Goal: Task Accomplishment & Management: Manage account settings

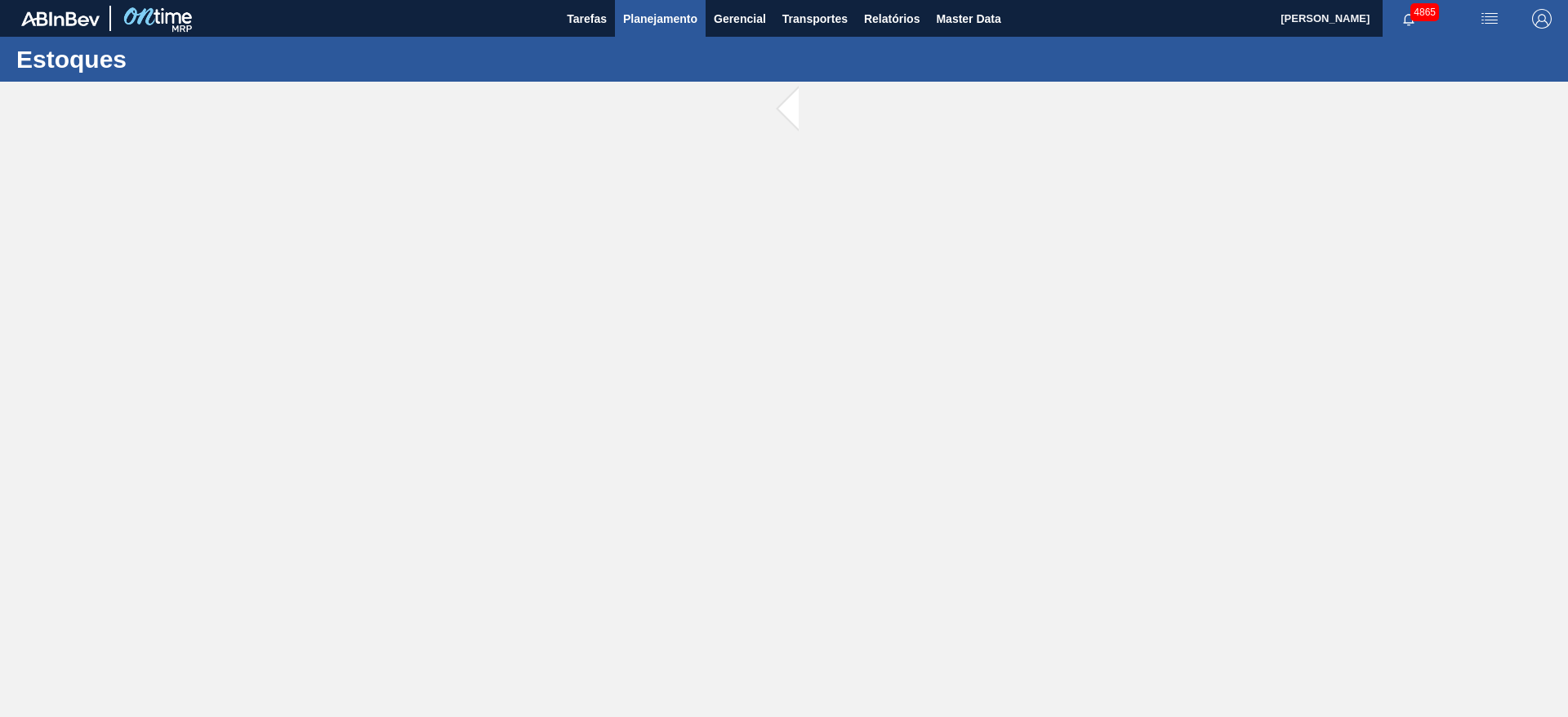
click at [669, 20] on span "Planejamento" at bounding box center [659, 19] width 74 height 20
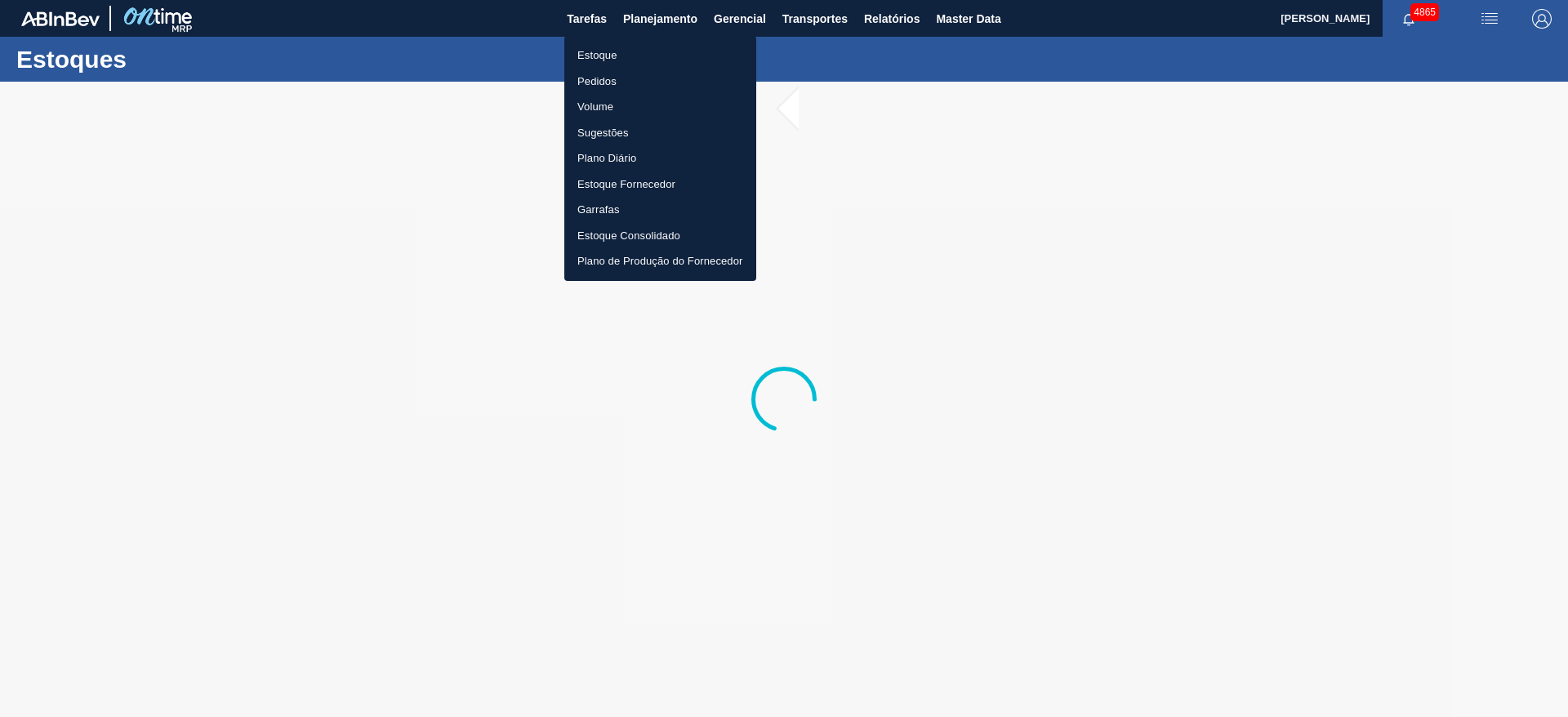
click at [650, 51] on li "Estoque" at bounding box center [660, 55] width 192 height 26
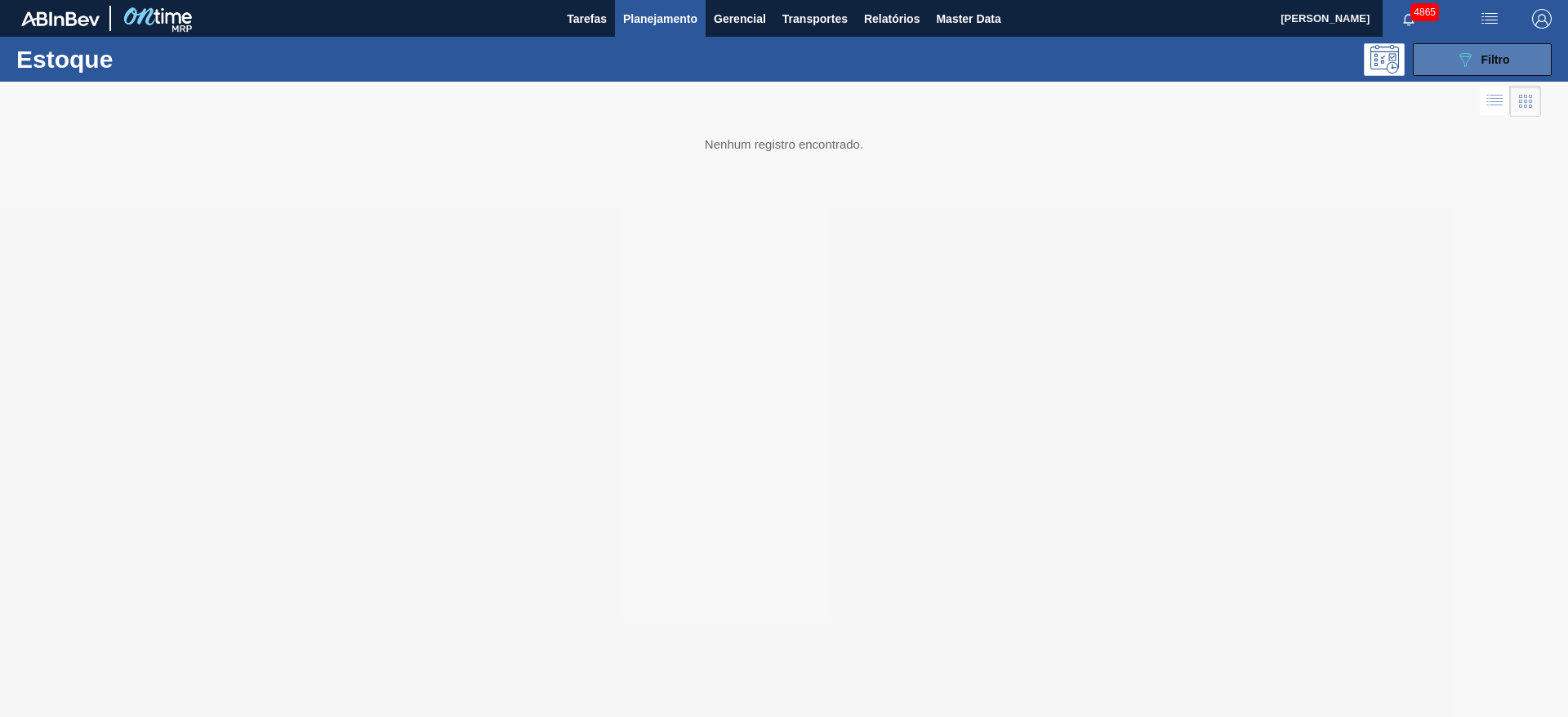
click at [1445, 59] on button "089F7B8B-B2A5-4AFE-B5C0-19BA573D28AC Filtro" at bounding box center [1482, 59] width 139 height 32
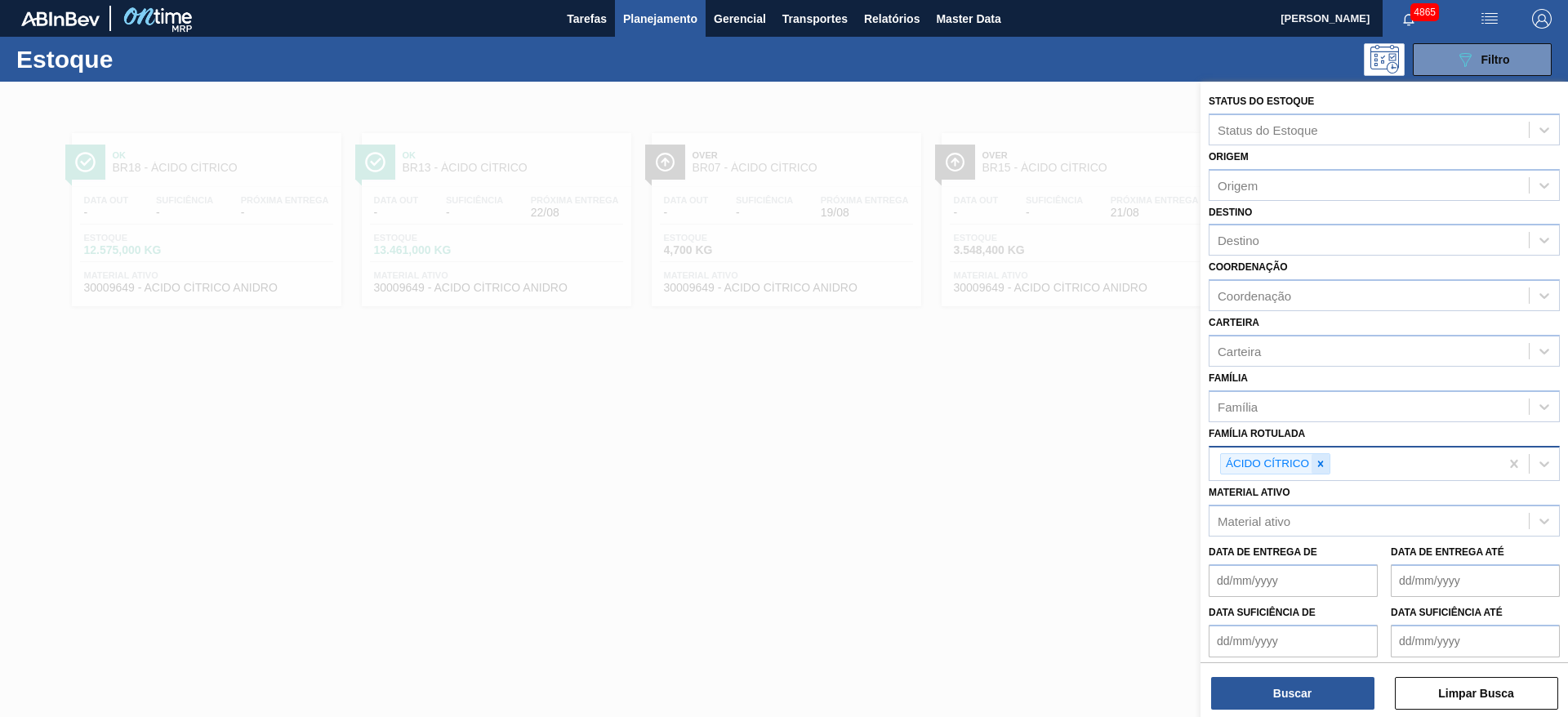
click at [1328, 462] on div at bounding box center [1321, 464] width 18 height 20
click at [1283, 526] on div "Material ativo" at bounding box center [1369, 517] width 320 height 24
type ativo "30030604"
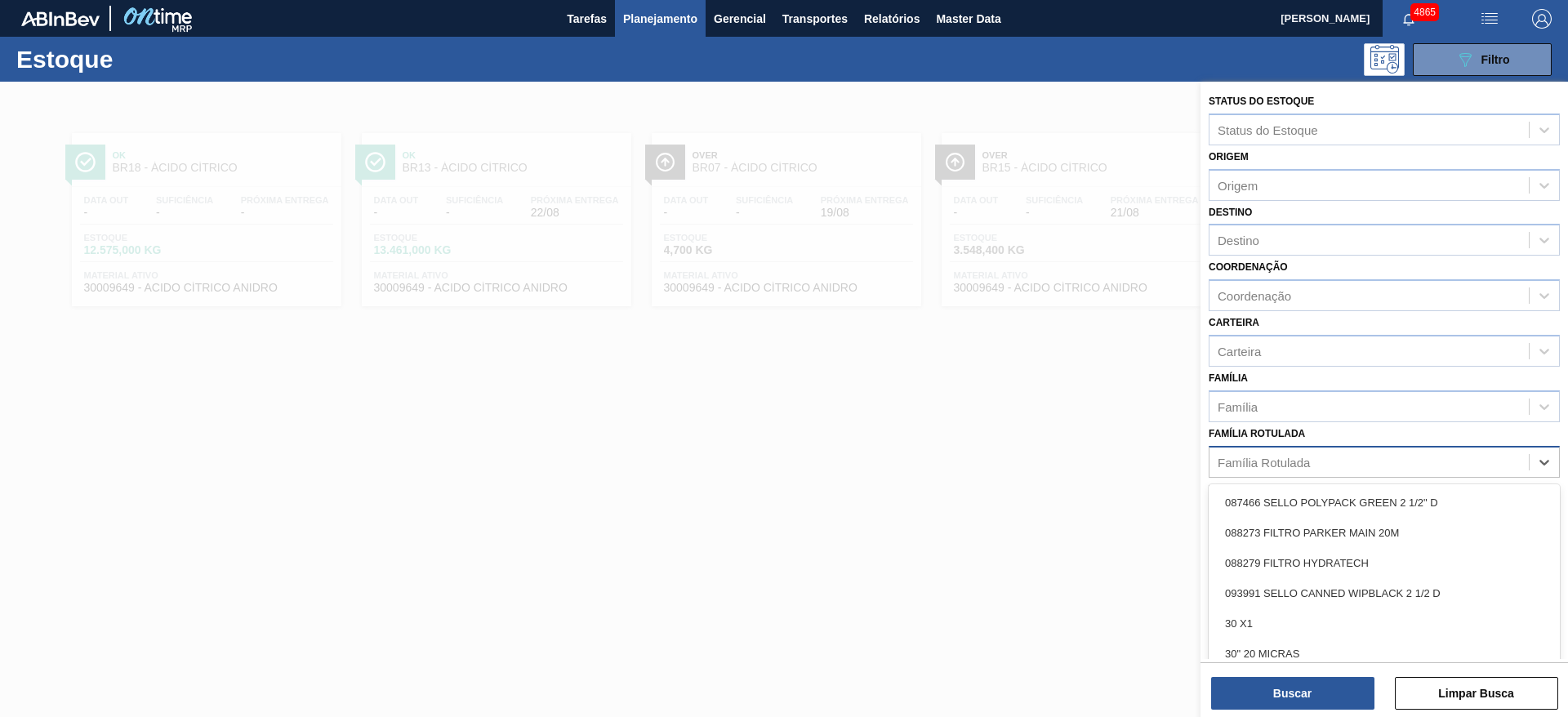
click at [1295, 457] on div "Família Rotulada" at bounding box center [1264, 461] width 93 height 14
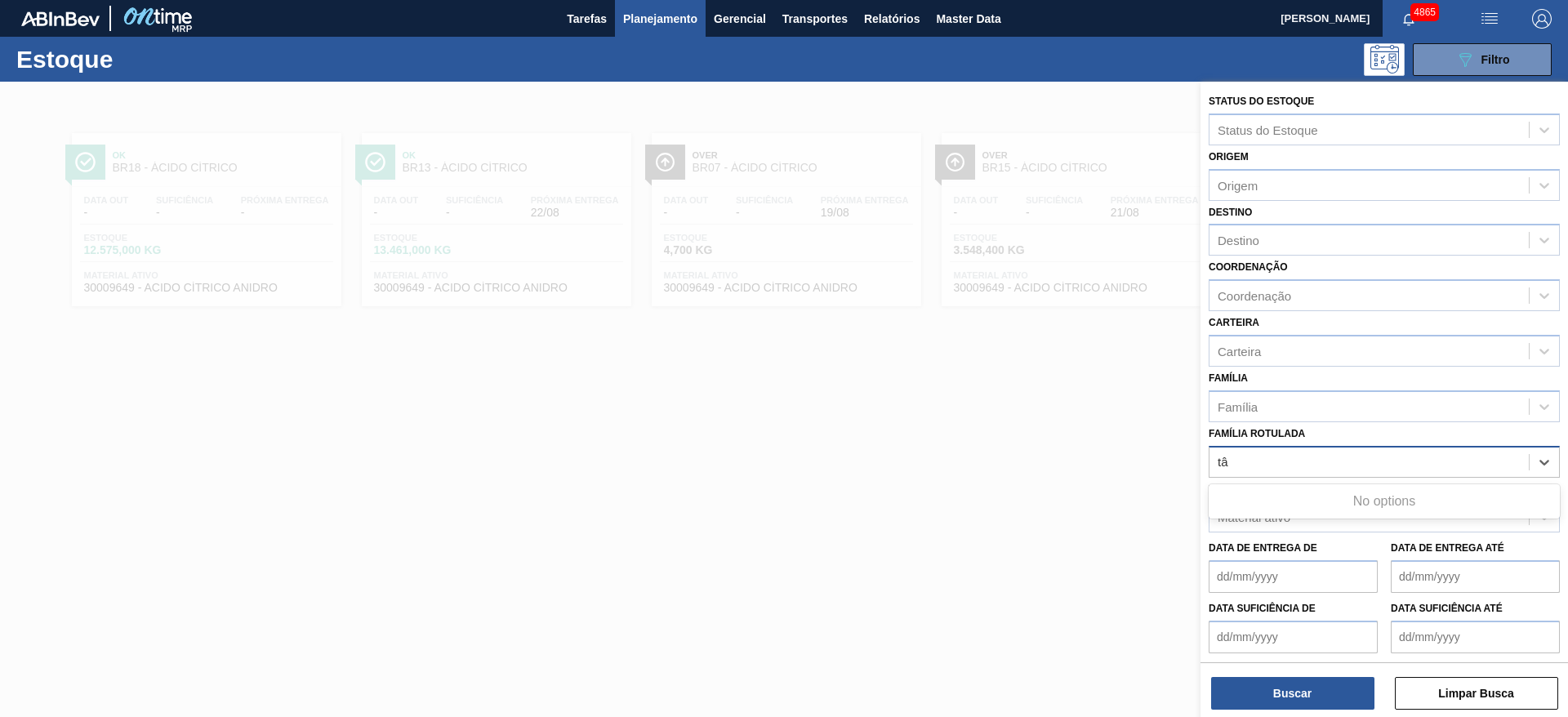
type Rotulada "t"
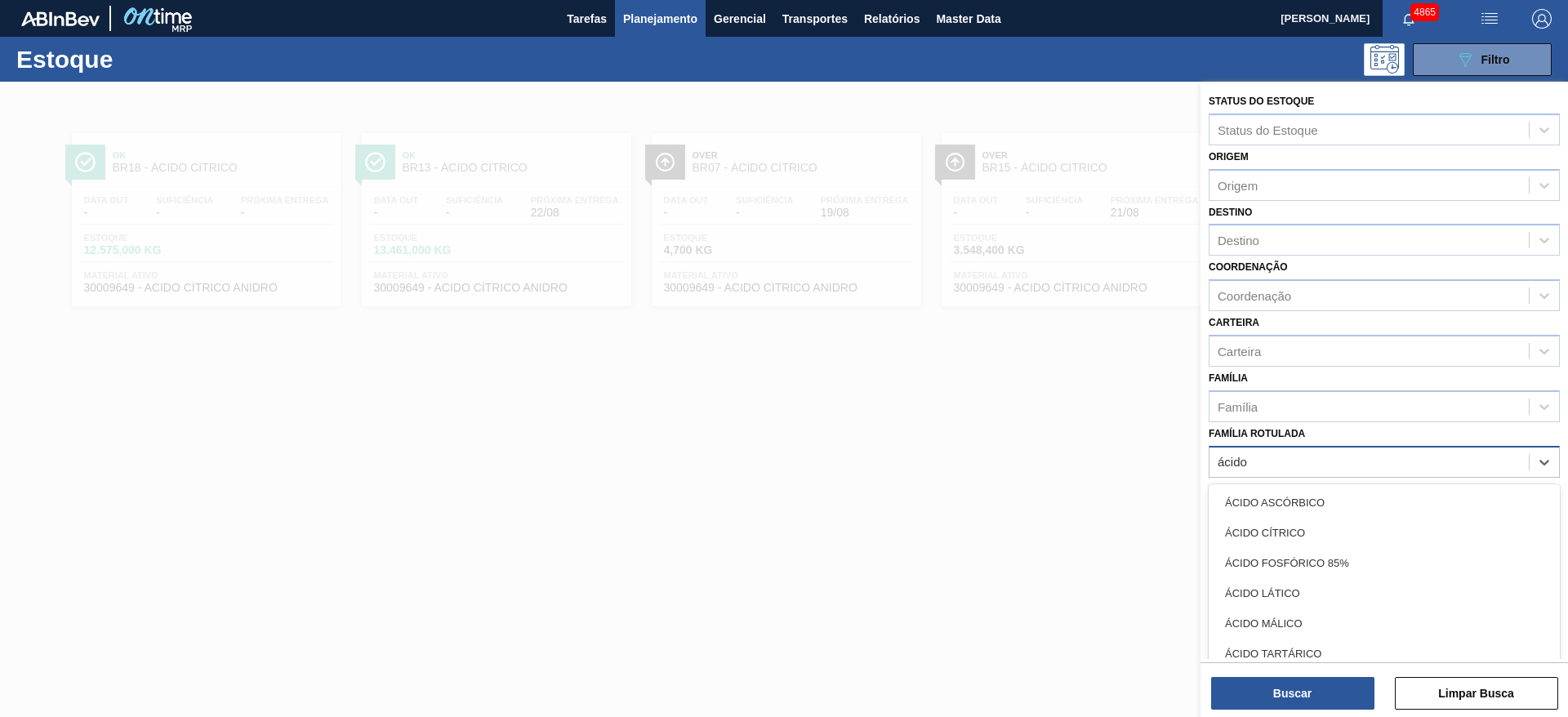
type Rotulada "ácido"
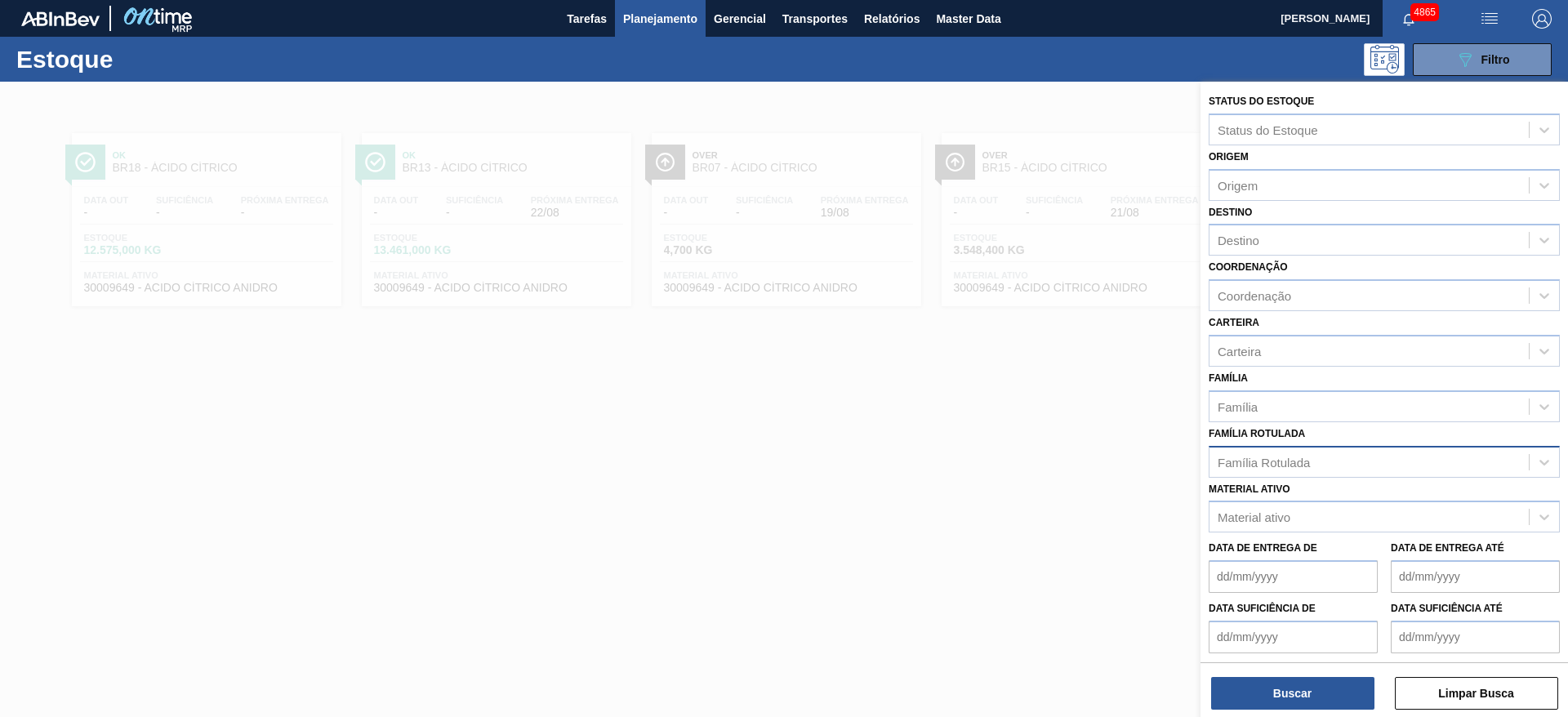
drag, startPoint x: 981, startPoint y: 536, endPoint x: 692, endPoint y: 55, distance: 561.1
click at [967, 523] on div at bounding box center [784, 440] width 1568 height 717
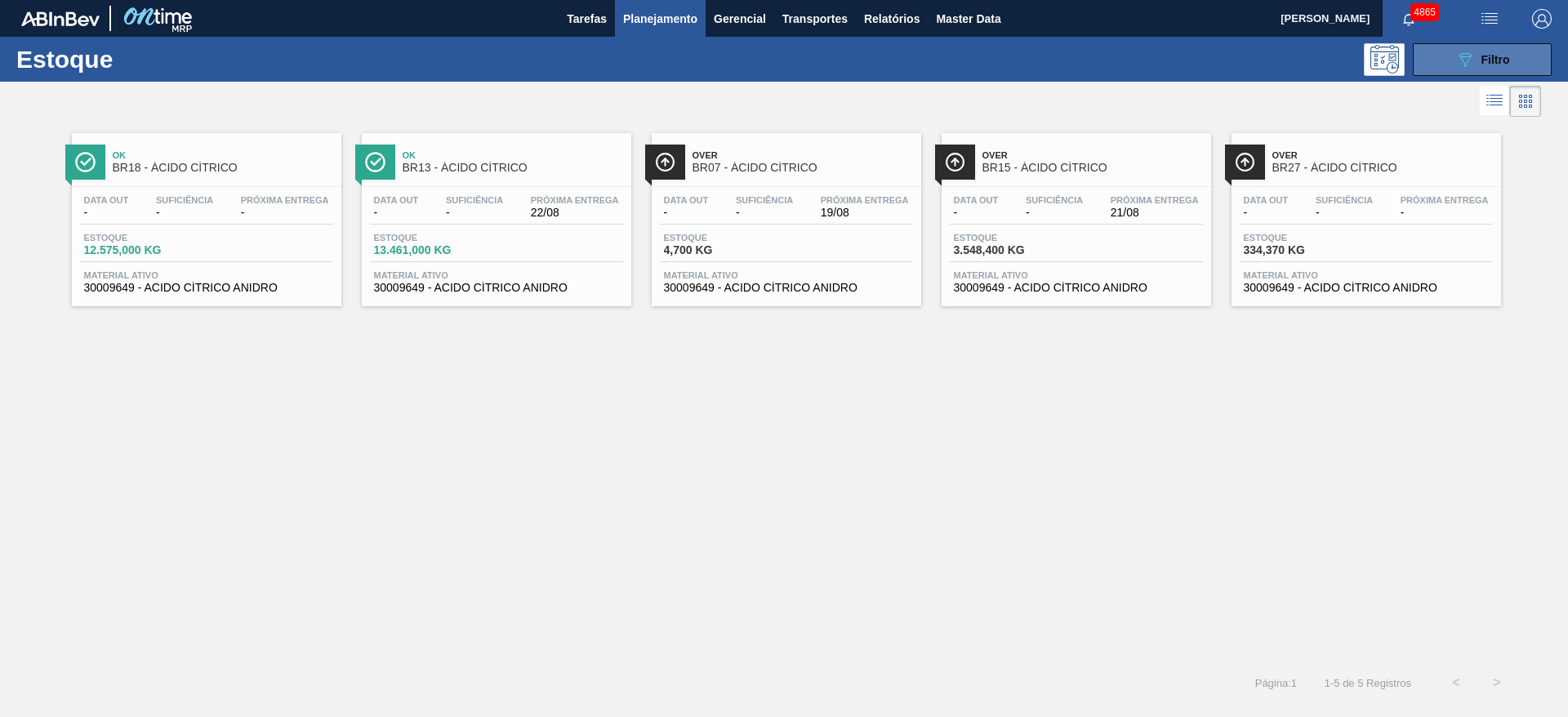
click at [1517, 54] on button "089F7B8B-B2A5-4AFE-B5C0-19BA573D28AC Filtro" at bounding box center [1482, 59] width 139 height 32
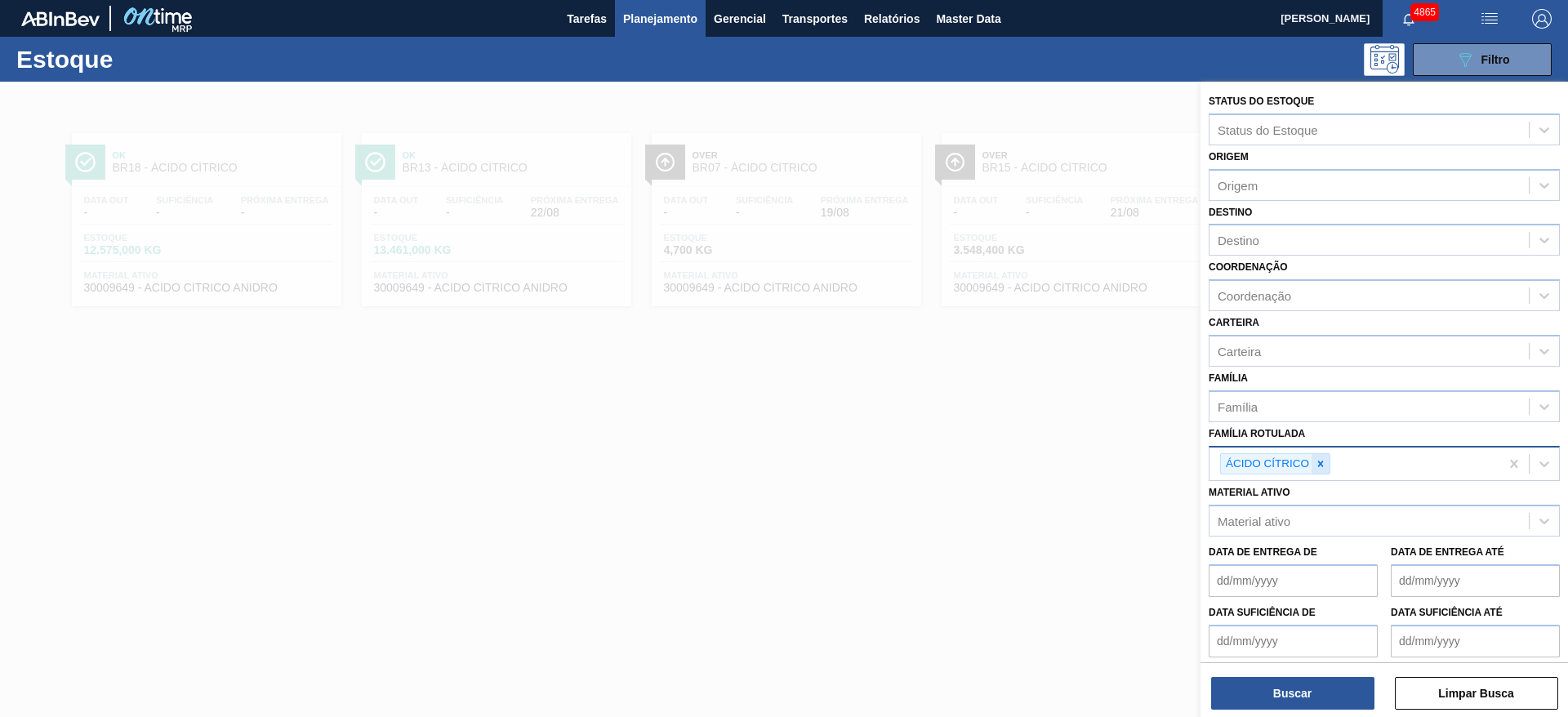
click at [1324, 461] on icon at bounding box center [1320, 463] width 11 height 11
click at [1296, 530] on div "Material ativo" at bounding box center [1384, 516] width 351 height 31
type ativo "mosto"
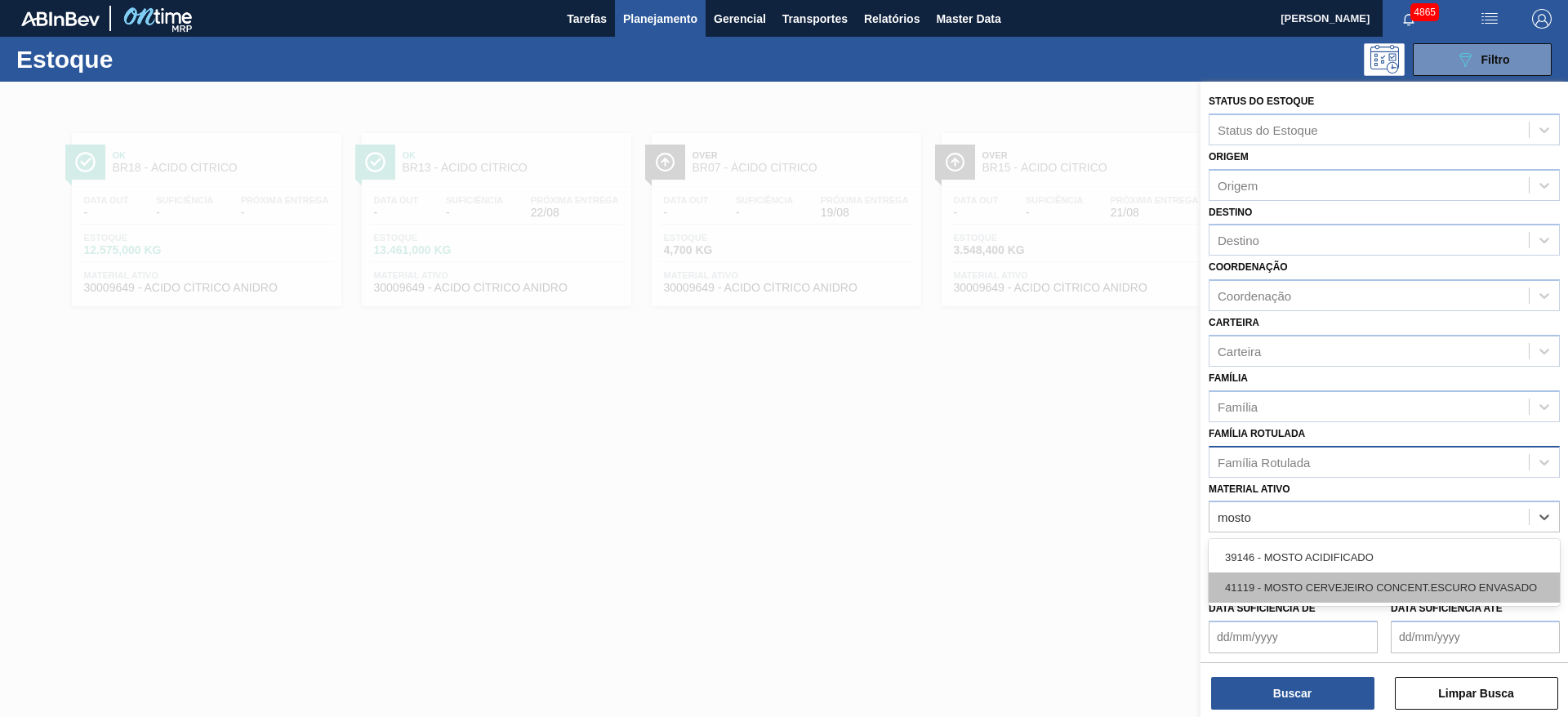
click at [1355, 579] on div "41119 - MOSTO CERVEJEIRO CONCENT.ESCURO ENVASADO" at bounding box center [1384, 588] width 351 height 31
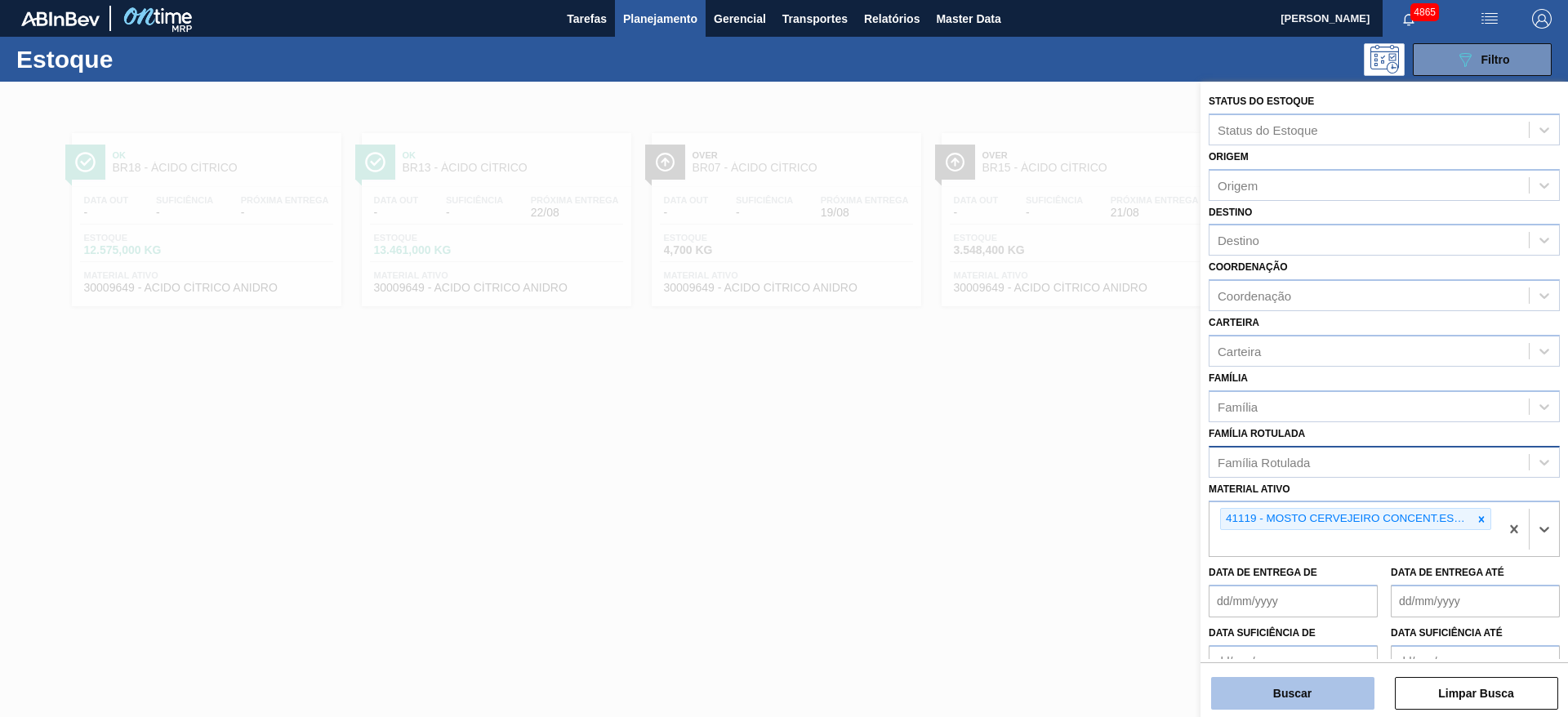
click at [1327, 685] on button "Buscar" at bounding box center [1293, 693] width 163 height 32
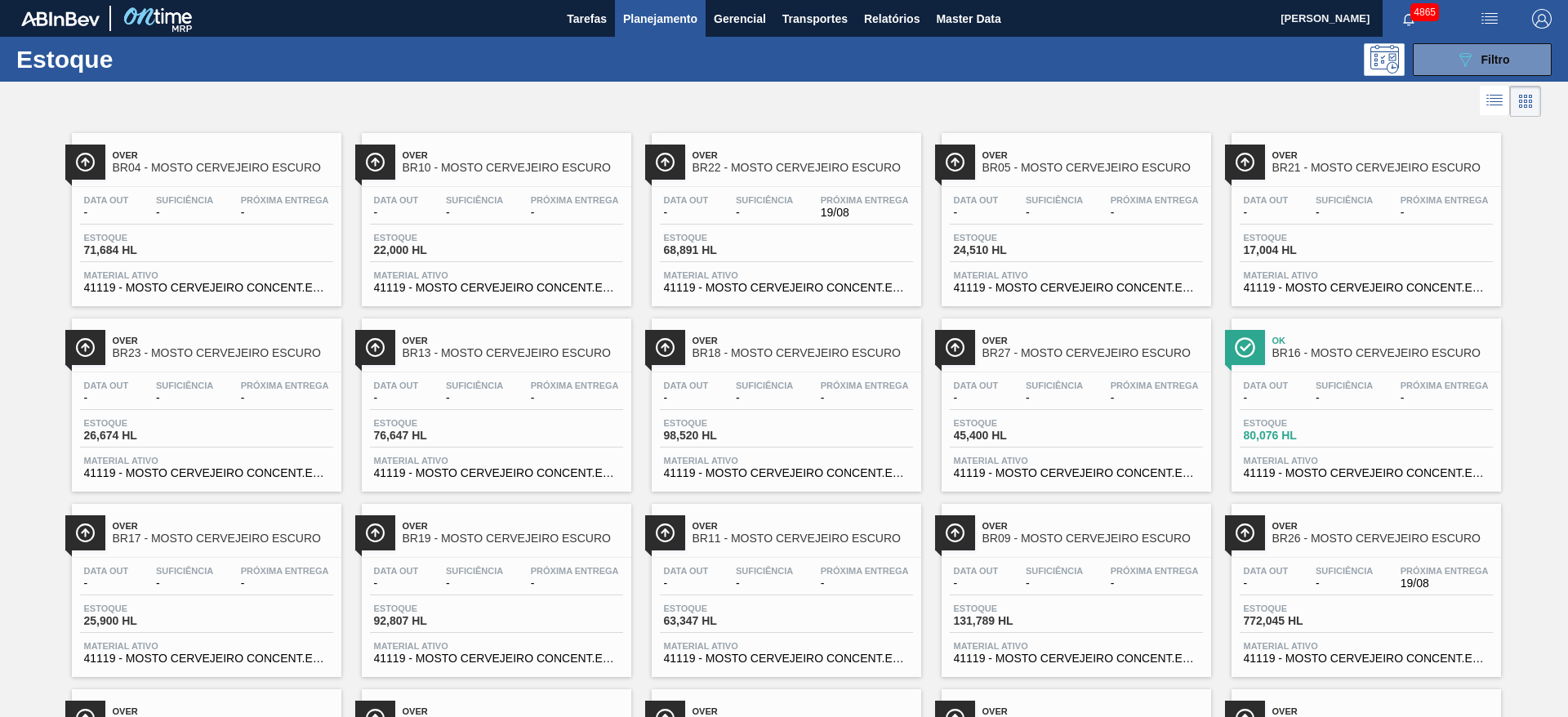
scroll to position [371, 0]
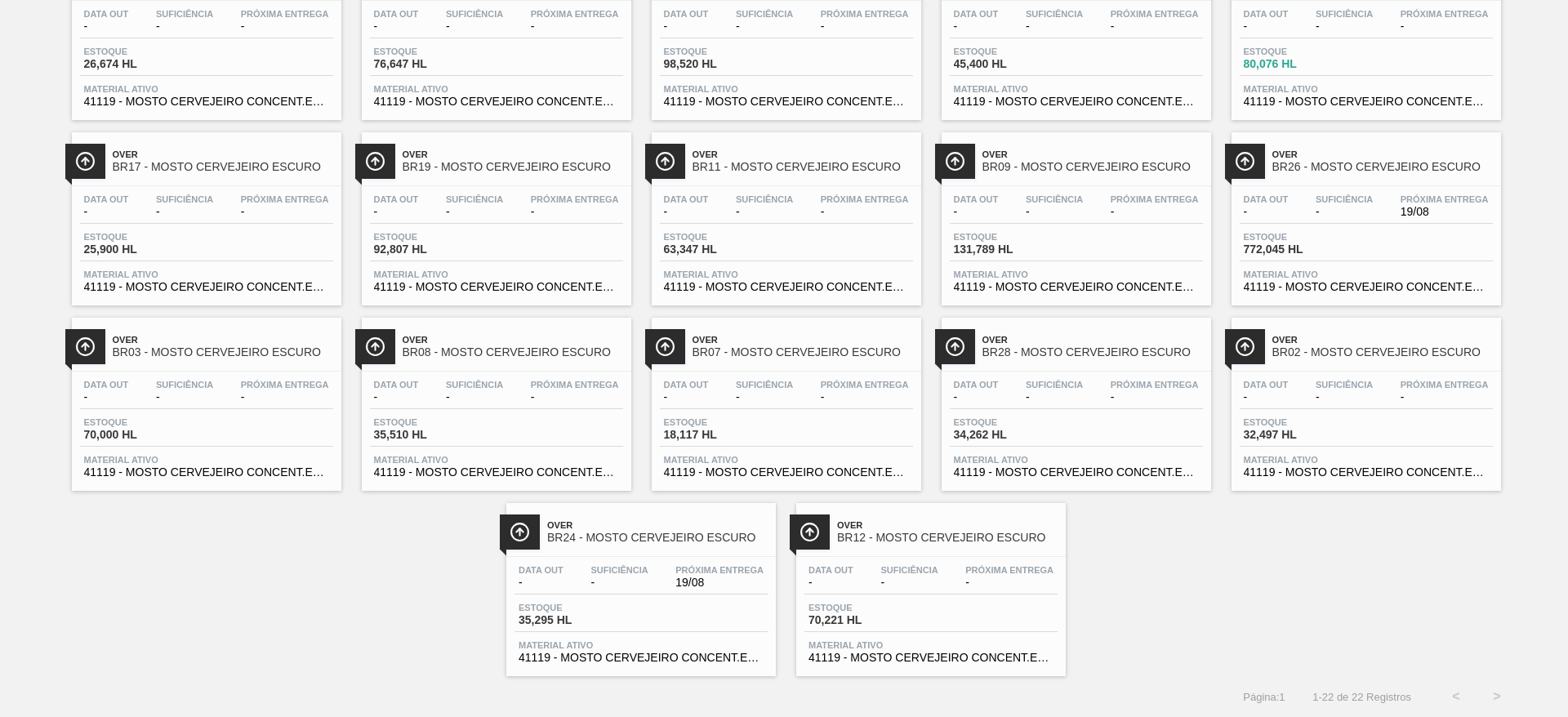
click at [654, 579] on div "Data out - Suficiência - Próxima Entrega 19/08" at bounding box center [642, 579] width 253 height 30
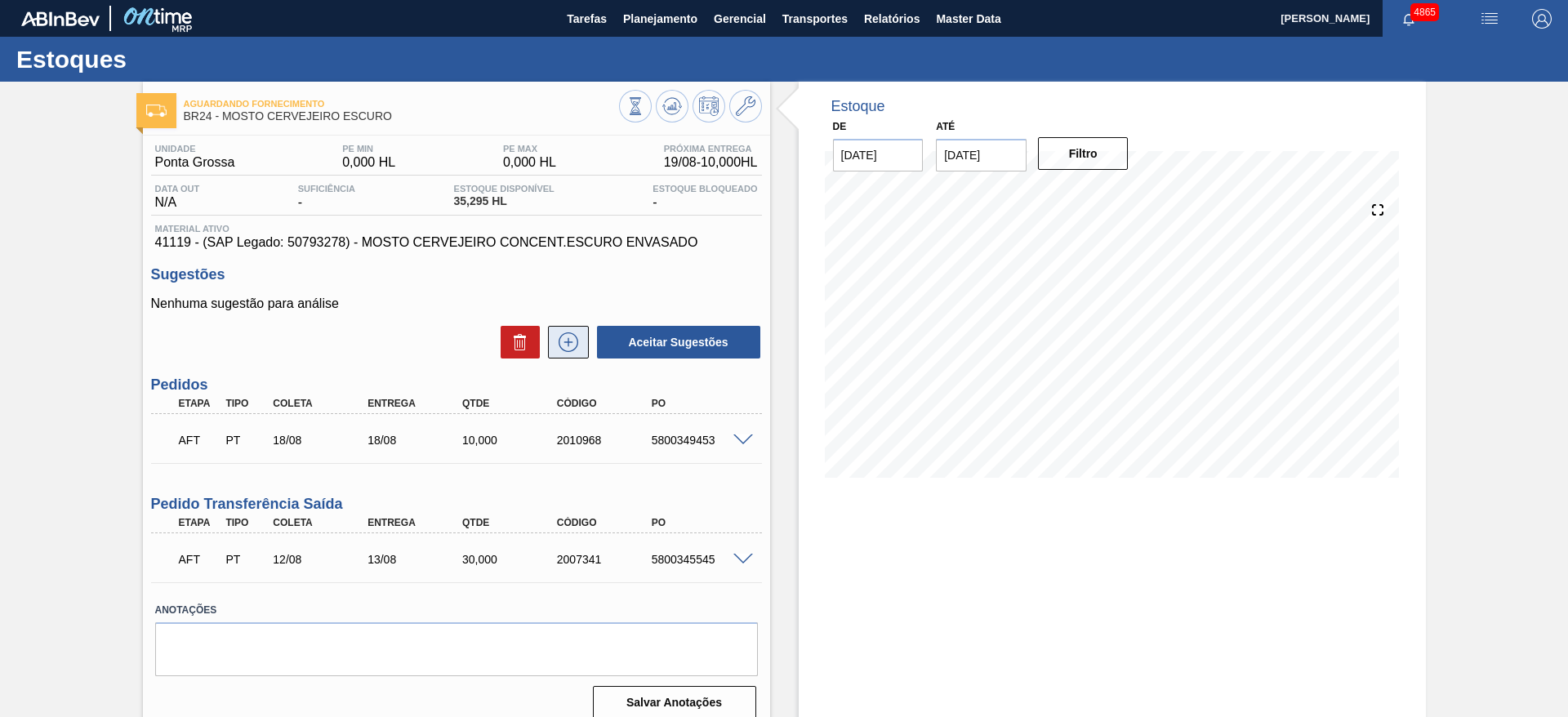
click at [576, 353] on button at bounding box center [569, 342] width 41 height 32
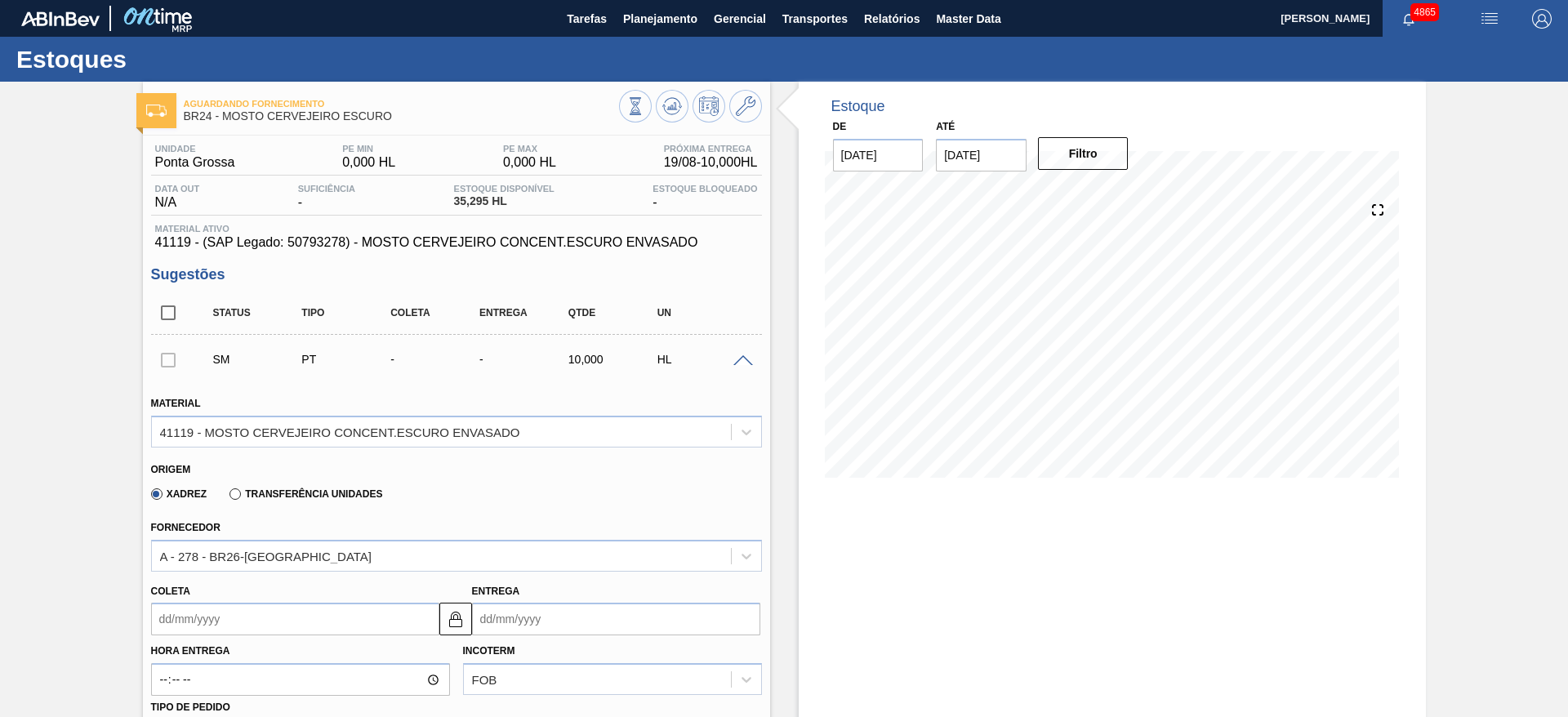
click at [306, 614] on input "Coleta" at bounding box center [295, 618] width 288 height 32
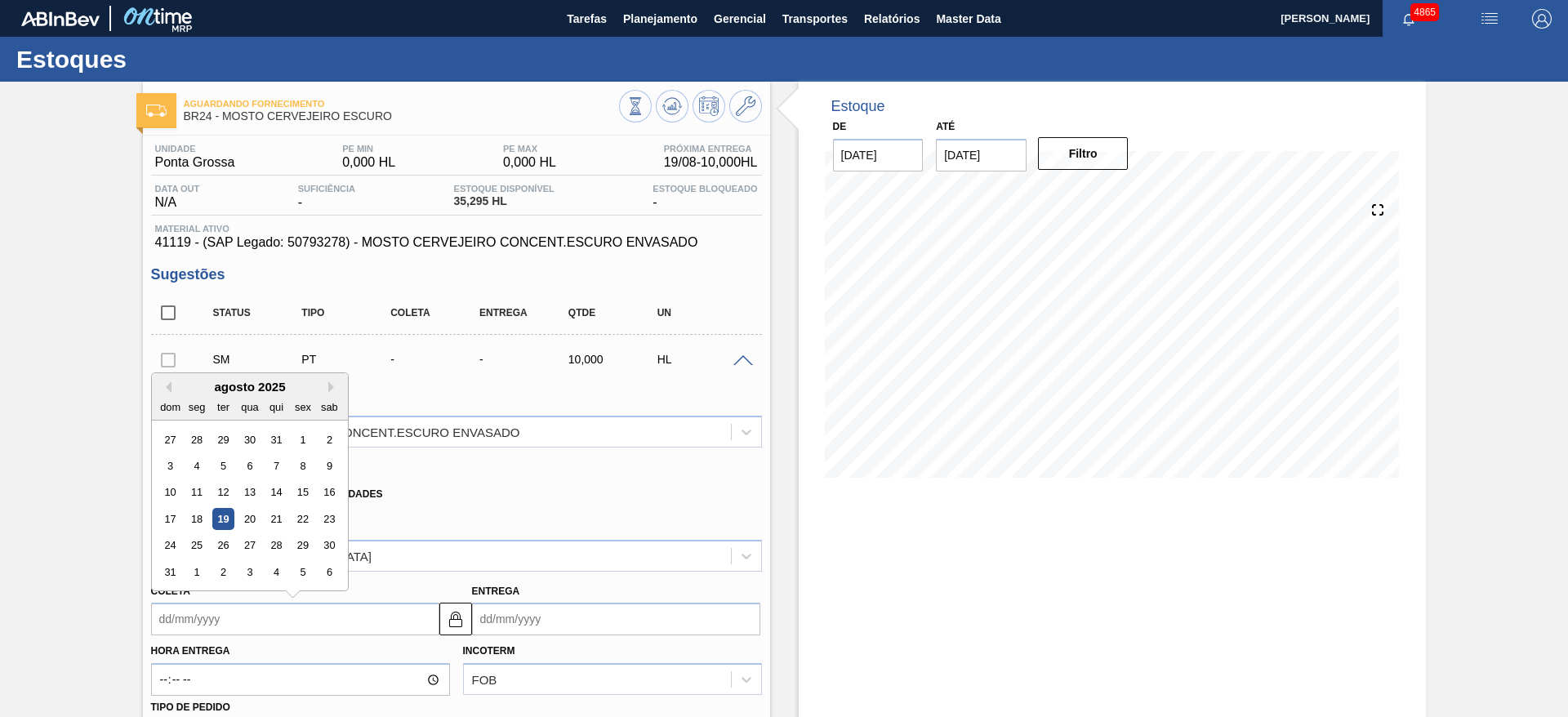
click at [222, 527] on div "19" at bounding box center [223, 519] width 22 height 22
type input "[DATE]"
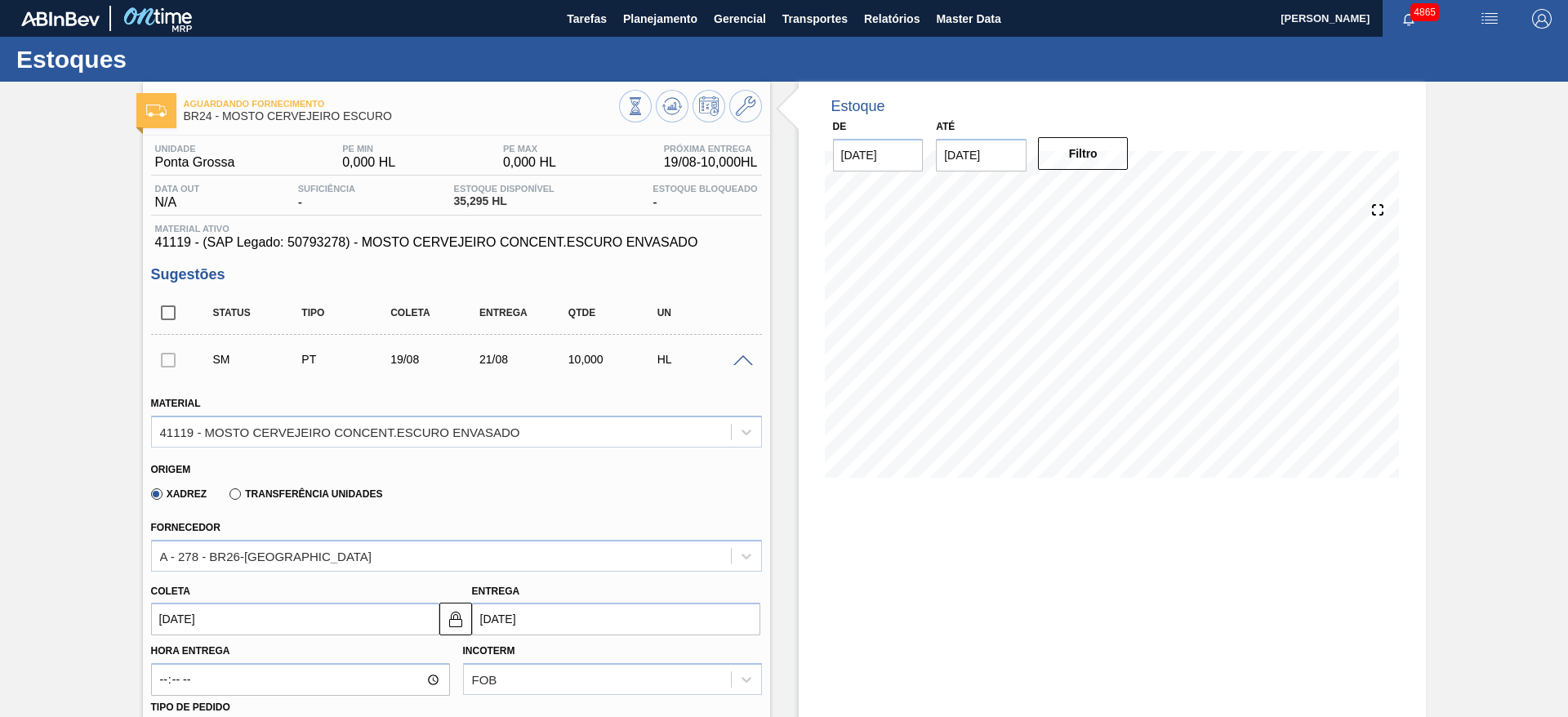
click at [500, 622] on input "21/08/2025" at bounding box center [616, 618] width 288 height 32
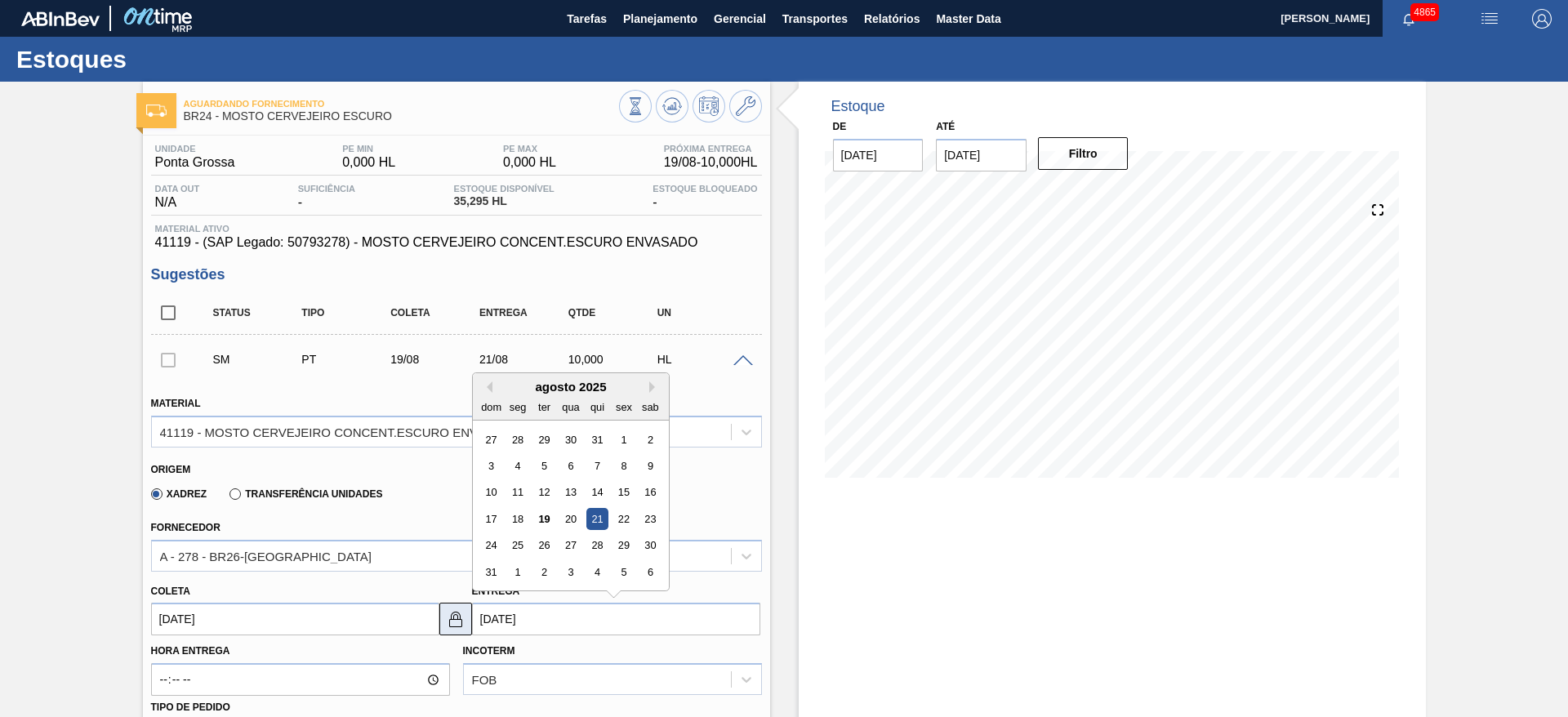
click at [462, 625] on img at bounding box center [456, 618] width 20 height 20
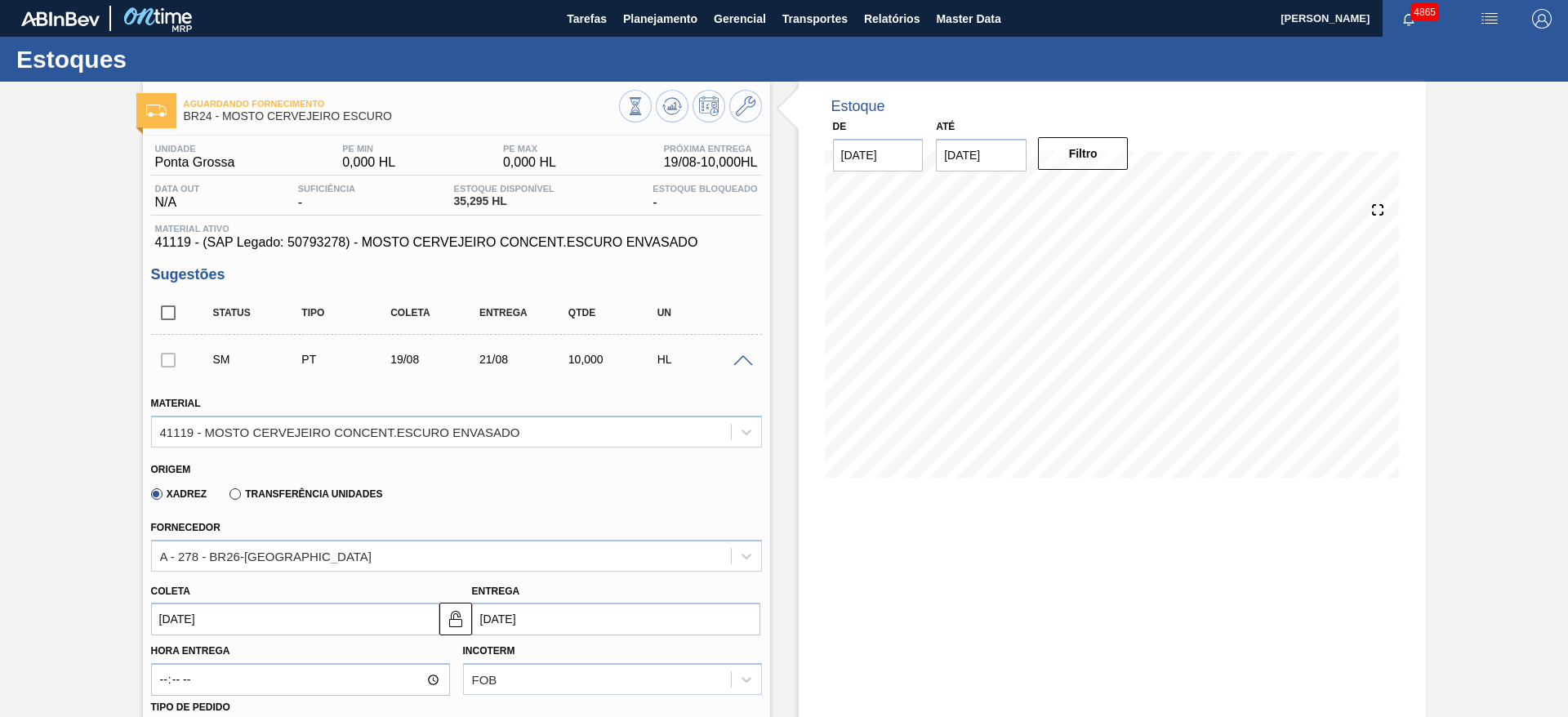
click at [495, 623] on input "21/08/2025" at bounding box center [616, 618] width 288 height 32
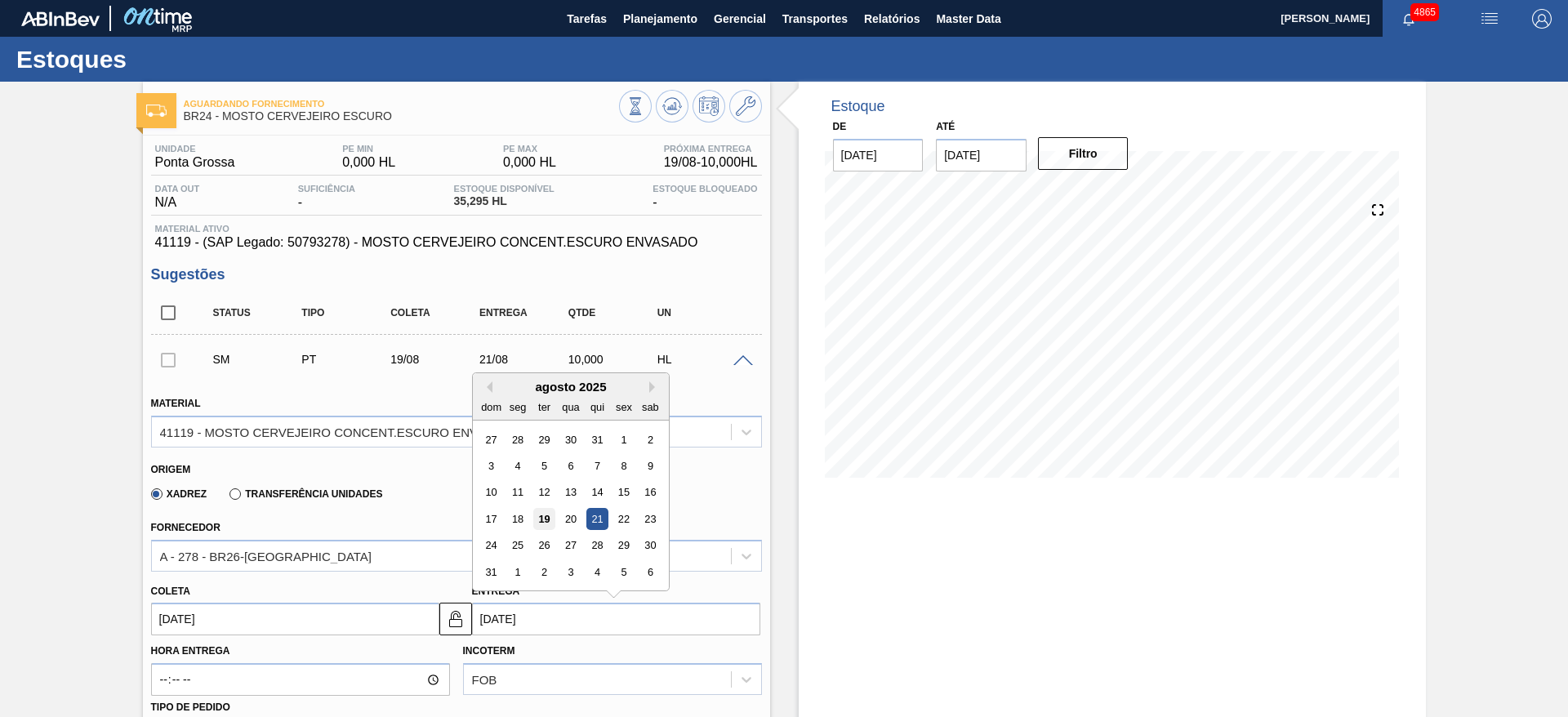
click at [536, 517] on div "19" at bounding box center [544, 519] width 22 height 22
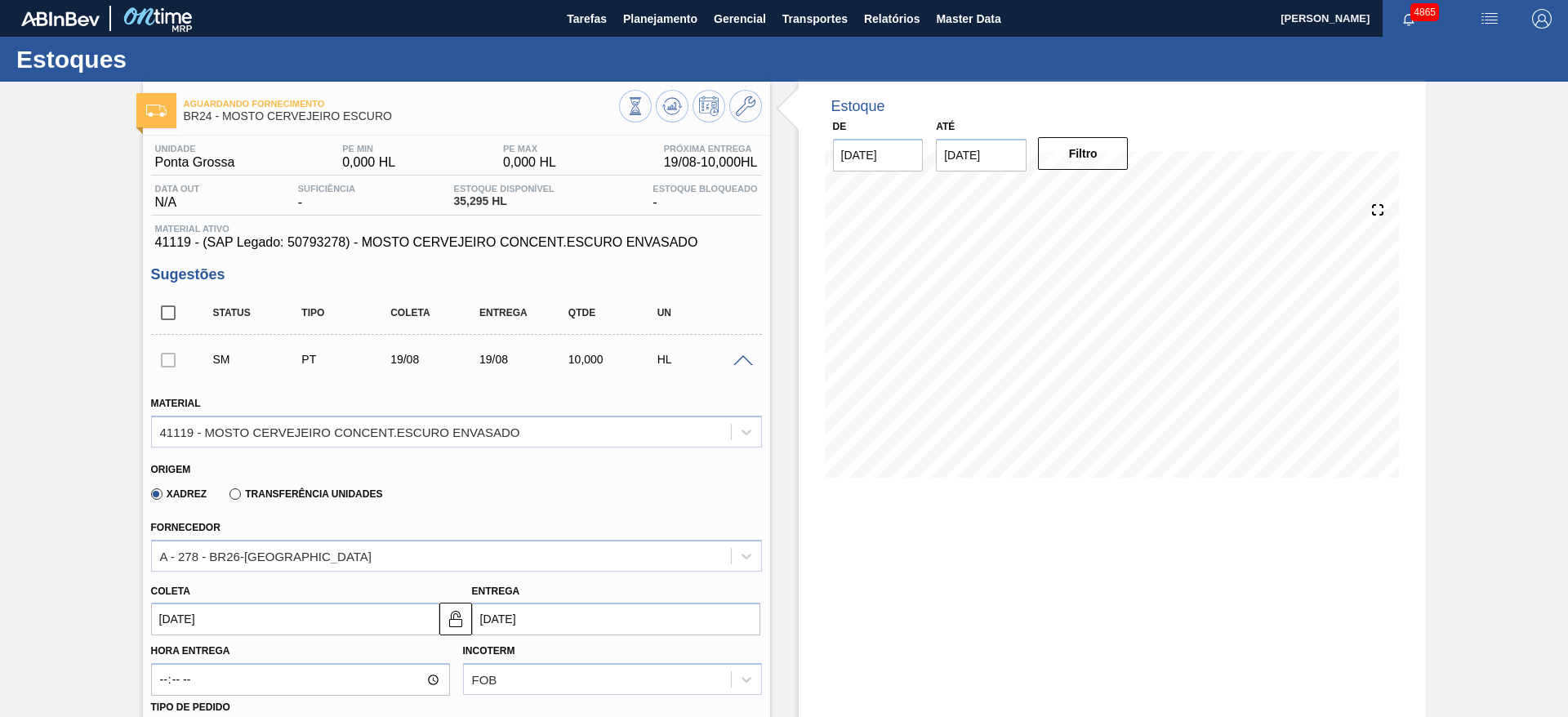
type input "[DATE]"
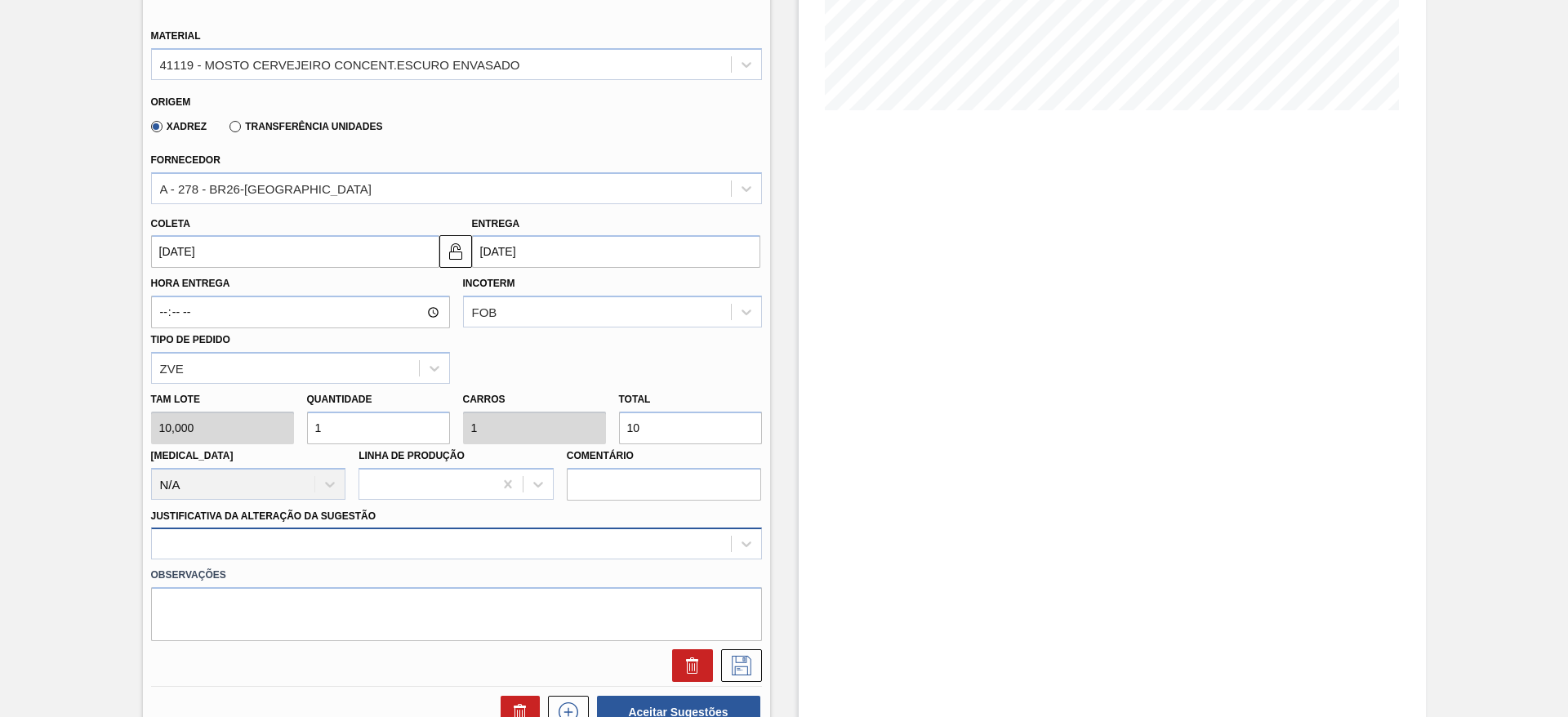
scroll to position [468, 0]
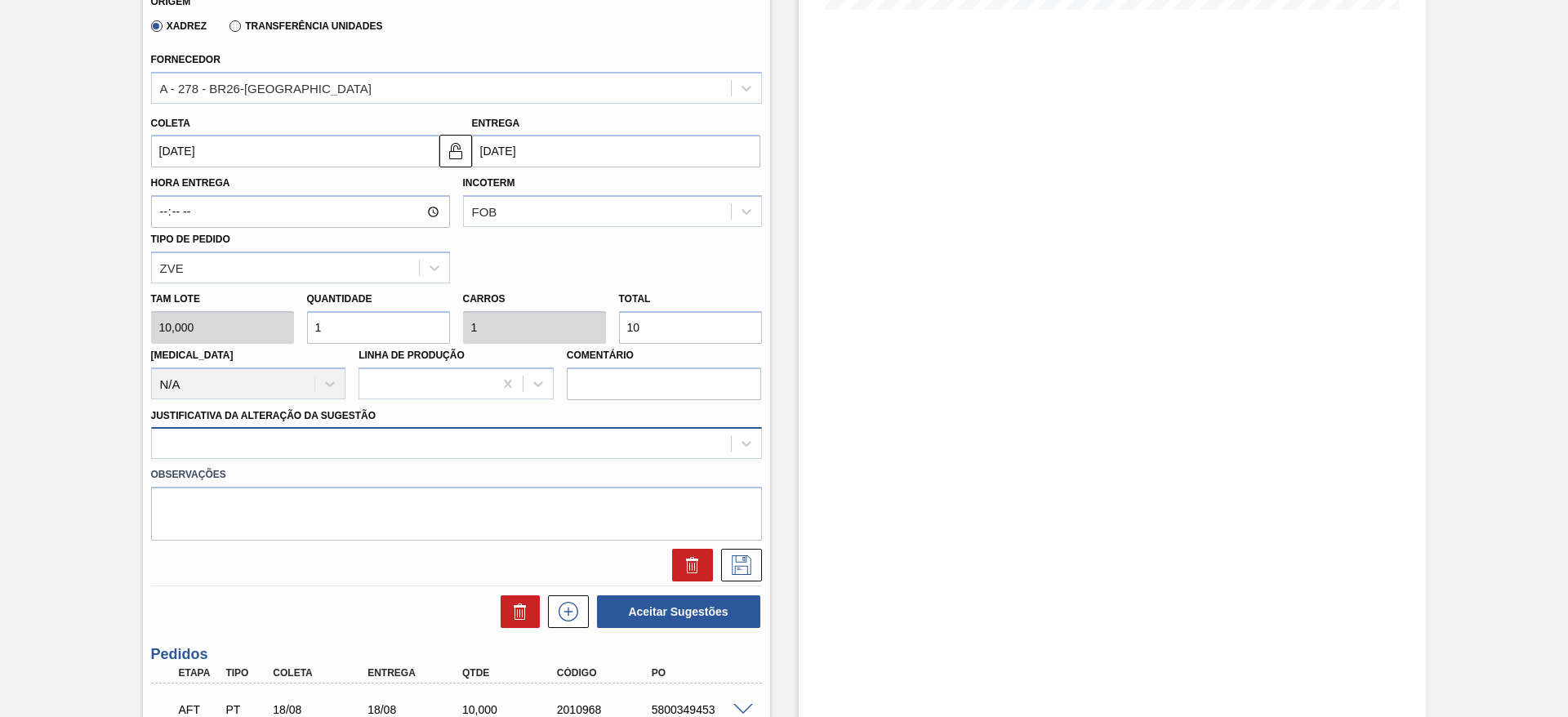
click at [337, 459] on div at bounding box center [456, 443] width 611 height 31
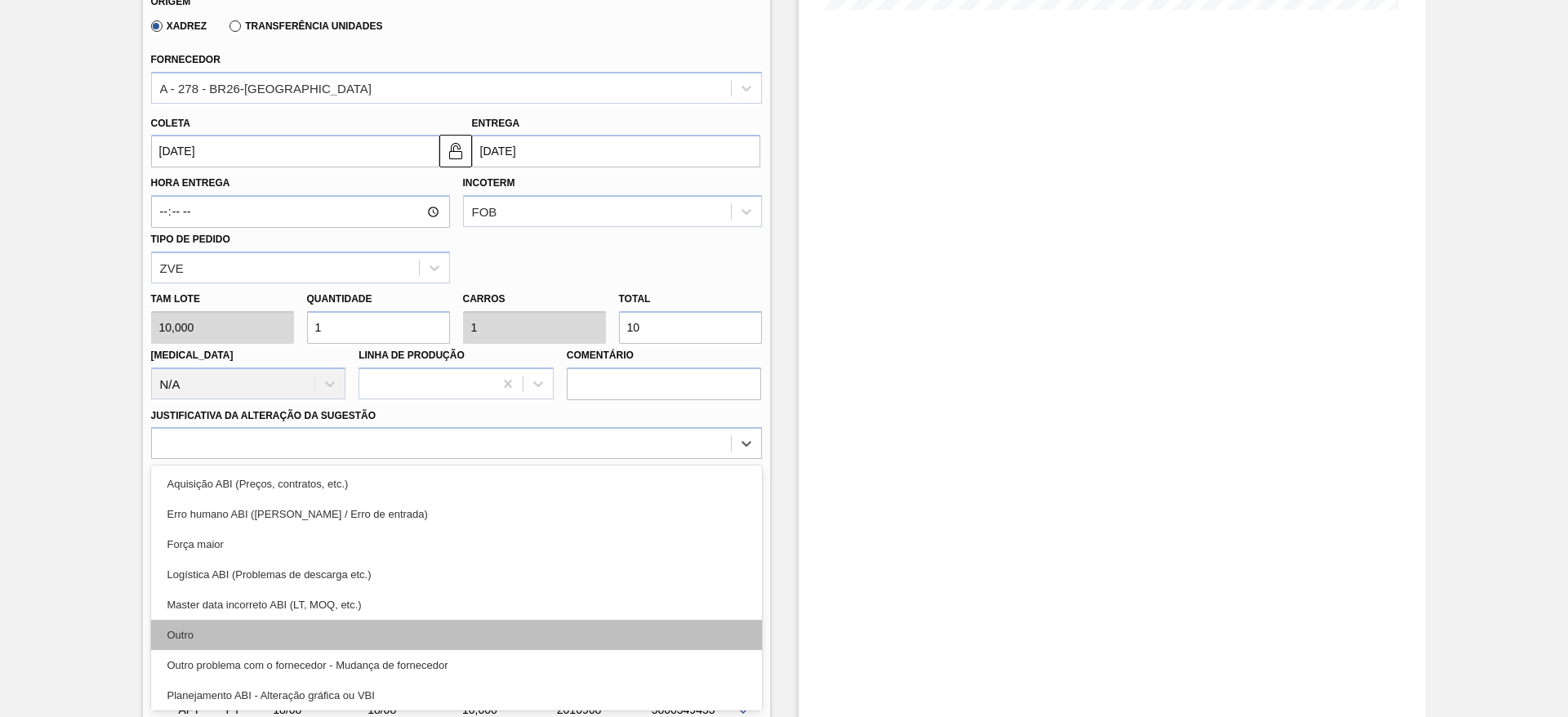
click at [301, 638] on div "Outro" at bounding box center [456, 635] width 611 height 31
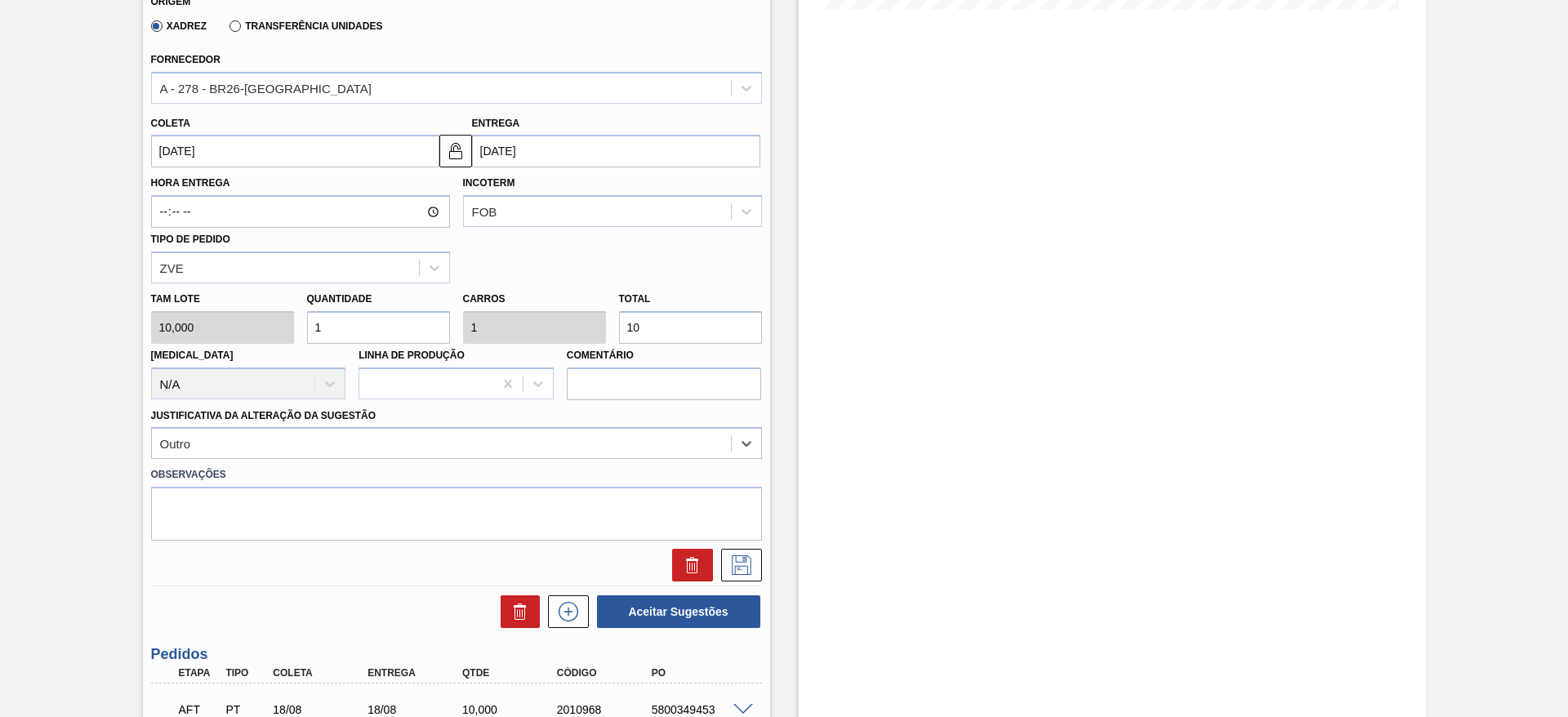
click at [279, 26] on label "Transferência Unidades" at bounding box center [306, 25] width 153 height 11
click at [227, 30] on input "Transferência Unidades" at bounding box center [227, 30] width 0 height 0
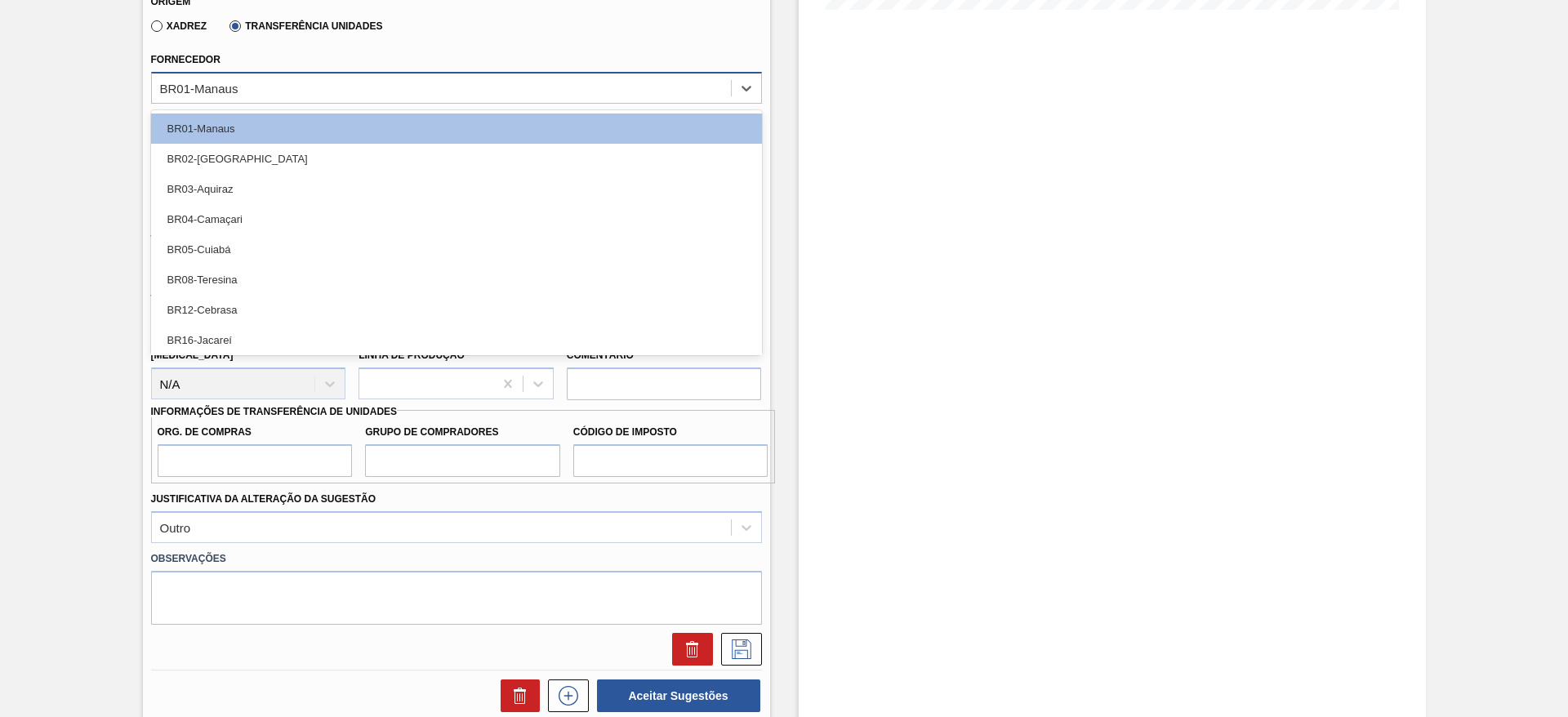
click at [288, 80] on div "BR01-Manaus" at bounding box center [441, 88] width 579 height 24
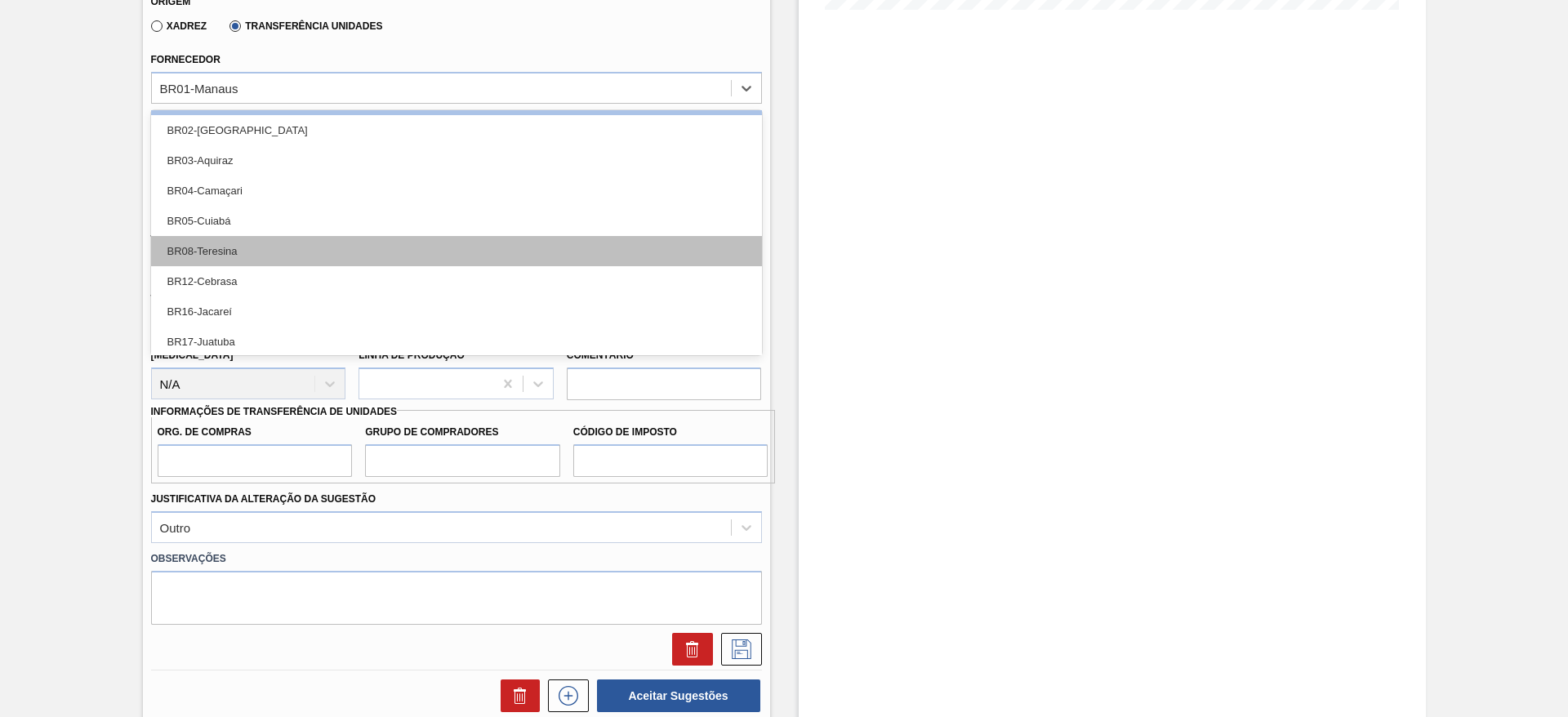
scroll to position [151, 0]
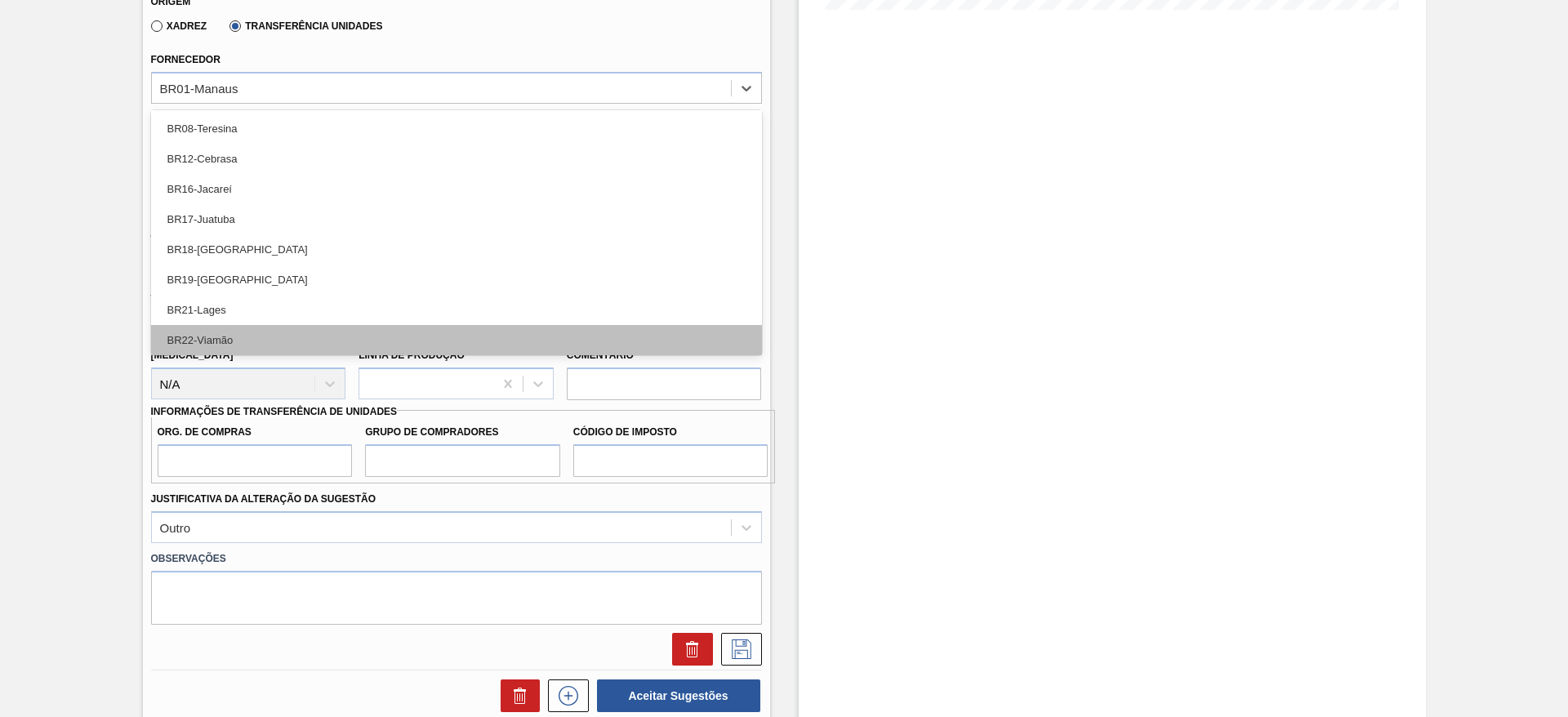
click at [320, 326] on div "BR22-Viamão" at bounding box center [456, 341] width 611 height 31
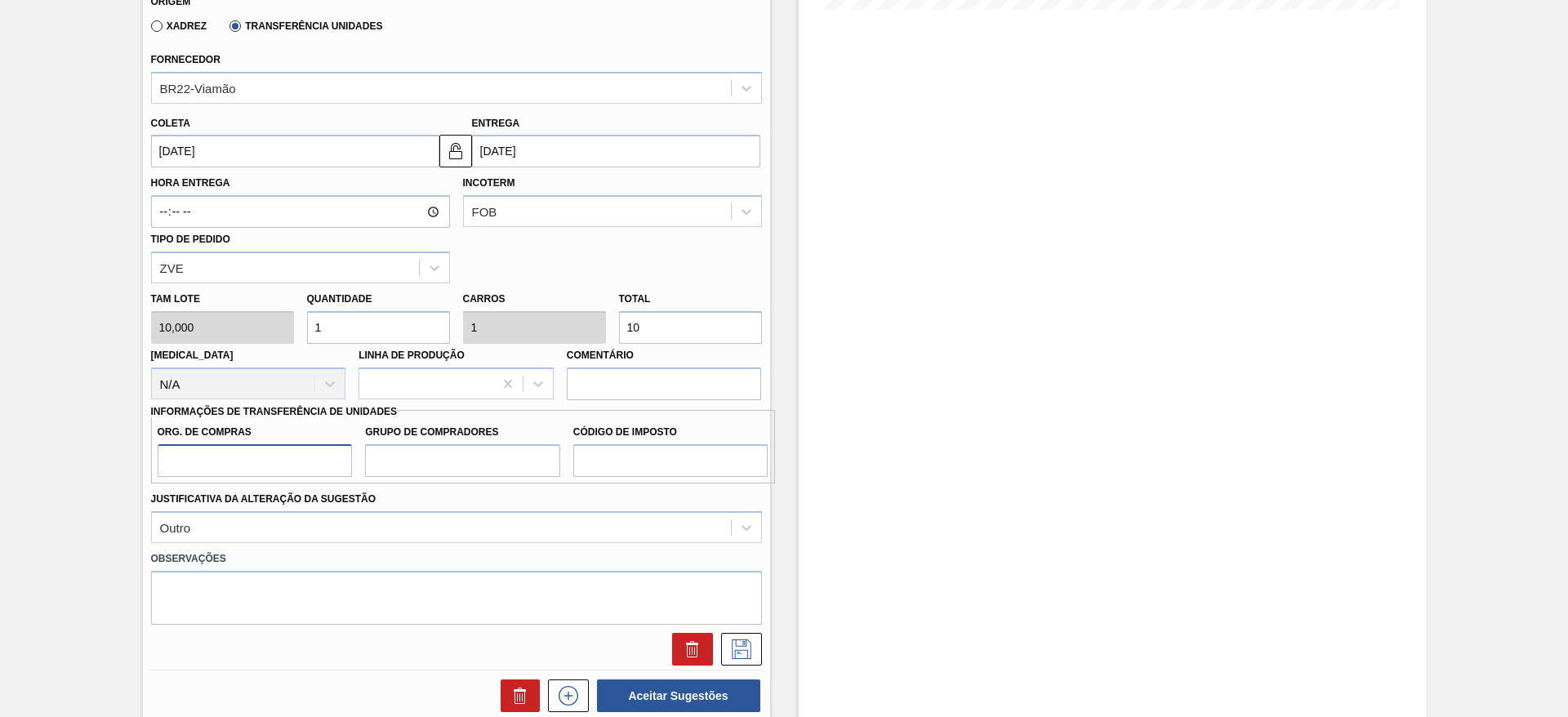
click at [322, 472] on input "Org. de Compras" at bounding box center [256, 460] width 195 height 32
type input "BR00"
click at [395, 469] on input "Grupo de Compradores" at bounding box center [463, 460] width 195 height 32
type input "A01"
click at [626, 473] on input "Código de Imposto" at bounding box center [671, 460] width 195 height 32
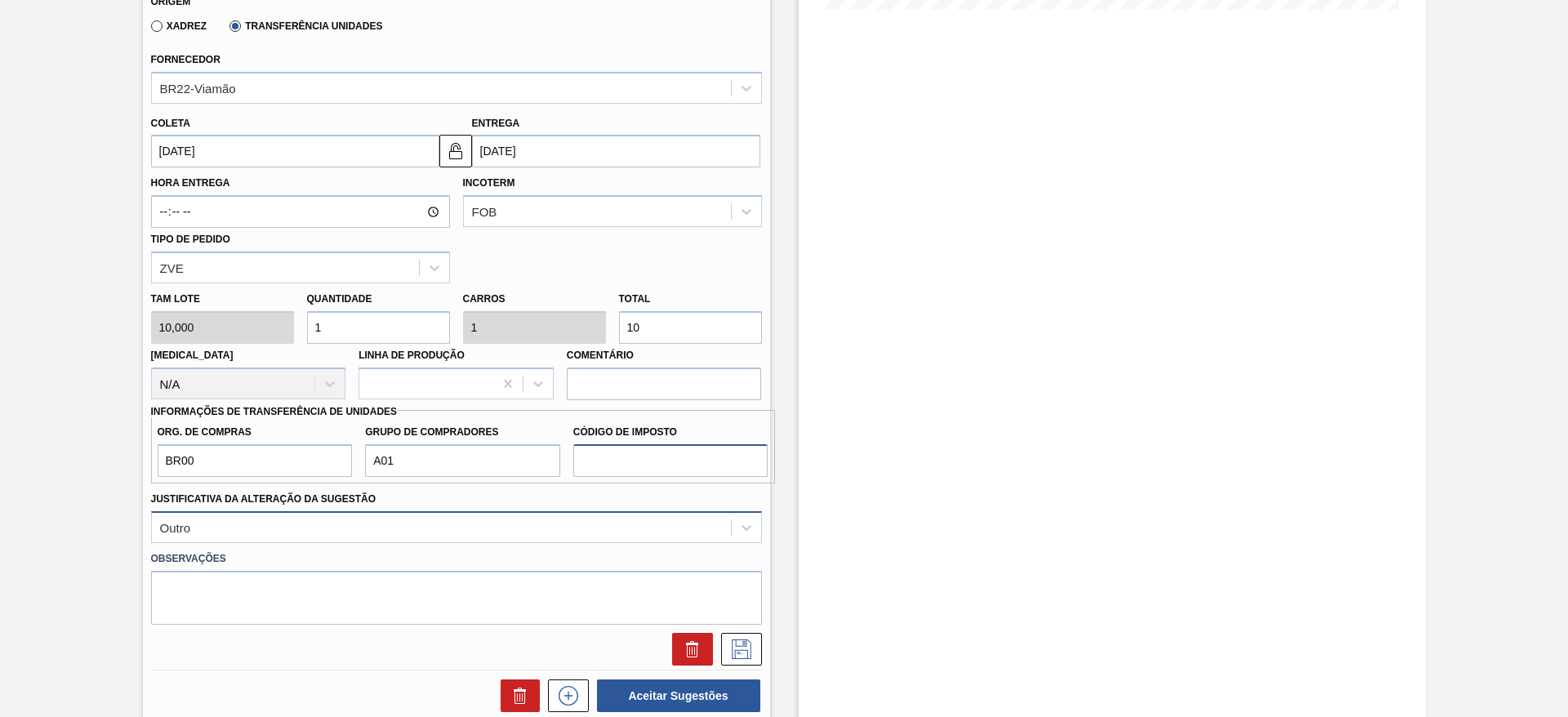
type input "I1"
click at [753, 642] on button at bounding box center [742, 649] width 41 height 32
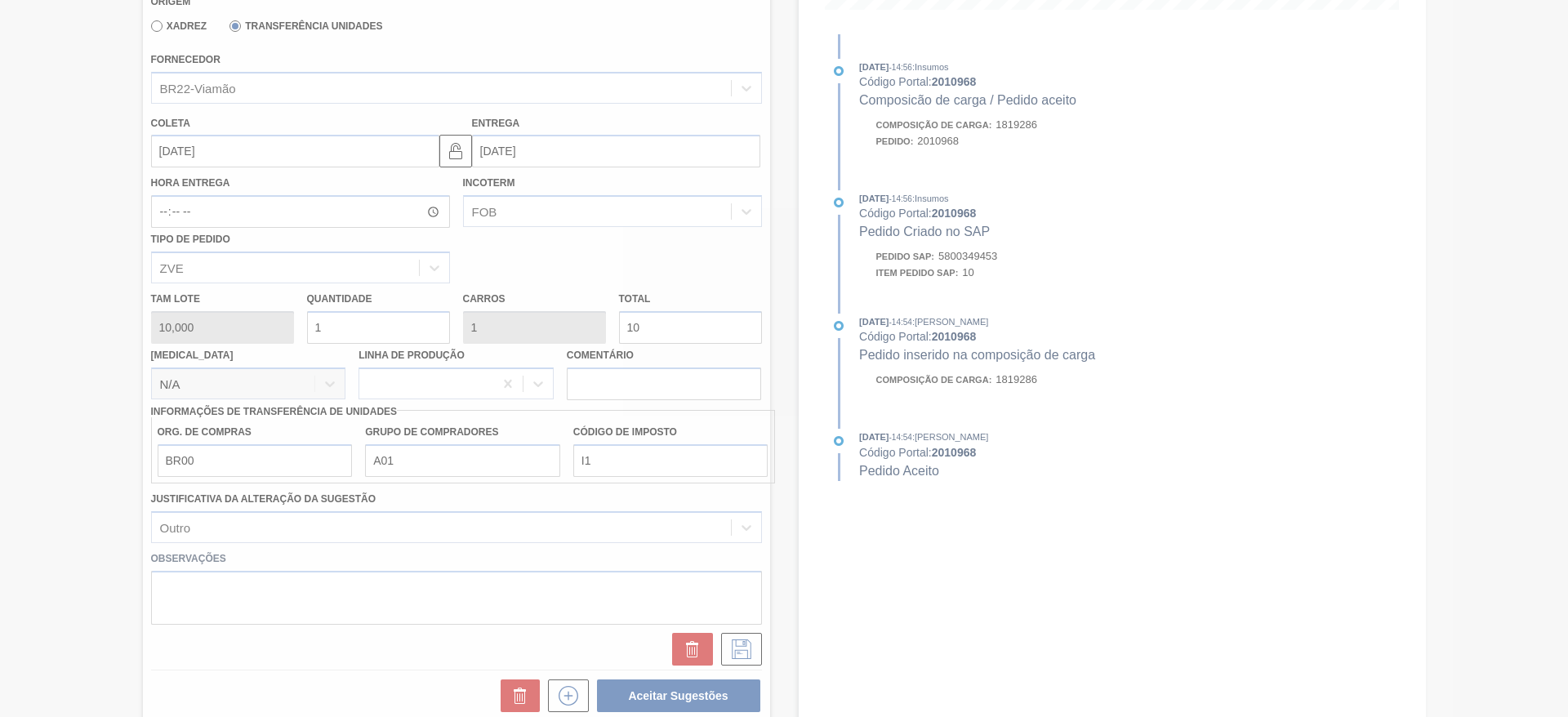
scroll to position [83, 0]
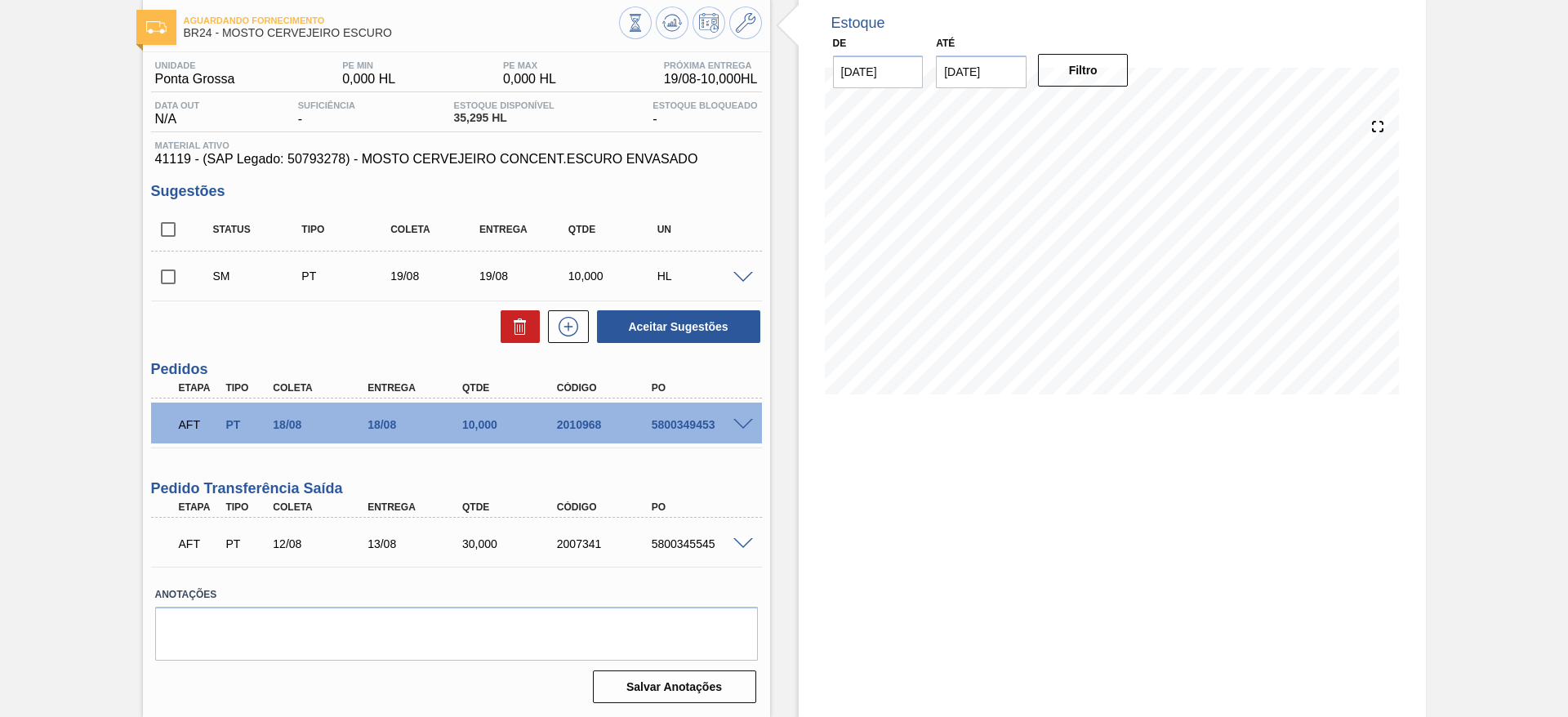
click at [177, 269] on input "checkbox" at bounding box center [168, 277] width 34 height 34
click at [649, 322] on button "Aceitar Sugestões" at bounding box center [679, 326] width 163 height 32
checkbox input "false"
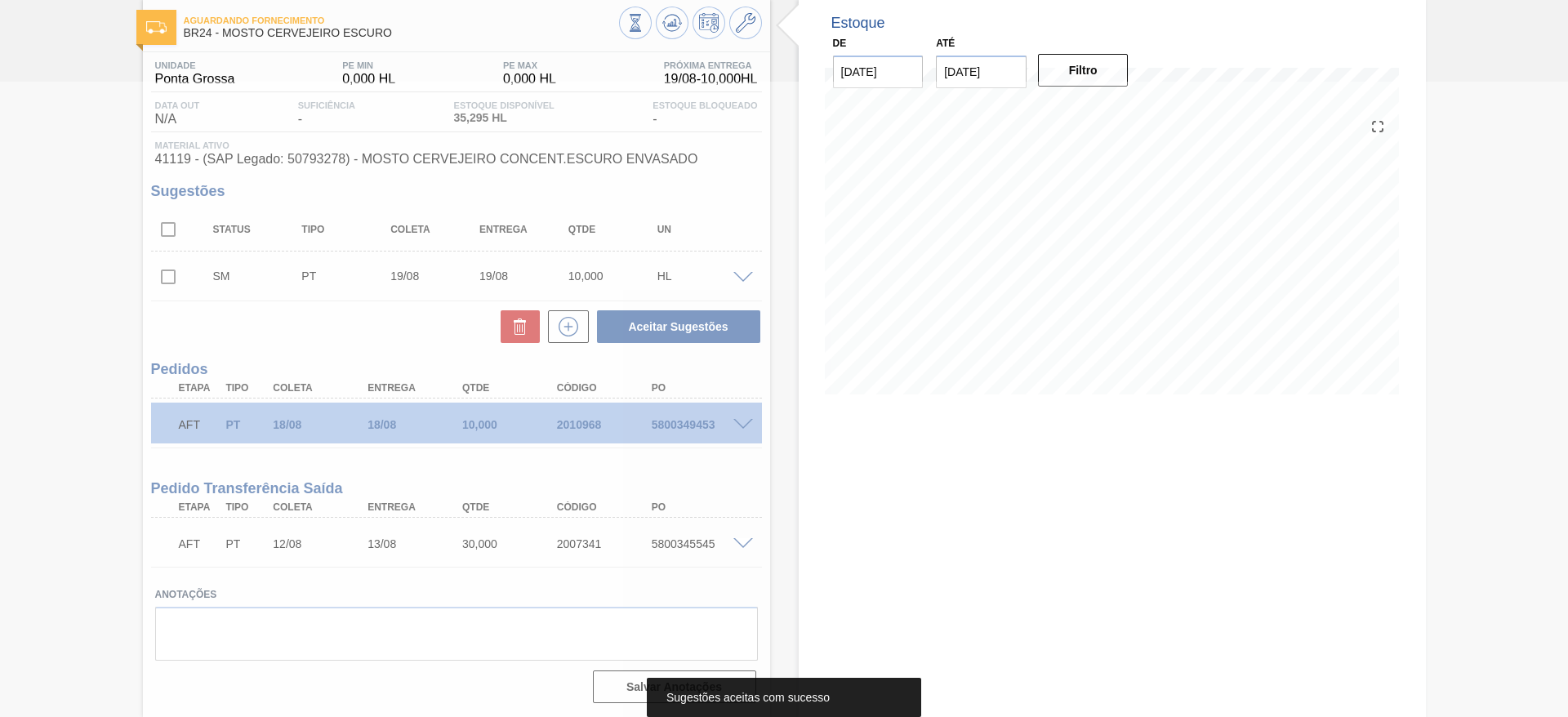
scroll to position [65, 0]
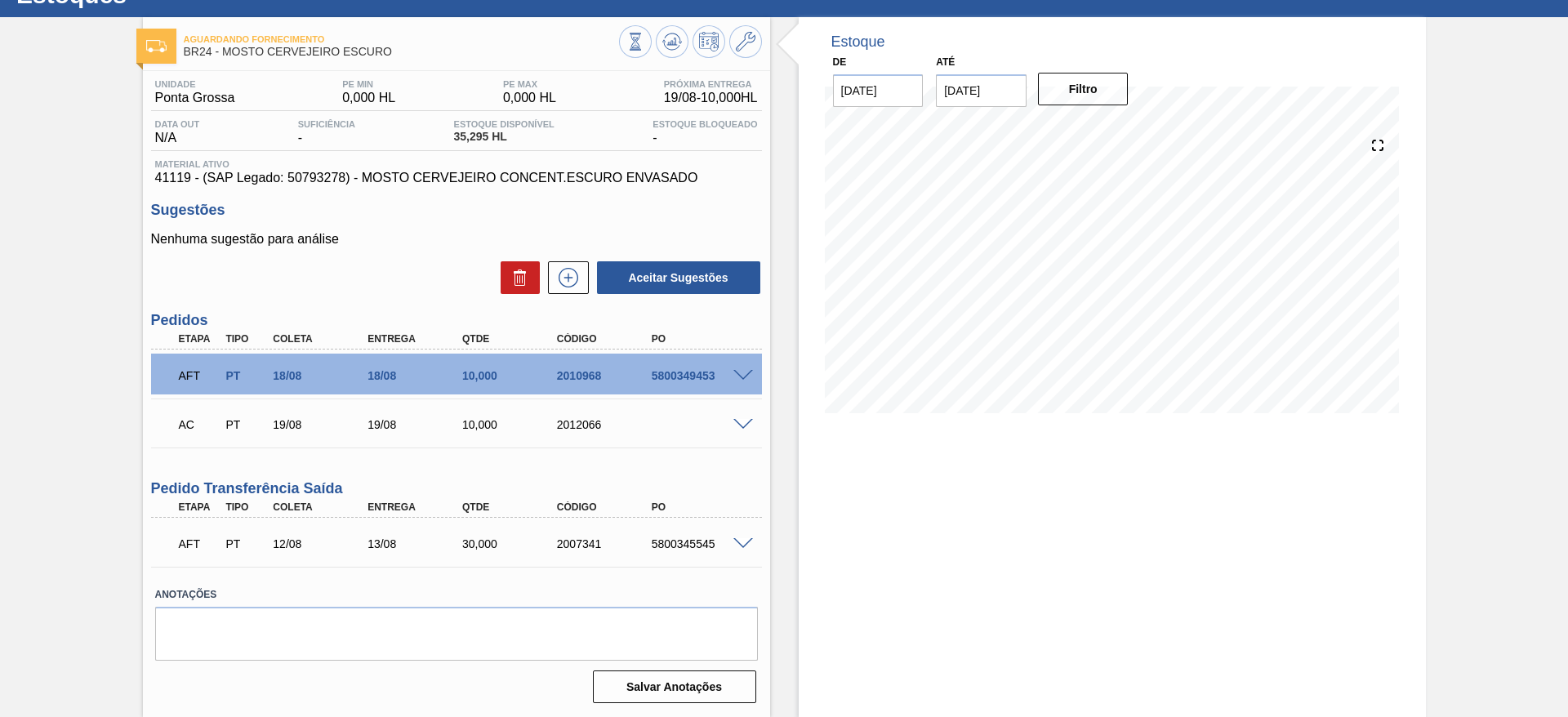
click at [741, 421] on span at bounding box center [743, 425] width 20 height 12
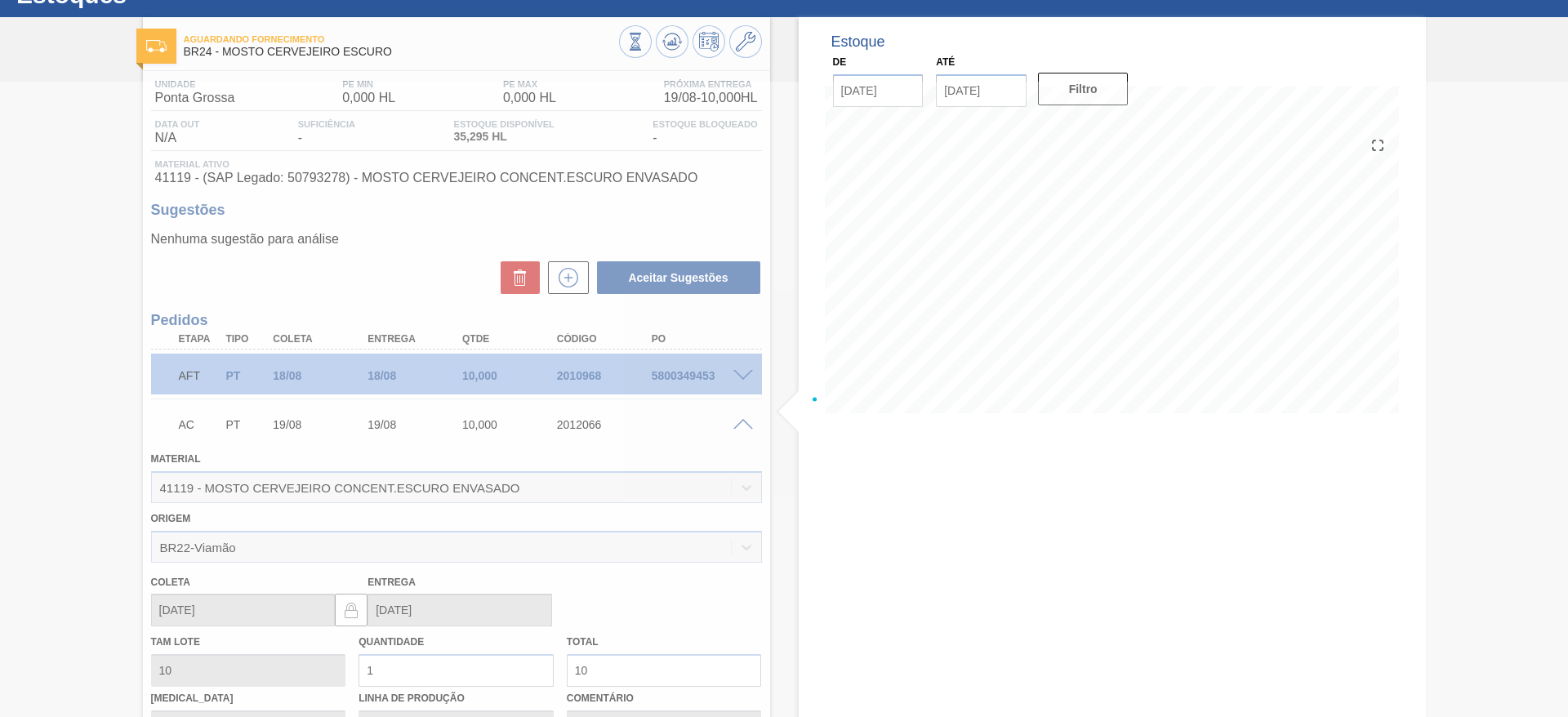
click at [743, 424] on div at bounding box center [784, 399] width 1568 height 635
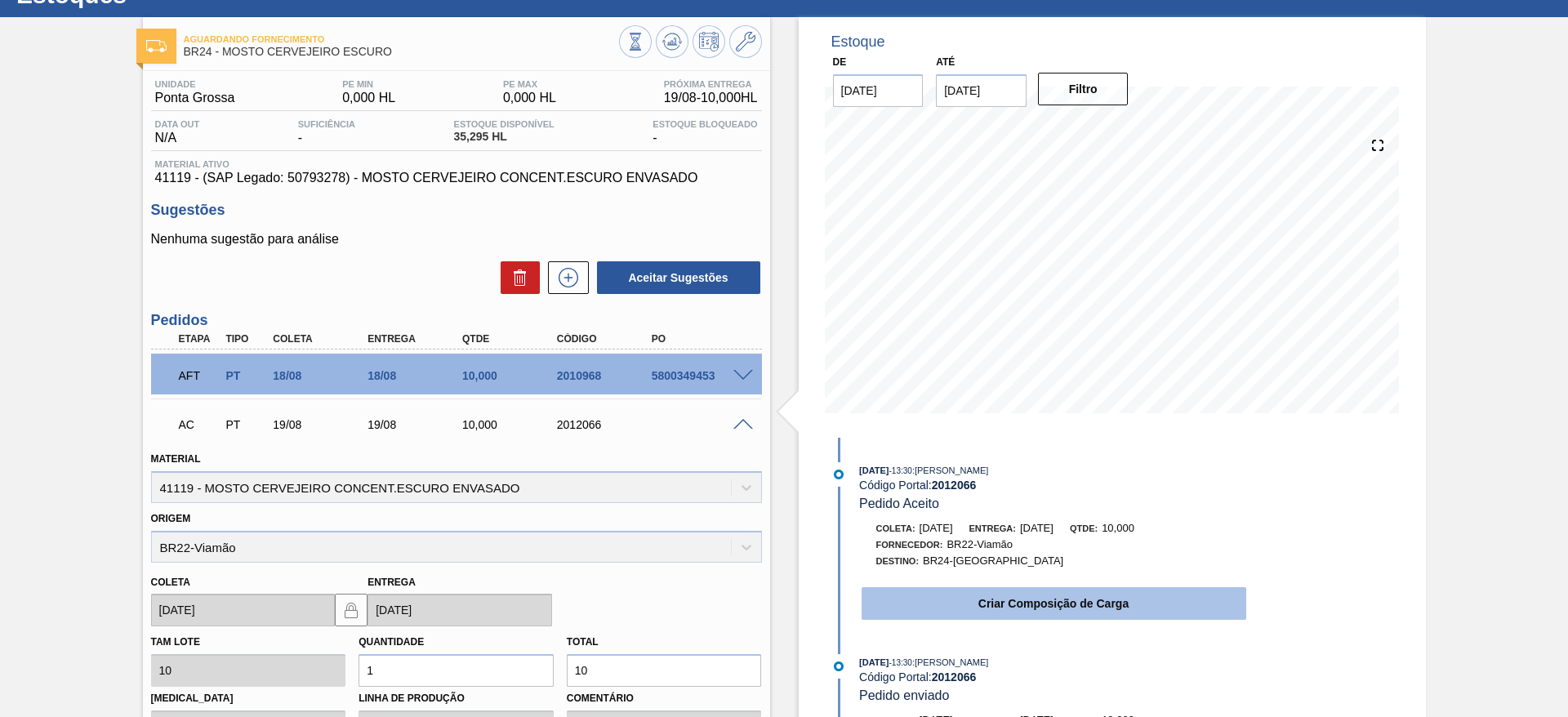
click at [914, 598] on button "Criar Composição de Carga" at bounding box center [1054, 603] width 385 height 32
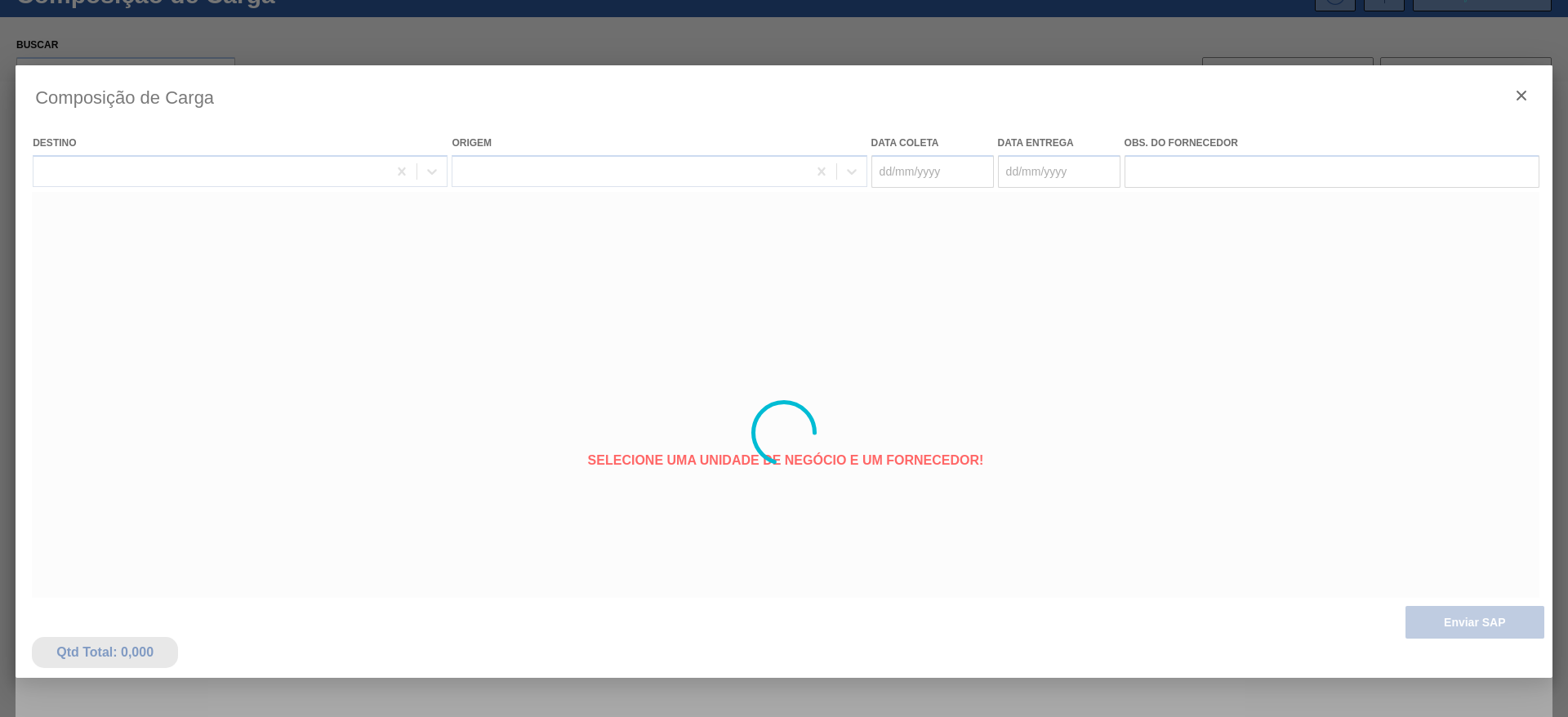
type coleta "[DATE]"
type entrega "[DATE]"
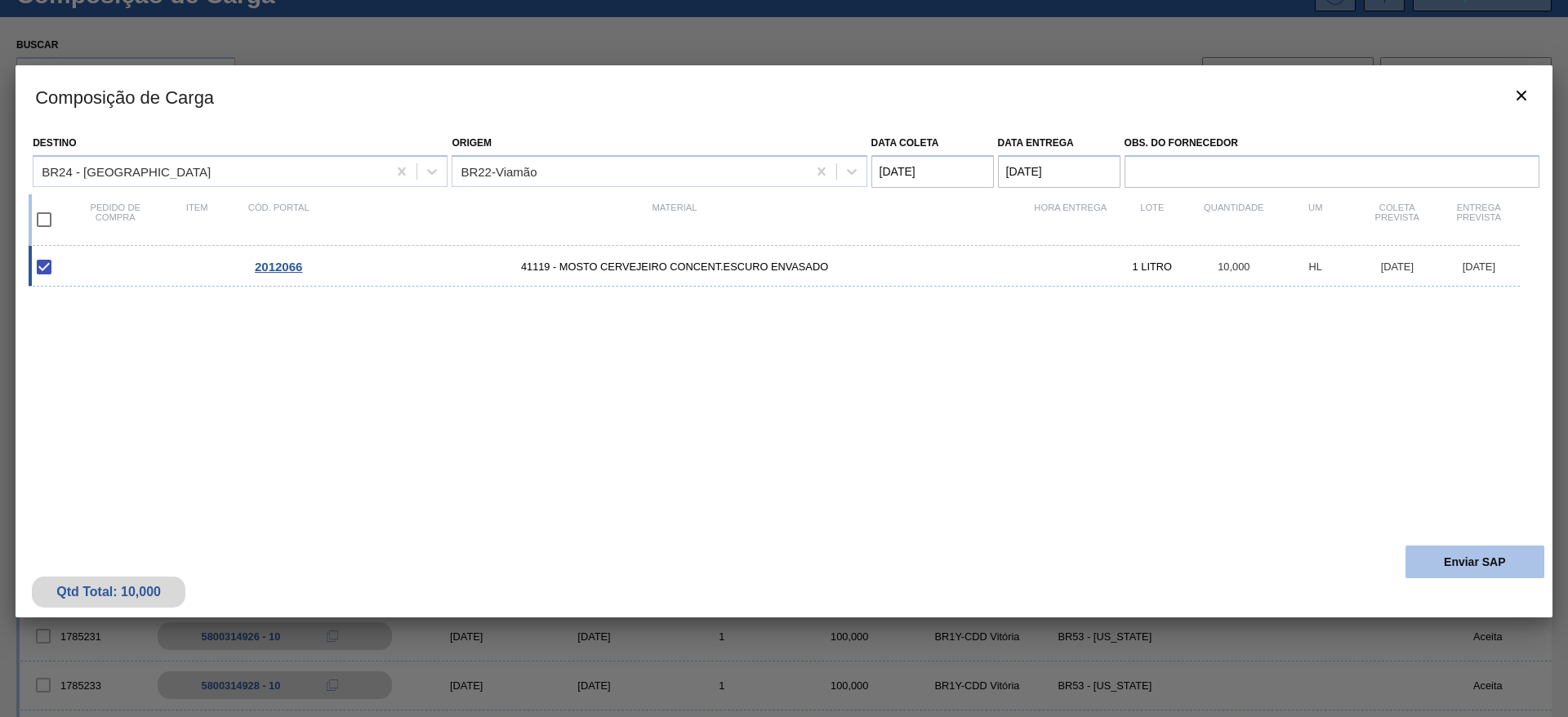
click at [1447, 562] on button "Enviar SAP" at bounding box center [1475, 562] width 139 height 32
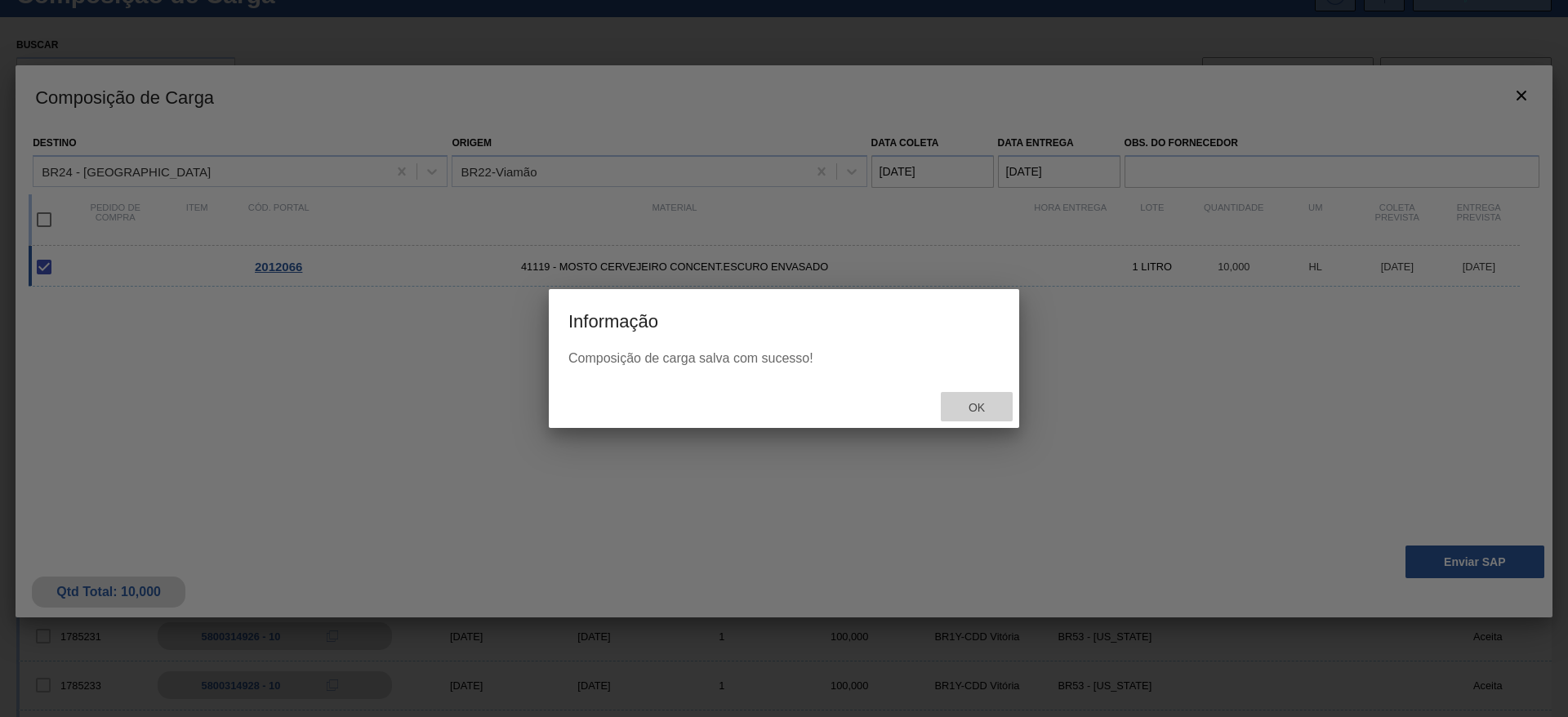
click at [1002, 403] on div "Ok" at bounding box center [976, 407] width 72 height 31
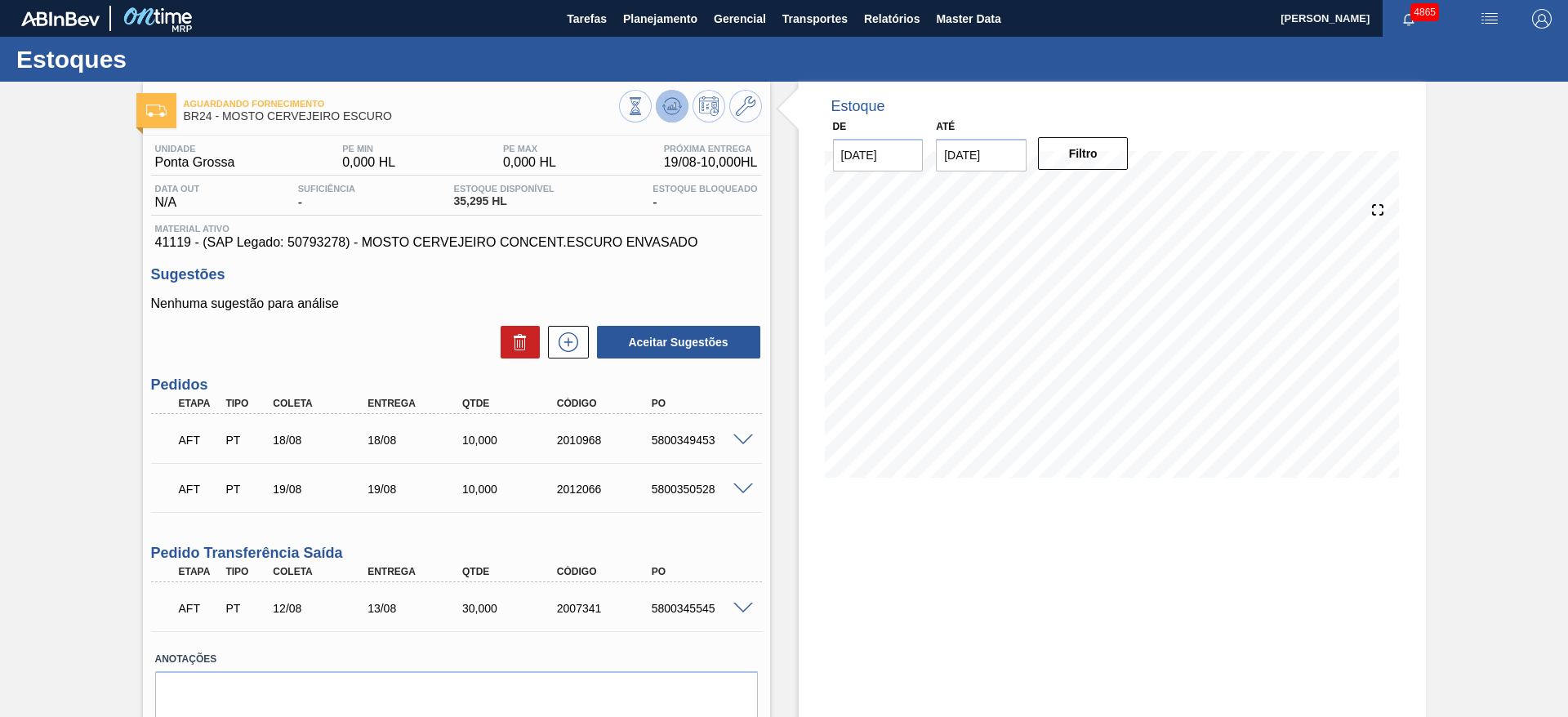
click at [683, 110] on button at bounding box center [672, 106] width 32 height 32
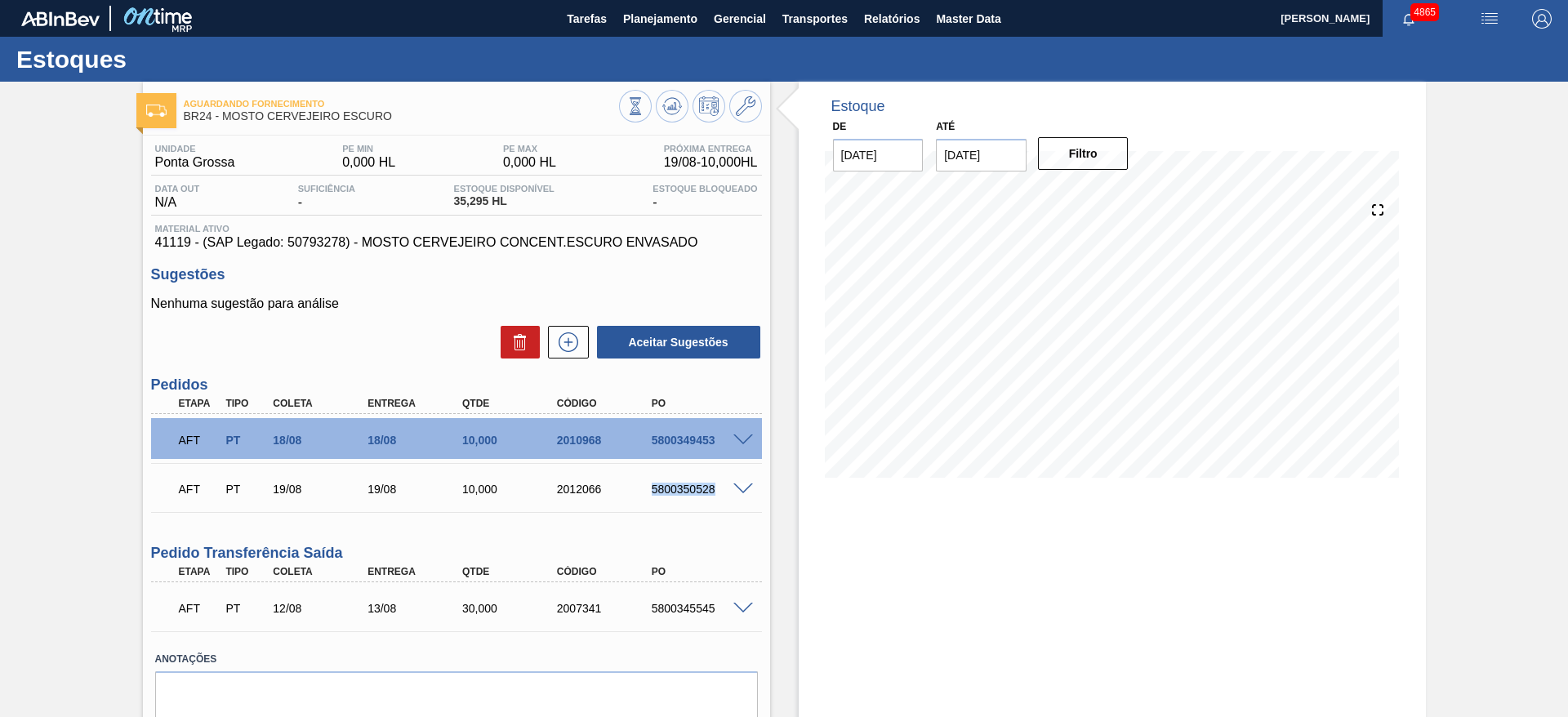
drag, startPoint x: 642, startPoint y: 494, endPoint x: 718, endPoint y: 485, distance: 76.5
click at [718, 485] on div "5800350528" at bounding box center [688, 488] width 94 height 13
click at [666, 9] on span "Planejamento" at bounding box center [659, 19] width 74 height 20
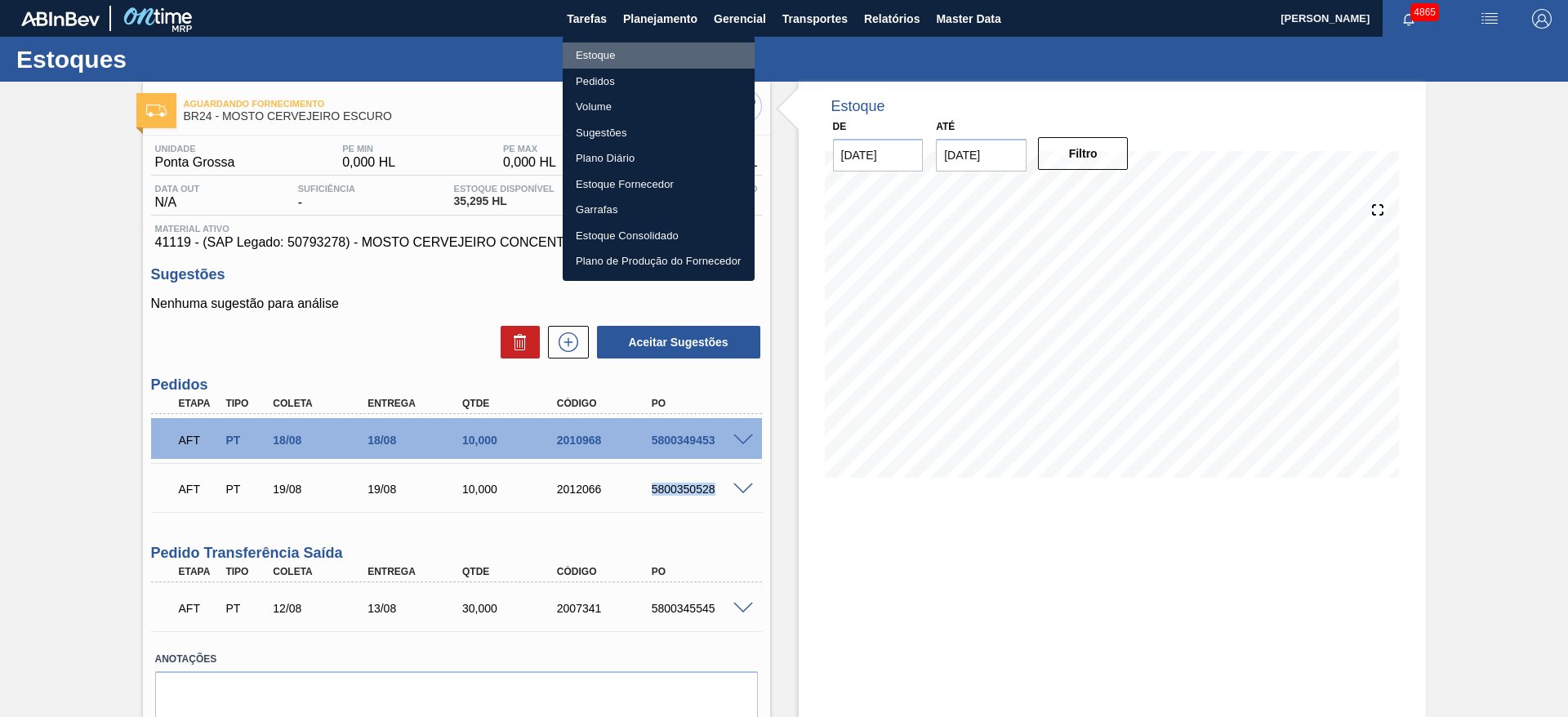
click at [654, 62] on li "Estoque" at bounding box center [659, 55] width 192 height 26
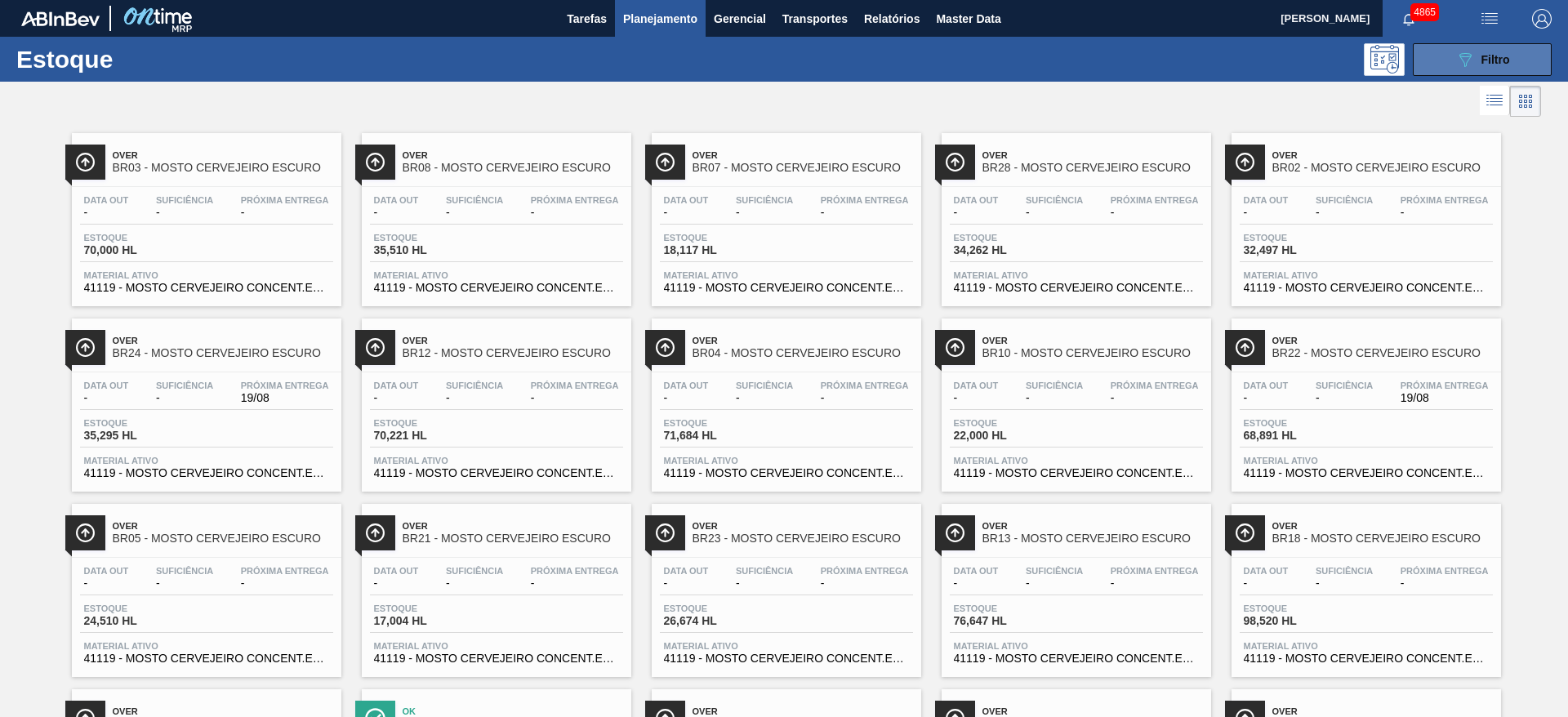
click at [1504, 57] on span "Filtro" at bounding box center [1497, 59] width 29 height 13
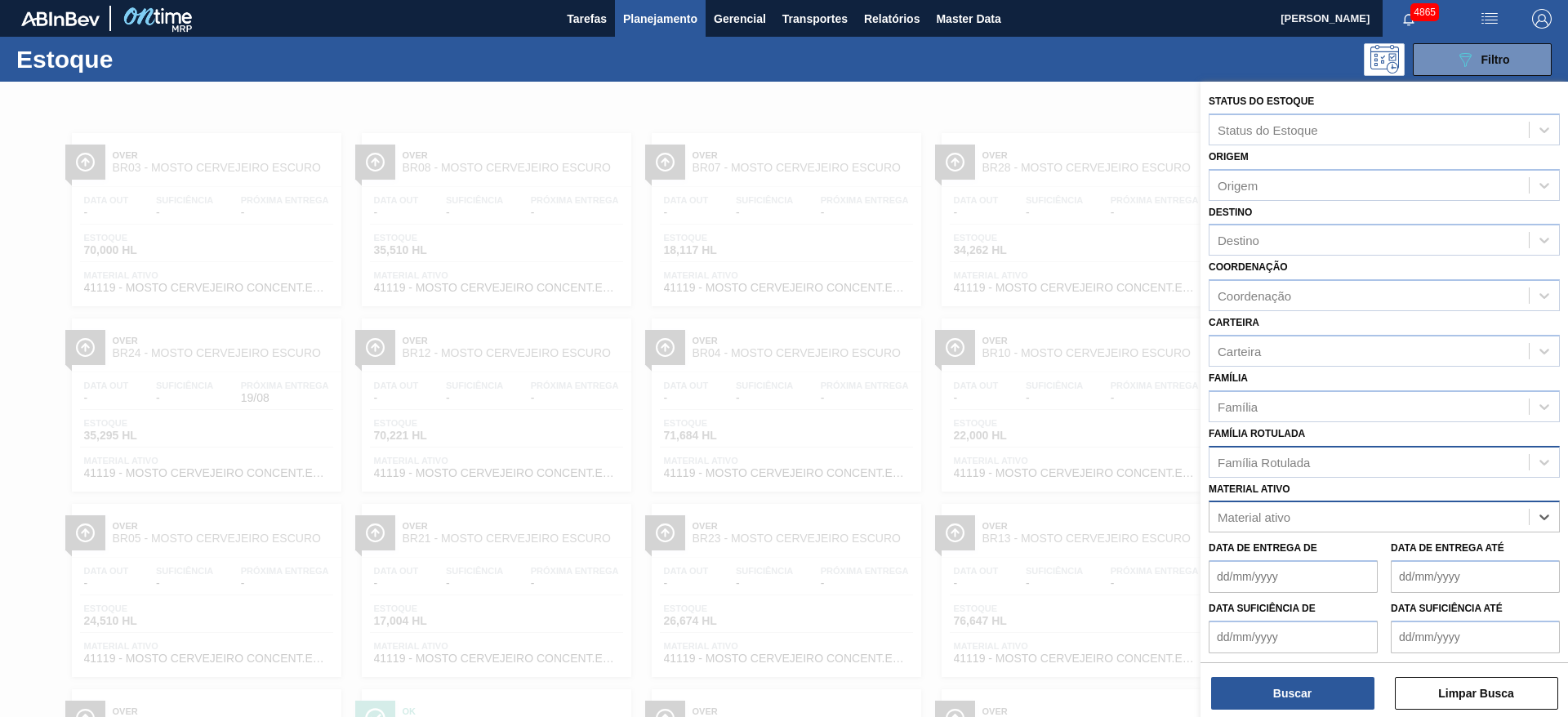
click at [1361, 461] on div "Família Rotulada" at bounding box center [1369, 462] width 320 height 24
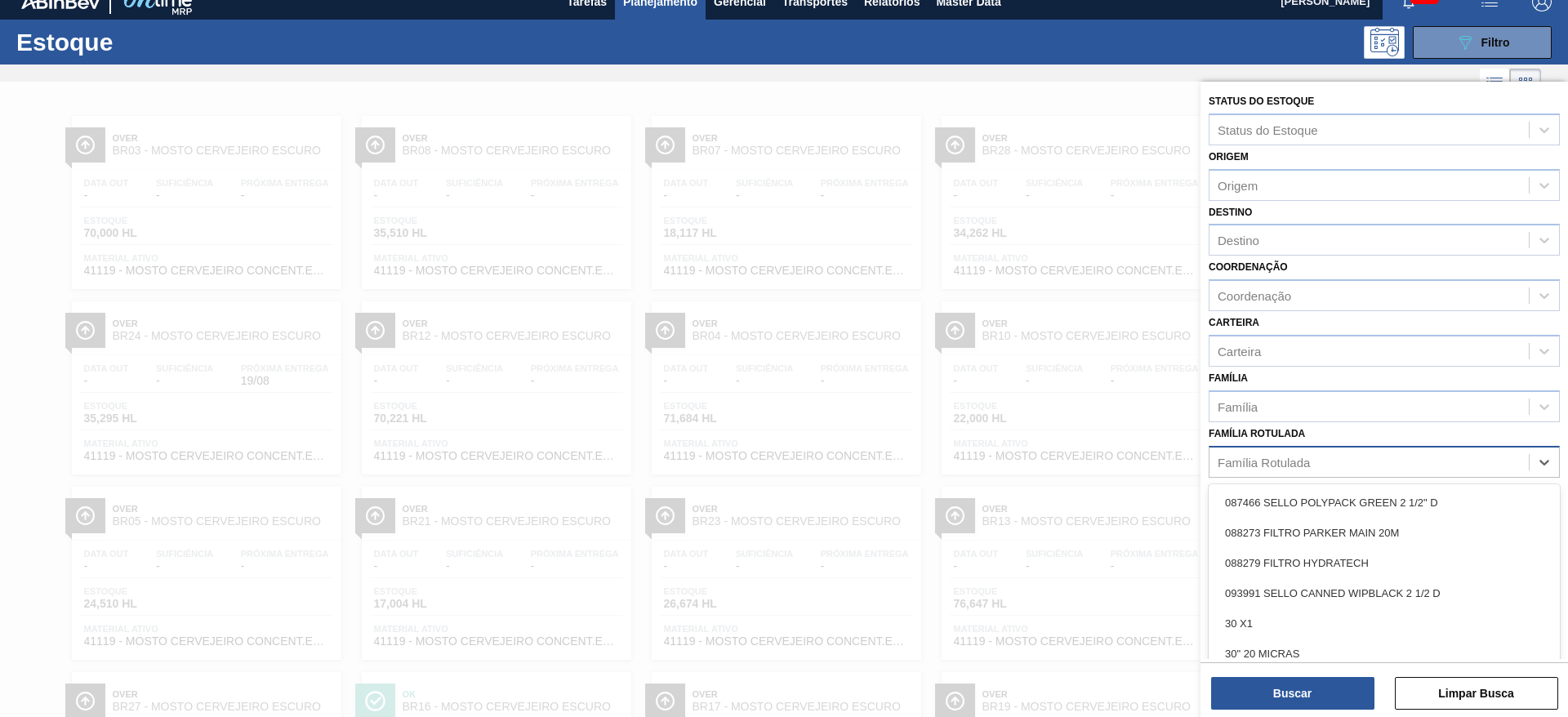
scroll to position [19, 0]
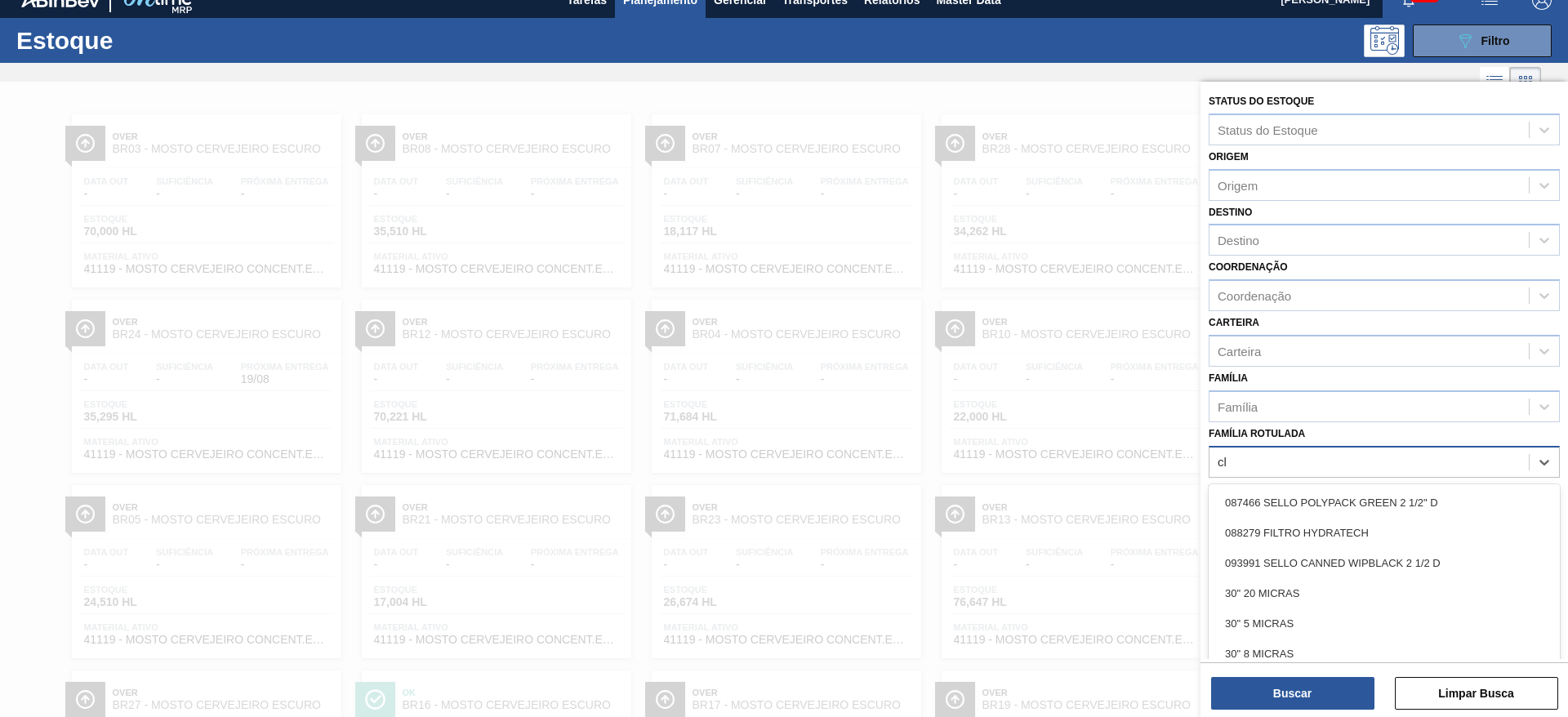
type Rotulada "clo"
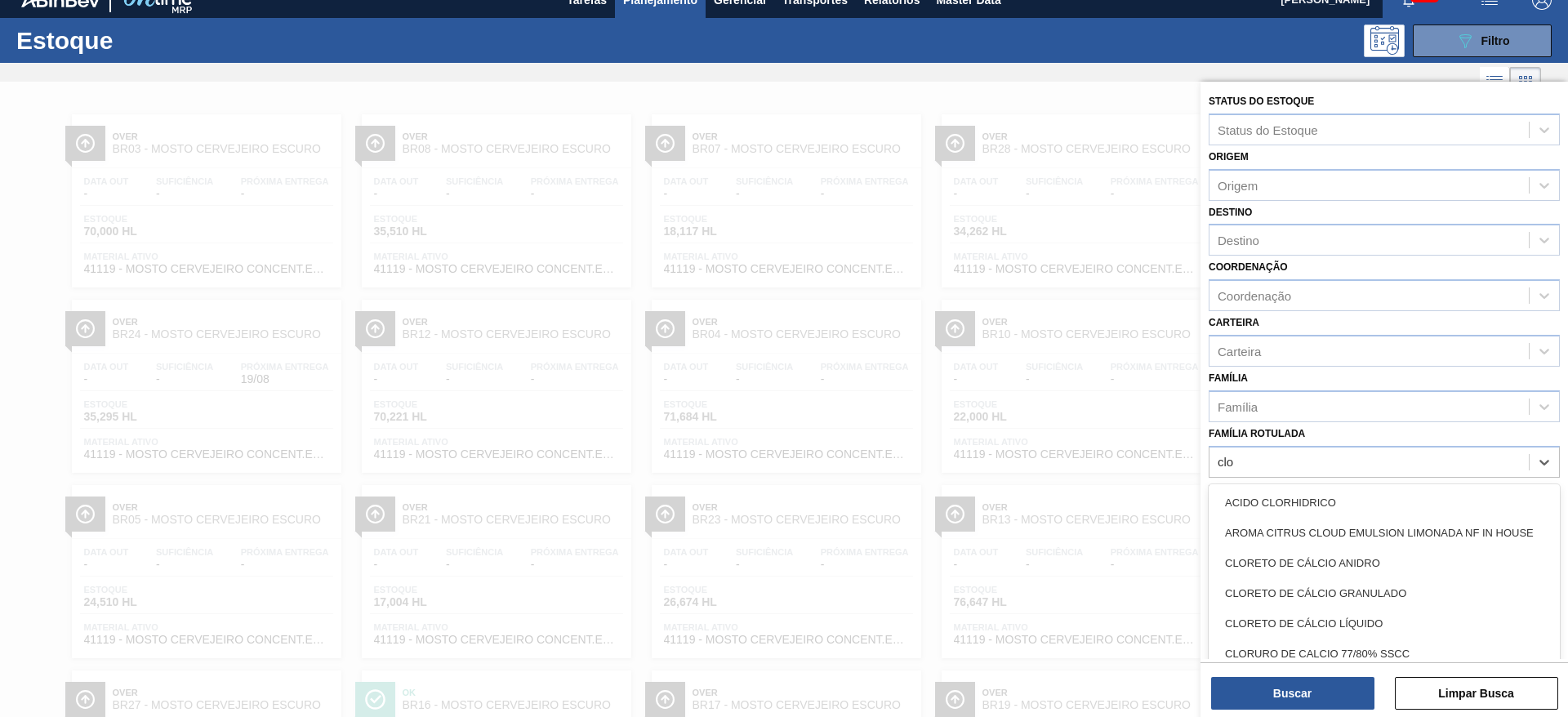
drag, startPoint x: 1382, startPoint y: 616, endPoint x: 1378, endPoint y: 652, distance: 36.2
click at [1382, 617] on div "CLORETO DE CÁLCIO LÍQUIDO" at bounding box center [1384, 624] width 351 height 31
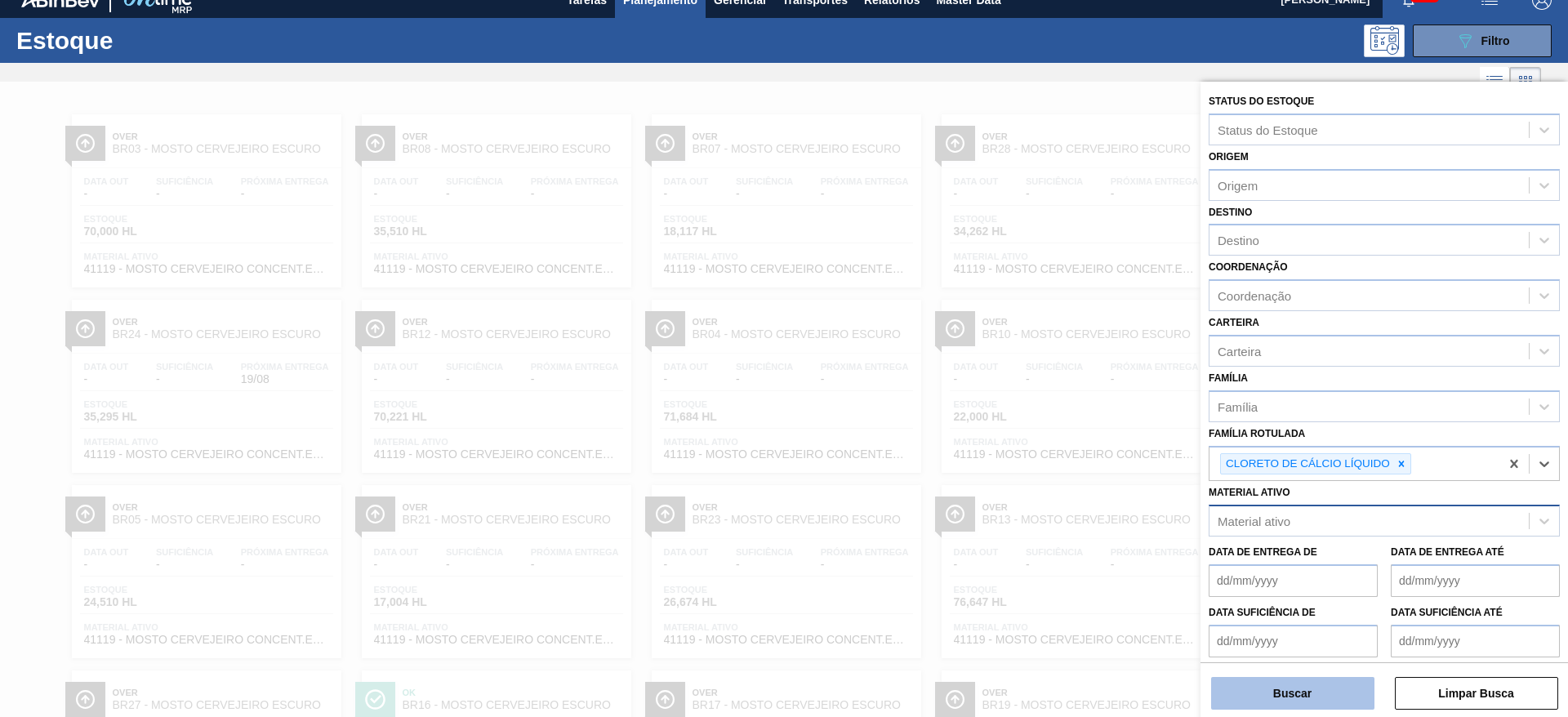
click at [1359, 695] on button "Buscar" at bounding box center [1293, 693] width 163 height 32
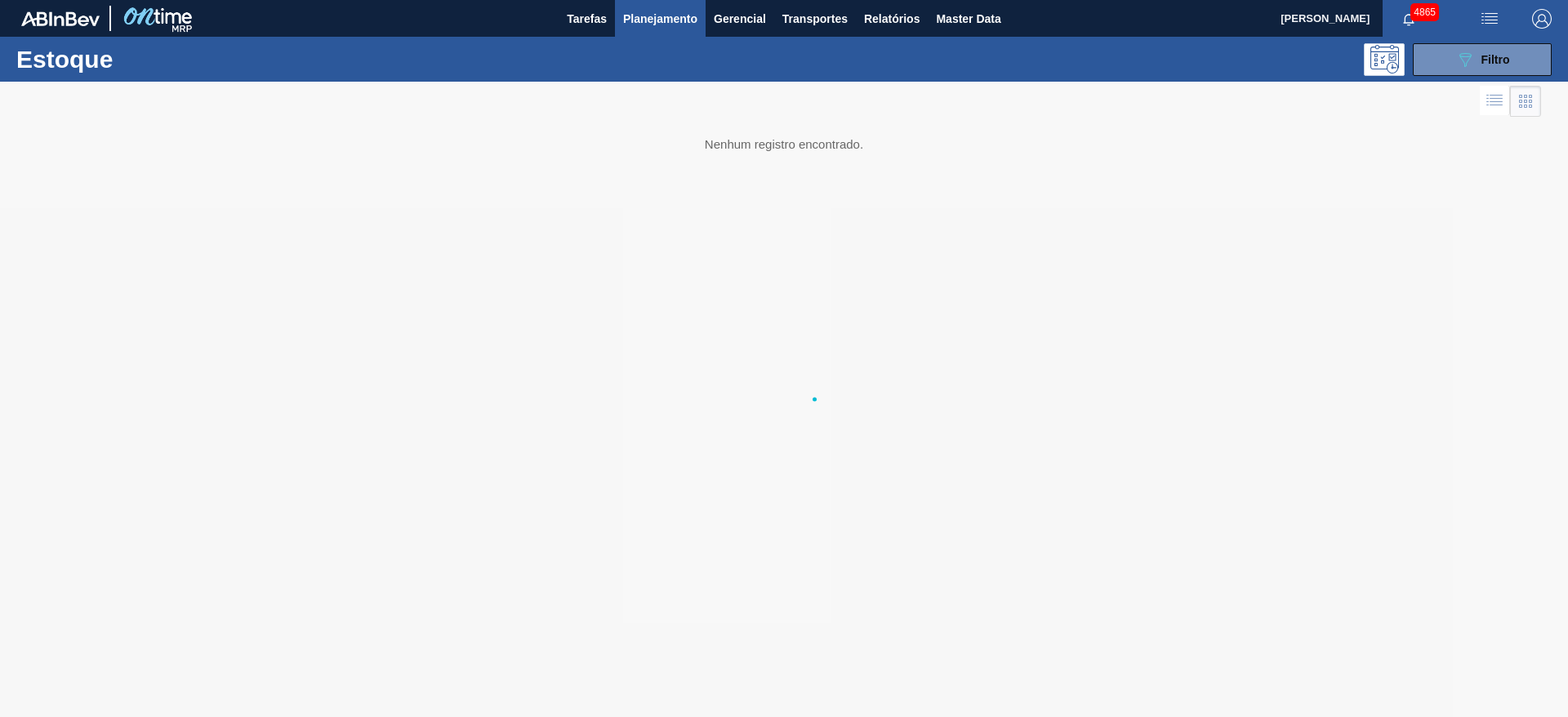
scroll to position [0, 0]
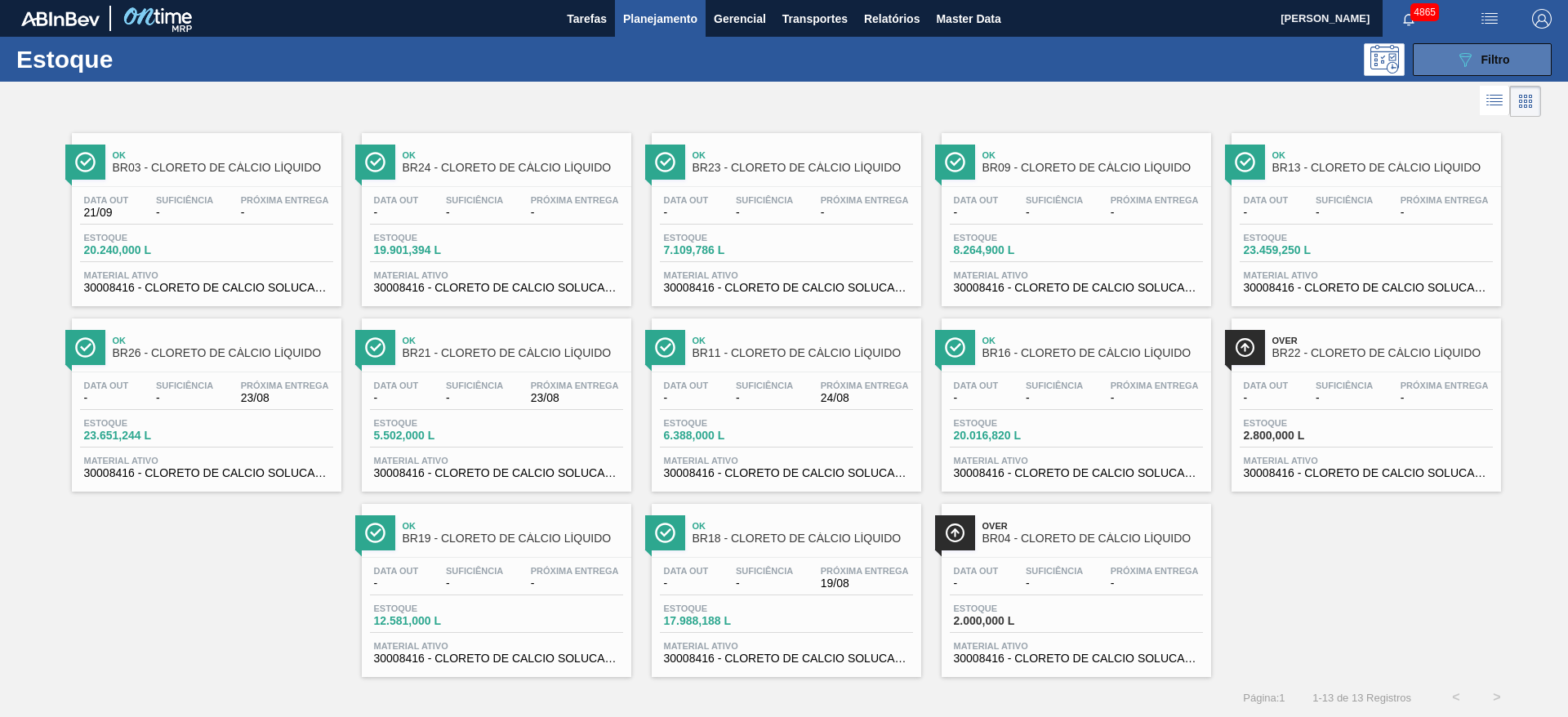
click at [1450, 45] on button "089F7B8B-B2A5-4AFE-B5C0-19BA573D28AC Filtro" at bounding box center [1482, 59] width 139 height 32
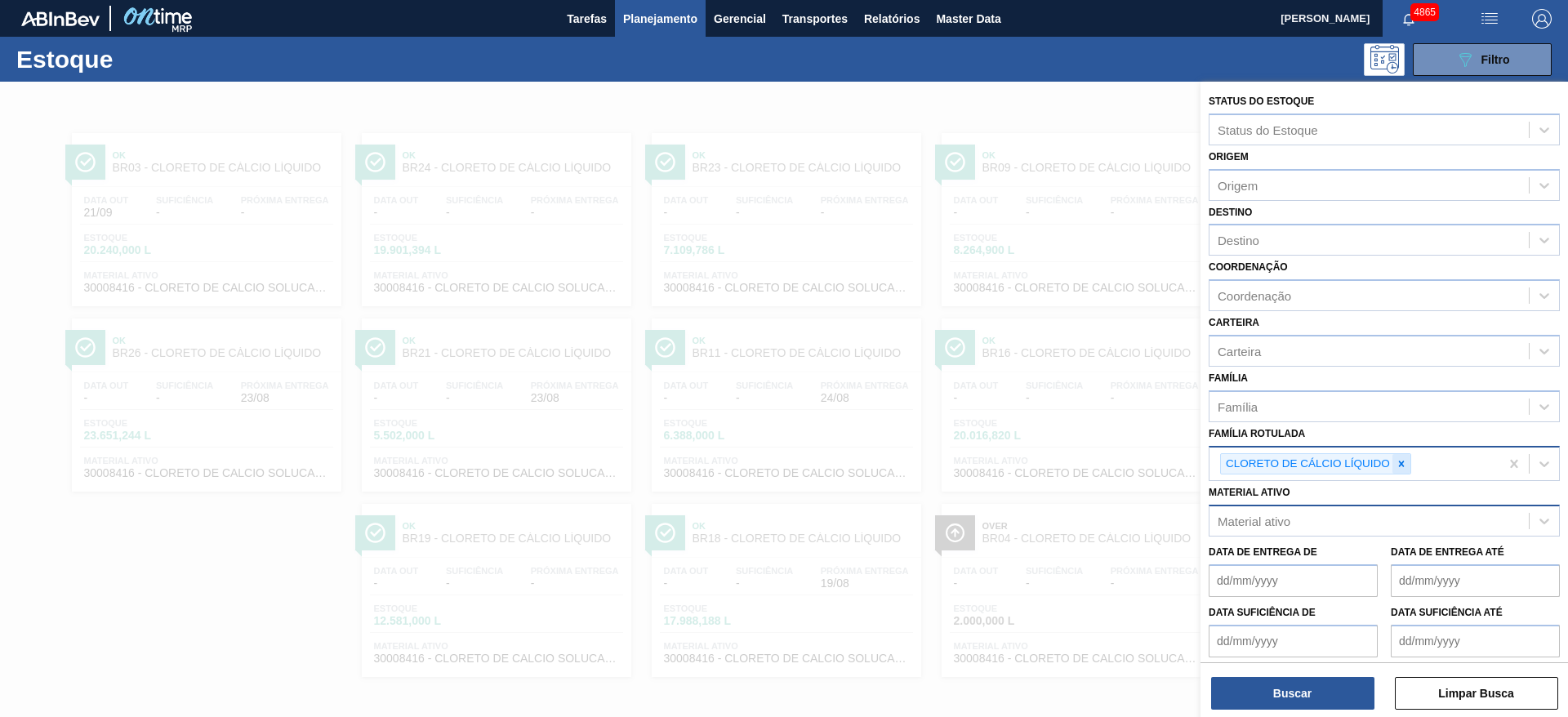
click at [1399, 464] on icon at bounding box center [1401, 463] width 11 height 11
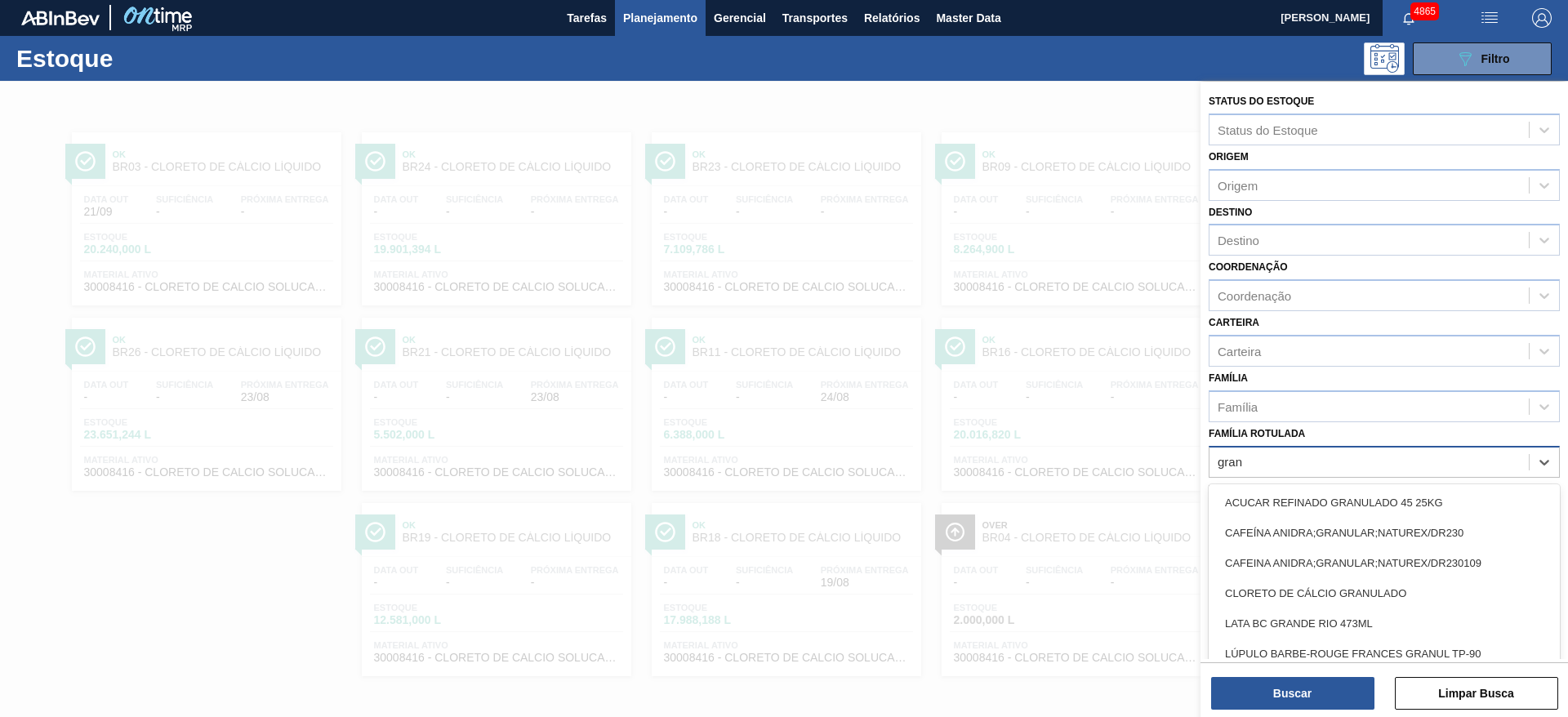
type Rotulada "granu"
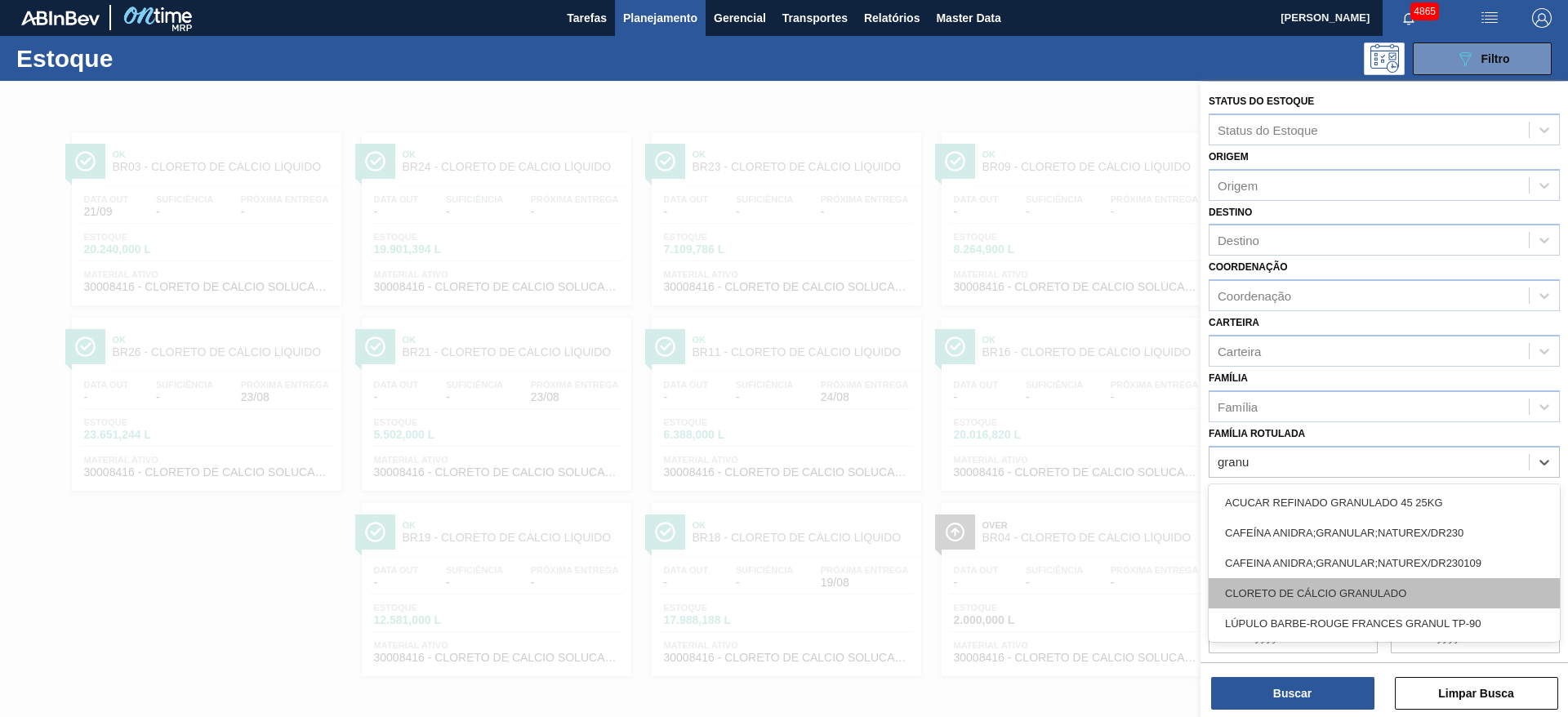
click at [1361, 590] on div "CLORETO DE CÁLCIO GRANULADO" at bounding box center [1384, 594] width 351 height 31
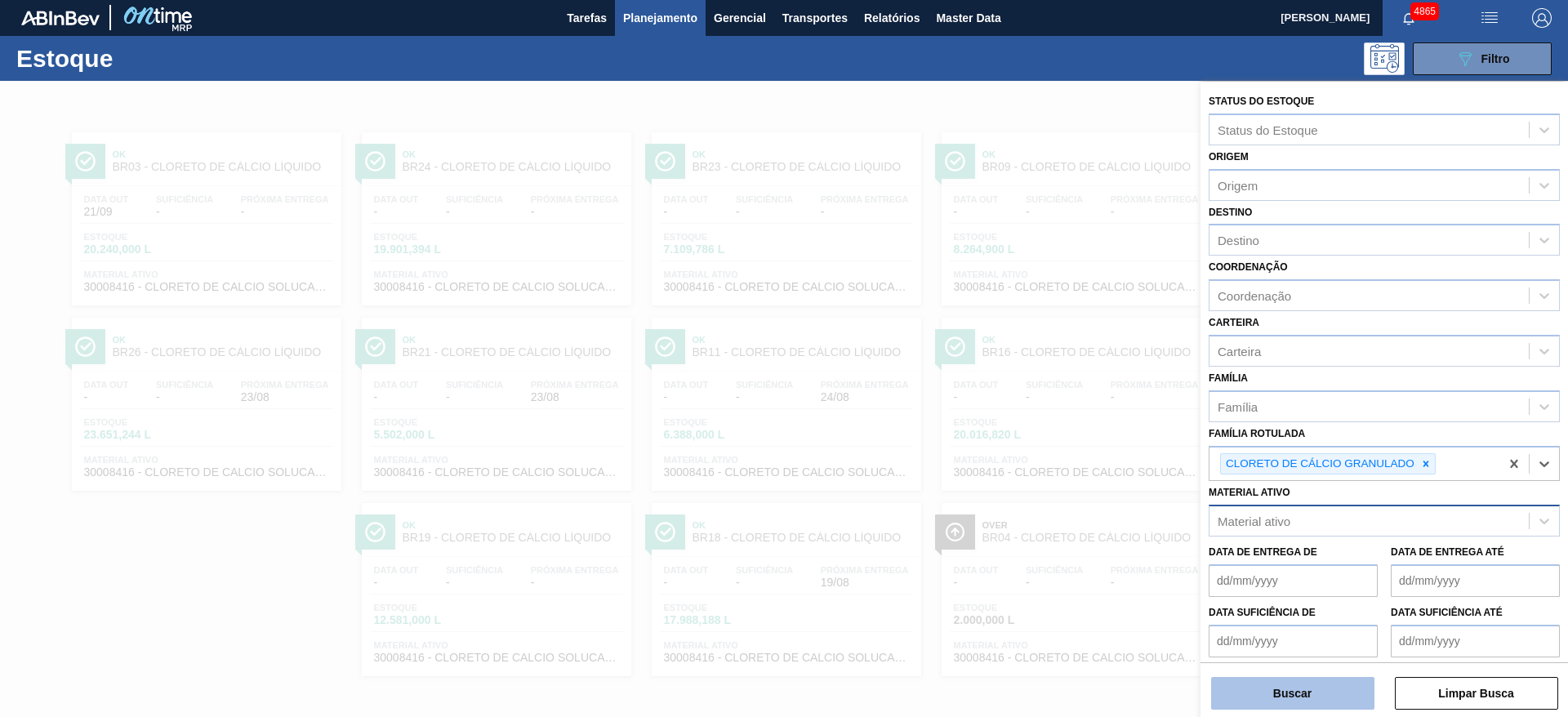
click at [1339, 686] on button "Buscar" at bounding box center [1293, 693] width 163 height 32
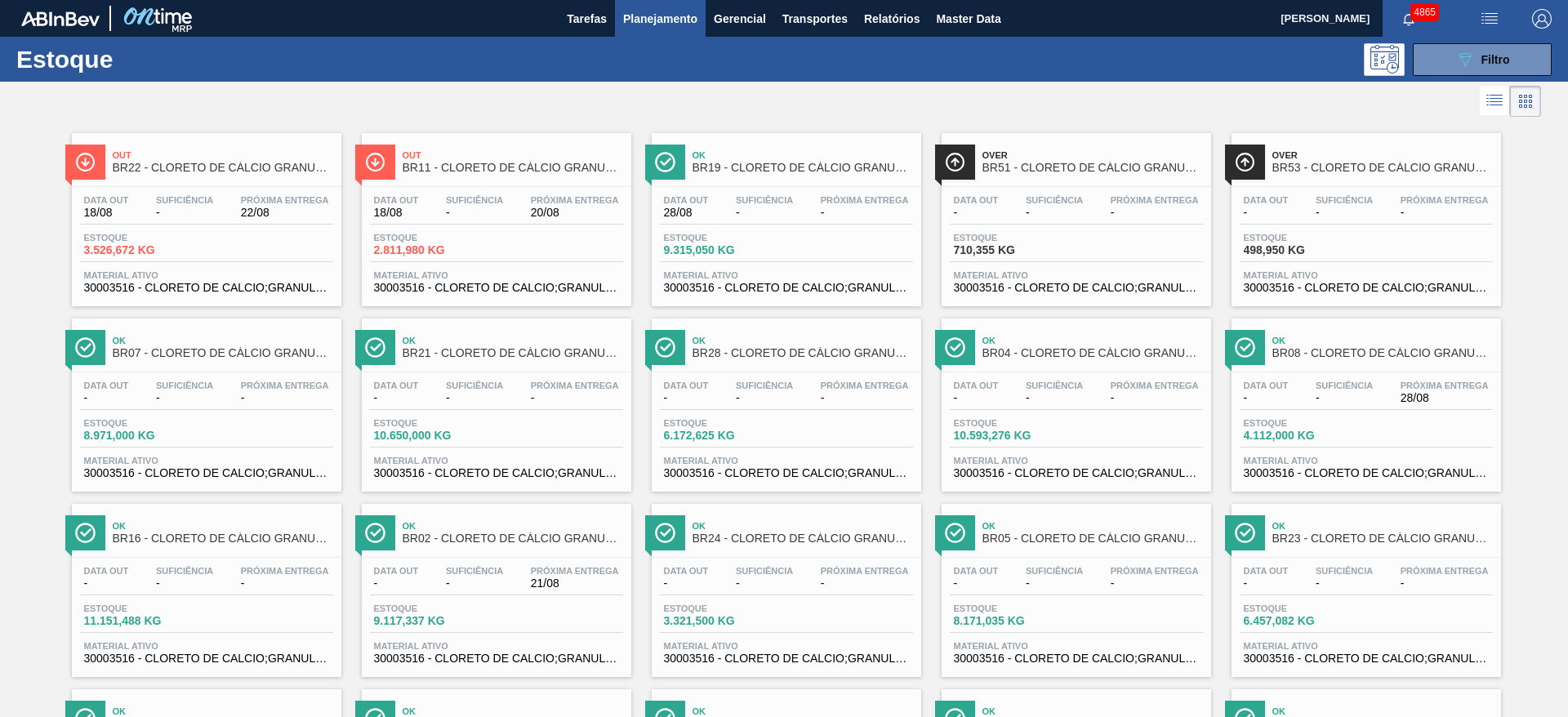
drag, startPoint x: 280, startPoint y: 539, endPoint x: 225, endPoint y: 99, distance: 443.4
click at [225, 99] on div at bounding box center [771, 101] width 1542 height 39
click at [1503, 53] on span "Filtro" at bounding box center [1497, 59] width 29 height 13
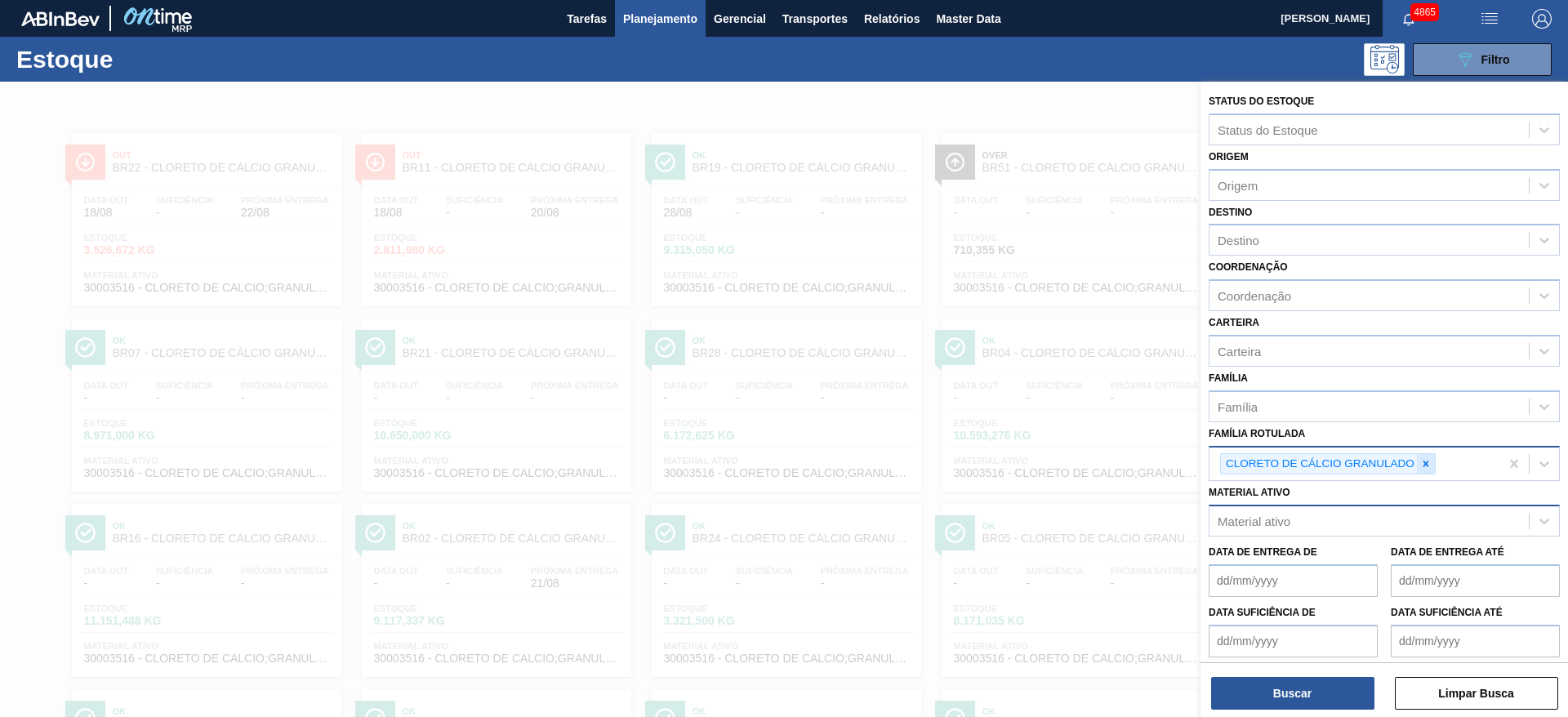
click at [1429, 460] on icon at bounding box center [1425, 463] width 11 height 11
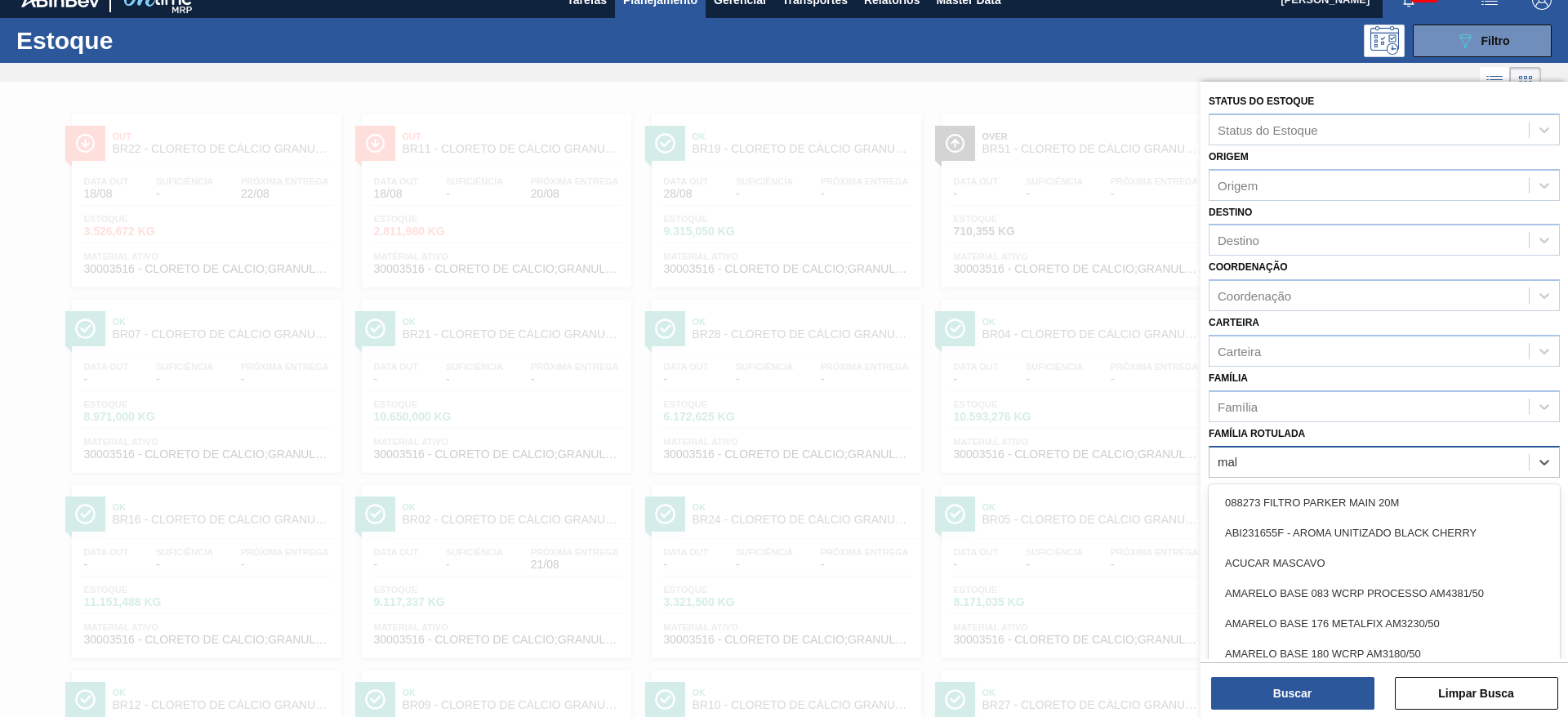
scroll to position [19, 0]
type Rotulada "malto"
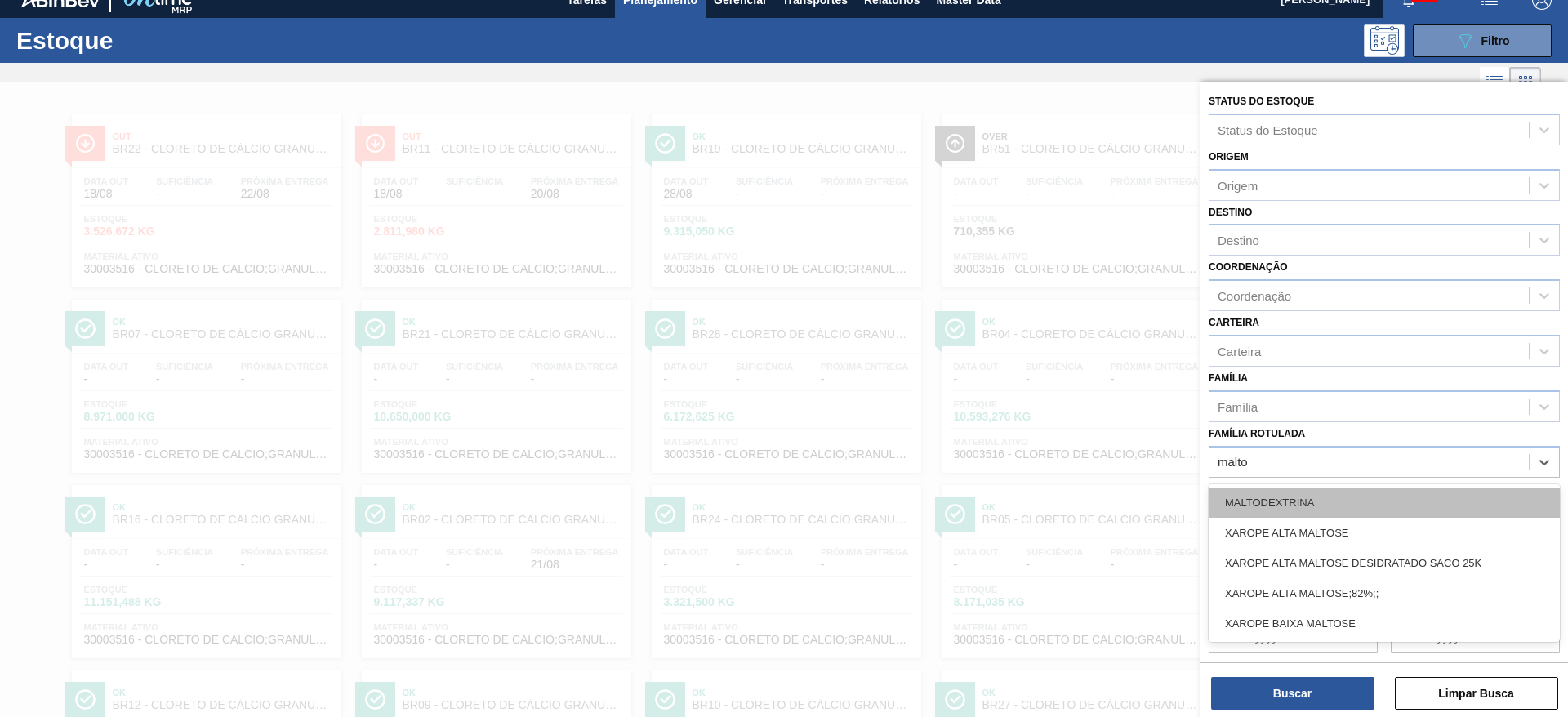
click at [1372, 496] on div "MALTODEXTRINA" at bounding box center [1384, 503] width 351 height 31
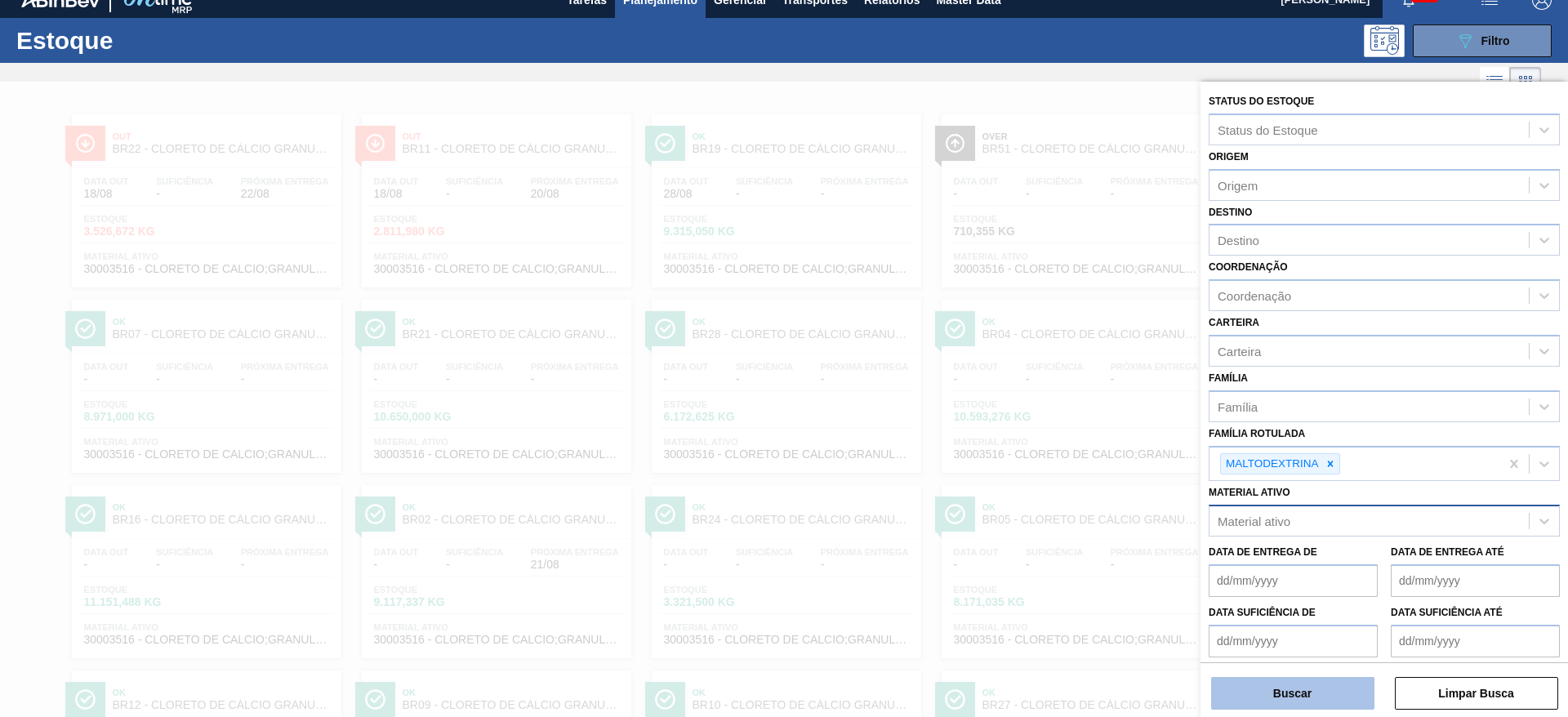
click at [1342, 689] on button "Buscar" at bounding box center [1293, 693] width 163 height 32
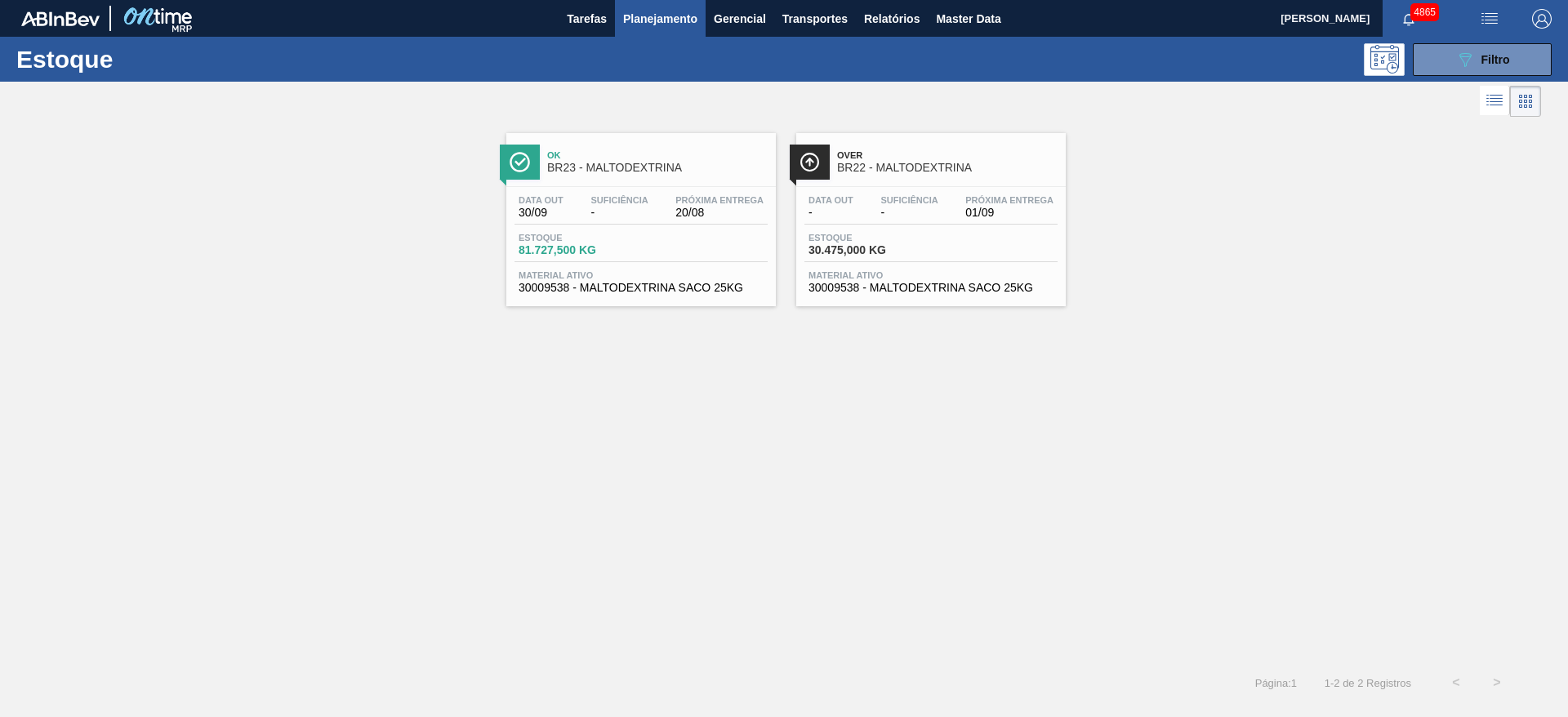
click at [886, 226] on div "Data out - Suficiência - Próxima Entrega 01/09 Estoque 30.475,000 KG Material a…" at bounding box center [931, 242] width 269 height 111
click at [1438, 50] on button "089F7B8B-B2A5-4AFE-B5C0-19BA573D28AC Filtro" at bounding box center [1482, 59] width 139 height 32
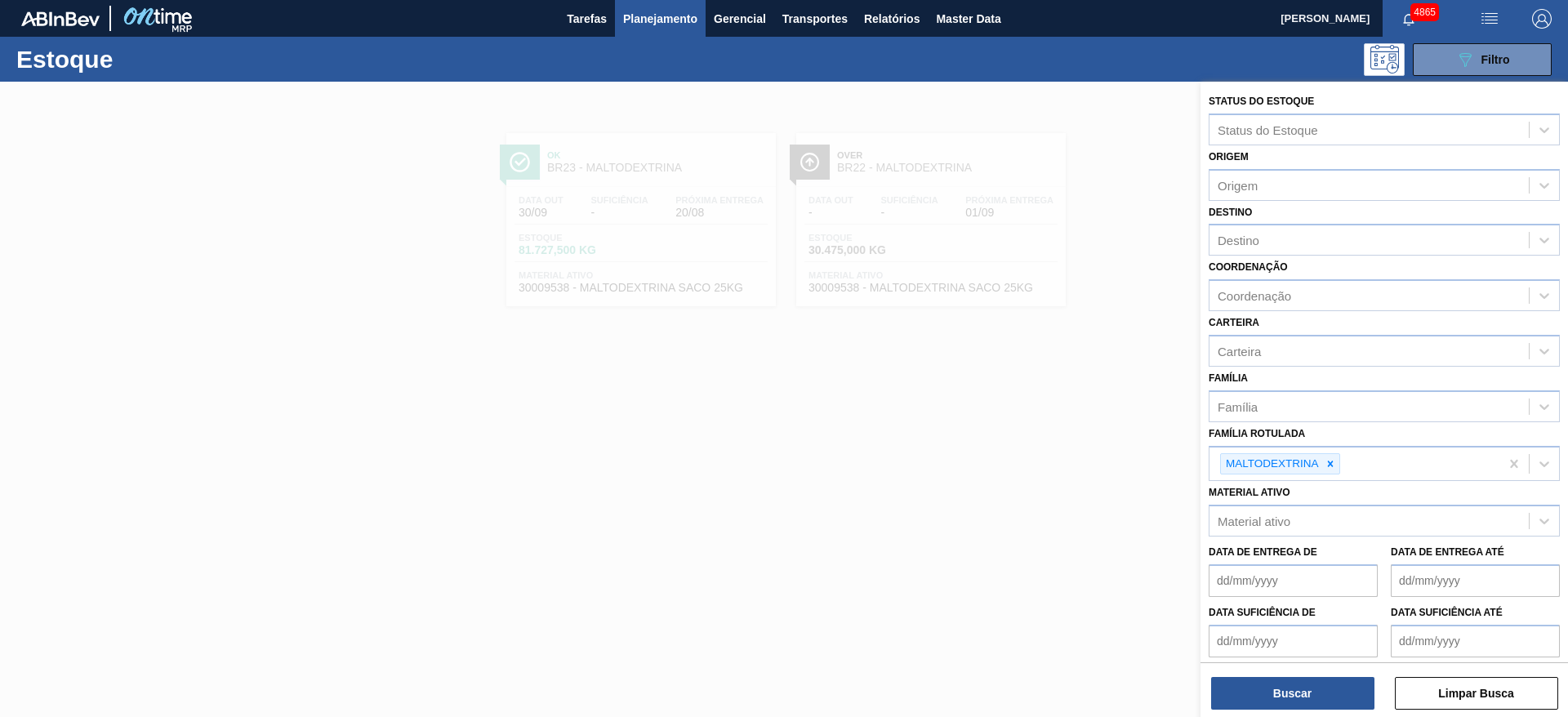
click at [773, 343] on div at bounding box center [784, 440] width 1568 height 717
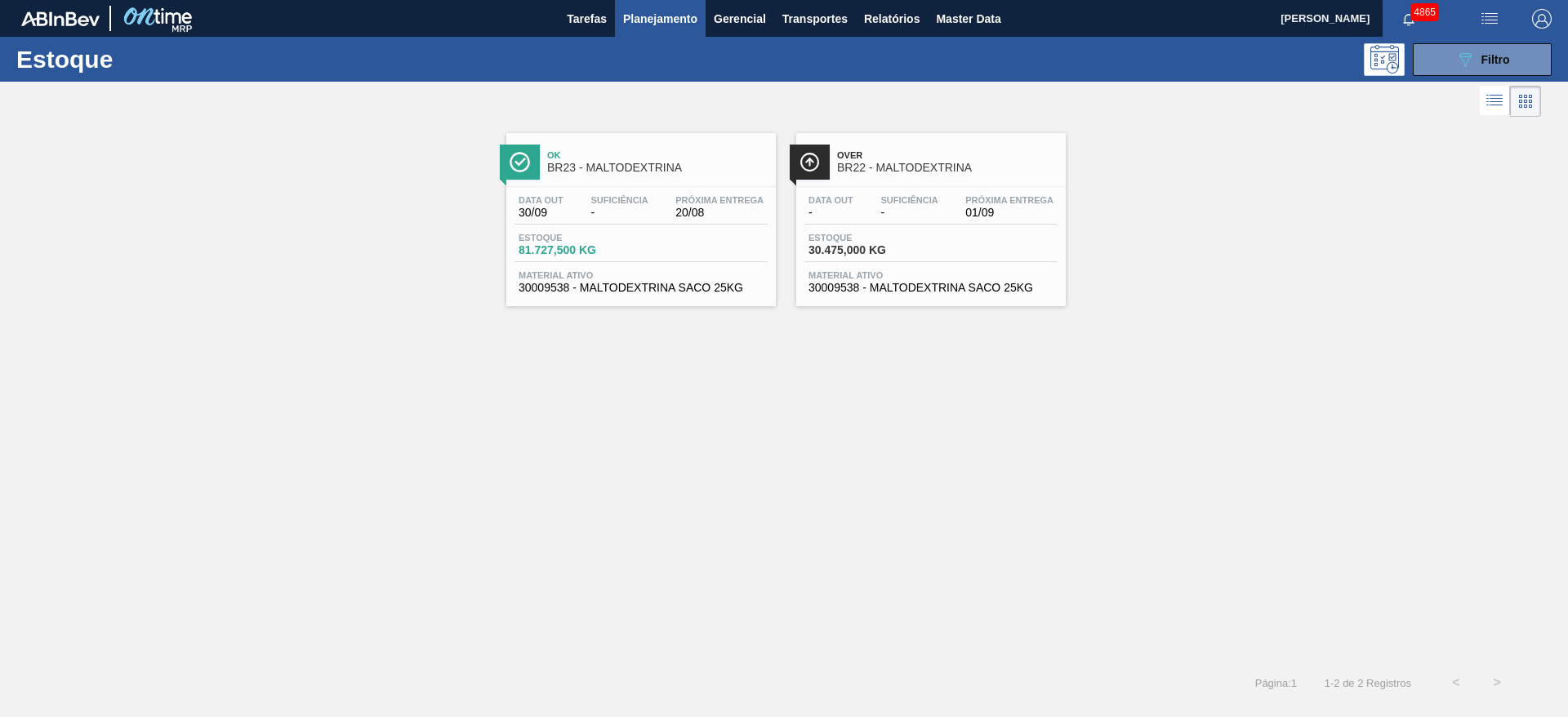
click at [667, 195] on div "Data out 30/09 Suficiência - Próxima Entrega 20/08" at bounding box center [642, 210] width 253 height 30
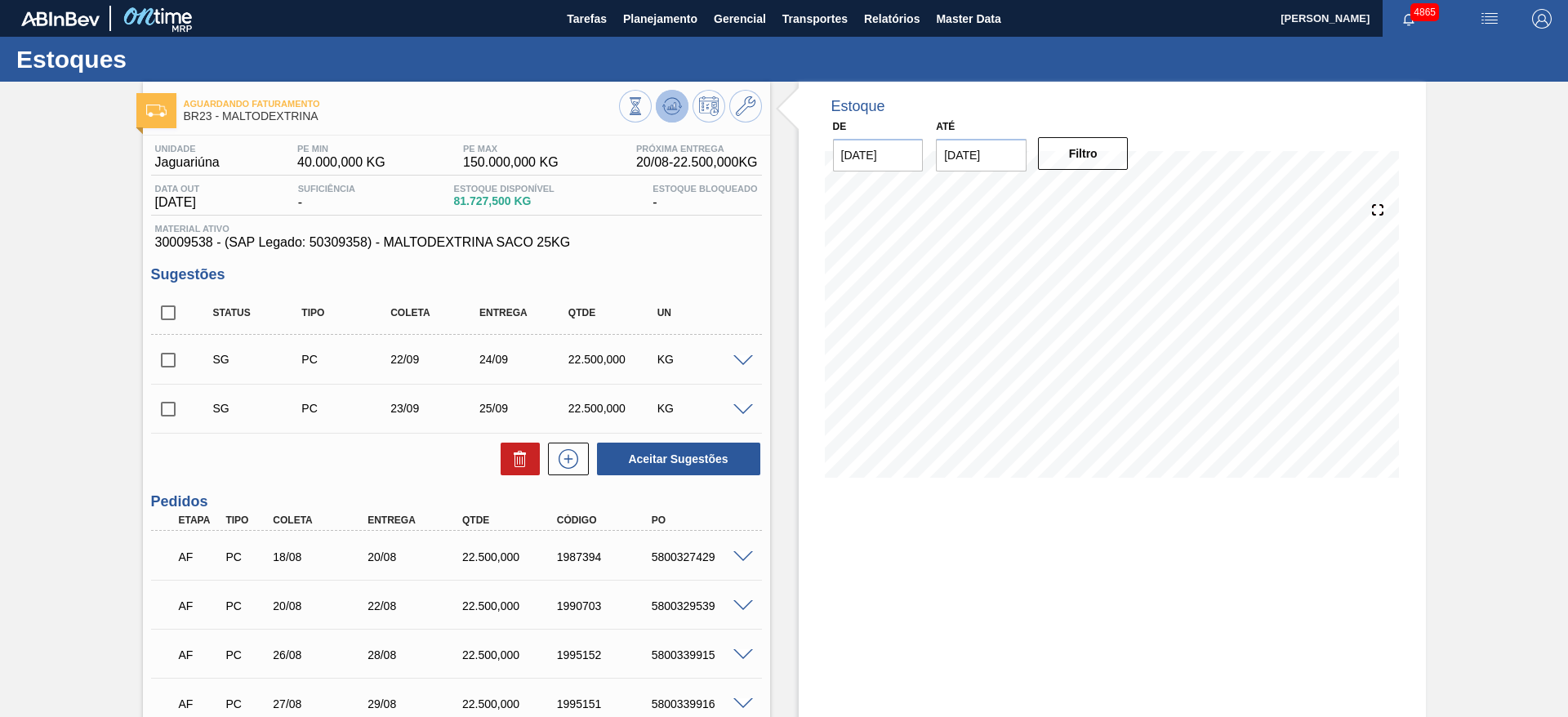
click at [663, 116] on button at bounding box center [672, 106] width 32 height 32
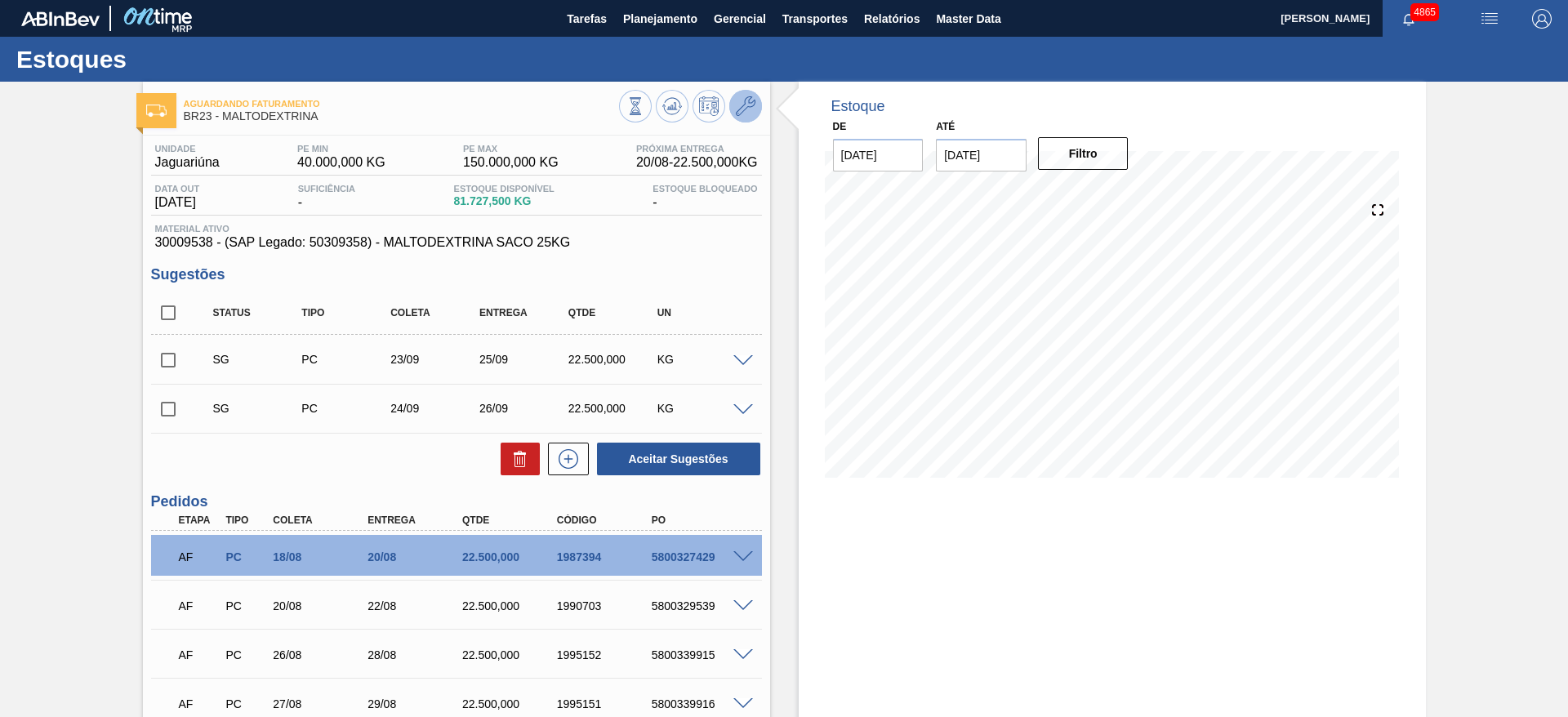
click at [751, 109] on icon at bounding box center [745, 105] width 20 height 20
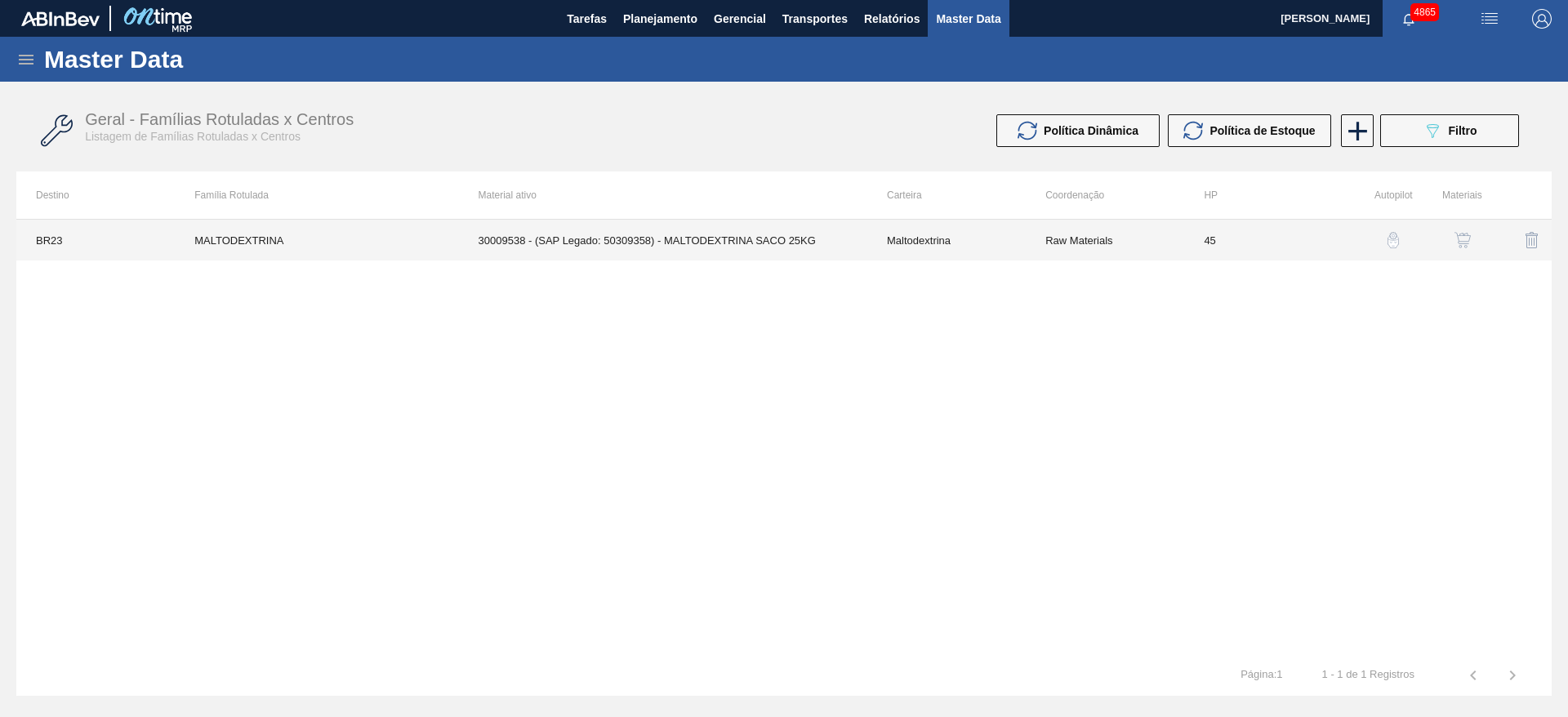
click at [1083, 228] on td "Raw Materials" at bounding box center [1105, 240] width 158 height 41
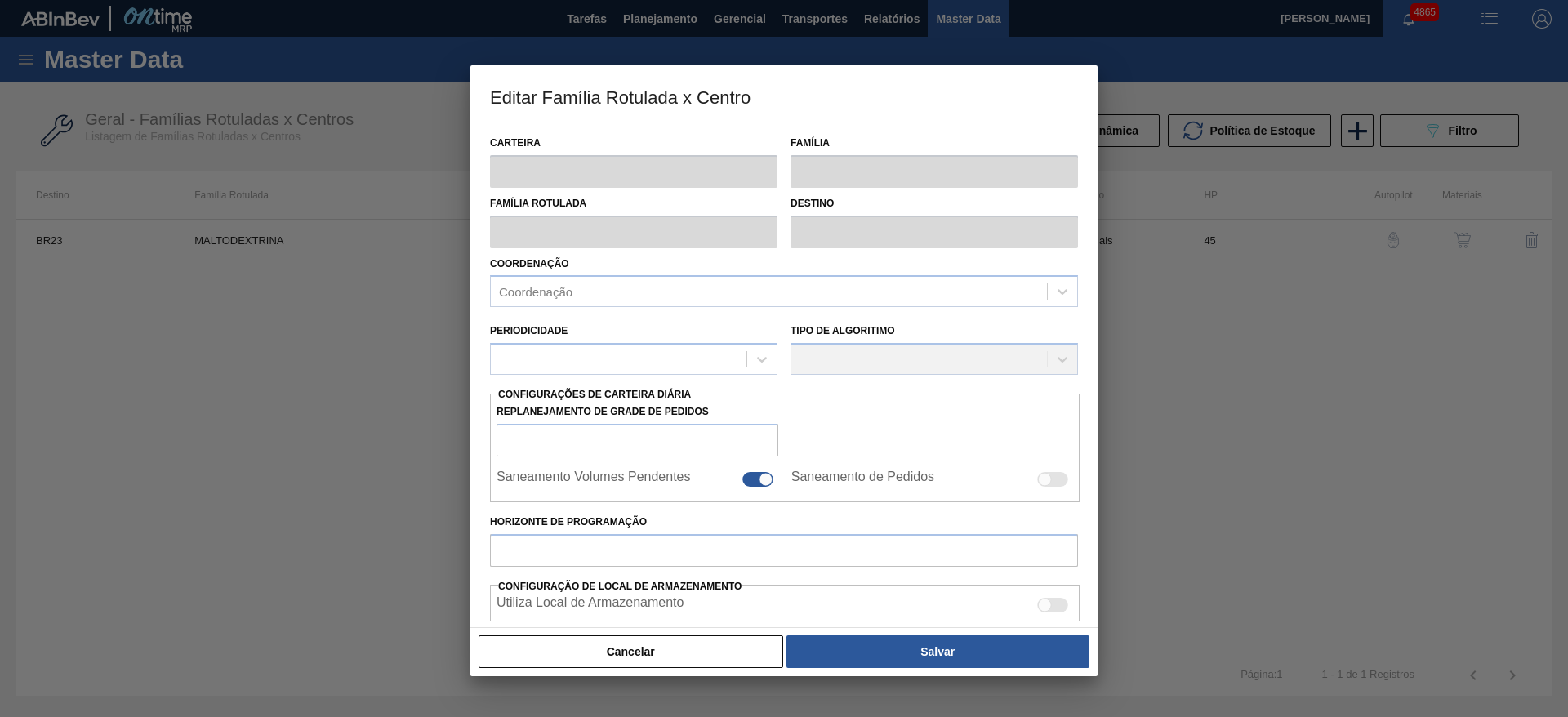
type input "Maltodextrina"
type input "MALTODEXTRINA"
type input "BR23 - Jaguariúna"
type input "45"
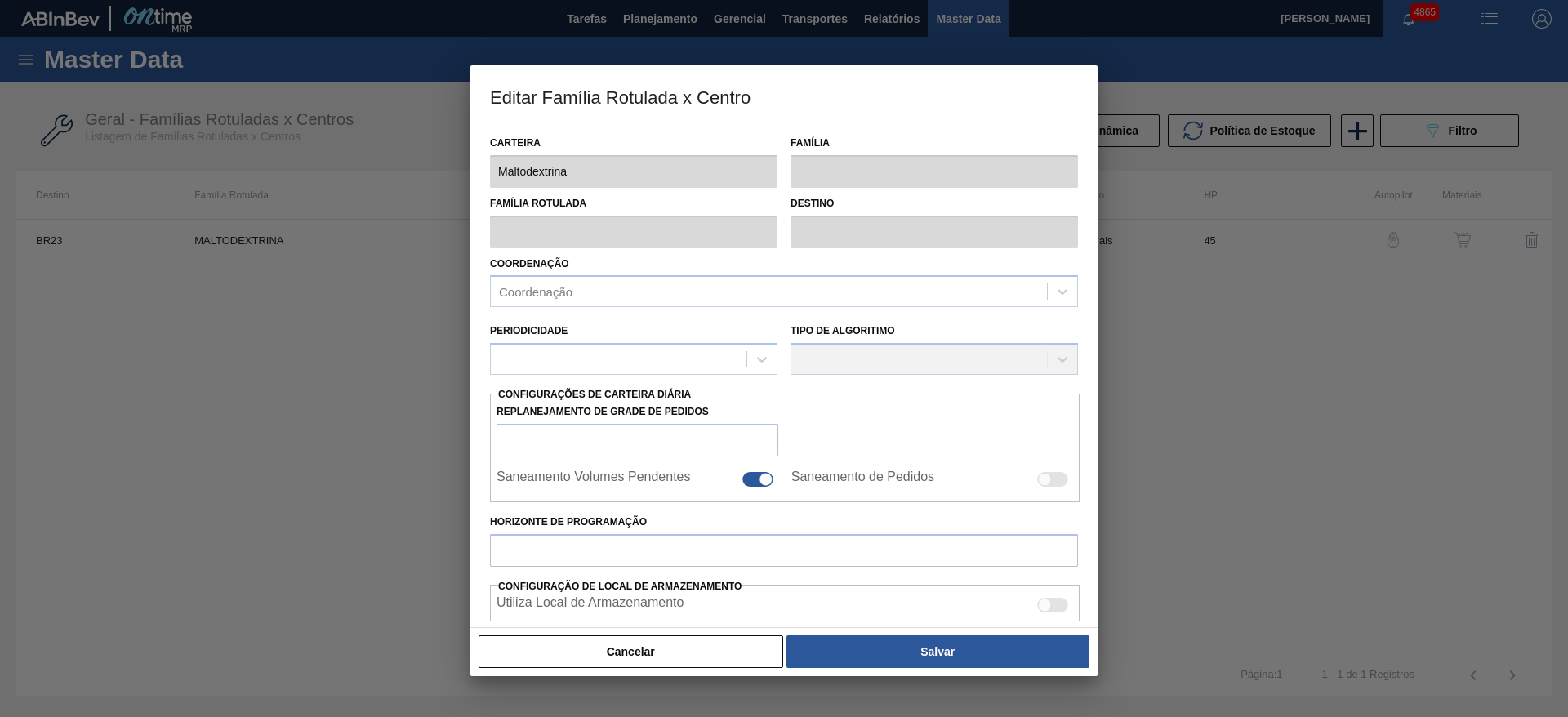
type input "40.000"
type input "150.000"
type input "40"
type input "84.000,000"
checkbox input "true"
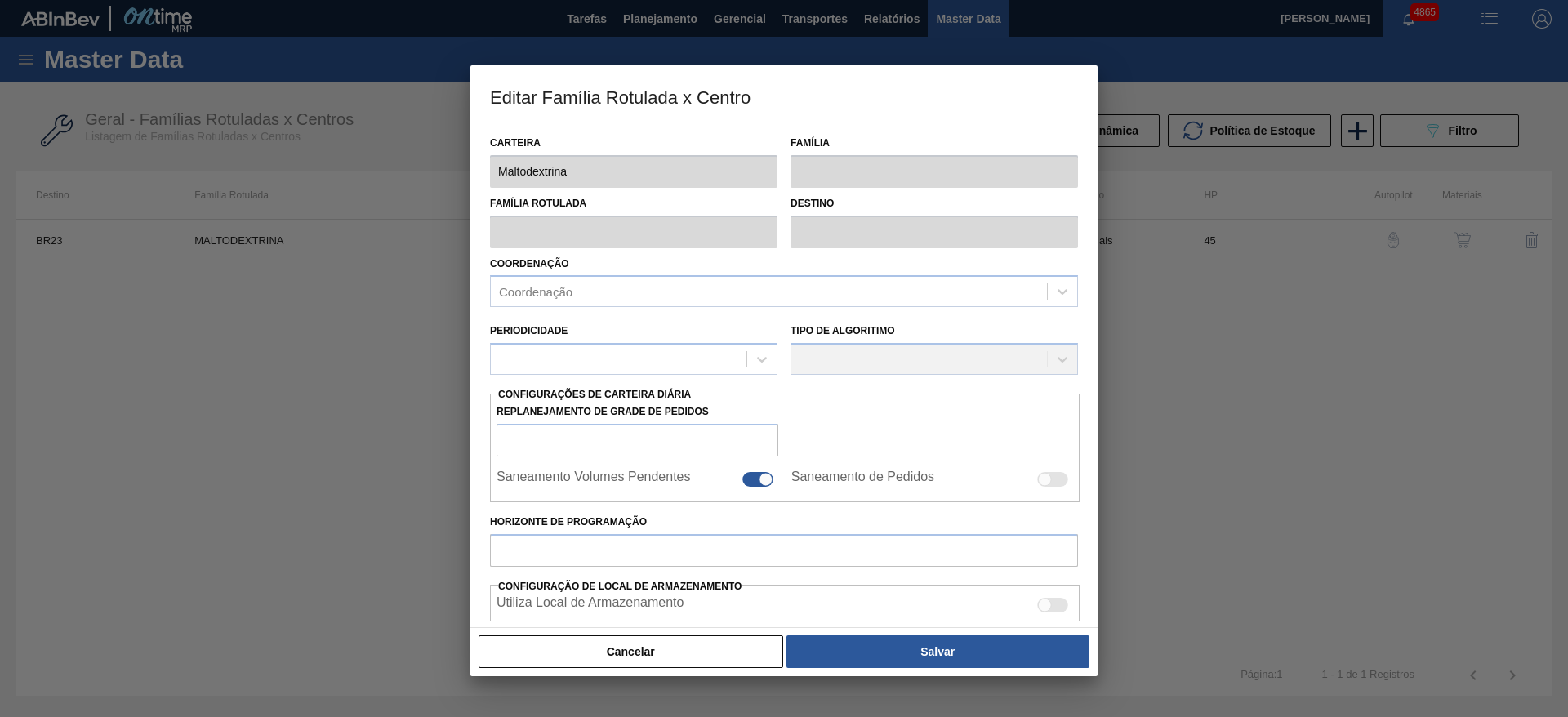
checkbox input "true"
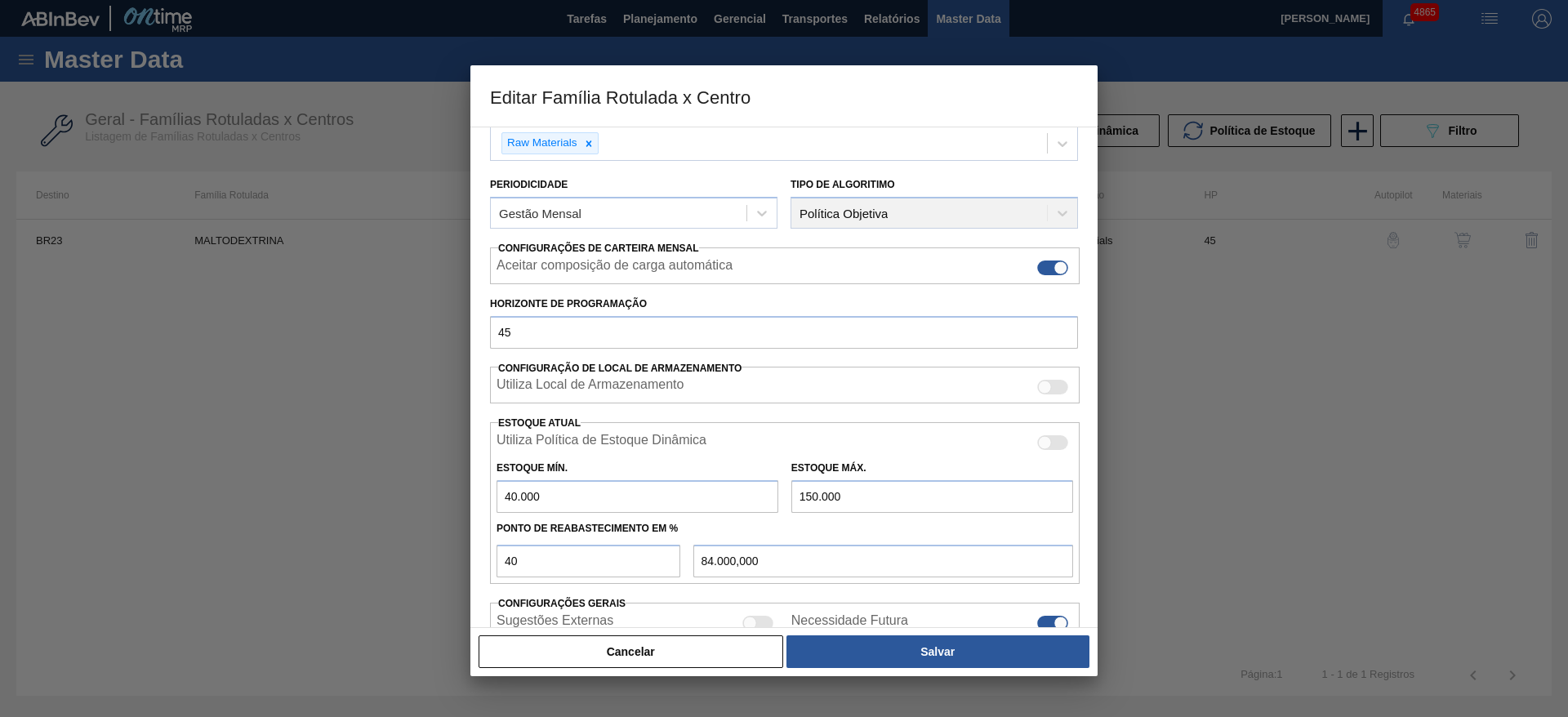
scroll to position [245, 0]
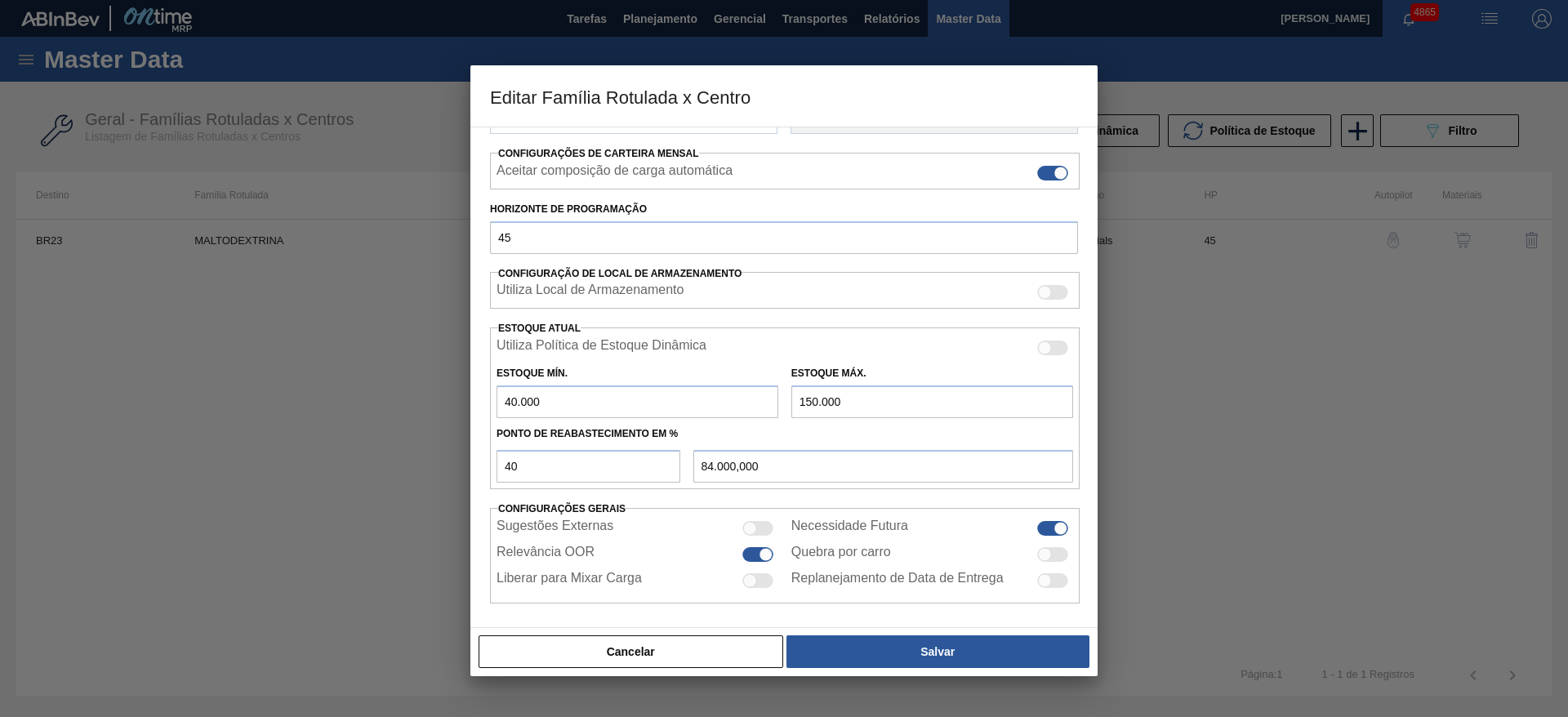
click at [805, 399] on input "150.000" at bounding box center [932, 402] width 282 height 32
type input "140.000"
type input "80.000,000"
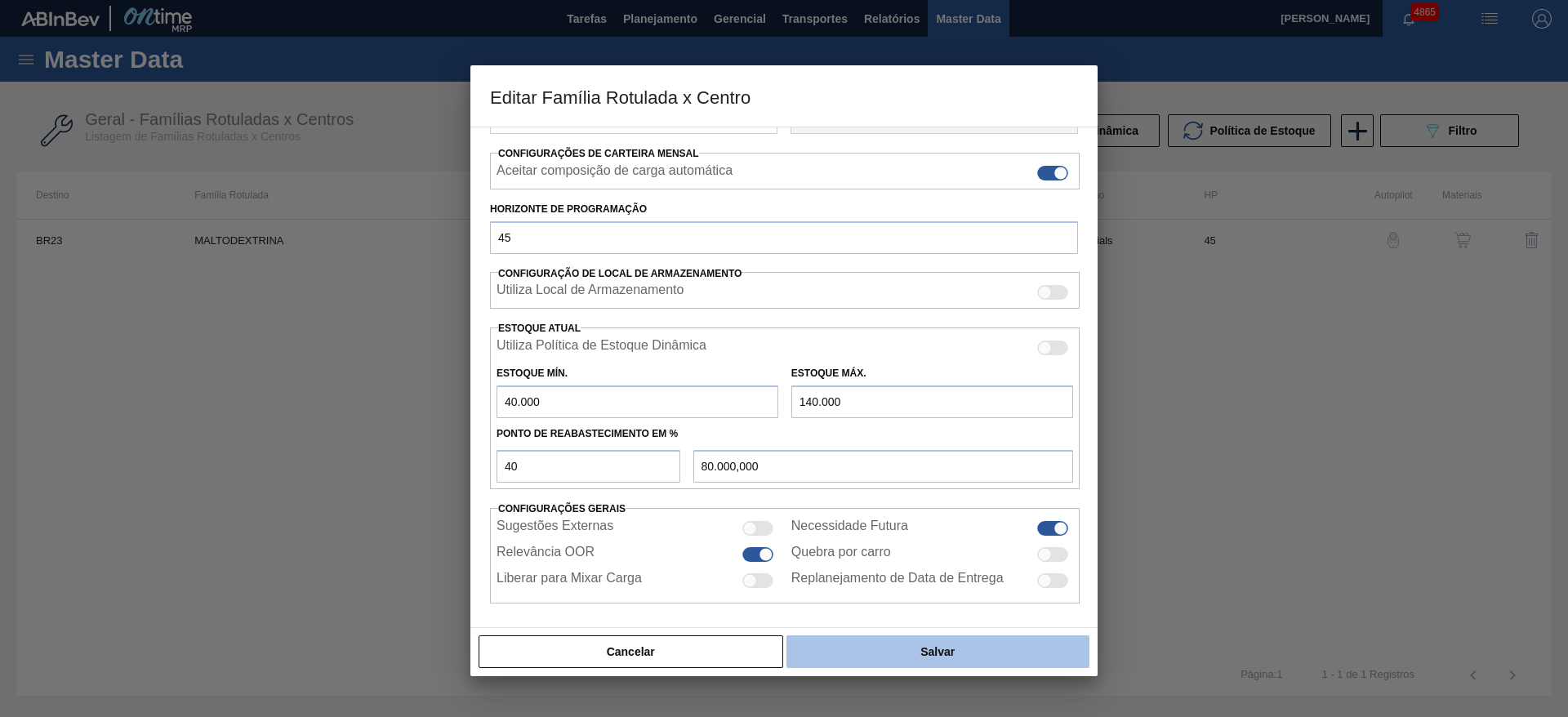
type input "140.000"
click at [896, 640] on button "Salvar" at bounding box center [938, 652] width 303 height 32
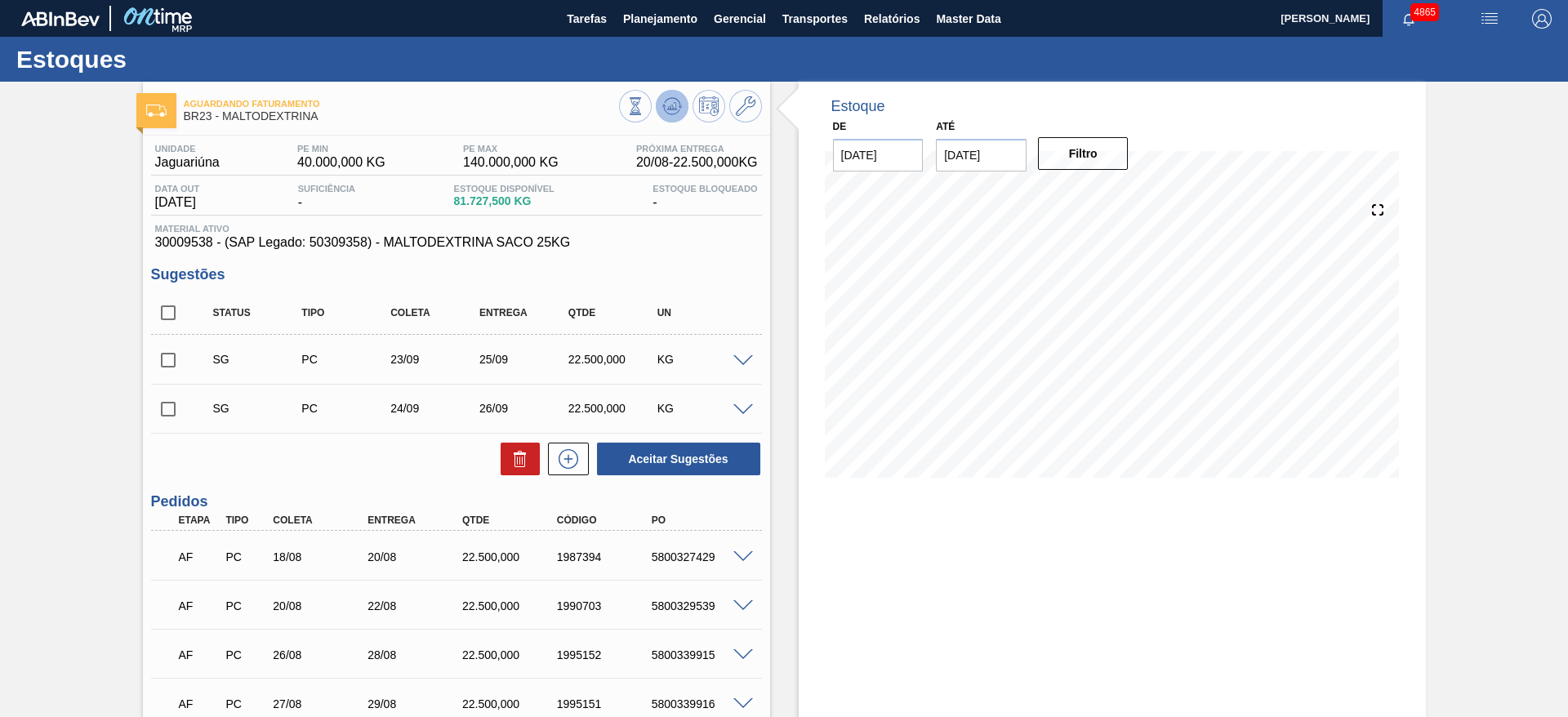
click at [644, 104] on icon at bounding box center [635, 105] width 18 height 18
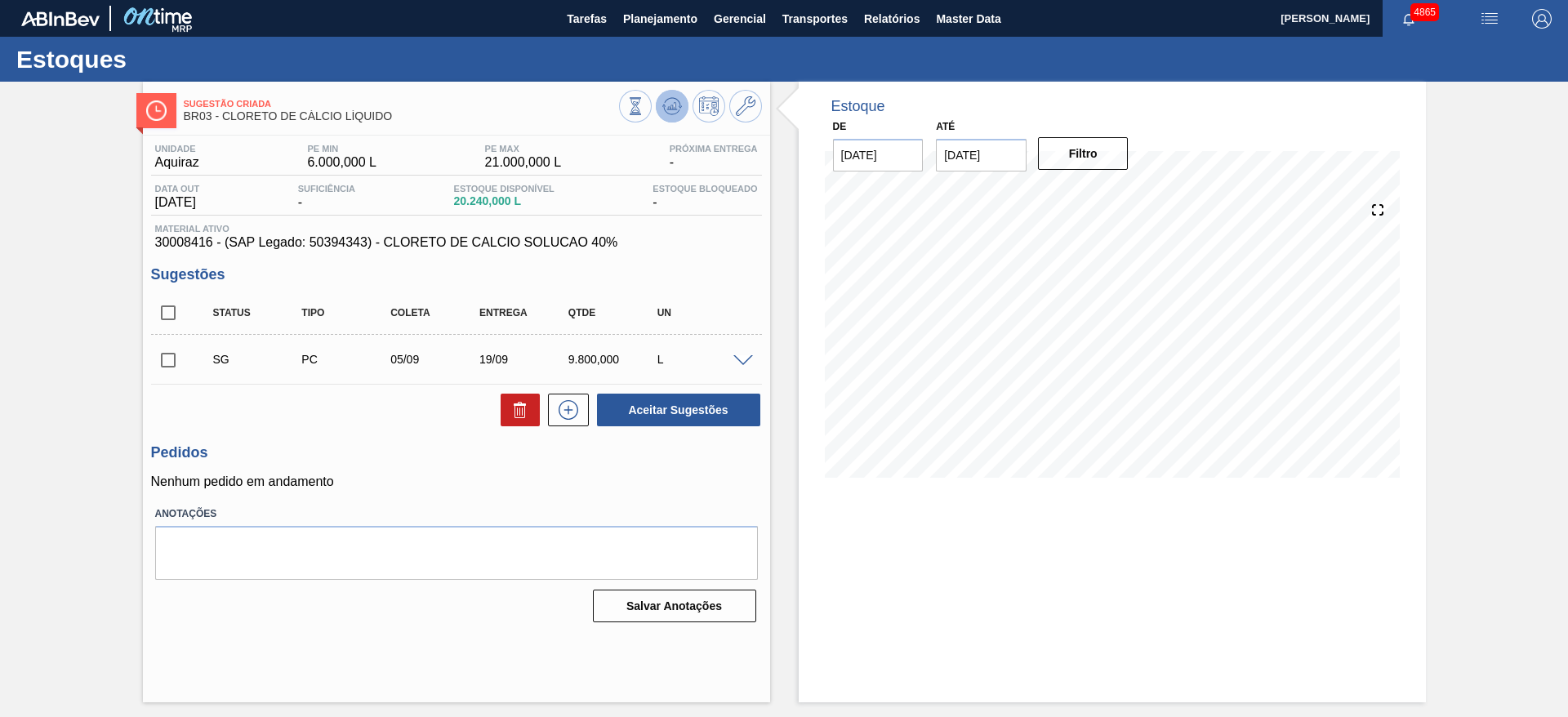
click at [644, 98] on icon at bounding box center [635, 105] width 18 height 18
click at [751, 361] on span at bounding box center [743, 361] width 20 height 12
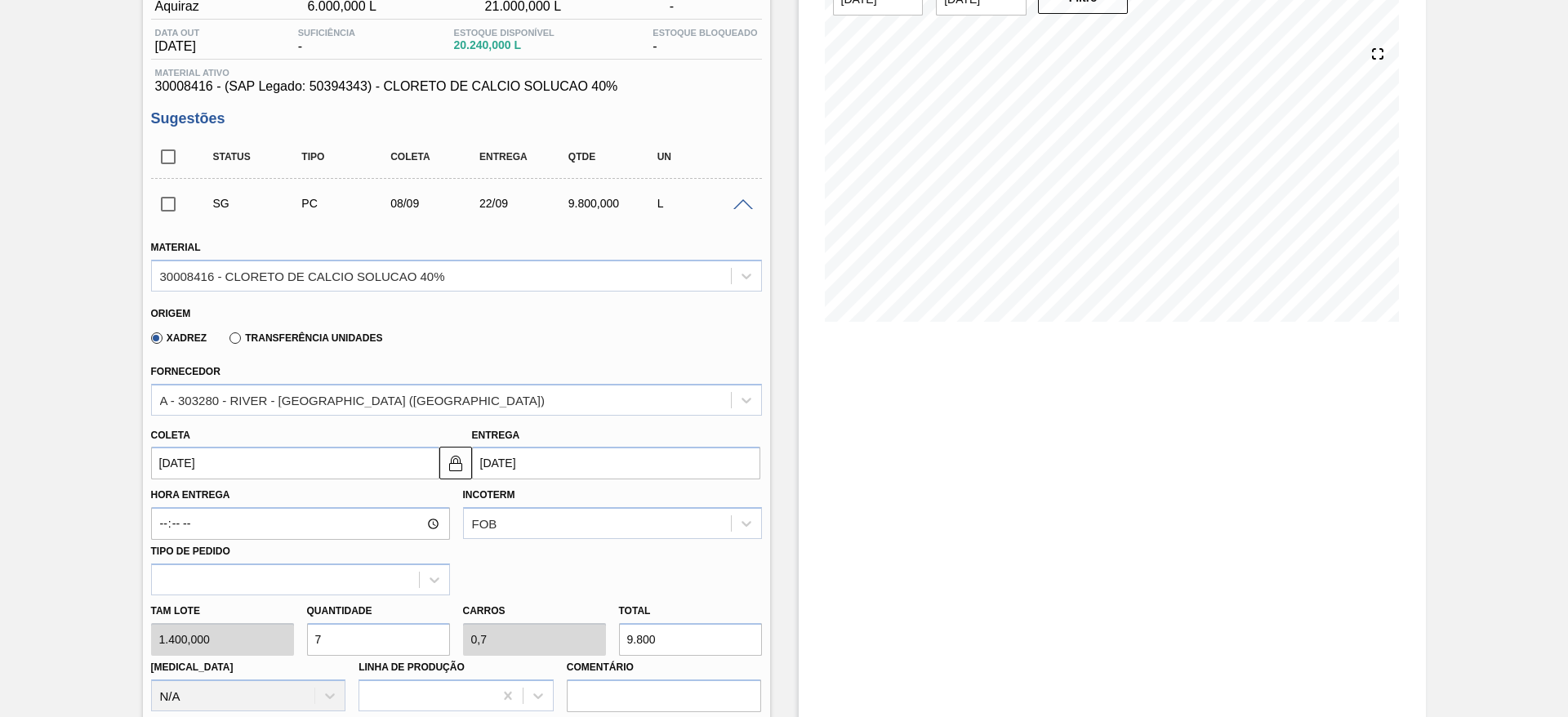
scroll to position [245, 0]
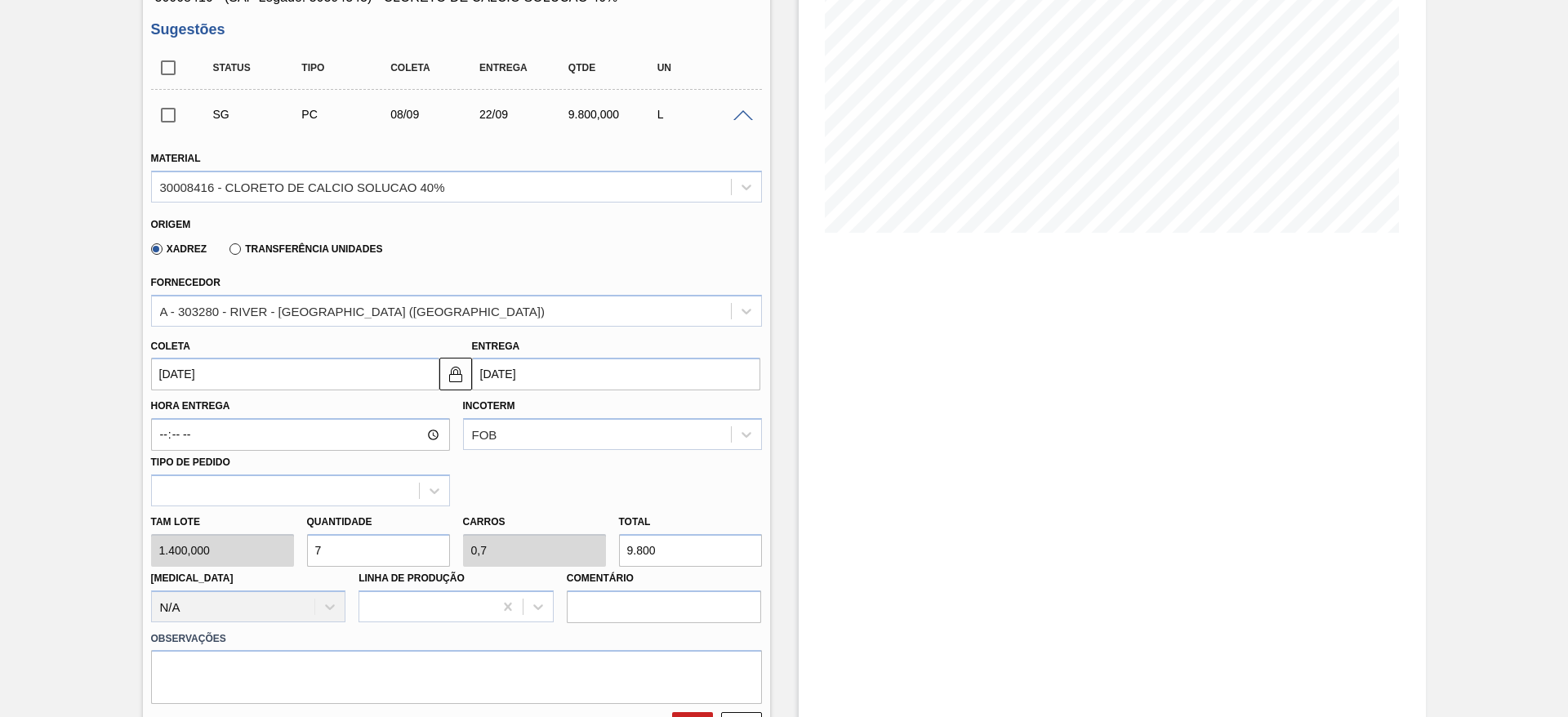
click at [244, 372] on input "[DATE]" at bounding box center [295, 374] width 288 height 32
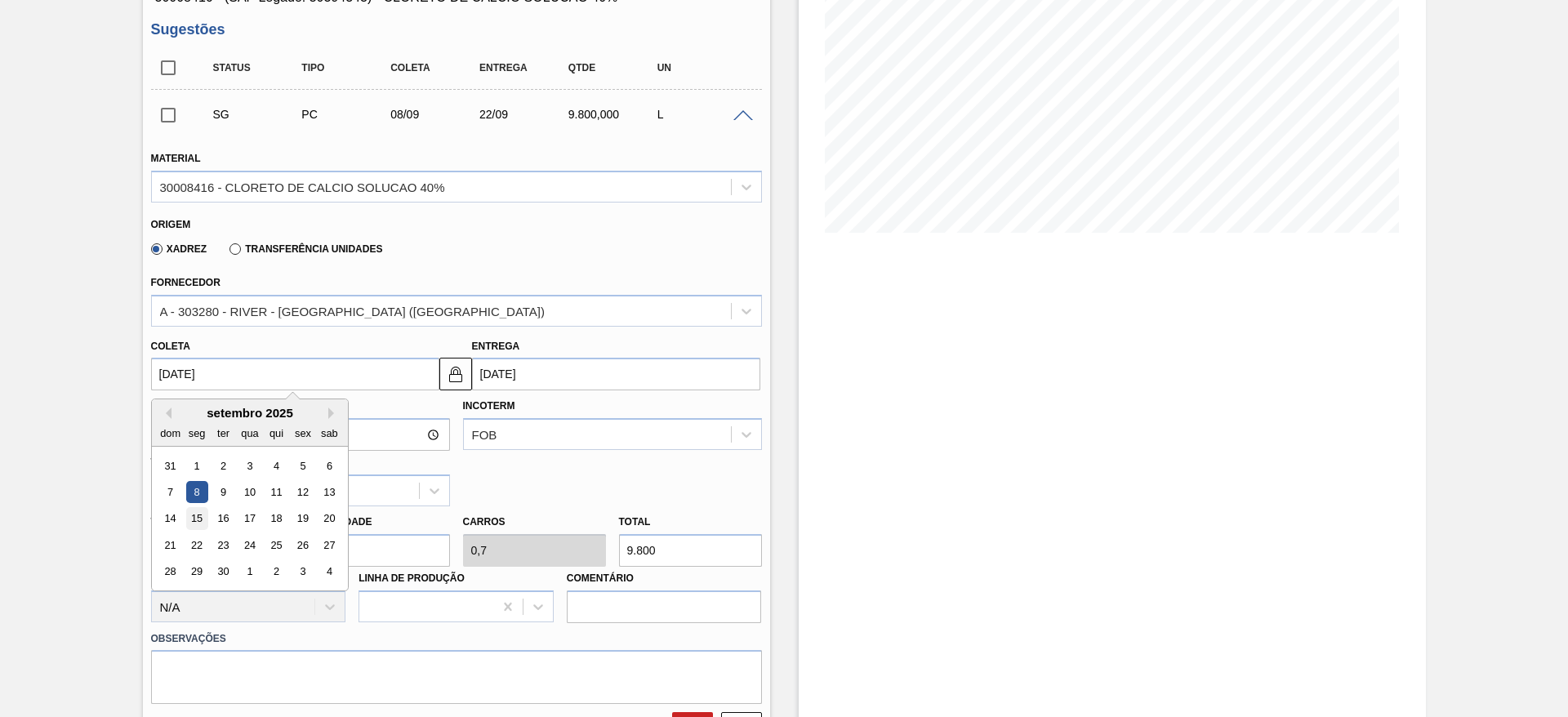
click at [206, 521] on div "15" at bounding box center [196, 519] width 22 height 22
type input "15/09/2025"
type input "29/09/2025"
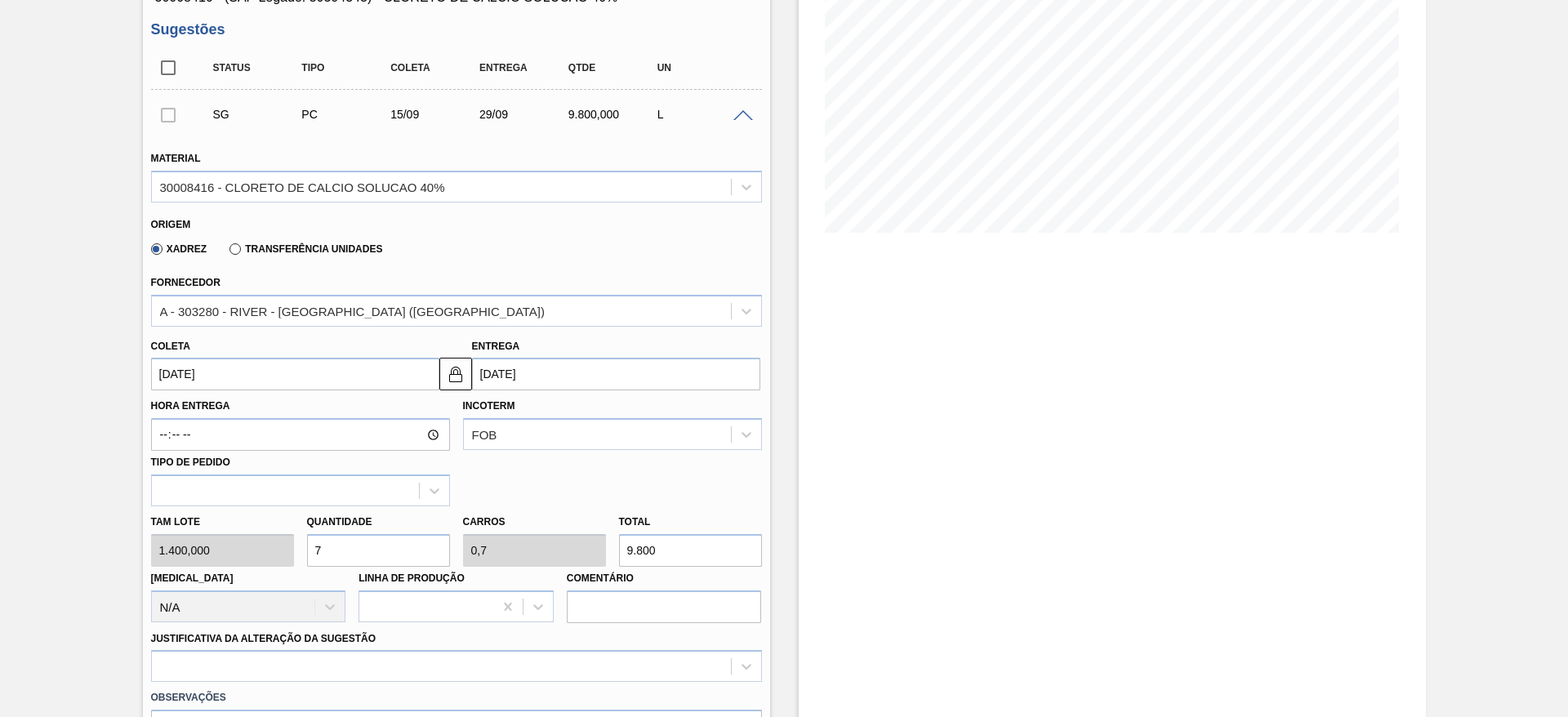
drag, startPoint x: 322, startPoint y: 556, endPoint x: 296, endPoint y: 555, distance: 26.0
click at [296, 555] on div "Tam lote 1.400,000 Quantidade 7 Carros 0,7 Total 9.800 Doca N/A Linha de Produç…" at bounding box center [456, 564] width 624 height 116
type input "4"
type input "0,4"
type input "5.600"
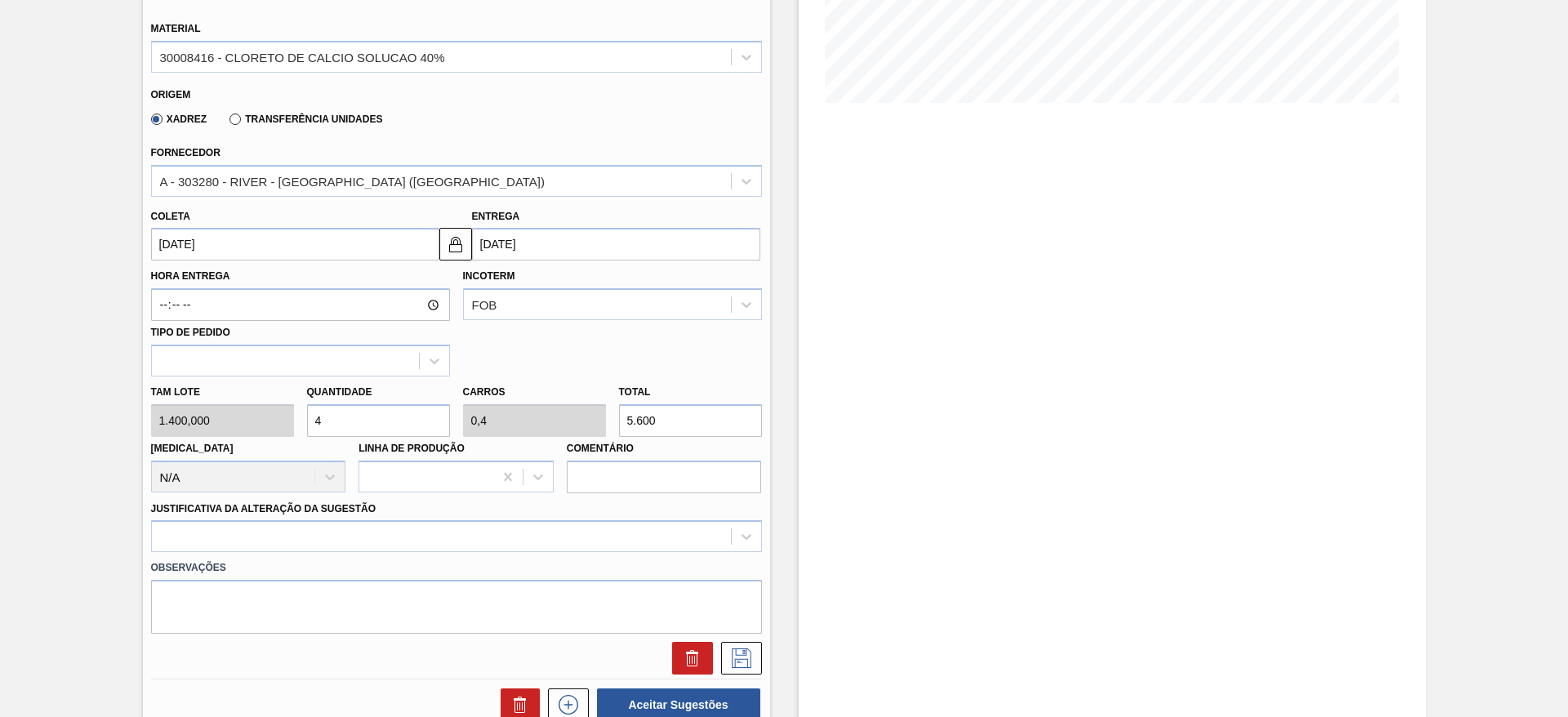
scroll to position [490, 0]
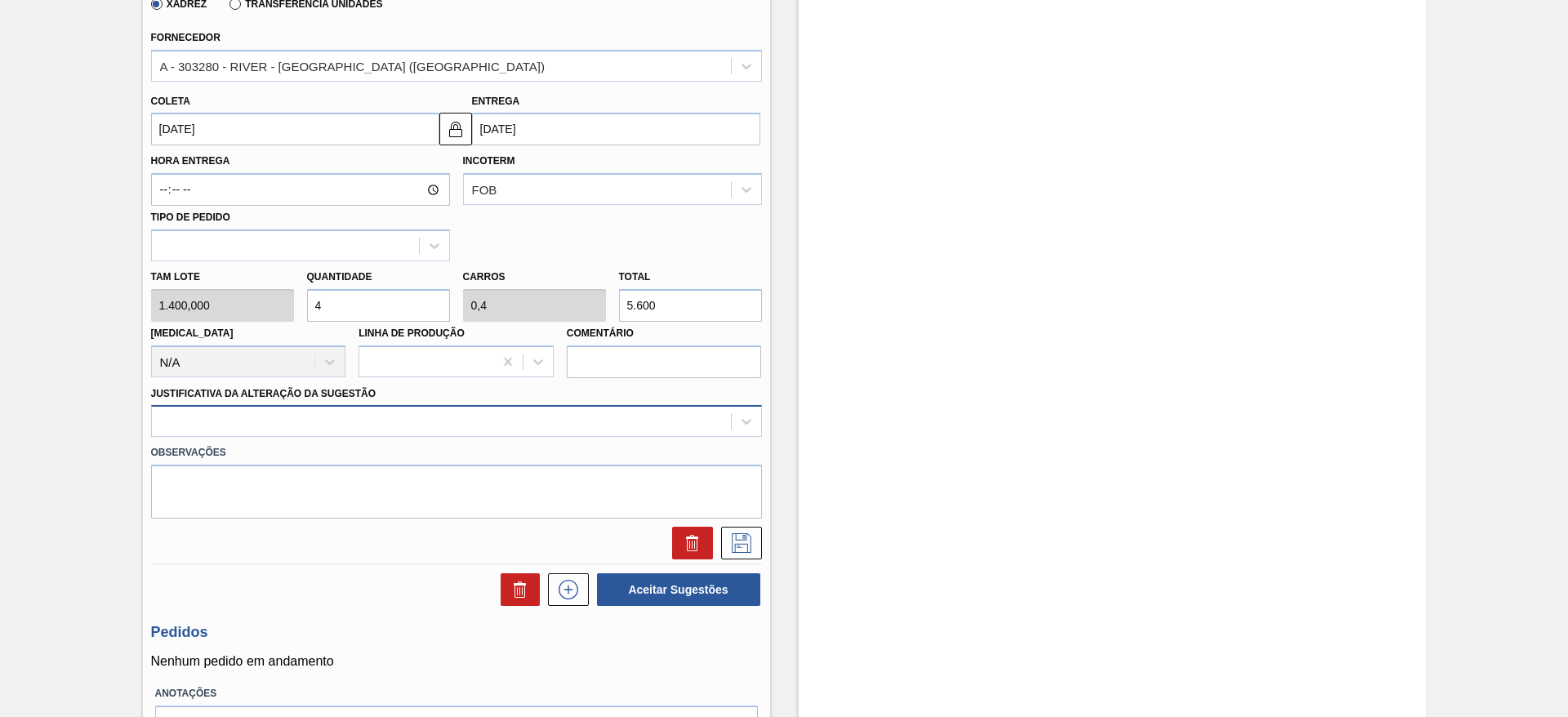
type input "4"
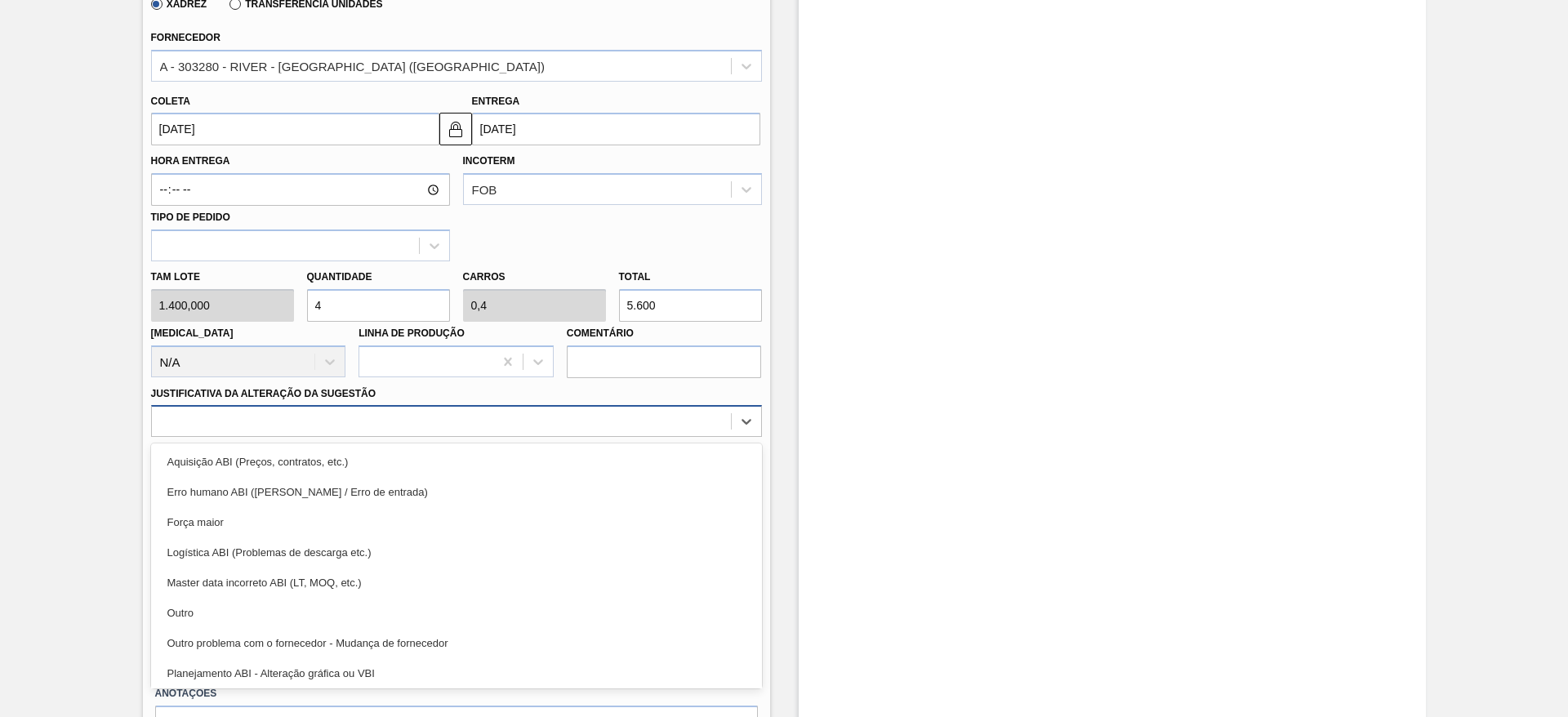
click at [332, 429] on div at bounding box center [441, 422] width 579 height 24
drag, startPoint x: 345, startPoint y: 612, endPoint x: 712, endPoint y: 494, distance: 385.5
click at [351, 613] on div "Outro" at bounding box center [456, 613] width 611 height 31
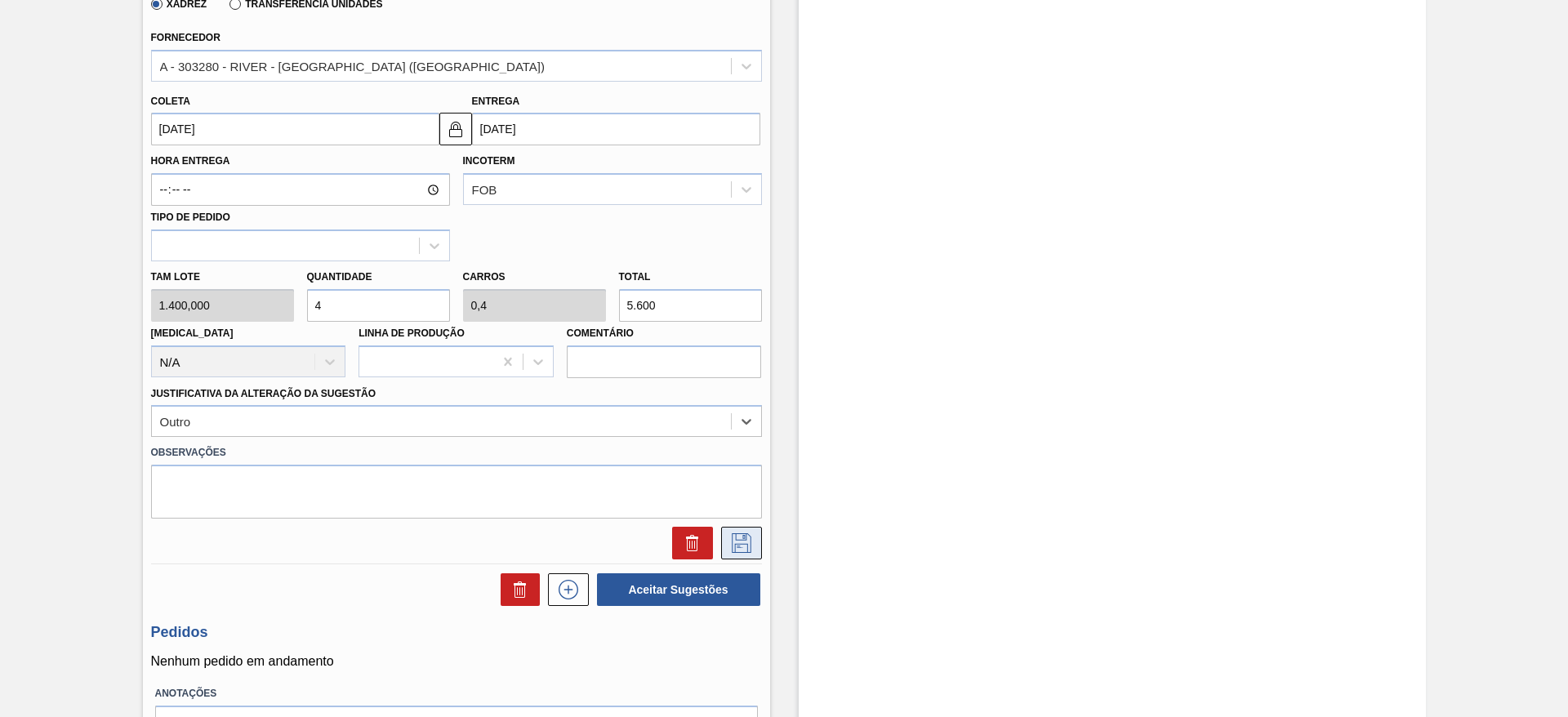
click at [728, 544] on icon at bounding box center [741, 543] width 26 height 20
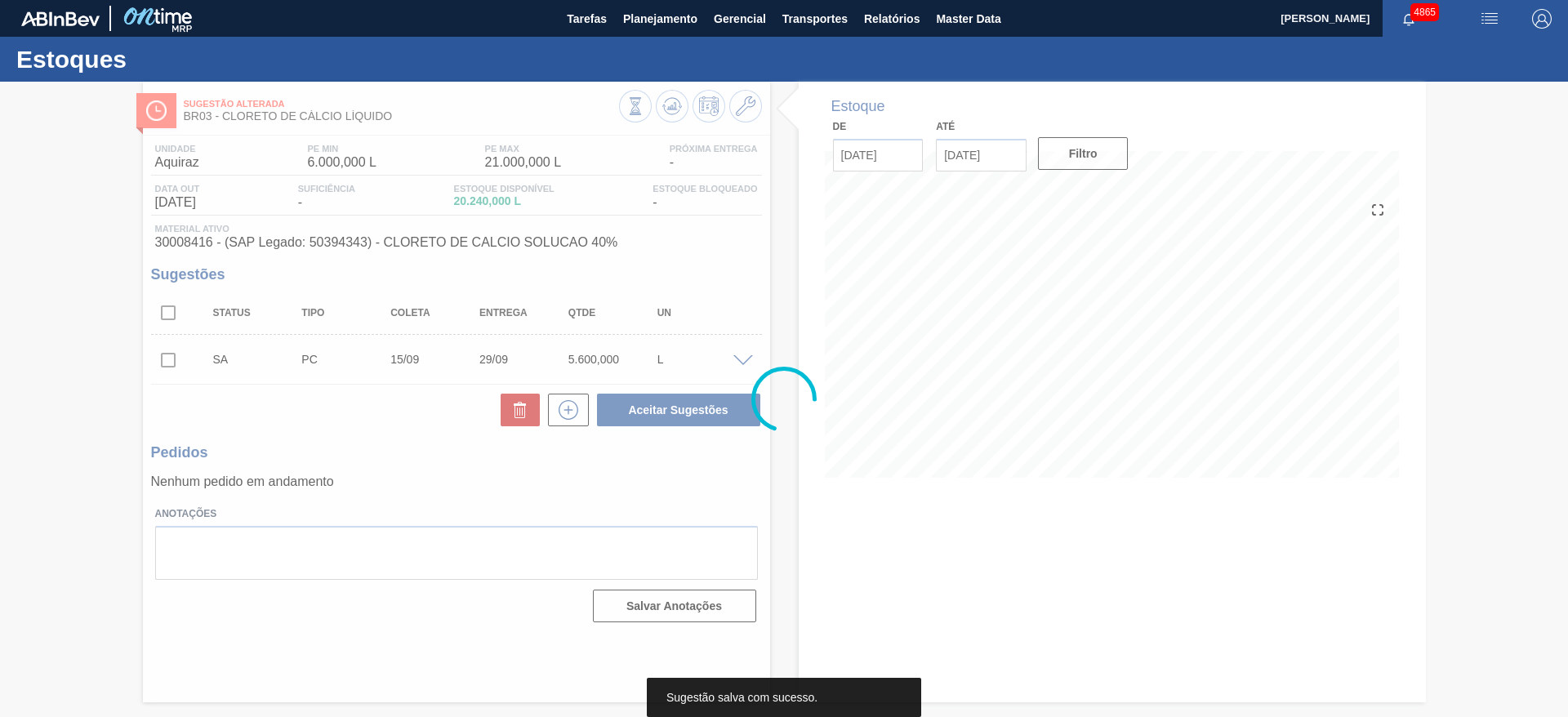
scroll to position [0, 0]
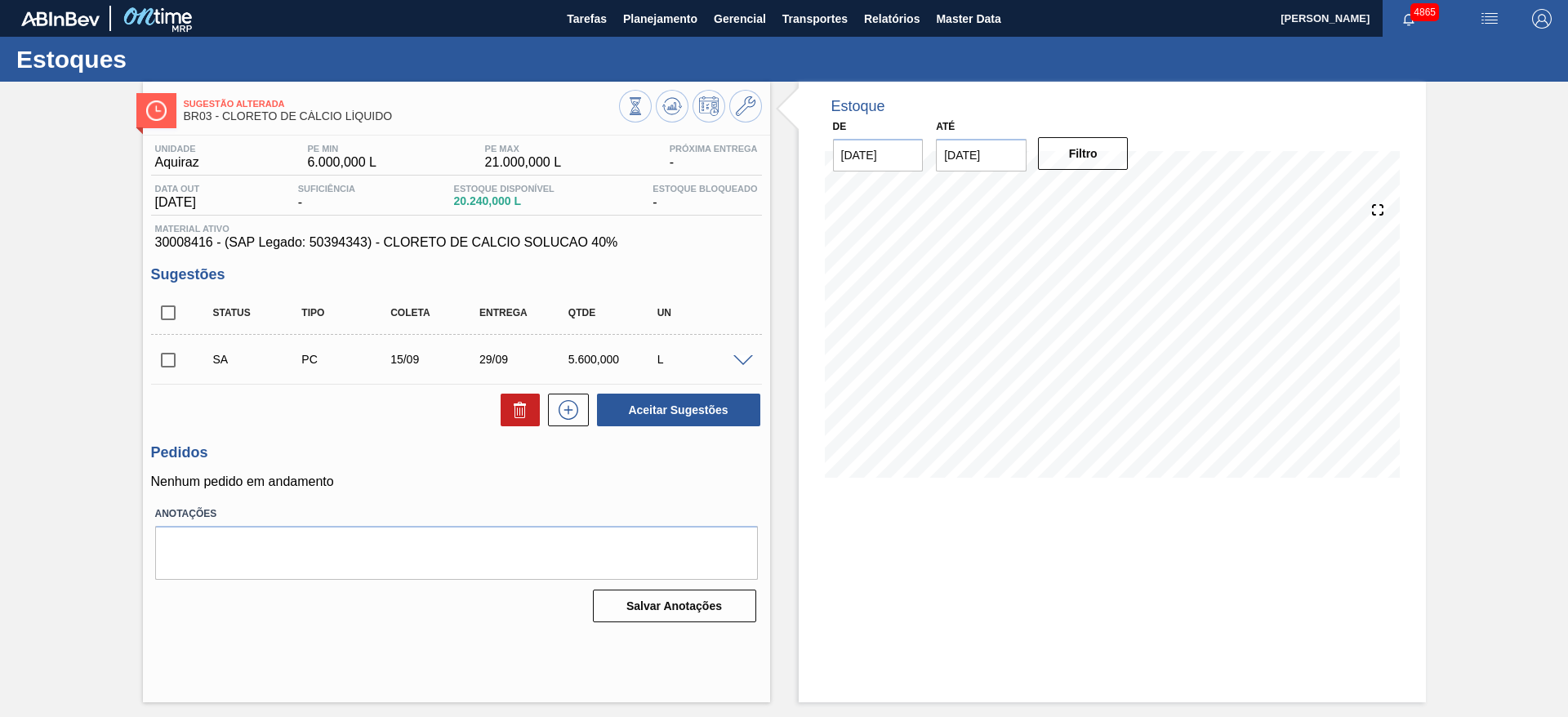
click at [749, 359] on span at bounding box center [743, 361] width 20 height 12
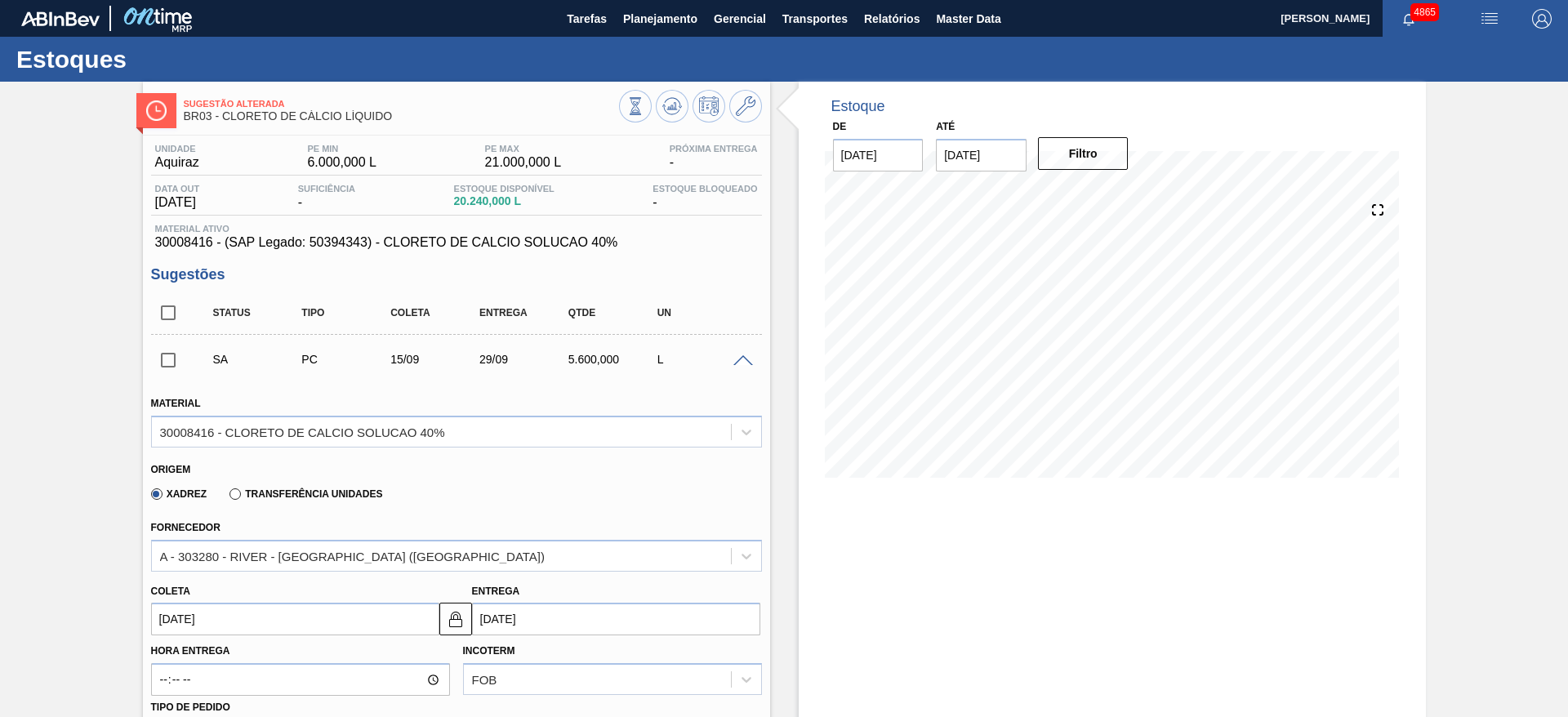
click at [236, 620] on input "15/09/2025" at bounding box center [295, 618] width 288 height 32
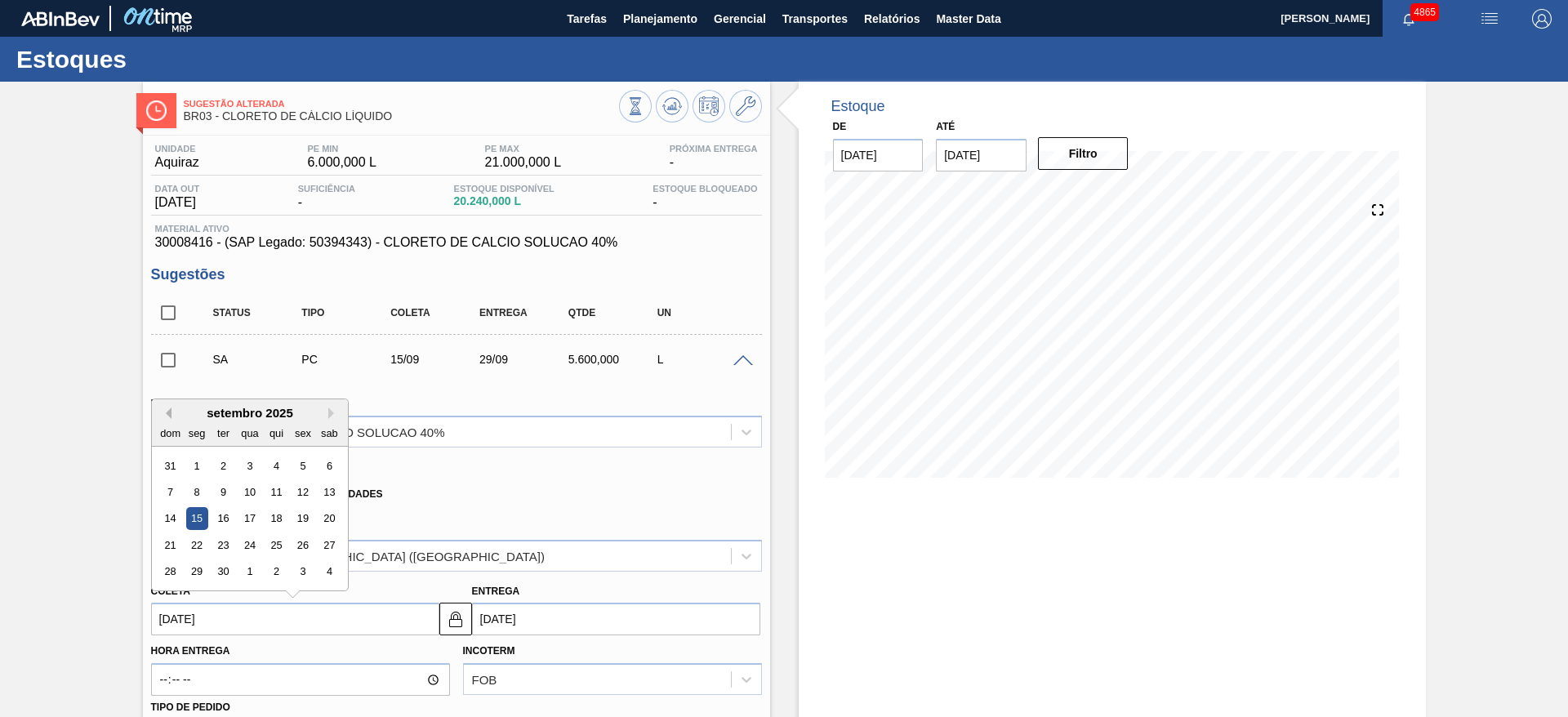
click at [167, 414] on button "Previous Month" at bounding box center [165, 413] width 11 height 11
drag, startPoint x: 205, startPoint y: 566, endPoint x: 242, endPoint y: 497, distance: 78.3
click at [205, 564] on div "25" at bounding box center [196, 572] width 22 height 22
type input "25/08/2025"
type input "[DATE]"
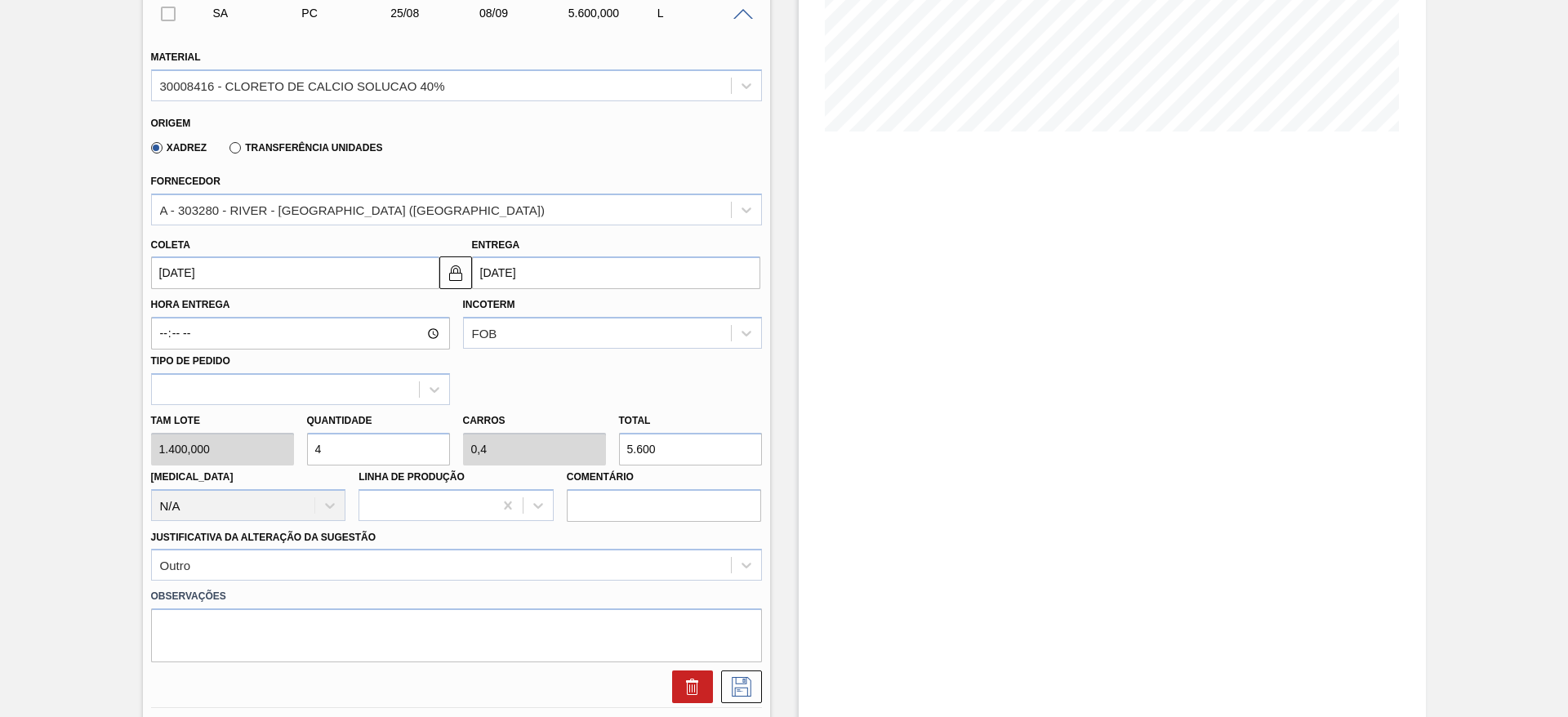
scroll to position [368, 0]
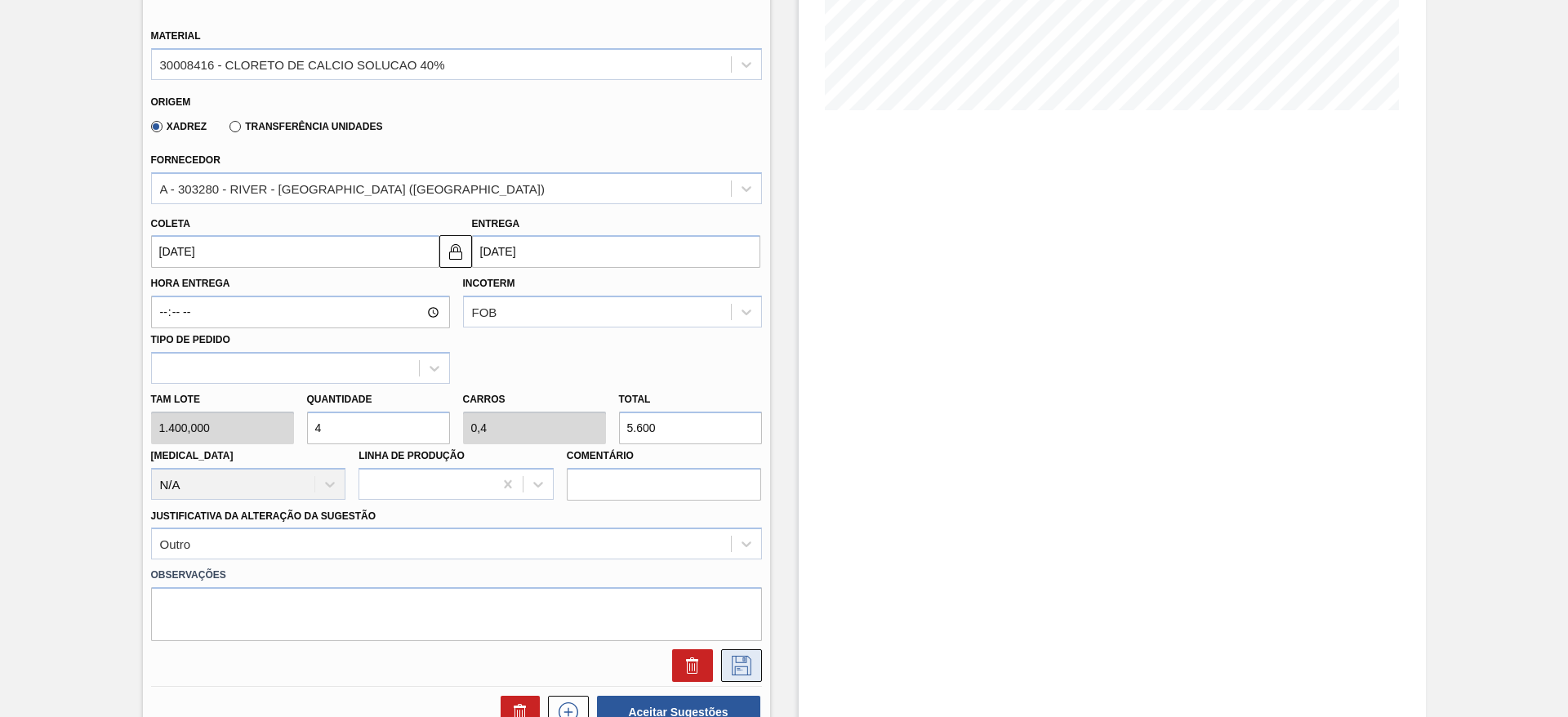
click at [737, 672] on icon at bounding box center [741, 665] width 26 height 20
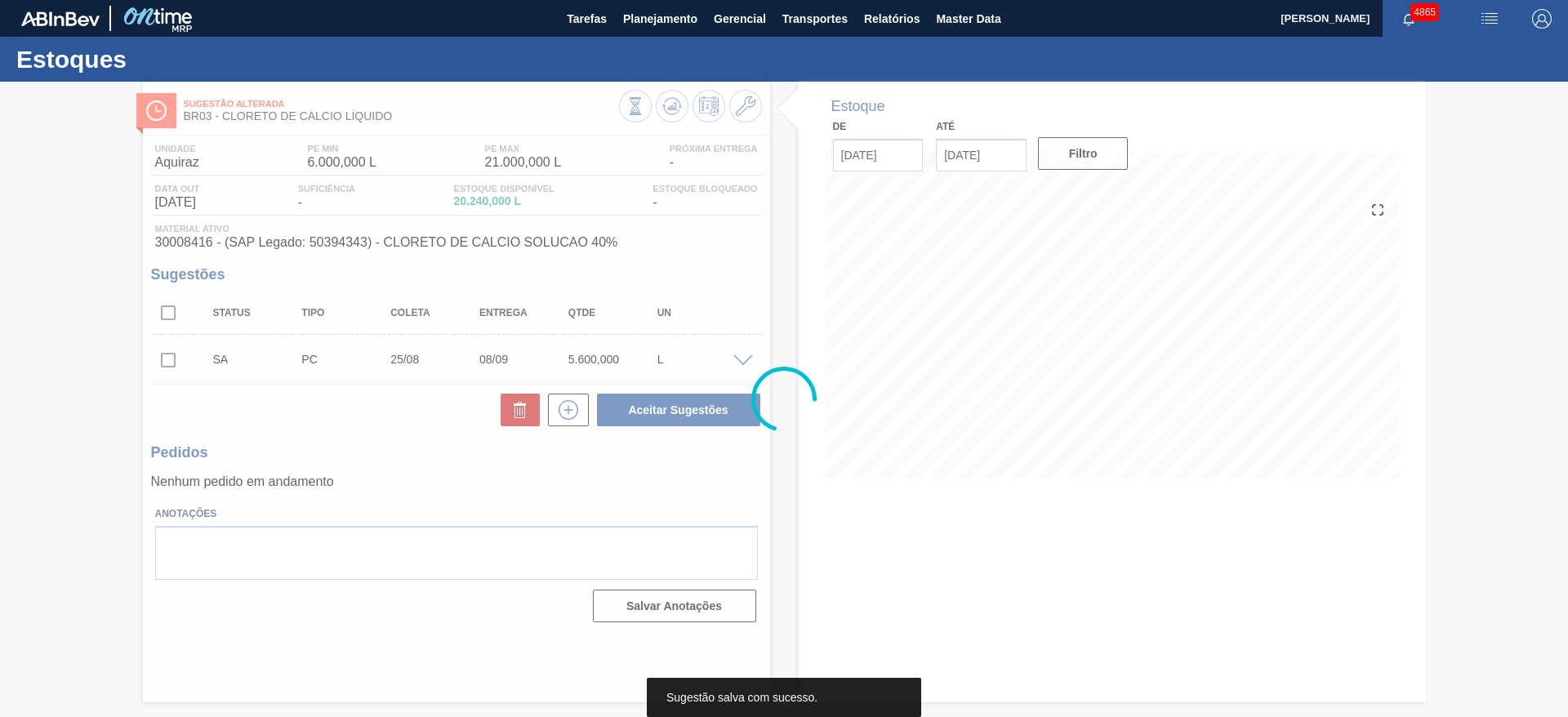
scroll to position [0, 0]
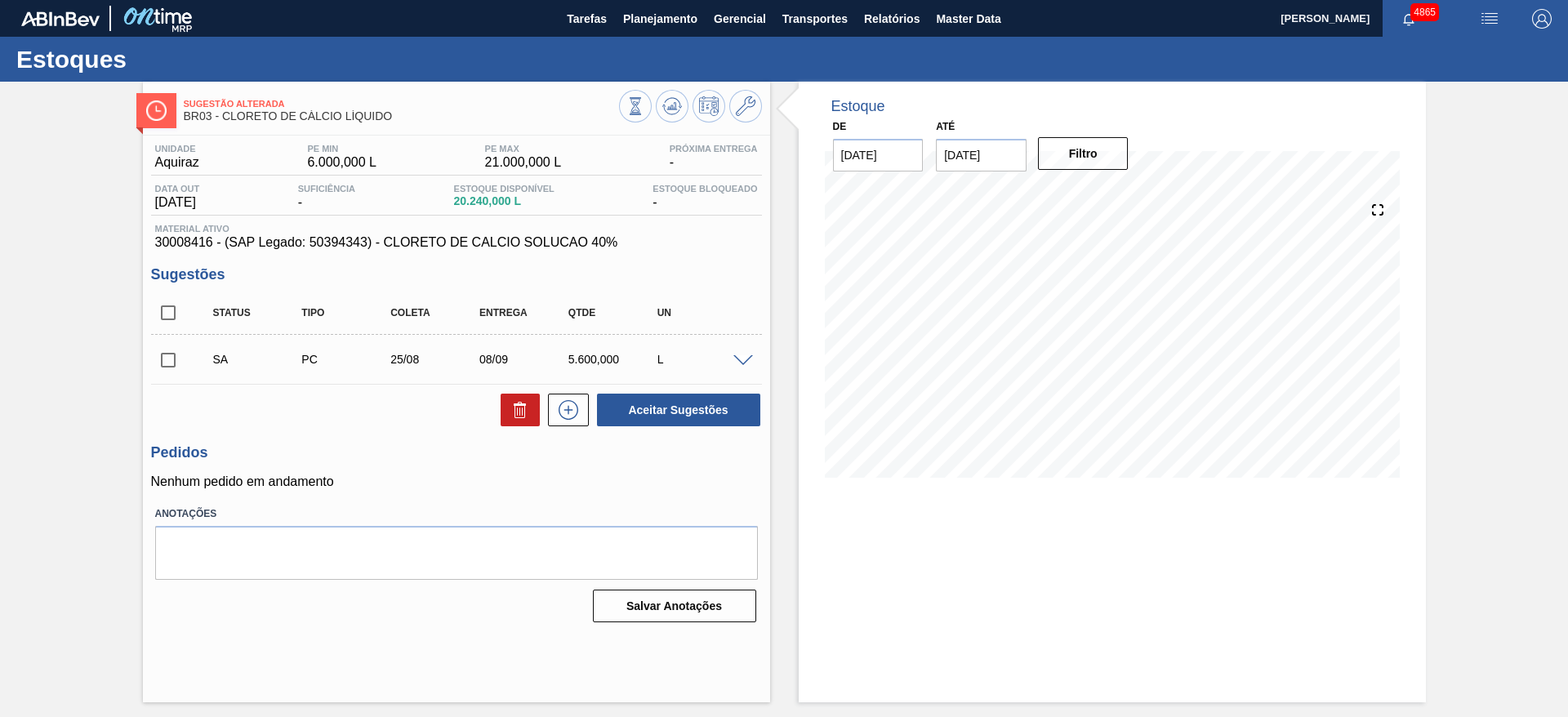
click at [741, 363] on span at bounding box center [743, 361] width 20 height 12
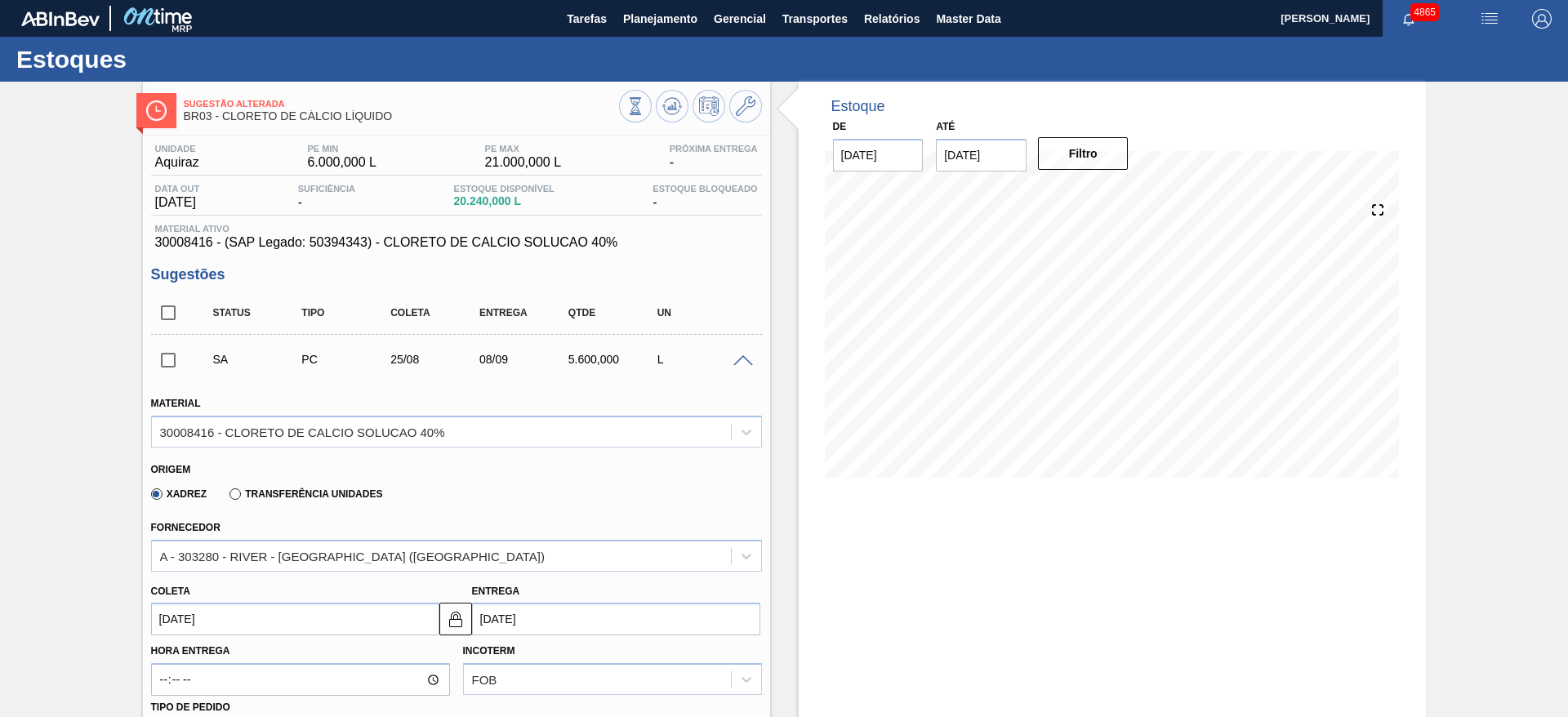
click at [741, 363] on span at bounding box center [743, 361] width 20 height 12
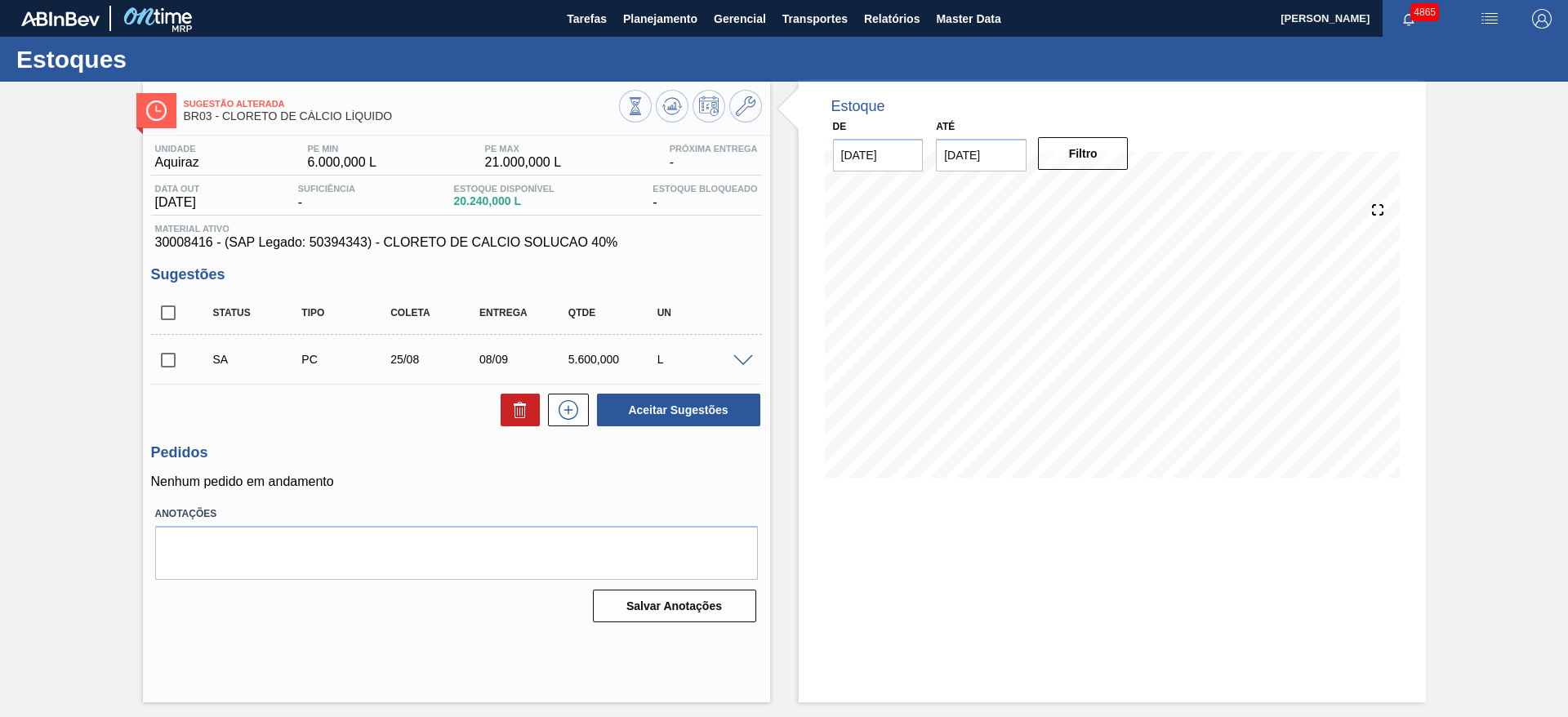
click at [744, 355] on span at bounding box center [743, 361] width 20 height 12
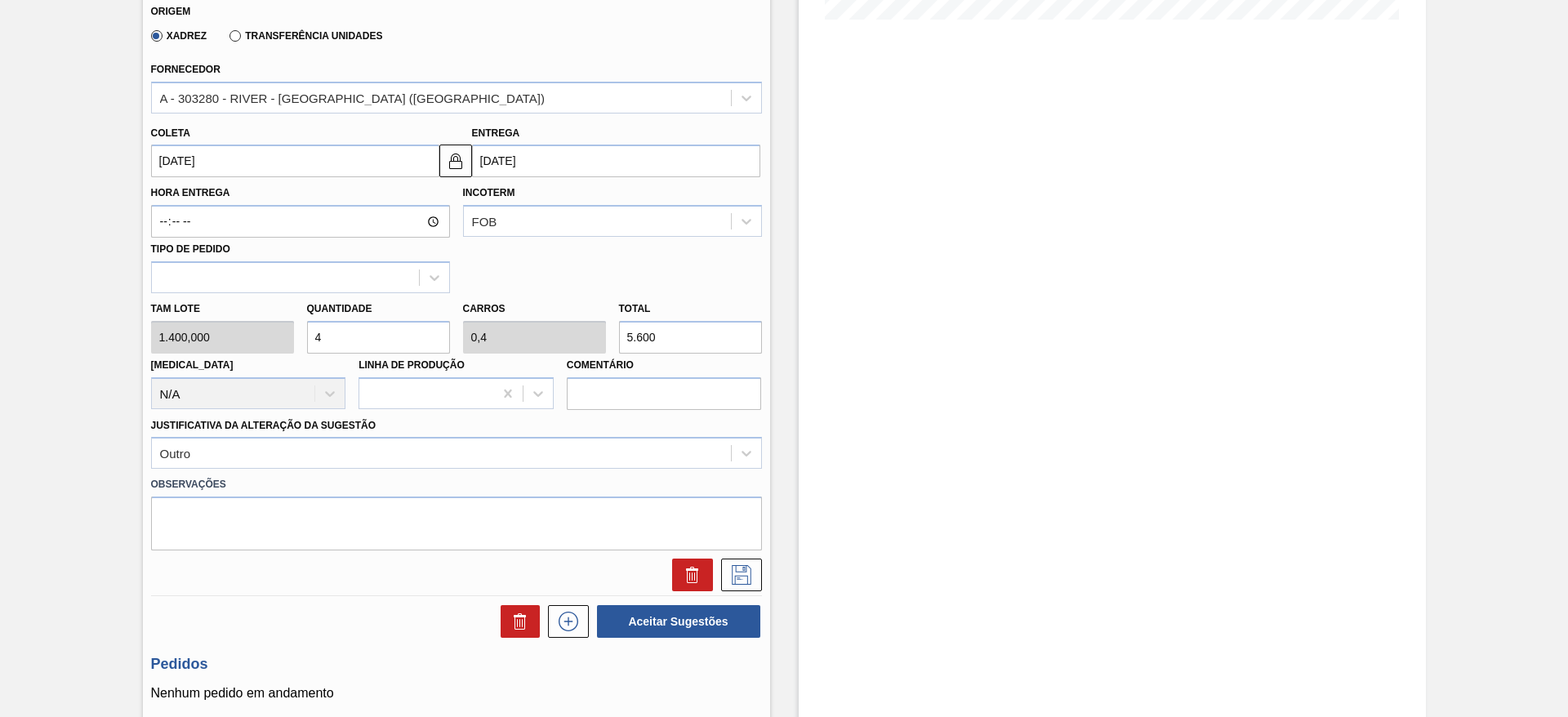
scroll to position [490, 0]
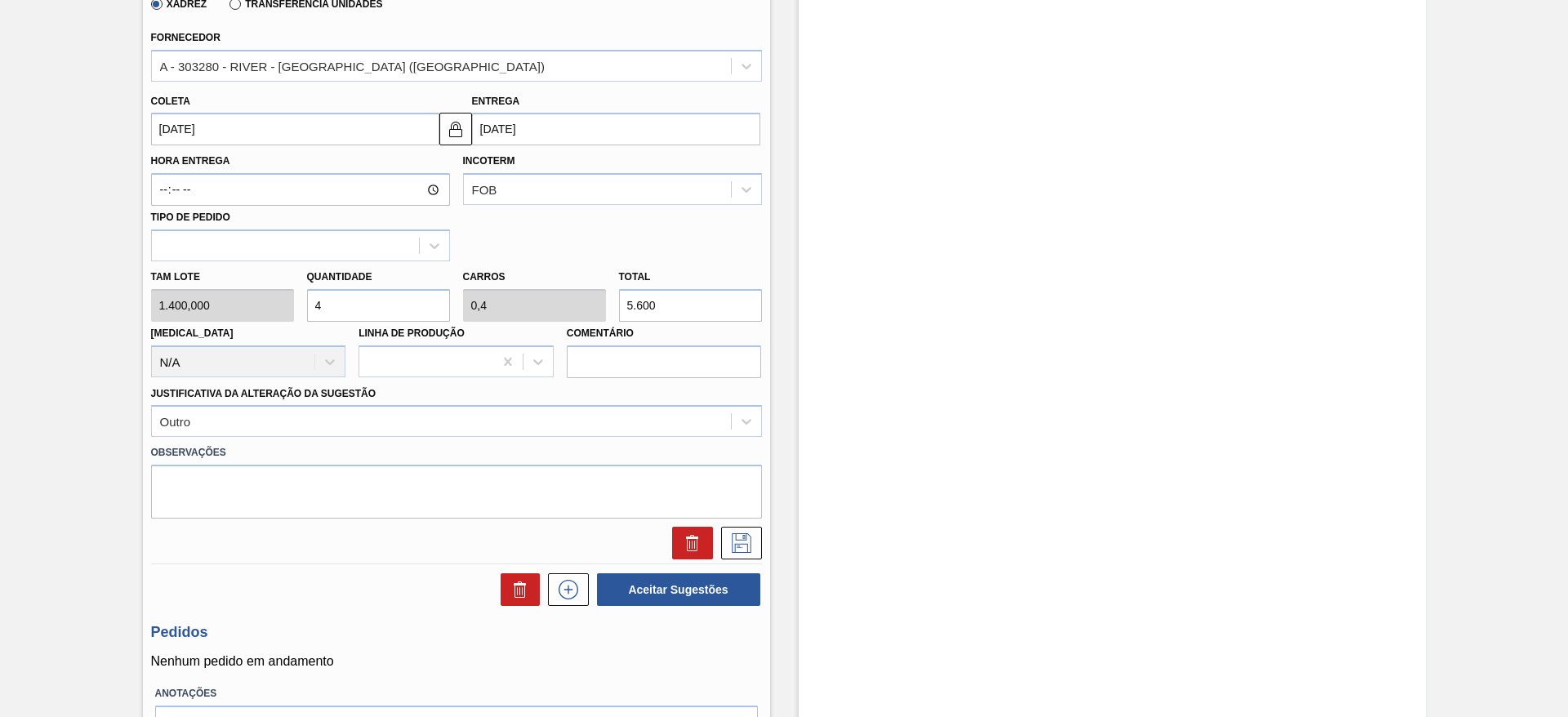
click at [277, 297] on div "Tam lote 1.400,000 Quantidade 4 Carros 0,4 Total 5.600 Doca N/A Linha de Produç…" at bounding box center [456, 319] width 624 height 116
type input "5"
type input "0,5"
type input "7.000"
type input "5"
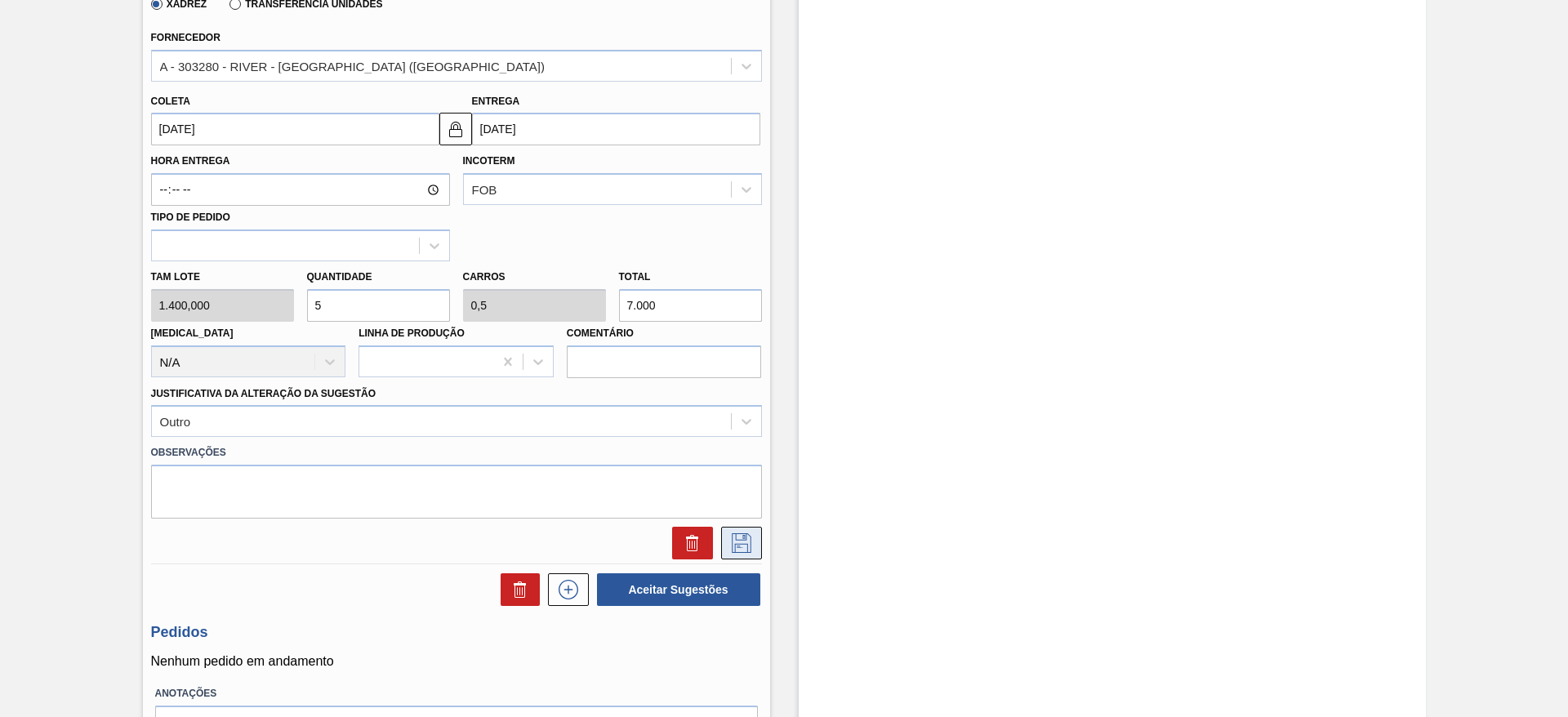
click at [745, 543] on icon at bounding box center [741, 543] width 26 height 20
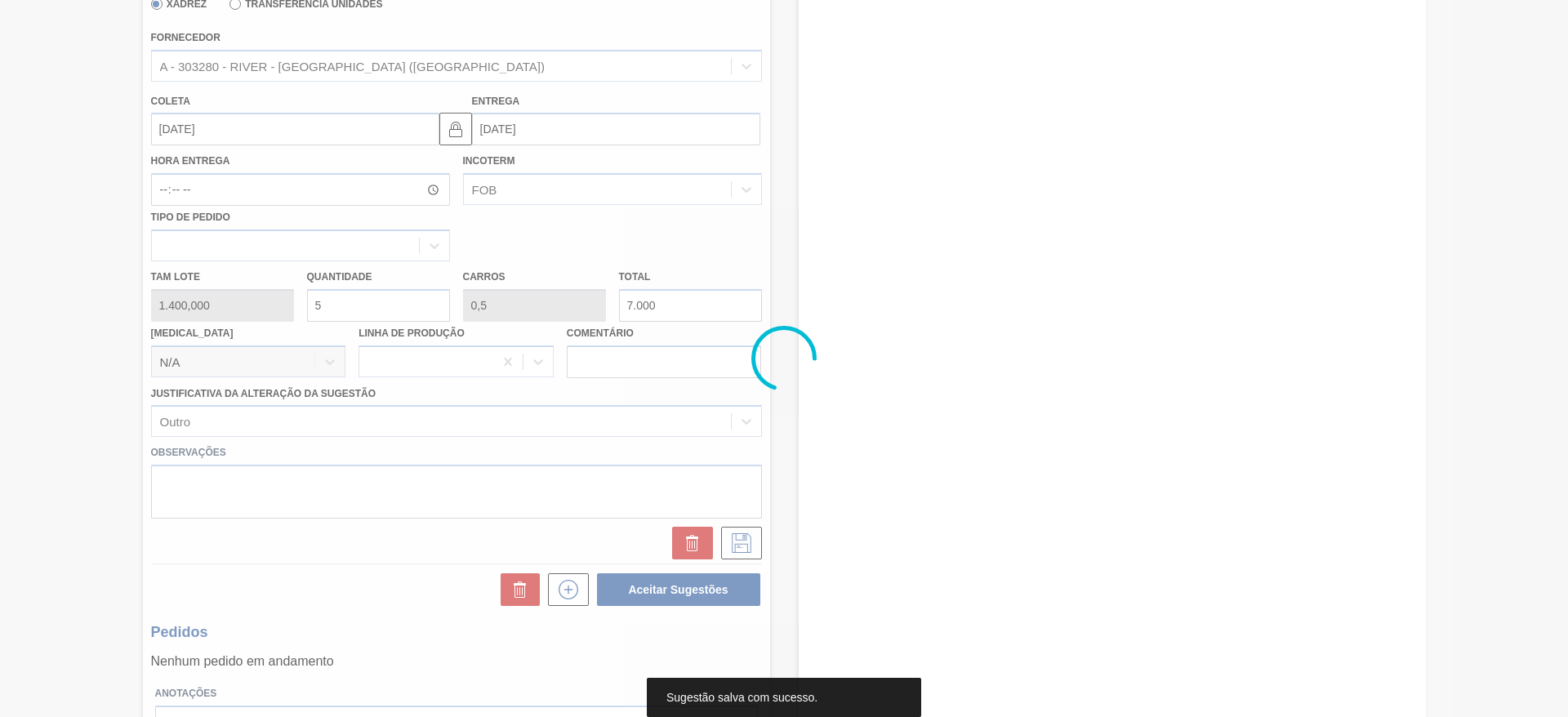
scroll to position [0, 0]
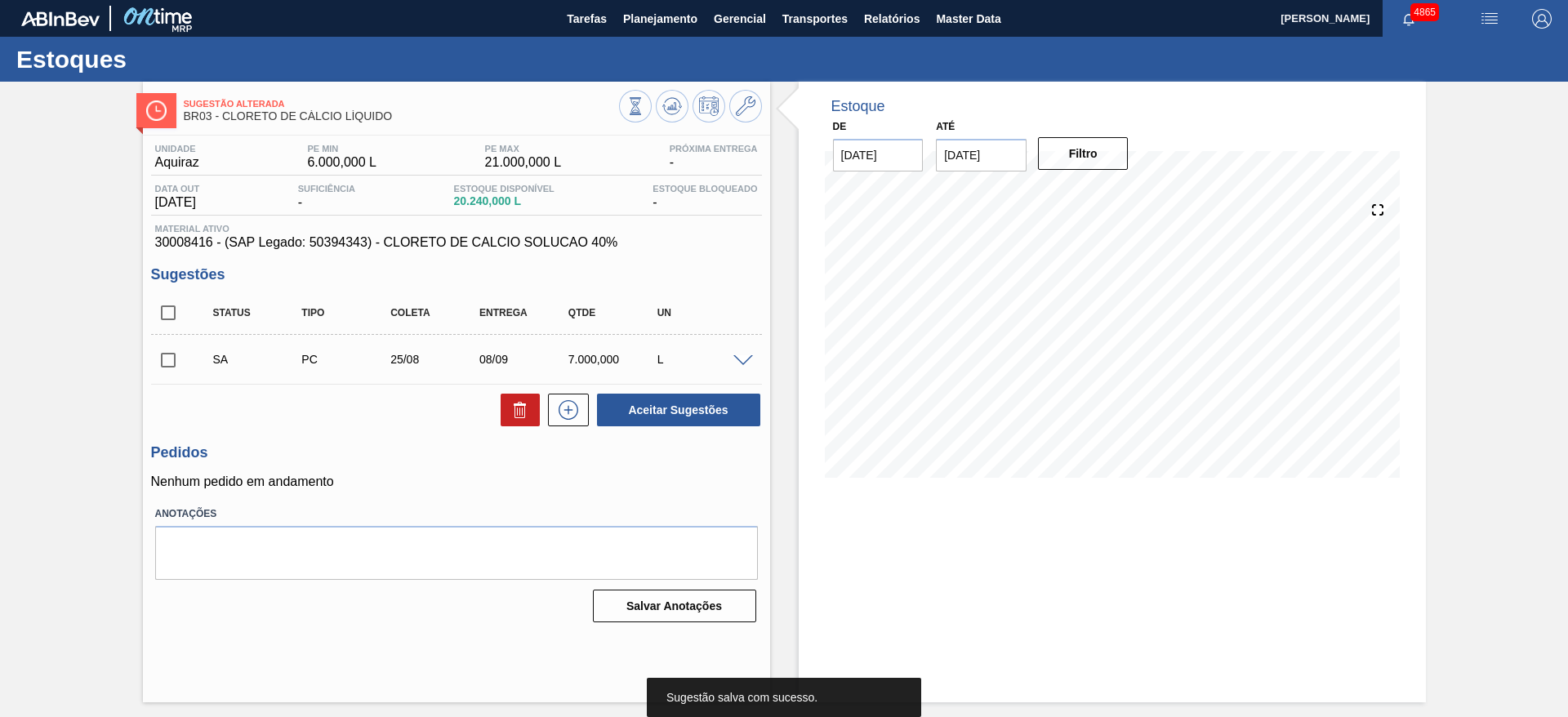
drag, startPoint x: 172, startPoint y: 367, endPoint x: 449, endPoint y: 361, distance: 277.1
click at [193, 368] on div "SA PC 25/08 08/09 7.000,000 L" at bounding box center [456, 359] width 611 height 41
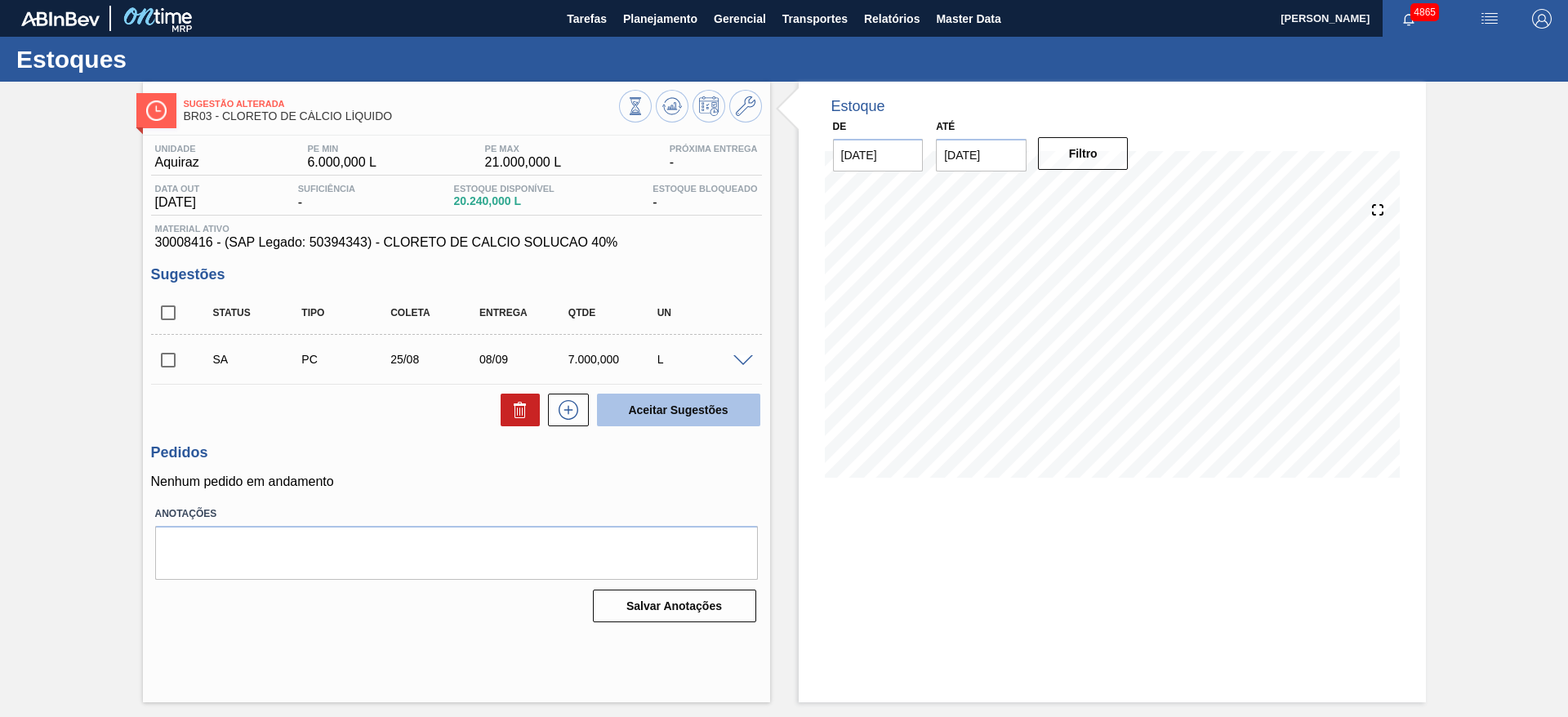
click at [722, 418] on button "Aceitar Sugestões" at bounding box center [679, 409] width 163 height 32
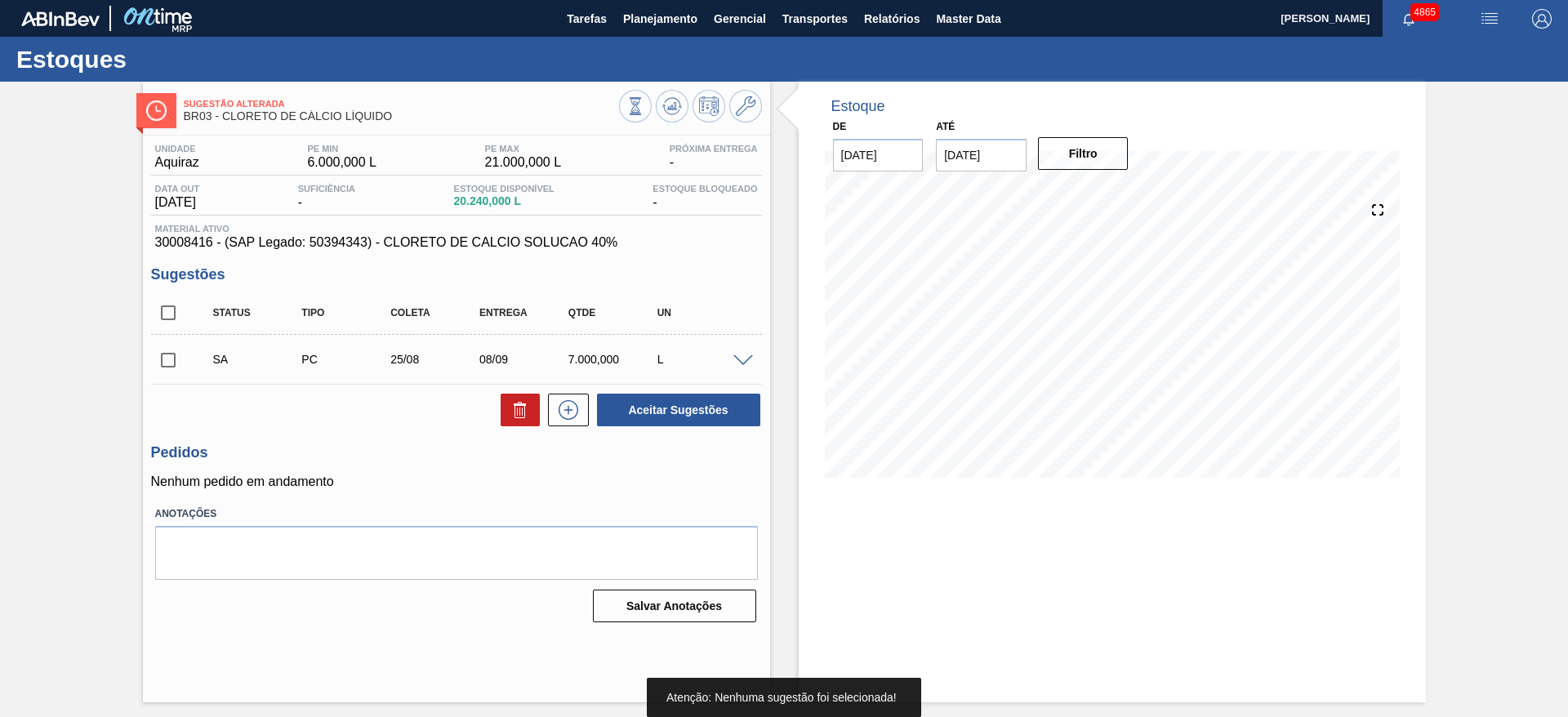
click at [675, 358] on div "L" at bounding box center [703, 358] width 99 height 13
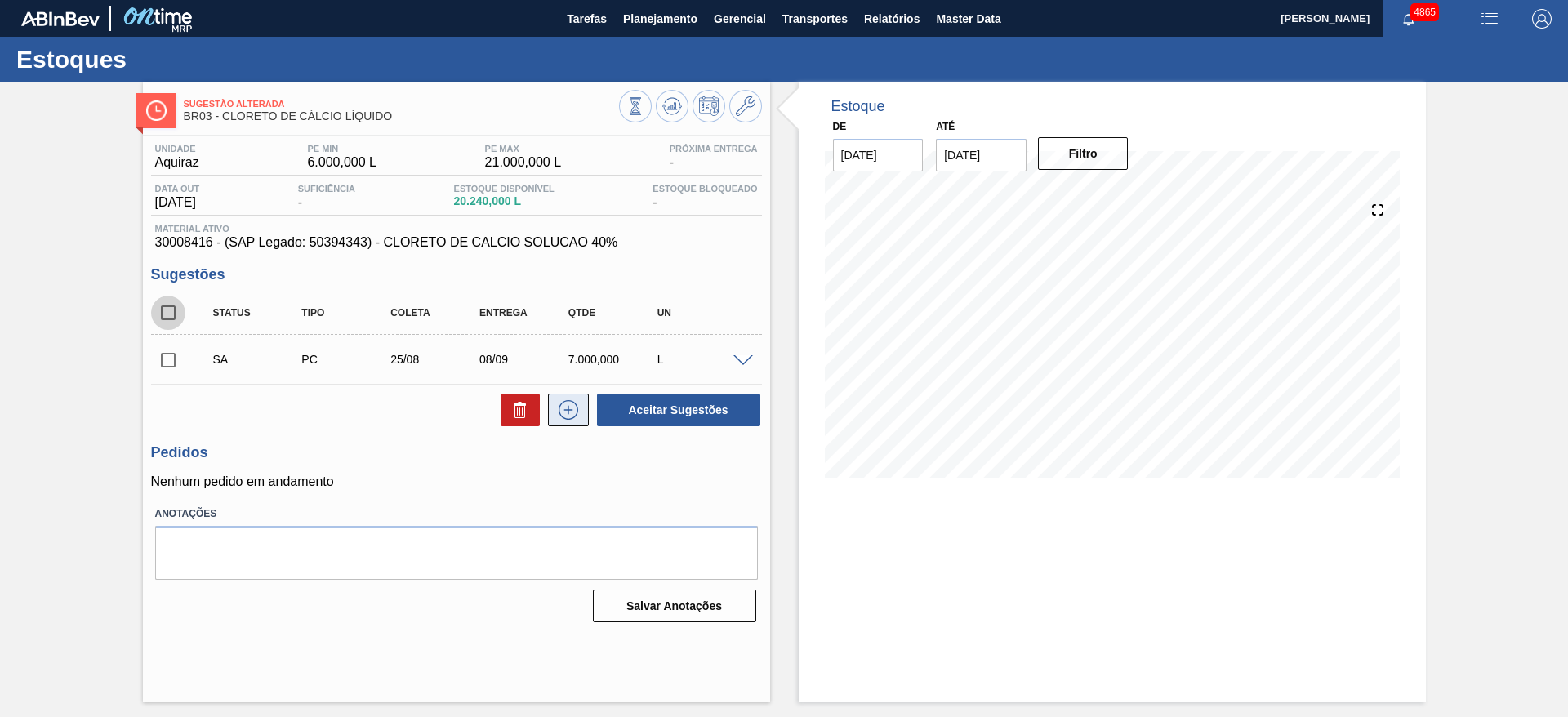
drag, startPoint x: 170, startPoint y: 312, endPoint x: 575, endPoint y: 412, distance: 417.2
click at [191, 325] on div "Status Tipo Coleta Entrega Qtde UN" at bounding box center [456, 313] width 611 height 43
click at [157, 362] on input "checkbox" at bounding box center [168, 360] width 34 height 34
click at [663, 412] on button "Aceitar Sugestões" at bounding box center [679, 409] width 163 height 32
checkbox input "false"
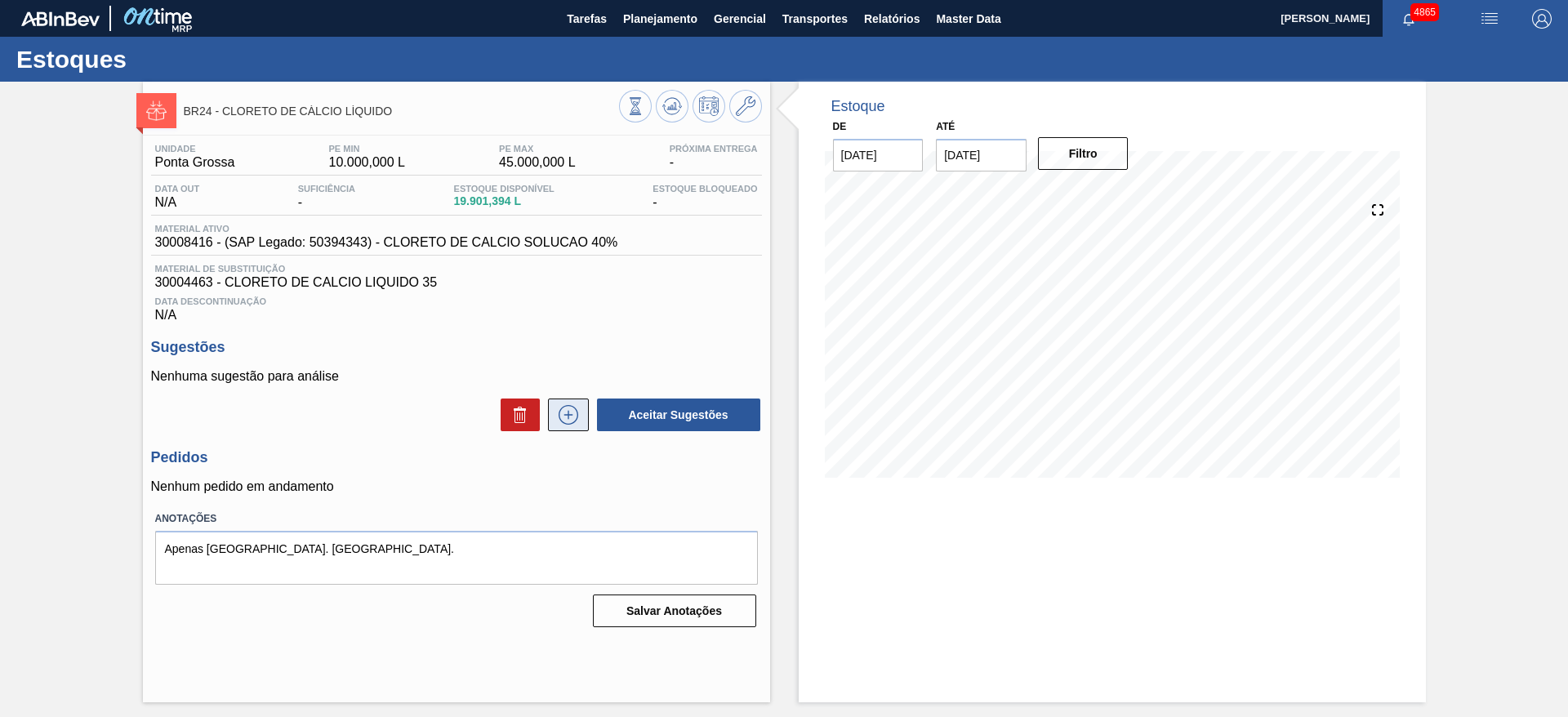
click at [559, 420] on icon at bounding box center [569, 415] width 26 height 20
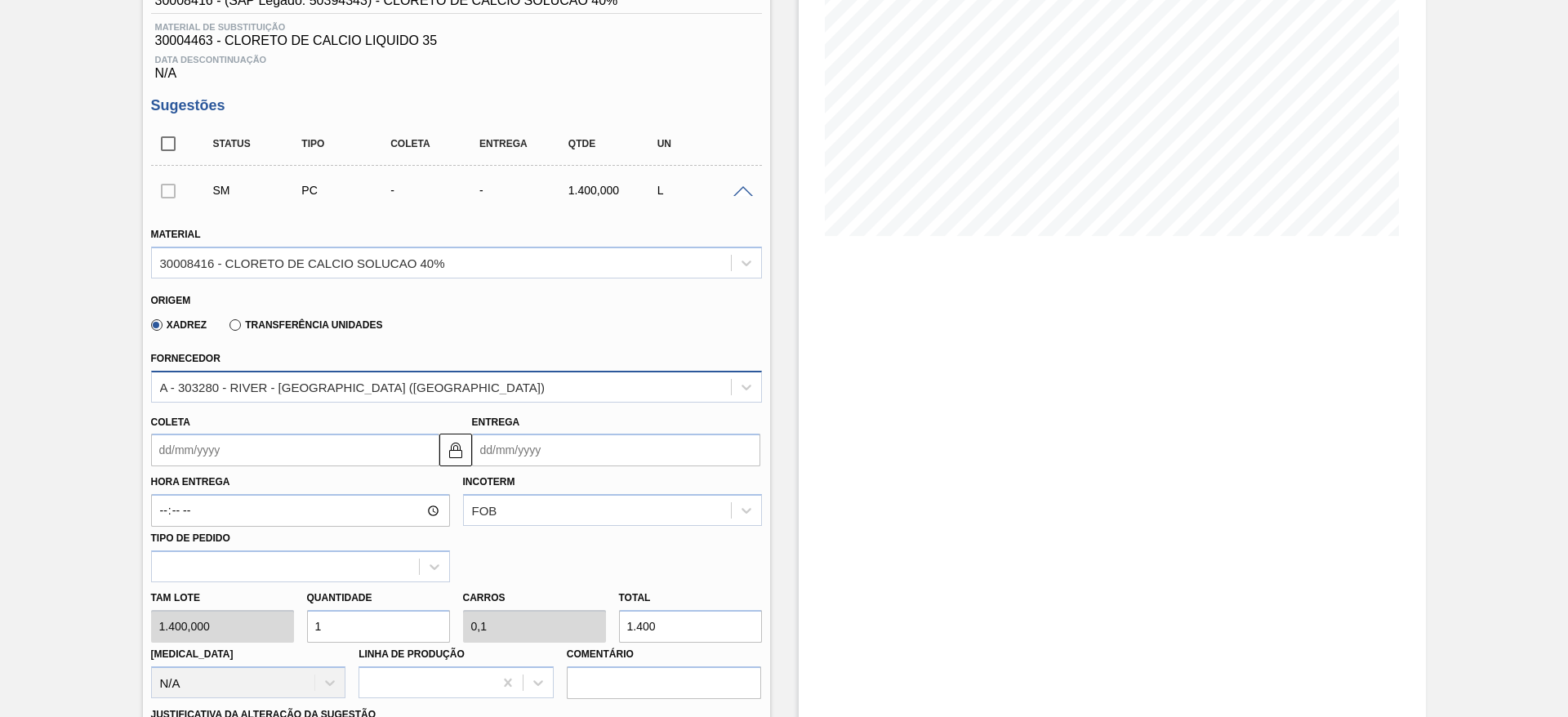
scroll to position [245, 0]
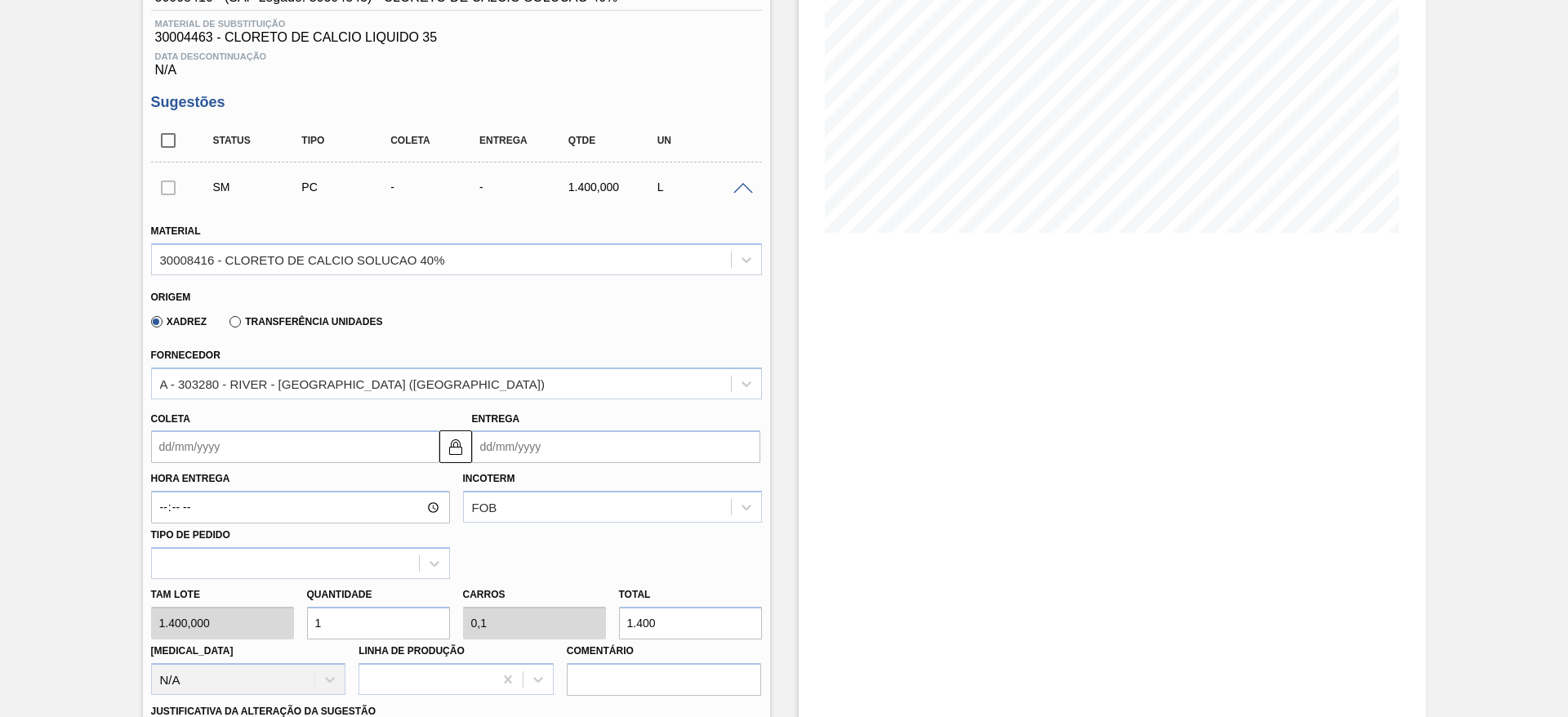
click at [253, 452] on input "Coleta" at bounding box center [295, 447] width 288 height 32
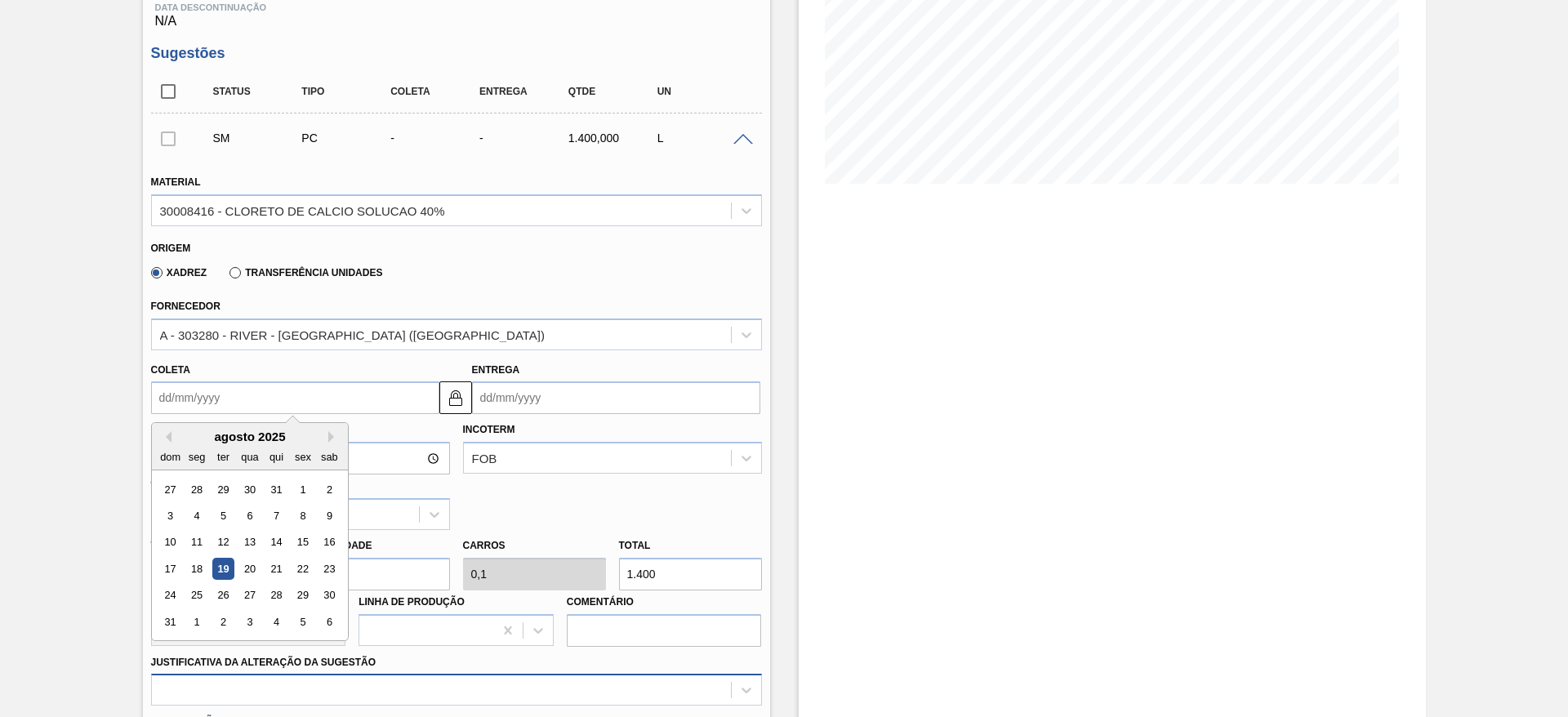
scroll to position [368, 0]
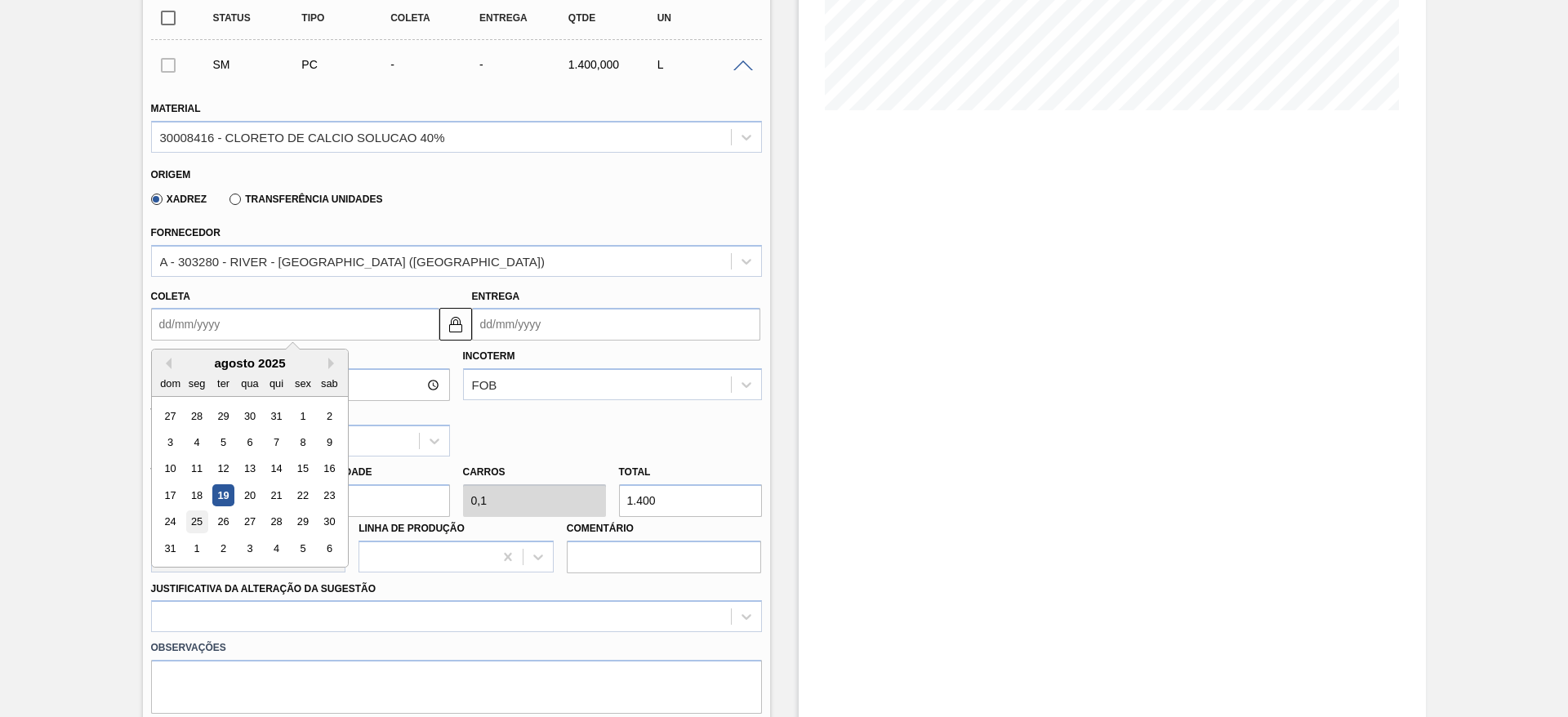
click at [200, 518] on div "25" at bounding box center [196, 522] width 22 height 22
type input "25/08/2025"
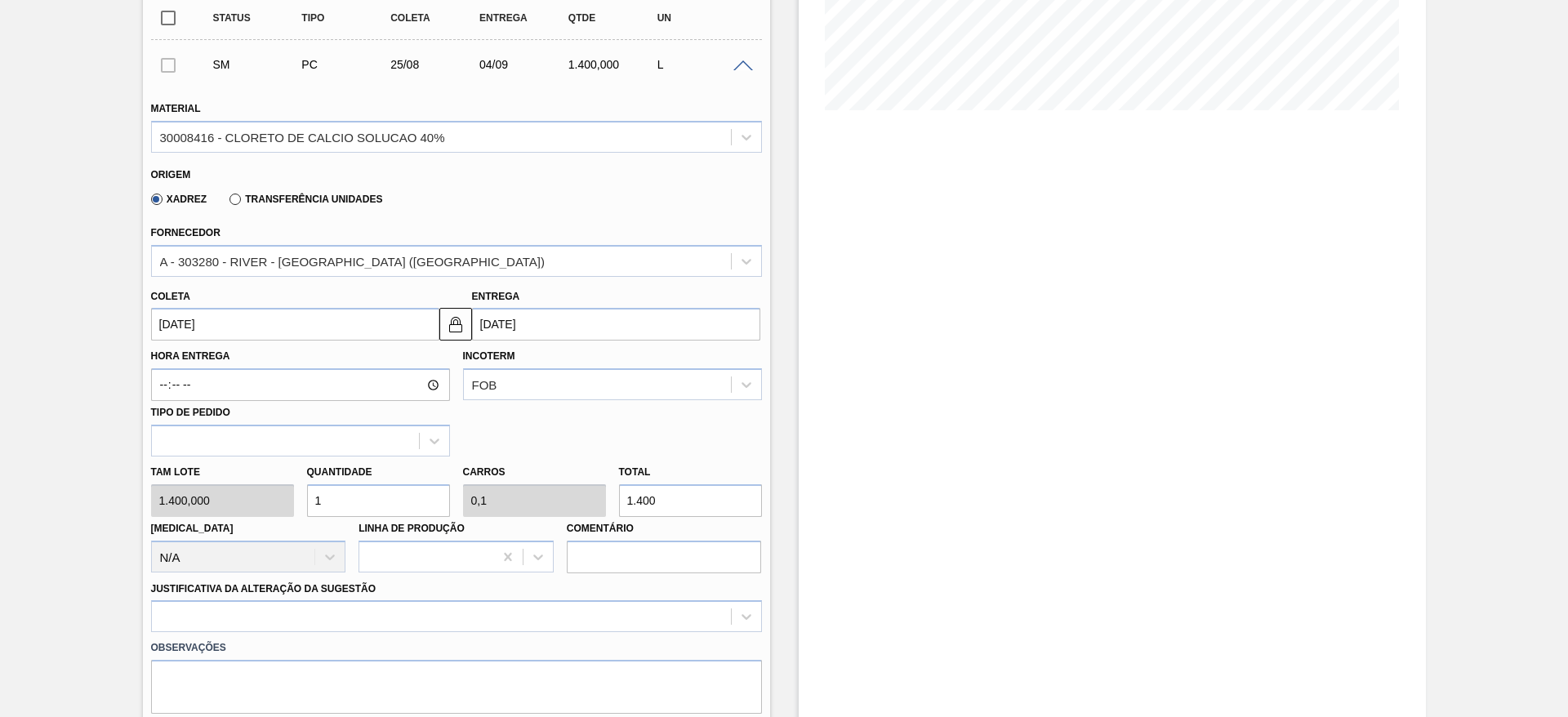
drag, startPoint x: 443, startPoint y: 332, endPoint x: 490, endPoint y: 332, distance: 47.0
click at [452, 332] on button at bounding box center [456, 324] width 32 height 32
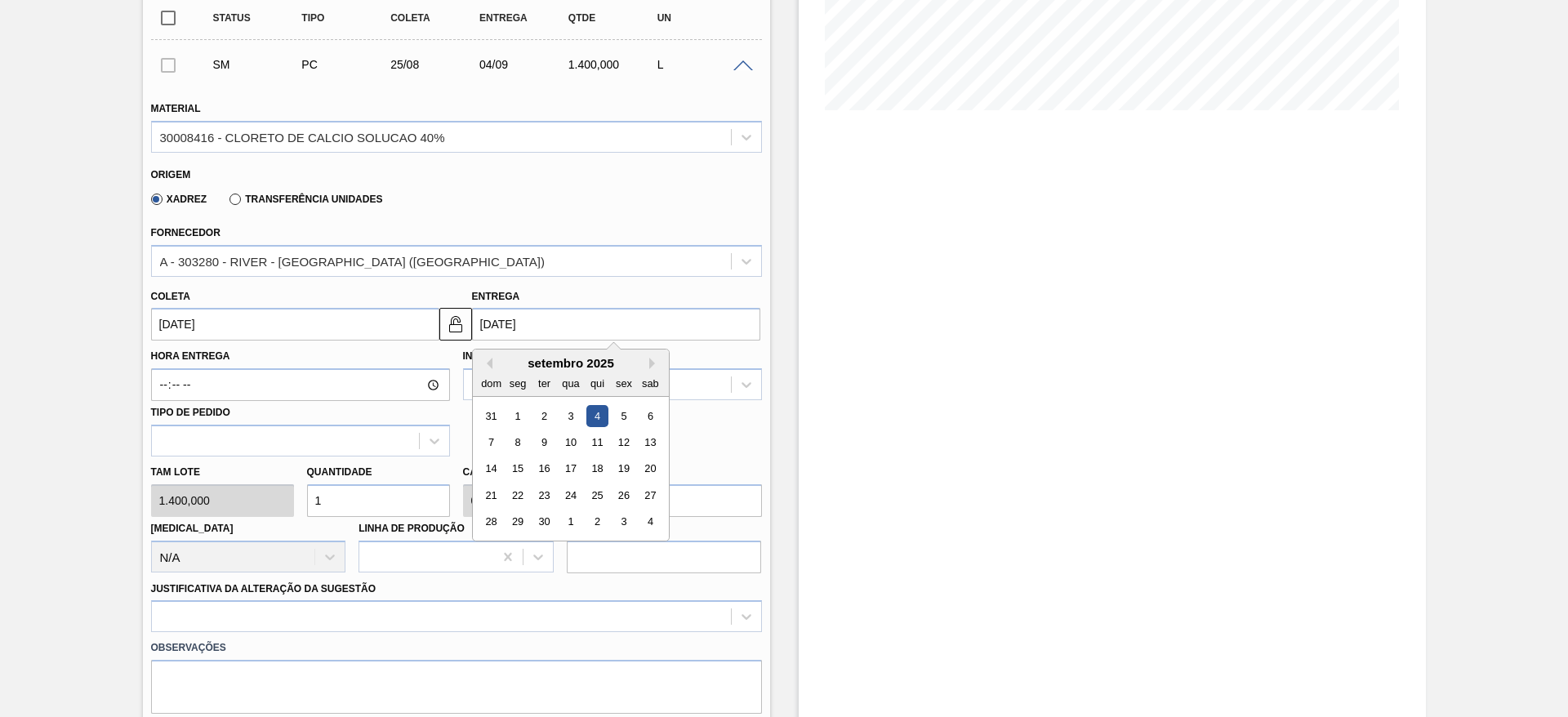
click at [498, 330] on input "04/09/2025" at bounding box center [616, 324] width 288 height 32
click at [541, 409] on div "2" at bounding box center [544, 416] width 22 height 22
type input "02/09/2025"
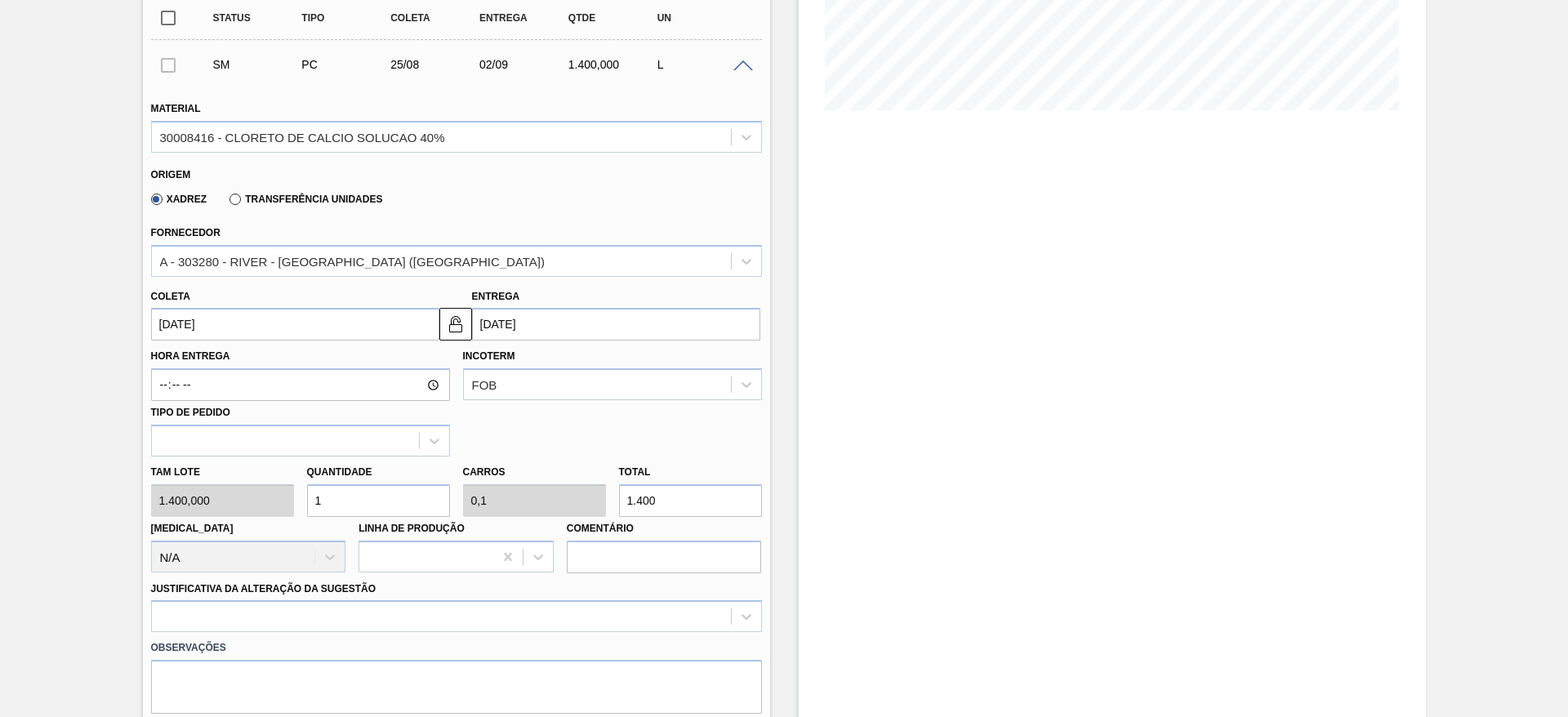
click at [262, 500] on div "Tam lote 1.400,000 Quantidade 1 Carros 0,1 Total 1.400 Doca N/A Linha de Produç…" at bounding box center [456, 514] width 624 height 116
type input "4"
type input "0,4"
type input "5.600"
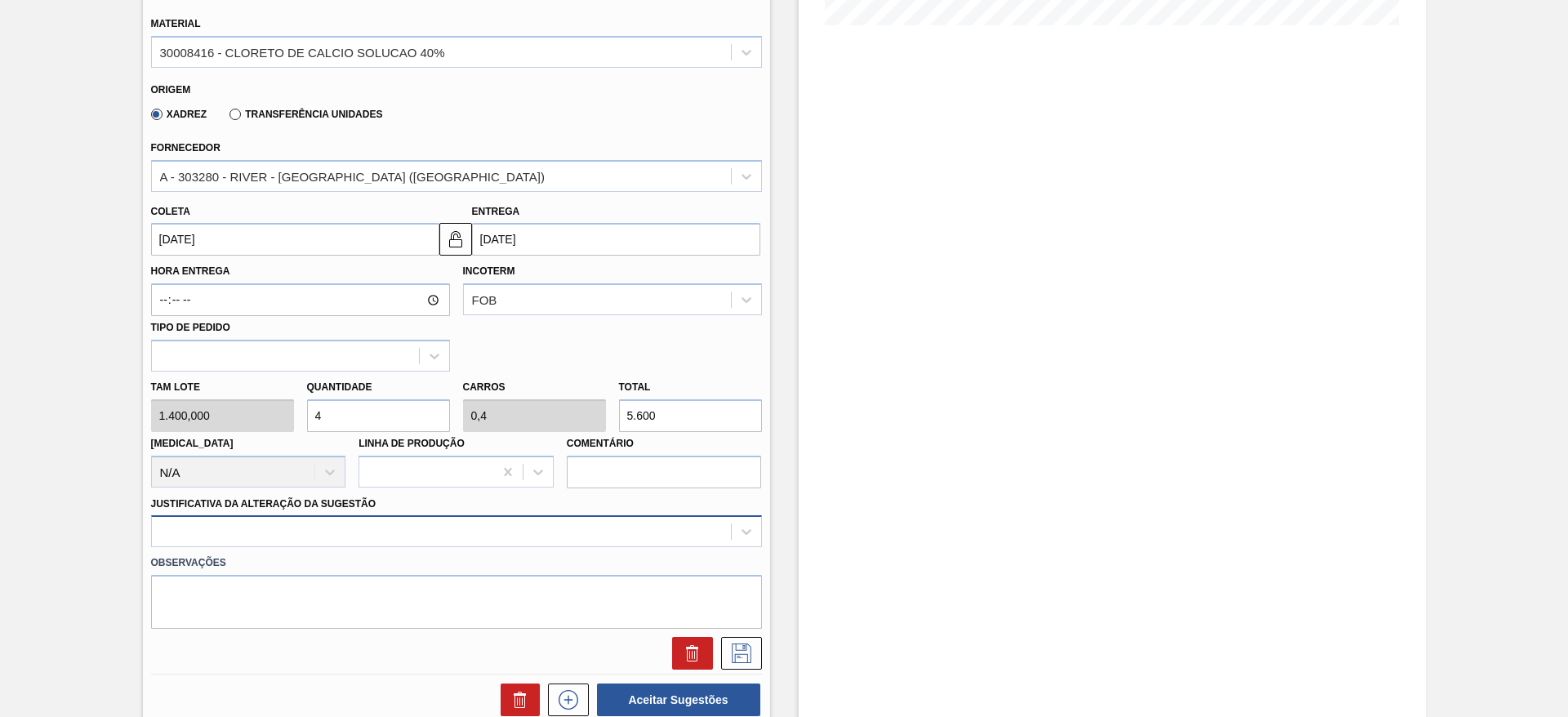
scroll to position [490, 0]
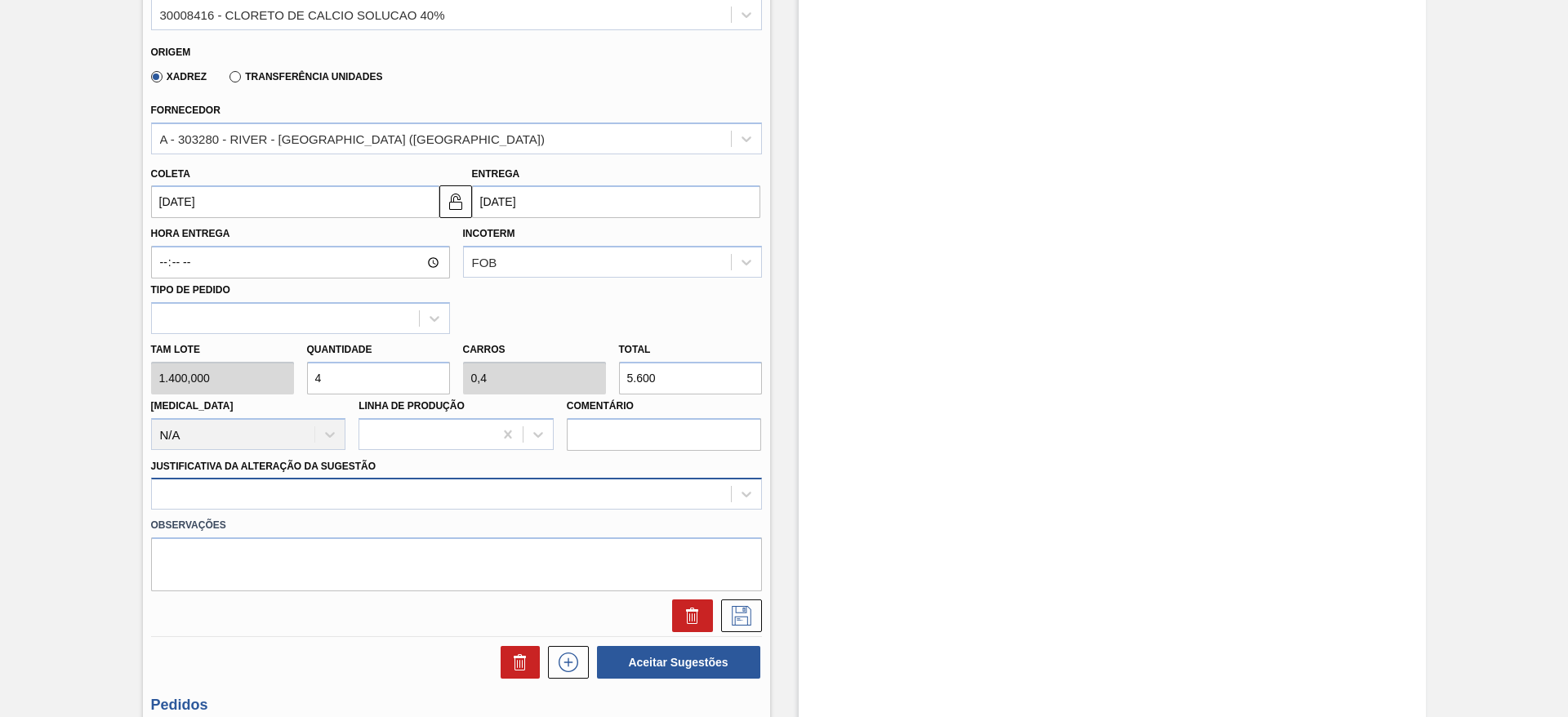
type input "4"
click at [352, 490] on div at bounding box center [456, 493] width 611 height 31
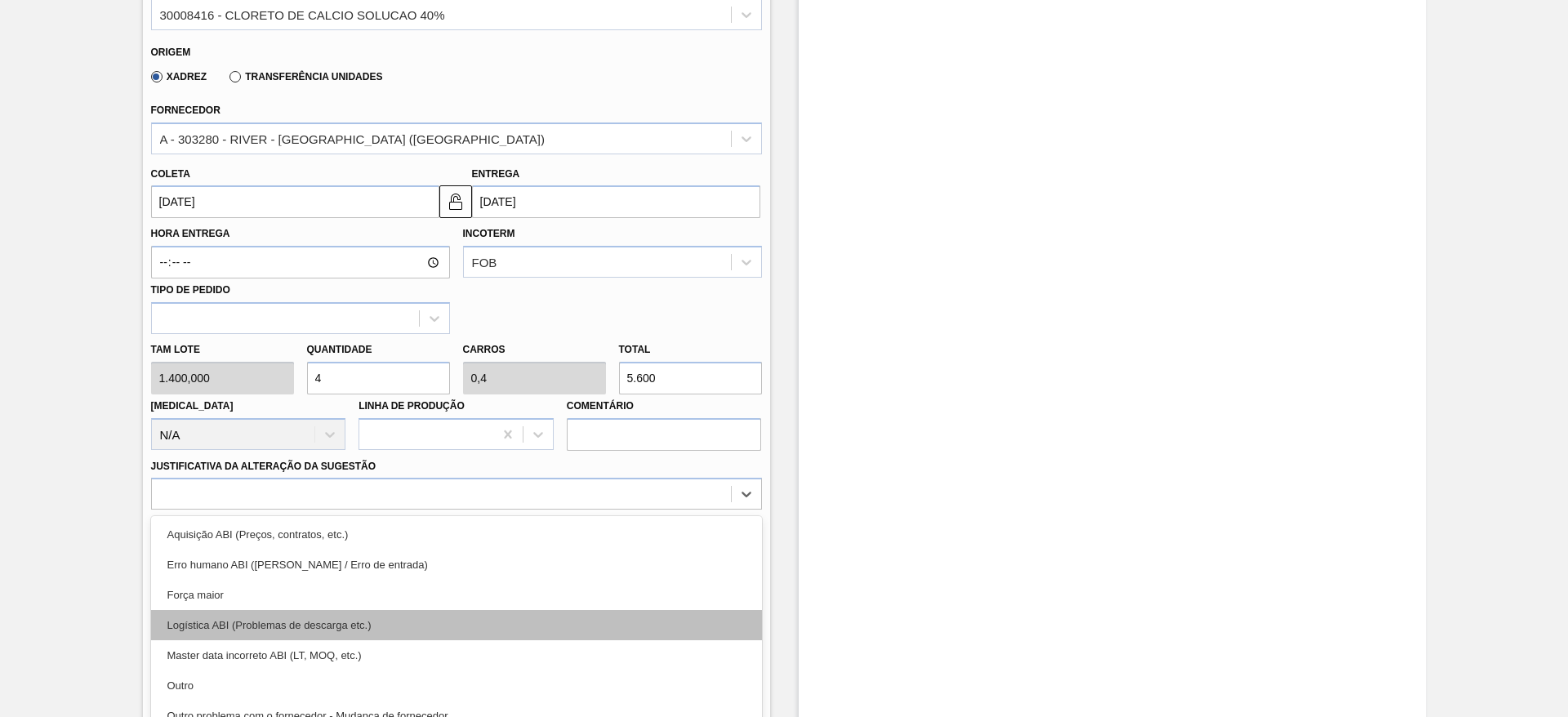
scroll to position [540, 0]
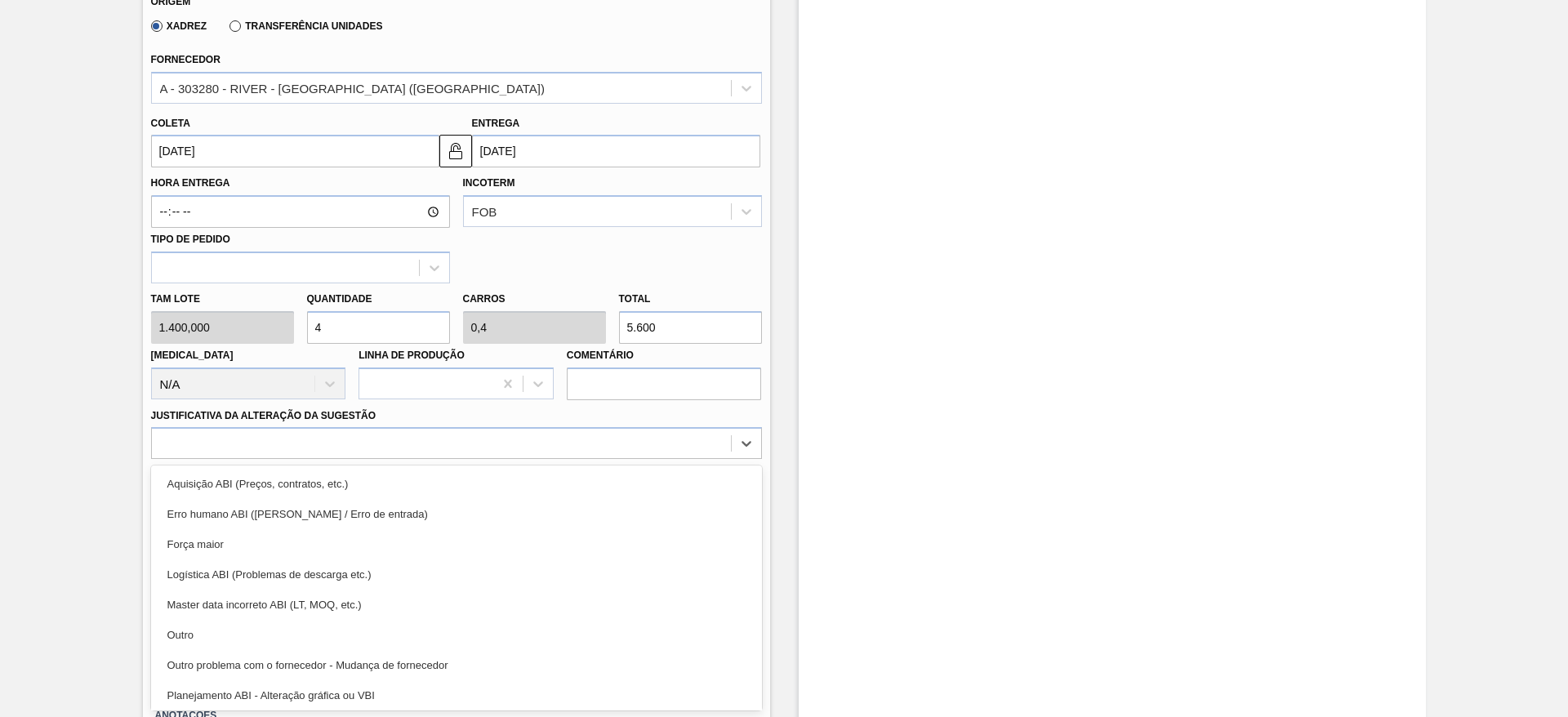
drag, startPoint x: 327, startPoint y: 625, endPoint x: 369, endPoint y: 582, distance: 60.1
click at [328, 627] on div "Outro" at bounding box center [456, 635] width 611 height 31
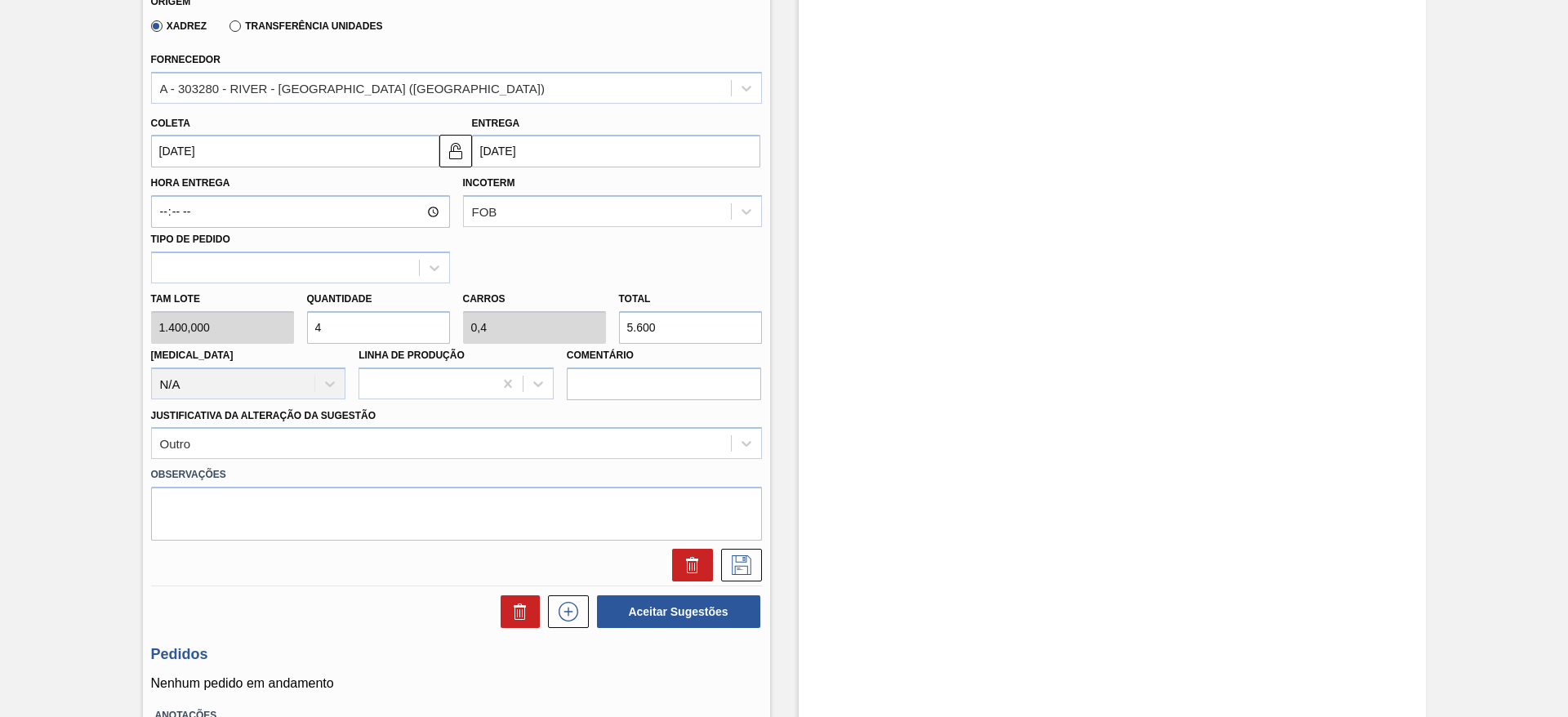
drag, startPoint x: 738, startPoint y: 564, endPoint x: 733, endPoint y: 545, distance: 19.6
click at [739, 563] on icon at bounding box center [741, 565] width 26 height 20
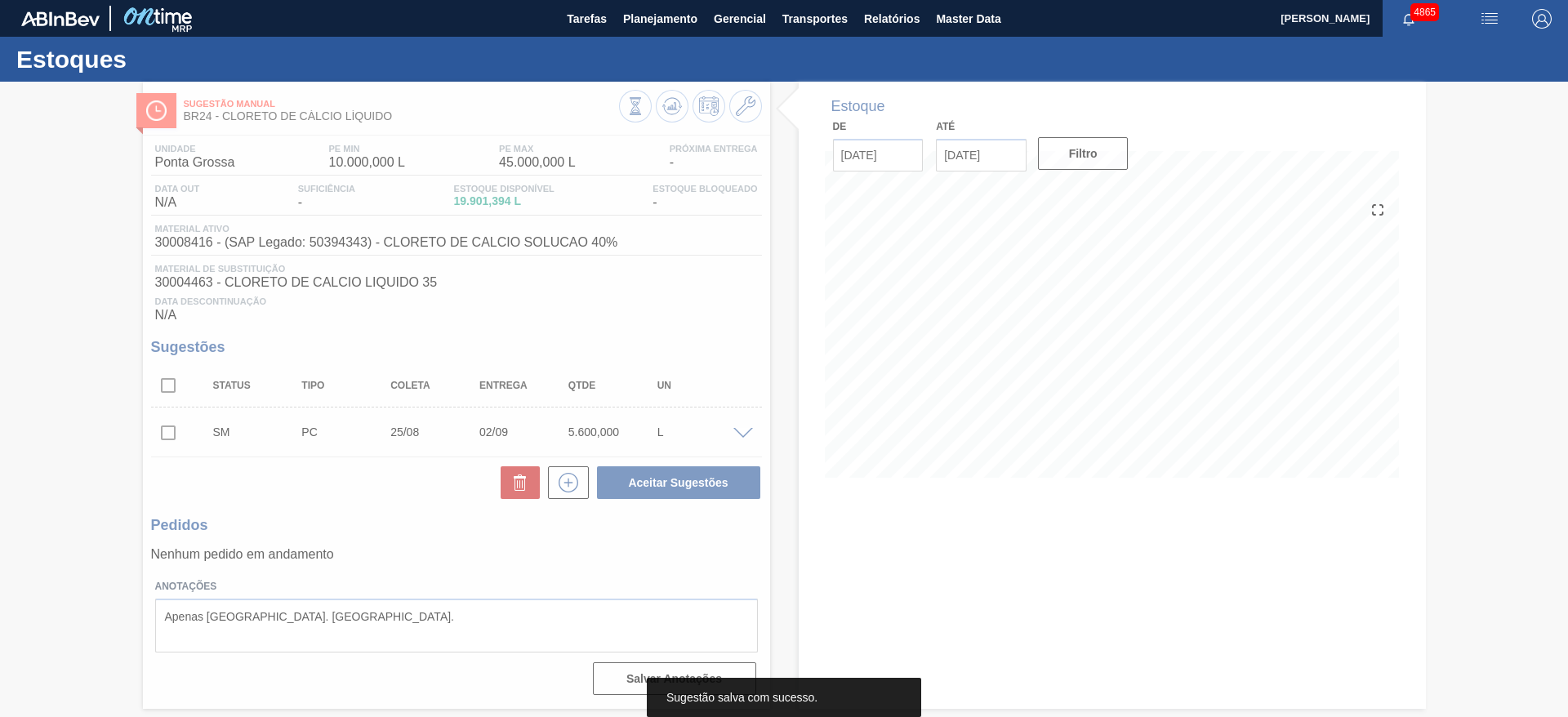
scroll to position [0, 0]
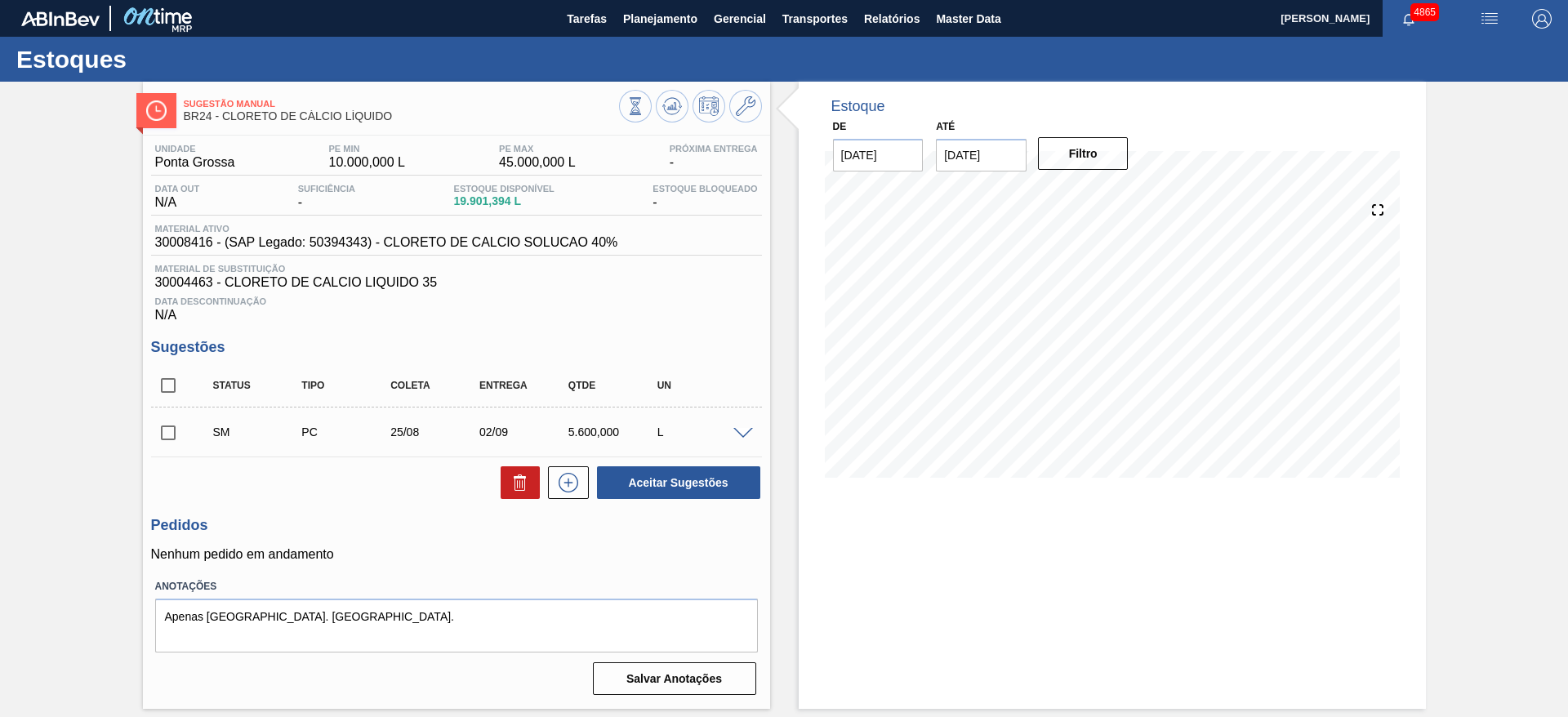
click at [736, 428] on span at bounding box center [743, 434] width 20 height 12
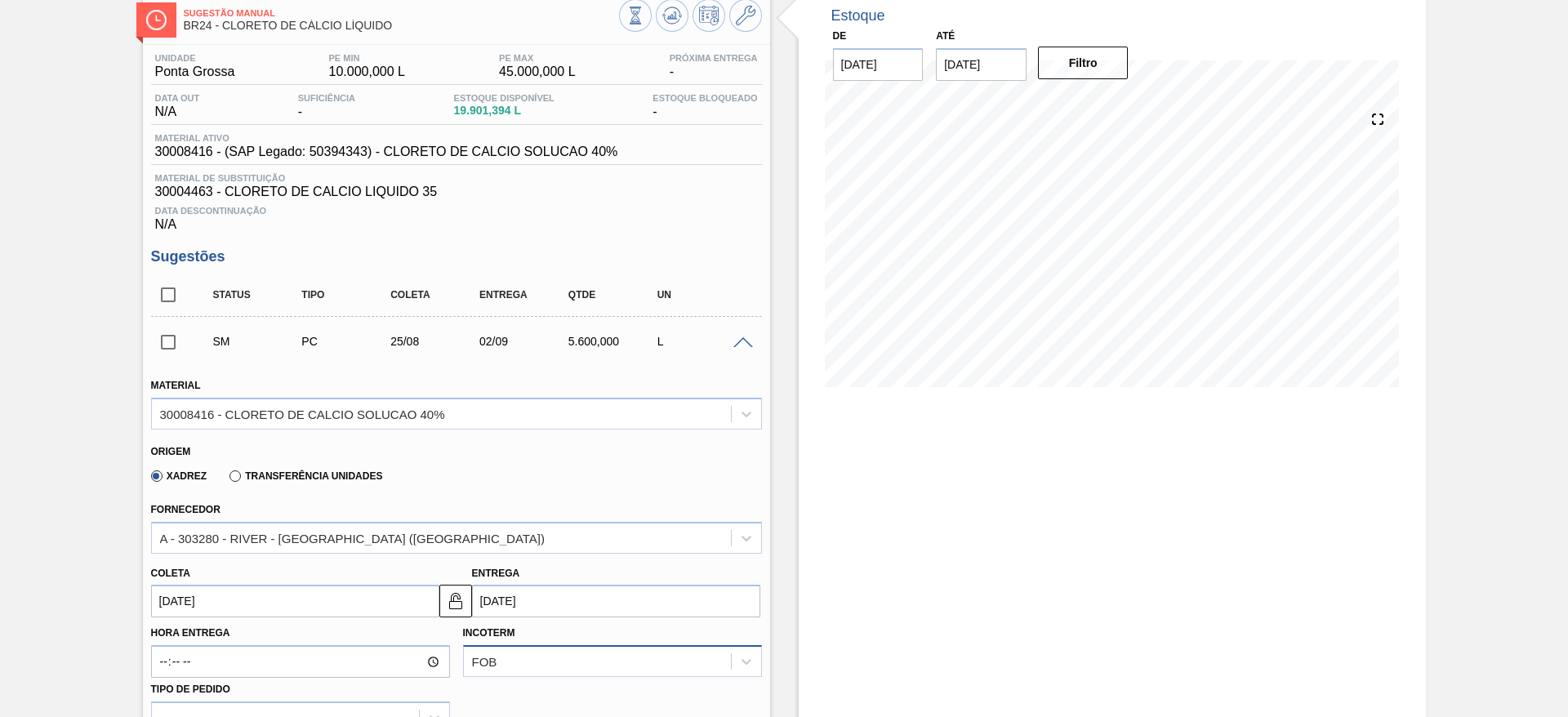
scroll to position [245, 0]
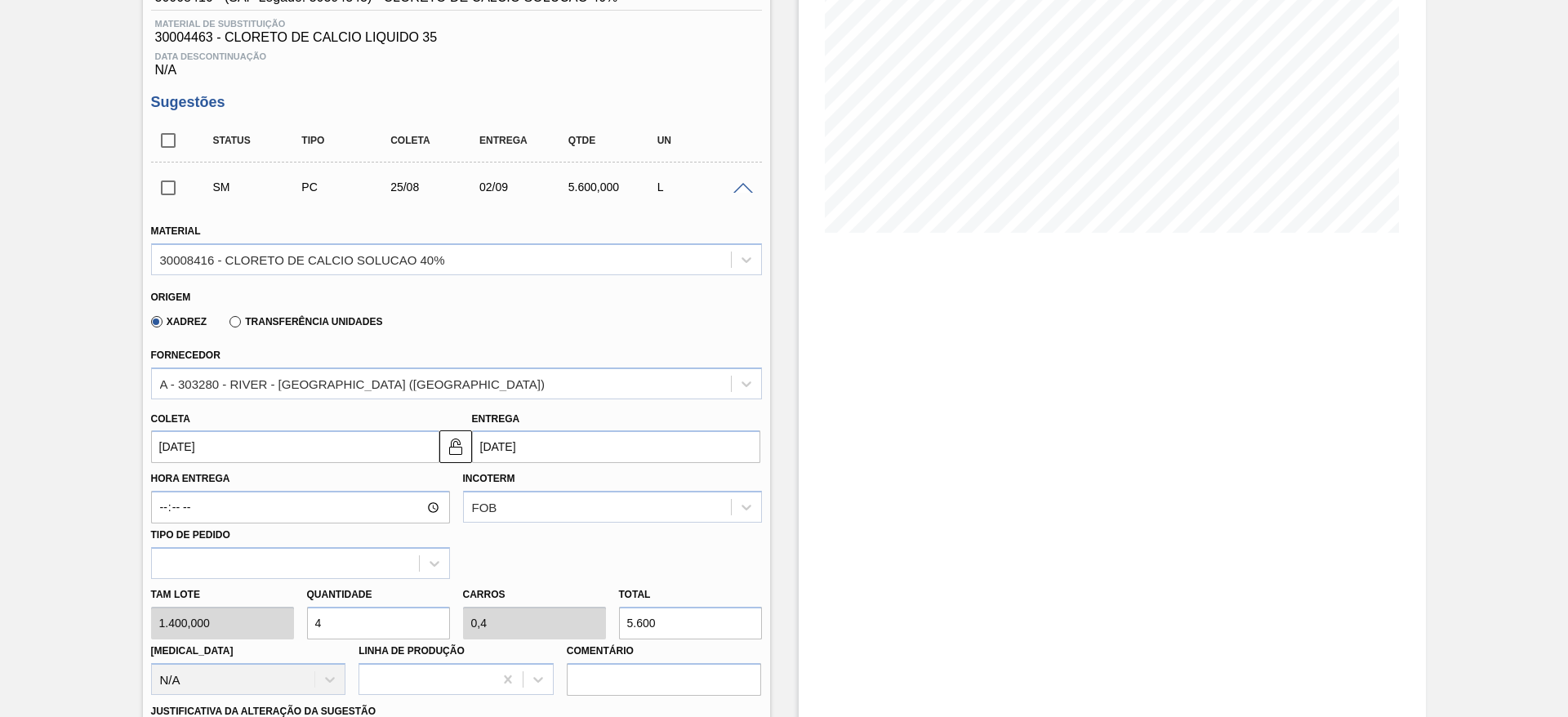
click at [413, 450] on input "[DATE]" at bounding box center [295, 447] width 288 height 32
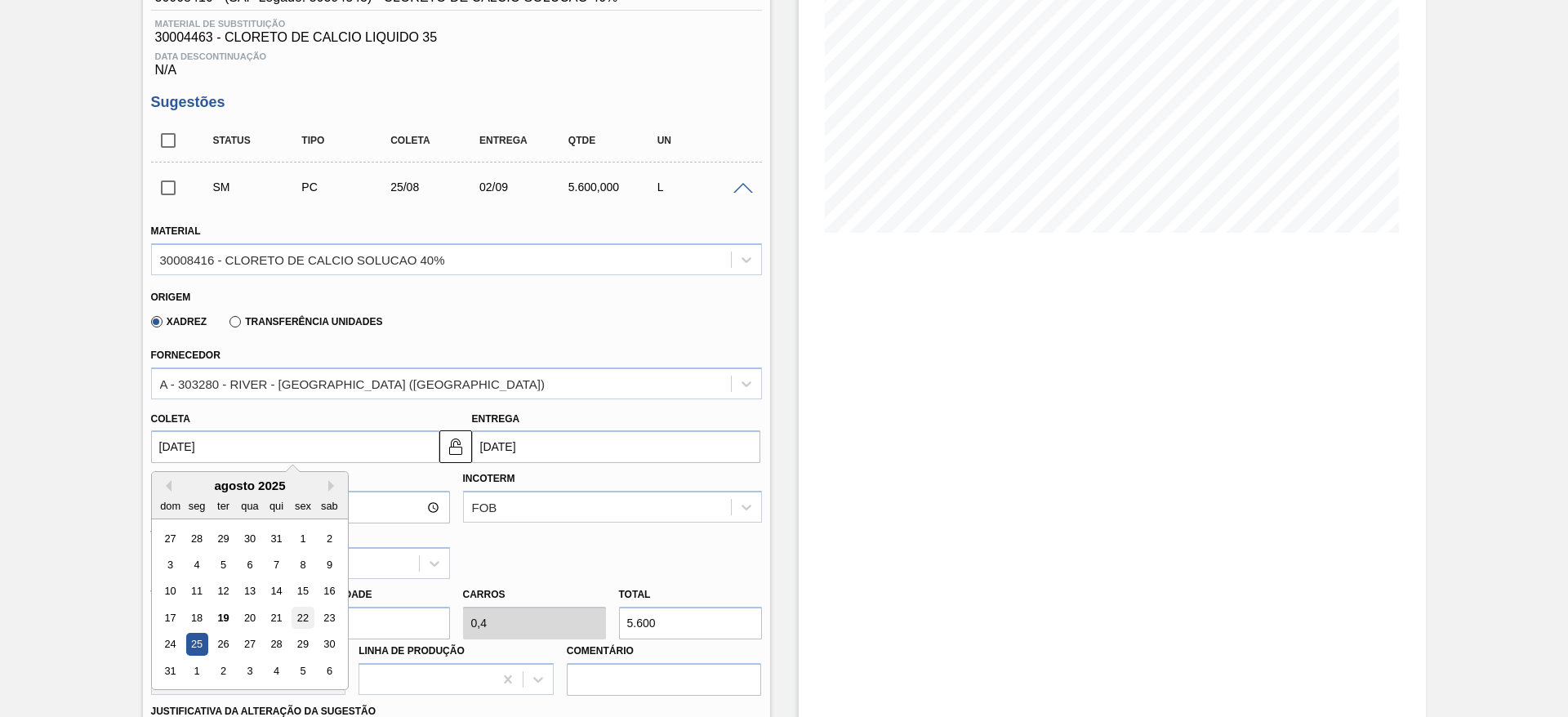
click at [300, 614] on div "22" at bounding box center [303, 618] width 22 height 22
type input "22/08/2025"
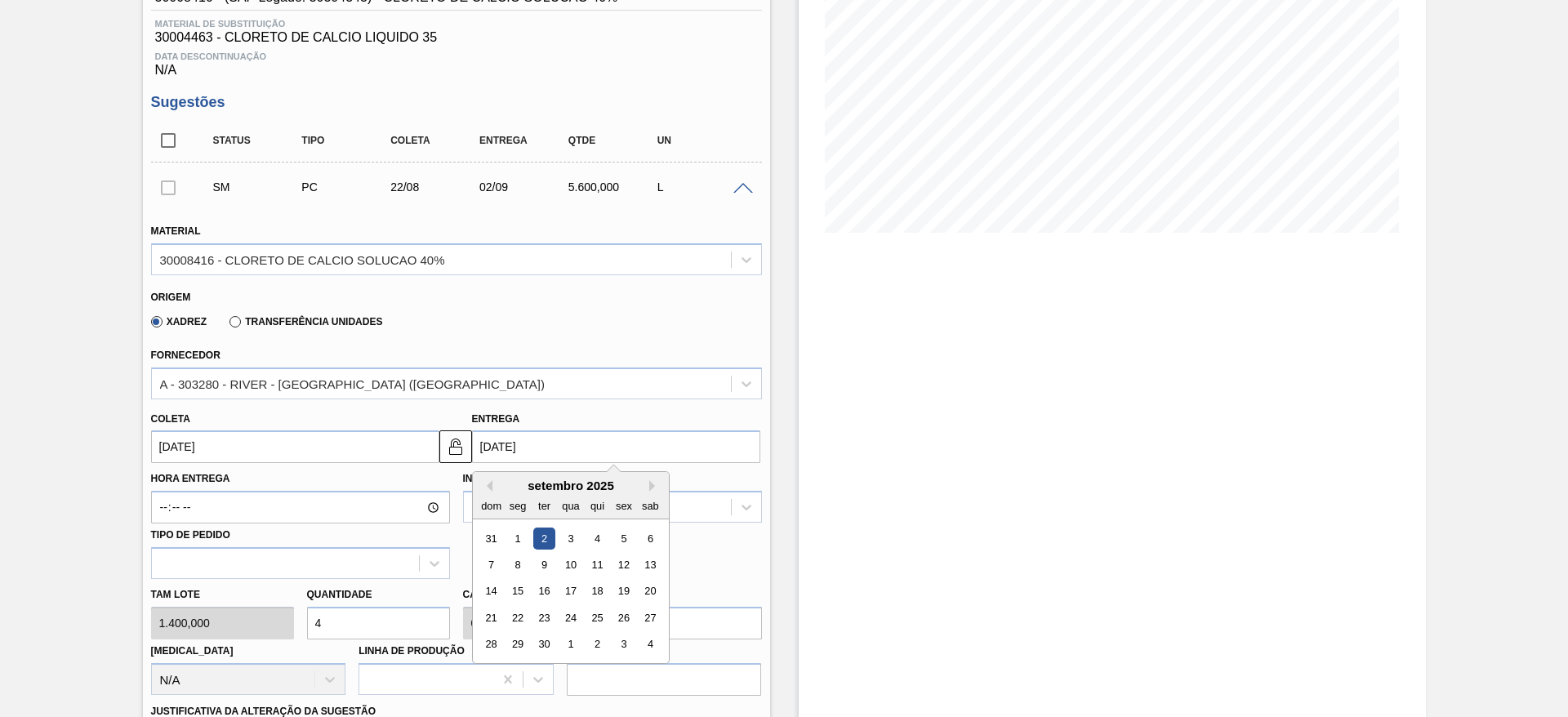
click at [534, 443] on input "[DATE]" at bounding box center [616, 447] width 288 height 32
click at [490, 488] on button "Previous Month" at bounding box center [486, 485] width 11 height 11
click at [598, 646] on div "28" at bounding box center [597, 645] width 22 height 22
type input "28/08/2025"
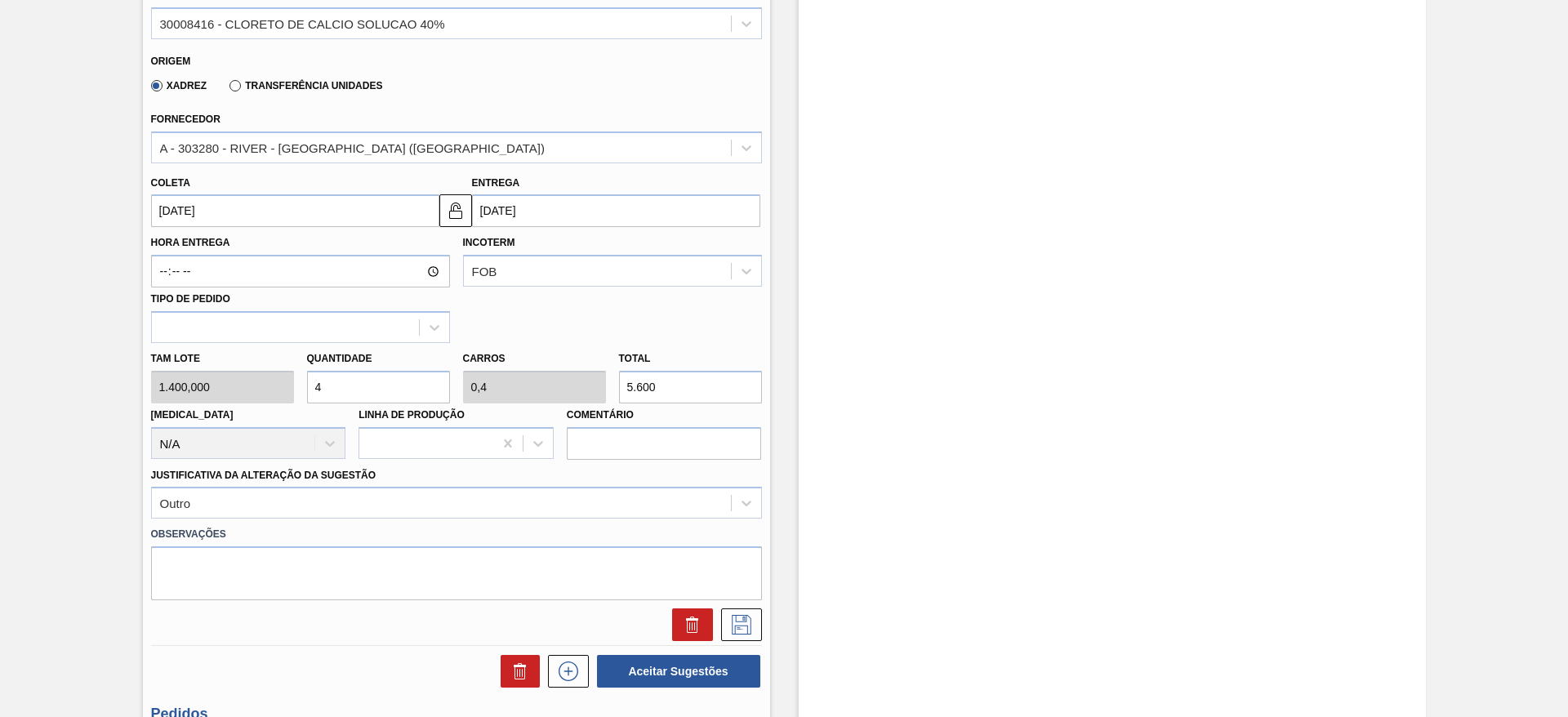
scroll to position [490, 0]
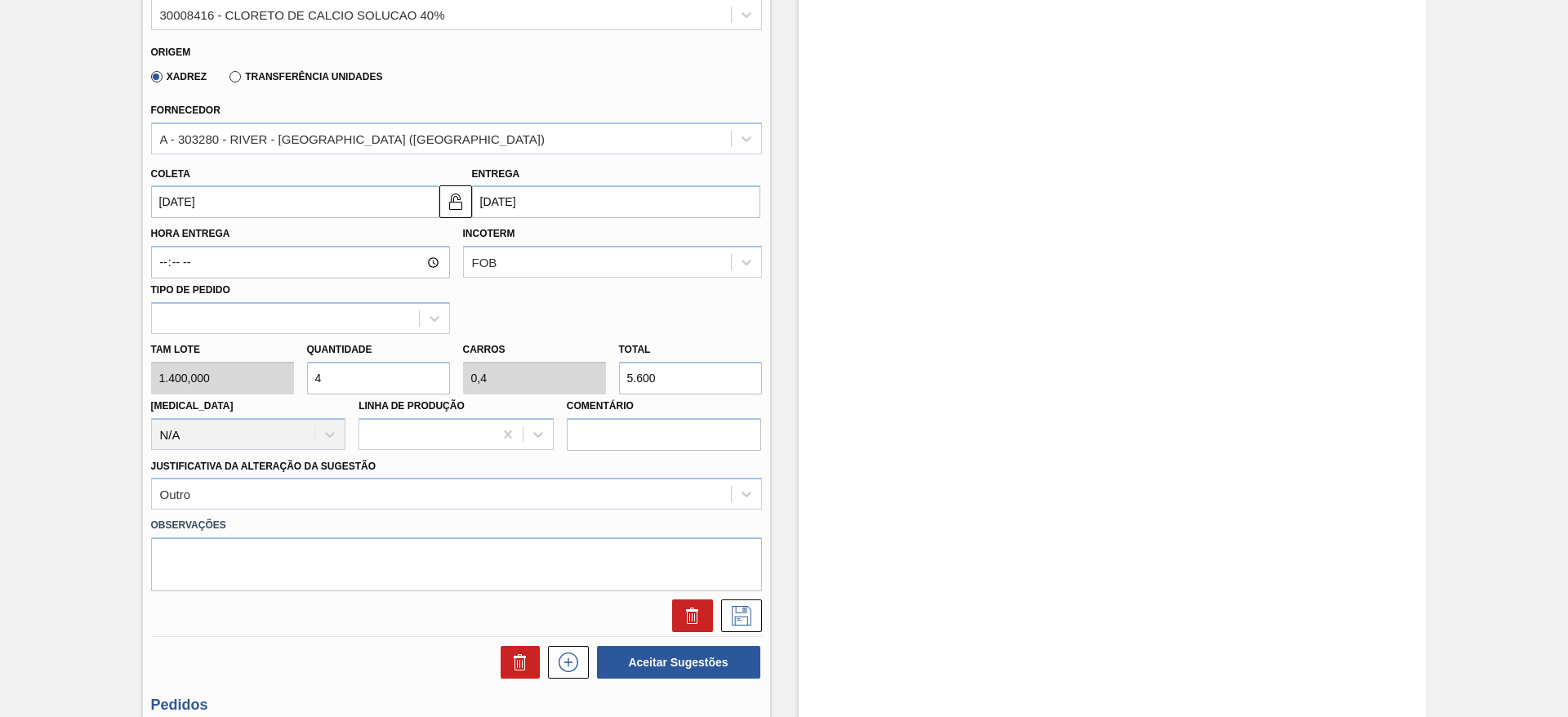
drag, startPoint x: 319, startPoint y: 381, endPoint x: 309, endPoint y: 378, distance: 10.4
click at [309, 378] on input "4" at bounding box center [378, 378] width 143 height 32
type input "5"
type input "0,5"
type input "7.000"
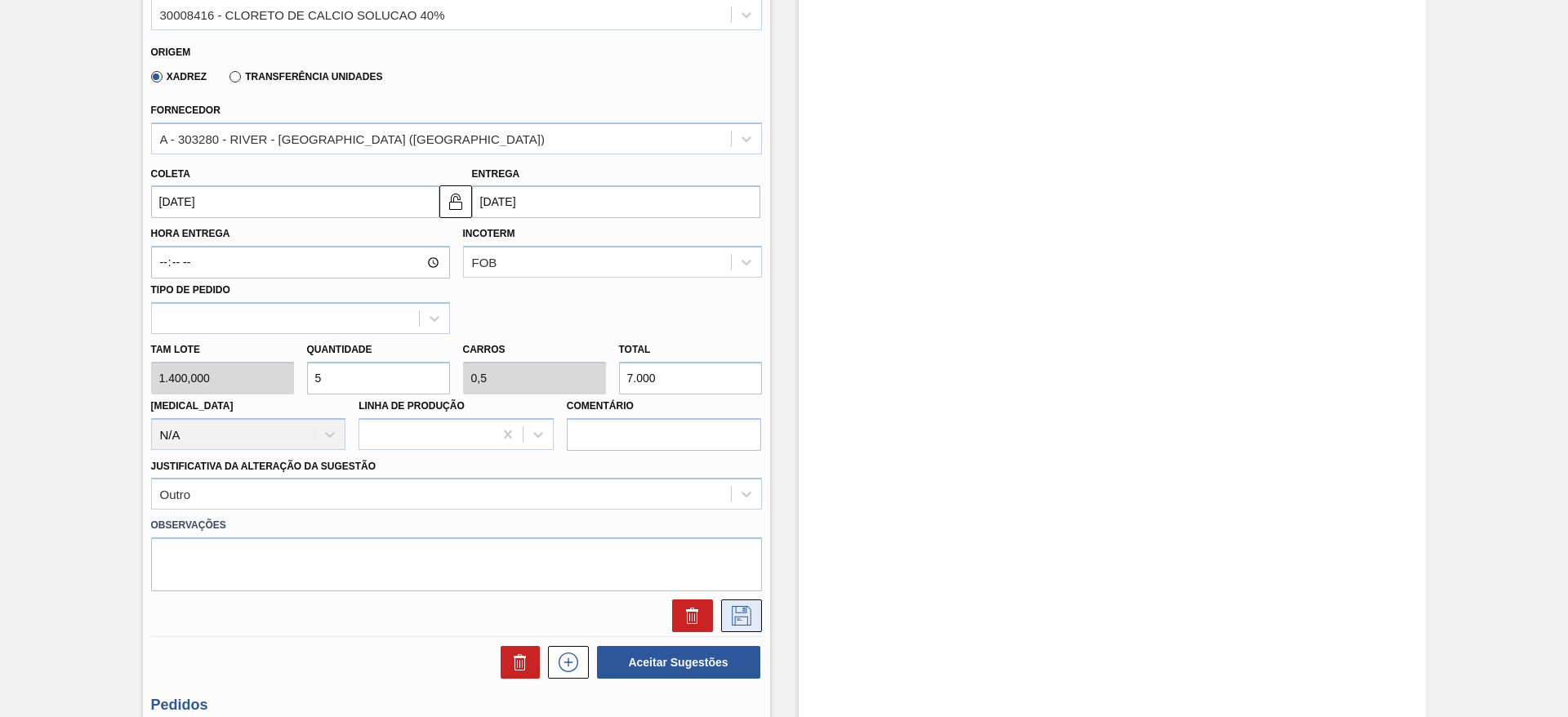
type input "5"
click at [734, 602] on button at bounding box center [742, 615] width 41 height 32
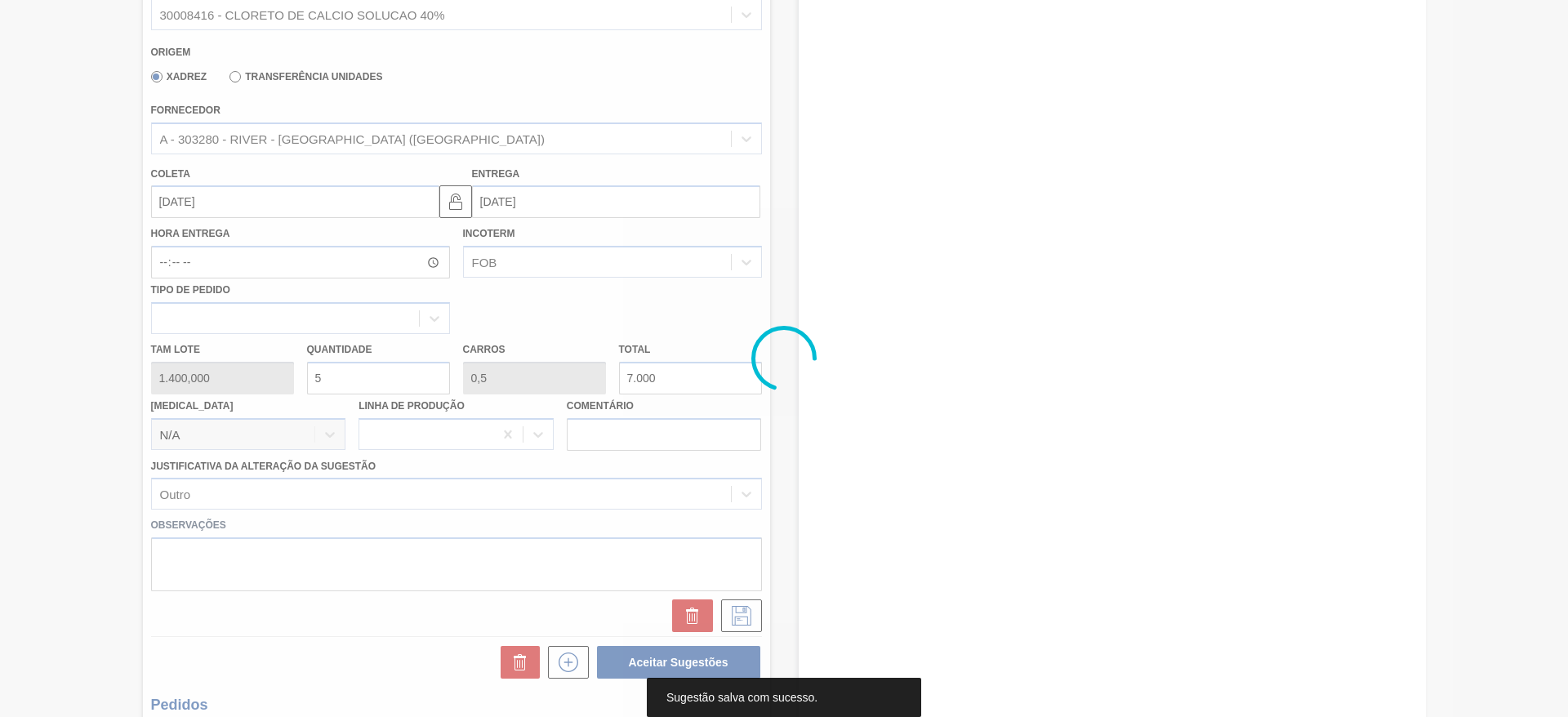
scroll to position [0, 0]
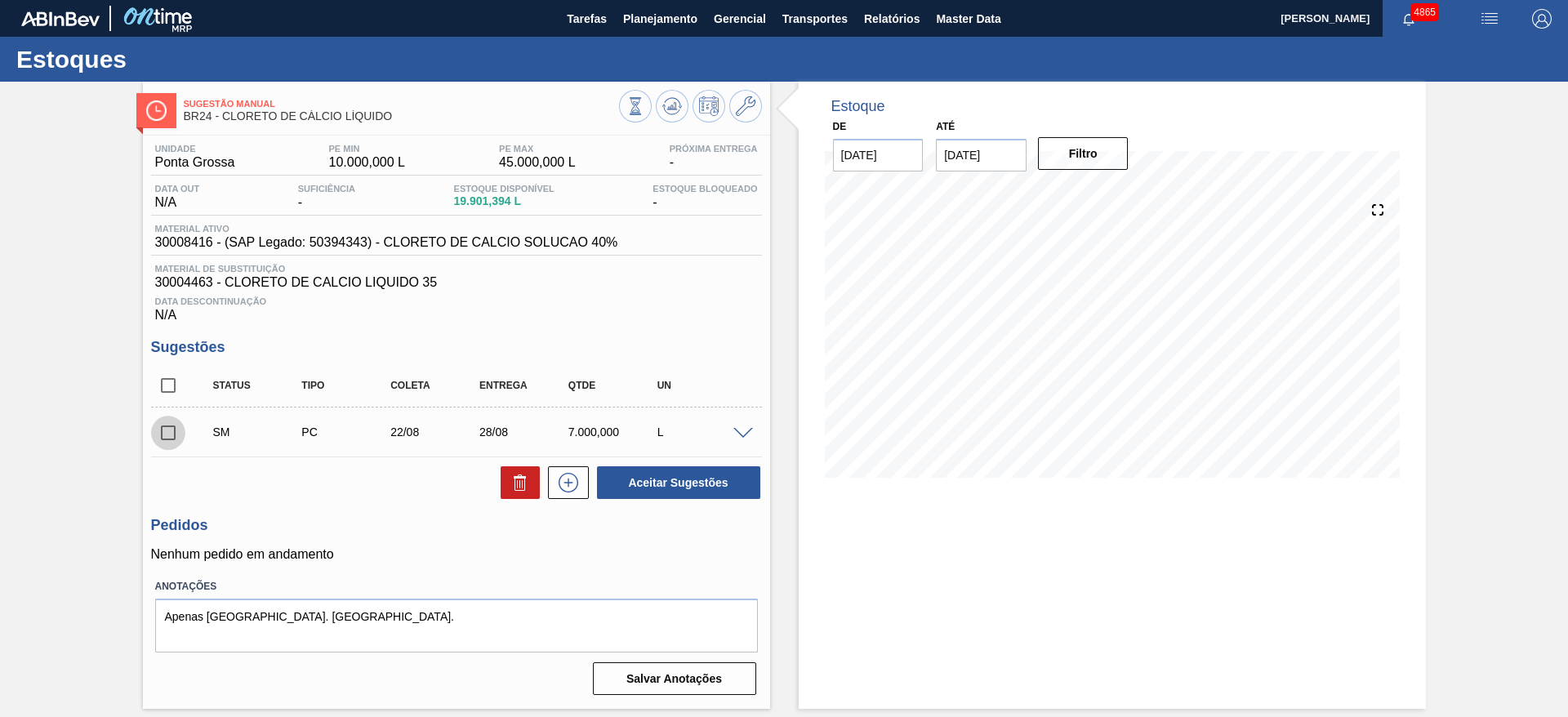
drag, startPoint x: 161, startPoint y: 427, endPoint x: 382, endPoint y: 439, distance: 221.3
click at [195, 438] on div "SM PC 22/08 28/08 7.000,000 L" at bounding box center [456, 432] width 611 height 41
click at [173, 434] on input "checkbox" at bounding box center [168, 432] width 34 height 34
click at [623, 484] on button "Aceitar Sugestões" at bounding box center [679, 483] width 163 height 32
checkbox input "false"
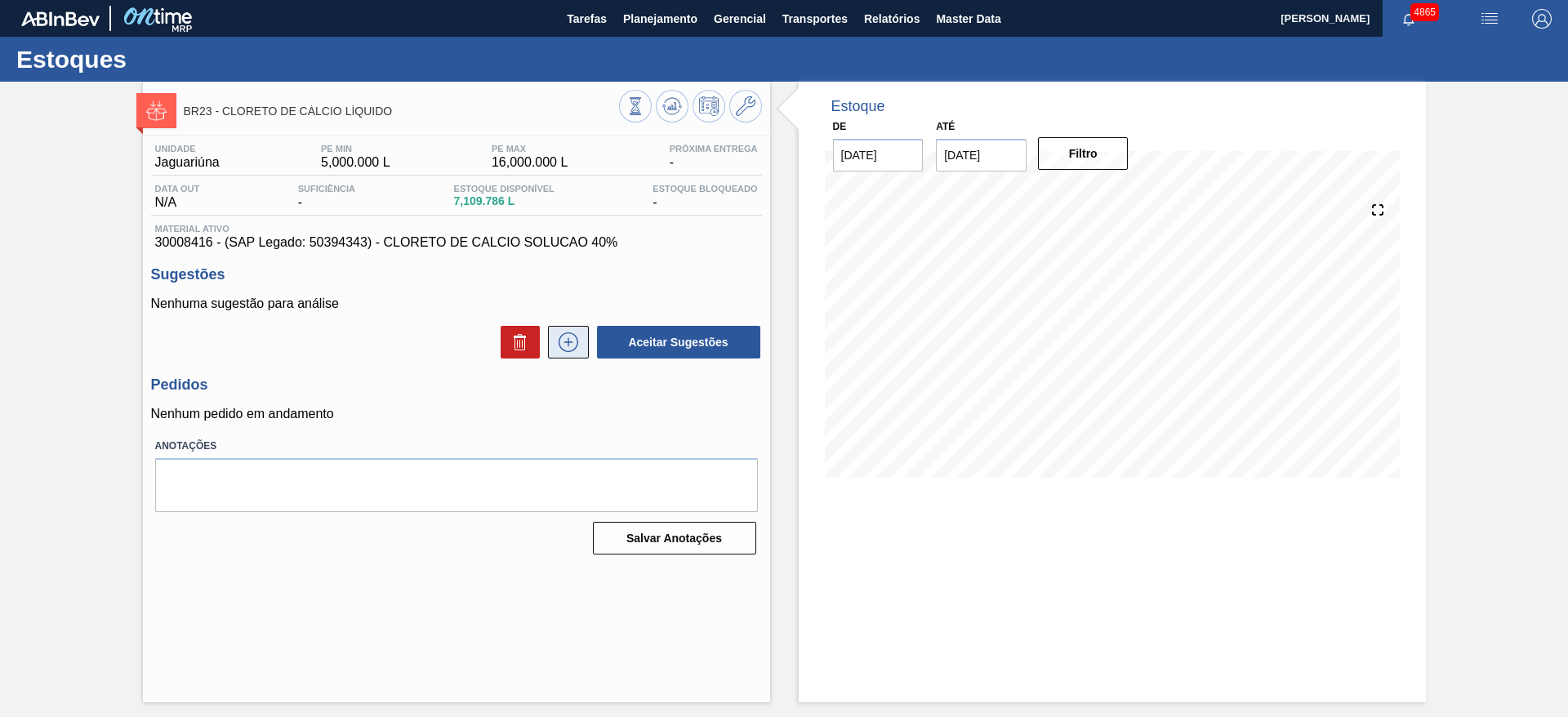
click at [564, 344] on icon at bounding box center [569, 342] width 26 height 20
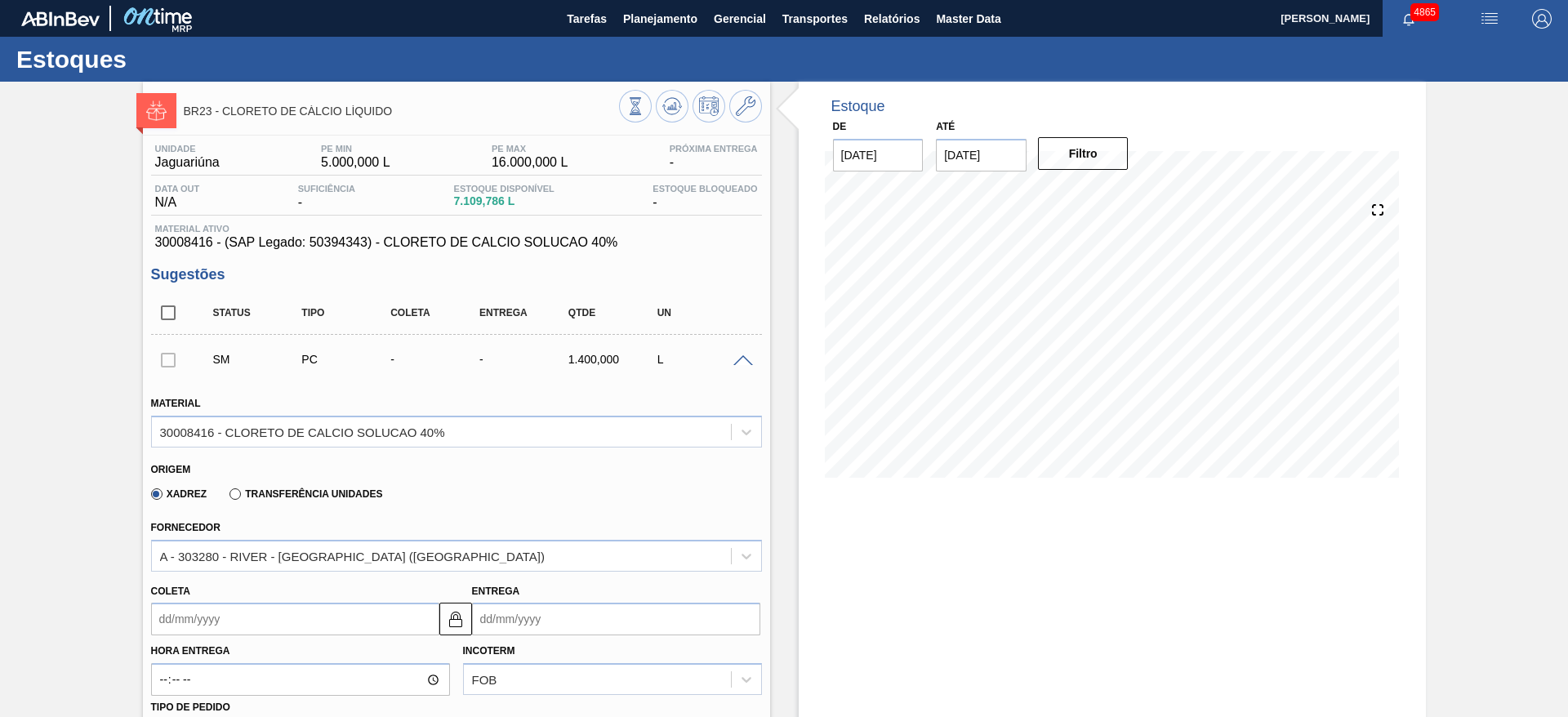
scroll to position [245, 0]
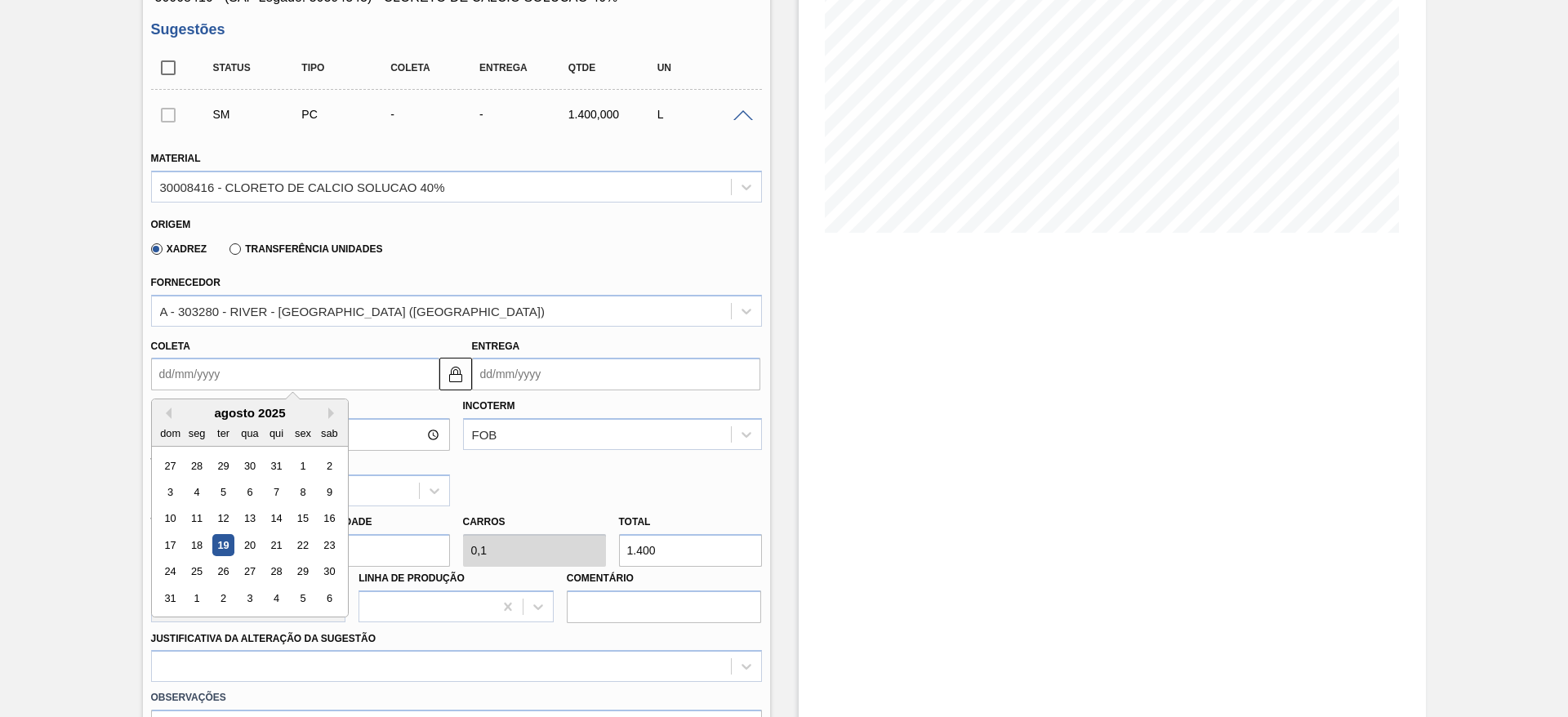
click at [331, 382] on input "Coleta" at bounding box center [295, 374] width 288 height 32
click at [200, 571] on div "25" at bounding box center [196, 572] width 22 height 22
type input "25/08/2025"
type input "04/09/2025"
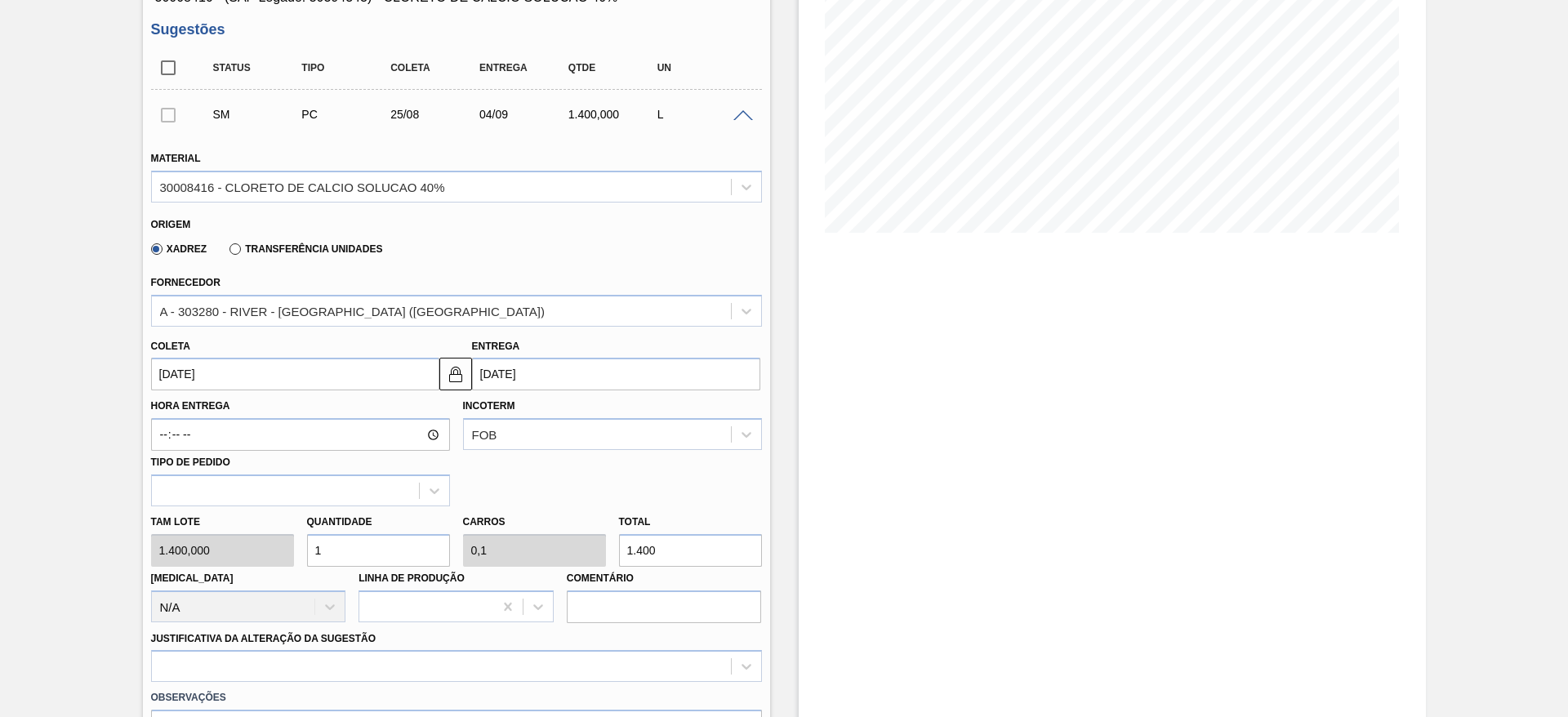
click at [292, 553] on div "Tam lote 1.400,000 Quantidade 1 Carros 0,1 Total 1.400 Doca N/A Linha de Produç…" at bounding box center [456, 564] width 624 height 116
type input "2"
type input "0,2"
type input "2.800"
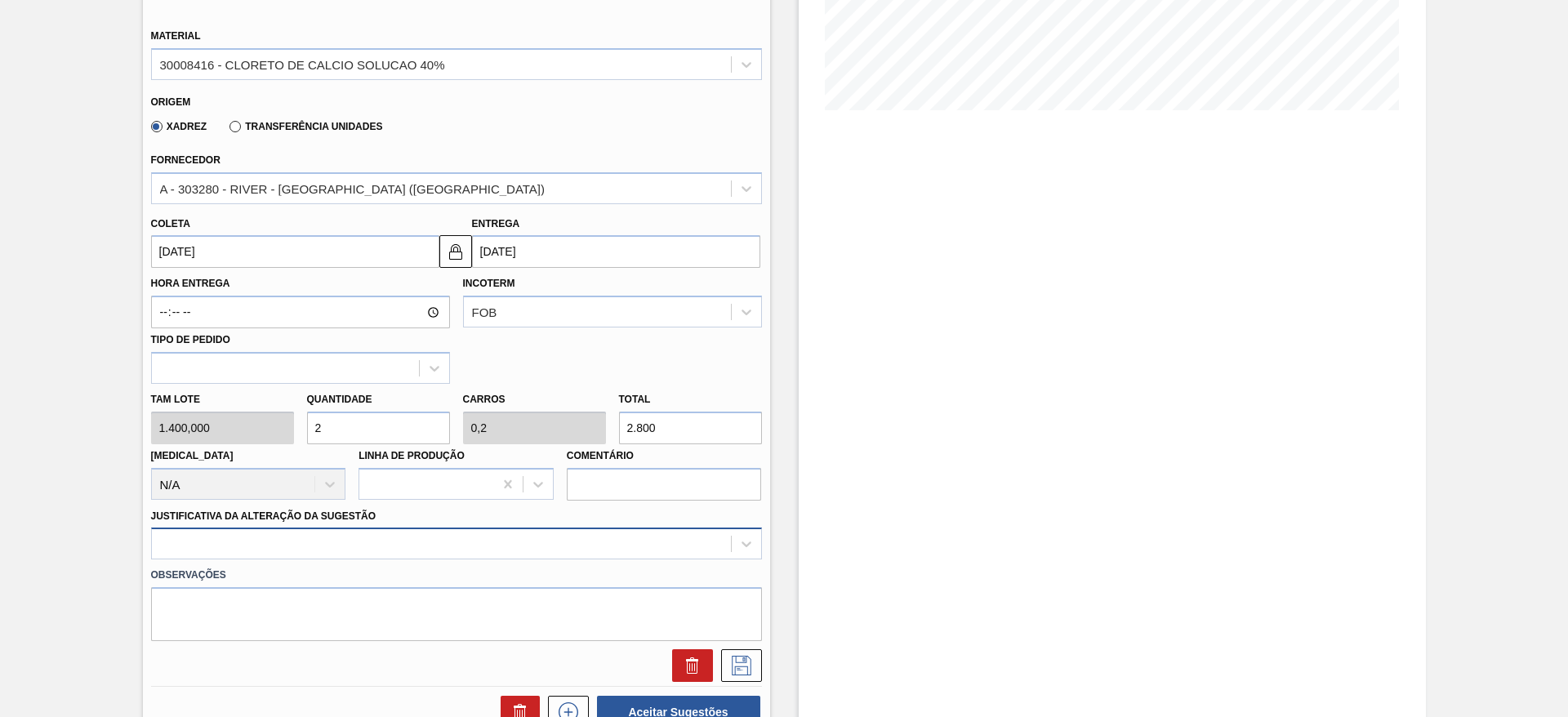
type input "2"
click at [435, 546] on div at bounding box center [456, 543] width 611 height 31
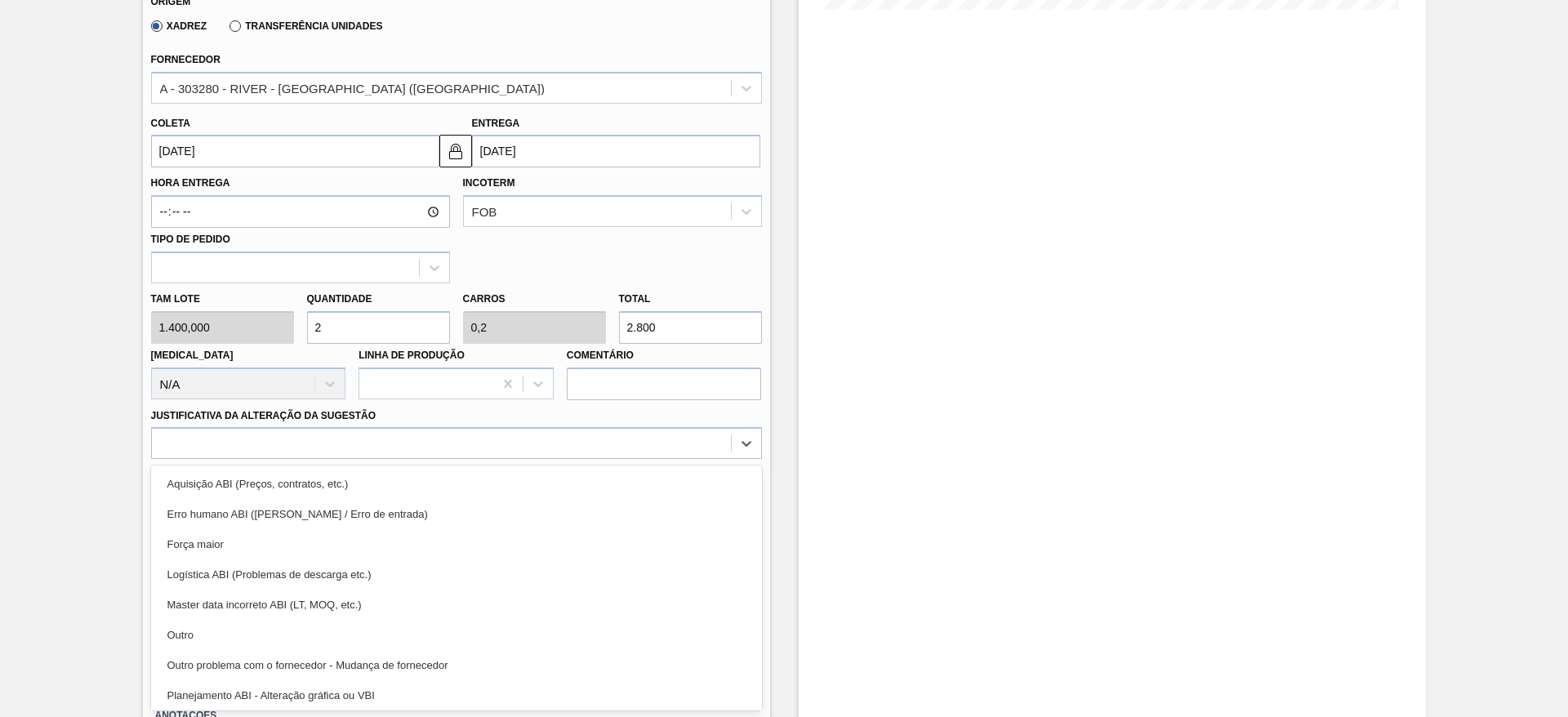
drag, startPoint x: 402, startPoint y: 627, endPoint x: 421, endPoint y: 633, distance: 19.9
click at [404, 629] on div "Outro" at bounding box center [456, 635] width 611 height 31
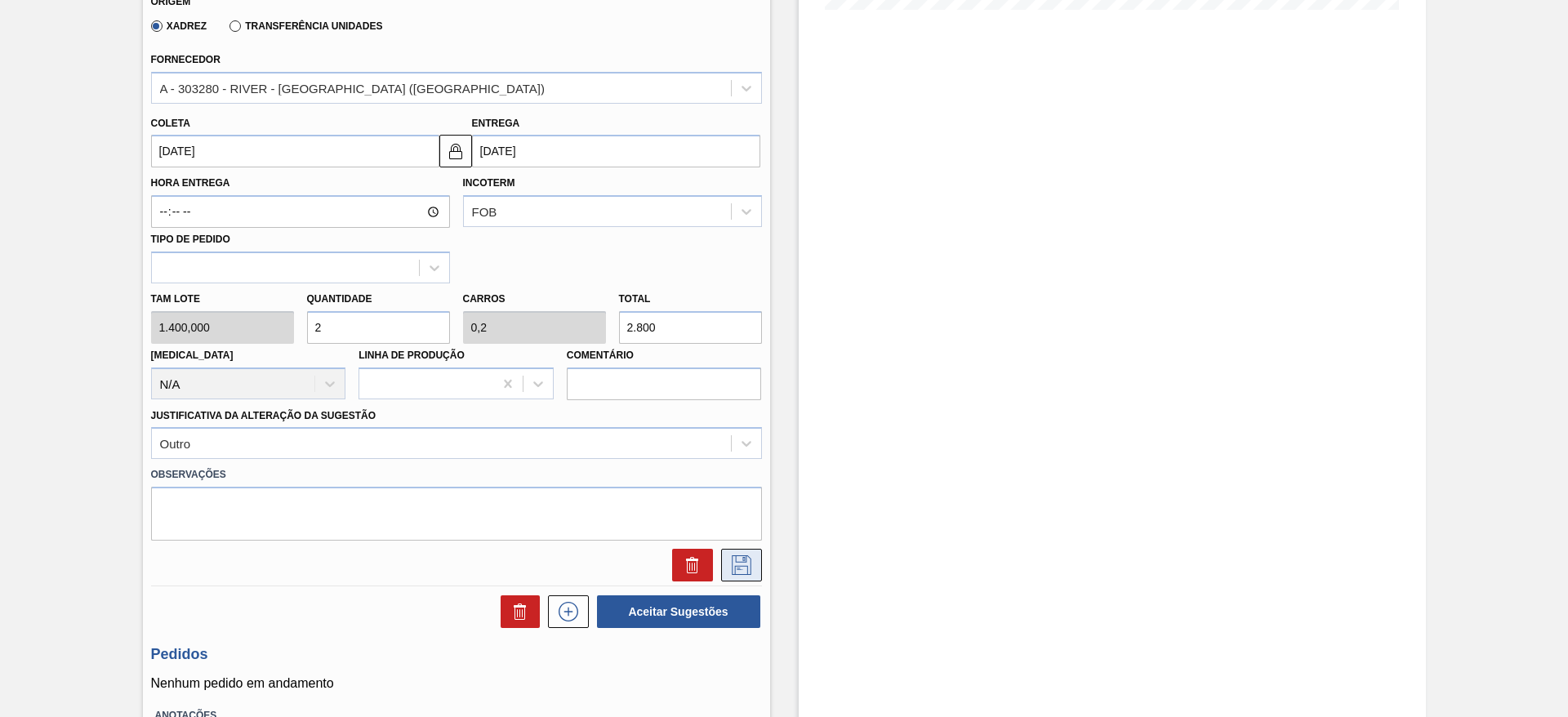
click at [744, 556] on icon at bounding box center [741, 565] width 20 height 20
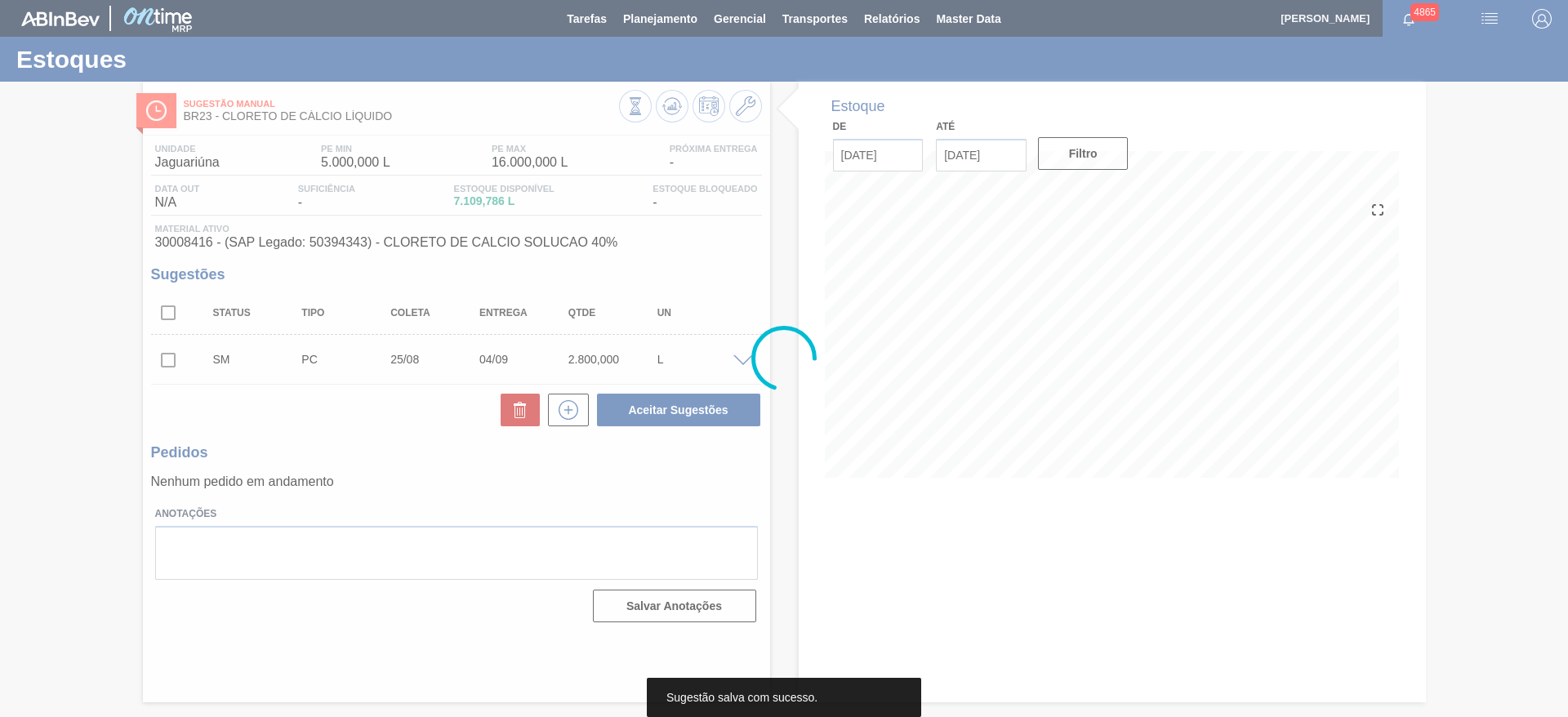
scroll to position [0, 0]
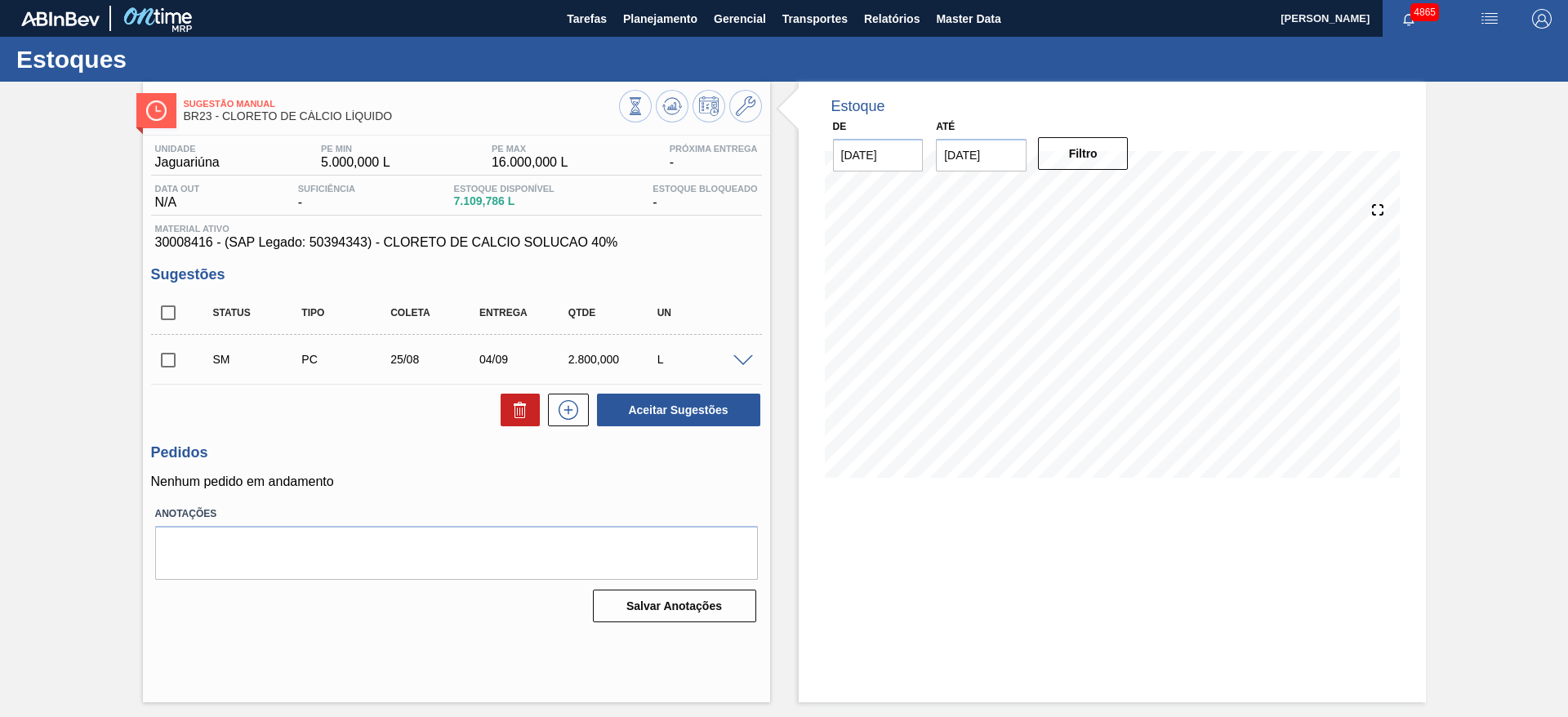
drag, startPoint x: 168, startPoint y: 361, endPoint x: 271, endPoint y: 356, distance: 103.1
click at [181, 366] on input "checkbox" at bounding box center [168, 360] width 34 height 34
click at [750, 412] on button "Aceitar Sugestões" at bounding box center [679, 409] width 163 height 32
checkbox input "false"
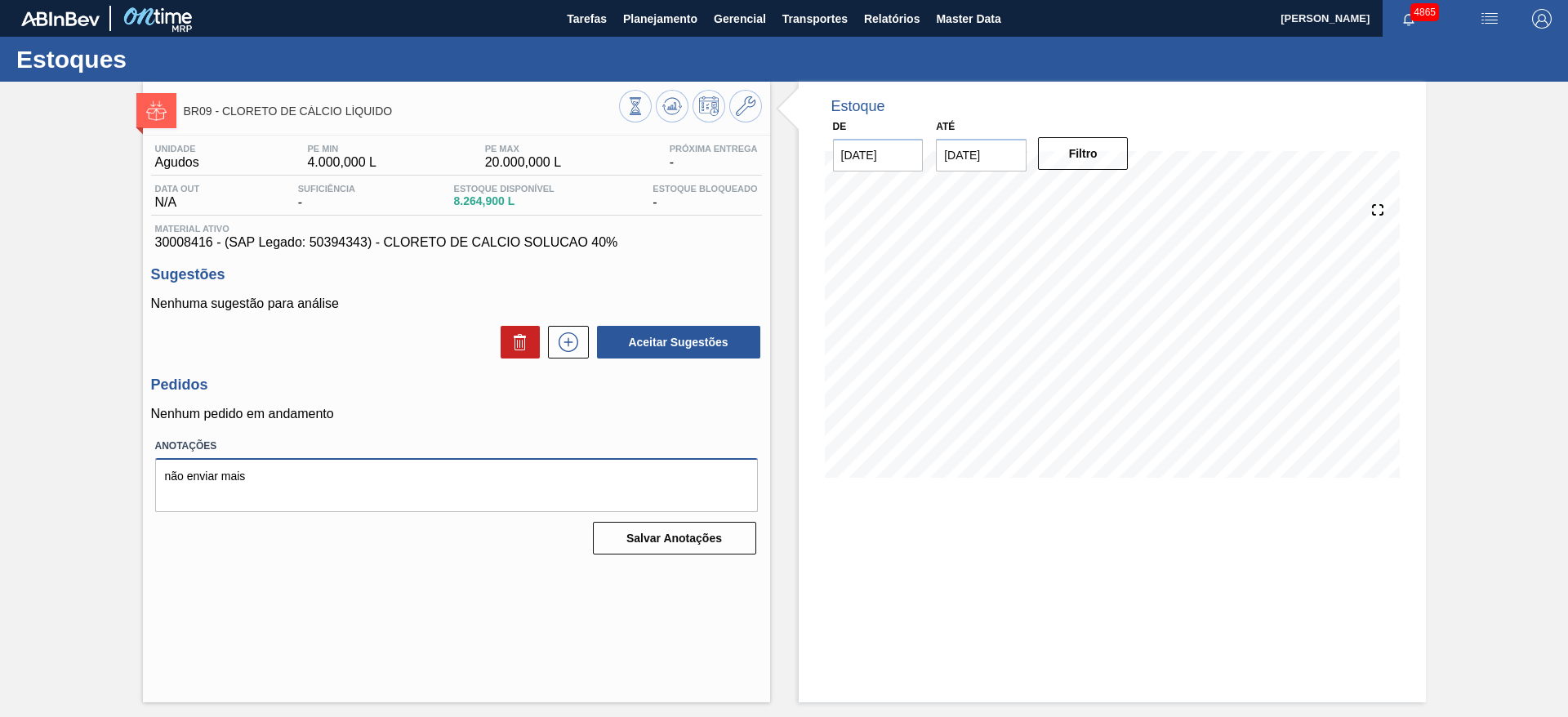
drag, startPoint x: 267, startPoint y: 473, endPoint x: 48, endPoint y: 469, distance: 219.0
click at [48, 469] on div "BR09 - CLORETO DE CÁLCIO LÍQUIDO Unidade Agudos PE MIN 4.000,000 L PE MAX 20.00…" at bounding box center [784, 392] width 1568 height 620
type textarea "."
click at [625, 529] on button "Salvar Anotações" at bounding box center [675, 538] width 163 height 32
click at [569, 347] on icon at bounding box center [569, 342] width 26 height 20
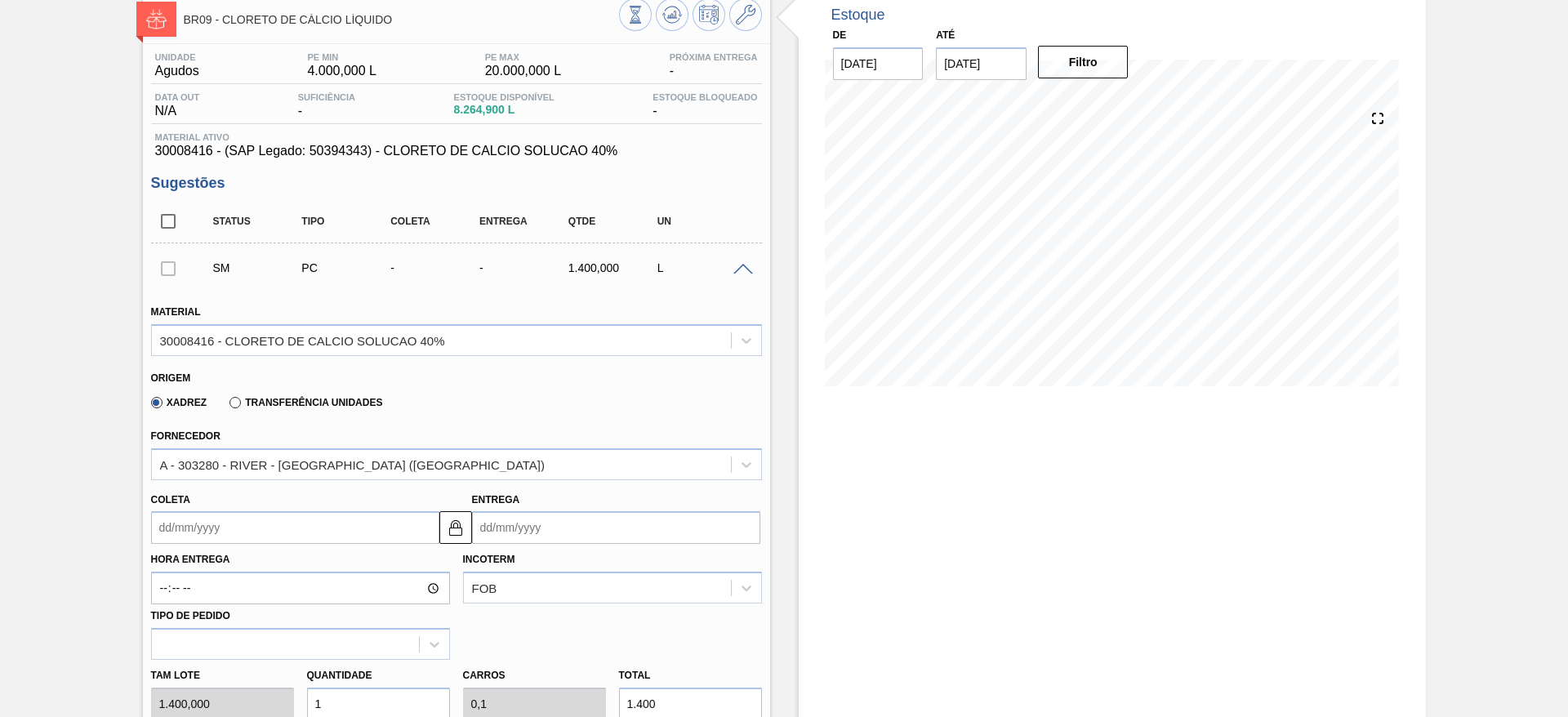
scroll to position [122, 0]
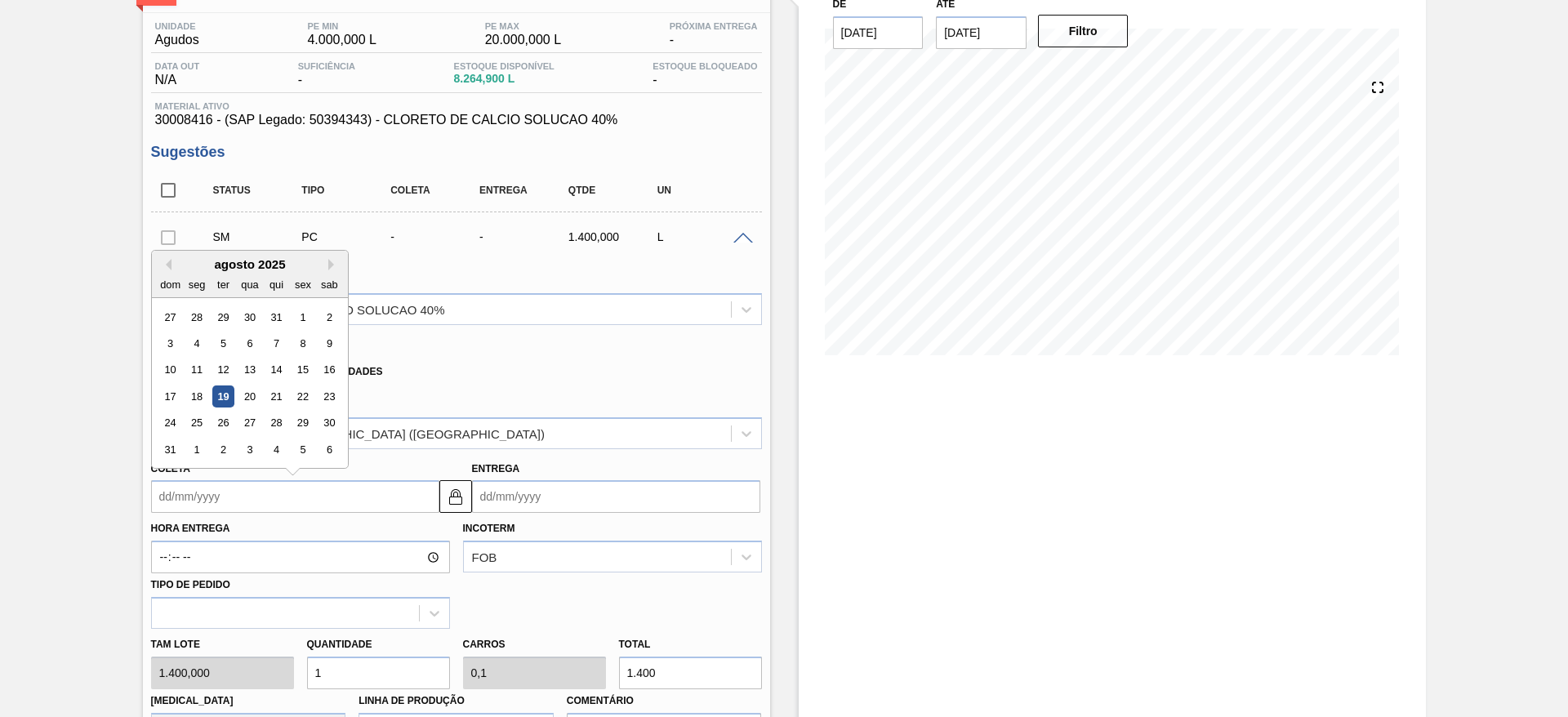
click at [336, 494] on input "Coleta" at bounding box center [295, 496] width 288 height 32
click at [201, 421] on div "25" at bounding box center [196, 423] width 22 height 22
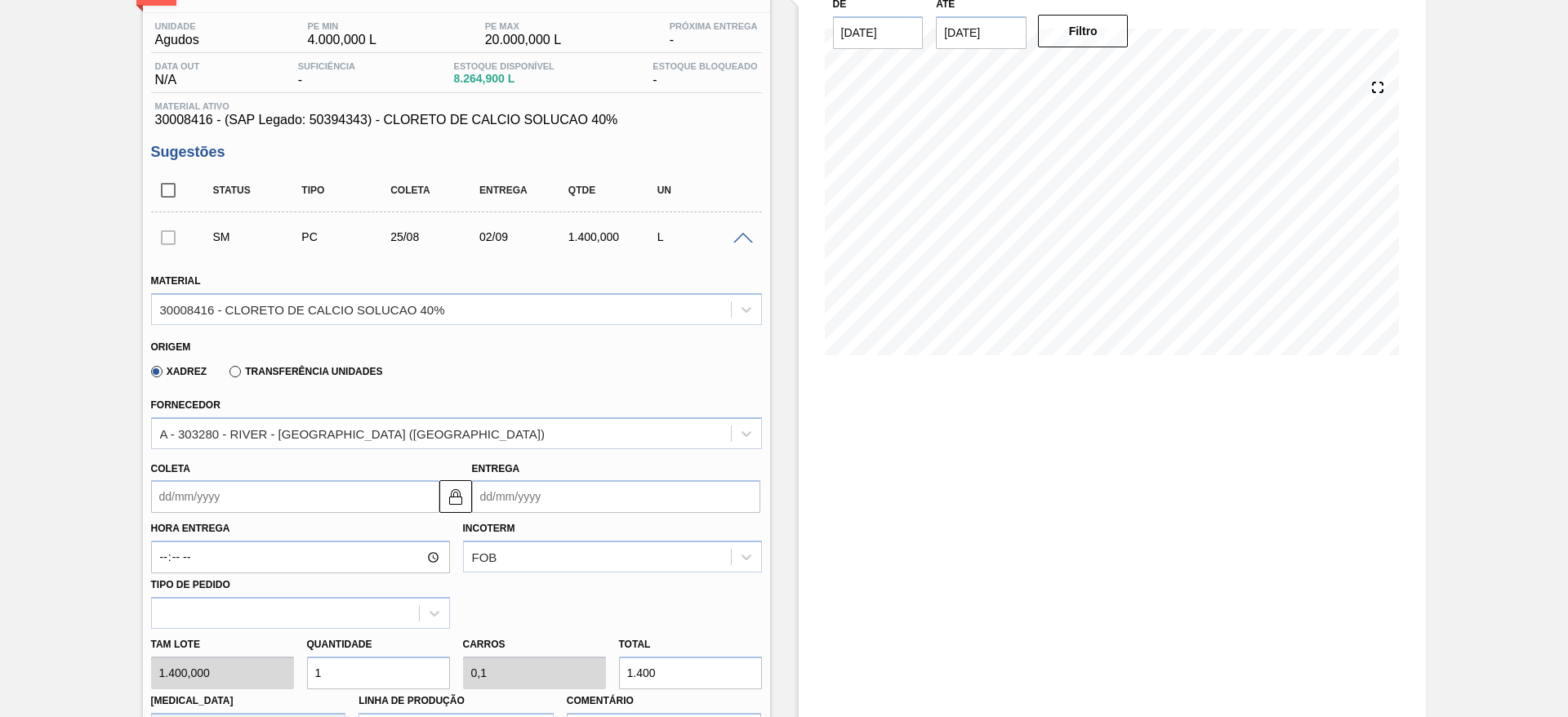
type input "25/08/2025"
type input "02/09/2025"
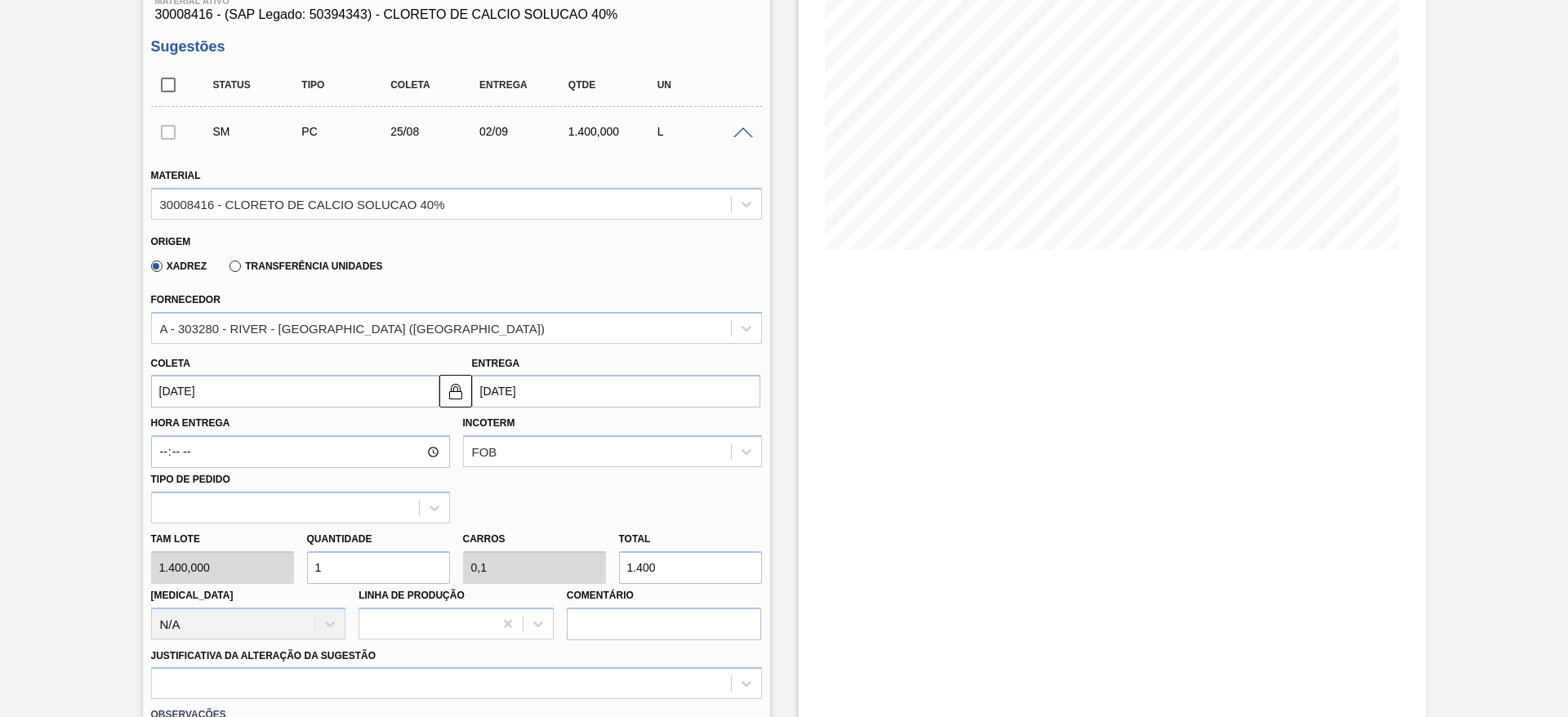
scroll to position [368, 0]
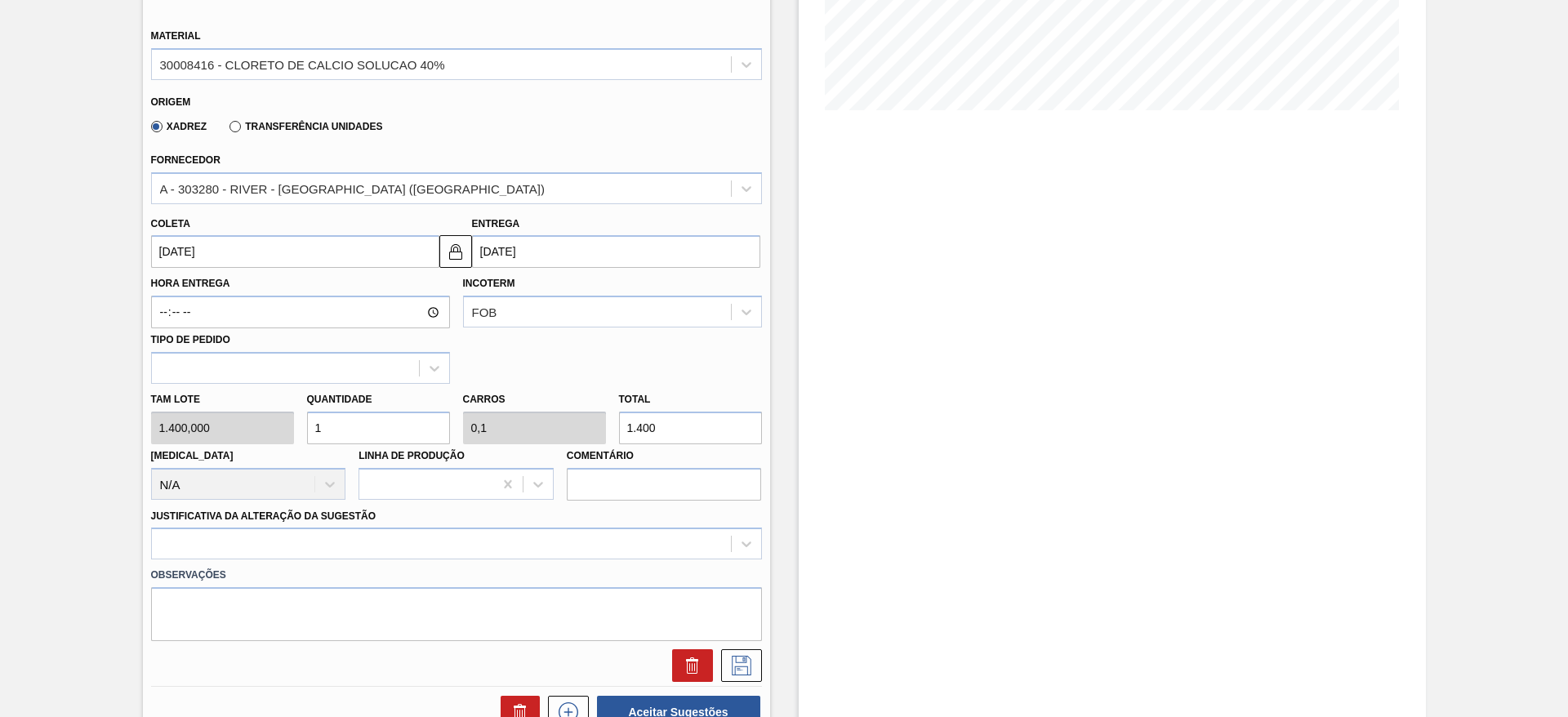
drag, startPoint x: 334, startPoint y: 431, endPoint x: 303, endPoint y: 434, distance: 31.1
click at [303, 434] on div "Quantidade 1" at bounding box center [379, 416] width 156 height 56
type input "2"
type input "0,2"
type input "2.800"
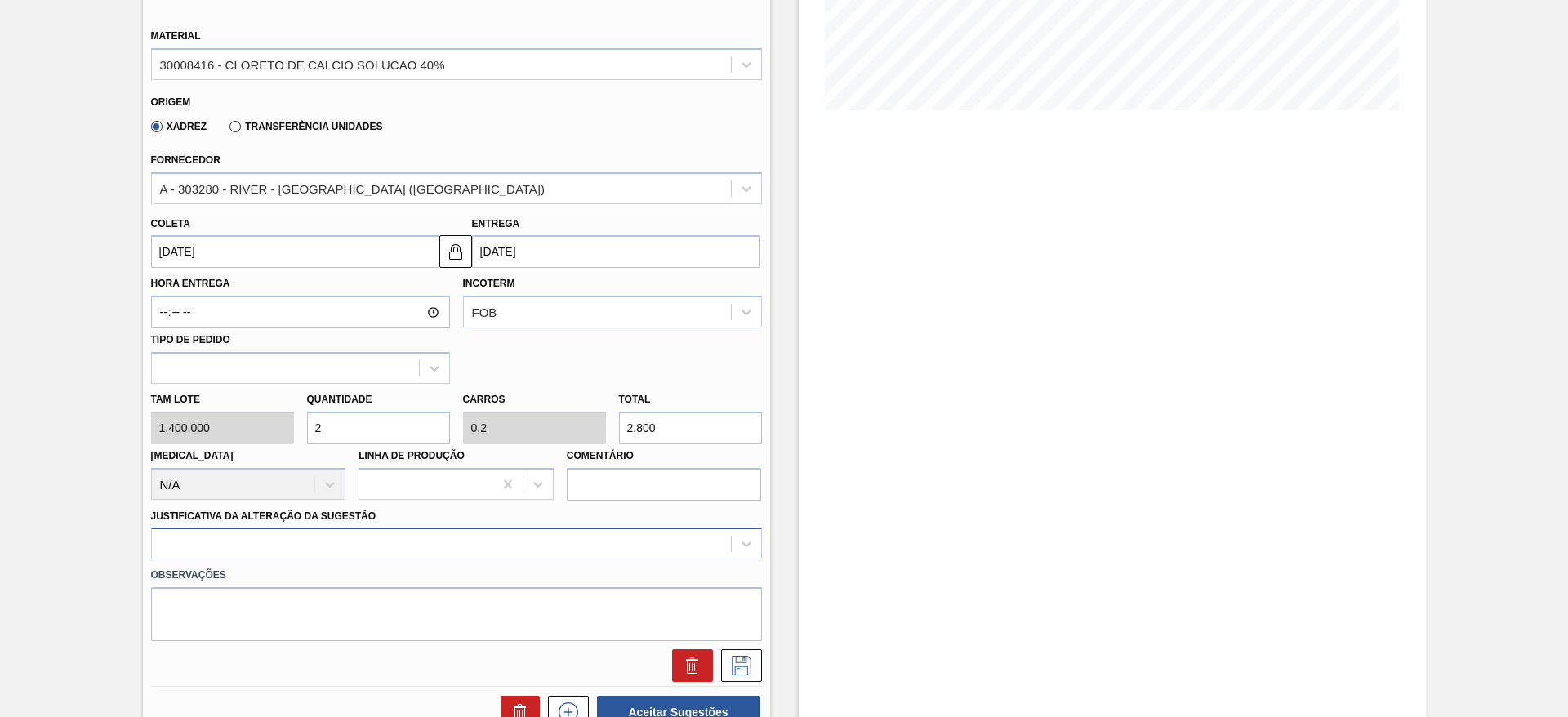
type input "2"
click at [371, 546] on div at bounding box center [456, 543] width 611 height 31
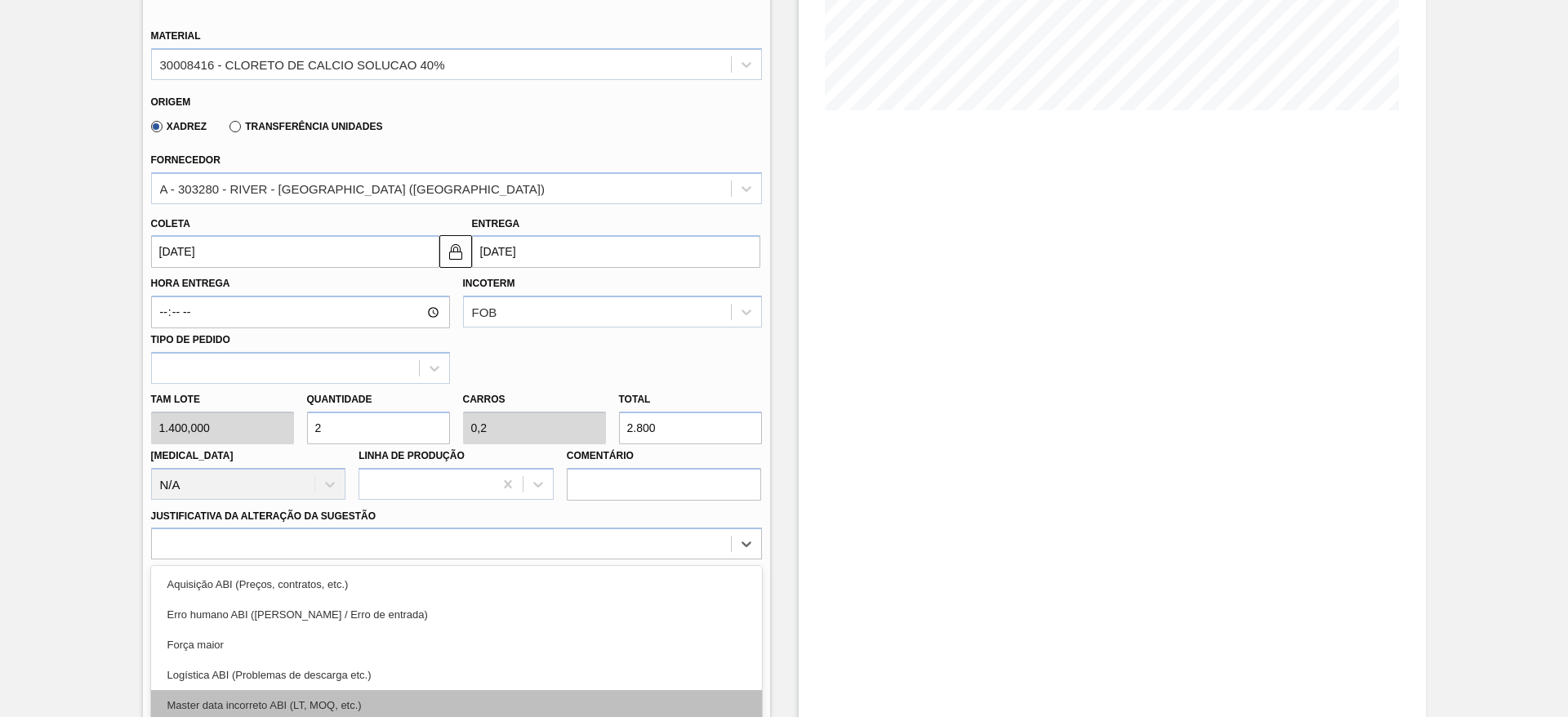
scroll to position [468, 0]
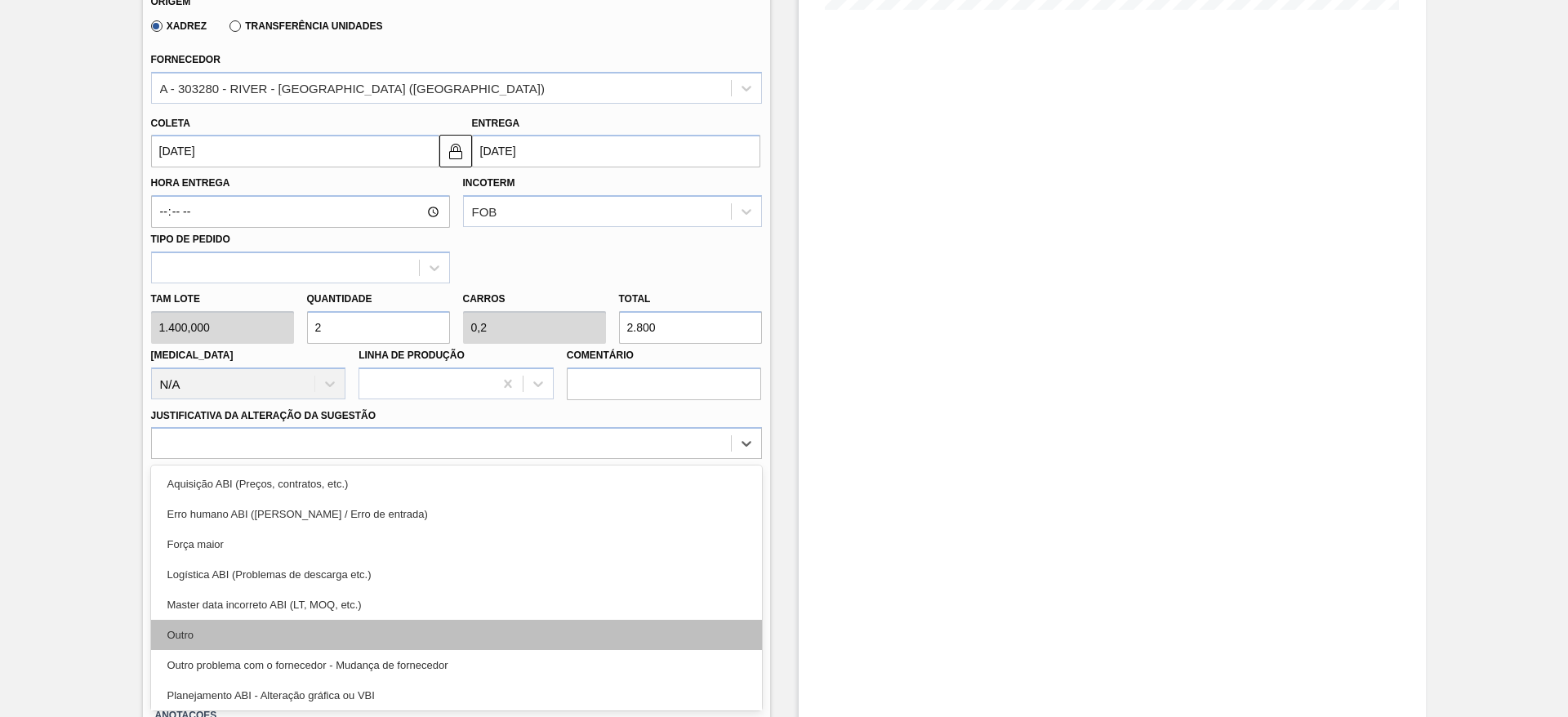
click at [366, 640] on div "Outro" at bounding box center [456, 635] width 611 height 31
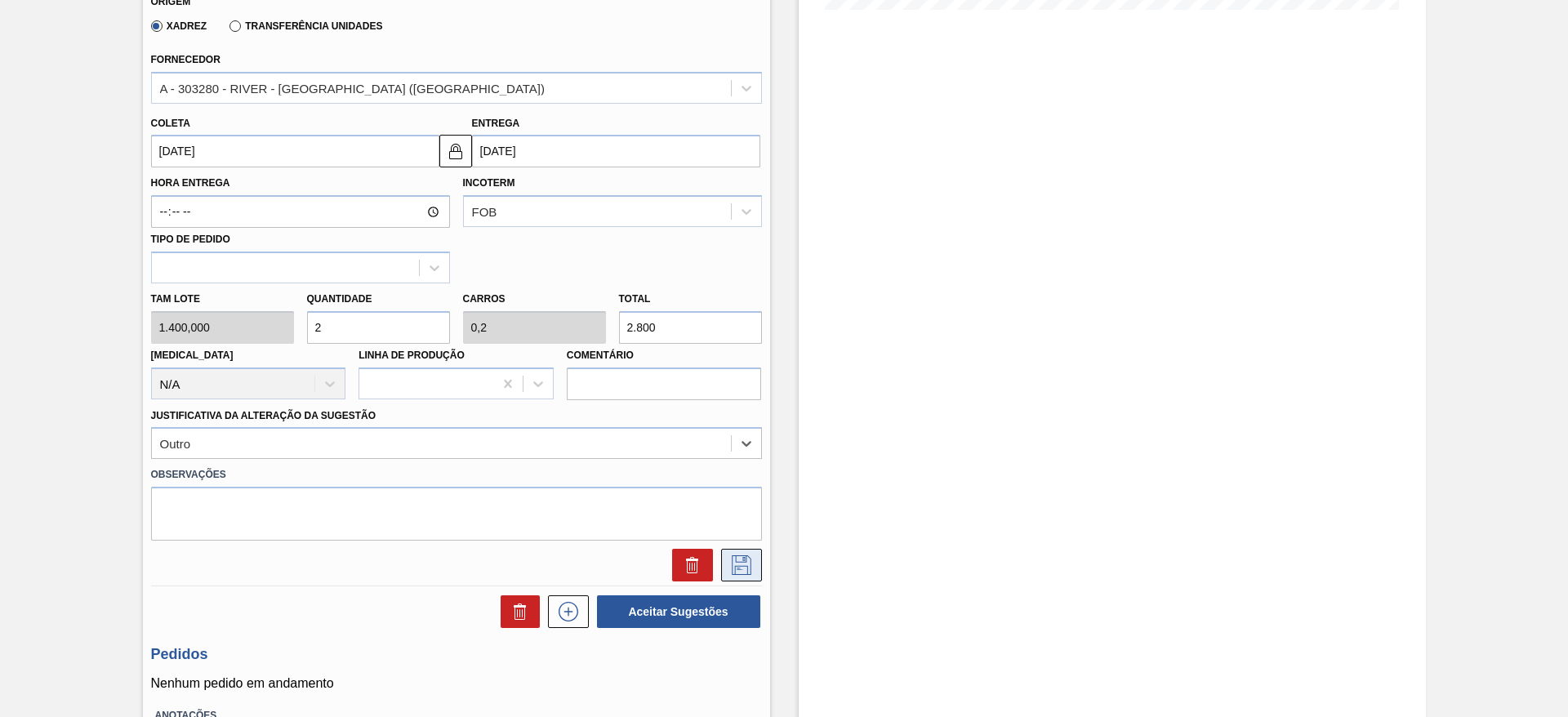
click at [741, 561] on icon at bounding box center [741, 565] width 26 height 20
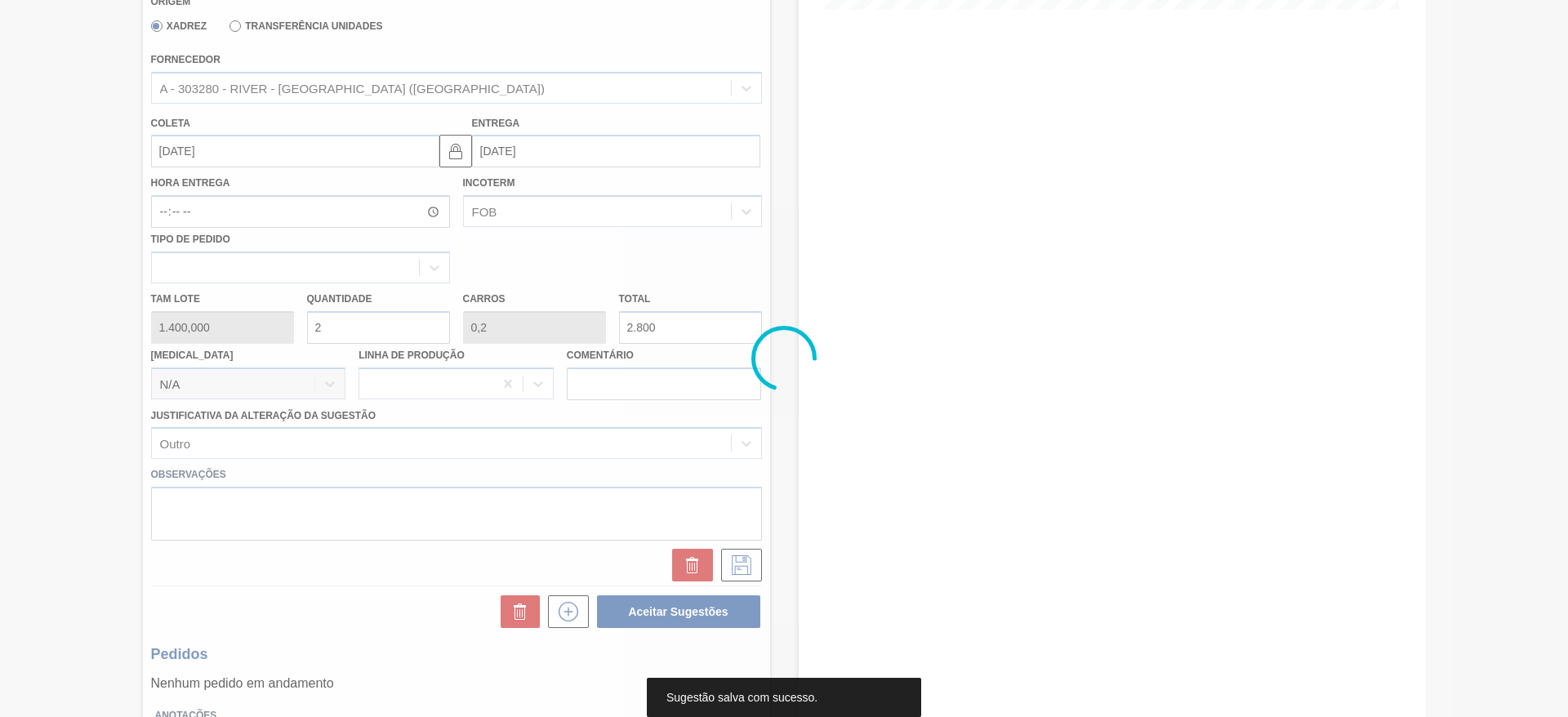
scroll to position [0, 0]
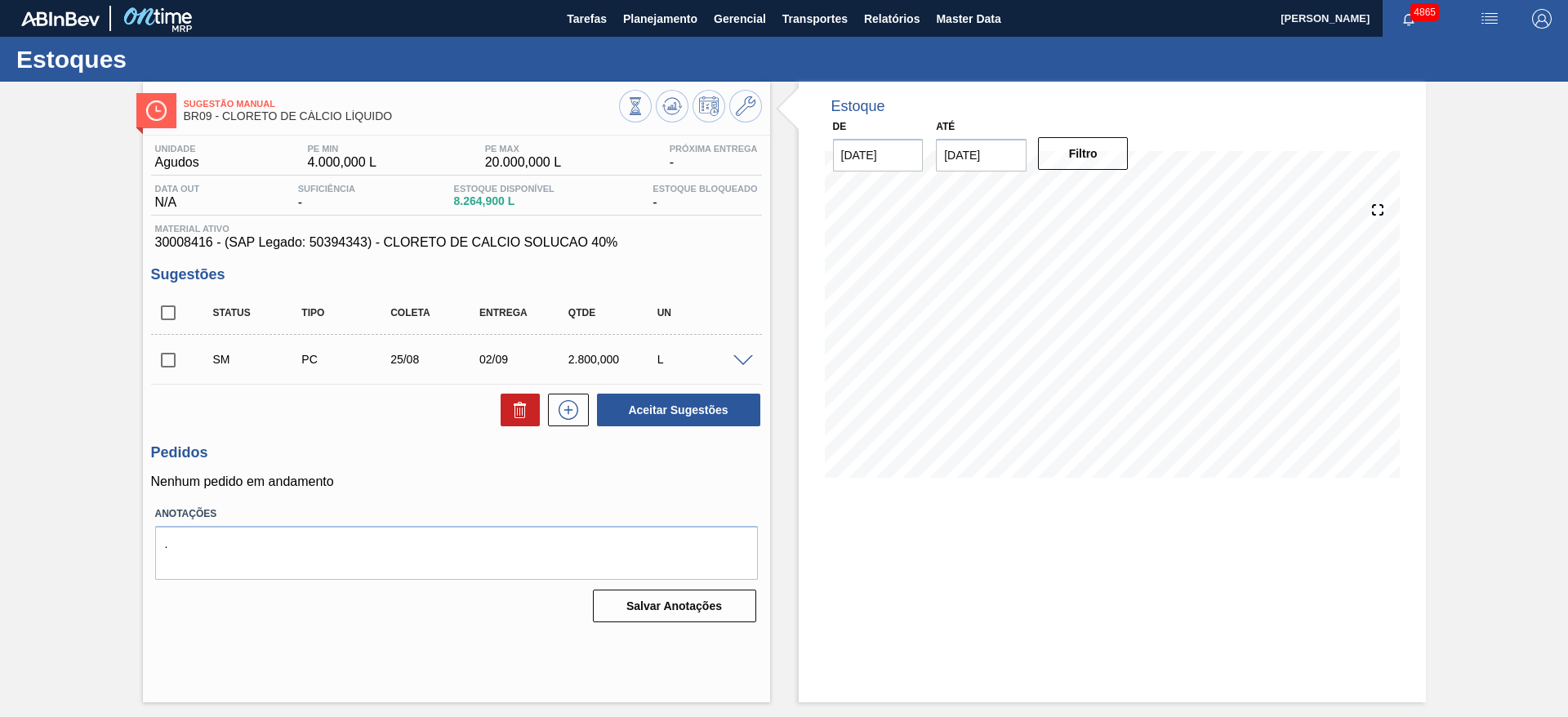
click at [171, 370] on input "checkbox" at bounding box center [168, 360] width 34 height 34
click at [696, 415] on button "Aceitar Sugestões" at bounding box center [679, 409] width 163 height 32
checkbox input "false"
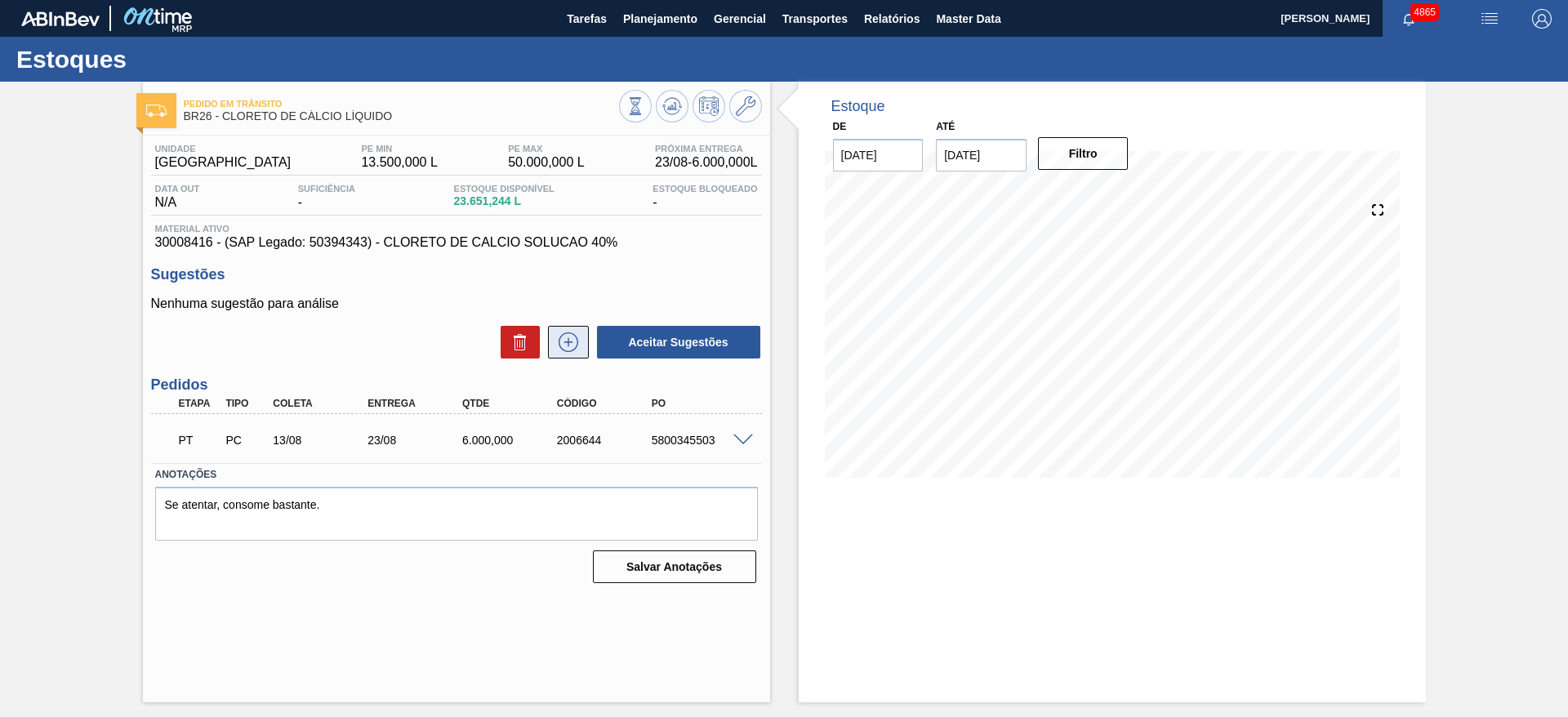
click at [580, 346] on icon at bounding box center [569, 342] width 26 height 20
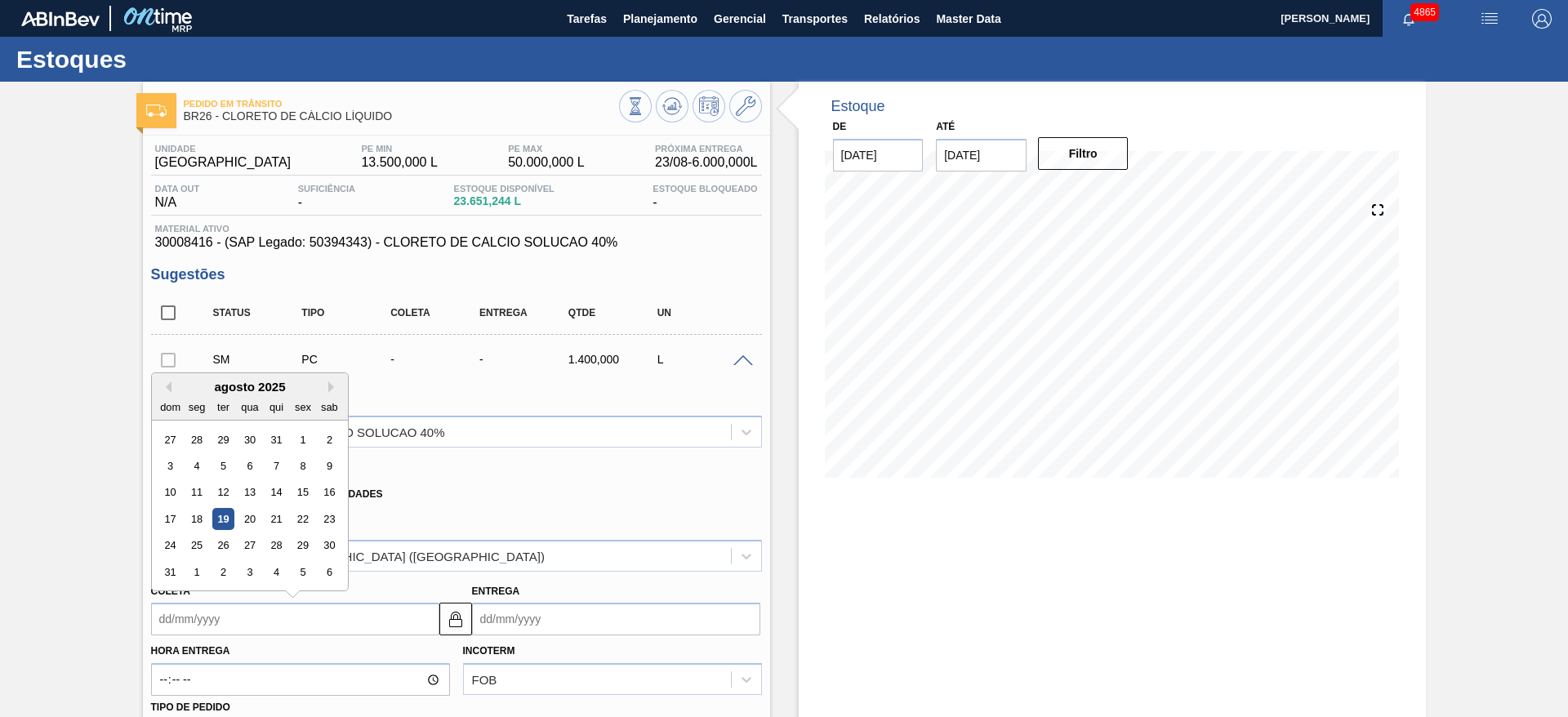
click at [252, 613] on input "Coleta" at bounding box center [295, 618] width 288 height 32
click at [201, 546] on div "25" at bounding box center [196, 546] width 22 height 22
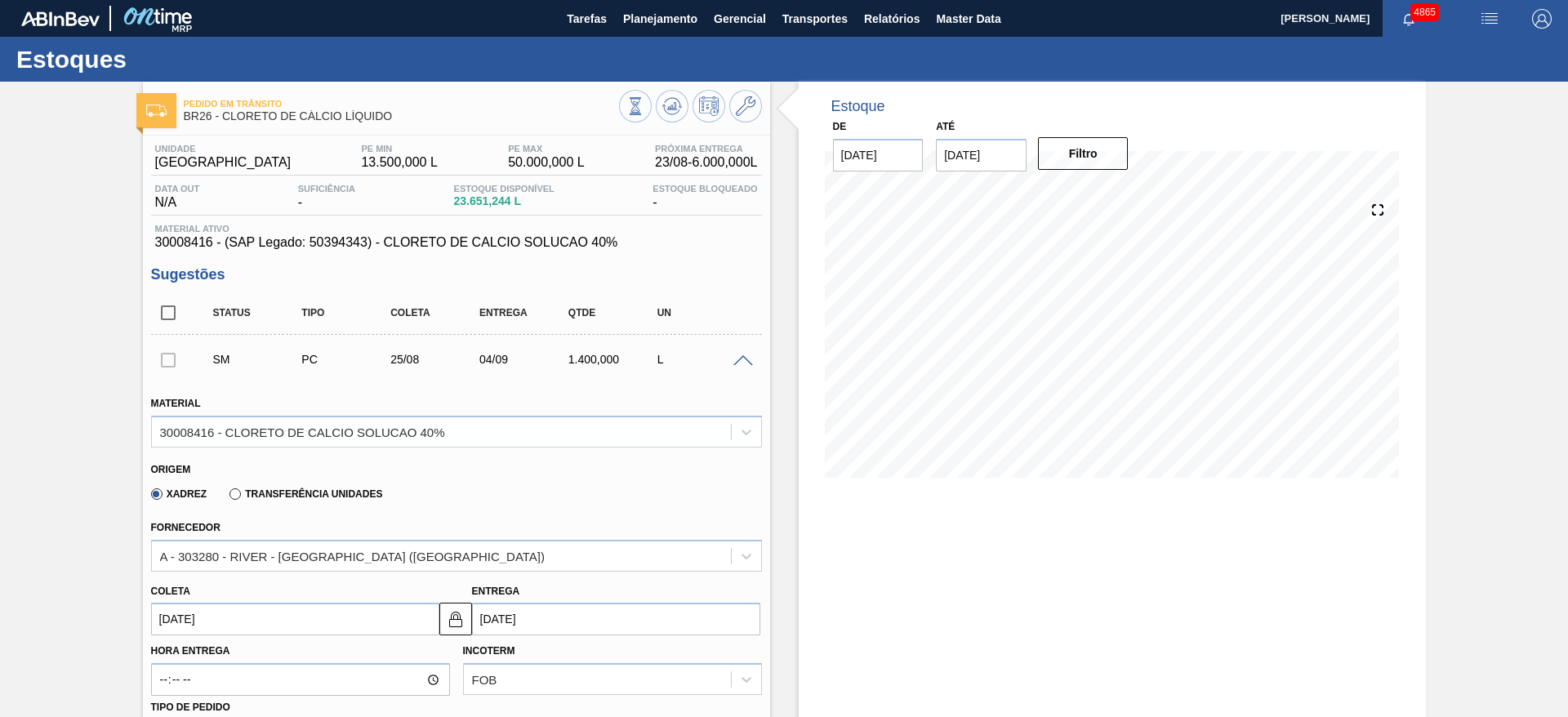
type input "25/08/2025"
type input "04/09/2025"
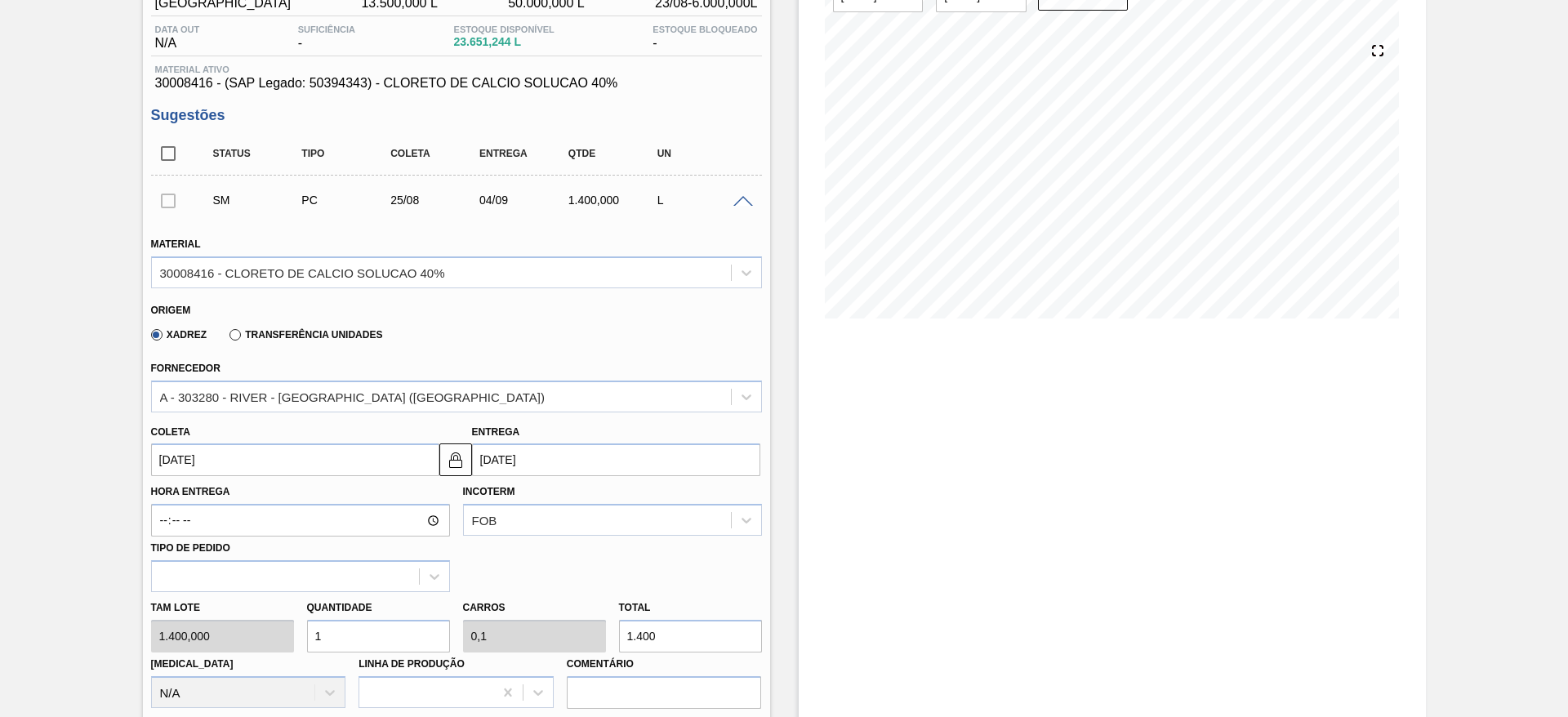
scroll to position [245, 0]
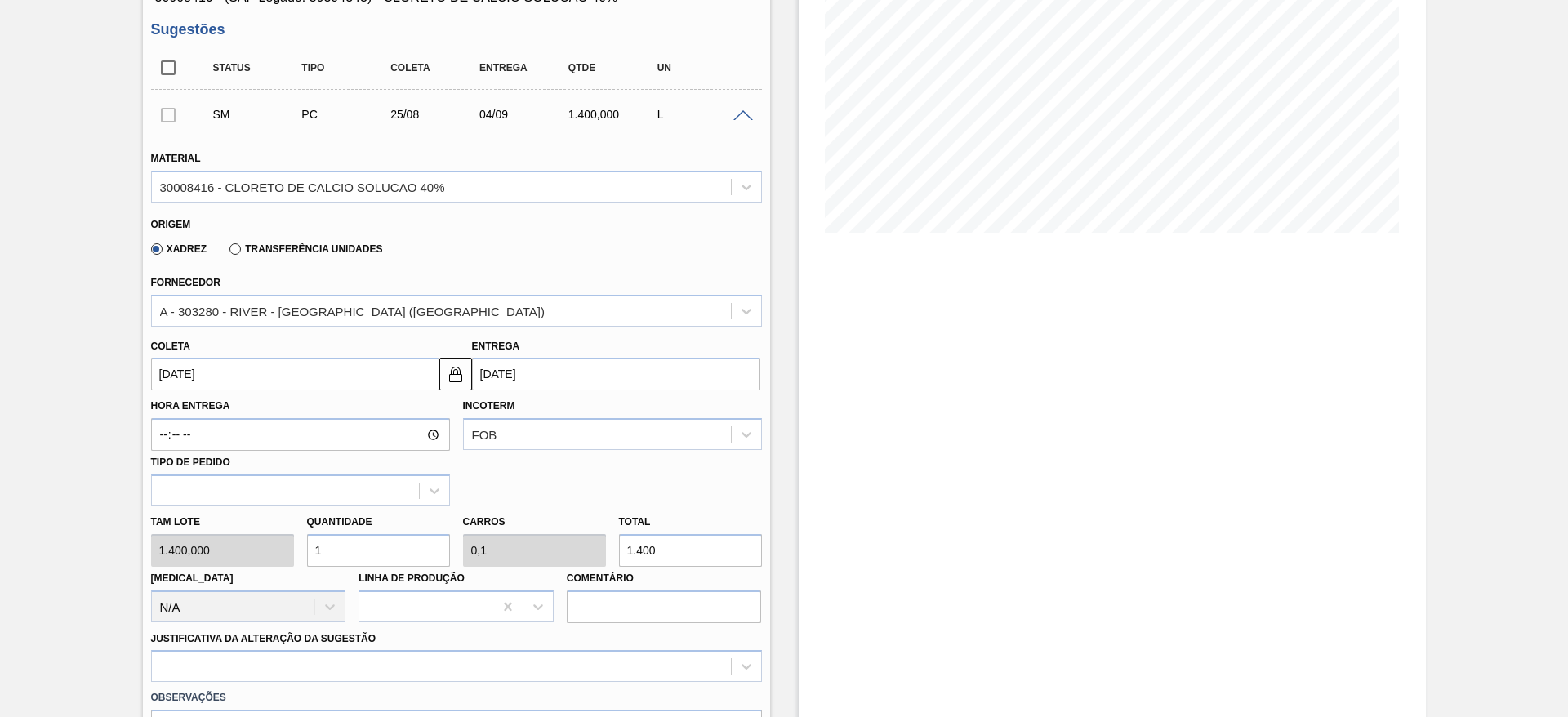
drag, startPoint x: 351, startPoint y: 555, endPoint x: 298, endPoint y: 553, distance: 53.0
click at [298, 553] on div "Tam lote 1.400,000 Quantidade 1 Carros 0,1 Total 1.400 Doca N/A Linha de Produç…" at bounding box center [456, 564] width 624 height 116
type input "5"
type input "0,5"
type input "7.000"
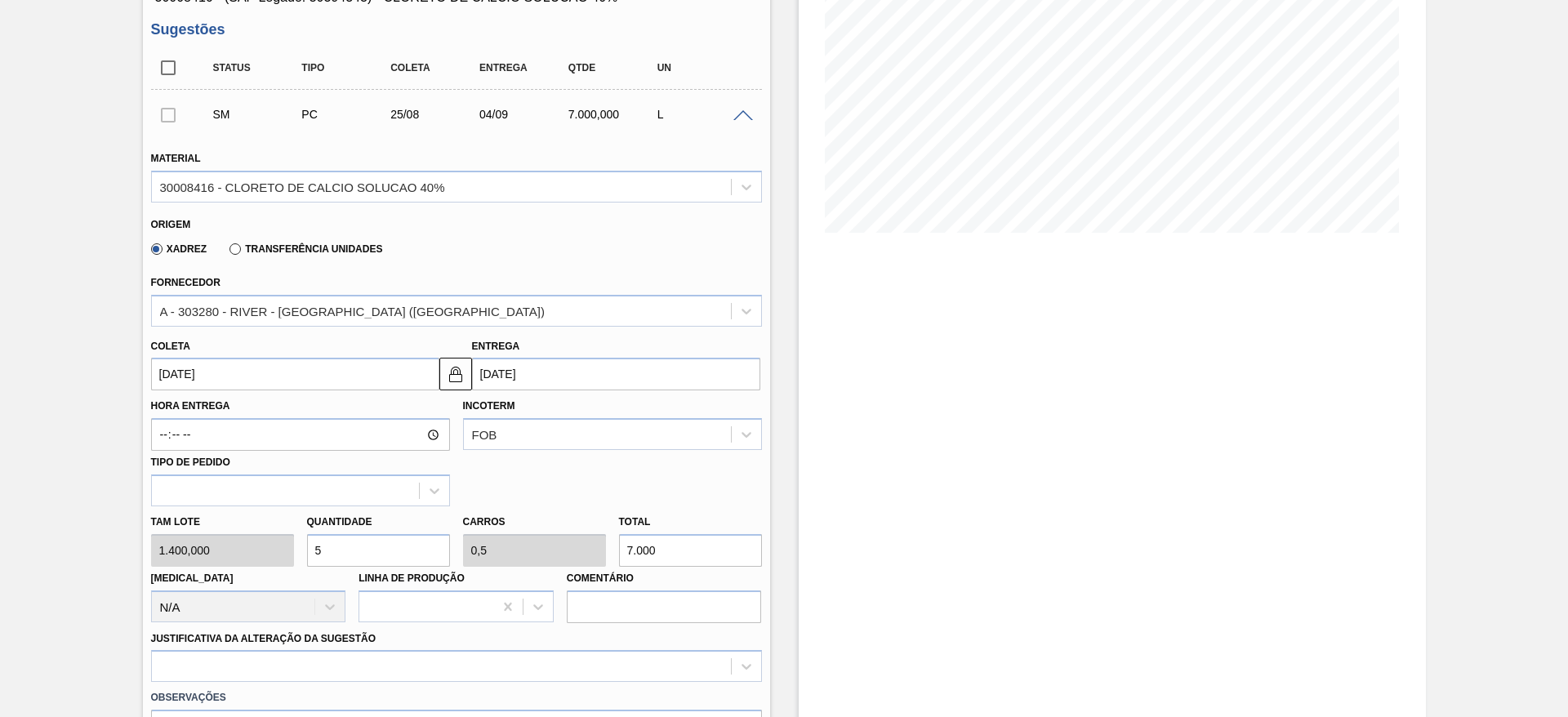
scroll to position [490, 0]
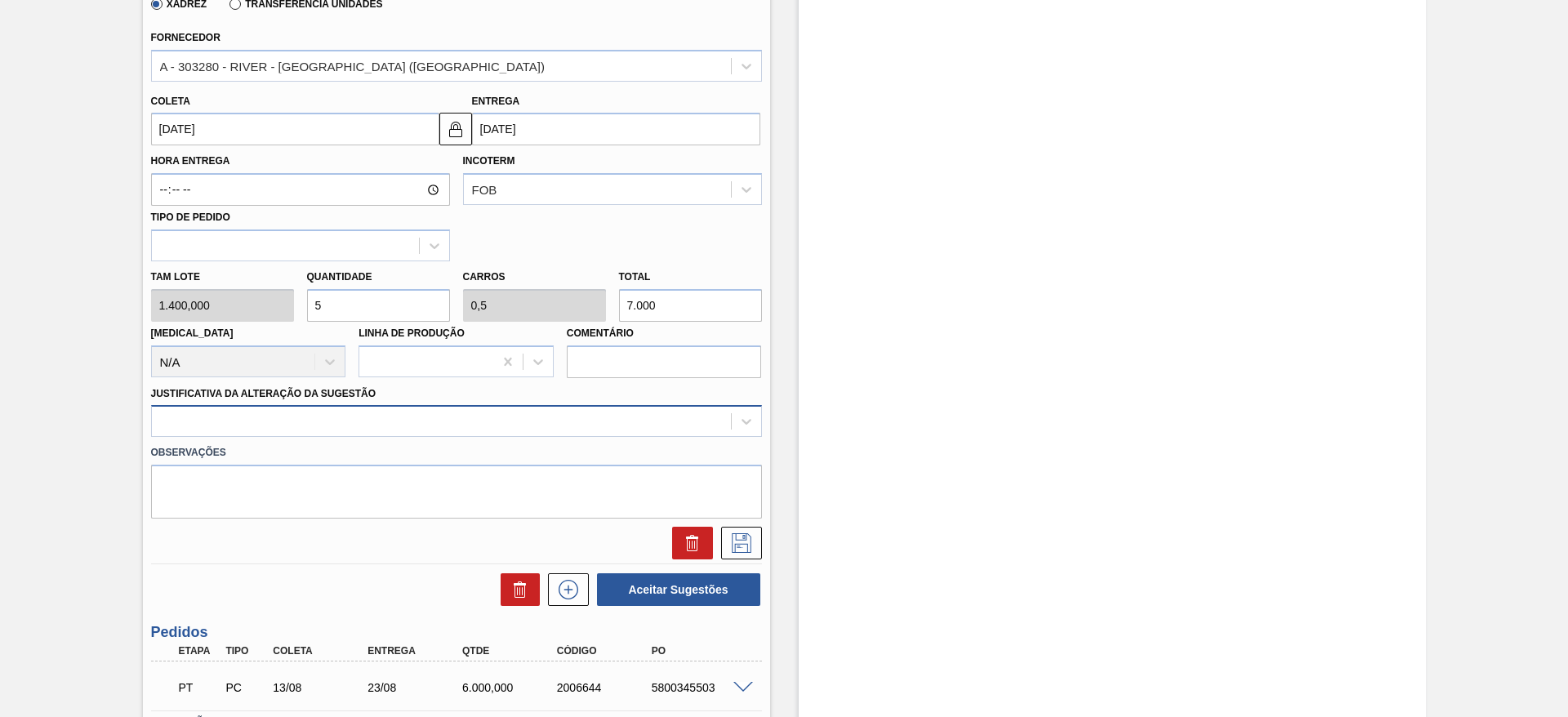
type input "5"
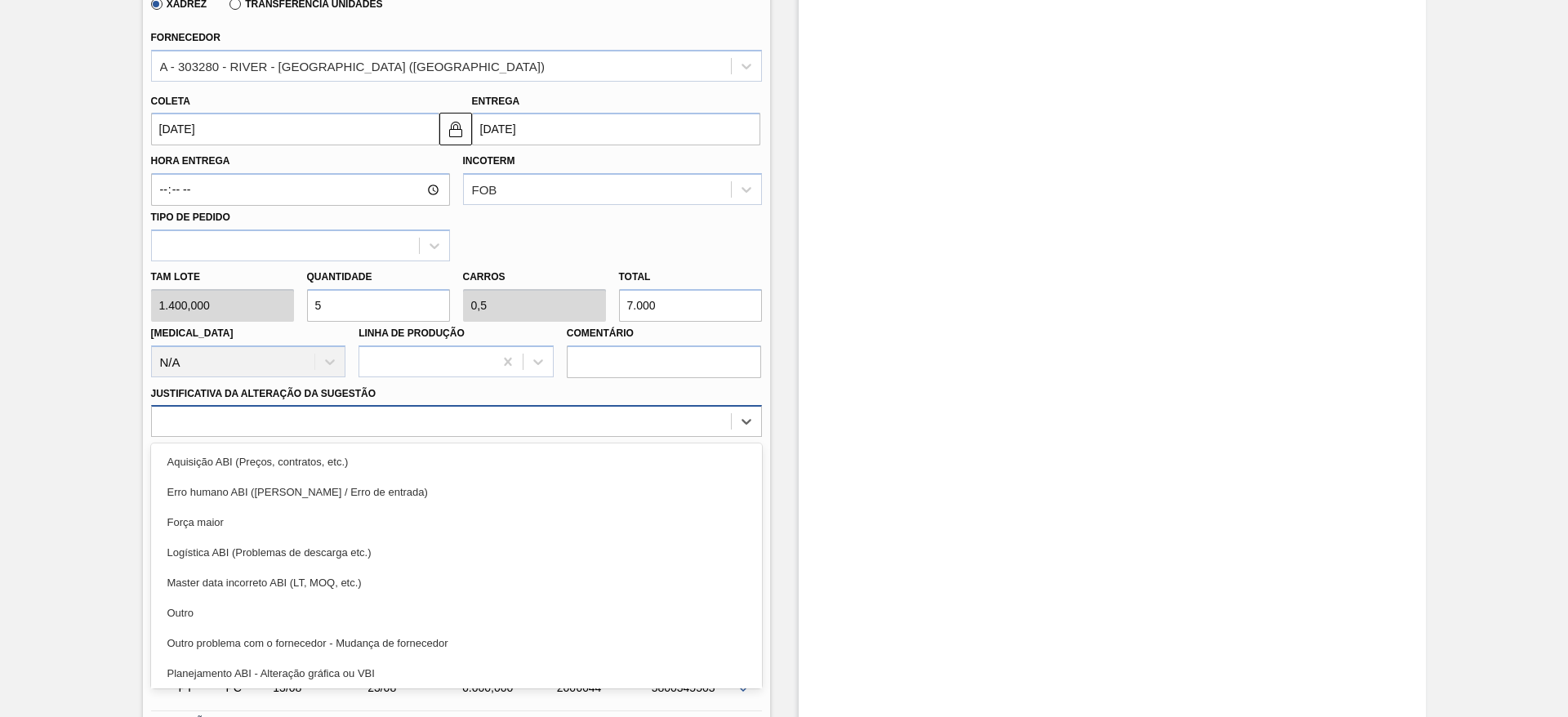
click at [375, 421] on div at bounding box center [441, 422] width 579 height 24
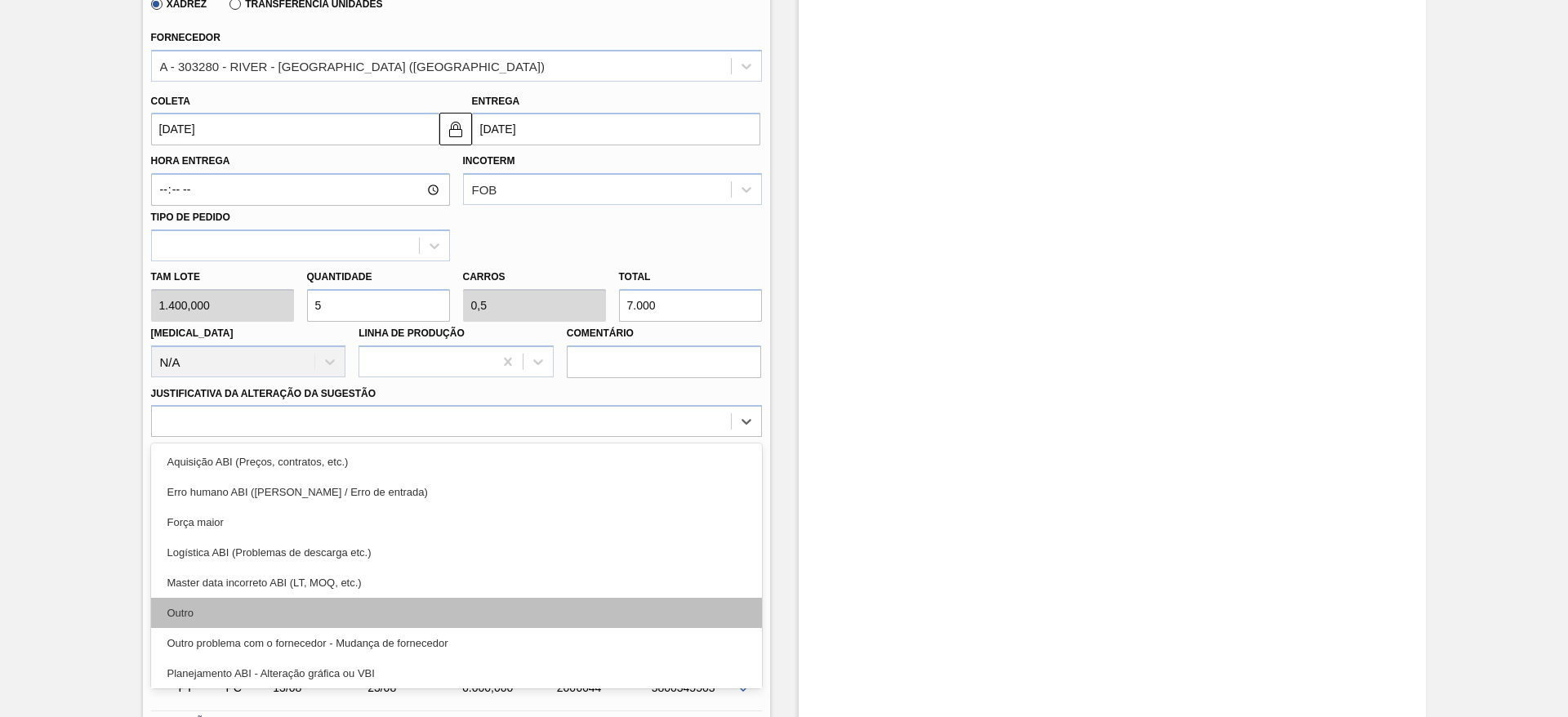
click at [393, 600] on div "Outro" at bounding box center [456, 613] width 611 height 31
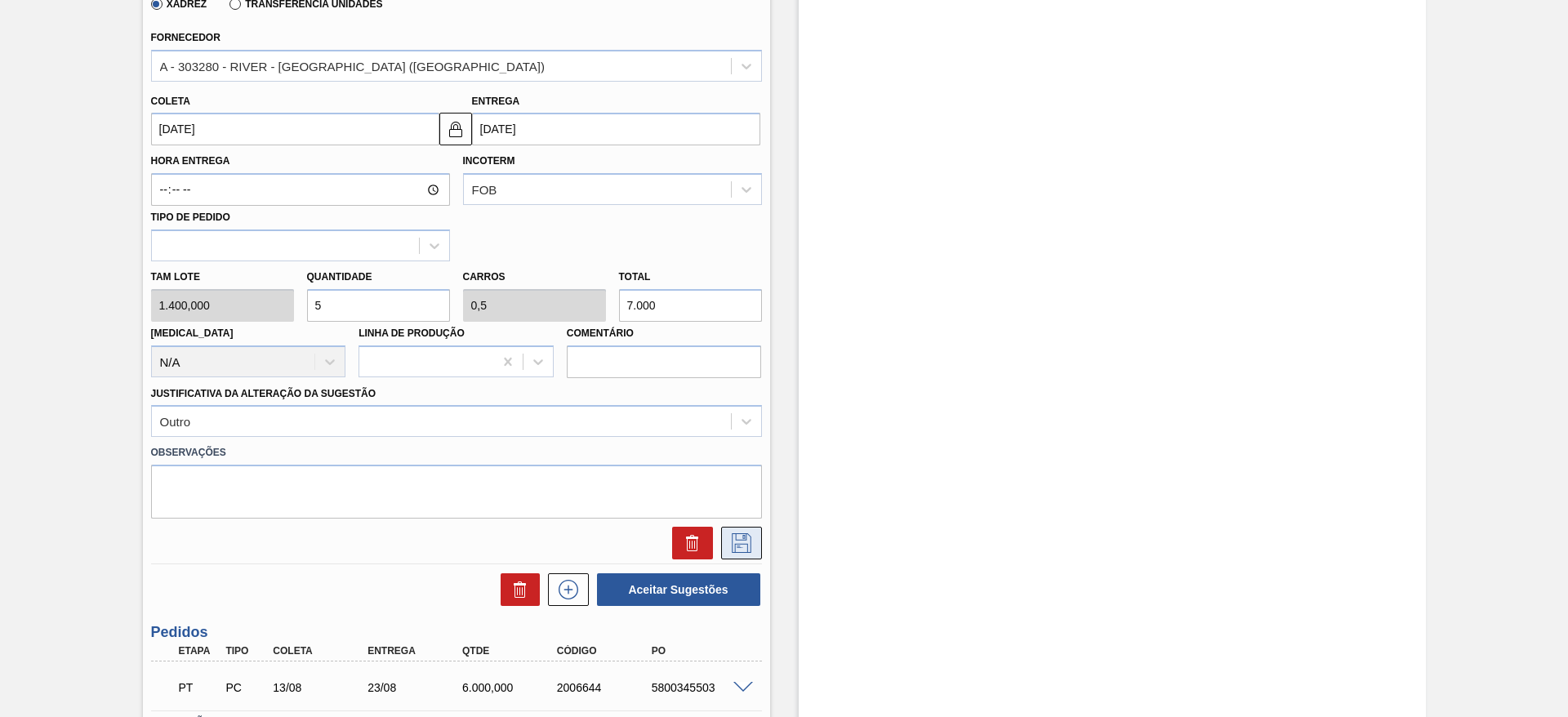
click at [733, 537] on icon at bounding box center [741, 543] width 26 height 20
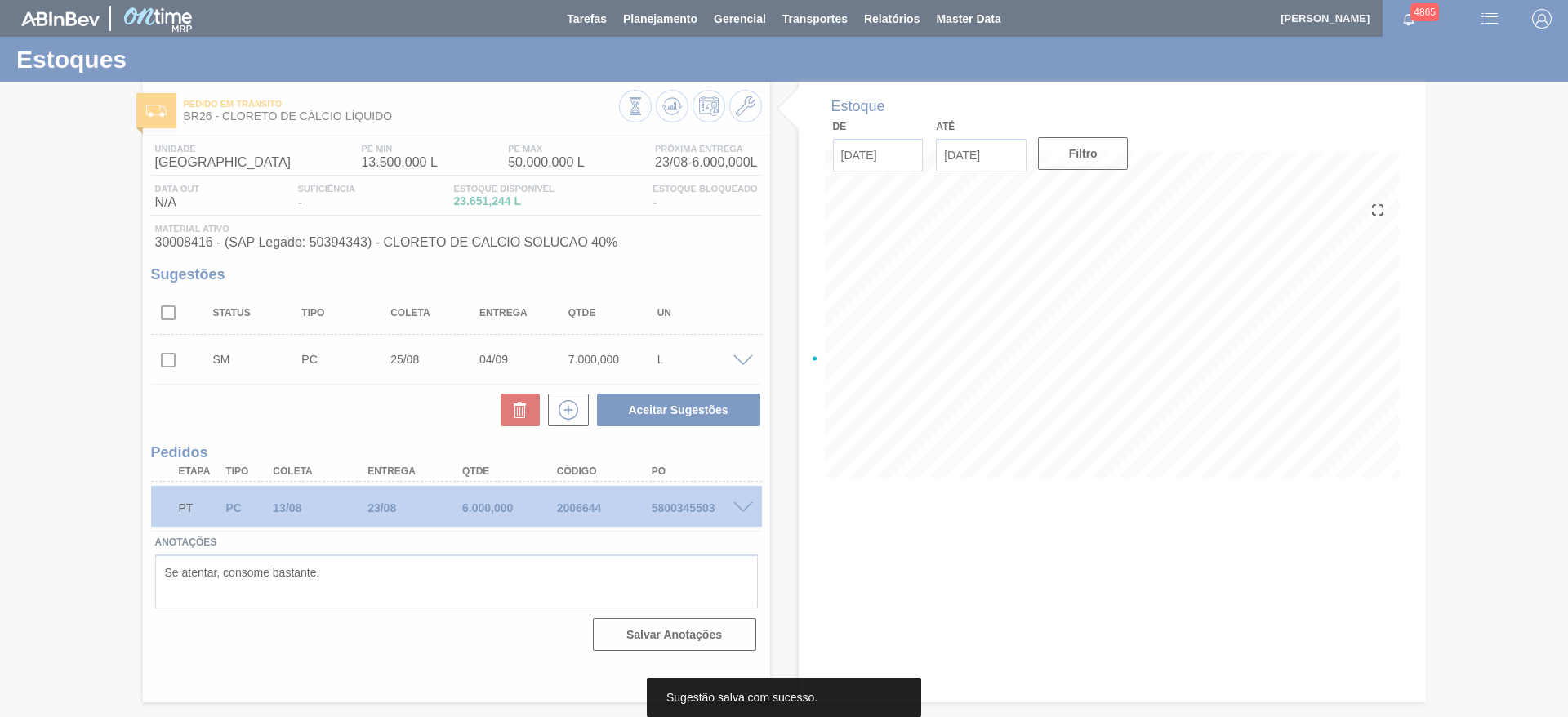
scroll to position [0, 0]
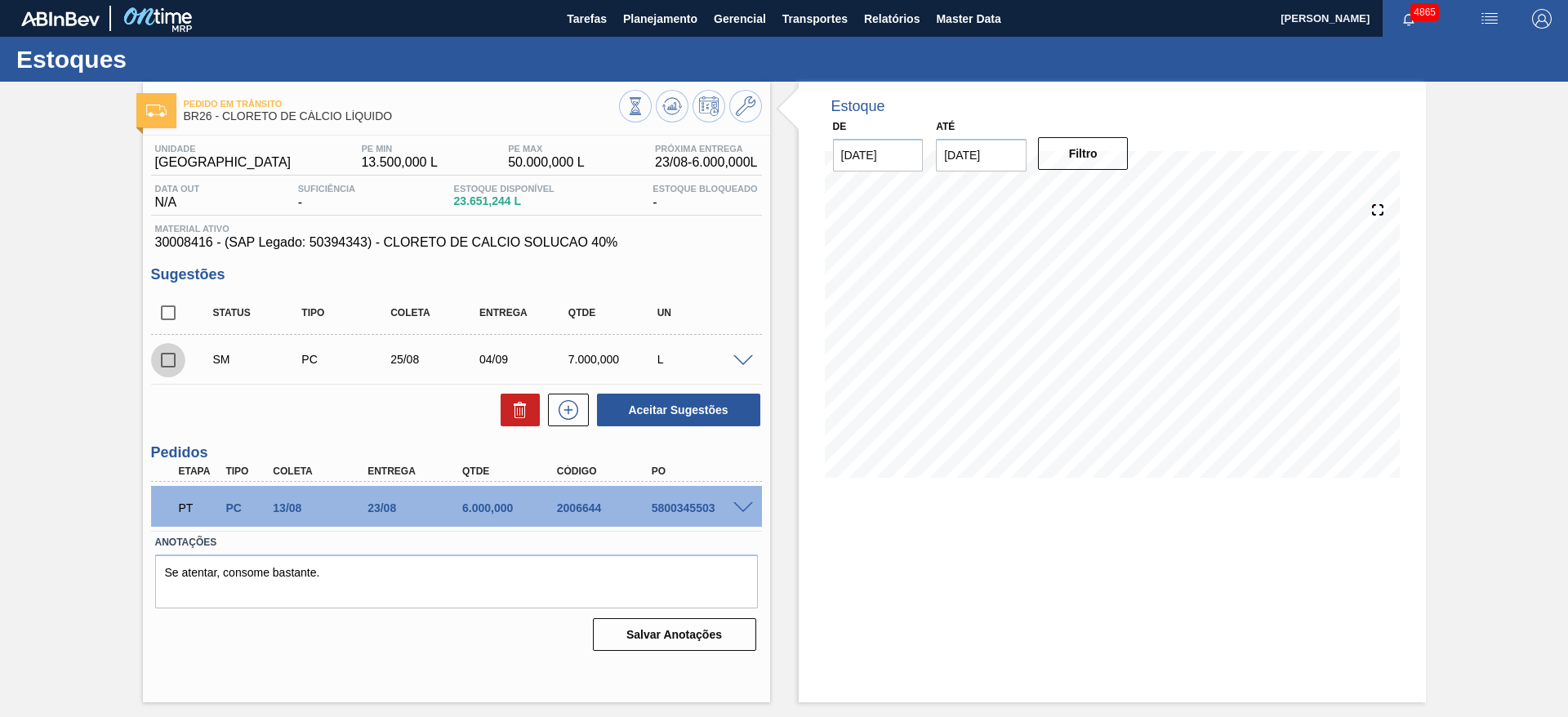
click at [168, 355] on input "checkbox" at bounding box center [168, 360] width 34 height 34
click at [657, 404] on button "Aceitar Sugestões" at bounding box center [679, 409] width 163 height 32
checkbox input "false"
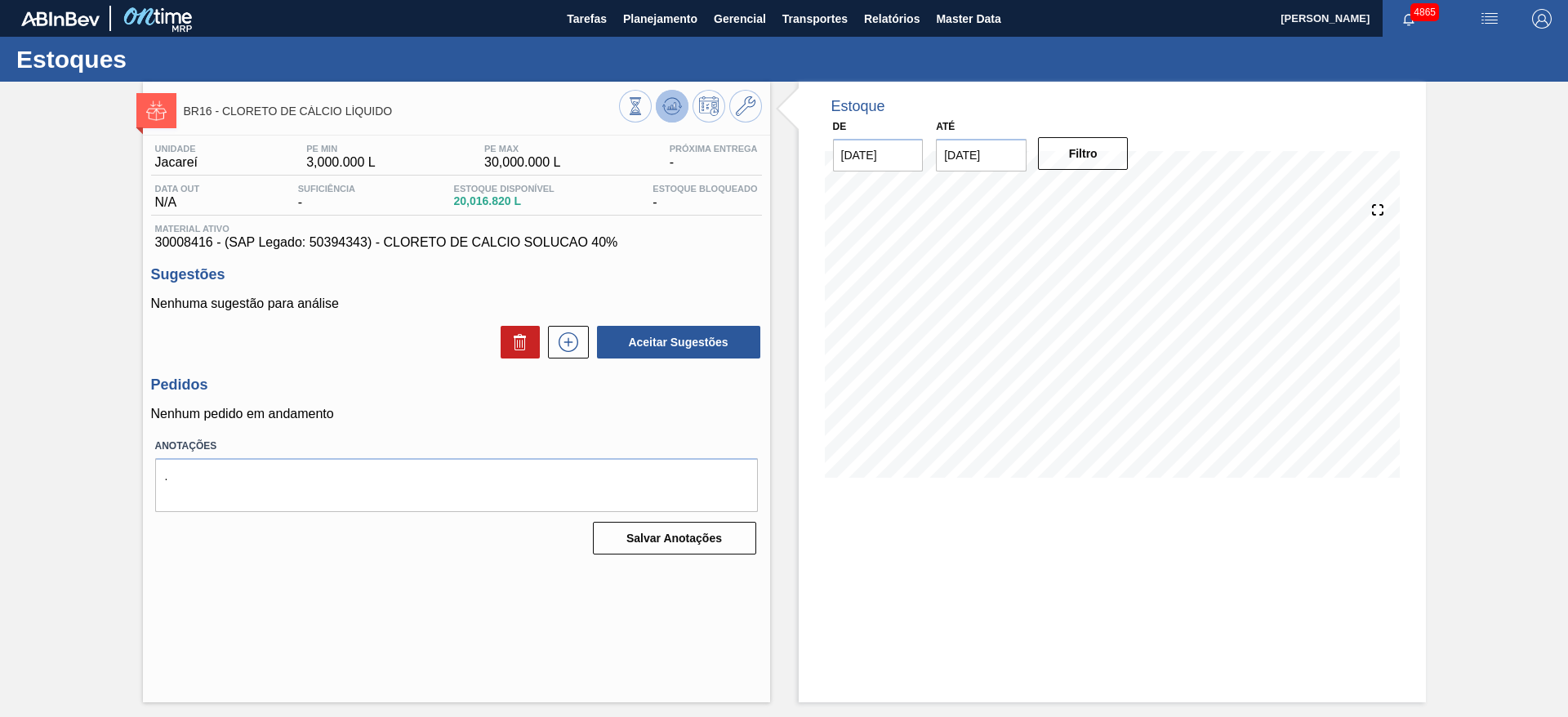
click at [644, 103] on icon at bounding box center [635, 105] width 18 height 18
click at [644, 111] on icon at bounding box center [635, 105] width 18 height 18
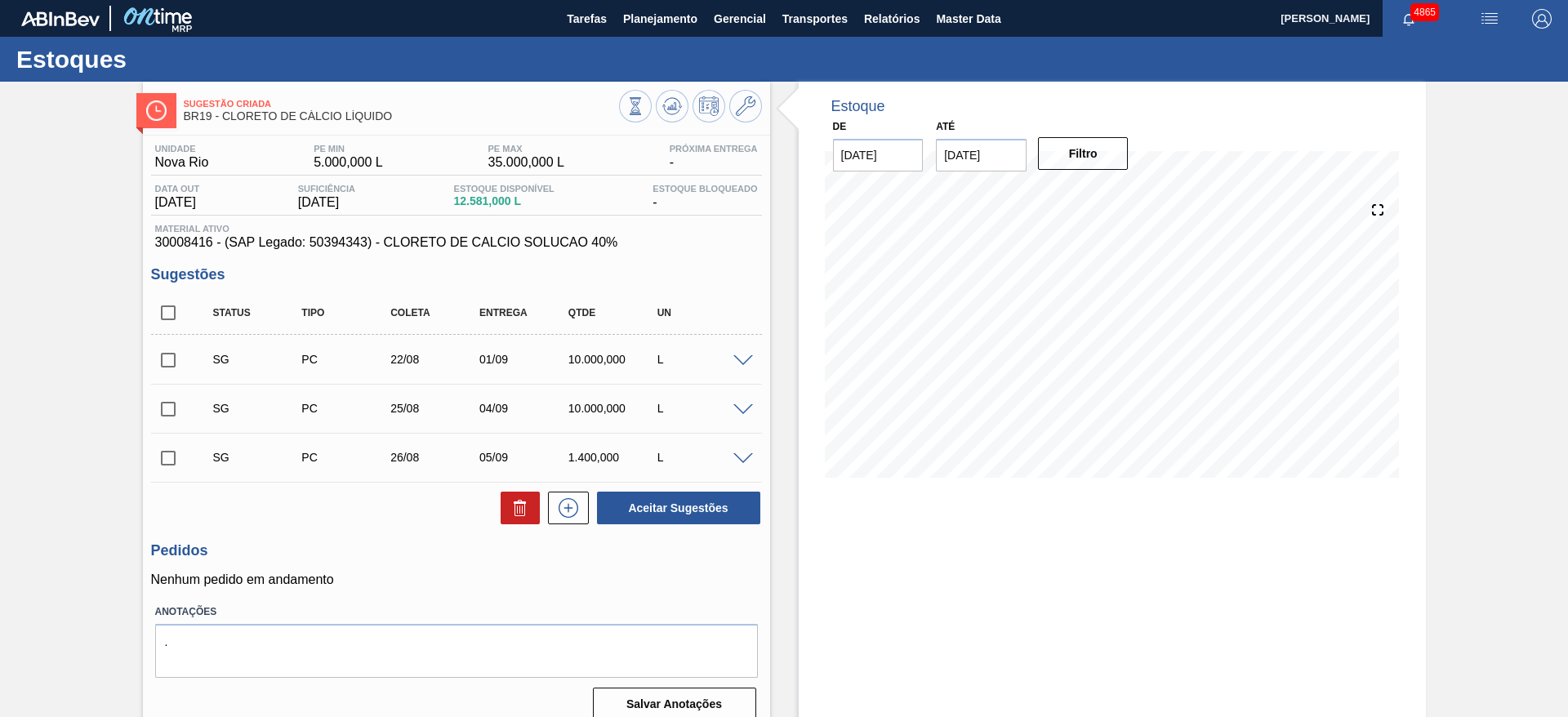
click at [744, 364] on span at bounding box center [743, 361] width 20 height 12
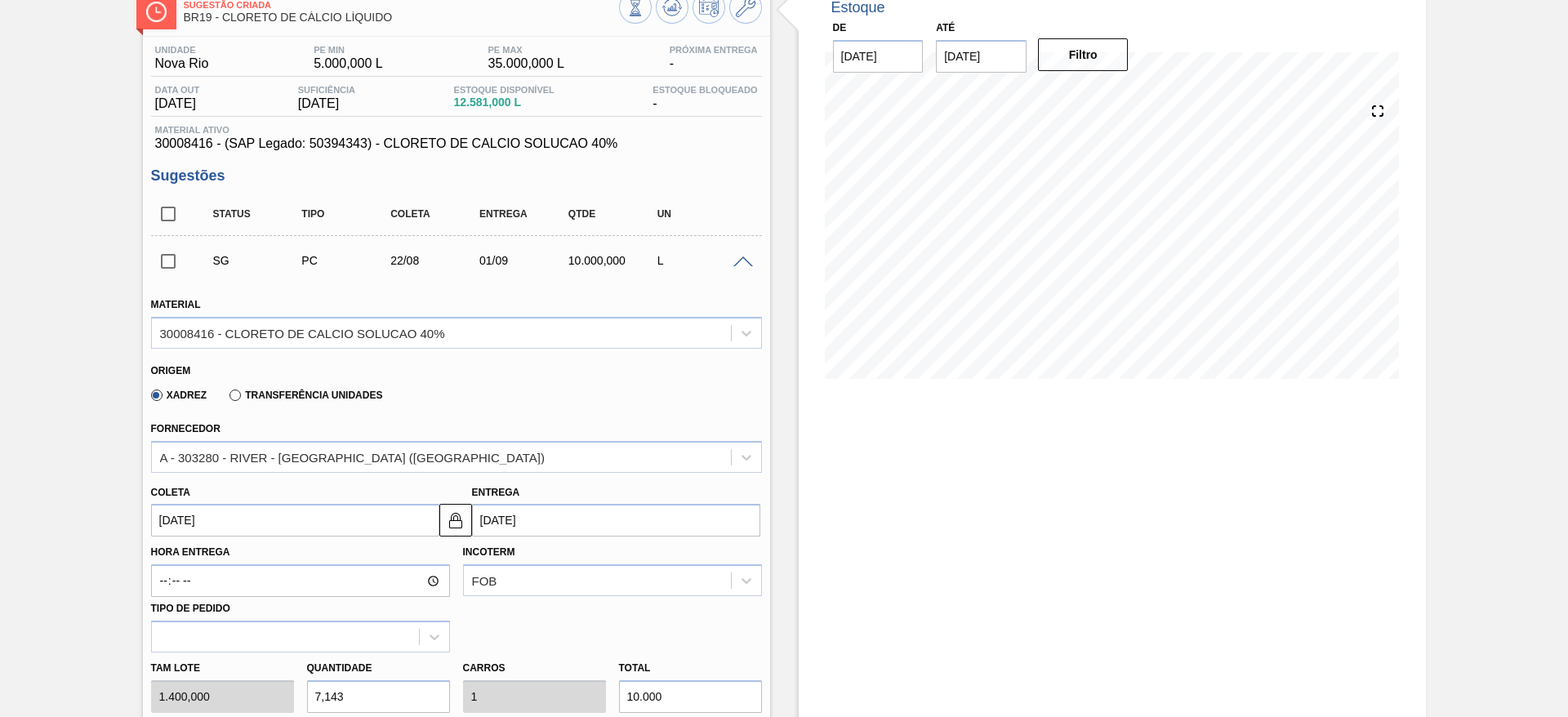
scroll to position [245, 0]
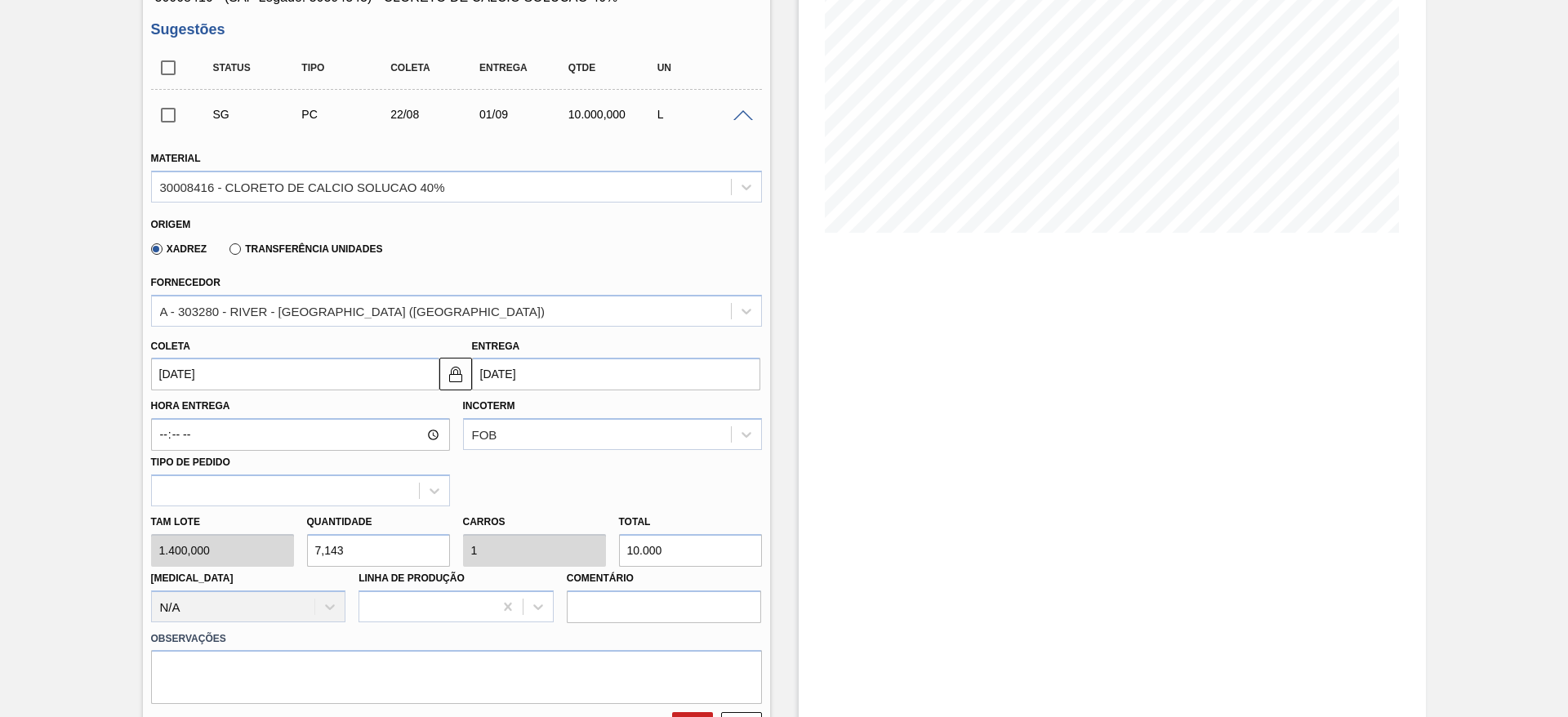
click at [322, 377] on input "22/08/2025" at bounding box center [295, 374] width 288 height 32
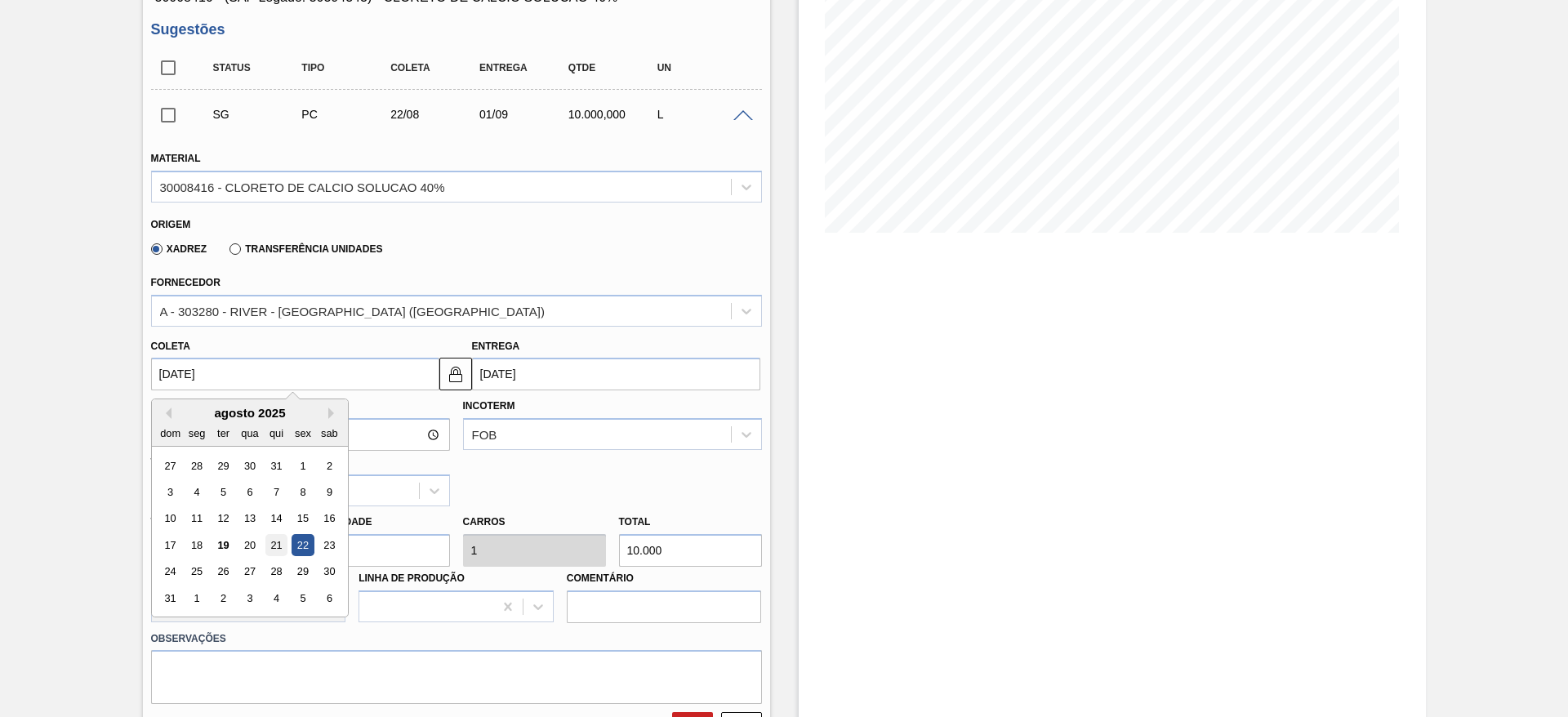
click at [275, 548] on div "21" at bounding box center [275, 545] width 22 height 22
type input "21/08/2025"
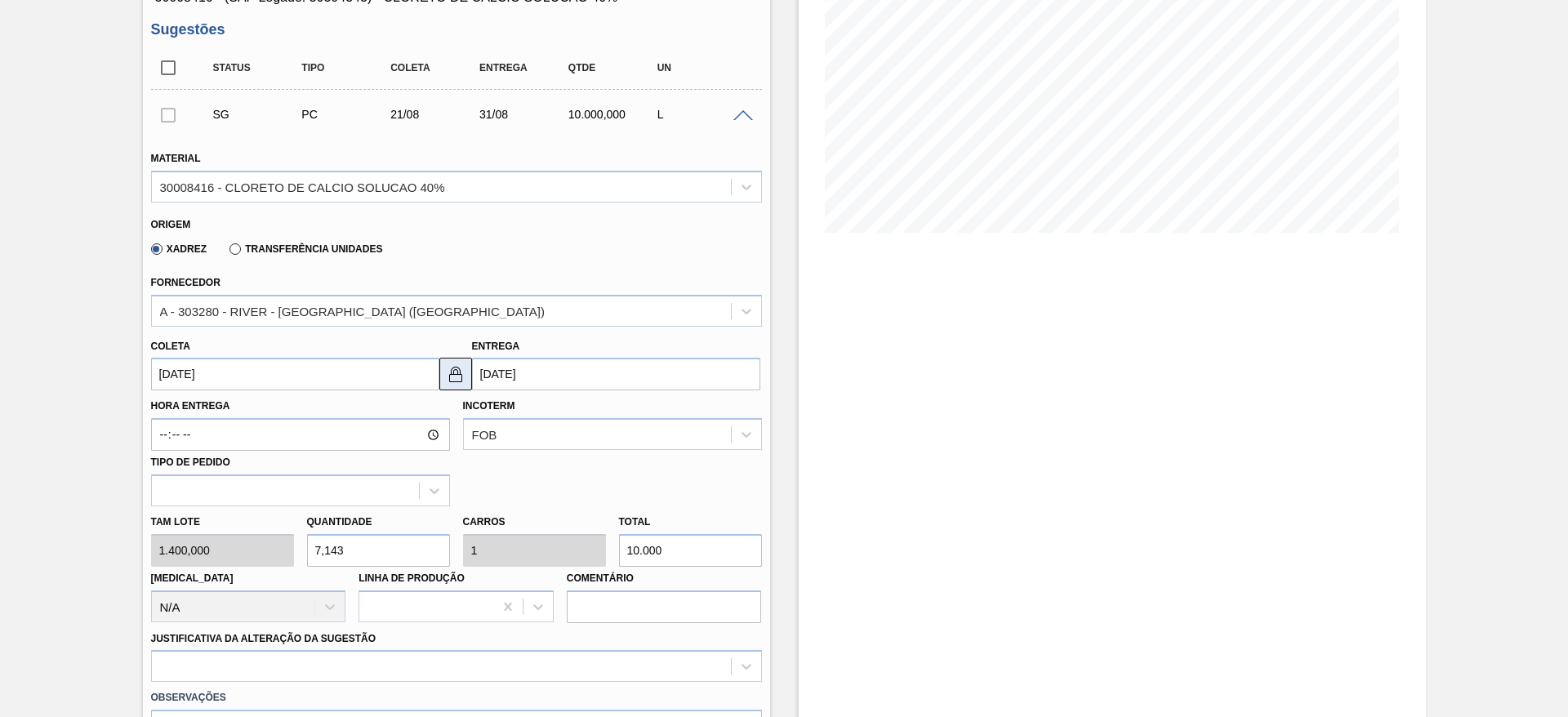
click at [456, 379] on img at bounding box center [456, 374] width 20 height 20
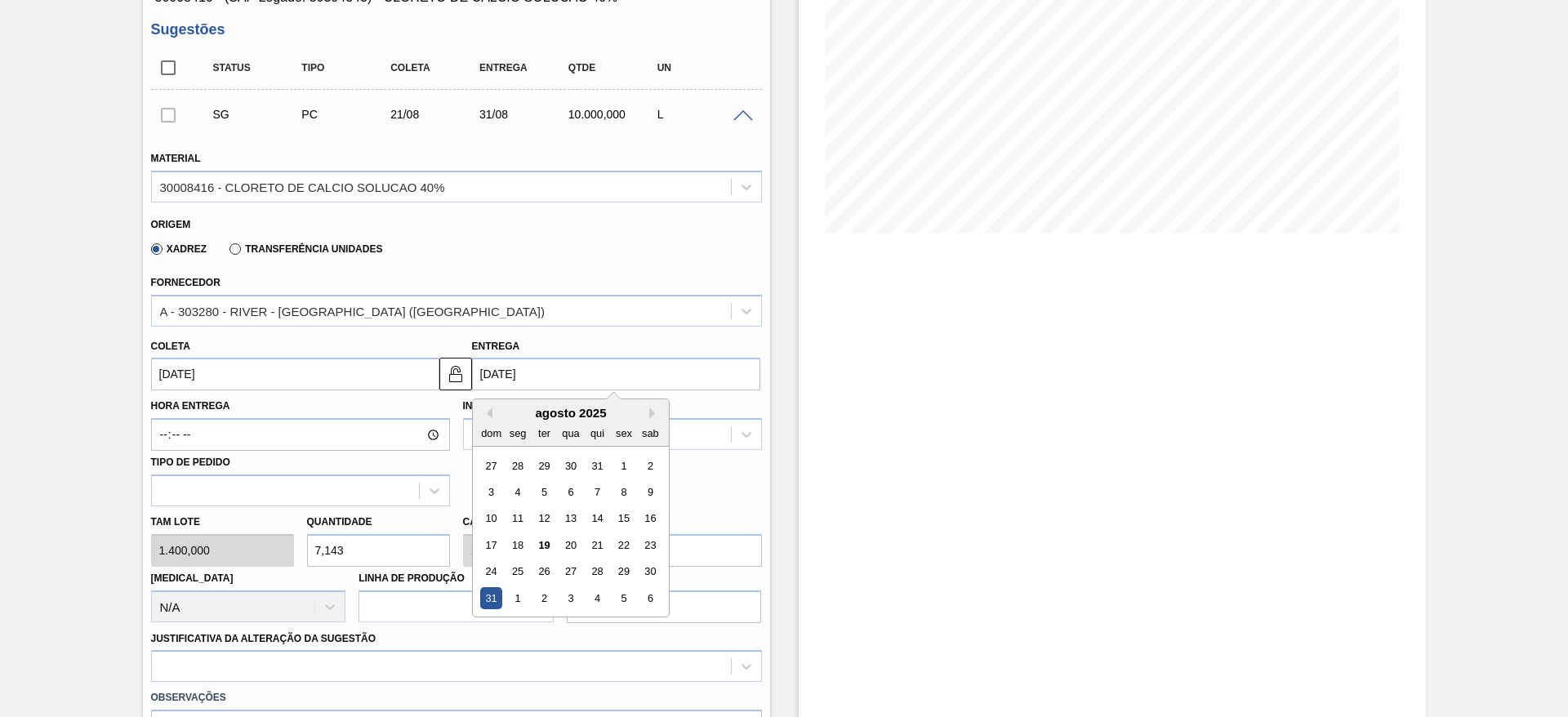
click at [491, 376] on input "31/08/2025" at bounding box center [616, 374] width 288 height 32
click at [599, 579] on div "28" at bounding box center [597, 572] width 22 height 22
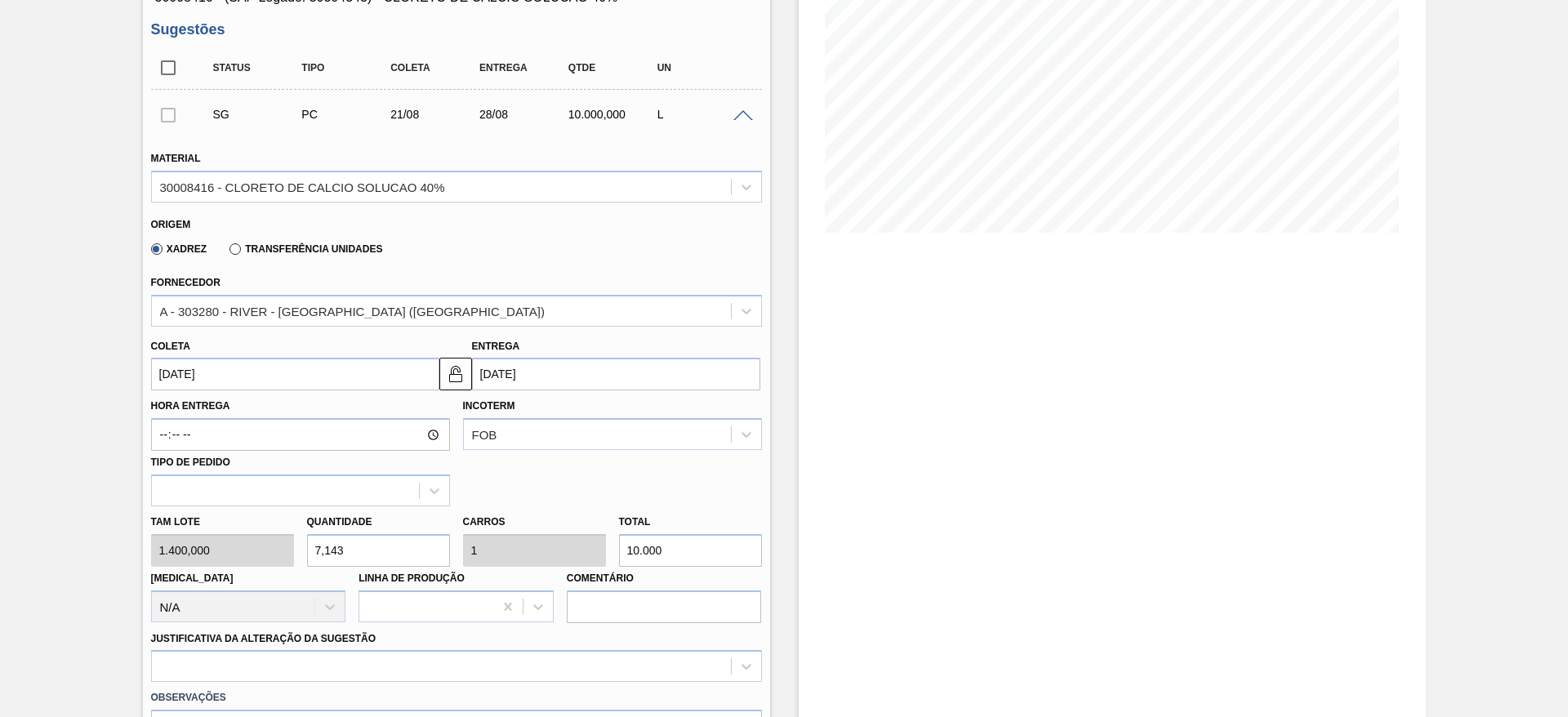
click at [571, 363] on input "28/08/2025" at bounding box center [616, 374] width 288 height 32
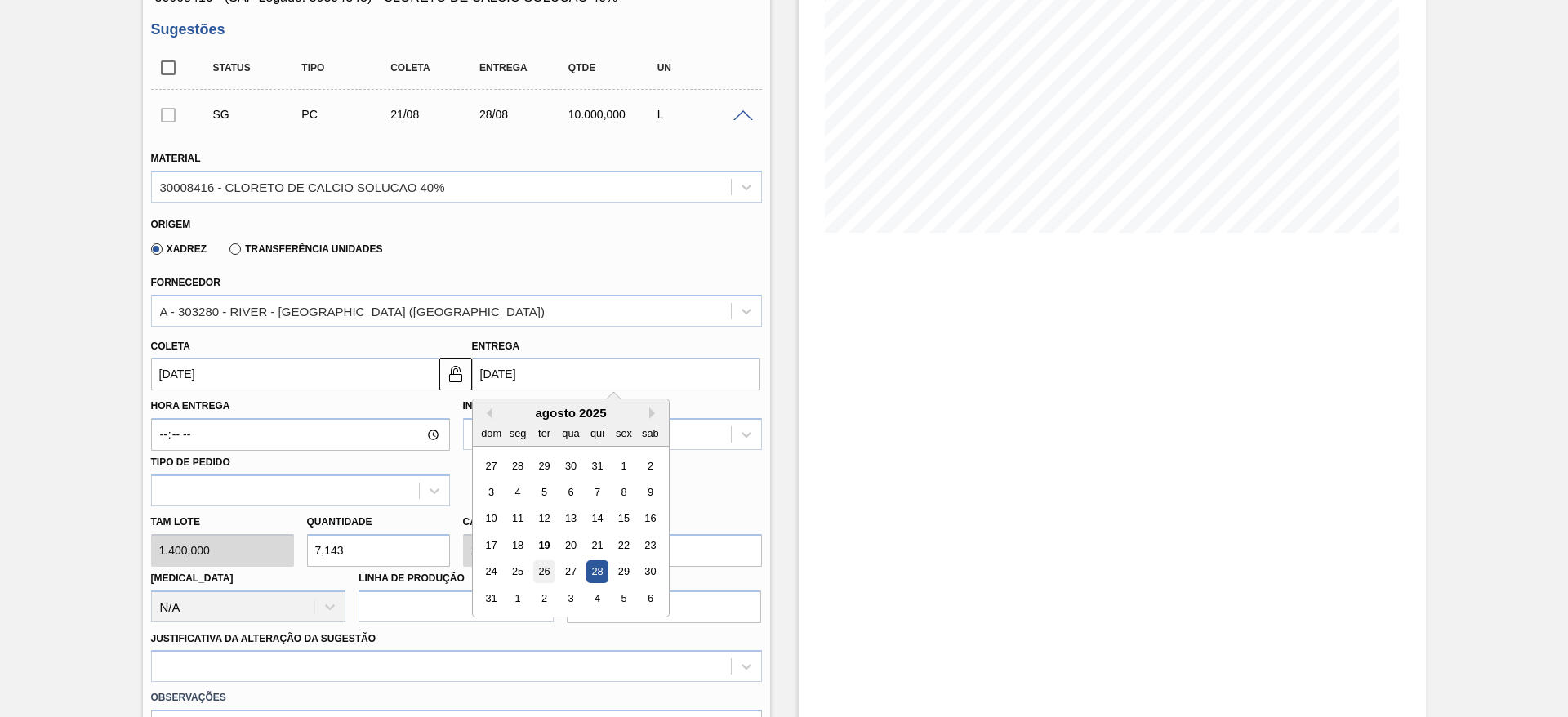
click at [552, 569] on div "26" at bounding box center [544, 572] width 22 height 22
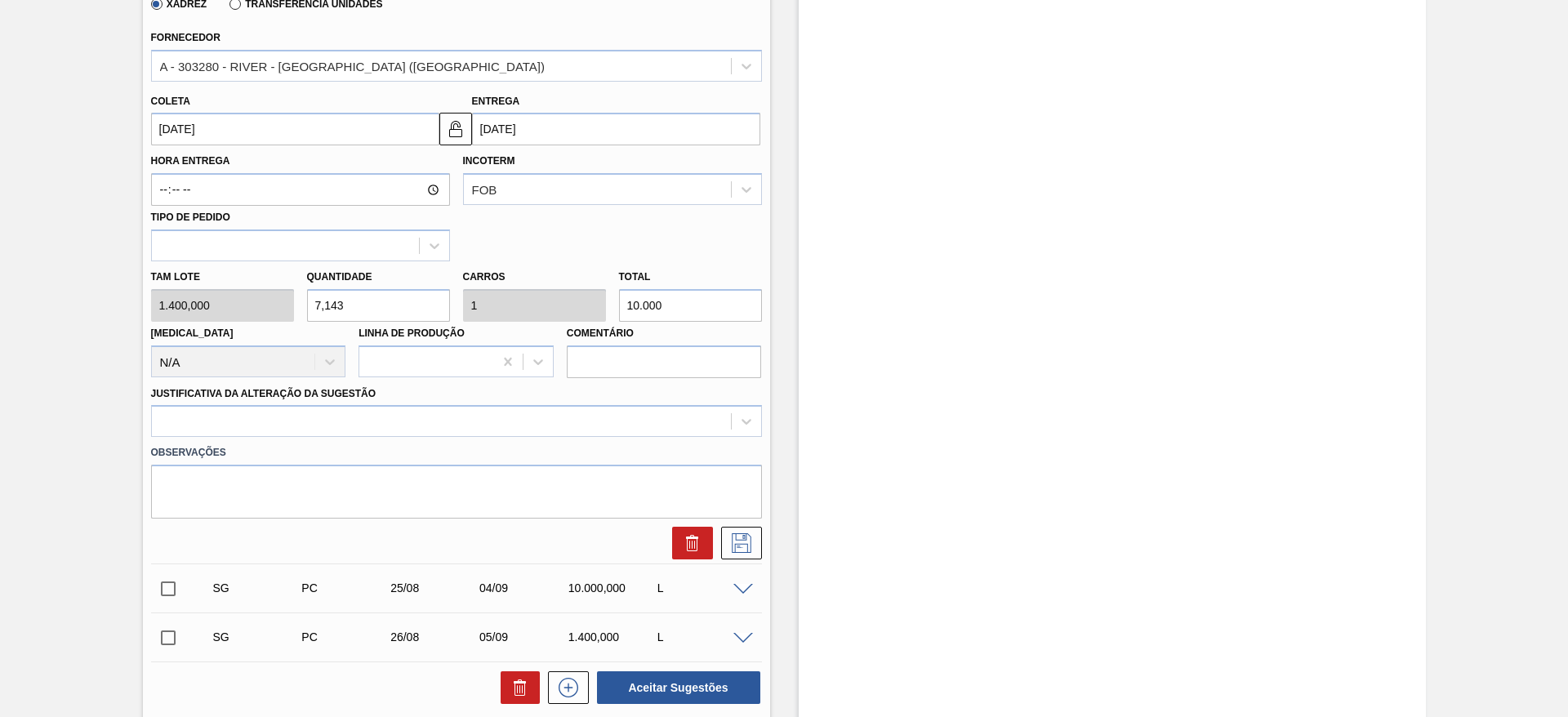
scroll to position [613, 0]
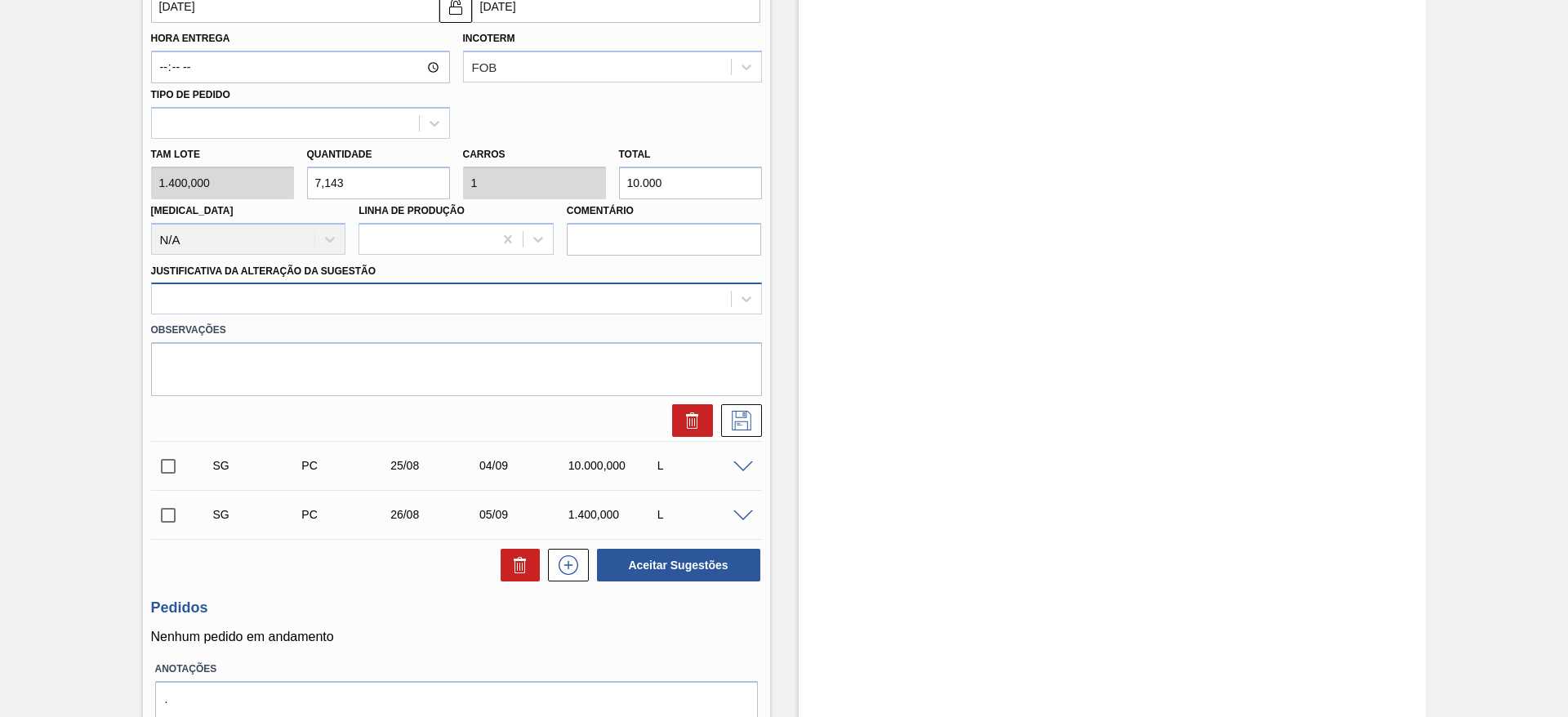
click at [457, 299] on div at bounding box center [441, 299] width 579 height 24
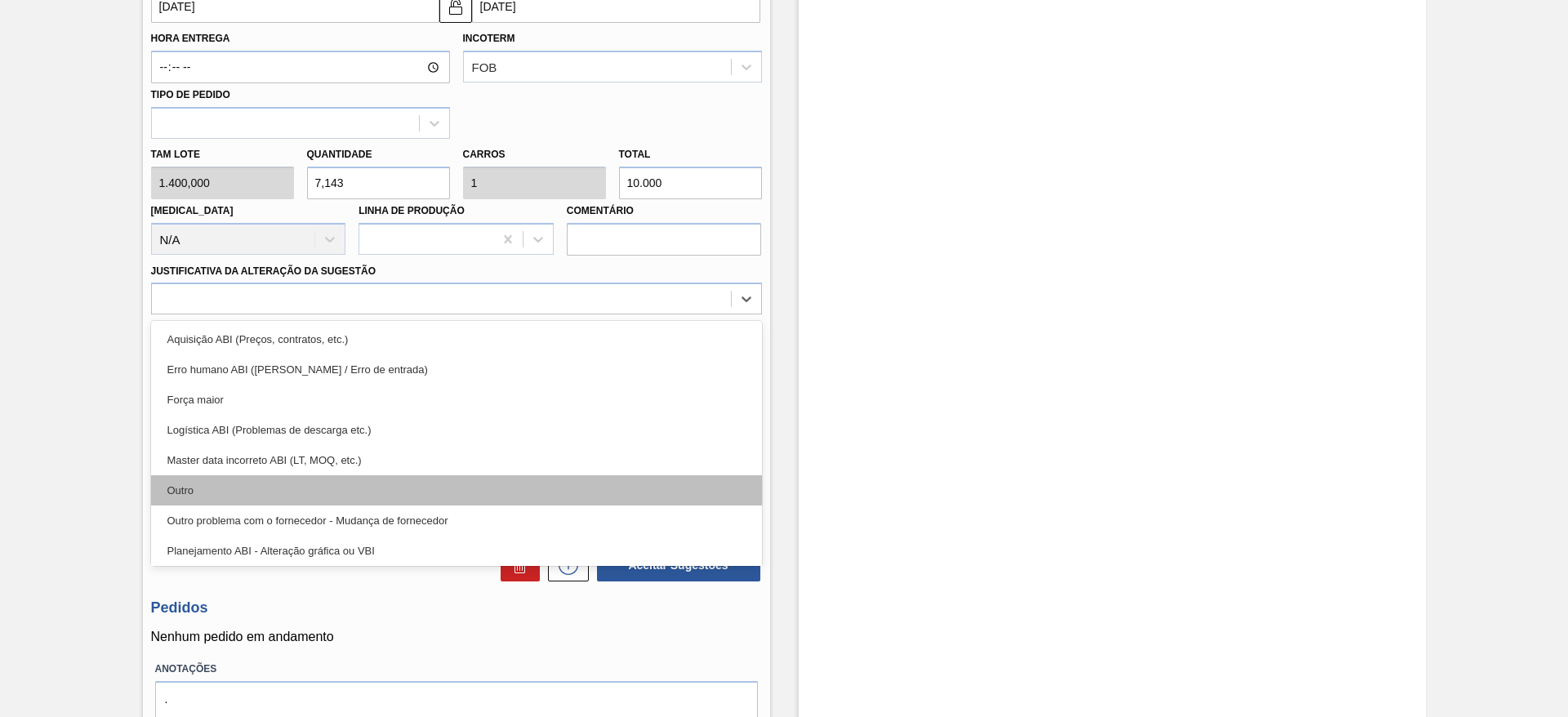
click at [460, 479] on div "Outro" at bounding box center [456, 490] width 611 height 31
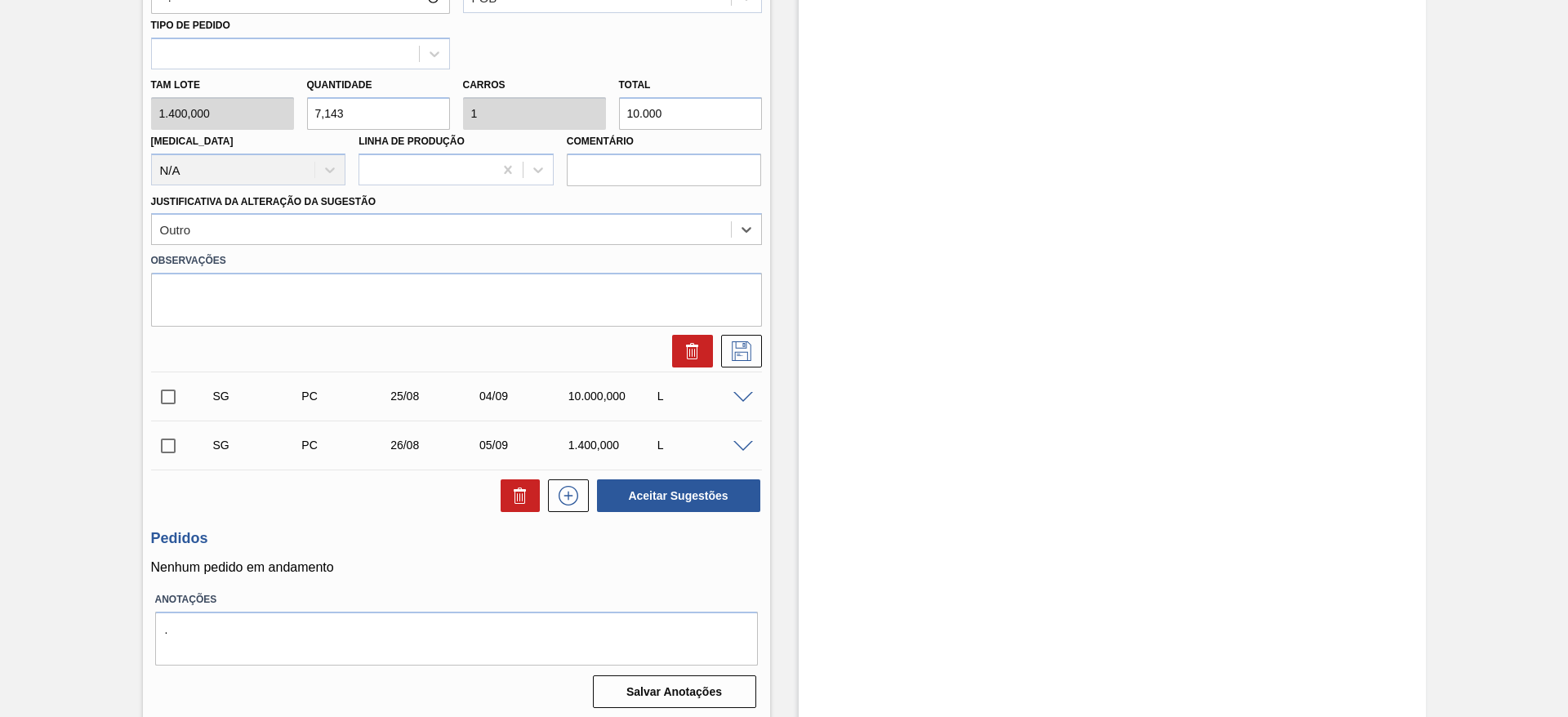
scroll to position [686, 0]
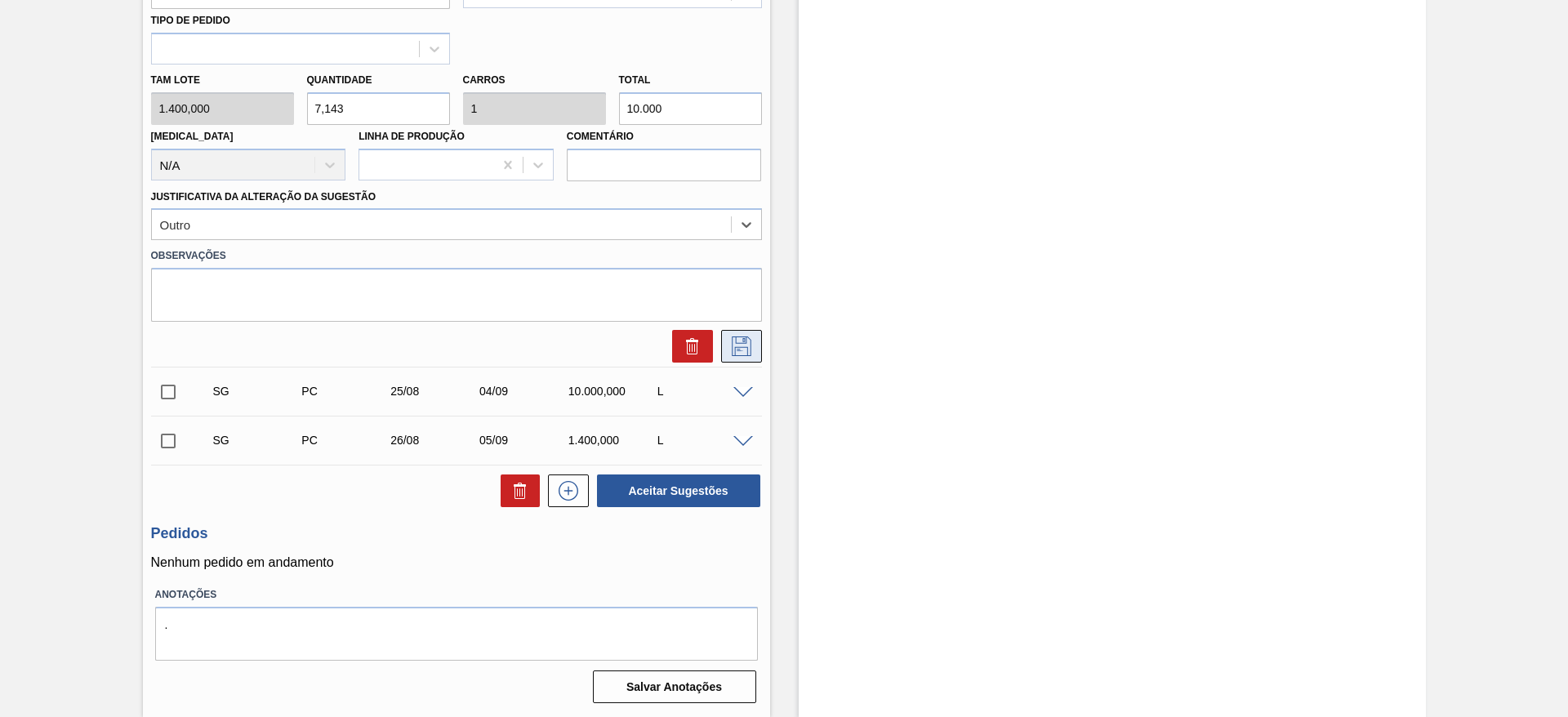
click at [747, 347] on icon at bounding box center [741, 346] width 26 height 20
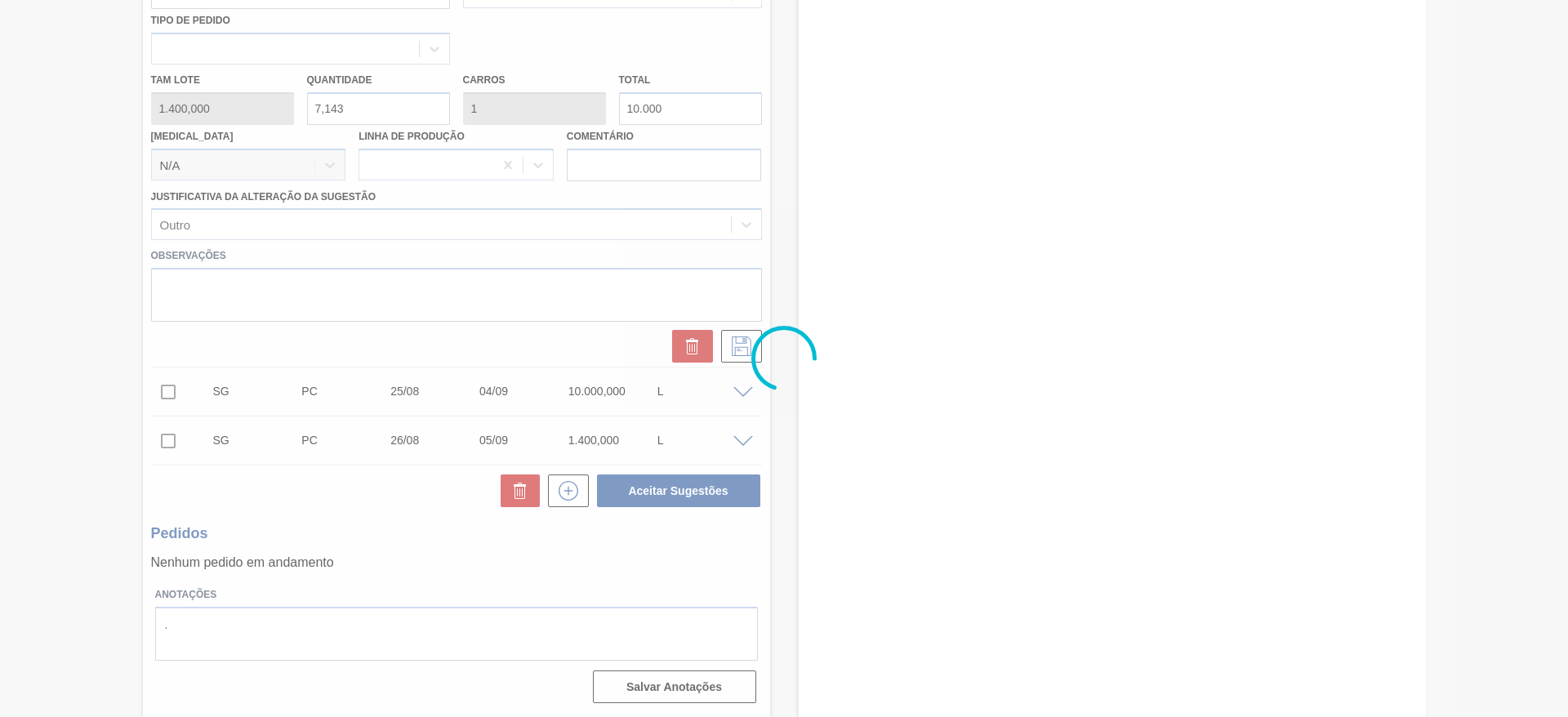
scroll to position [17, 0]
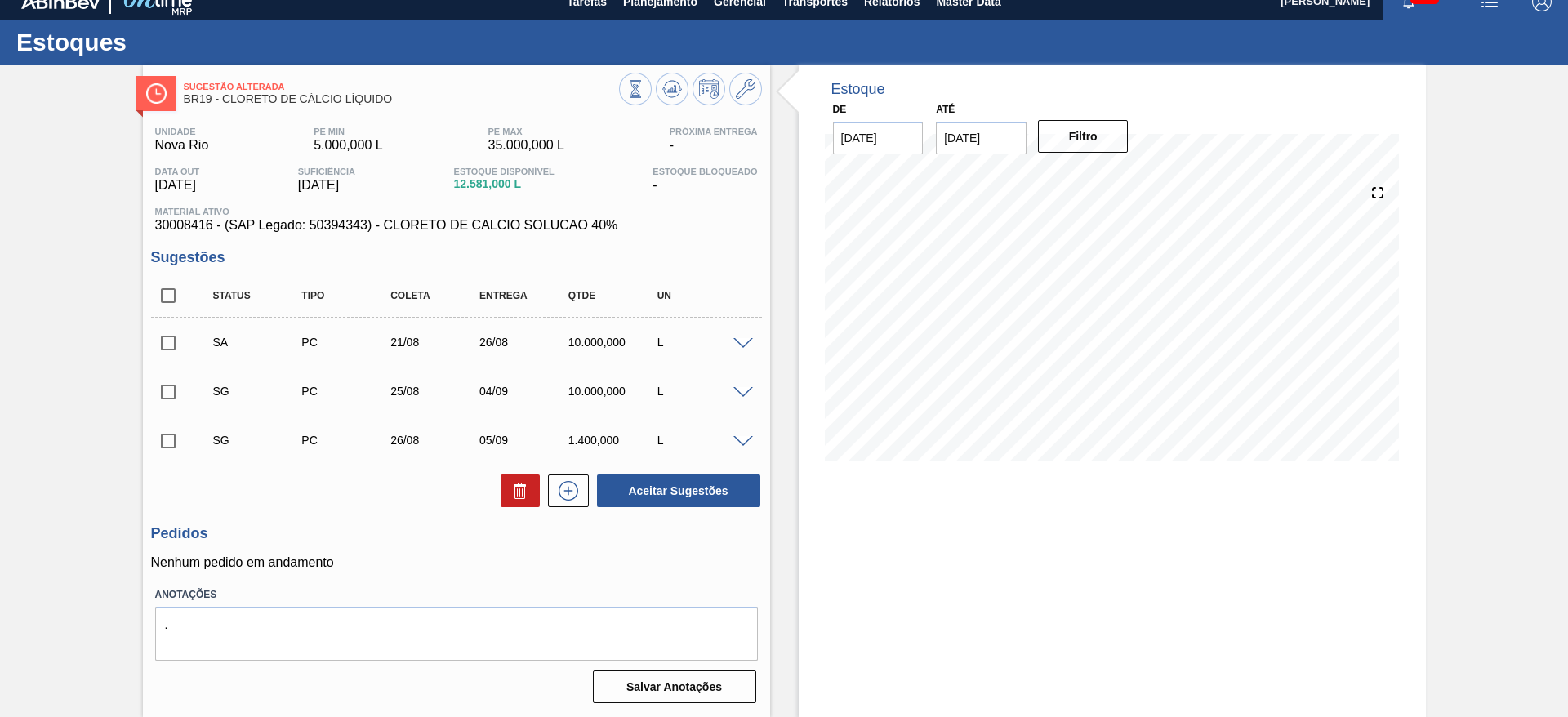
click at [737, 339] on span at bounding box center [743, 344] width 20 height 12
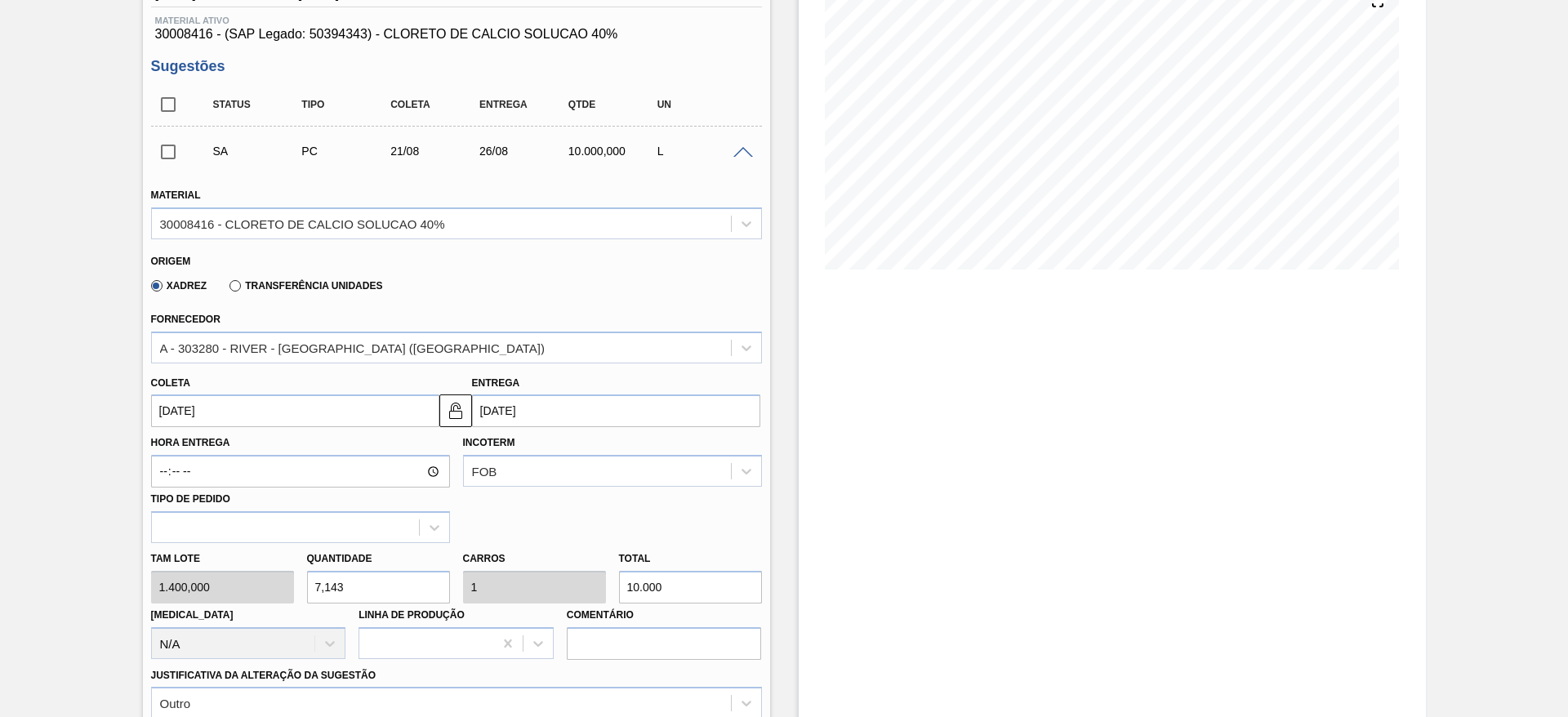
scroll to position [263, 0]
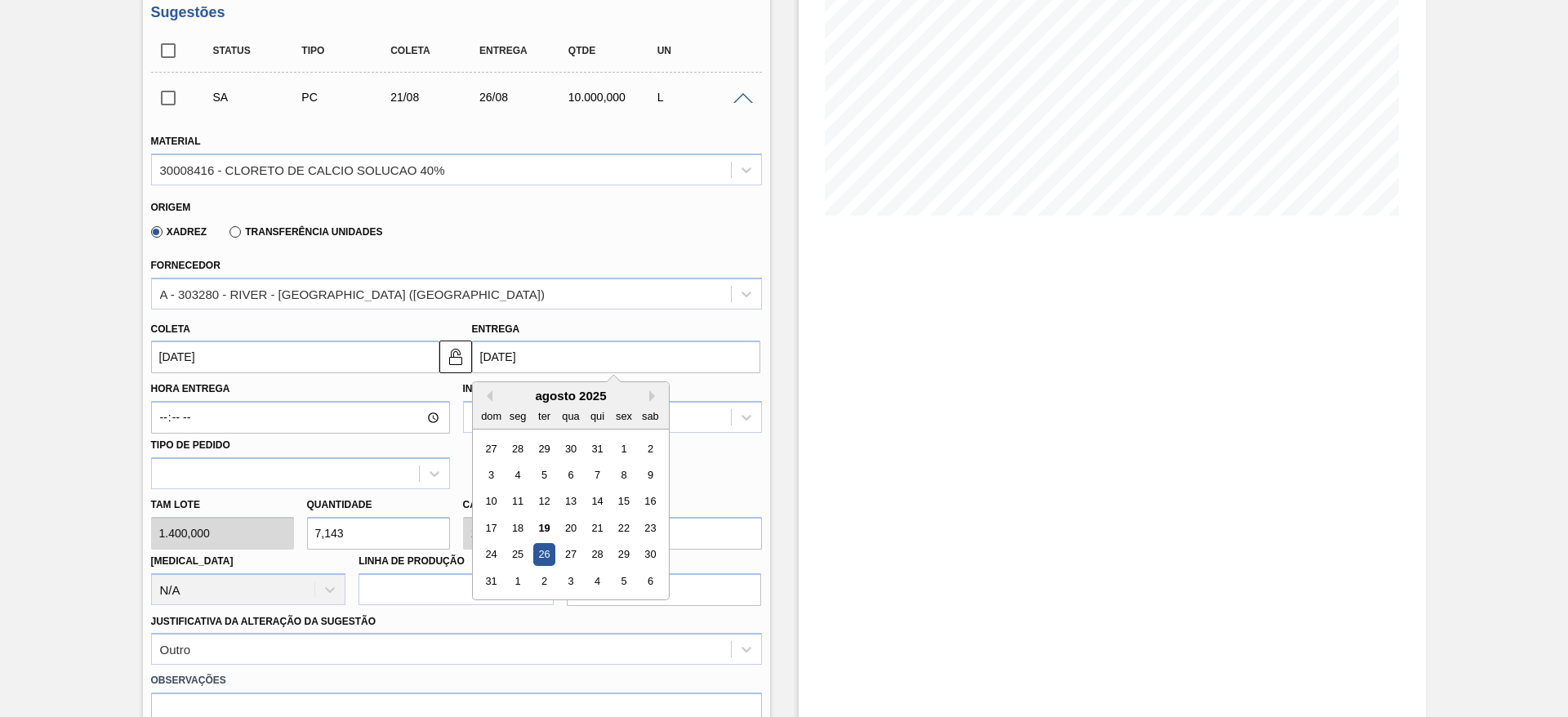
click at [494, 365] on input "[DATE]" at bounding box center [616, 357] width 288 height 32
click at [526, 559] on div "25" at bounding box center [518, 555] width 22 height 22
type input "25/08/2025"
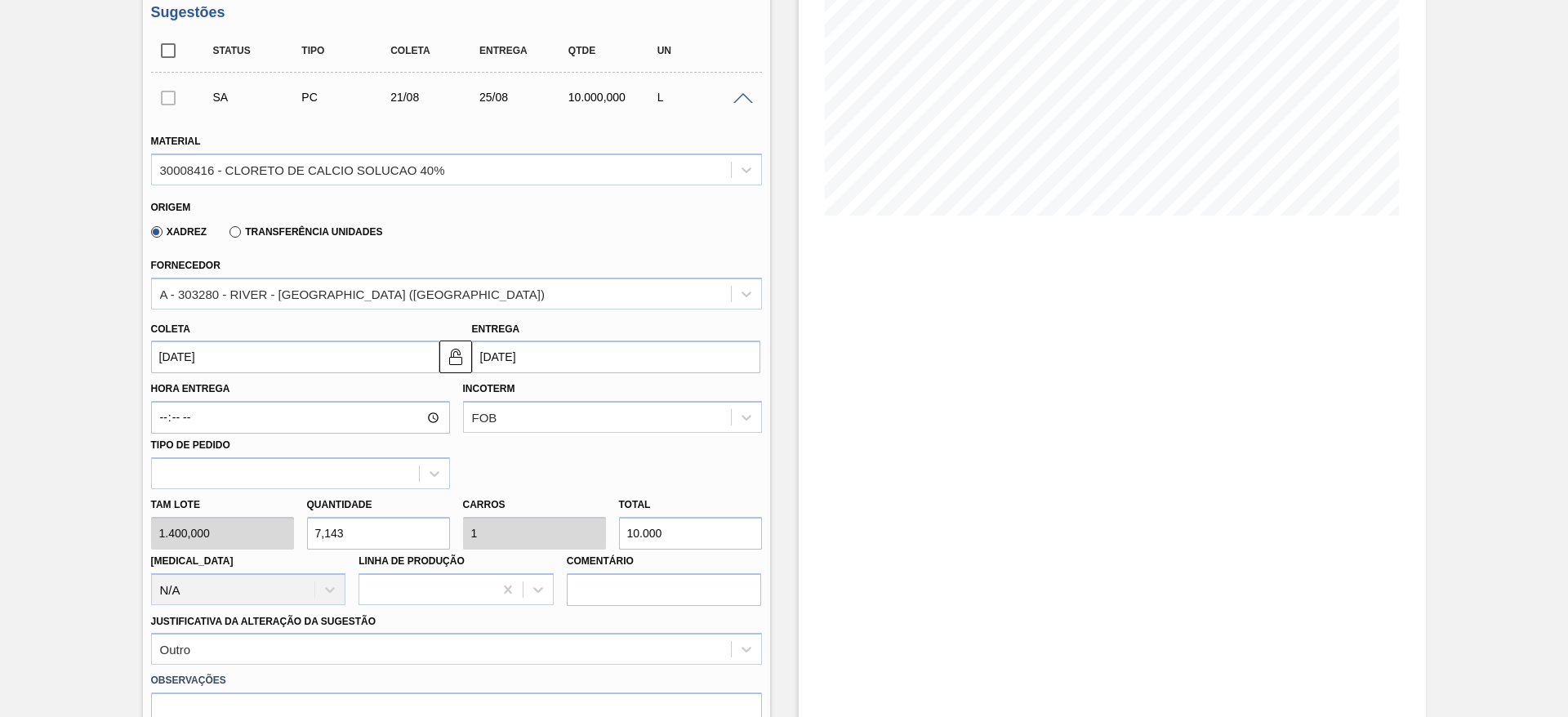
click at [272, 547] on div "Tam lote 1.400,000 Quantidade 7,143 Carros 1 Total 10.000 Doca N/A Linha de Pro…" at bounding box center [456, 547] width 624 height 116
type input "8"
type input "1,12"
type input "11.200"
drag, startPoint x: 299, startPoint y: 550, endPoint x: 277, endPoint y: 551, distance: 22.0
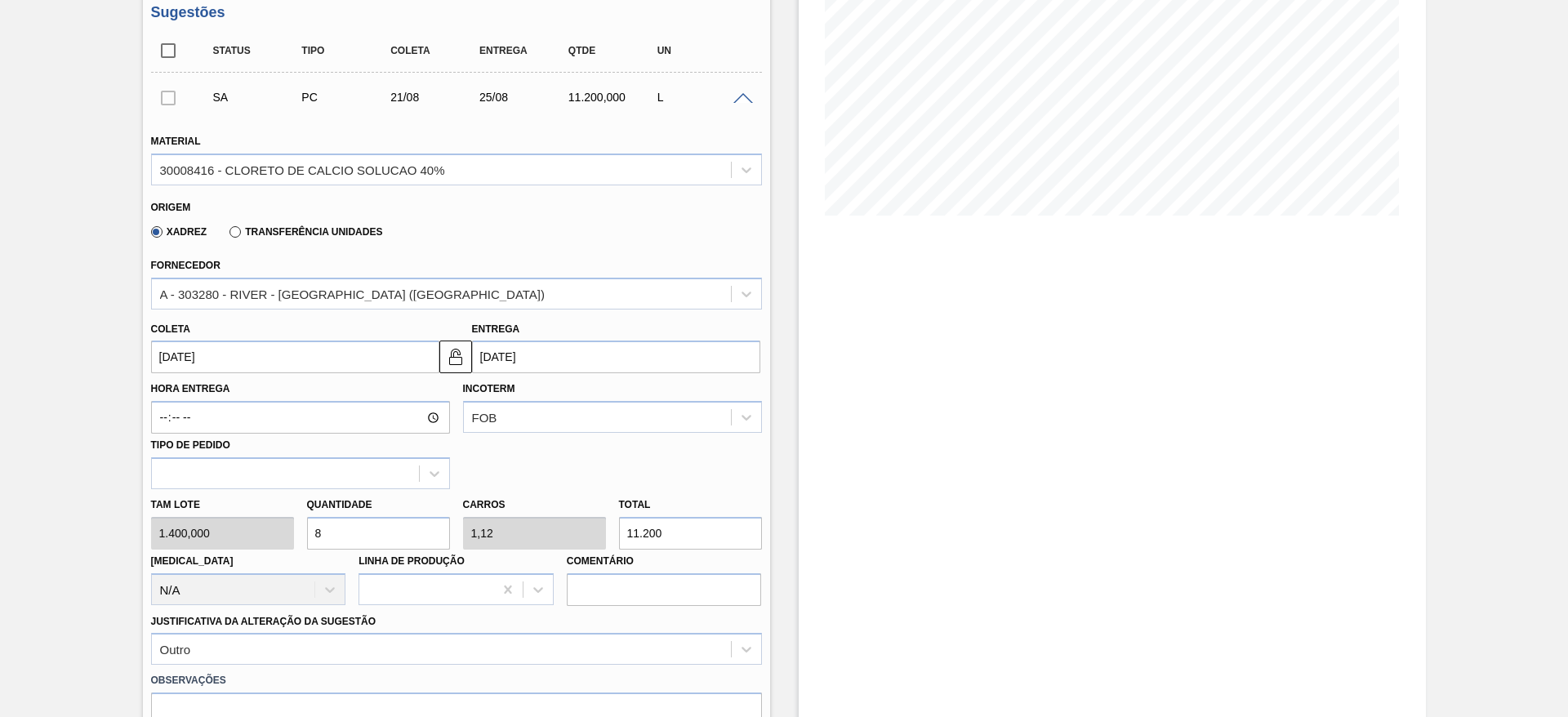
click at [277, 551] on div "Tam lote 1.400,000 Quantidade 8 Carros 1,12 Total 11.200 Doca N/A Linha de Prod…" at bounding box center [456, 547] width 624 height 116
type input "1"
type input "0,14"
type input "1.400"
type input "10"
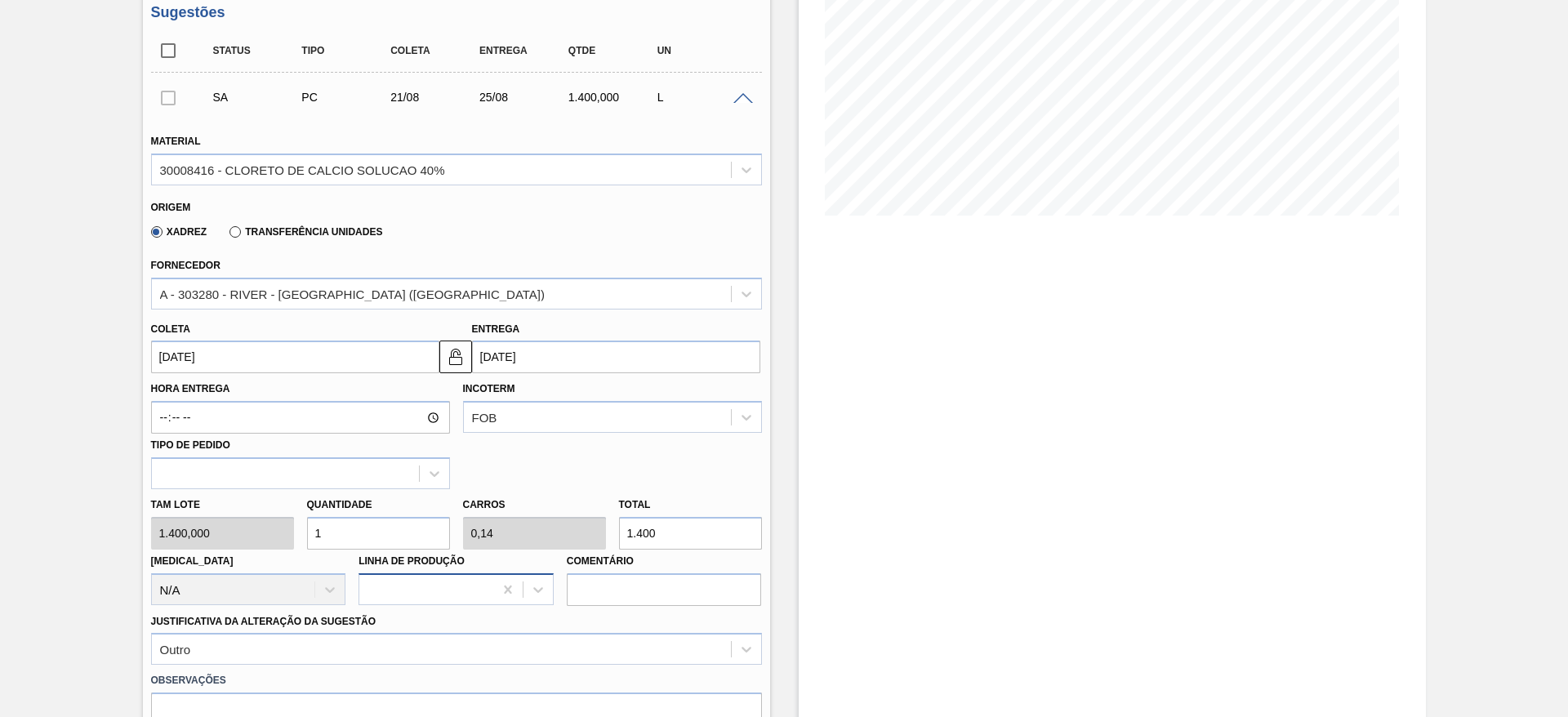
type input "1,4"
type input "14.000"
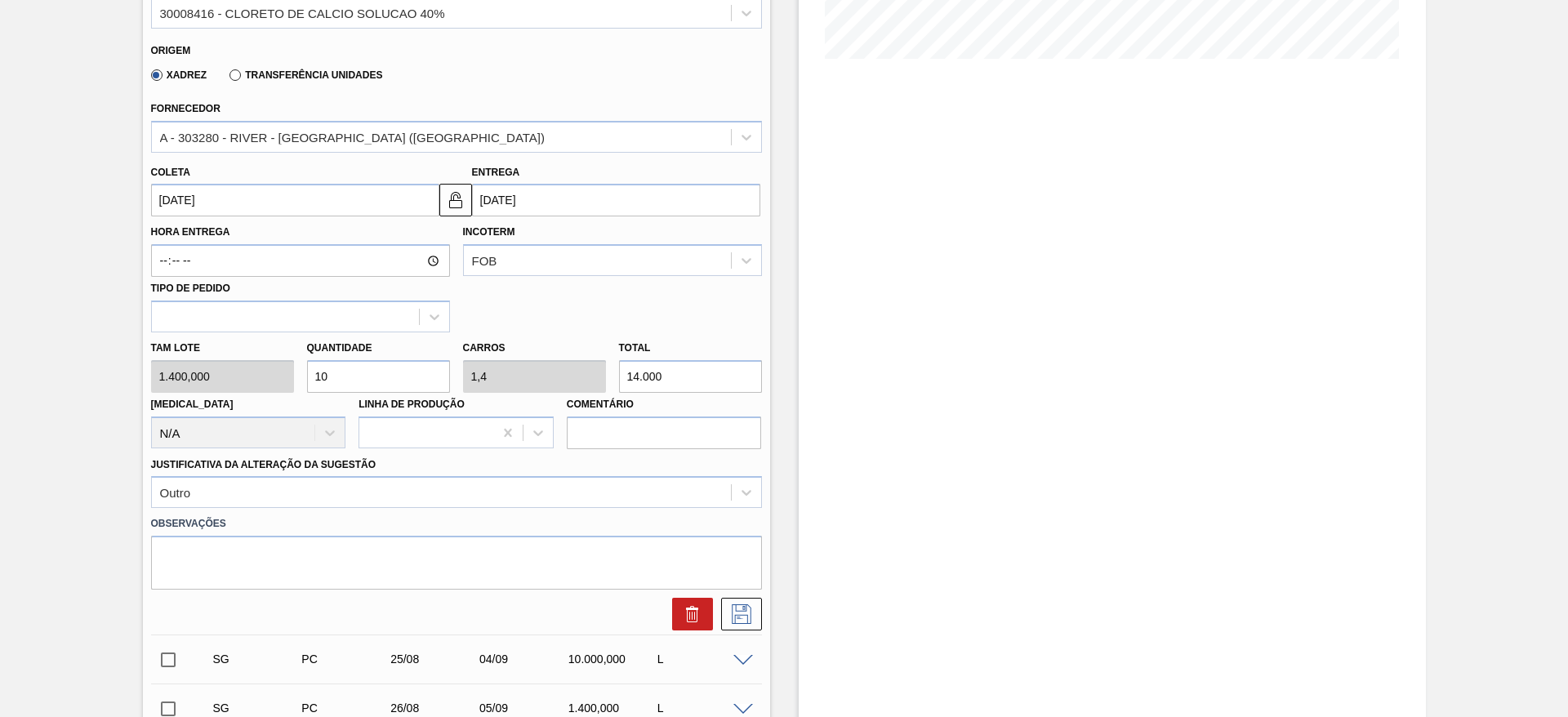
scroll to position [507, 0]
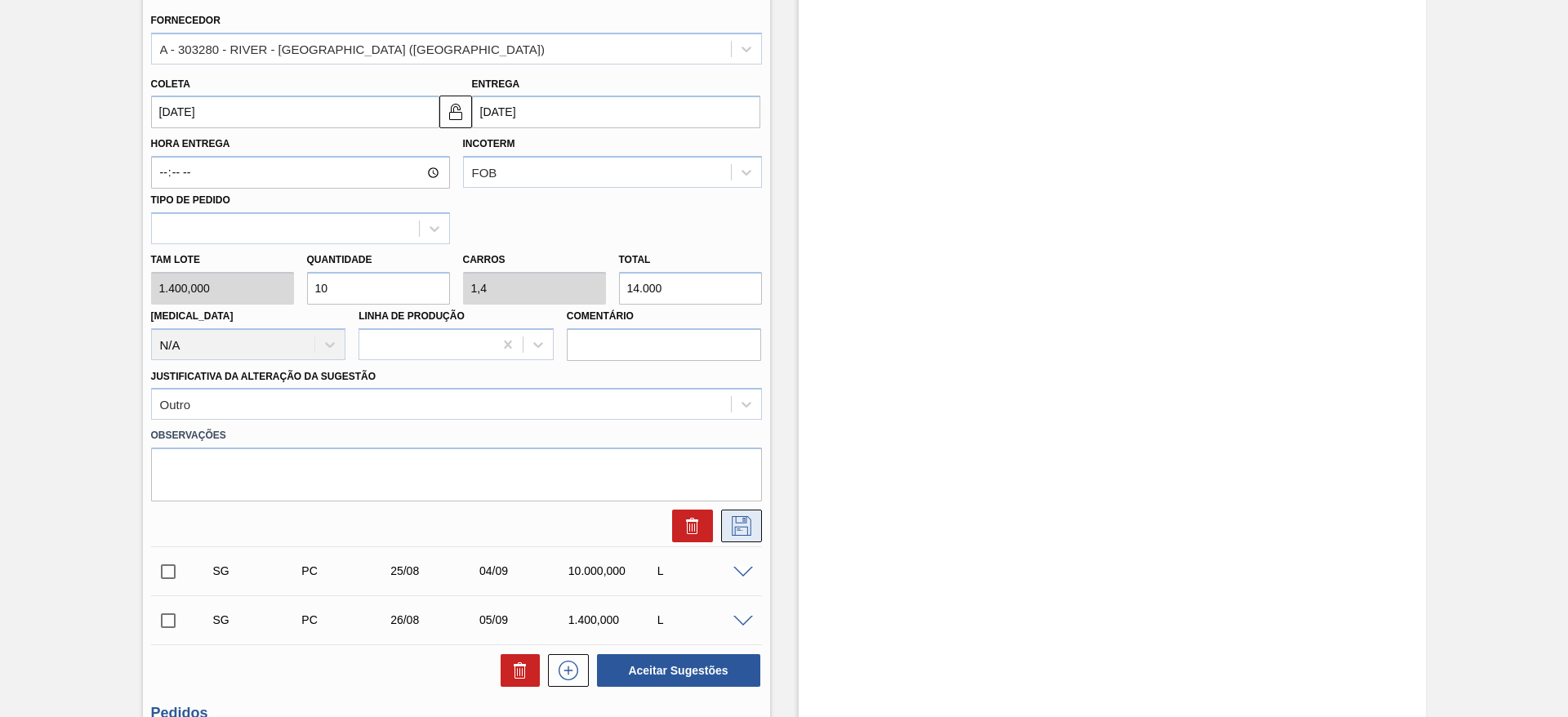
type input "10"
click at [751, 523] on icon at bounding box center [741, 525] width 26 height 20
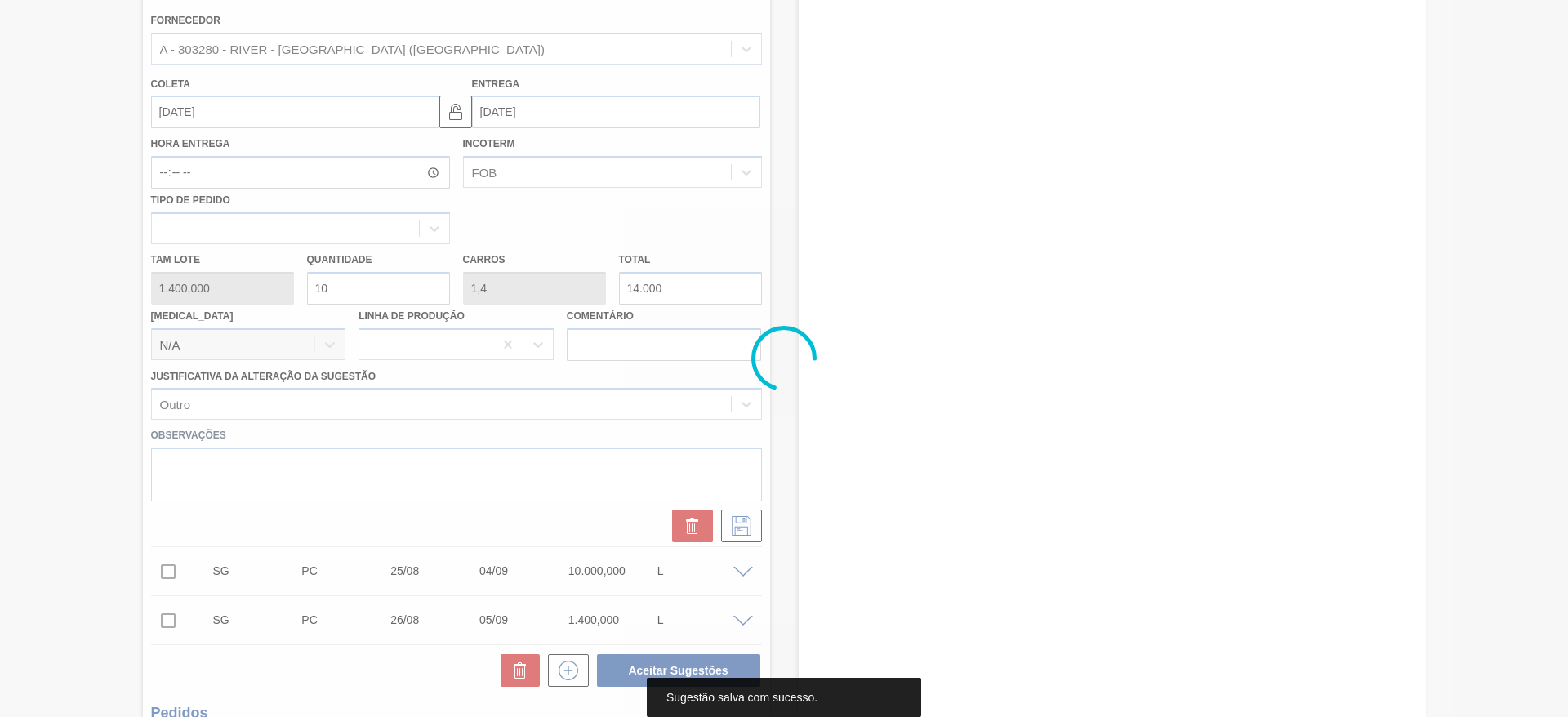
scroll to position [17, 0]
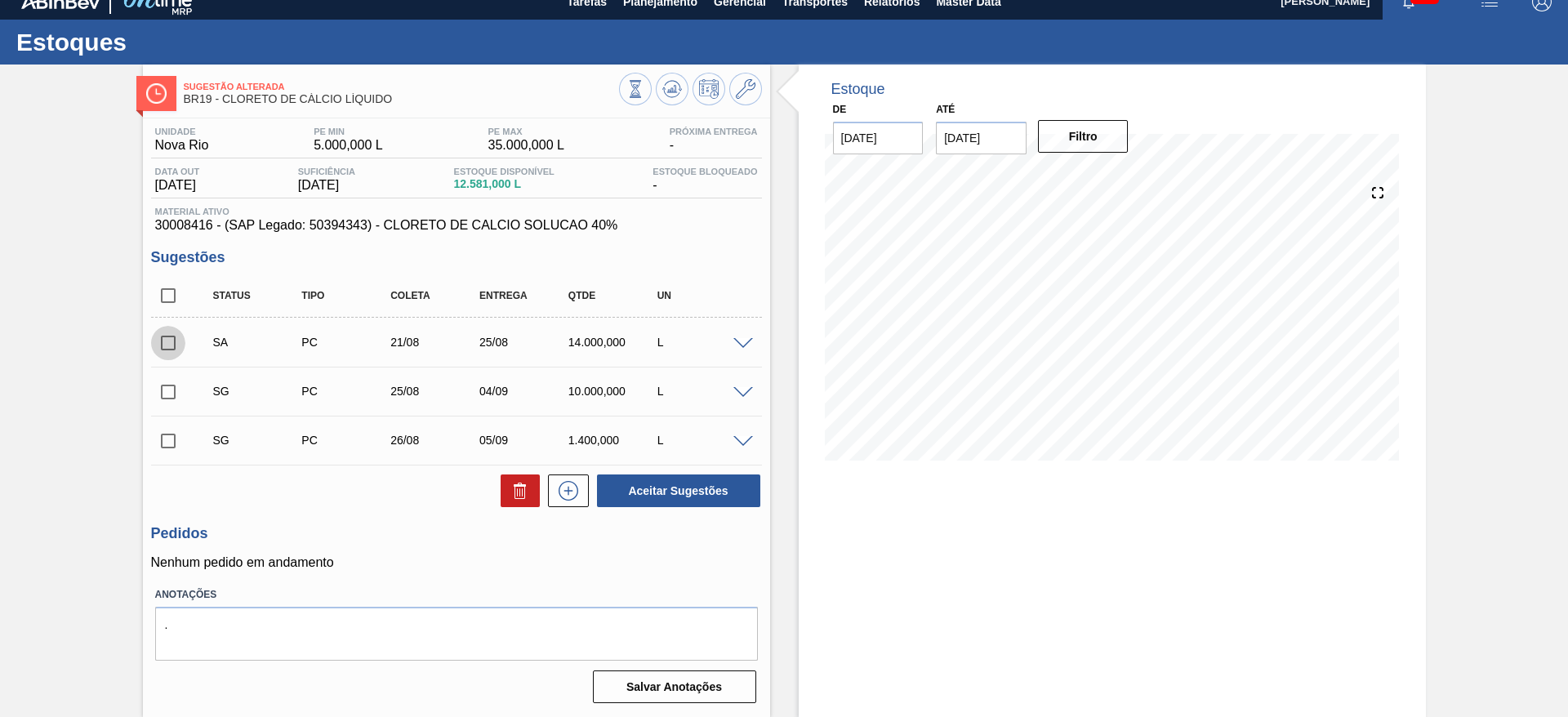
drag, startPoint x: 175, startPoint y: 344, endPoint x: 484, endPoint y: 476, distance: 336.0
click at [181, 350] on input "checkbox" at bounding box center [168, 343] width 34 height 34
click at [627, 488] on button "Aceitar Sugestões" at bounding box center [679, 490] width 163 height 32
checkbox input "false"
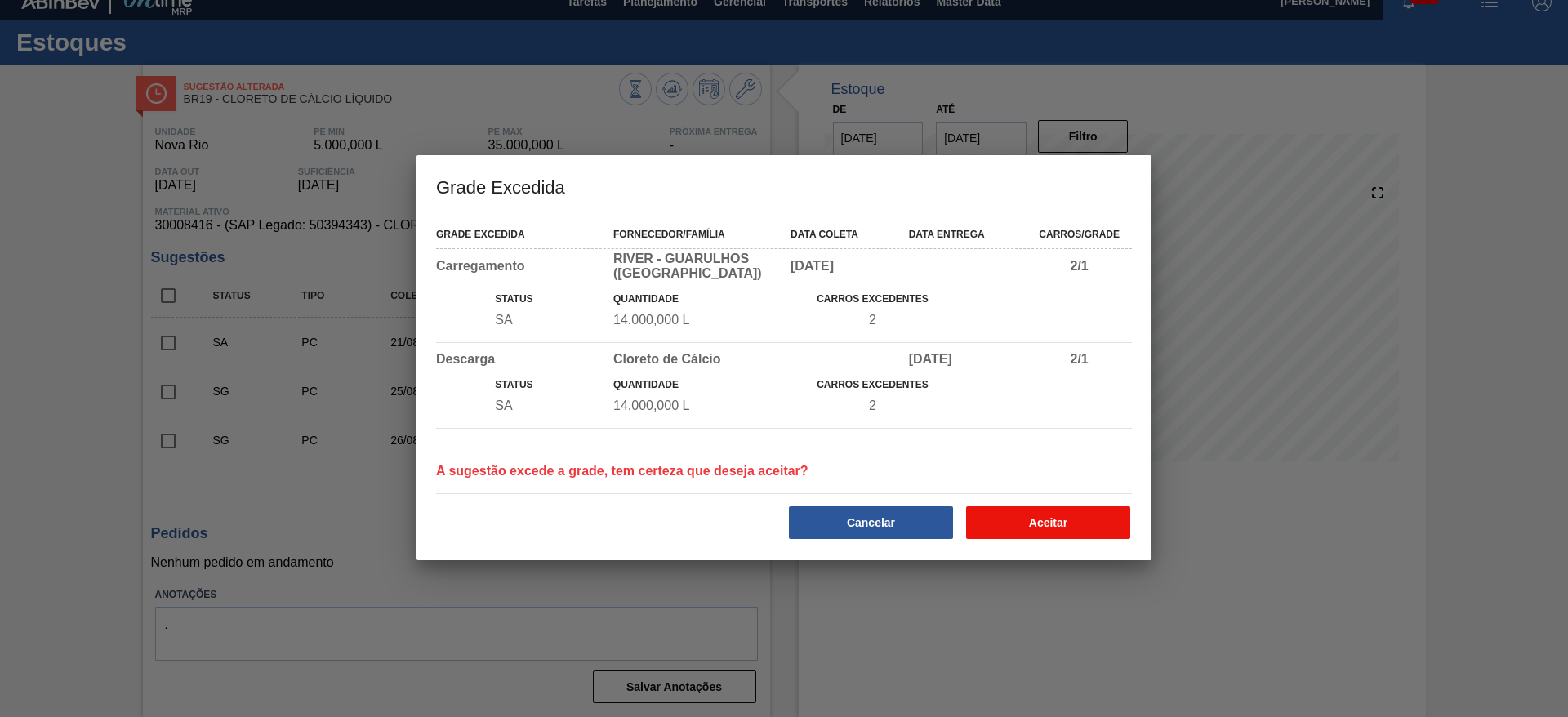
click at [1050, 527] on button "Aceitar" at bounding box center [1048, 522] width 164 height 32
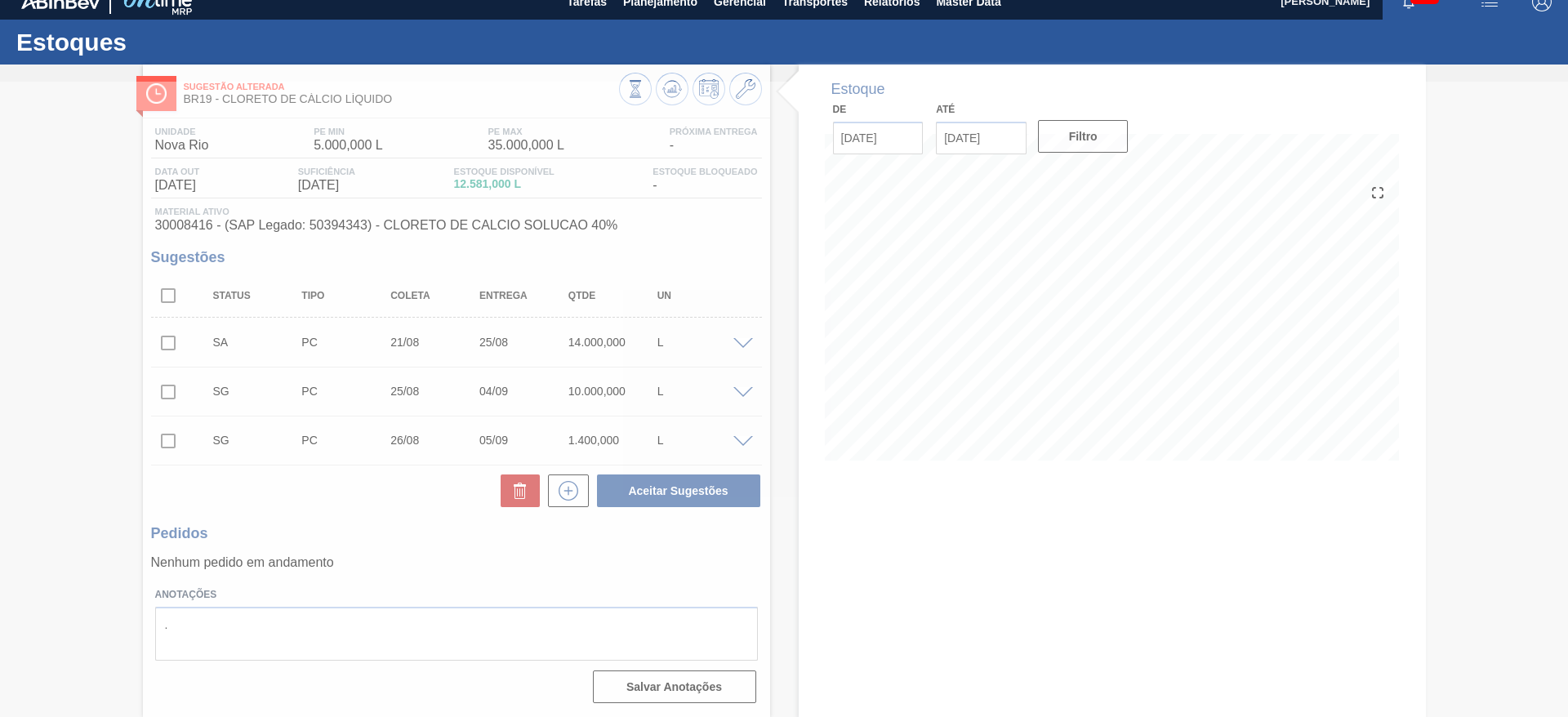
scroll to position [0, 0]
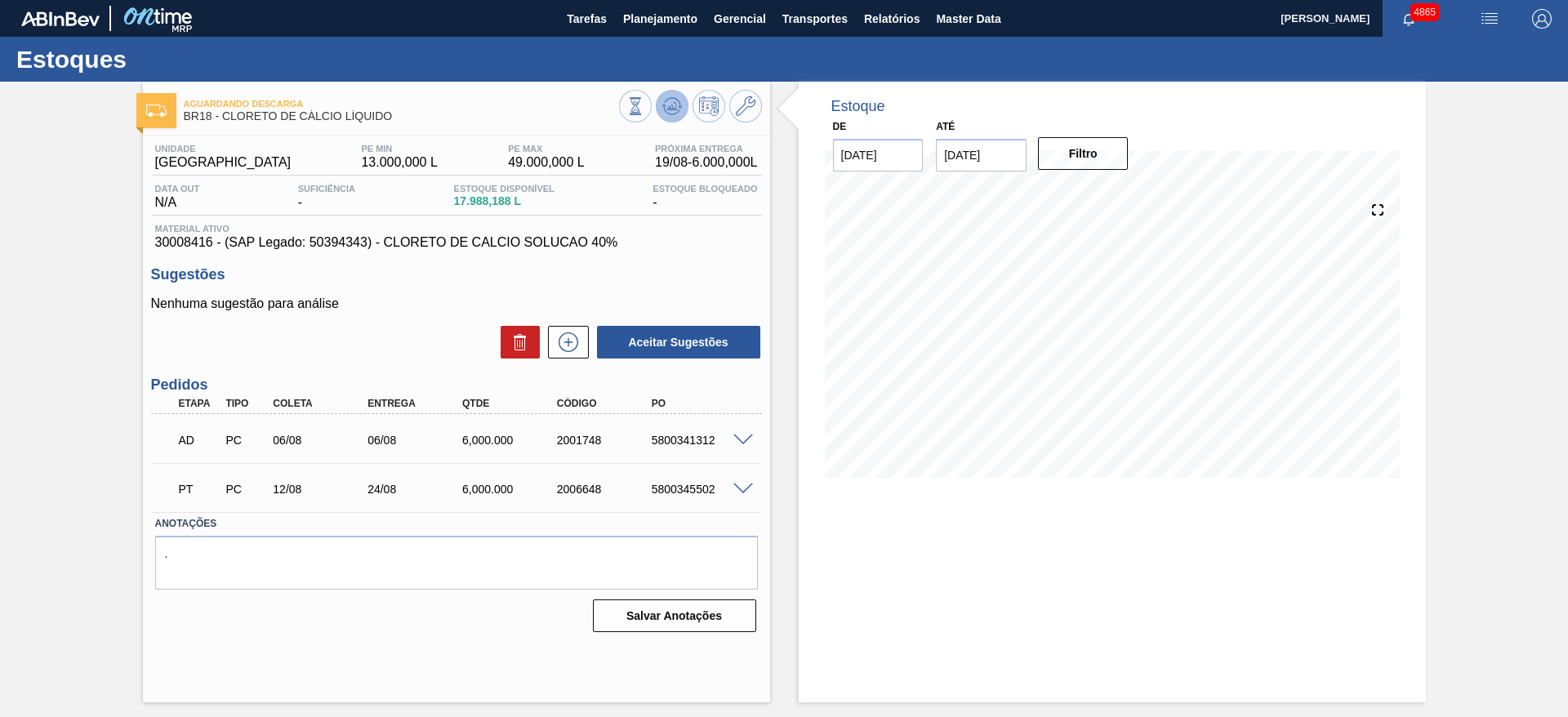
click at [644, 104] on icon at bounding box center [635, 105] width 18 height 18
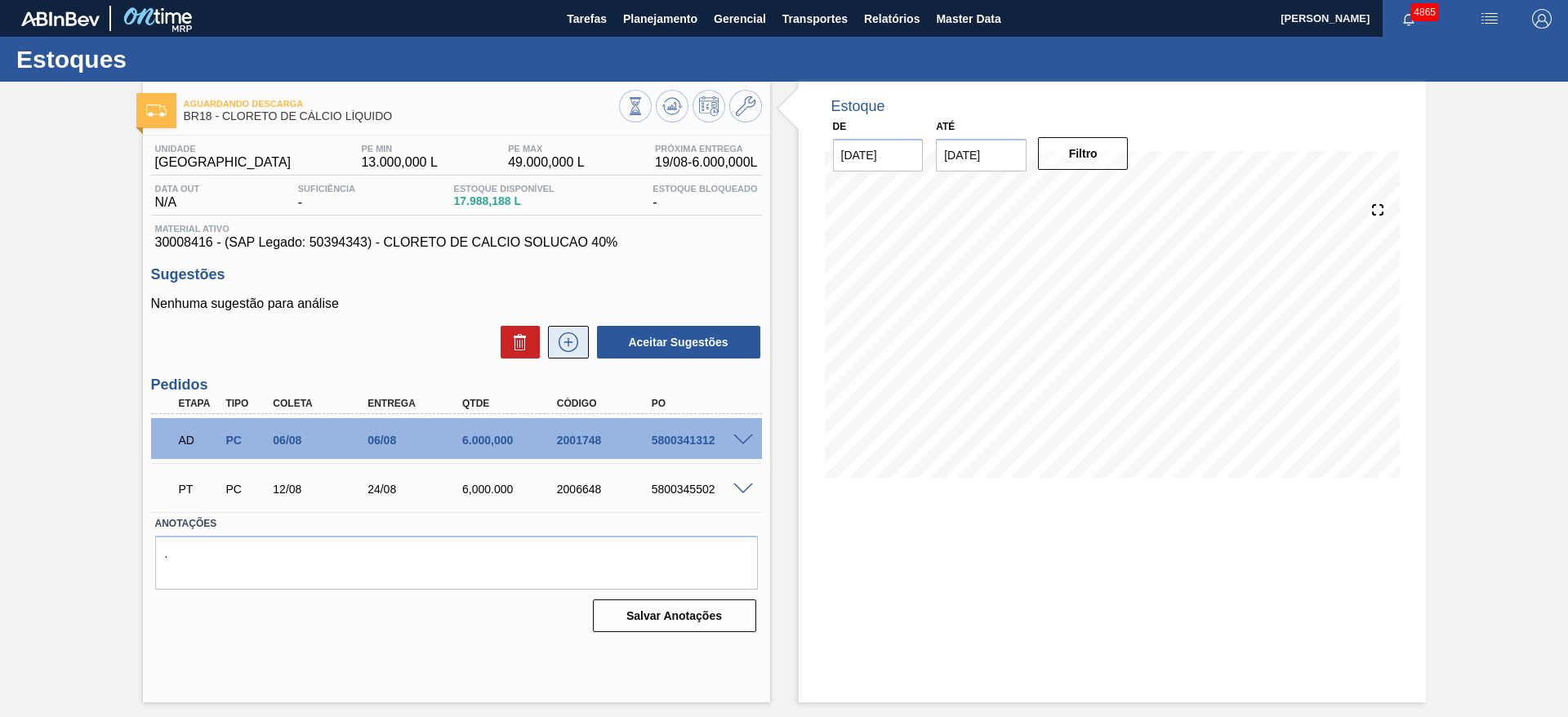
click at [581, 357] on button at bounding box center [569, 342] width 41 height 32
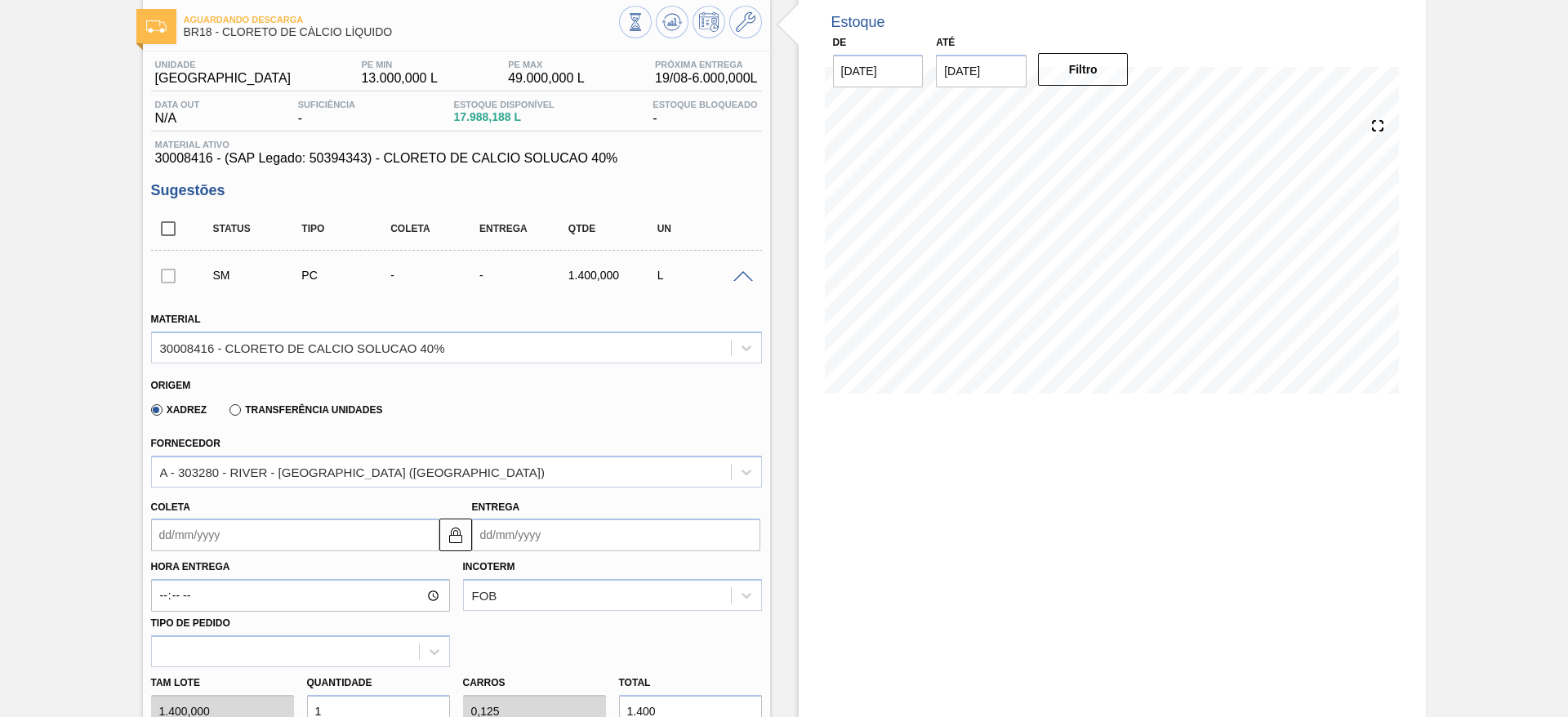
scroll to position [122, 0]
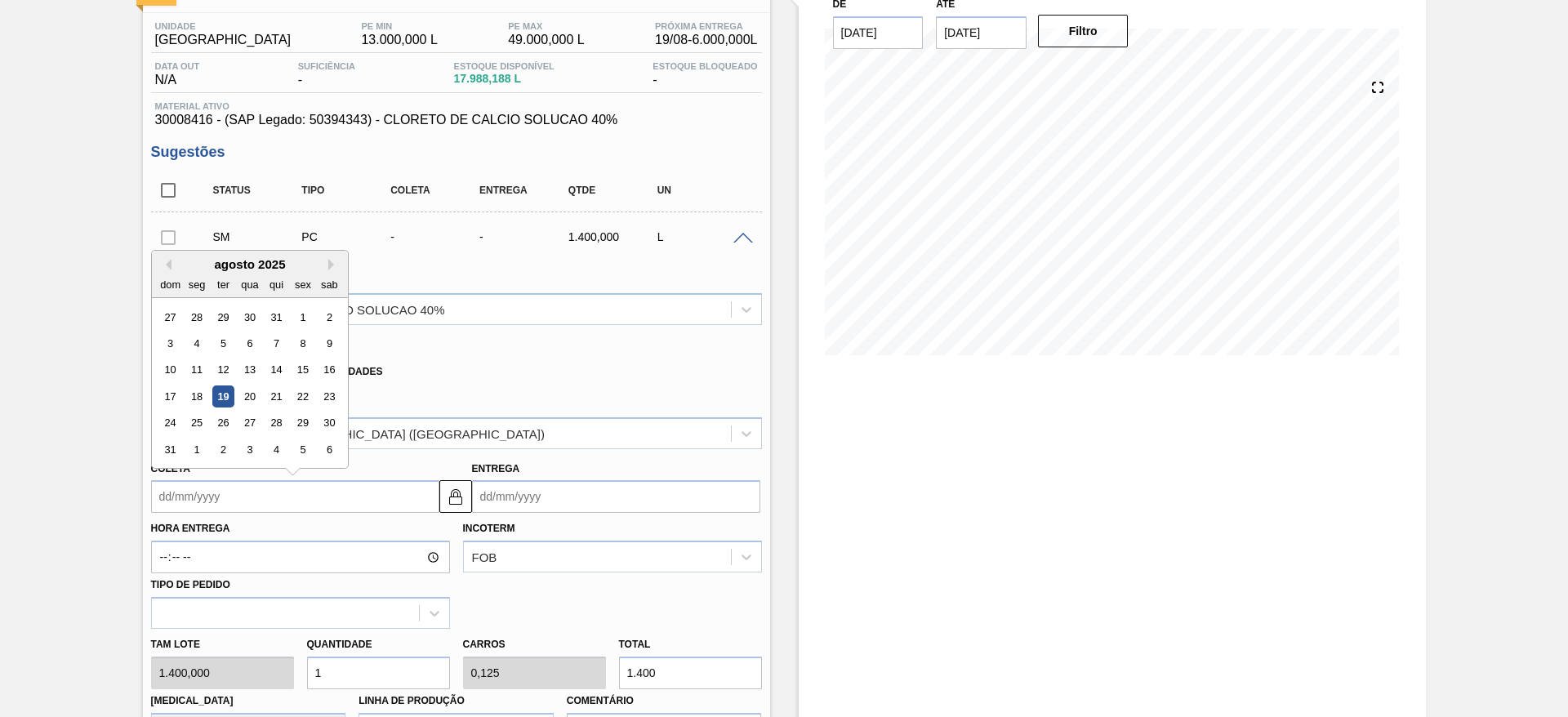
click at [271, 488] on input "Coleta" at bounding box center [295, 496] width 288 height 32
click at [225, 428] on div "26" at bounding box center [223, 423] width 22 height 22
type input "[DATE]"
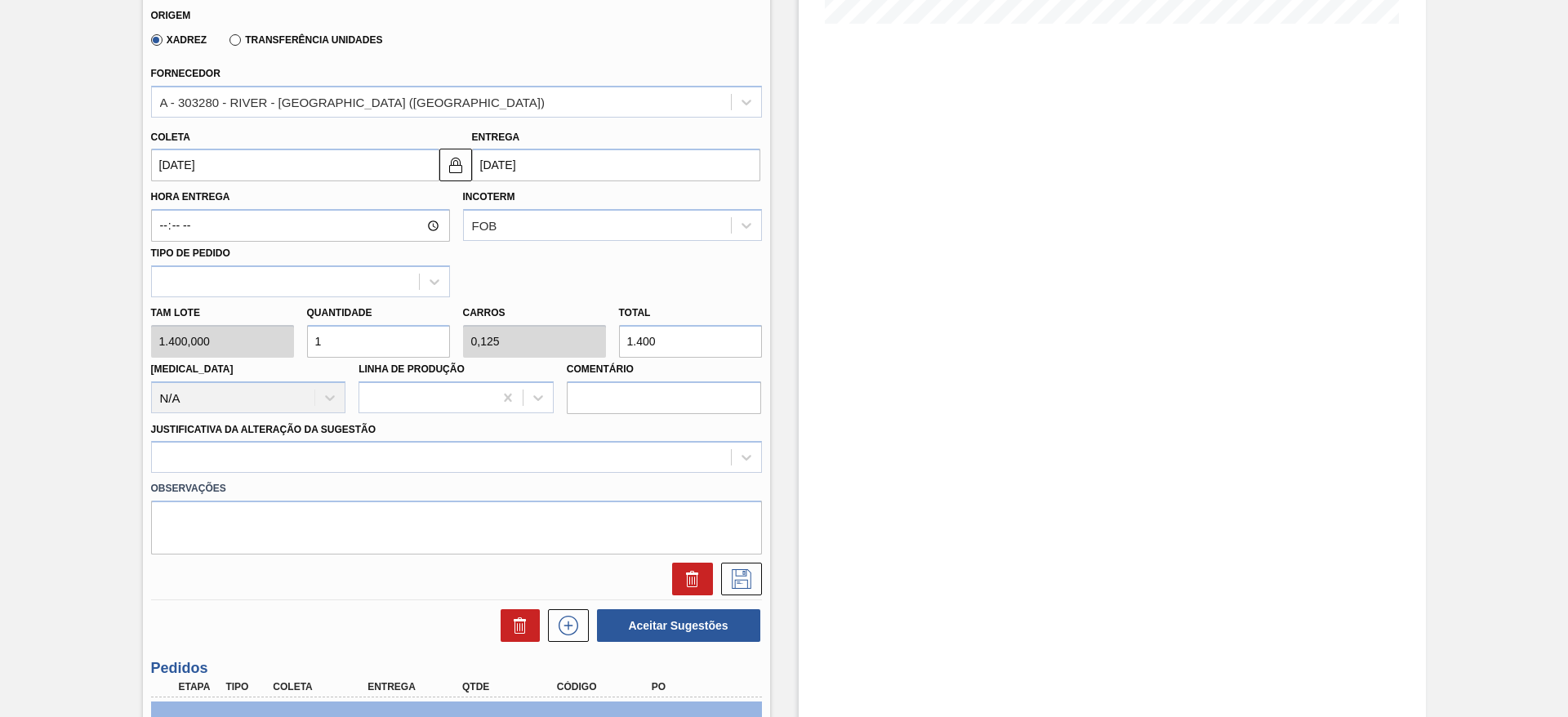
scroll to position [490, 0]
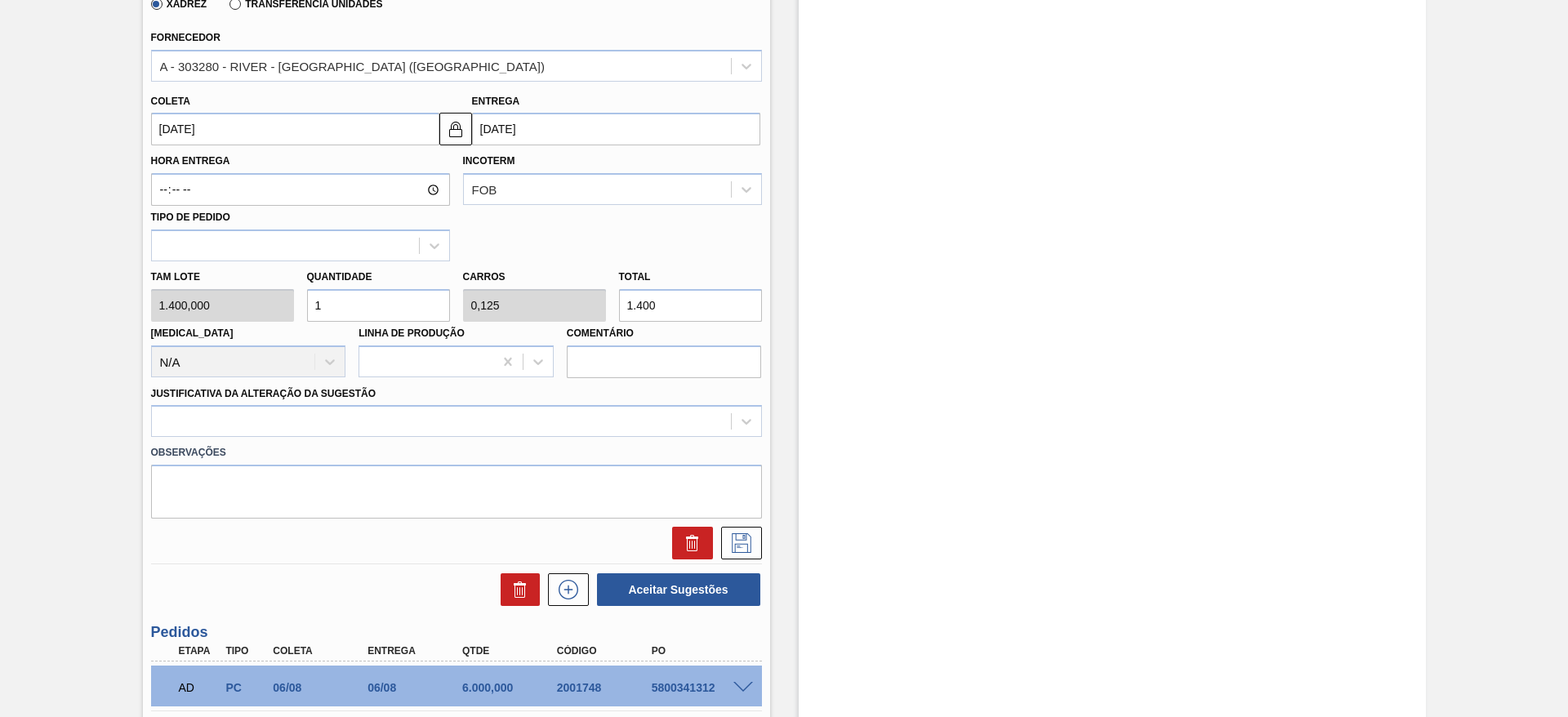
click at [292, 308] on div "Tam lote 1.400,000 Quantidade 1 Carros 0,125 Total 1.400 [MEDICAL_DATA] N/A Lin…" at bounding box center [456, 319] width 624 height 116
type input "3"
type input "0,375"
type input "4.200"
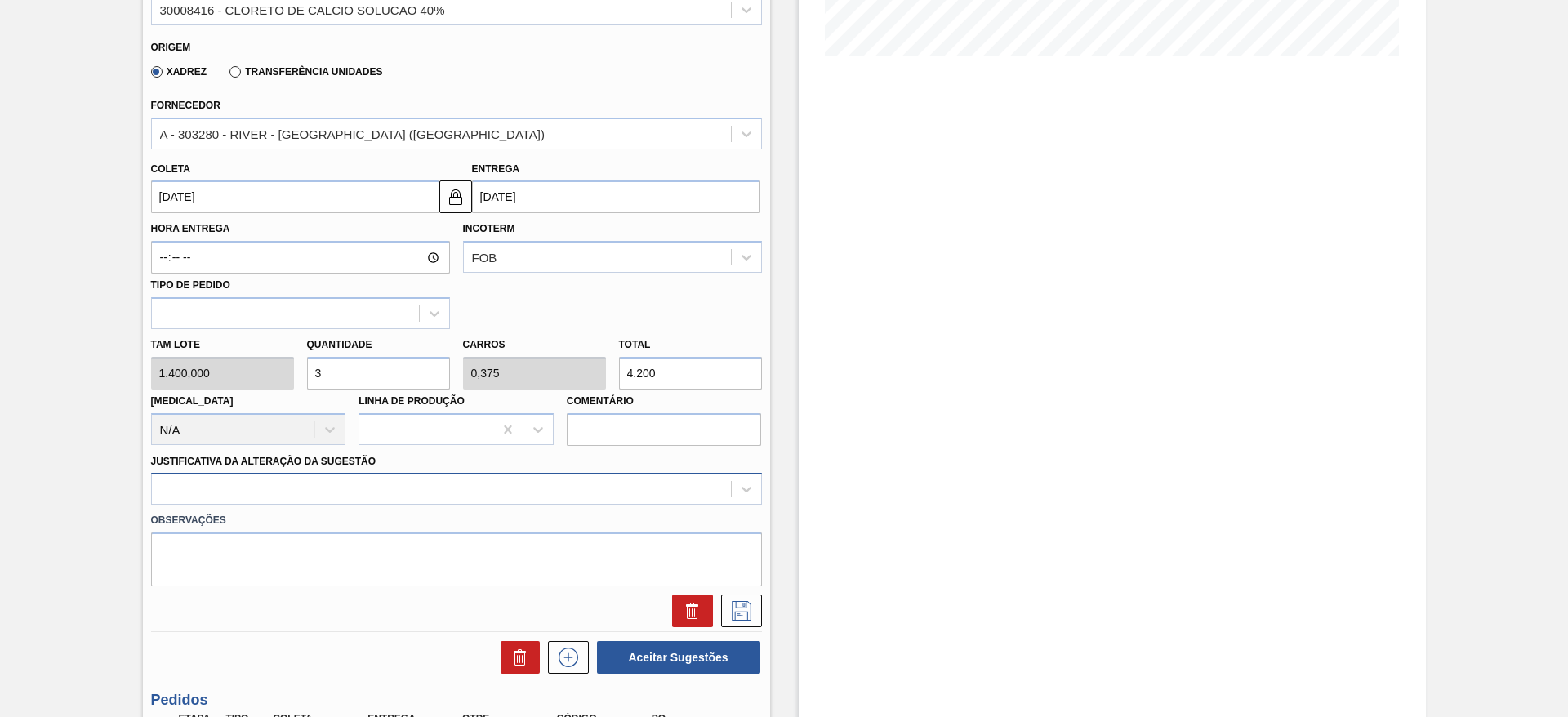
scroll to position [421, 0]
drag, startPoint x: 337, startPoint y: 374, endPoint x: 313, endPoint y: 372, distance: 24.1
click at [313, 372] on input "3" at bounding box center [378, 374] width 143 height 32
type input "4"
type input "0,5"
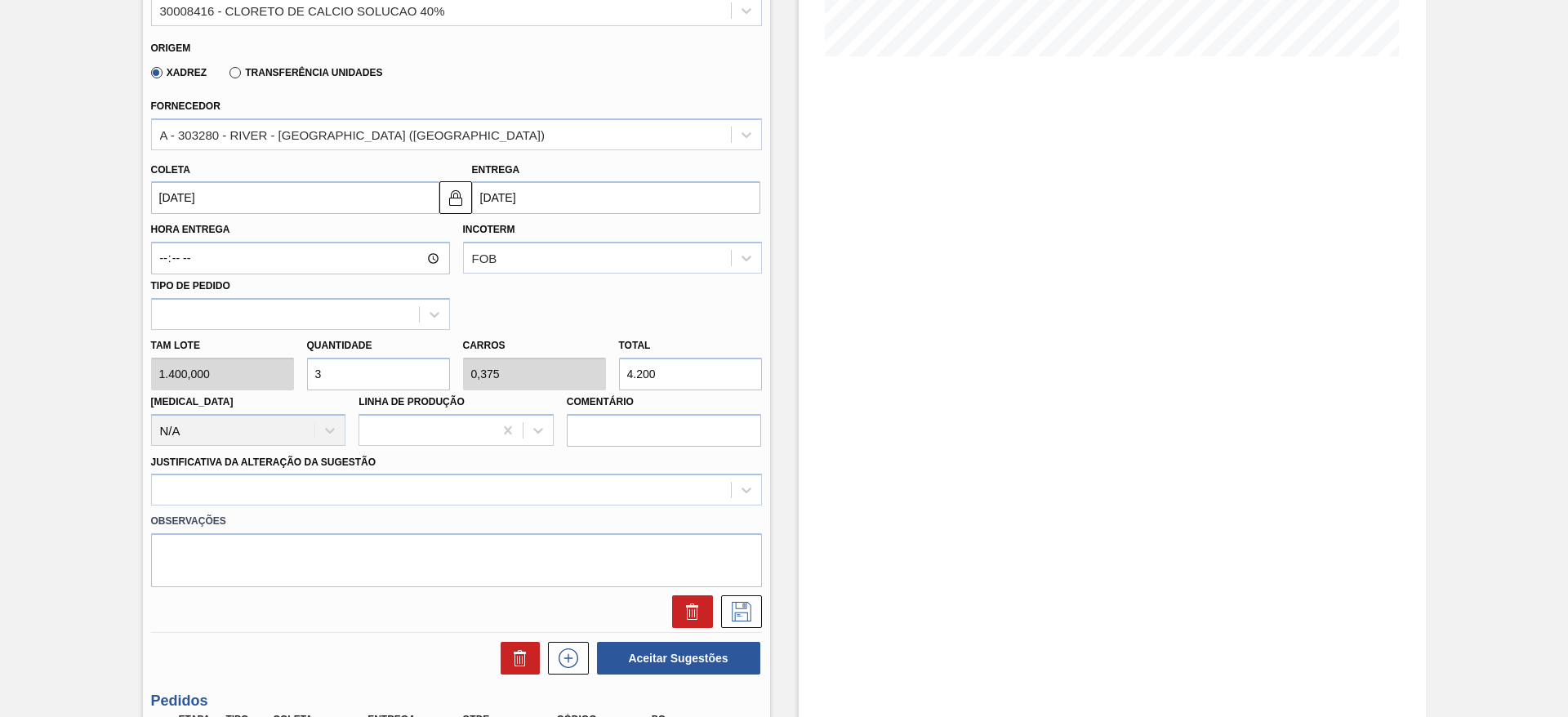
type input "5.600"
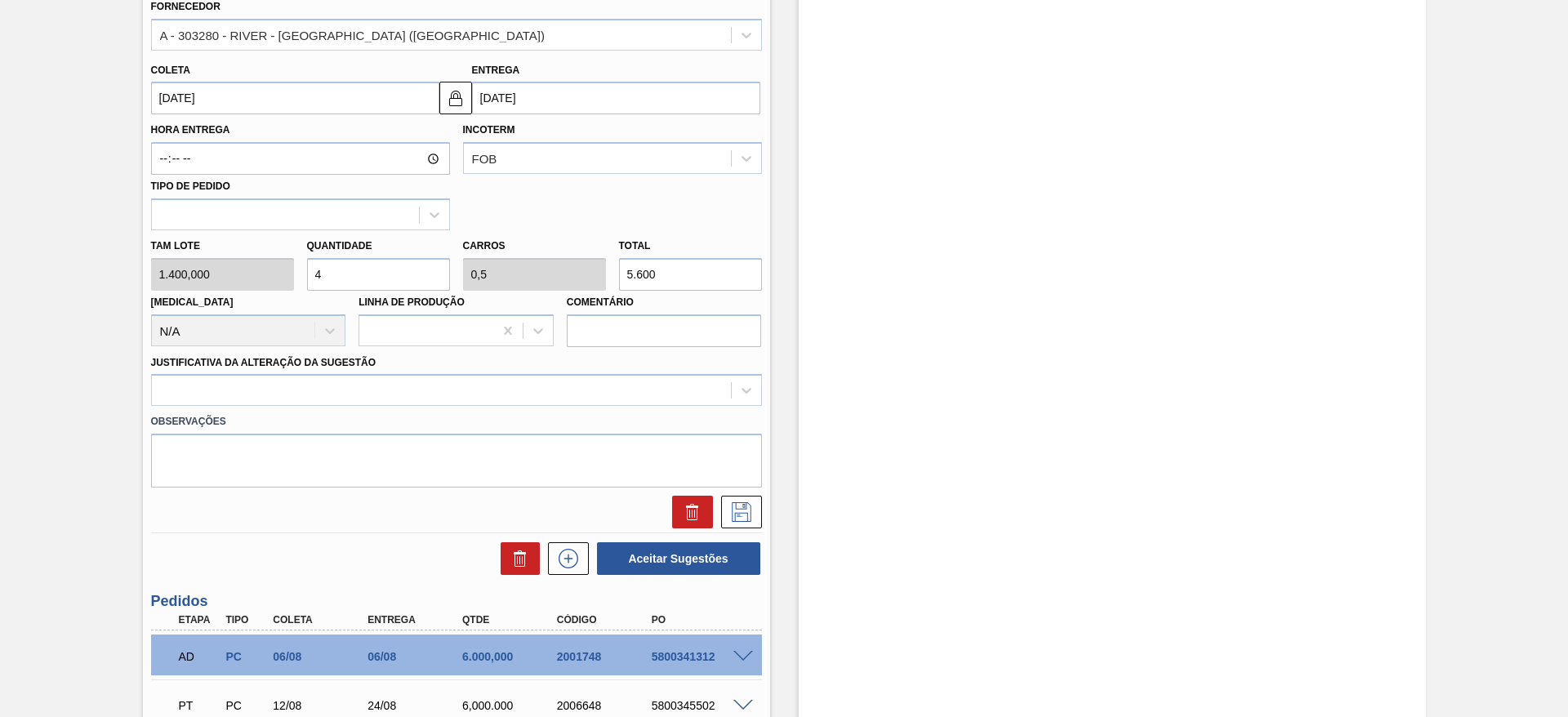
scroll to position [544, 0]
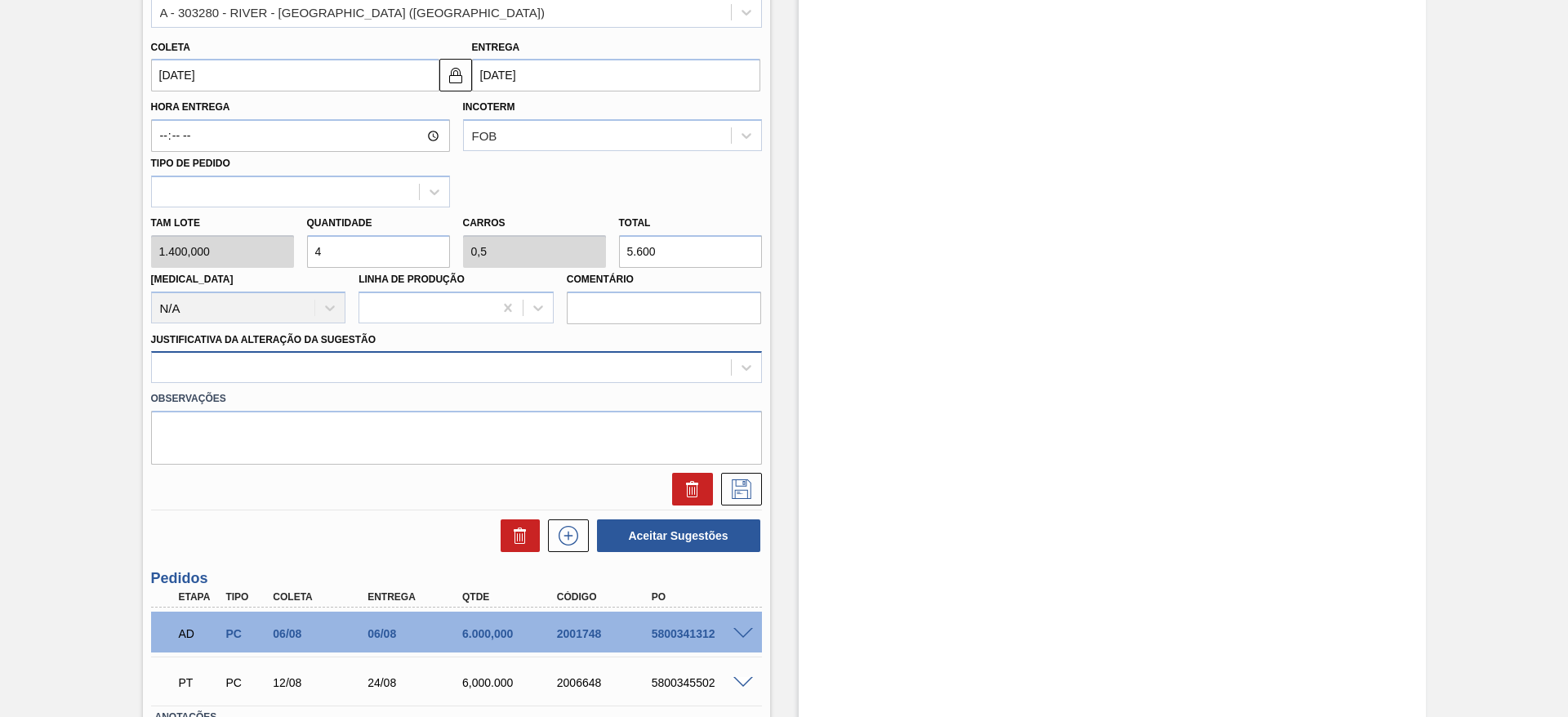
type input "4"
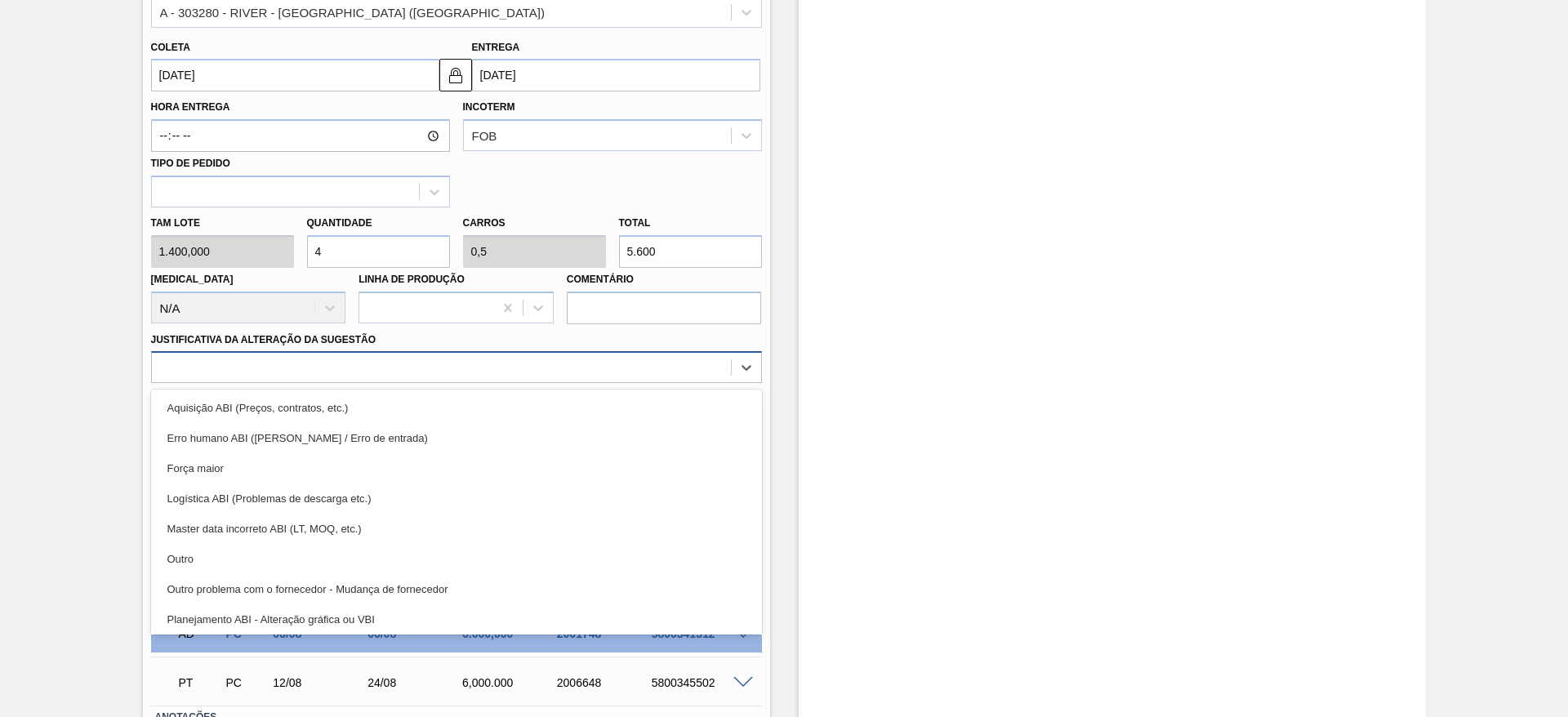
click at [398, 351] on div at bounding box center [456, 366] width 611 height 31
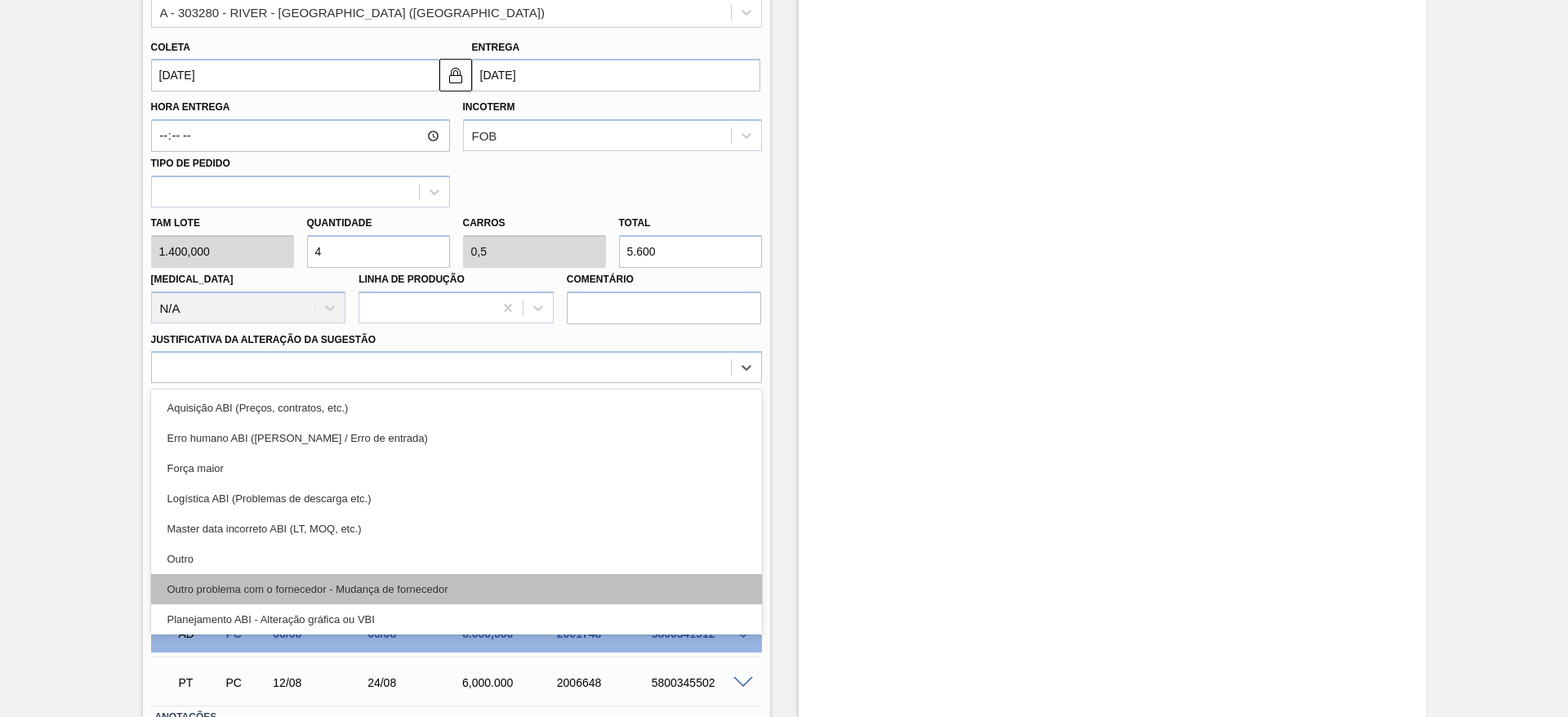
click at [355, 576] on div "Outro problema com o fornecedor - Mudança de fornecedor" at bounding box center [456, 590] width 611 height 31
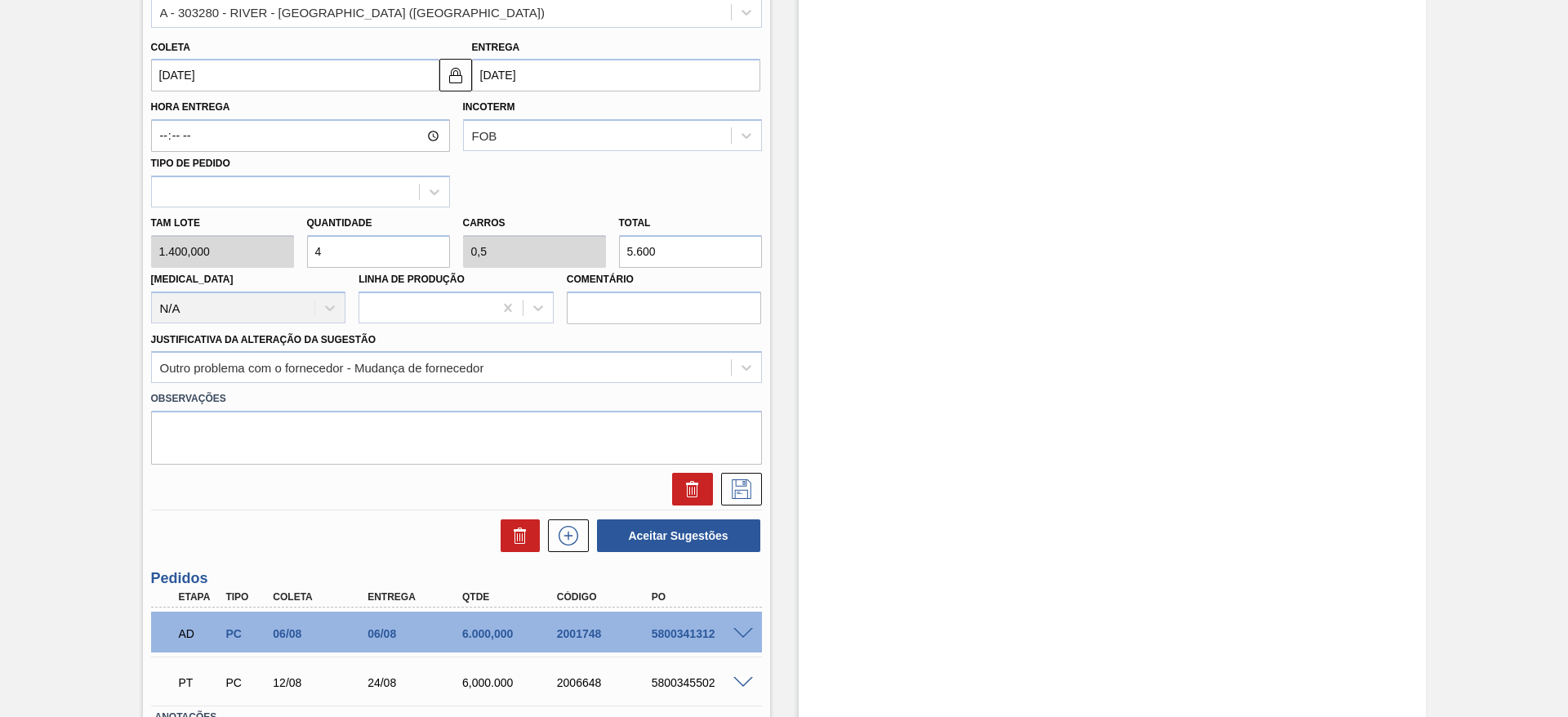
drag, startPoint x: 356, startPoint y: 571, endPoint x: 363, endPoint y: 433, distance: 138.2
click at [356, 563] on div "Unidade Pernambuco PE MIN 13.000,000 L PE MAX 49.000,000 L Próxima Entrega 19/0…" at bounding box center [456, 211] width 627 height 1239
drag, startPoint x: 357, startPoint y: 355, endPoint x: 358, endPoint y: 371, distance: 16.0
click at [357, 356] on div "Outro problema com o fornecedor - Mudança de fornecedor" at bounding box center [441, 368] width 579 height 24
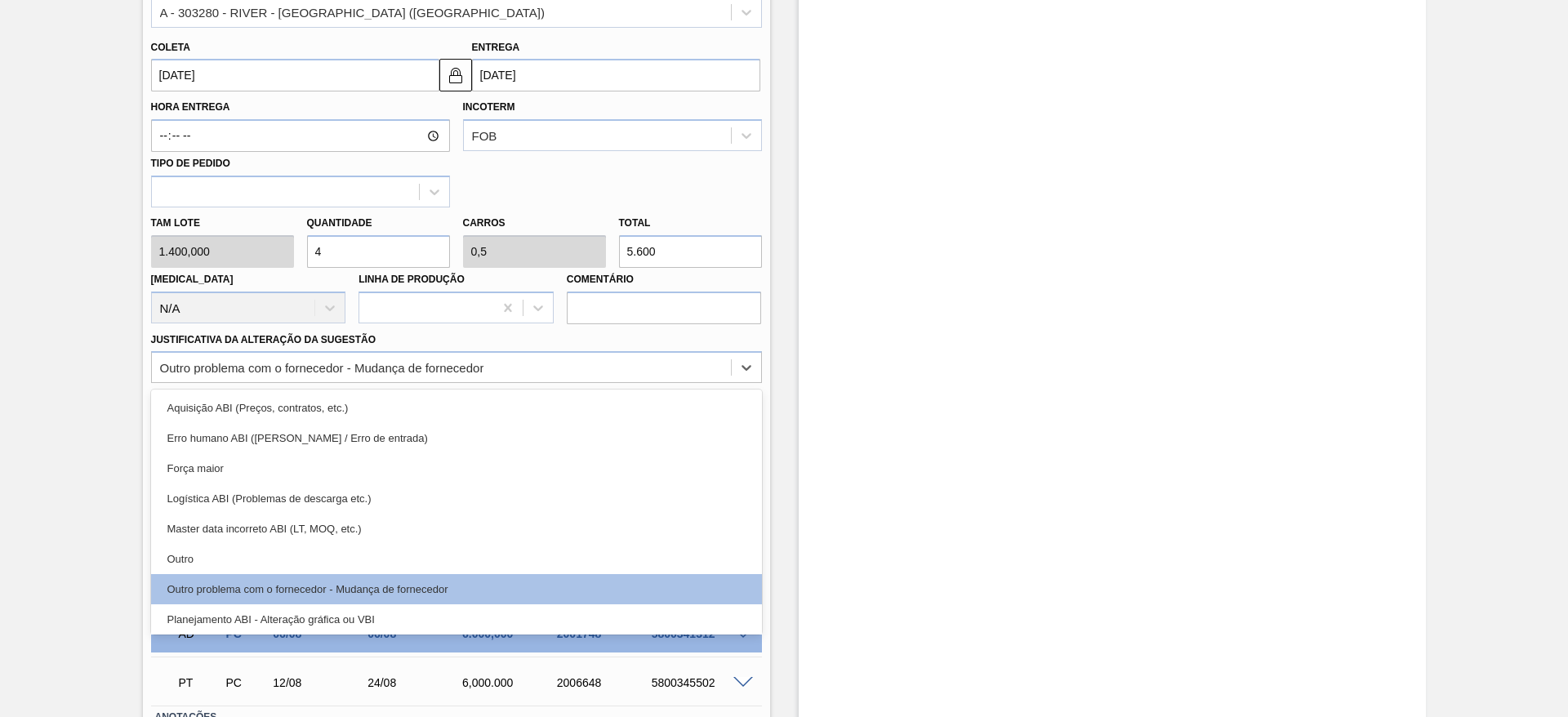
drag, startPoint x: 338, startPoint y: 557, endPoint x: 597, endPoint y: 506, distance: 264.0
click at [343, 556] on div "Outro" at bounding box center [456, 559] width 611 height 31
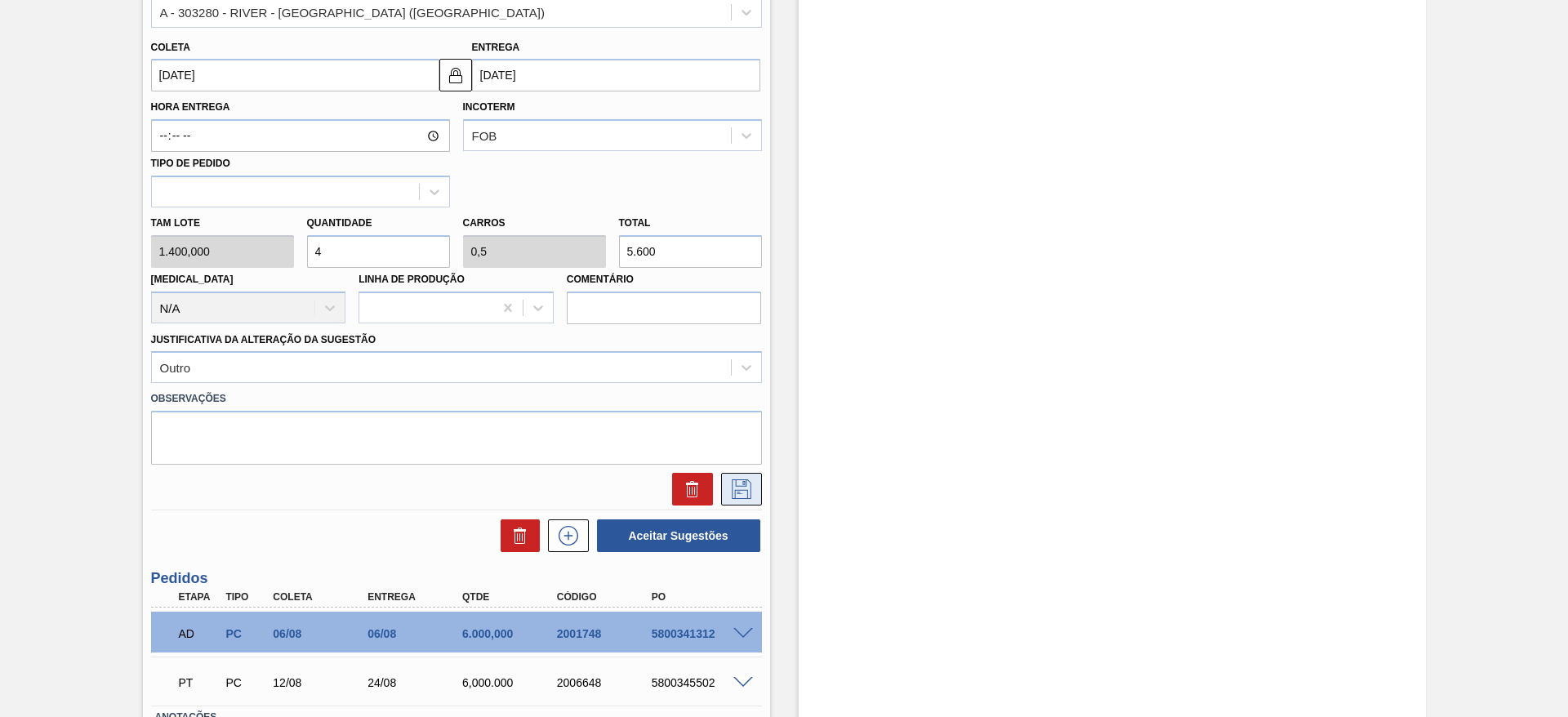
click at [730, 502] on button at bounding box center [742, 489] width 41 height 32
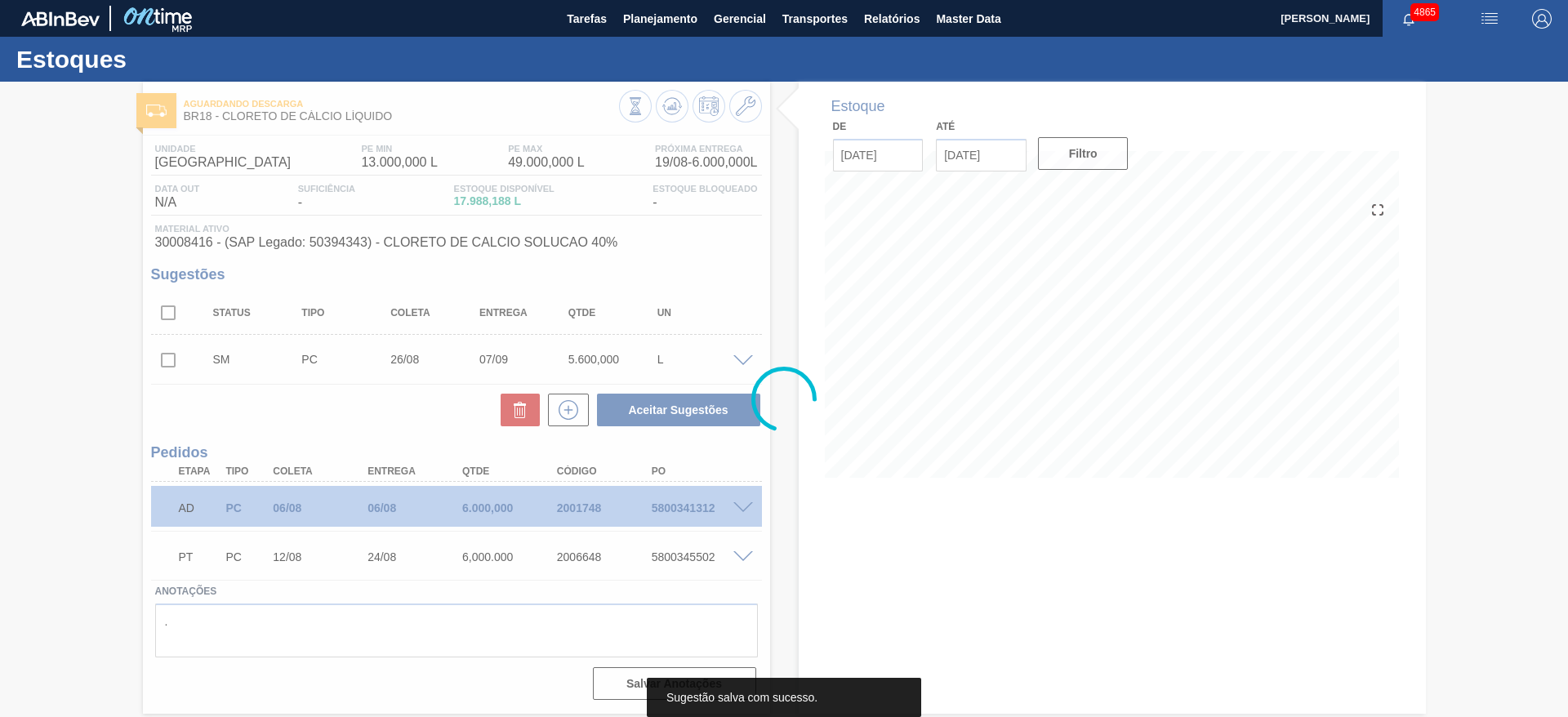
scroll to position [0, 0]
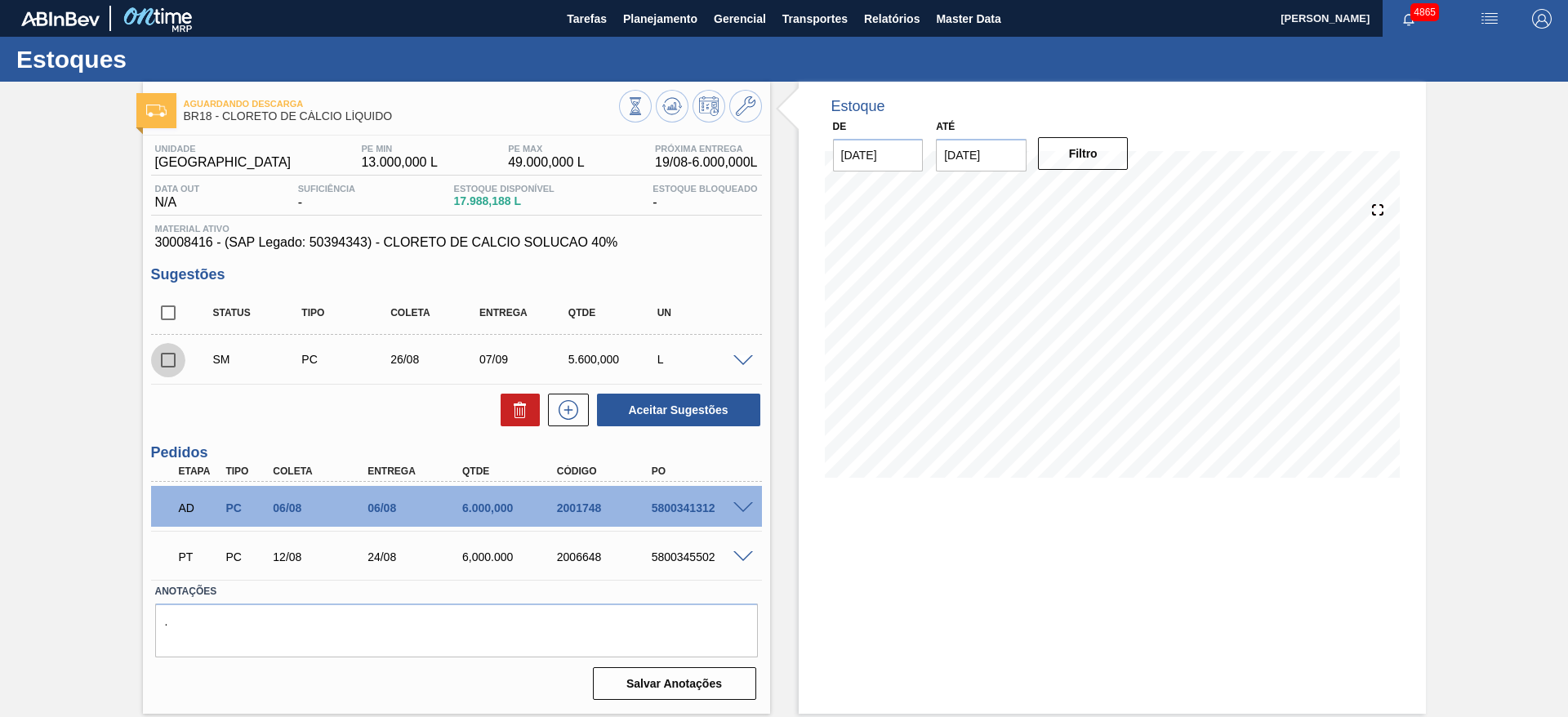
click at [168, 359] on input "checkbox" at bounding box center [168, 360] width 34 height 34
click at [647, 419] on button "Aceitar Sugestões" at bounding box center [679, 409] width 163 height 32
checkbox input "false"
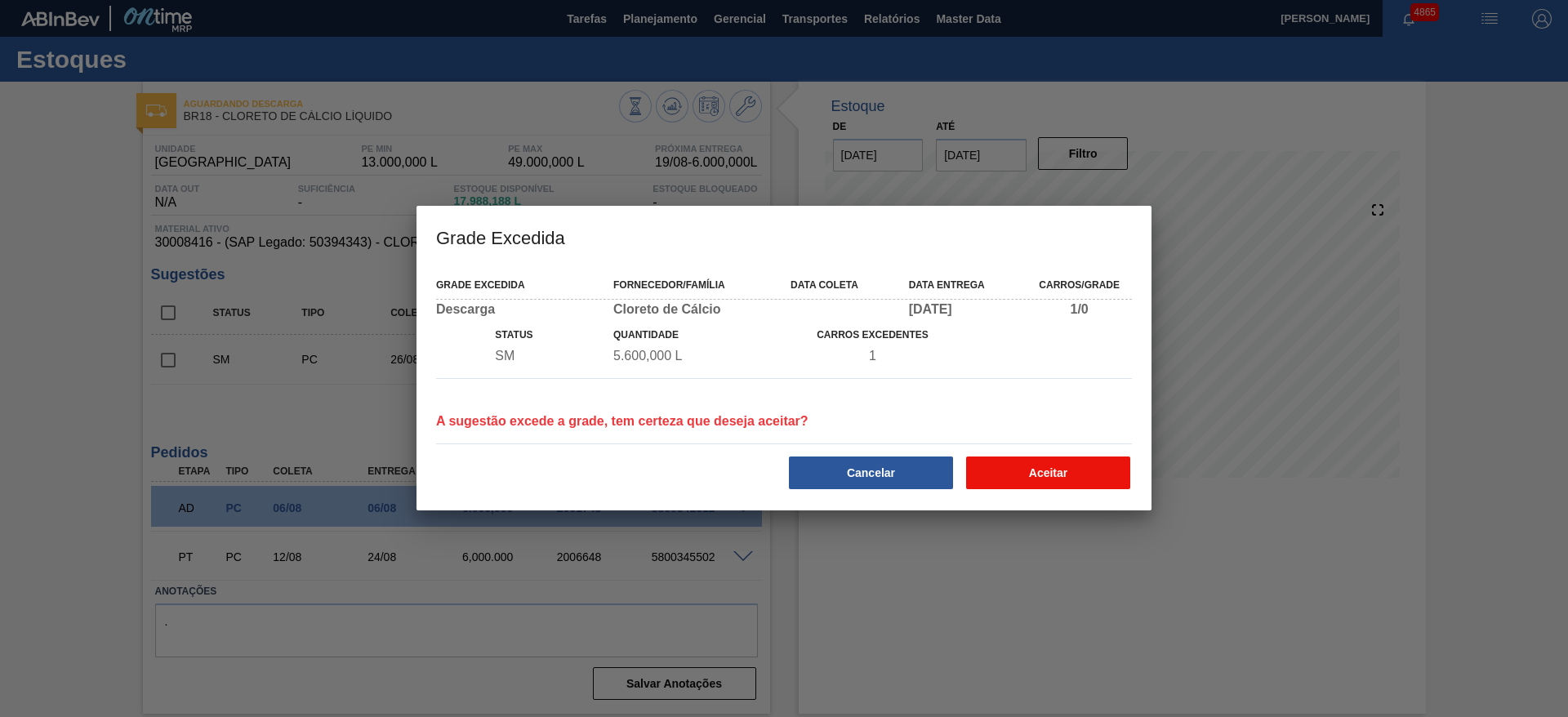
click at [1086, 462] on button "Aceitar" at bounding box center [1048, 472] width 164 height 32
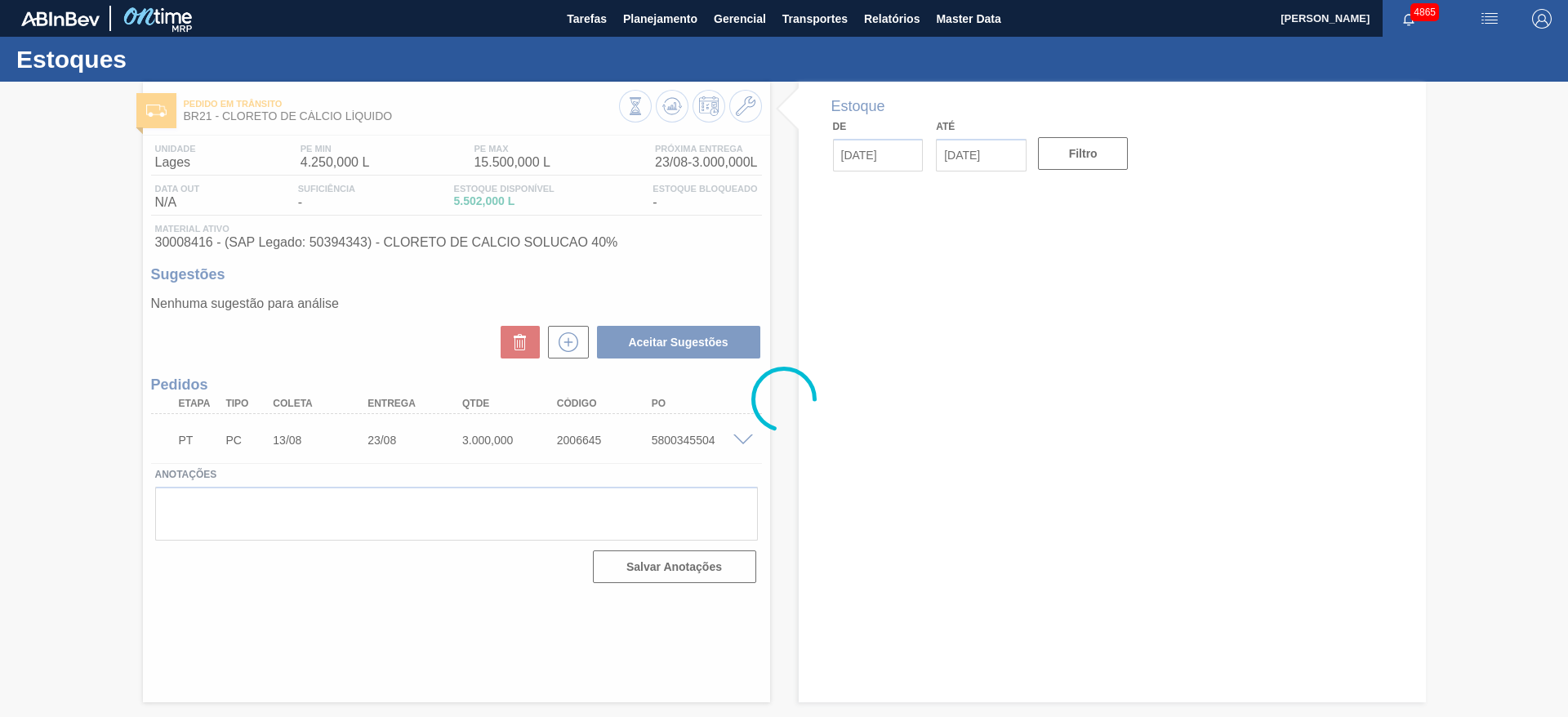
type input "[DATE]"
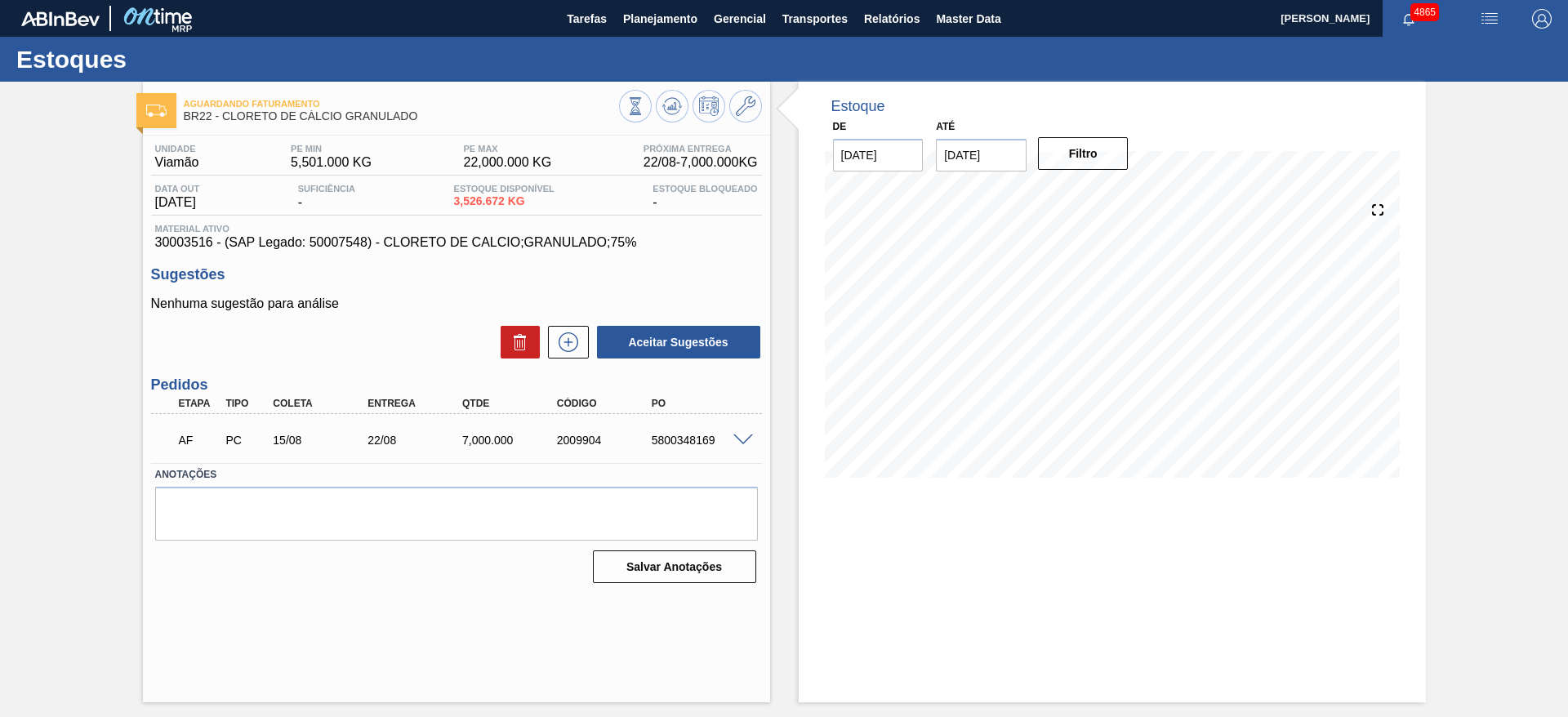
click at [745, 437] on span at bounding box center [743, 440] width 20 height 12
type input "1.000"
type input "7.000"
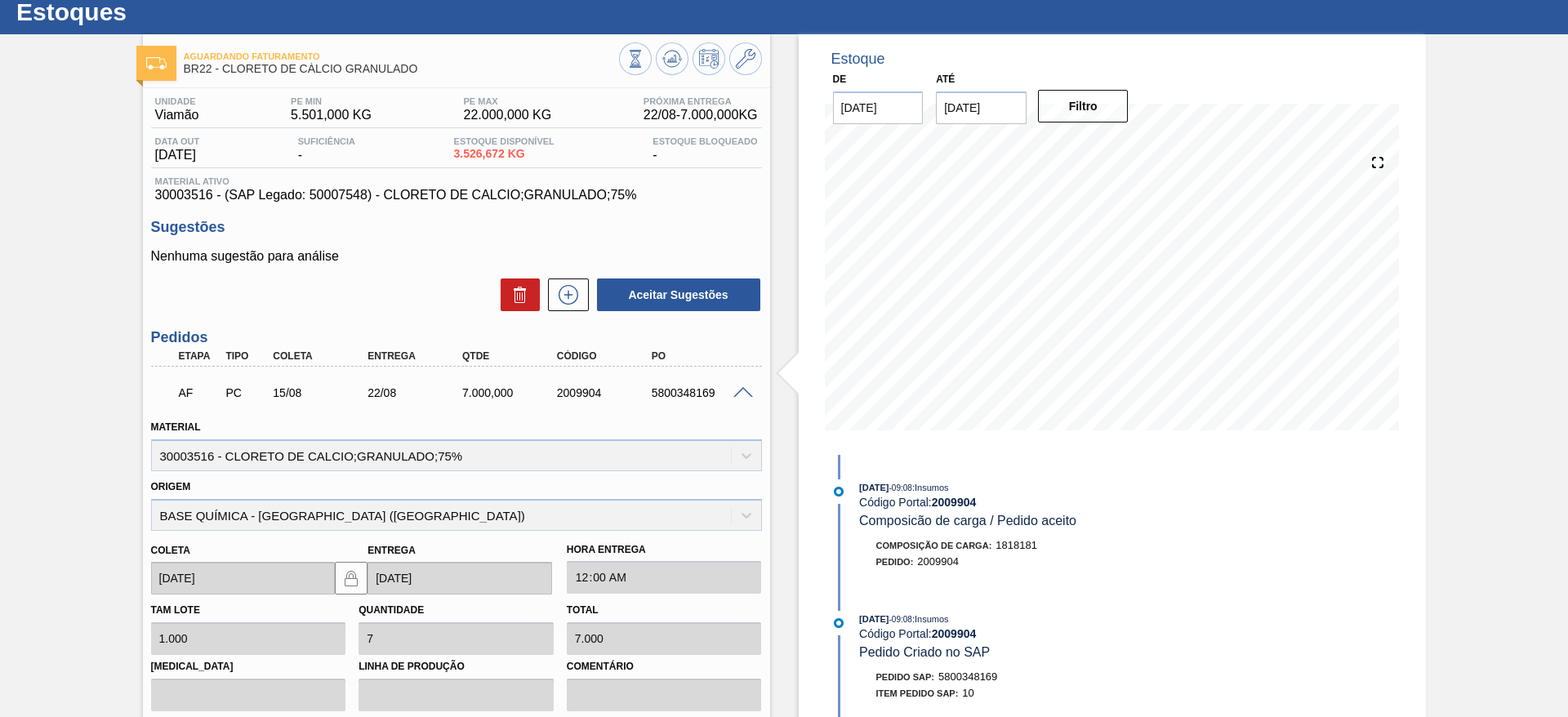
scroll to position [31, 0]
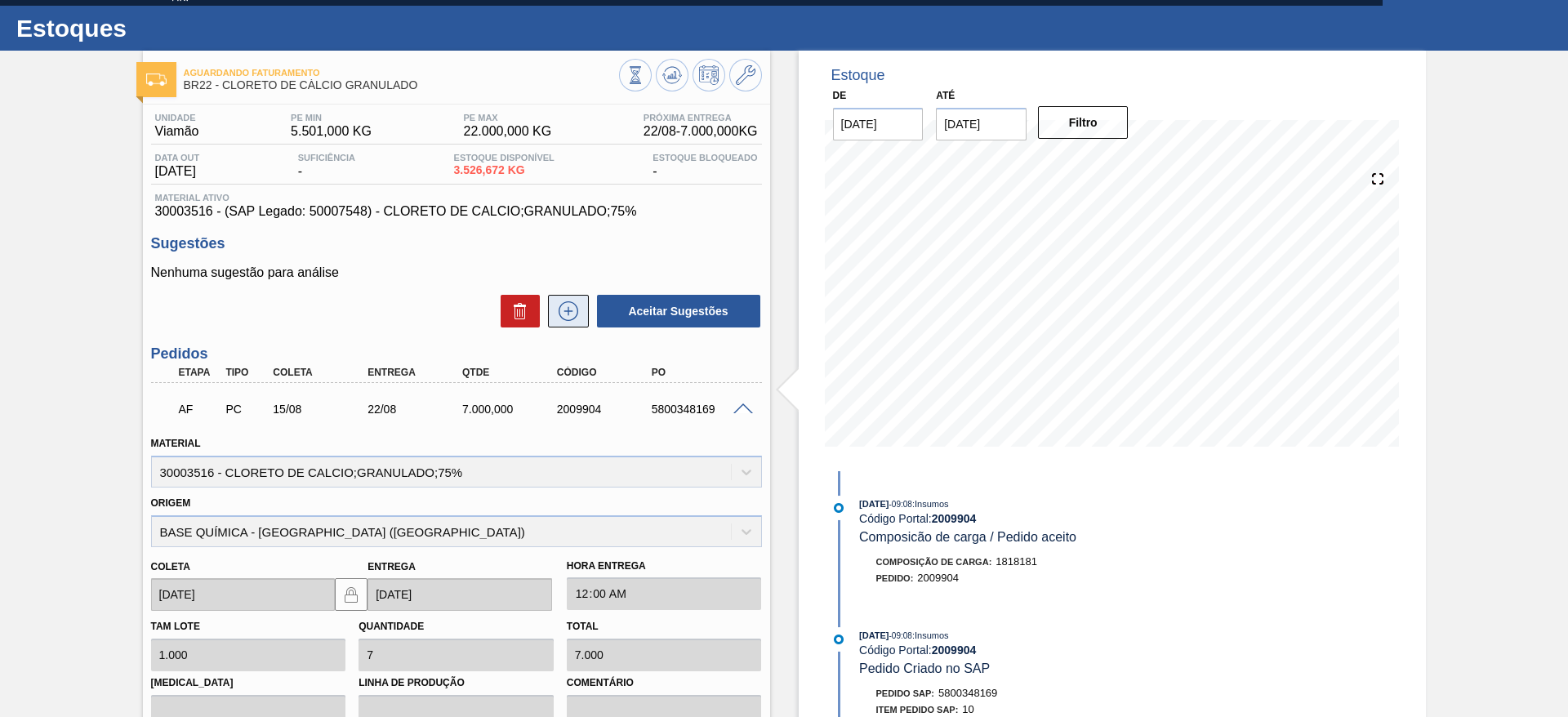
click at [569, 313] on icon at bounding box center [569, 311] width 26 height 20
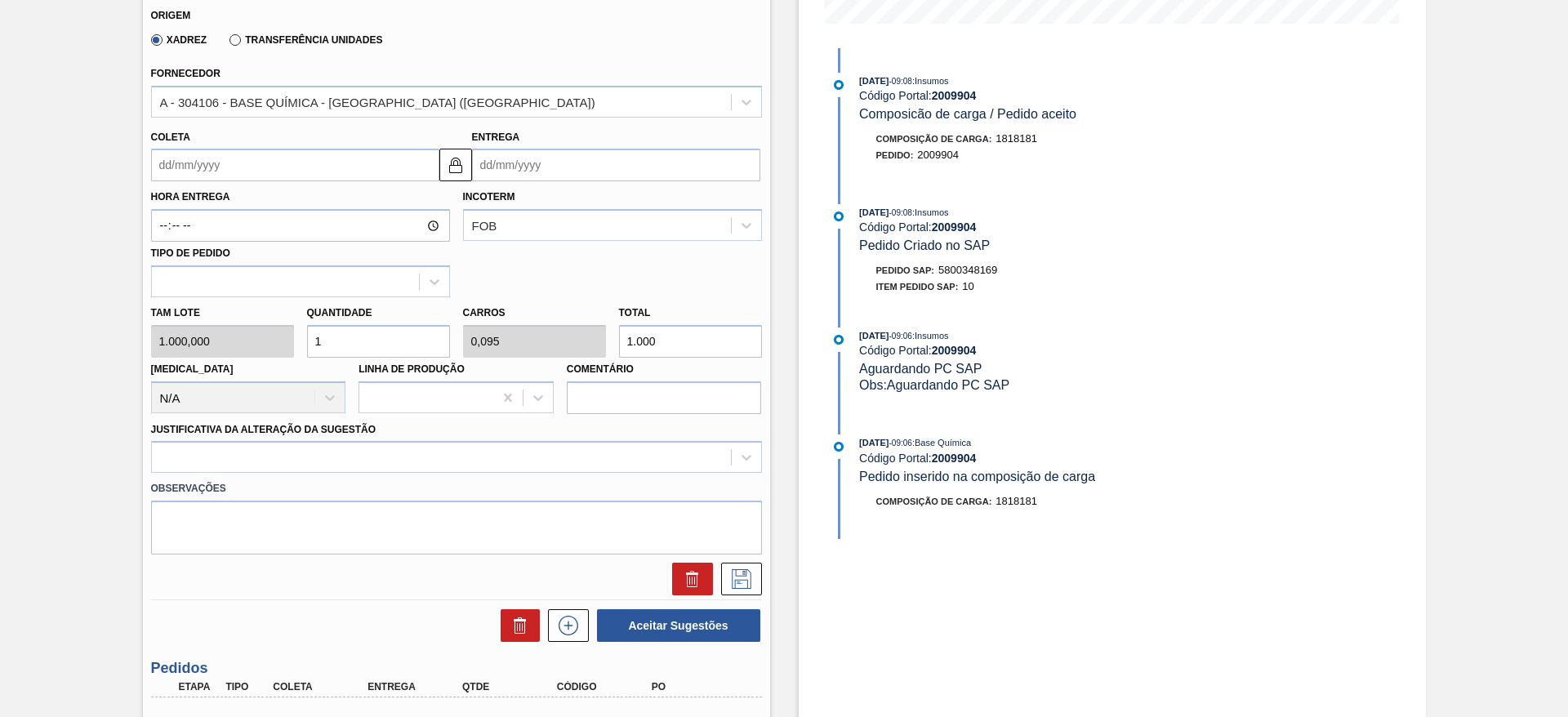
scroll to position [156, 0]
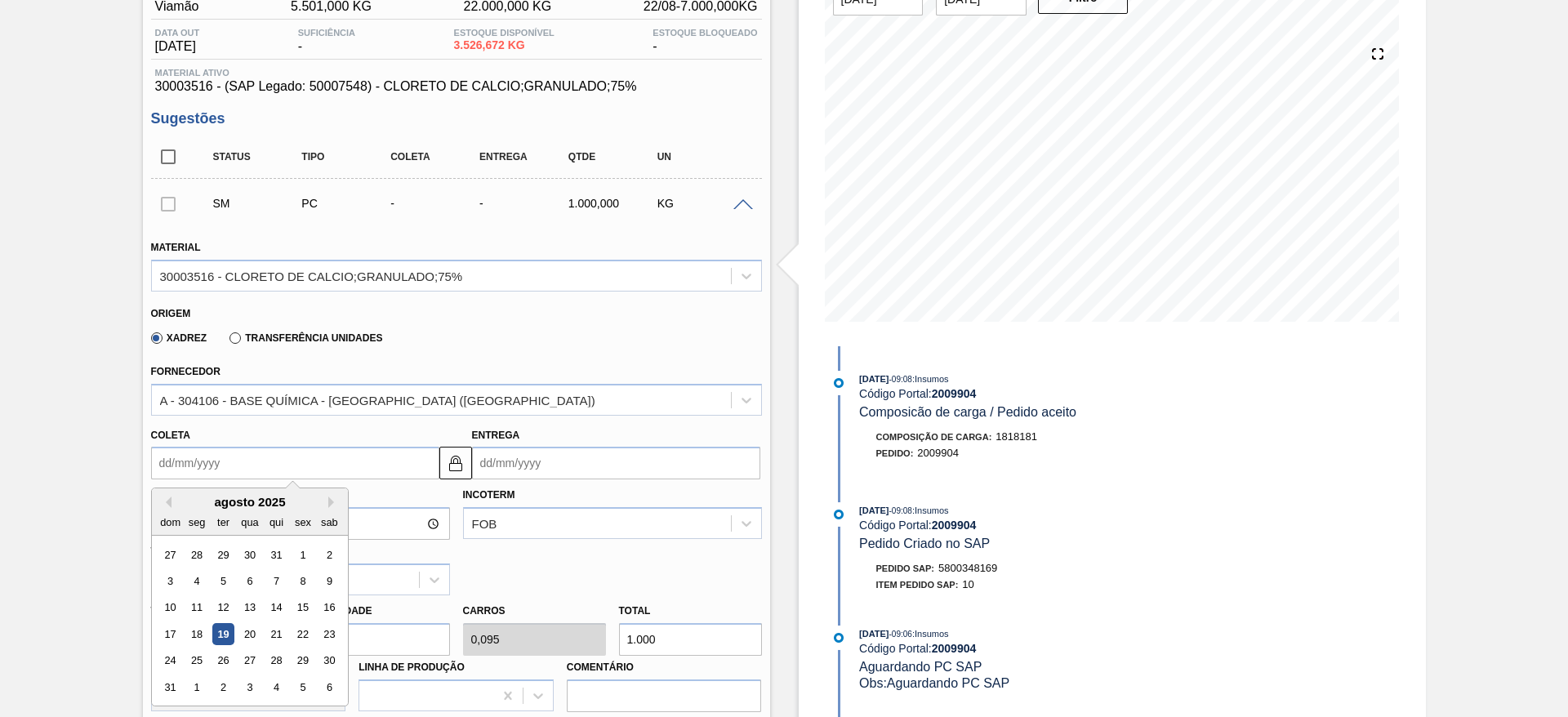
click at [276, 465] on input "Coleta" at bounding box center [295, 463] width 288 height 32
click at [274, 636] on div "21" at bounding box center [275, 634] width 22 height 22
type input "21/08/2025"
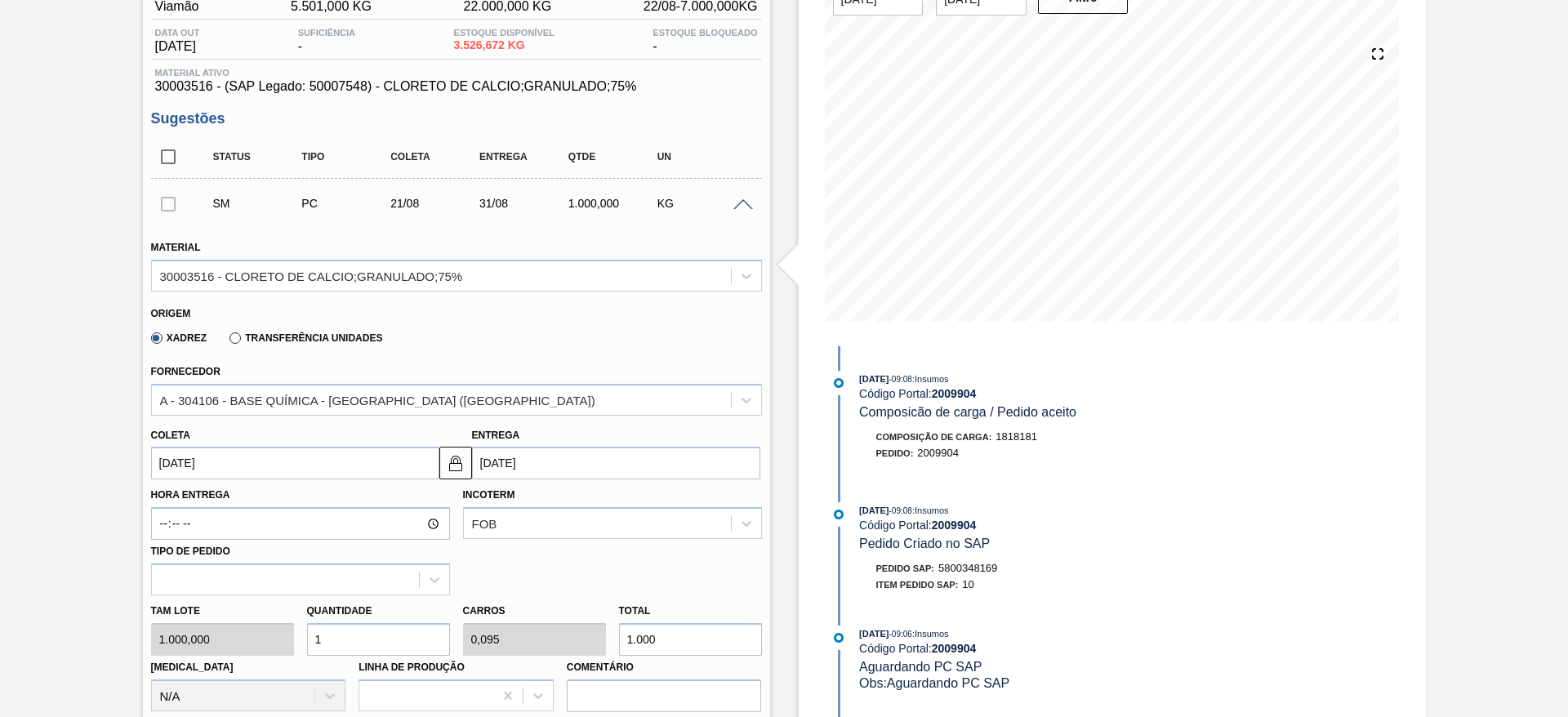
click at [343, 471] on input "21/08/2025" at bounding box center [295, 463] width 288 height 32
click at [342, 429] on div "Coleta 21/08/2025" at bounding box center [295, 452] width 288 height 56
click at [455, 470] on img at bounding box center [456, 462] width 20 height 20
click at [488, 466] on input "[DATE]" at bounding box center [616, 463] width 288 height 32
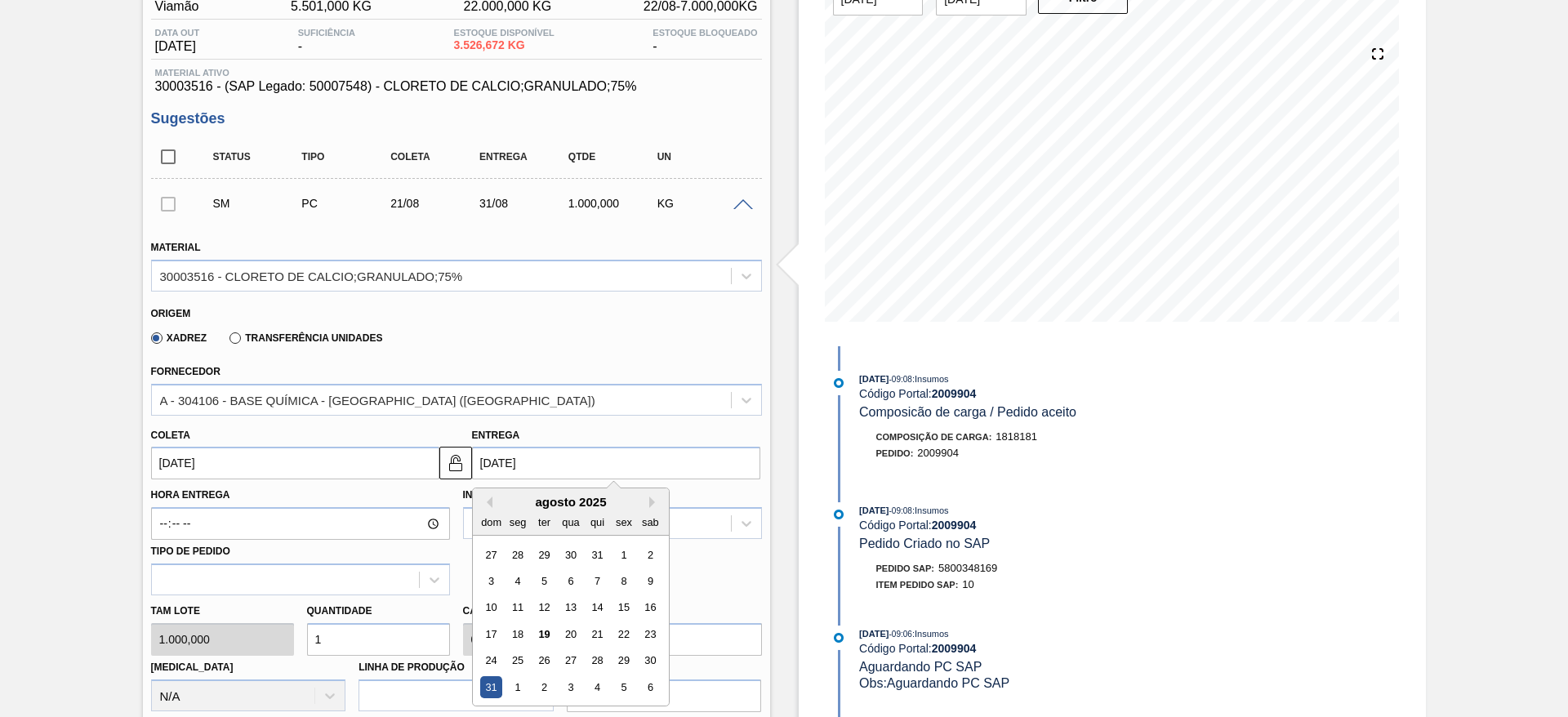
drag, startPoint x: 597, startPoint y: 659, endPoint x: 575, endPoint y: 642, distance: 27.8
click at [594, 657] on div "28" at bounding box center [597, 661] width 22 height 22
type input "28/08/2025"
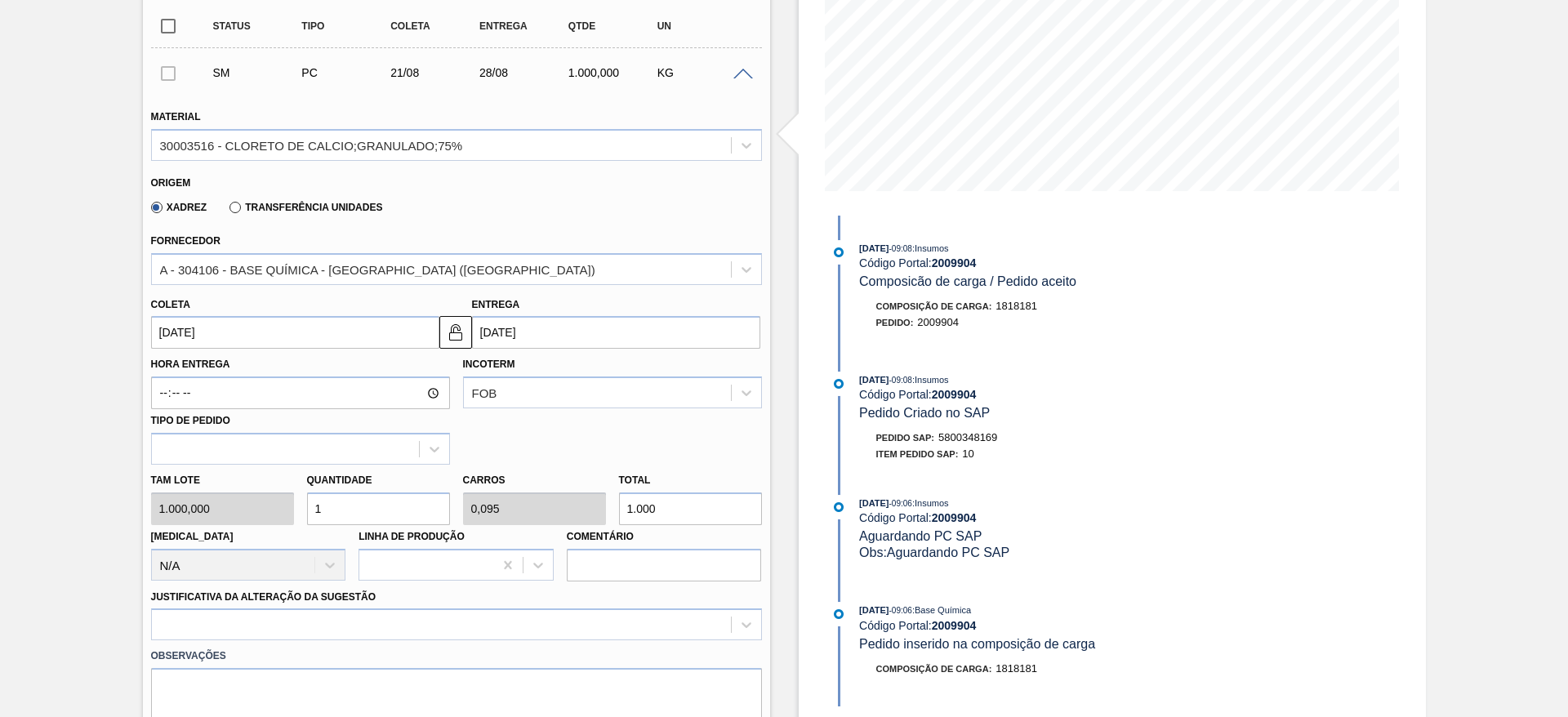
scroll to position [401, 0]
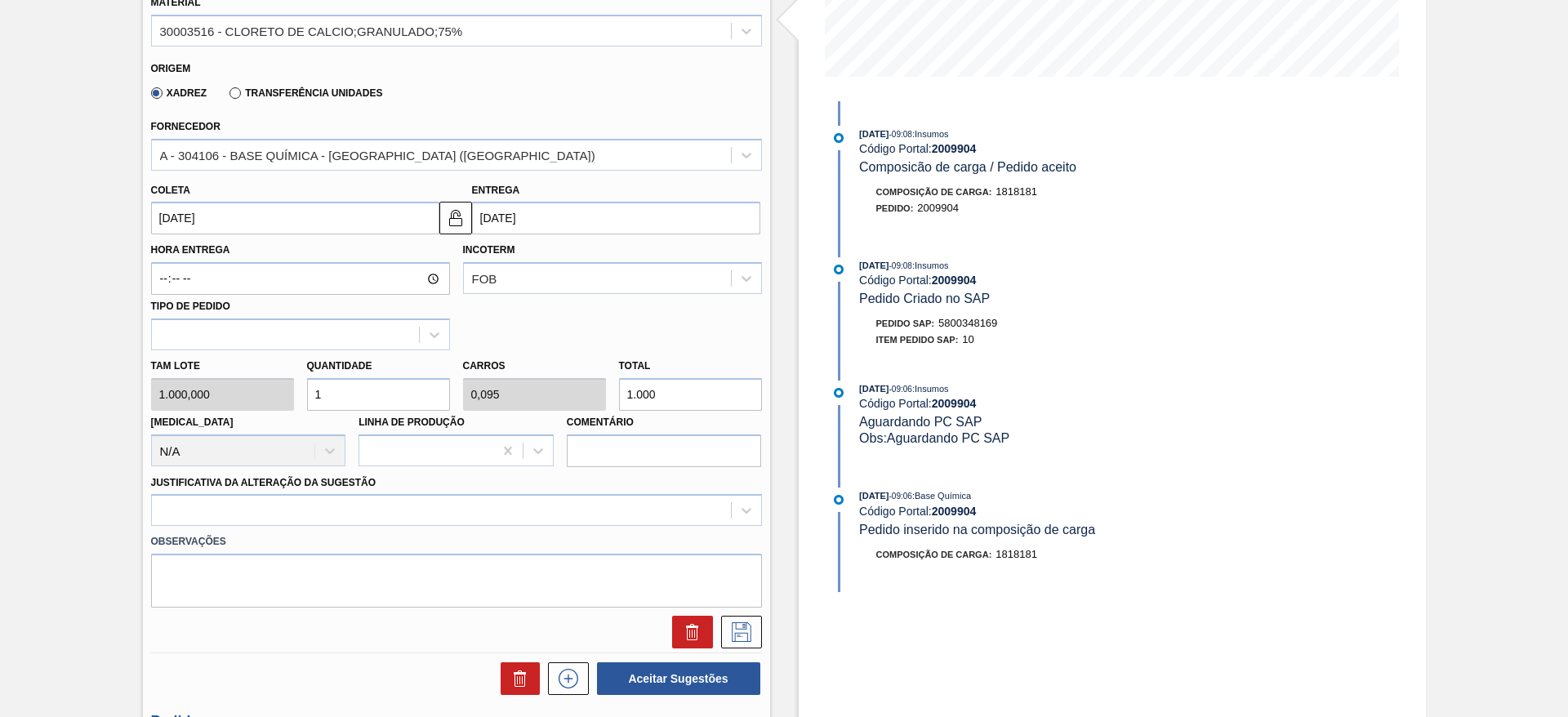
drag, startPoint x: 361, startPoint y: 389, endPoint x: 299, endPoint y: 394, distance: 62.2
click at [301, 394] on div "Quantidade 1" at bounding box center [379, 382] width 156 height 56
type input "3"
type input "0,286"
type input "3.000"
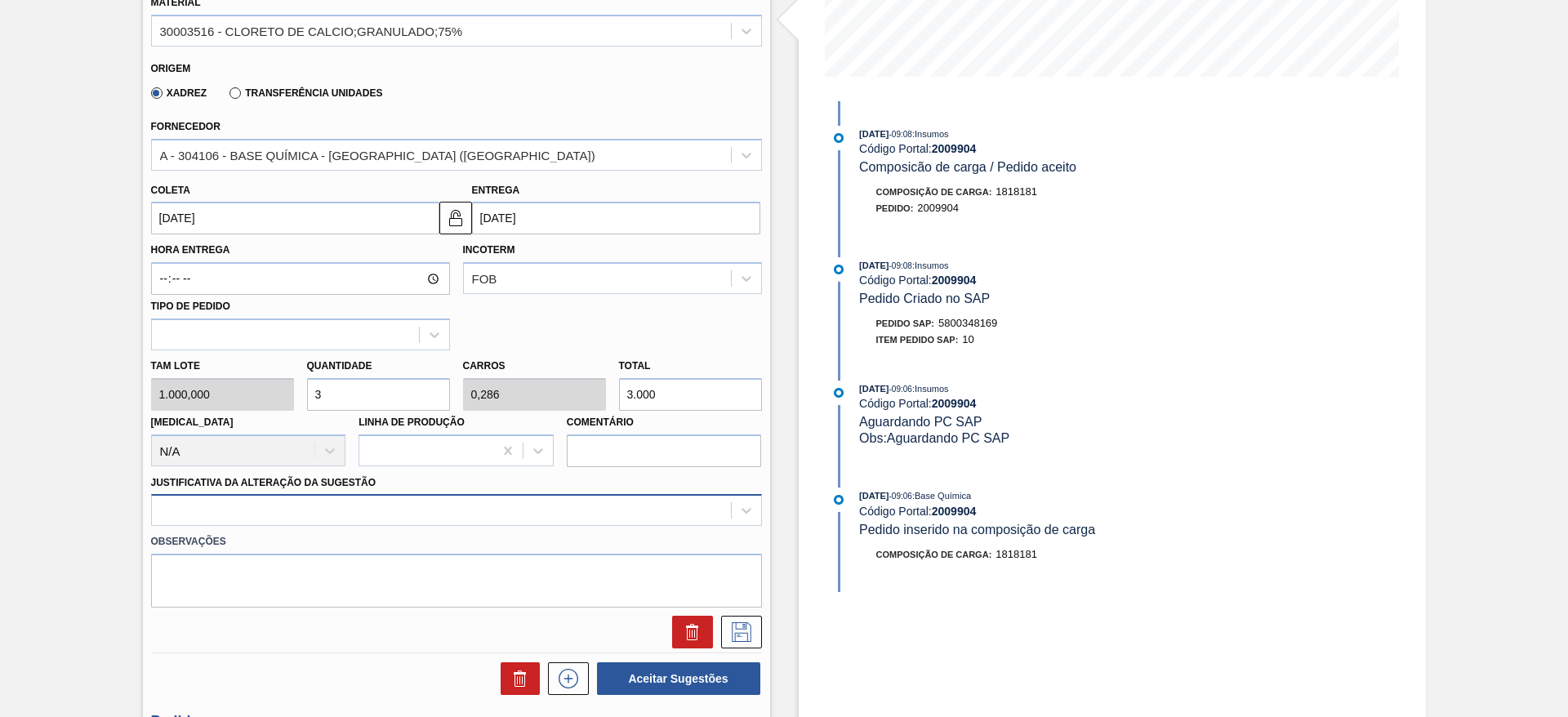
click at [391, 511] on div at bounding box center [456, 510] width 611 height 31
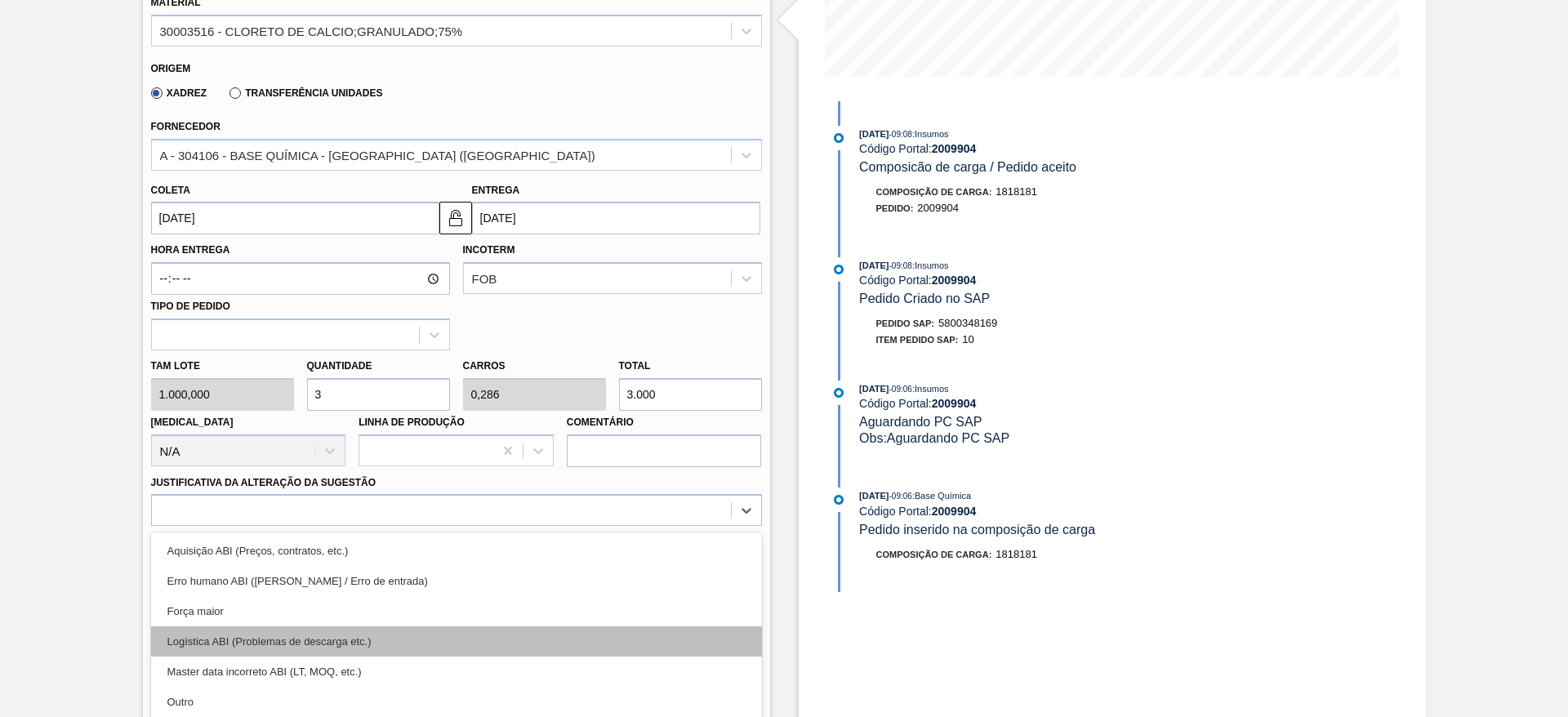
scroll to position [468, 0]
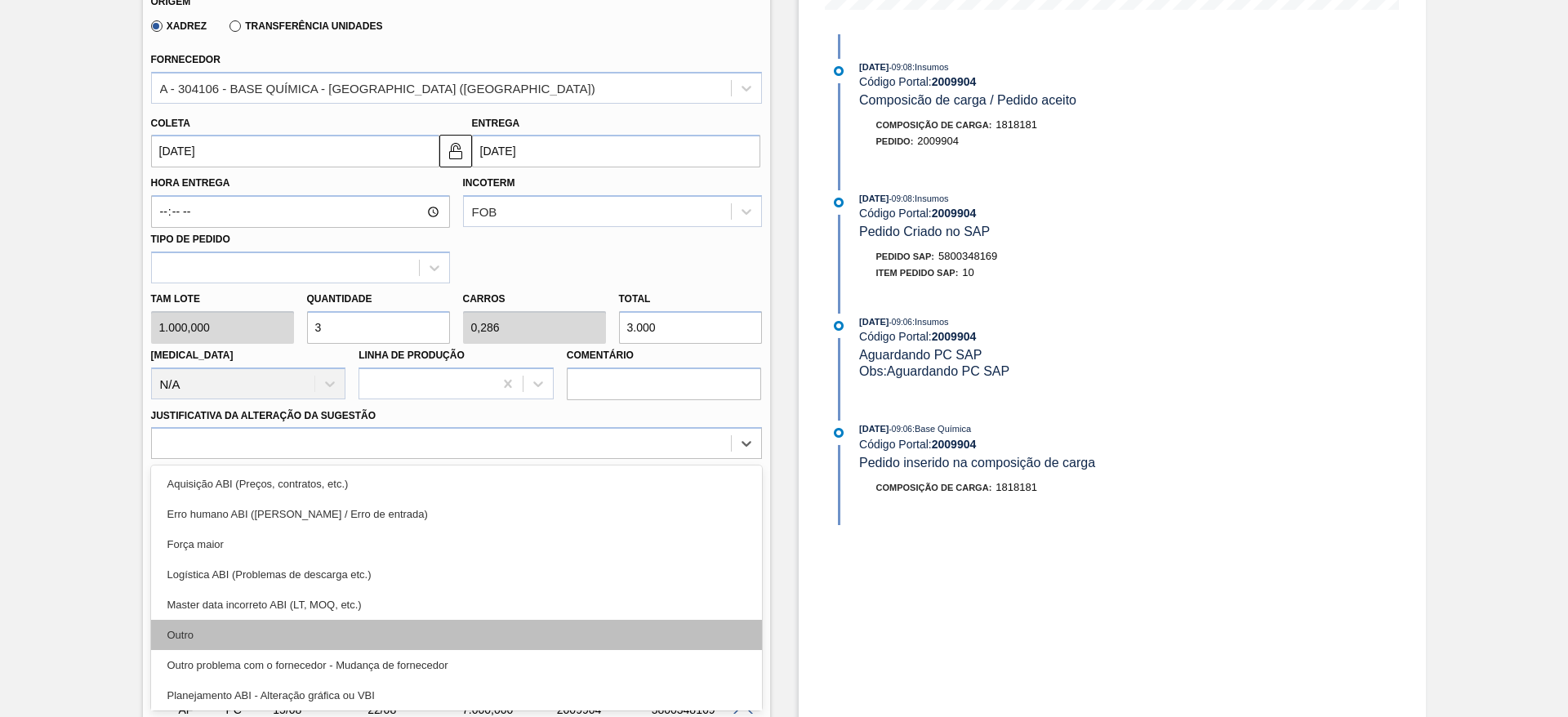
click at [334, 626] on div "Outro" at bounding box center [456, 635] width 611 height 31
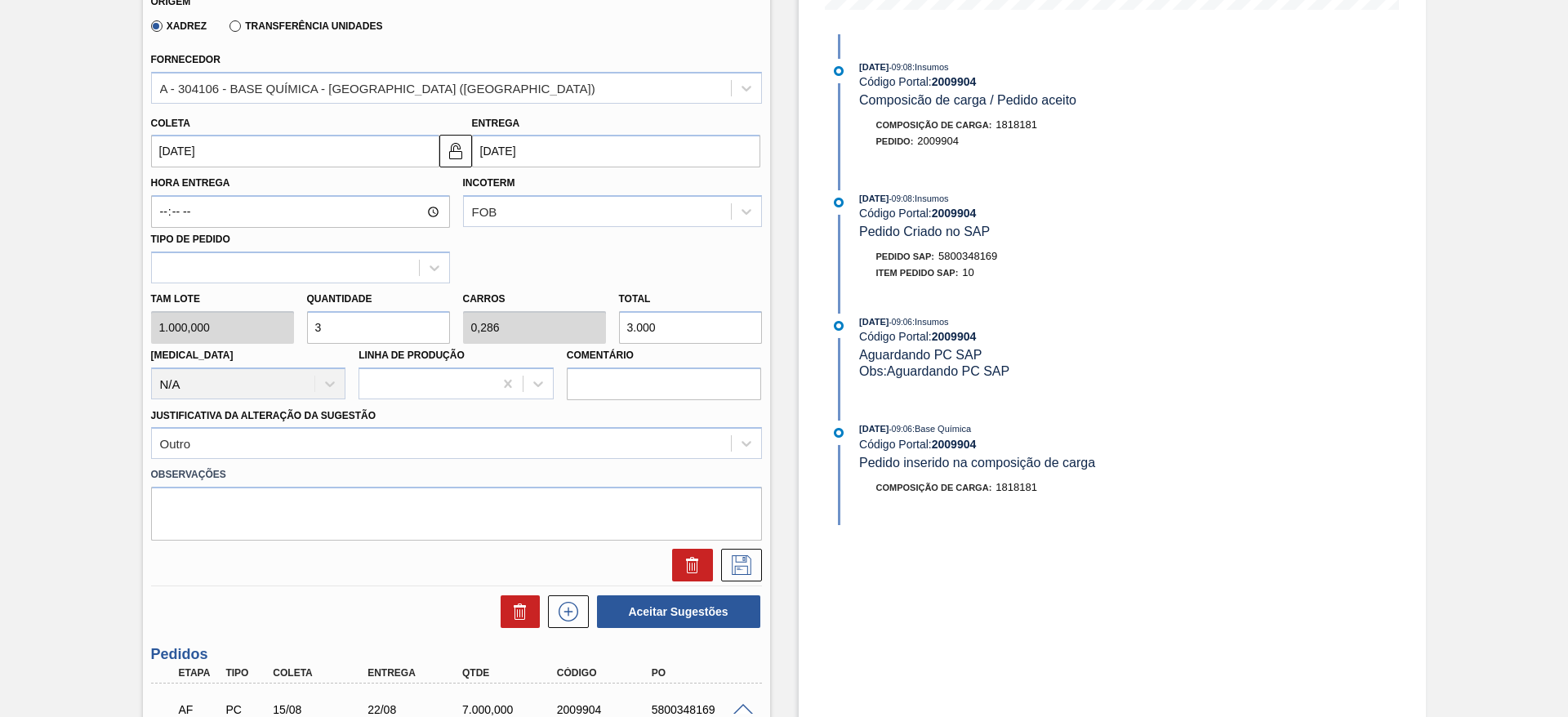
drag, startPoint x: 340, startPoint y: 333, endPoint x: 308, endPoint y: 336, distance: 32.1
click at [308, 336] on input "3" at bounding box center [378, 327] width 143 height 32
type input "4"
type input "0,381"
type input "4.000"
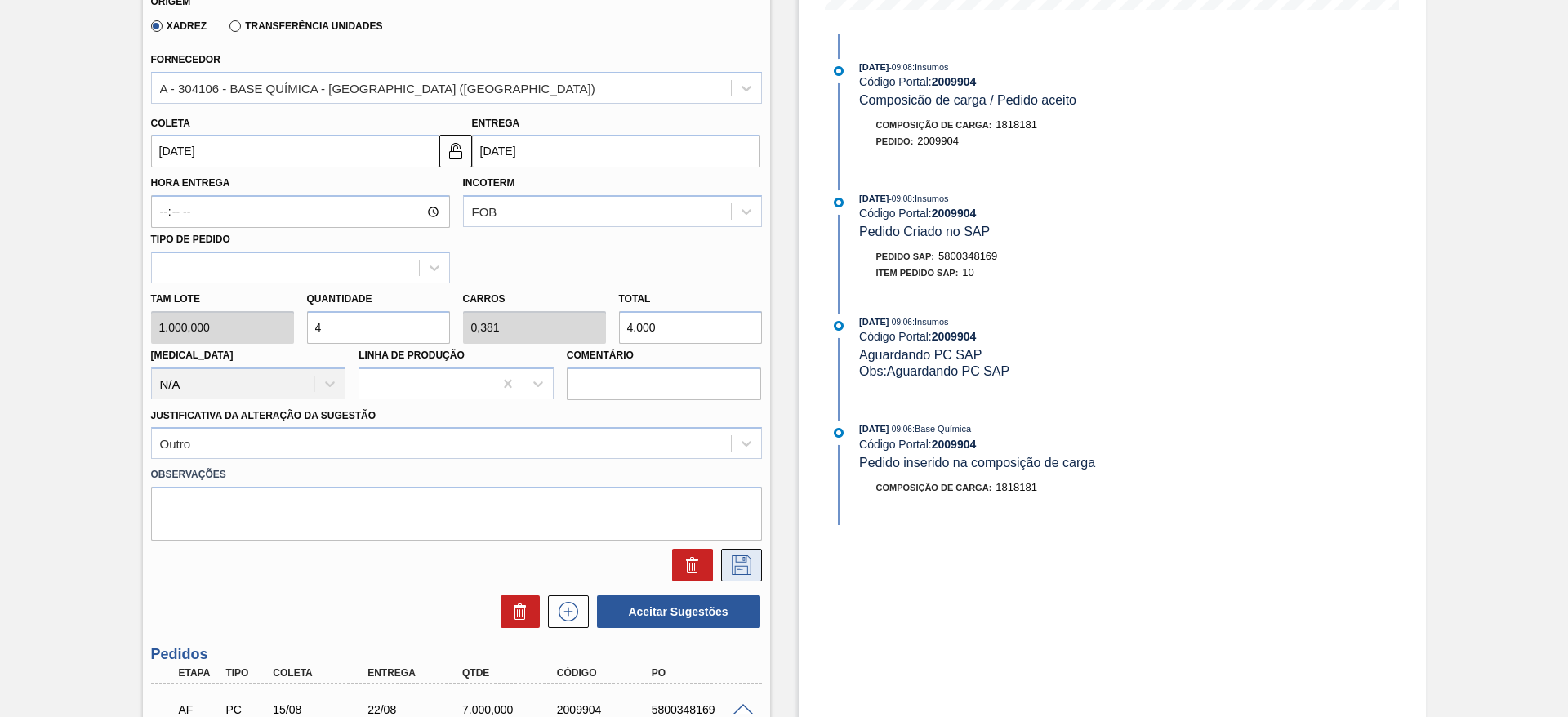
type input "4"
click at [746, 556] on icon at bounding box center [741, 565] width 26 height 20
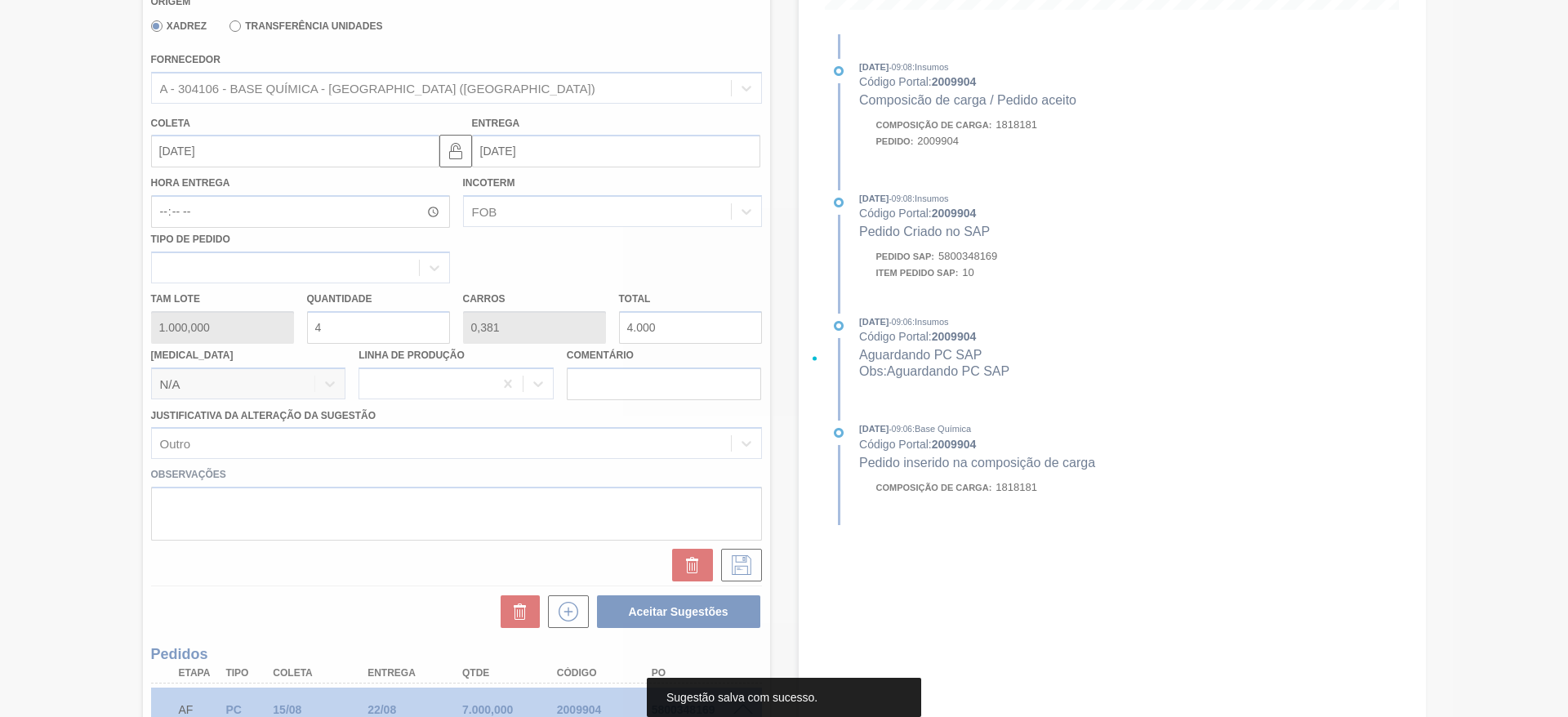
scroll to position [0, 0]
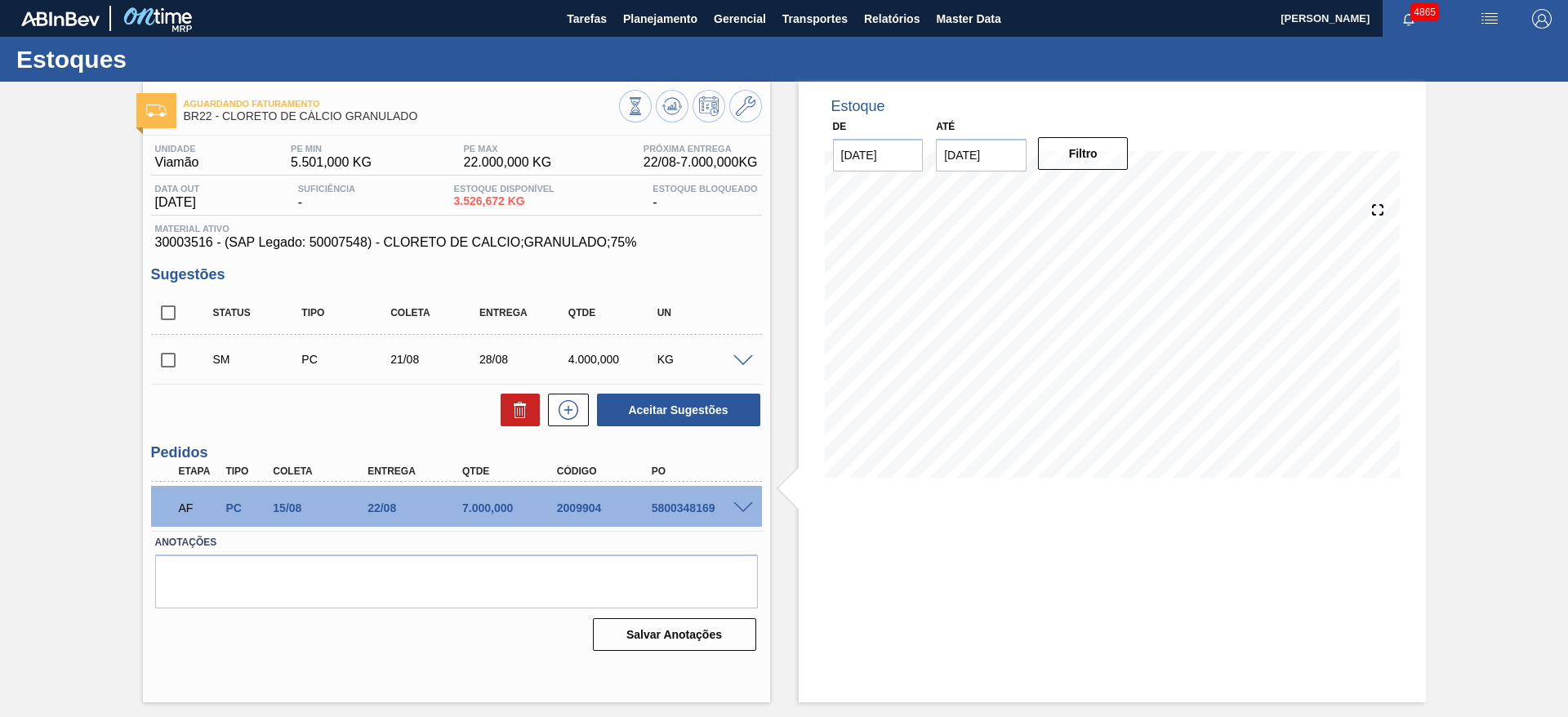
click at [739, 358] on span at bounding box center [743, 361] width 20 height 12
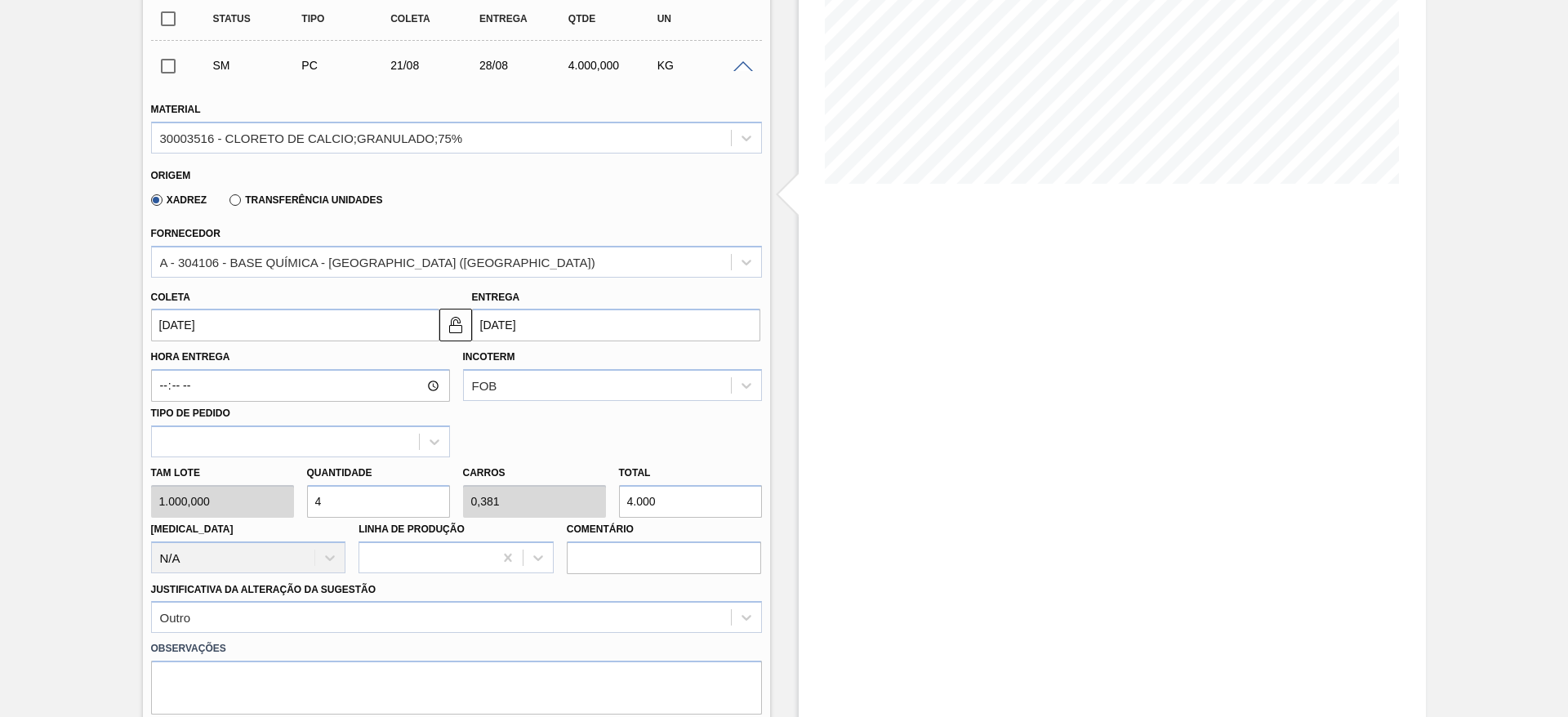
scroll to position [490, 0]
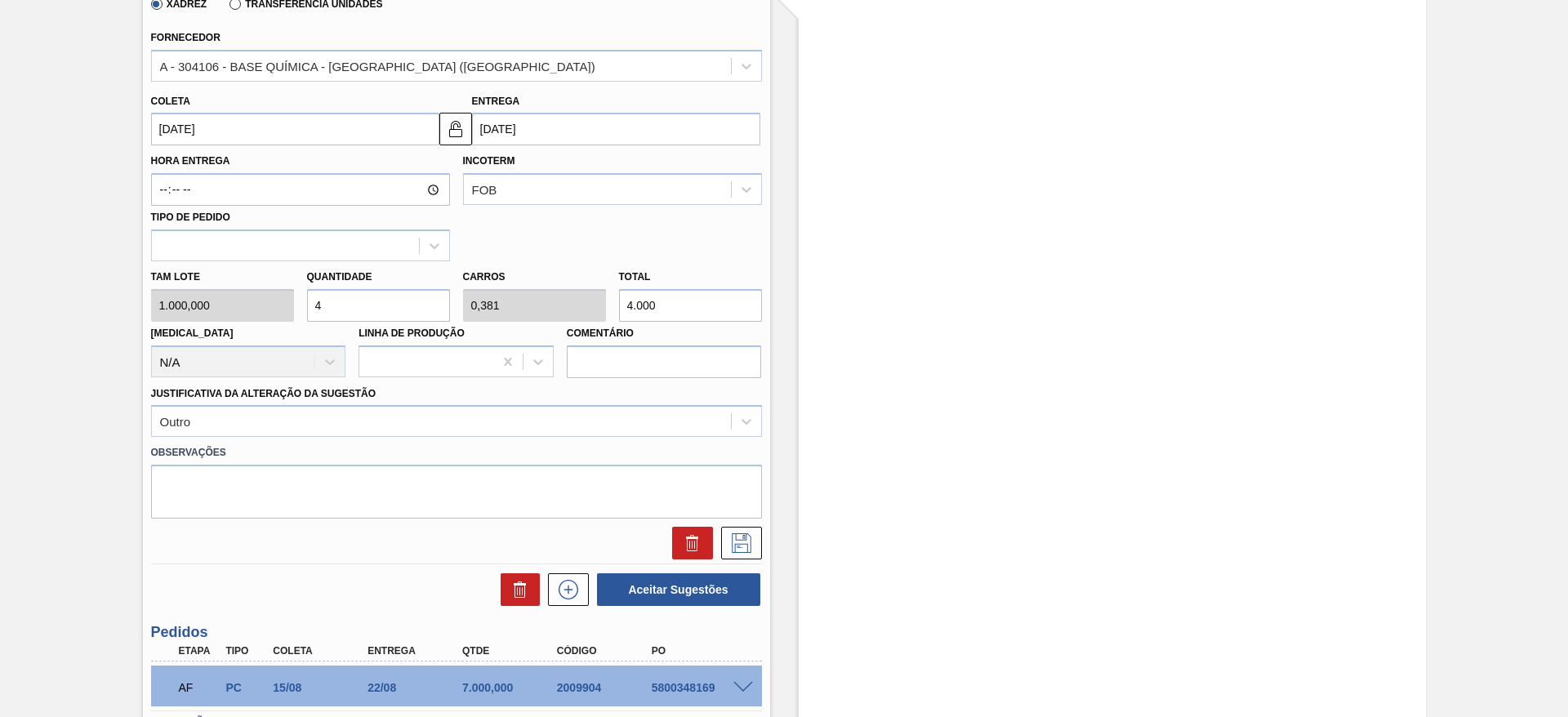
drag, startPoint x: 335, startPoint y: 301, endPoint x: 293, endPoint y: 308, distance: 42.6
click at [293, 308] on div "Tam lote 1.000,000 Quantidade 4 Carros 0,381 Total 4.000 Doca N/A Linha de Prod…" at bounding box center [456, 319] width 624 height 116
type input "5"
type input "0,476"
type input "5.000"
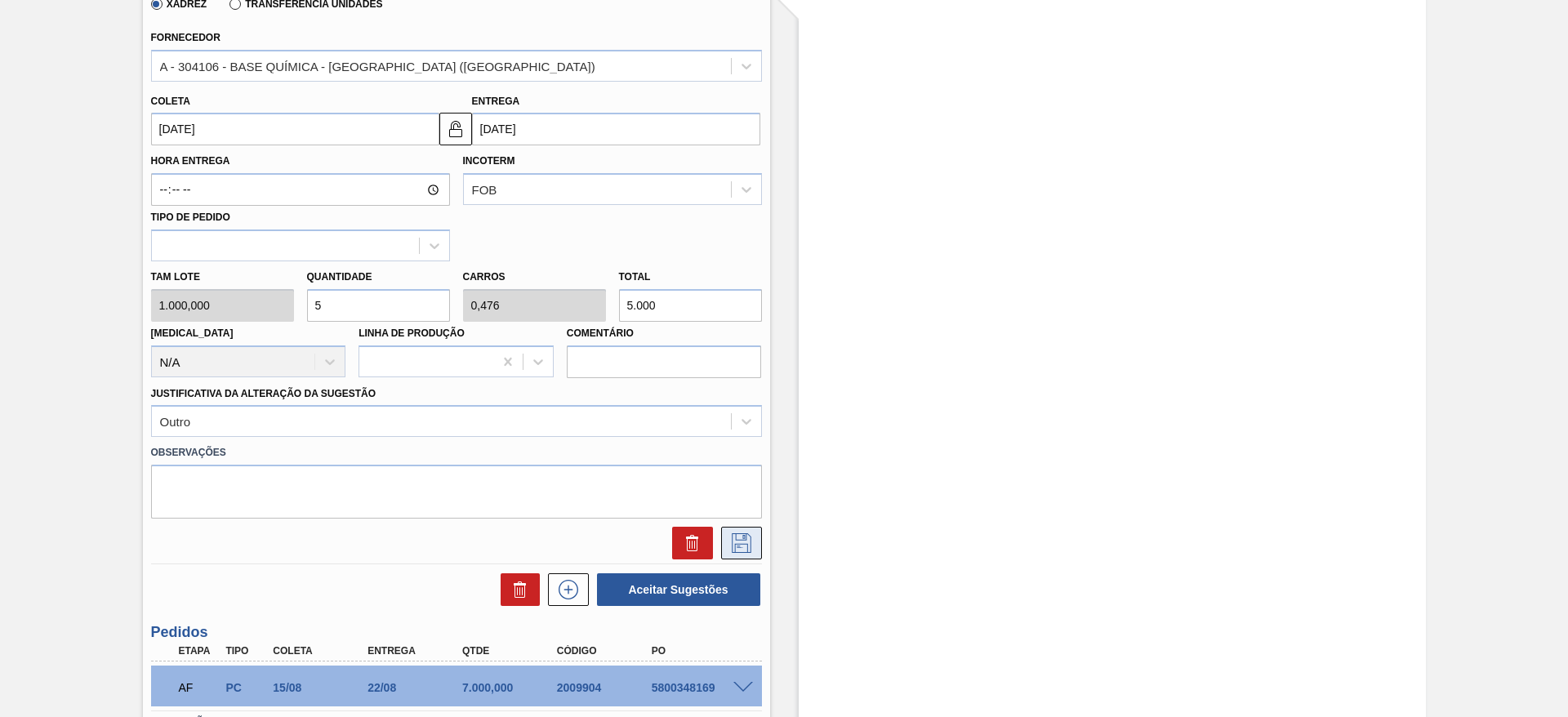
type input "5"
click at [739, 531] on button at bounding box center [742, 543] width 41 height 32
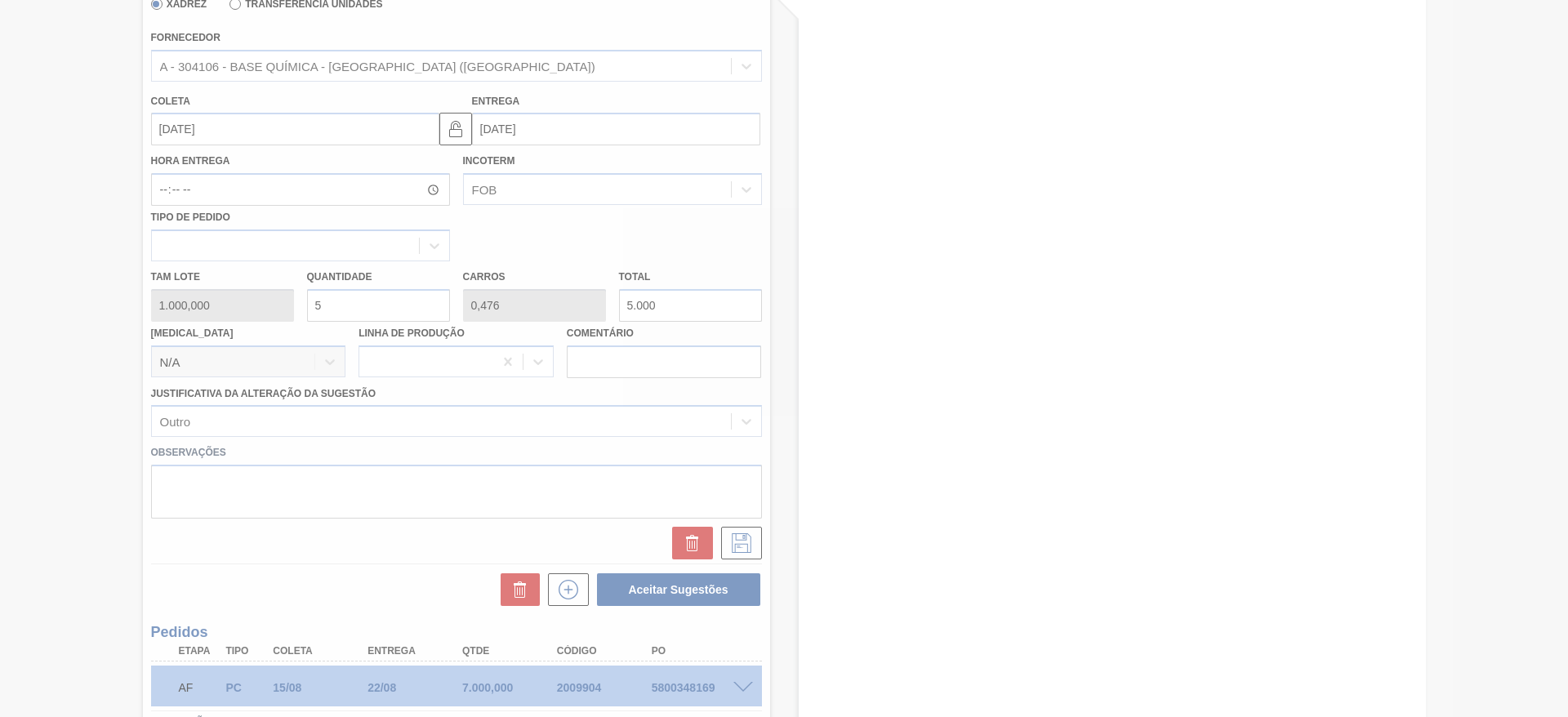
scroll to position [0, 0]
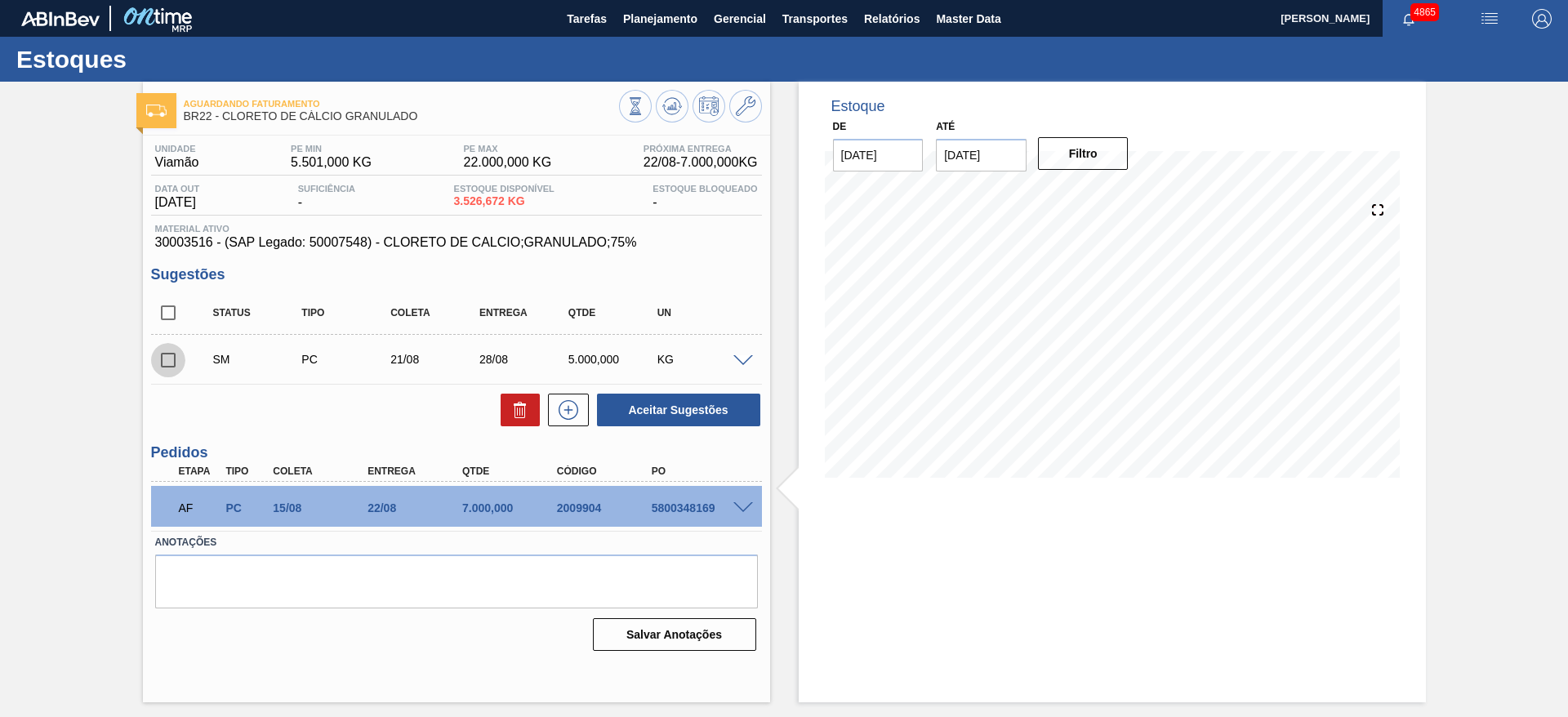
click at [155, 366] on input "checkbox" at bounding box center [168, 360] width 34 height 34
click at [679, 415] on button "Aceitar Sugestões" at bounding box center [679, 409] width 163 height 32
checkbox input "false"
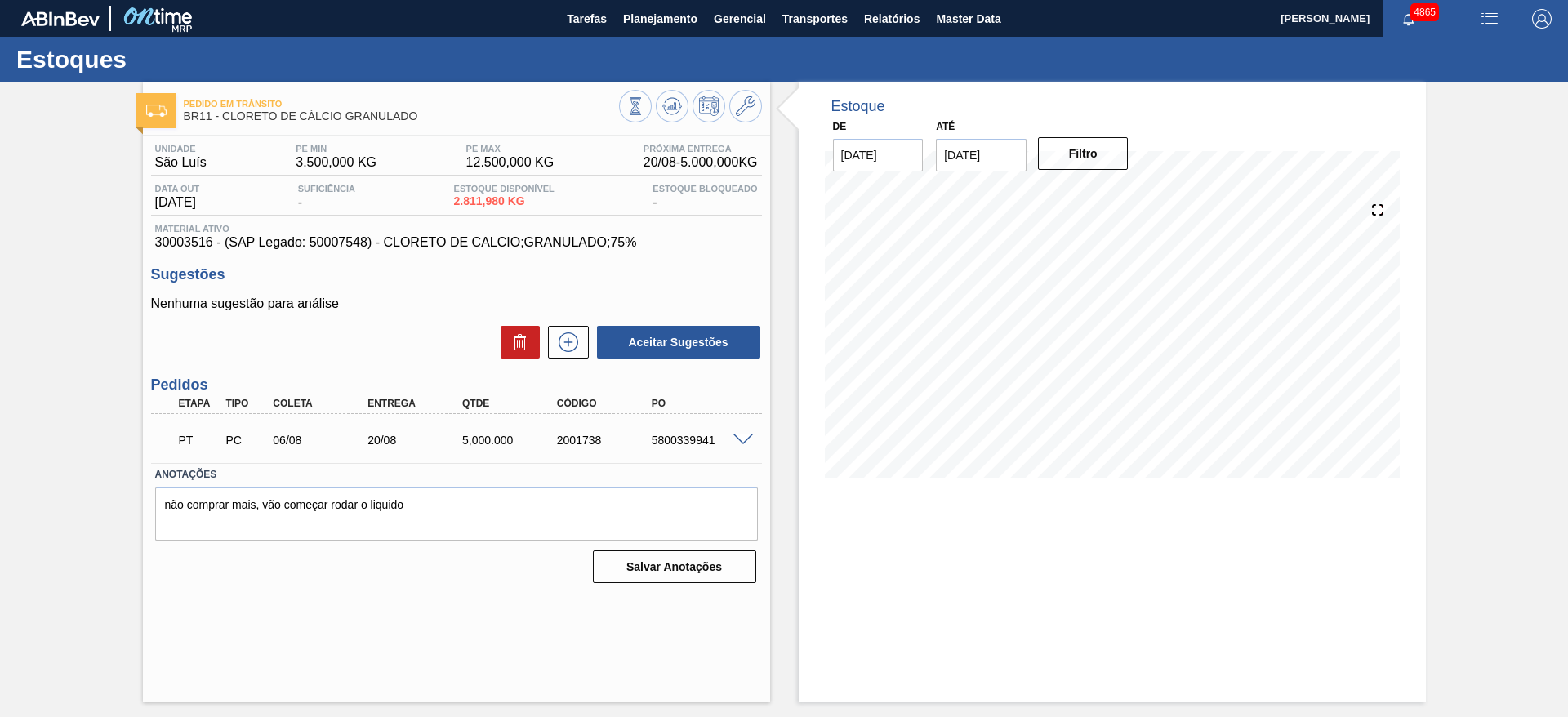
click at [739, 436] on span at bounding box center [743, 440] width 20 height 12
type input "1.000"
type input "5.000"
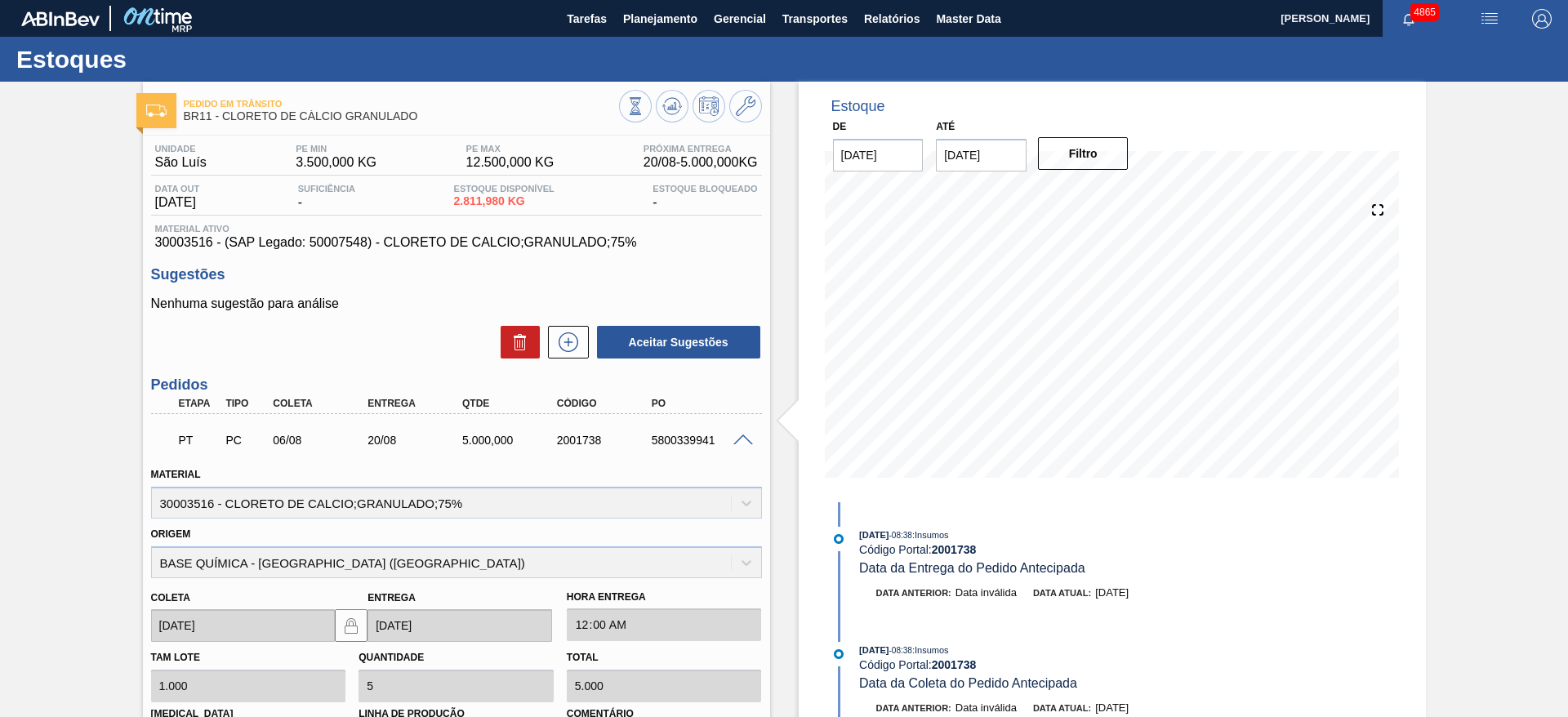
click at [739, 436] on span at bounding box center [743, 440] width 20 height 12
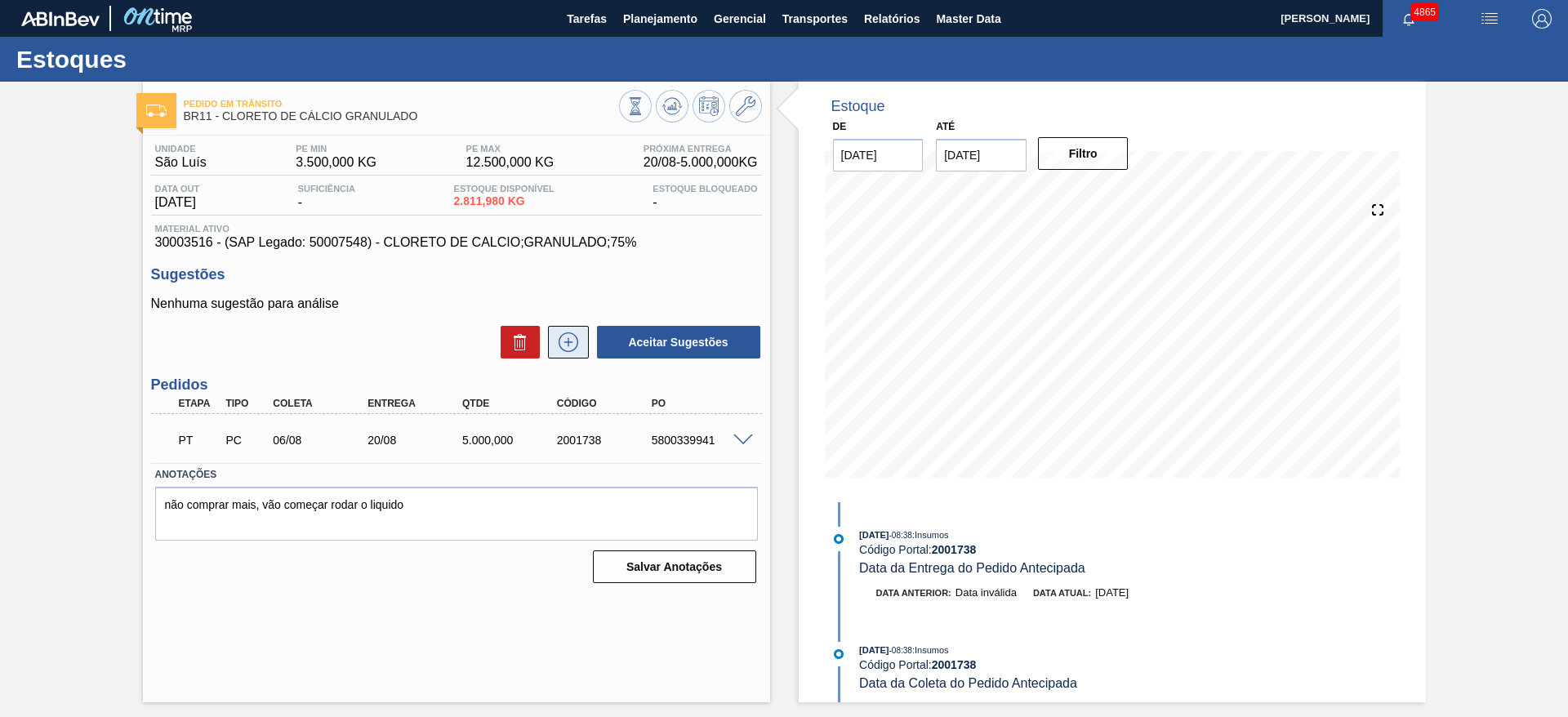
click at [578, 343] on icon at bounding box center [568, 342] width 20 height 20
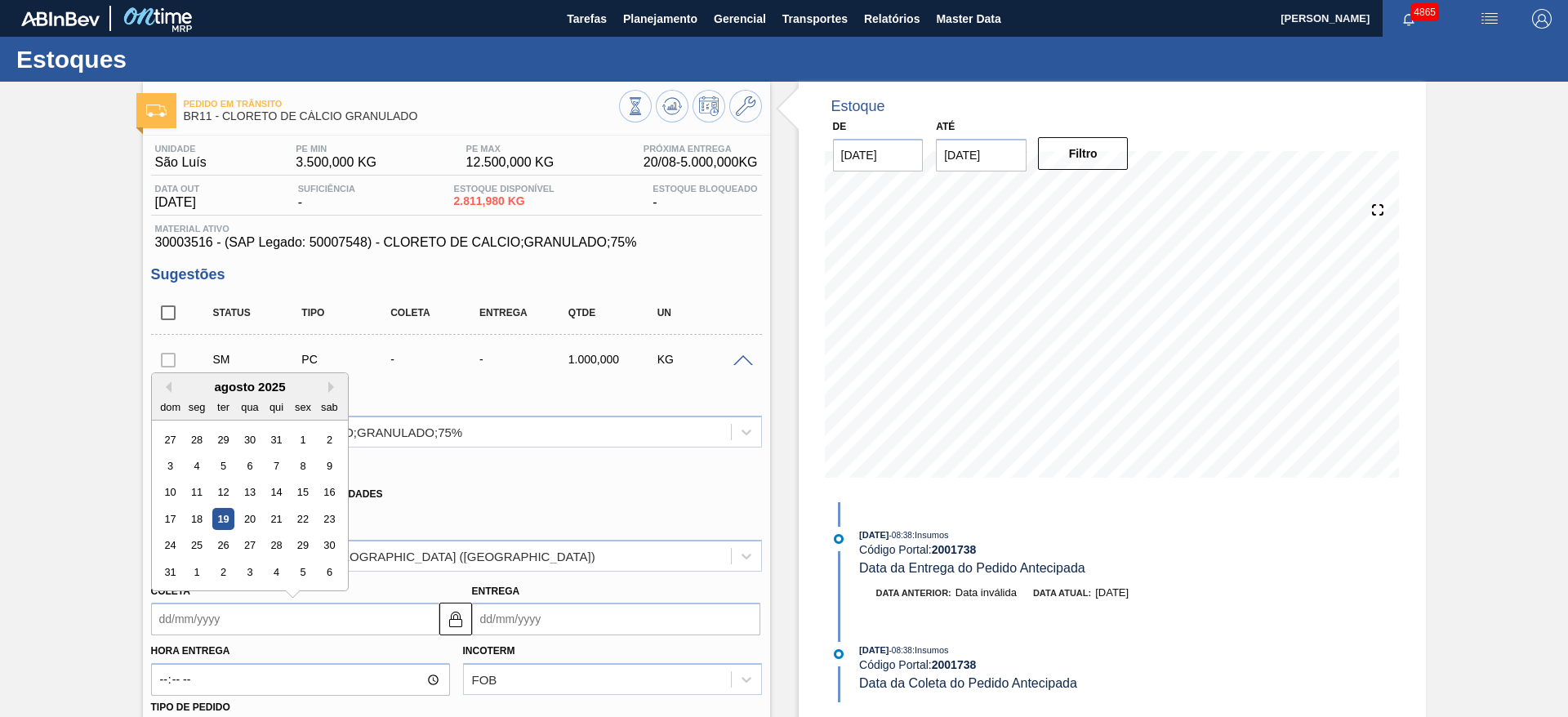
click at [314, 626] on input "Coleta" at bounding box center [295, 618] width 288 height 32
click at [225, 540] on div "26" at bounding box center [223, 546] width 22 height 22
type input "26/08/2025"
type input "09/09/2025"
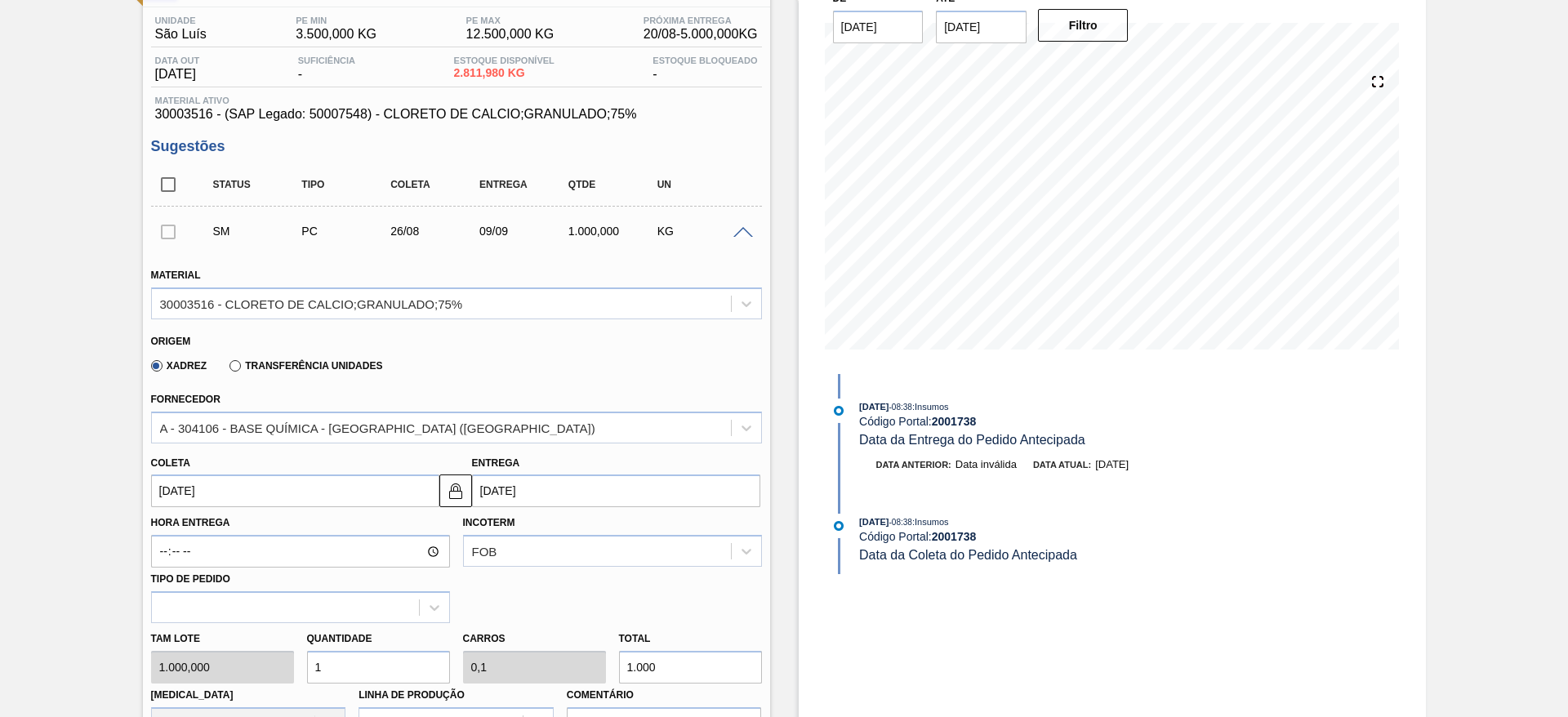
scroll to position [368, 0]
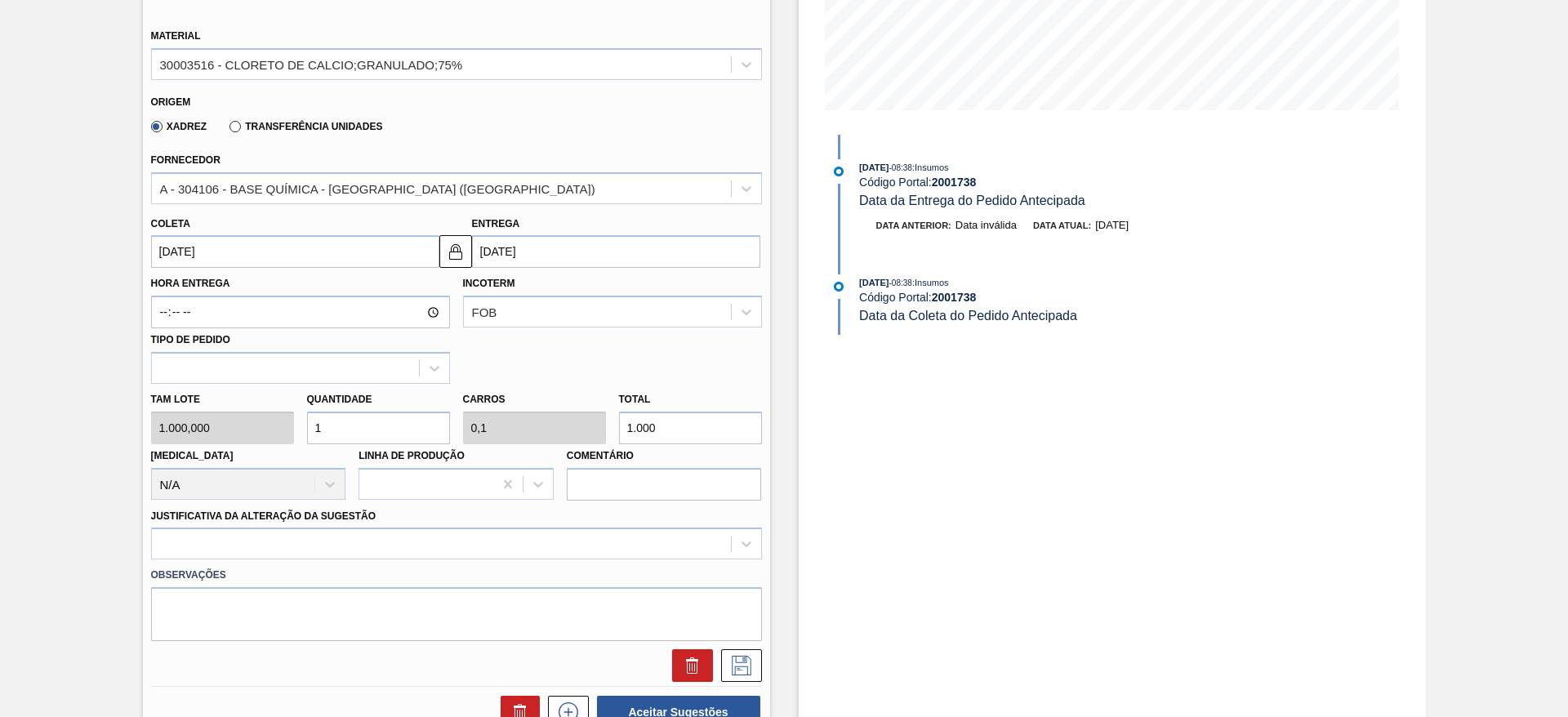
drag, startPoint x: 337, startPoint y: 433, endPoint x: 313, endPoint y: 434, distance: 24.0
click at [313, 434] on input "1" at bounding box center [378, 427] width 143 height 32
type input "3"
type input "0,3"
type input "3.000"
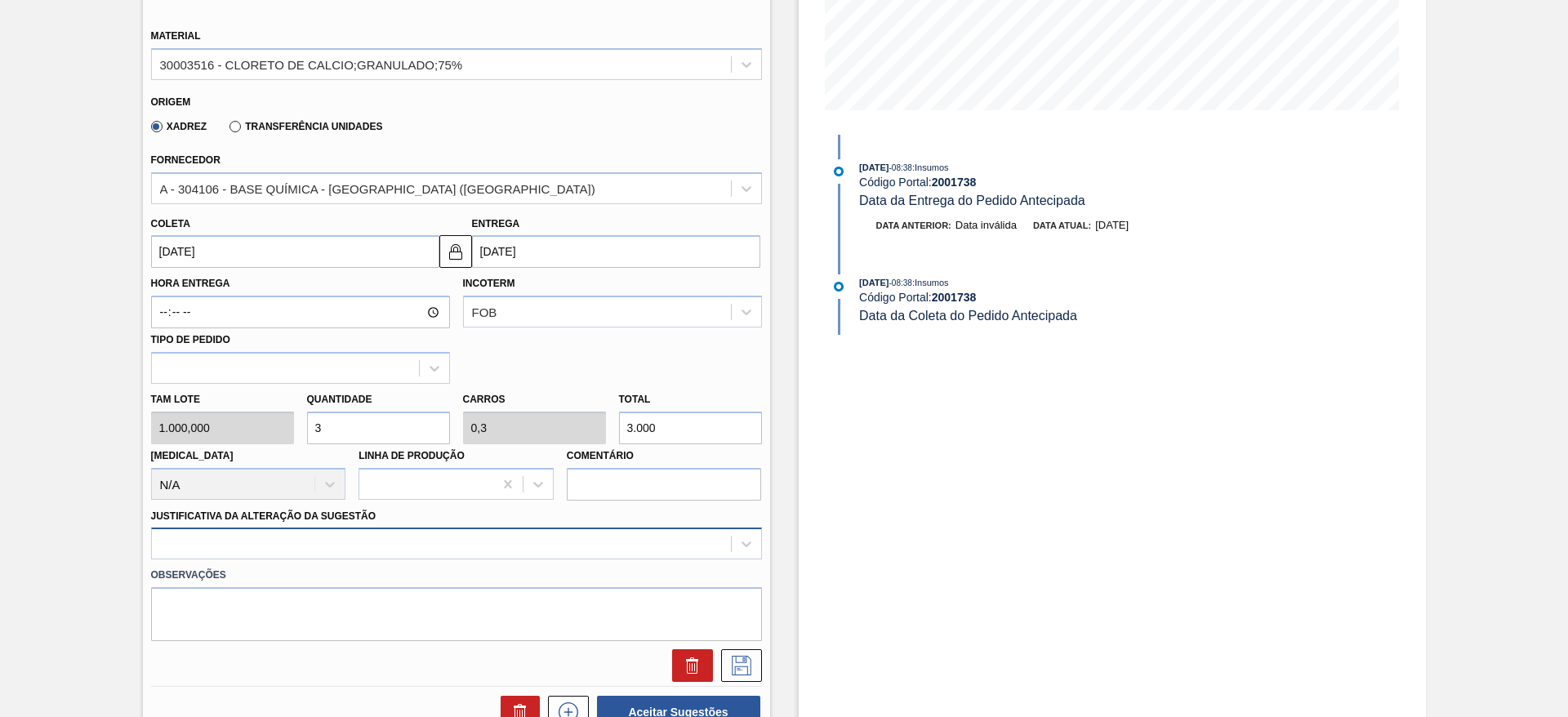
type input "3"
click at [421, 536] on div at bounding box center [456, 543] width 611 height 31
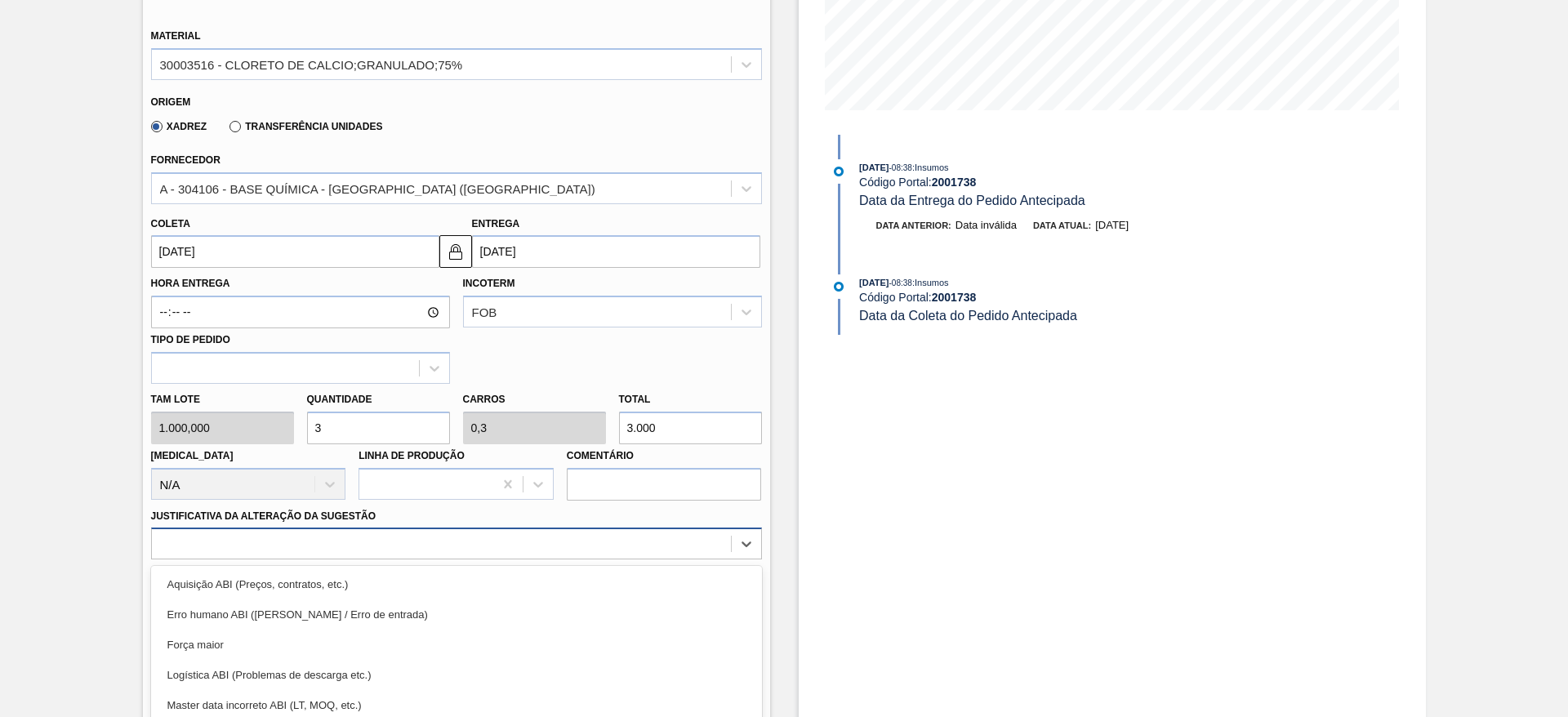
scroll to position [468, 0]
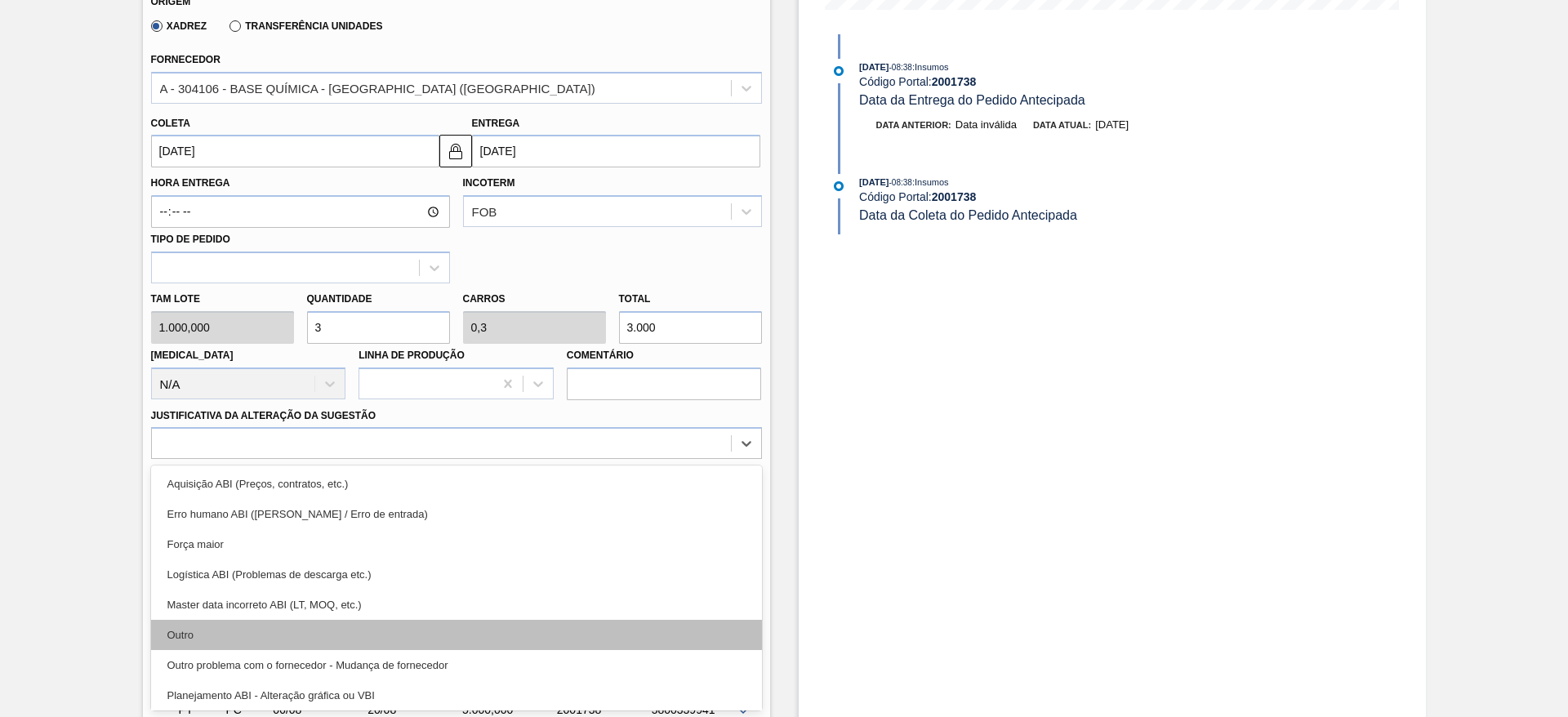
click at [385, 623] on div "Outro" at bounding box center [456, 635] width 611 height 31
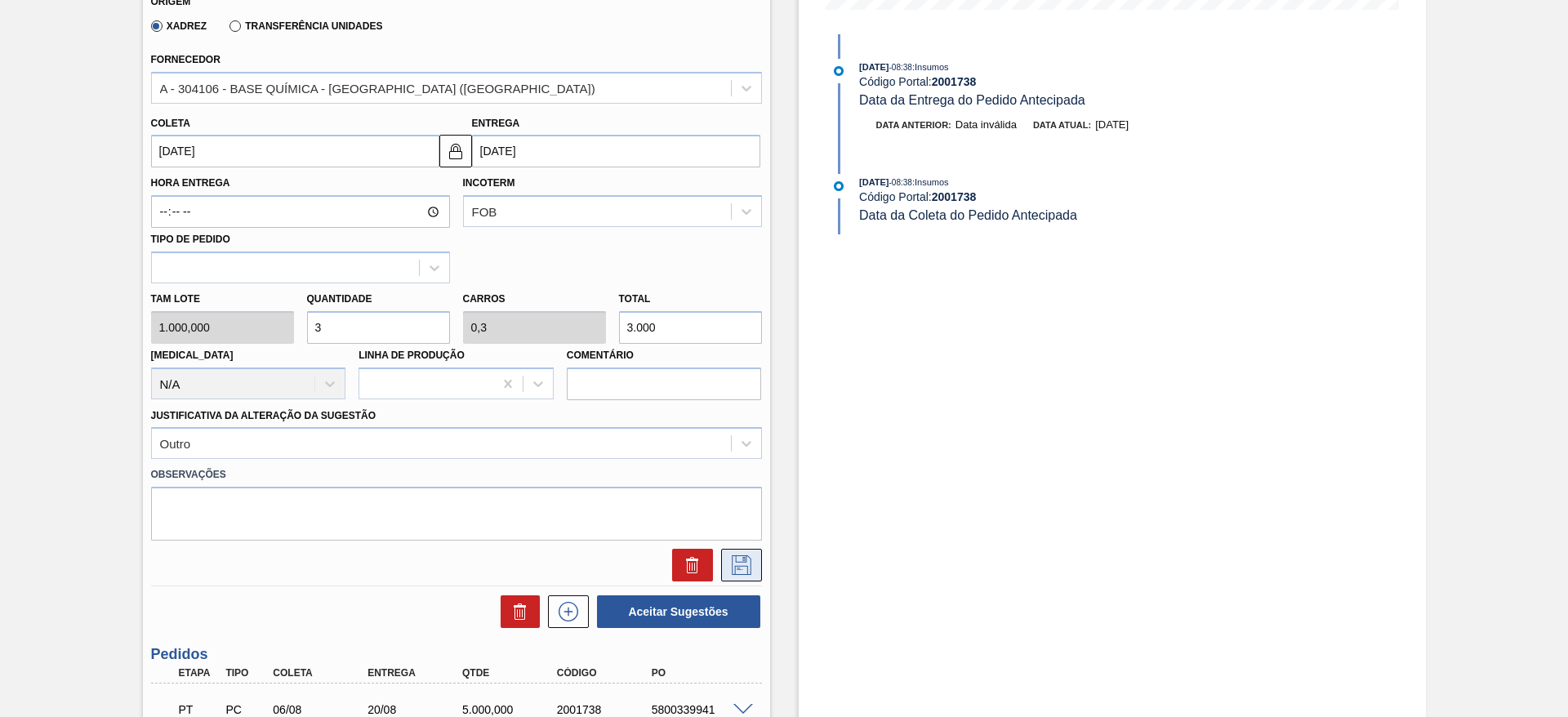
click at [739, 560] on icon at bounding box center [741, 565] width 26 height 20
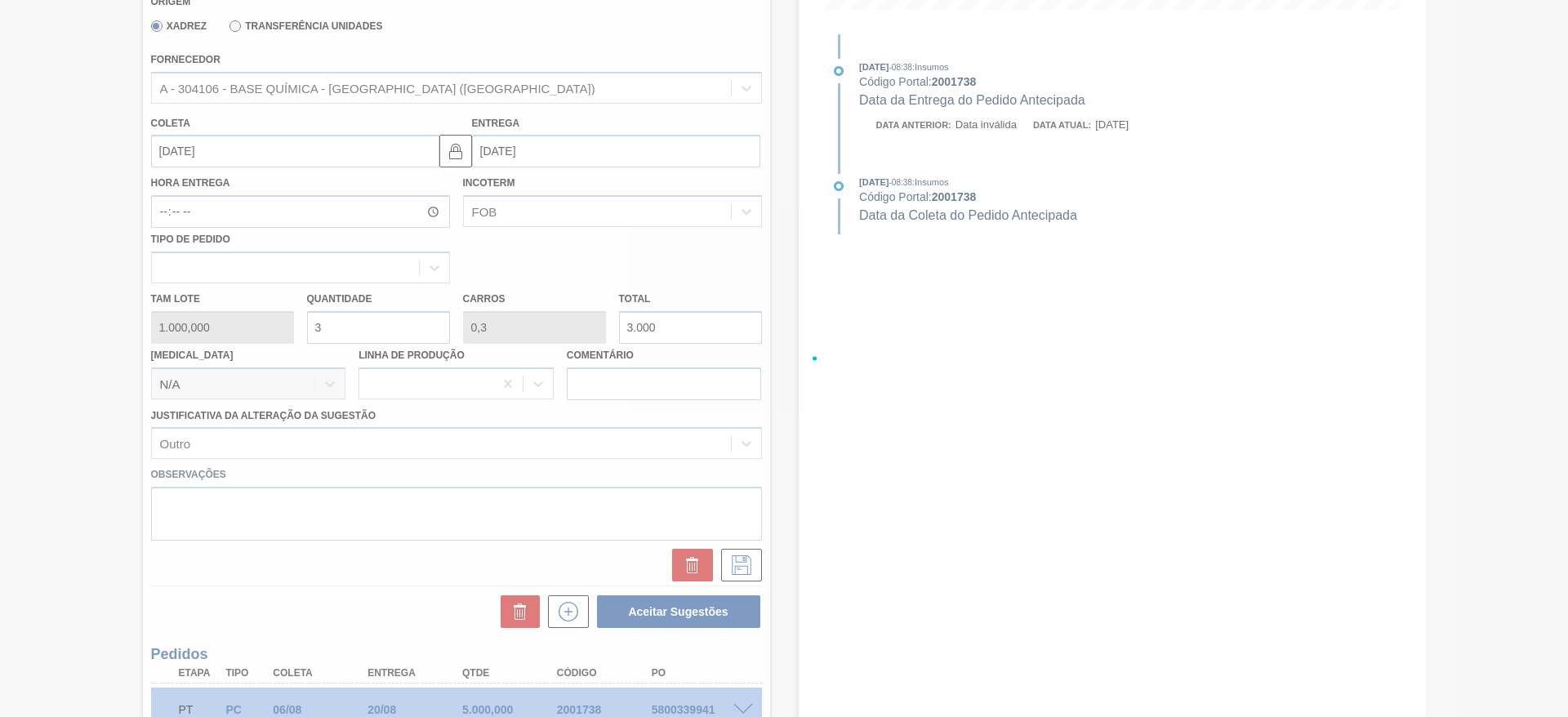
scroll to position [0, 0]
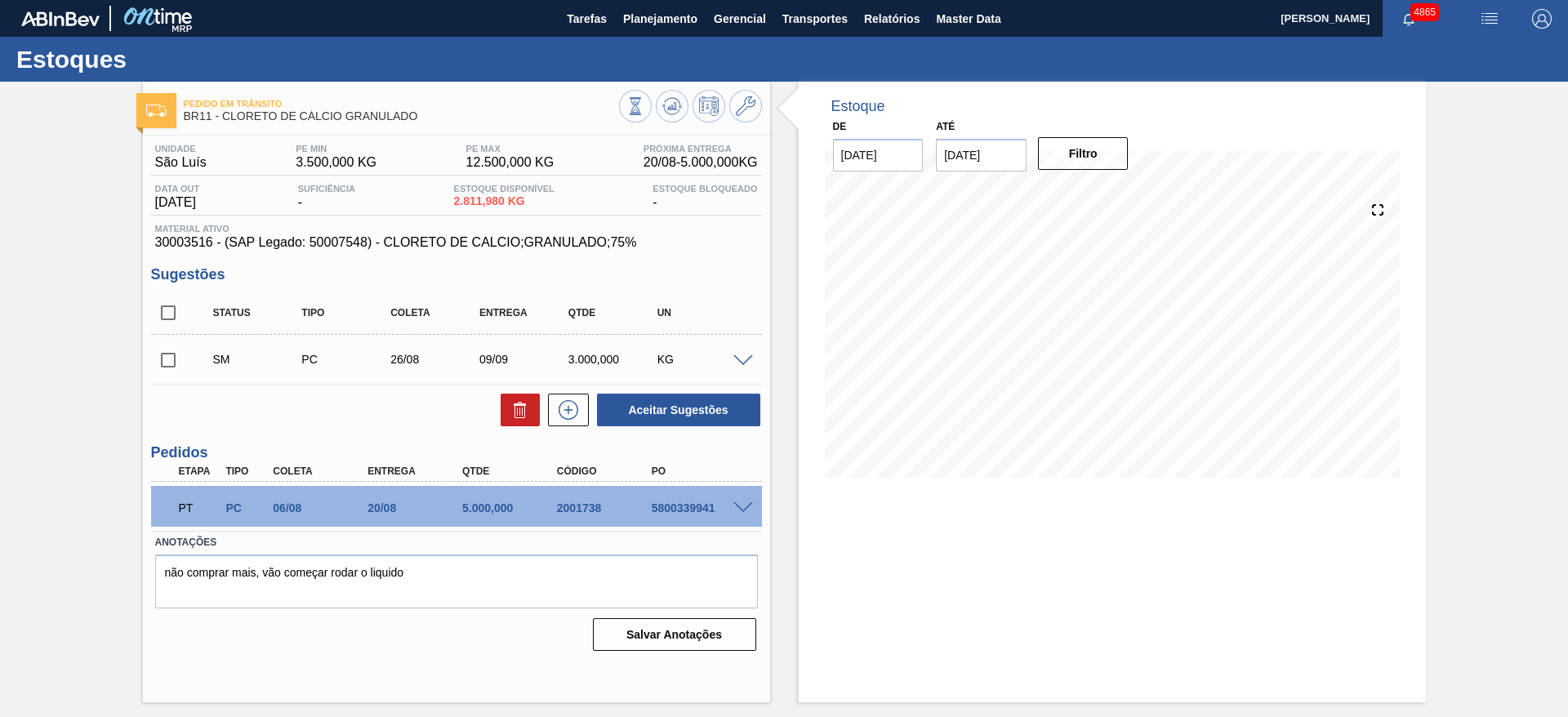
click at [183, 353] on input "checkbox" at bounding box center [168, 360] width 34 height 34
click at [643, 419] on button "Aceitar Sugestões" at bounding box center [679, 409] width 163 height 32
checkbox input "false"
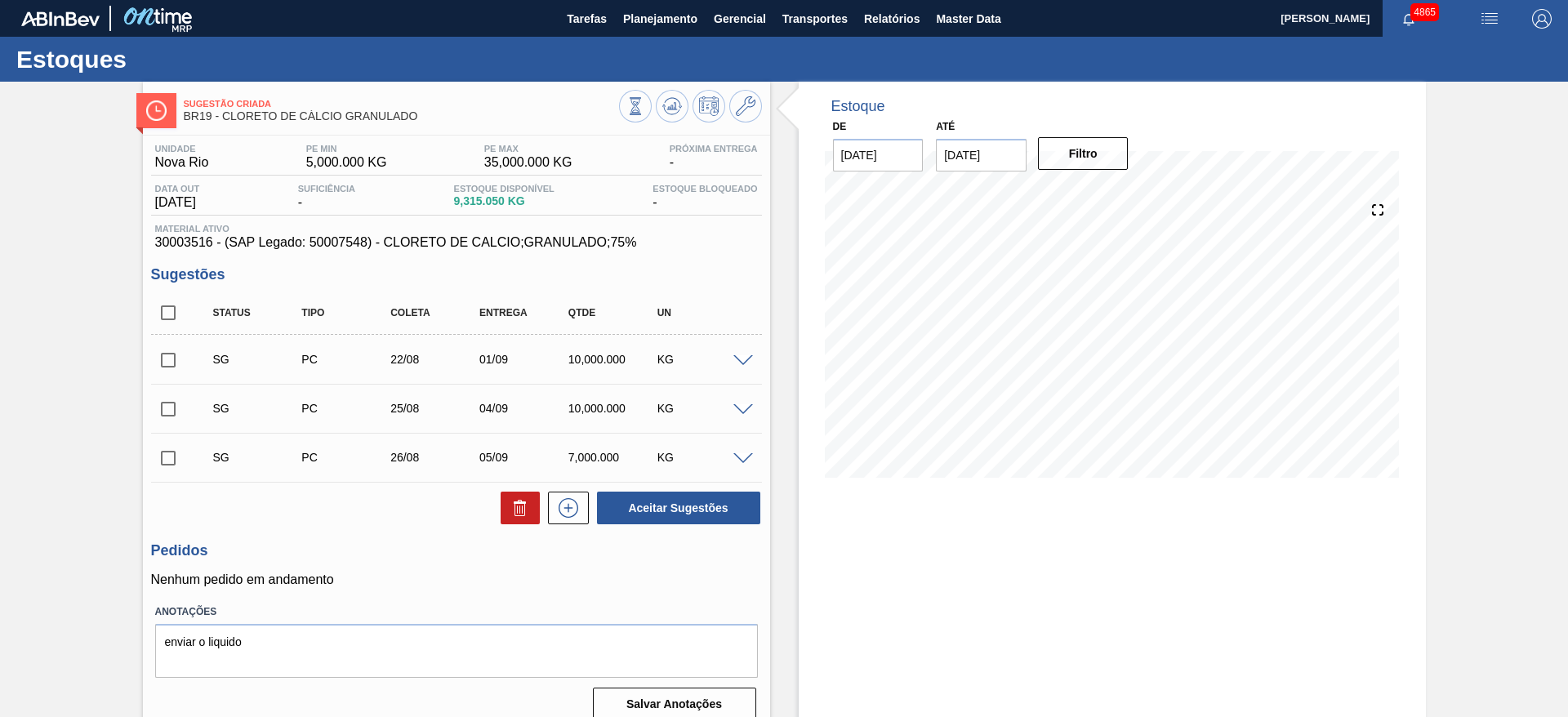
click at [738, 361] on span at bounding box center [743, 361] width 20 height 12
type input "1.000,000"
type input "10.000"
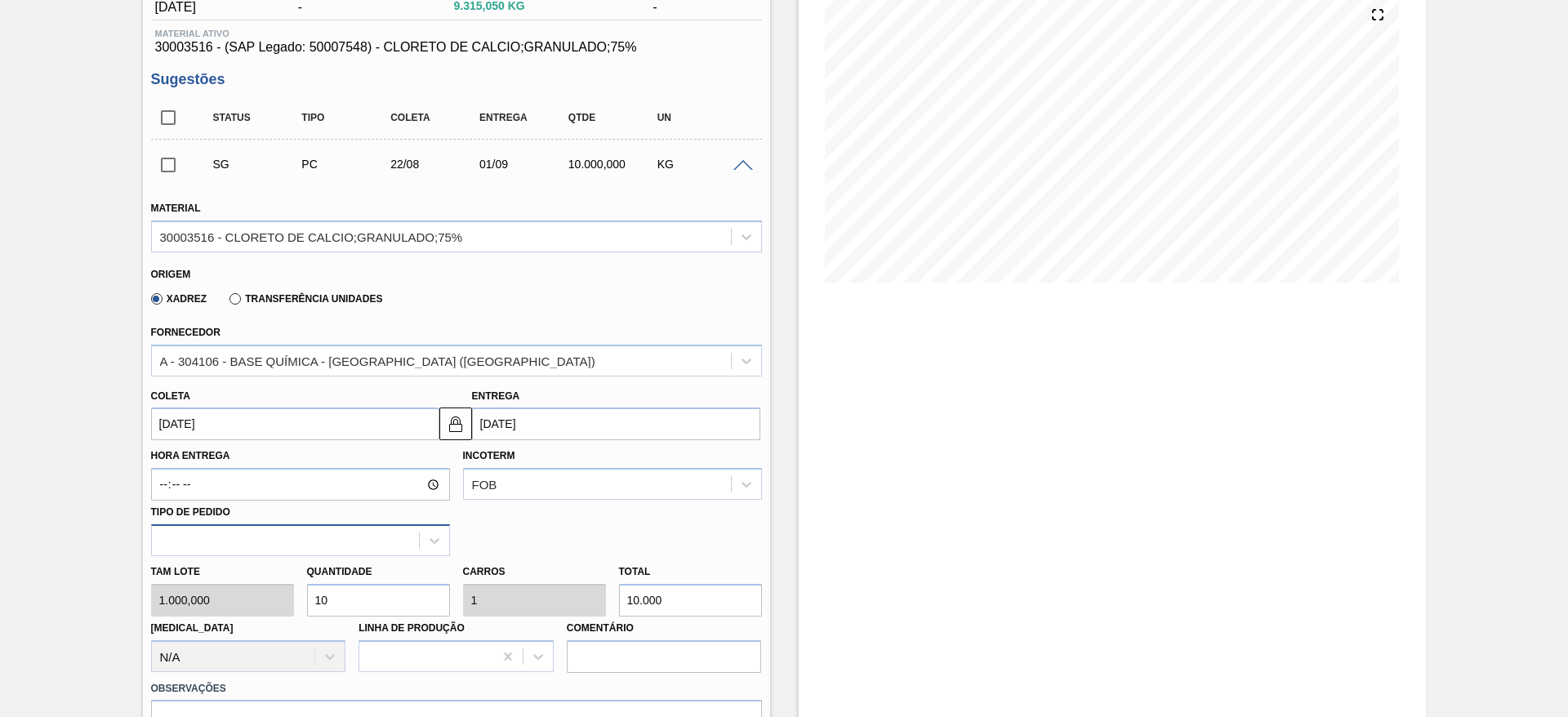
scroll to position [245, 0]
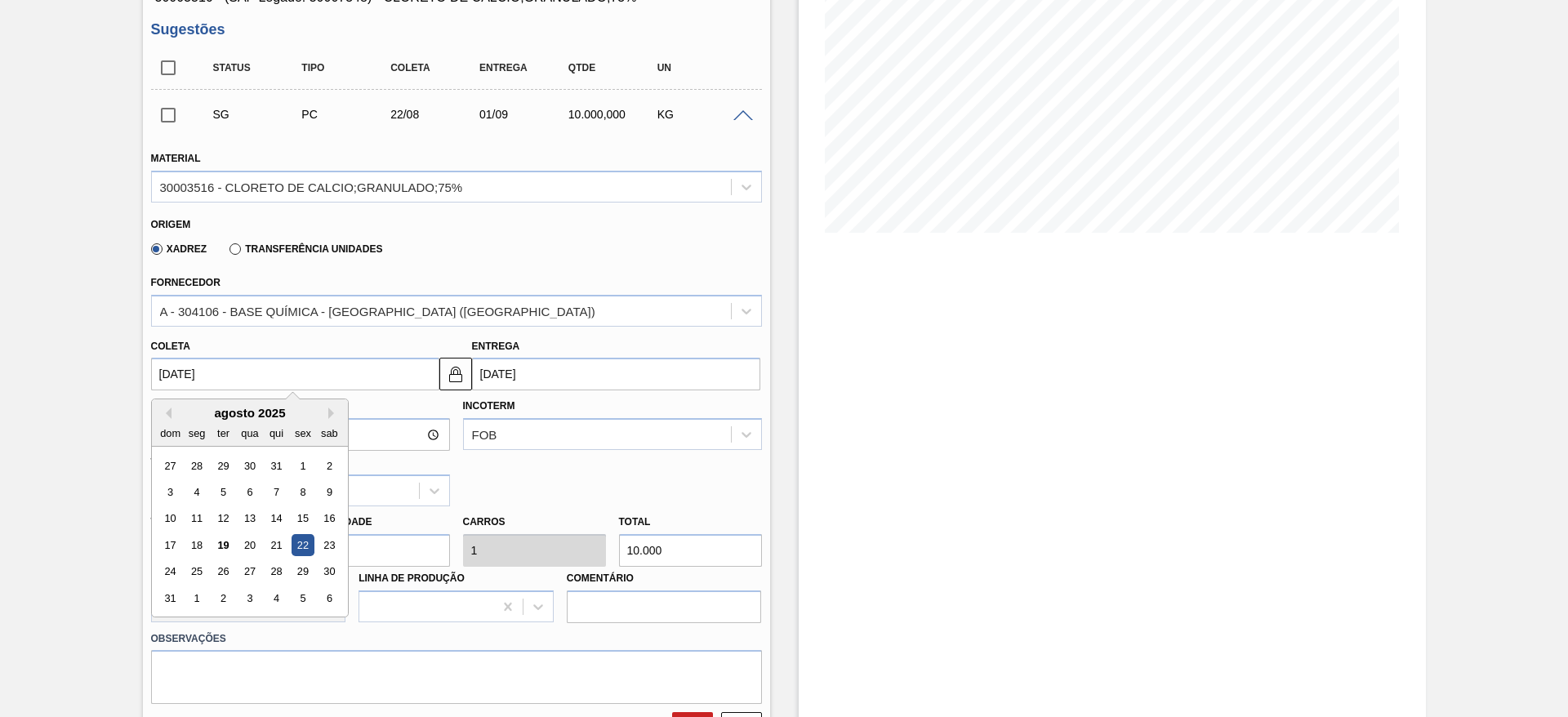
click at [302, 368] on input "22/08/2025" at bounding box center [295, 374] width 288 height 32
click at [467, 384] on button at bounding box center [456, 374] width 32 height 32
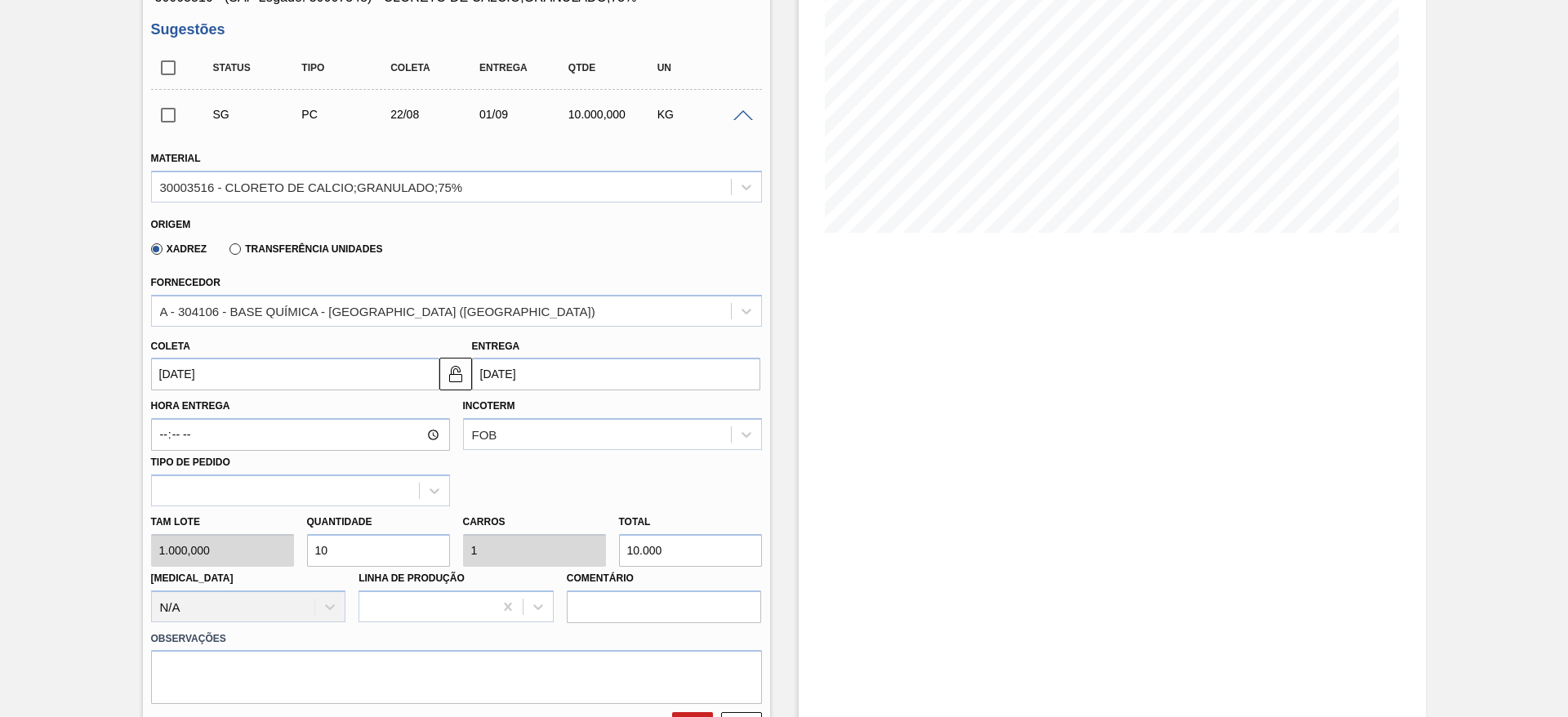
click at [508, 379] on input "01/09/2025" at bounding box center [616, 374] width 288 height 32
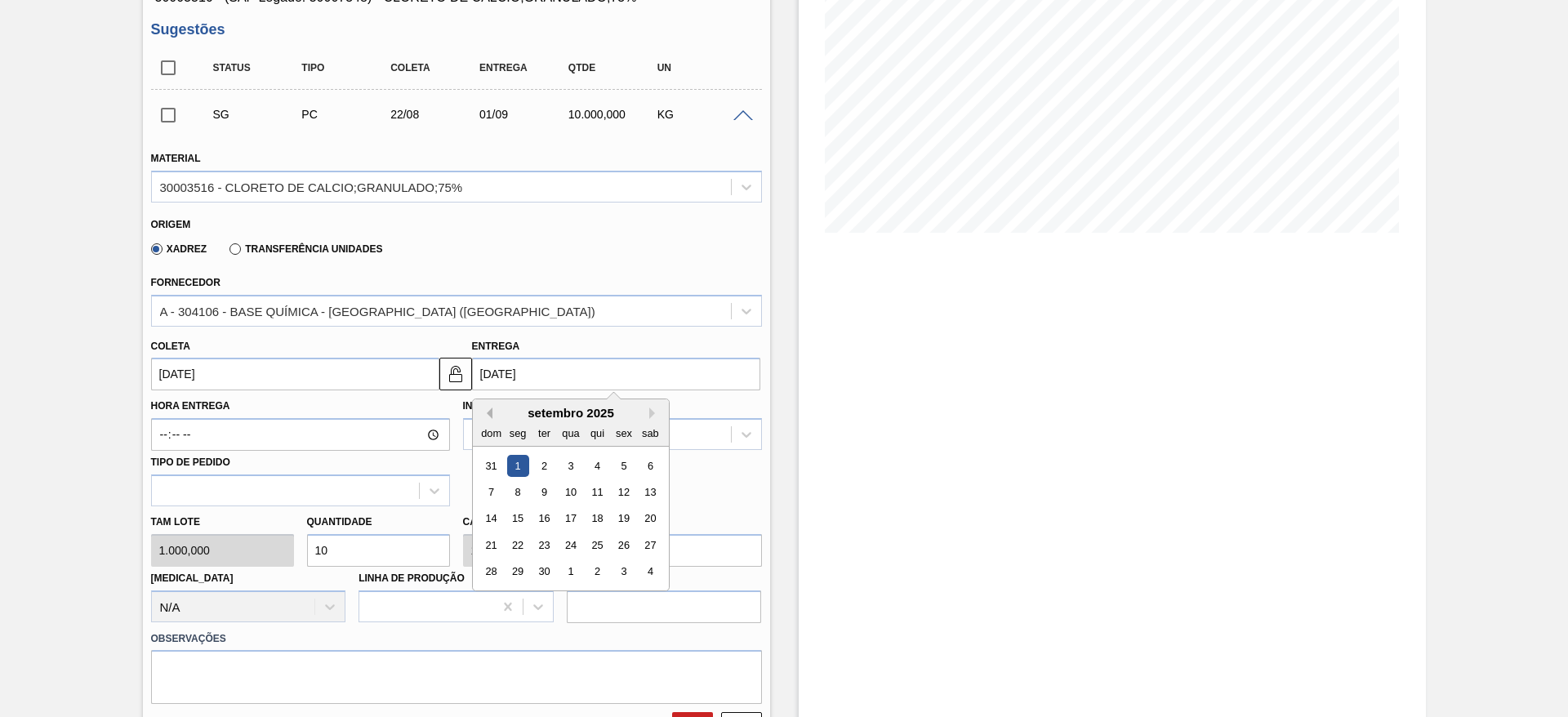
click at [491, 412] on button "Previous Month" at bounding box center [486, 413] width 11 height 11
click at [563, 569] on div "27" at bounding box center [570, 572] width 22 height 22
type input "27/08/2025"
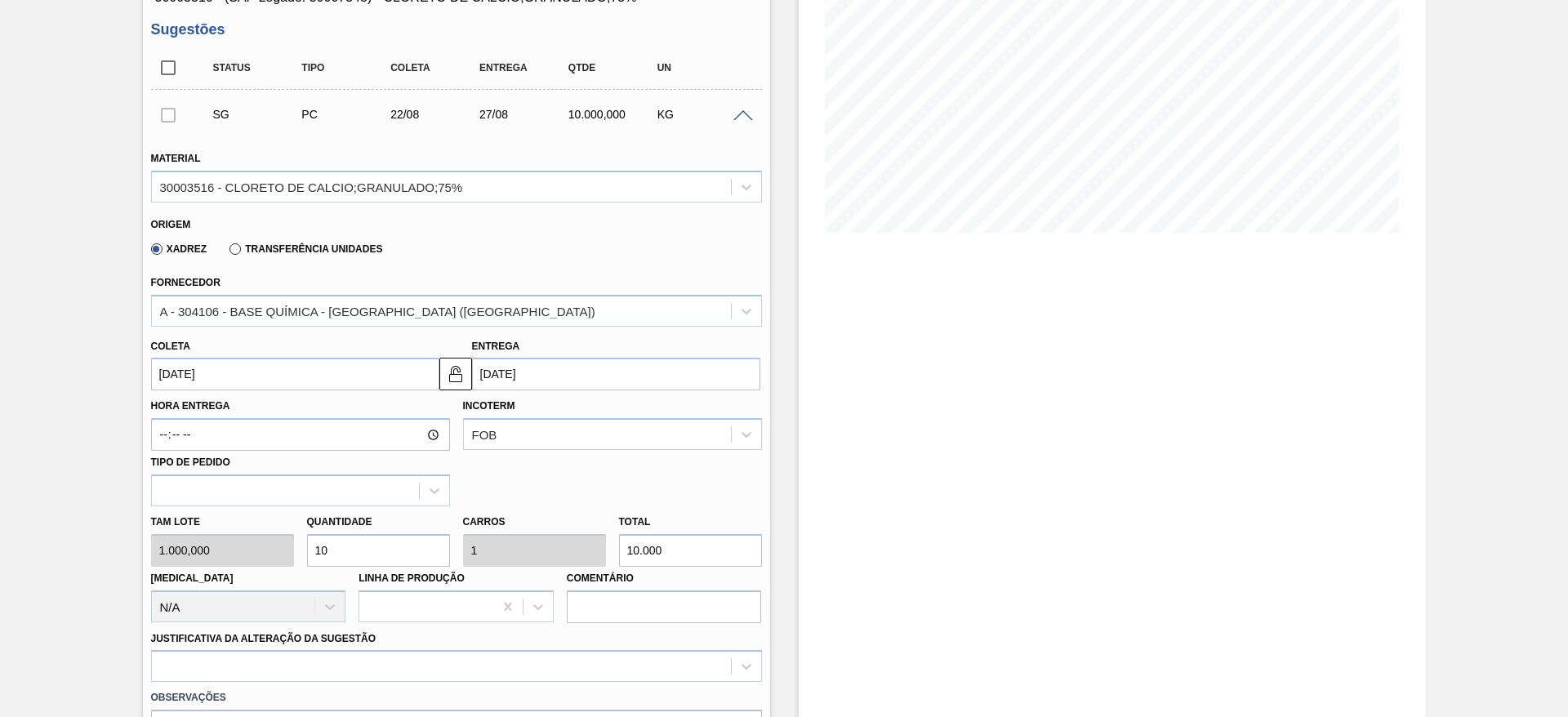
scroll to position [368, 0]
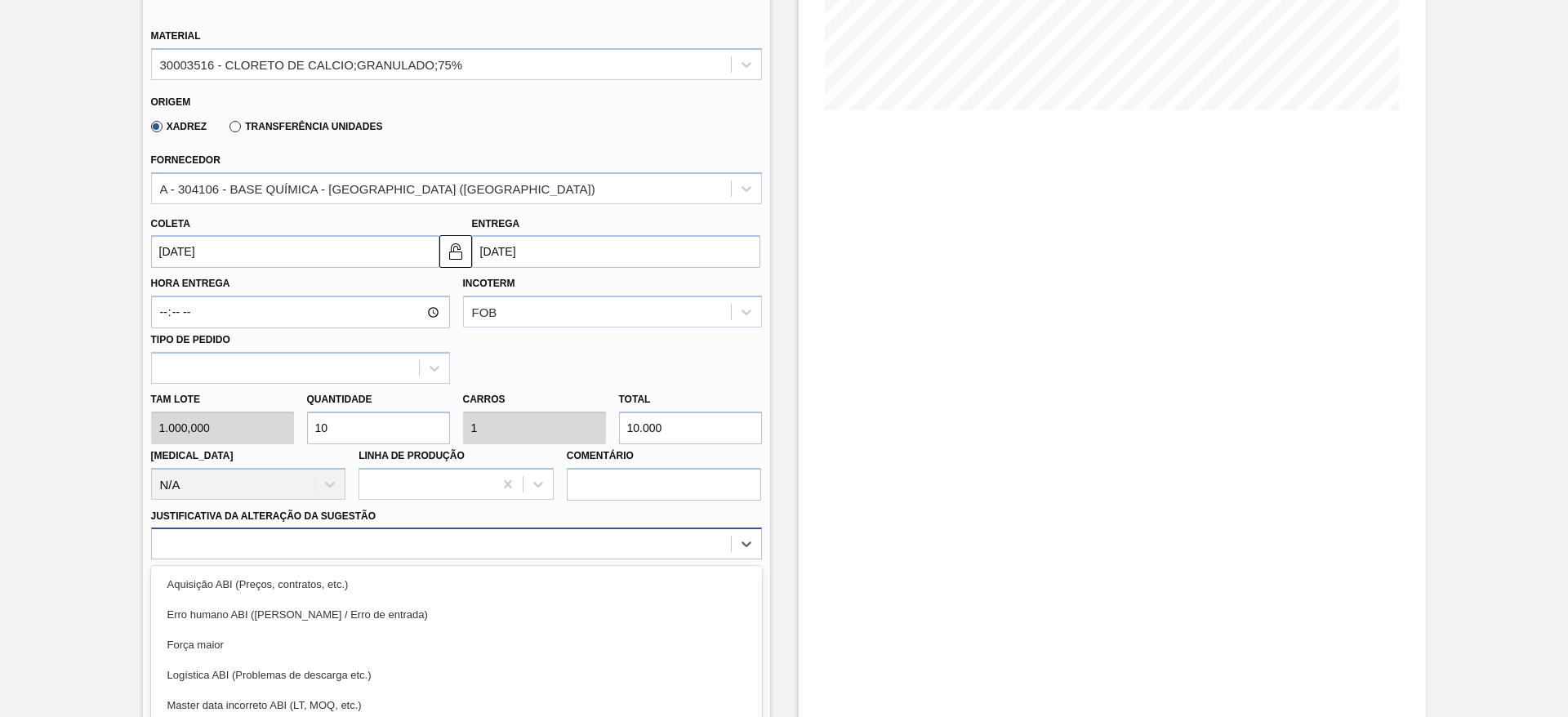
click at [365, 536] on div "option Força maior focused, 3 of 18. 18 results available. Use Up and Down to c…" at bounding box center [456, 543] width 611 height 31
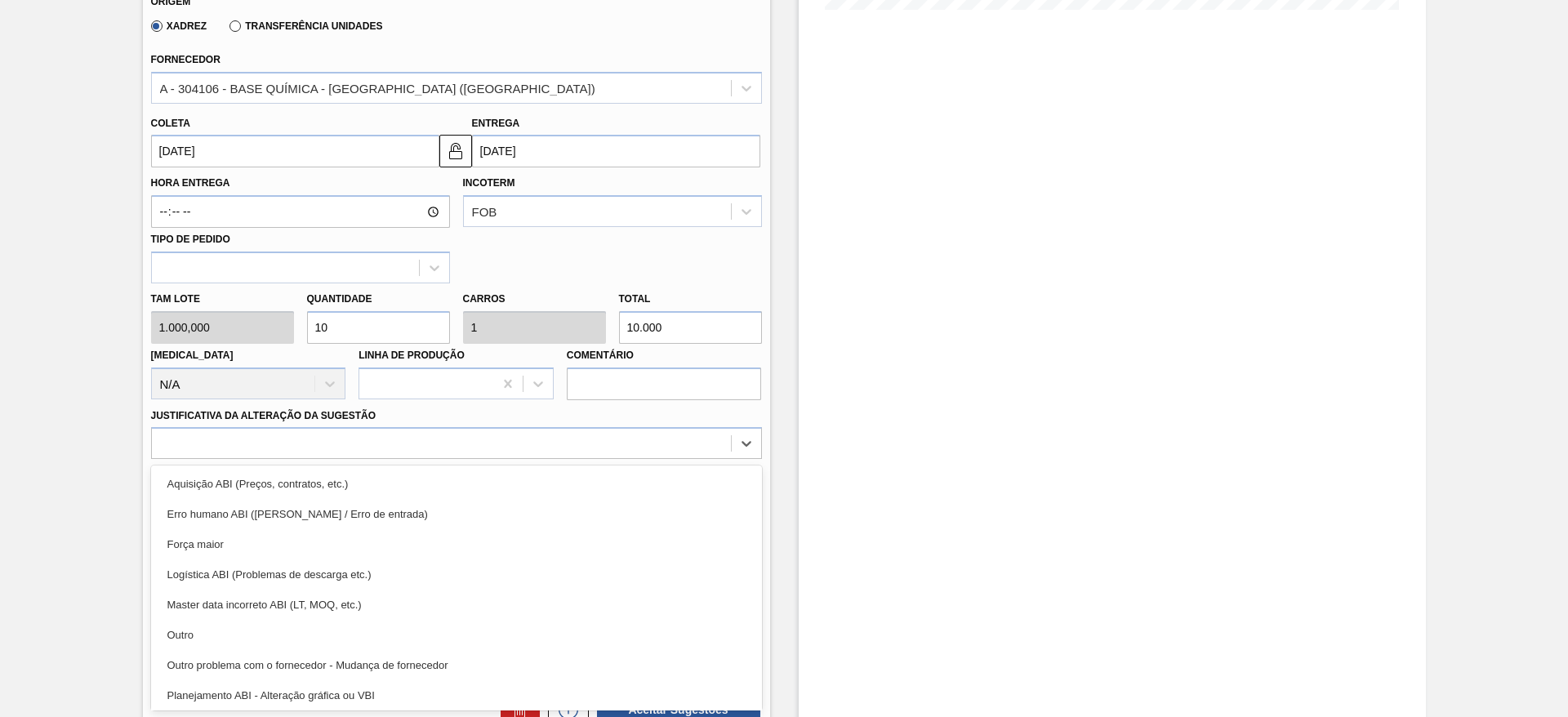
click at [375, 641] on div "Outro" at bounding box center [456, 635] width 611 height 31
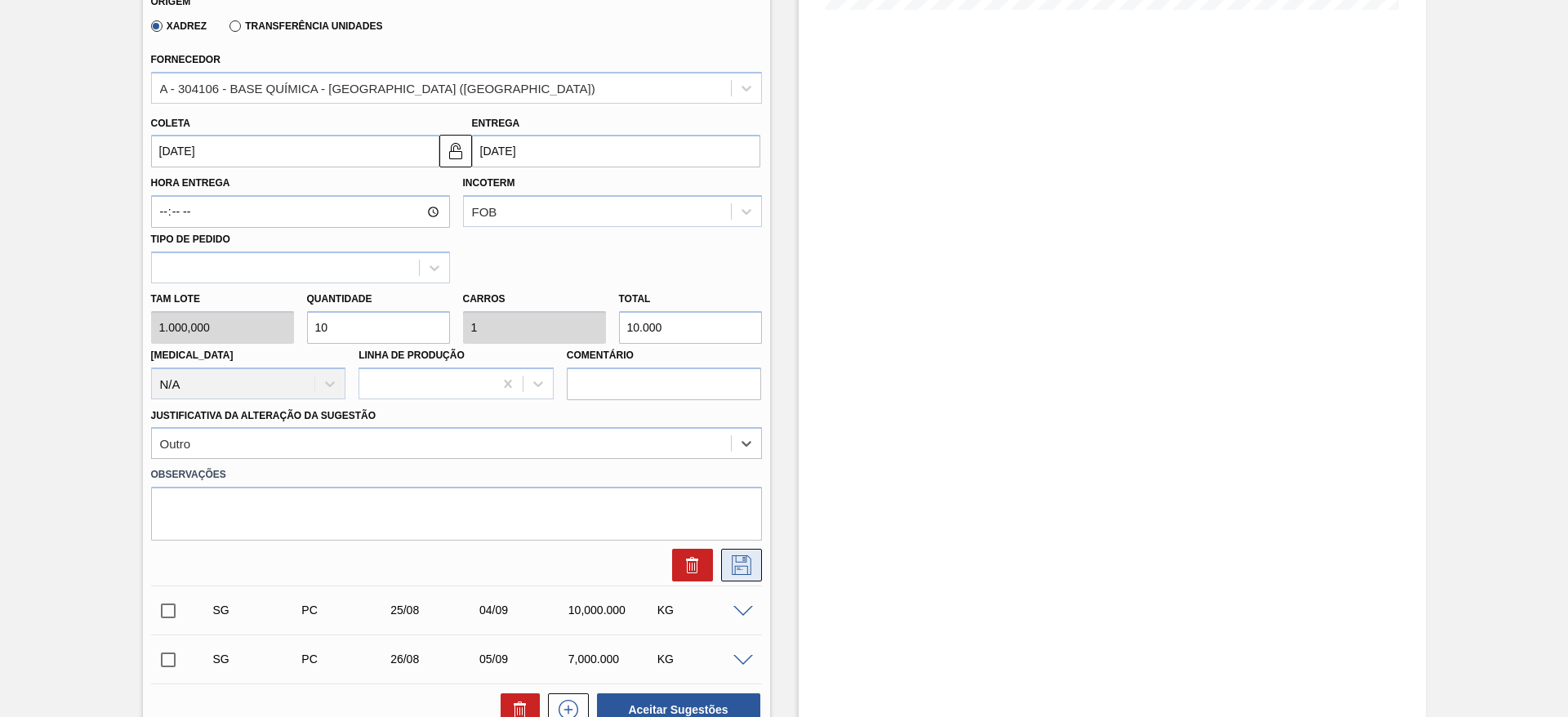
click at [732, 562] on icon at bounding box center [741, 565] width 20 height 20
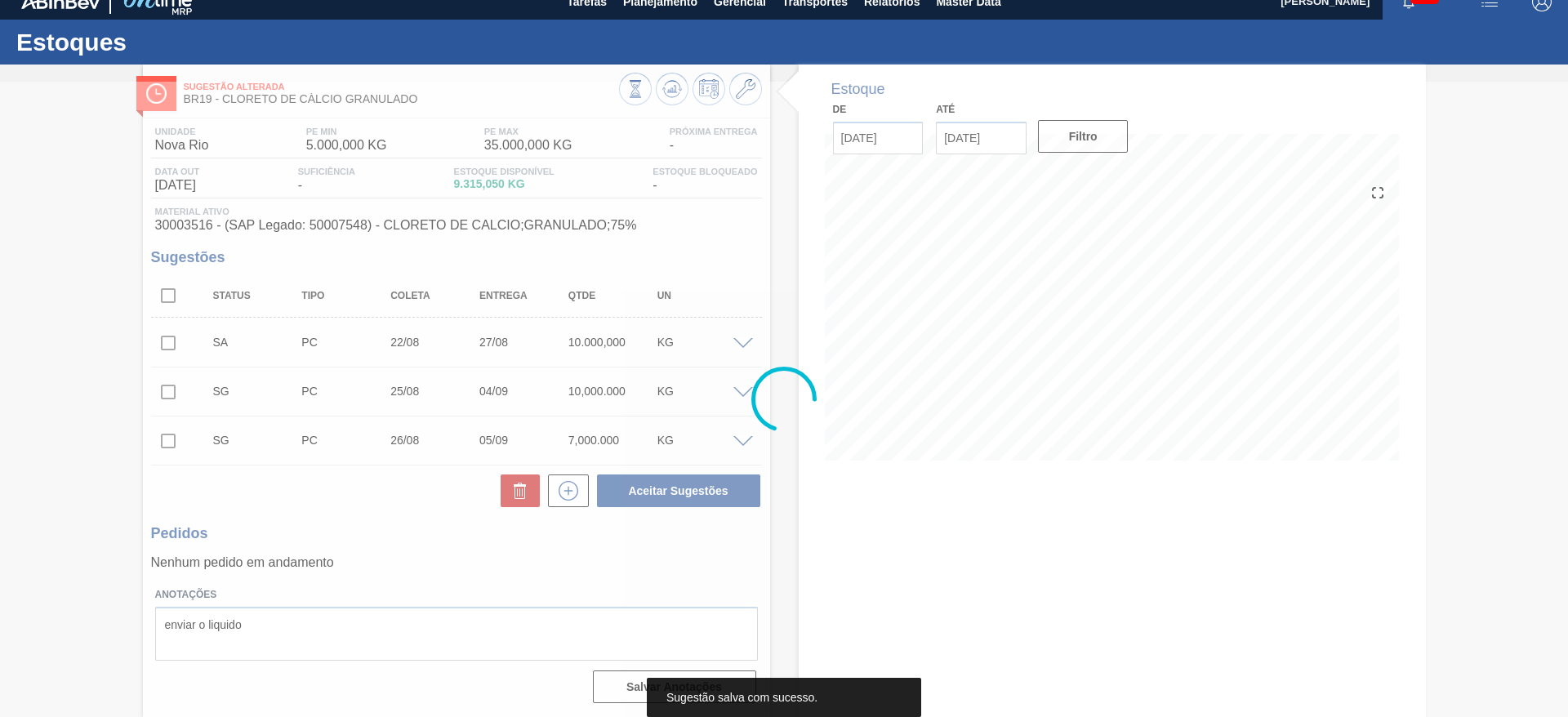
scroll to position [17, 0]
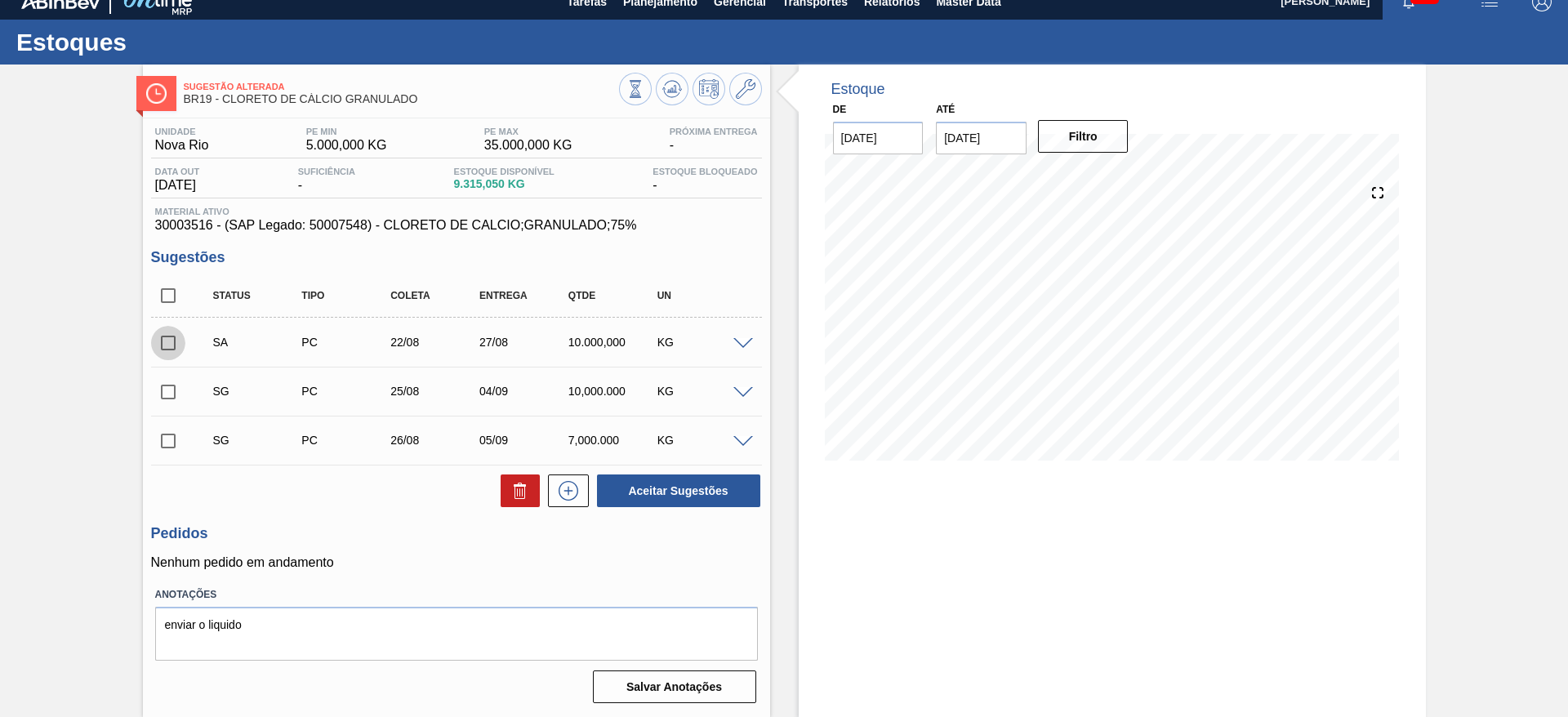
drag, startPoint x: 172, startPoint y: 347, endPoint x: 419, endPoint y: 401, distance: 252.8
click at [174, 347] on input "checkbox" at bounding box center [168, 343] width 34 height 34
click at [712, 494] on button "Aceitar Sugestões" at bounding box center [679, 490] width 163 height 32
checkbox input "false"
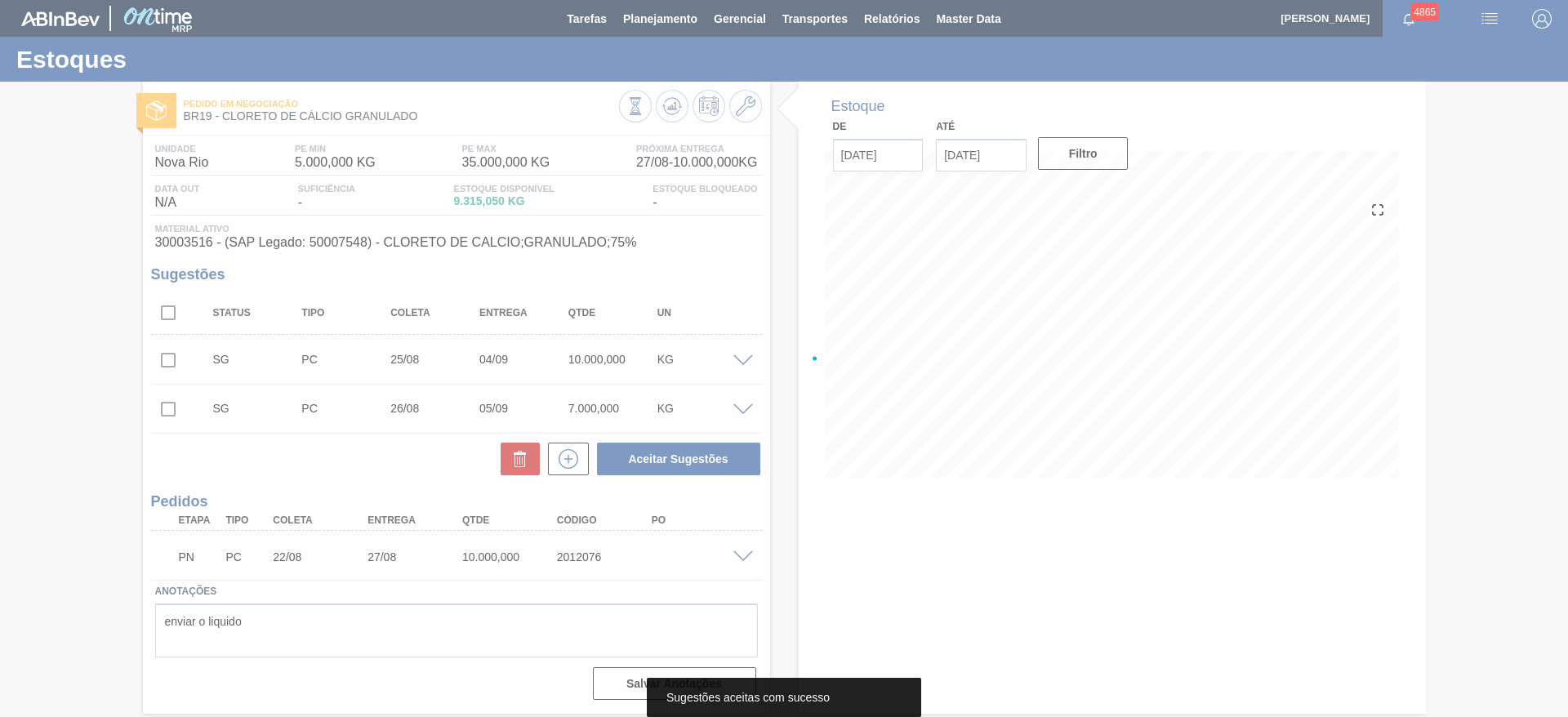
scroll to position [0, 0]
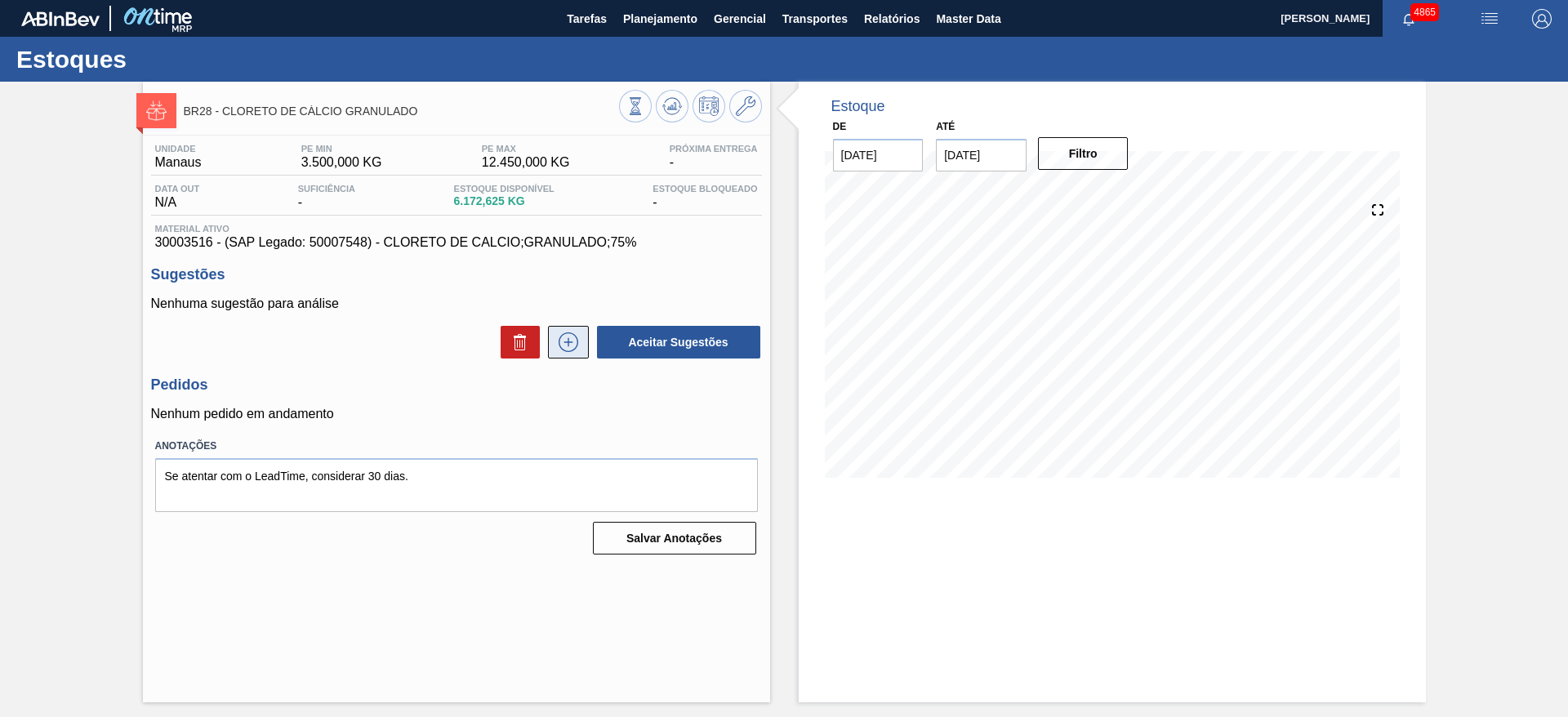
click at [573, 342] on icon at bounding box center [569, 342] width 26 height 20
click at [568, 347] on icon at bounding box center [569, 342] width 26 height 20
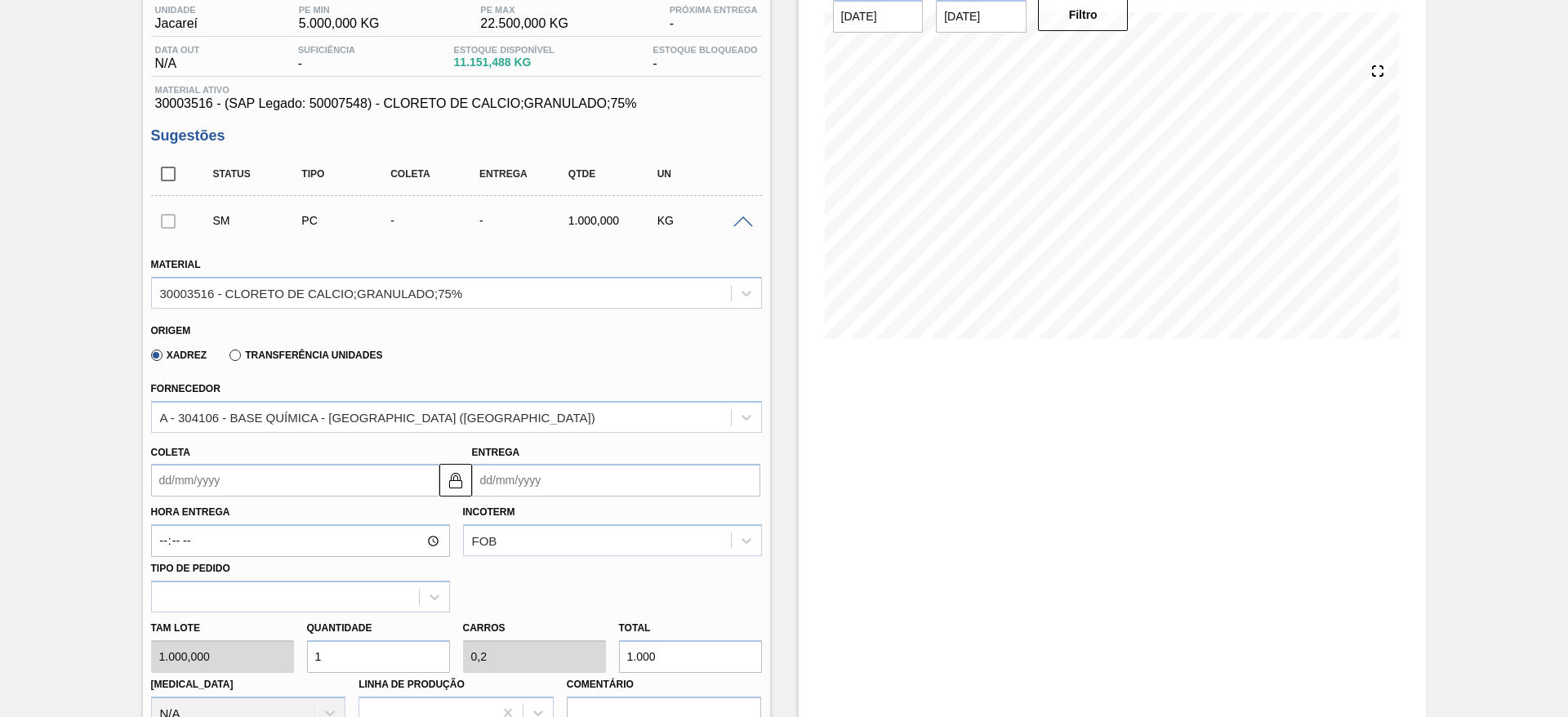
scroll to position [245, 0]
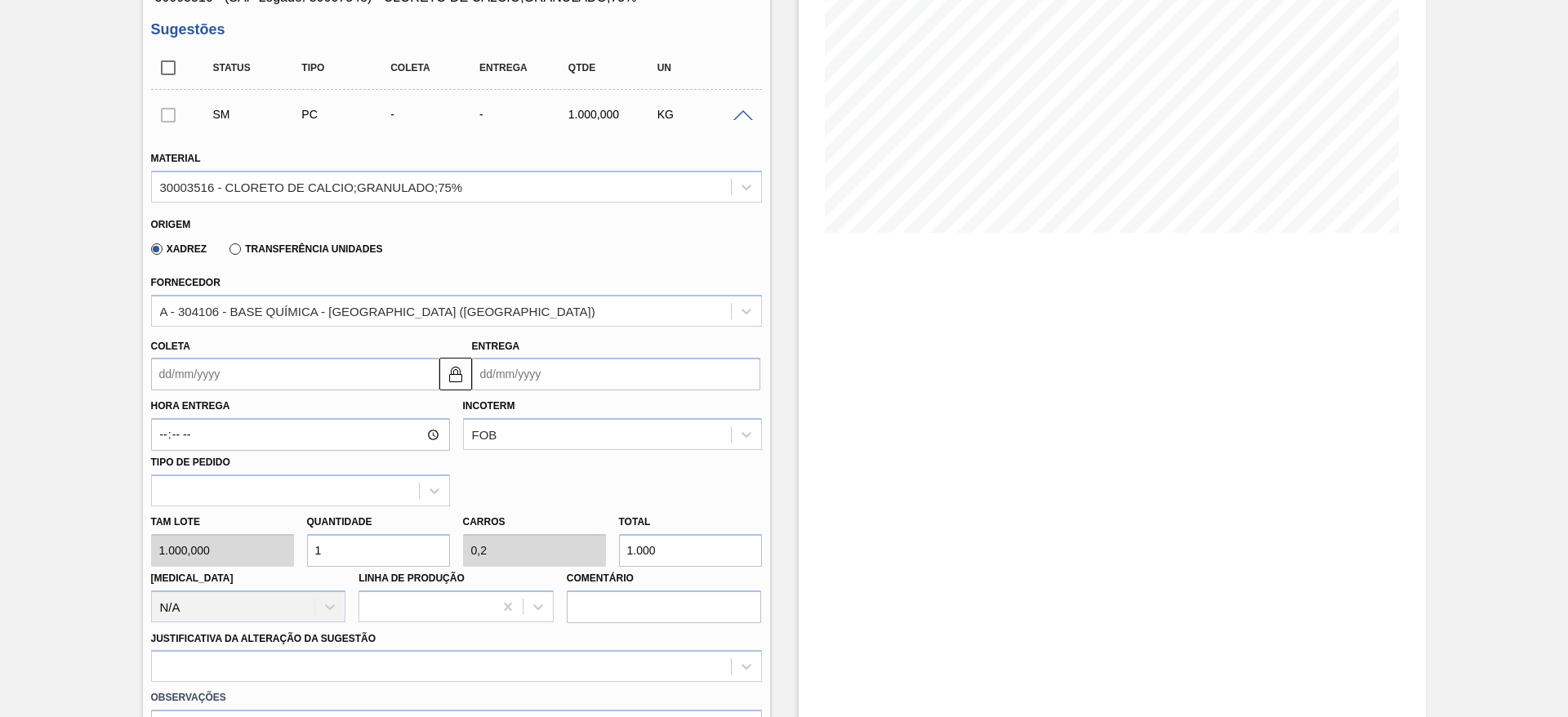
click at [241, 373] on input "Coleta" at bounding box center [295, 374] width 288 height 32
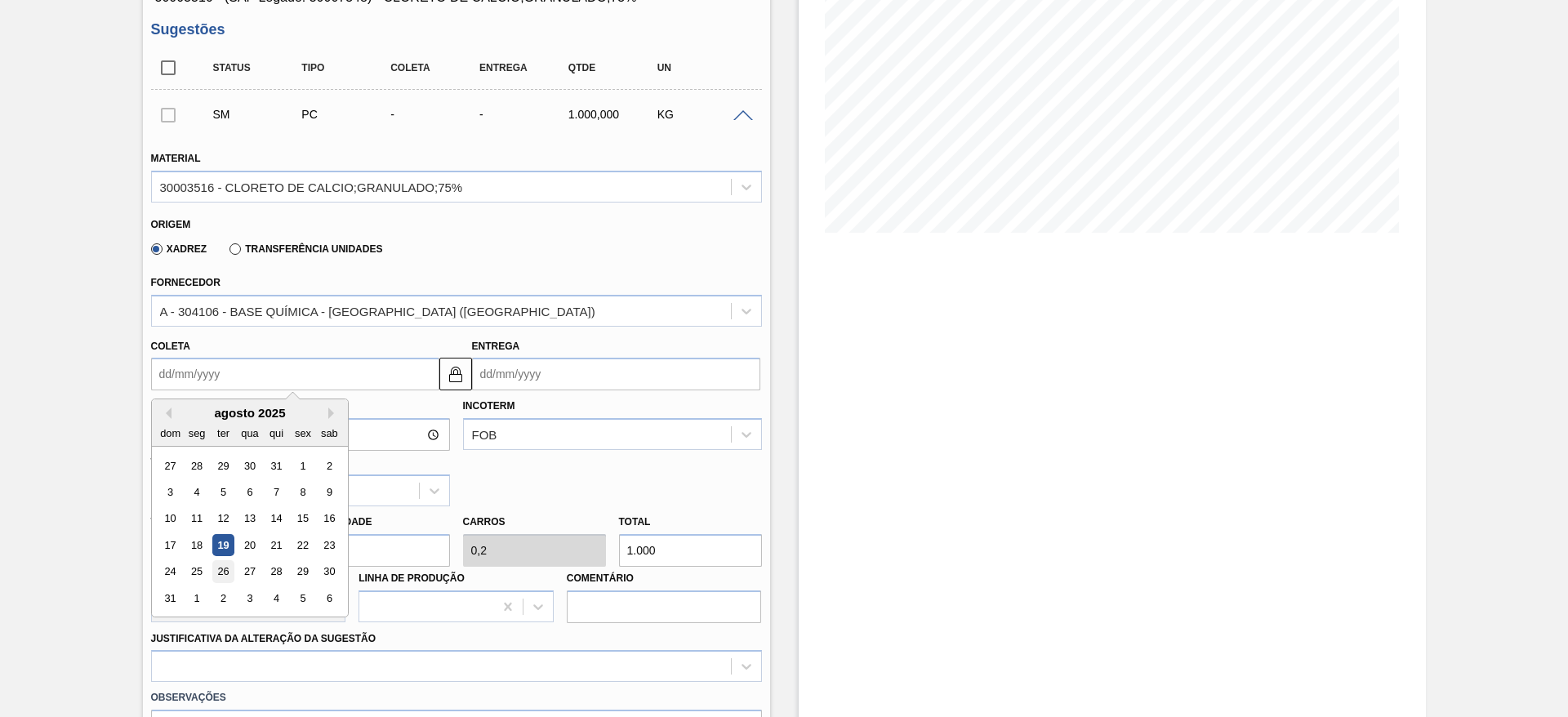
click at [221, 567] on div "26" at bounding box center [223, 572] width 22 height 22
type input "[DATE]"
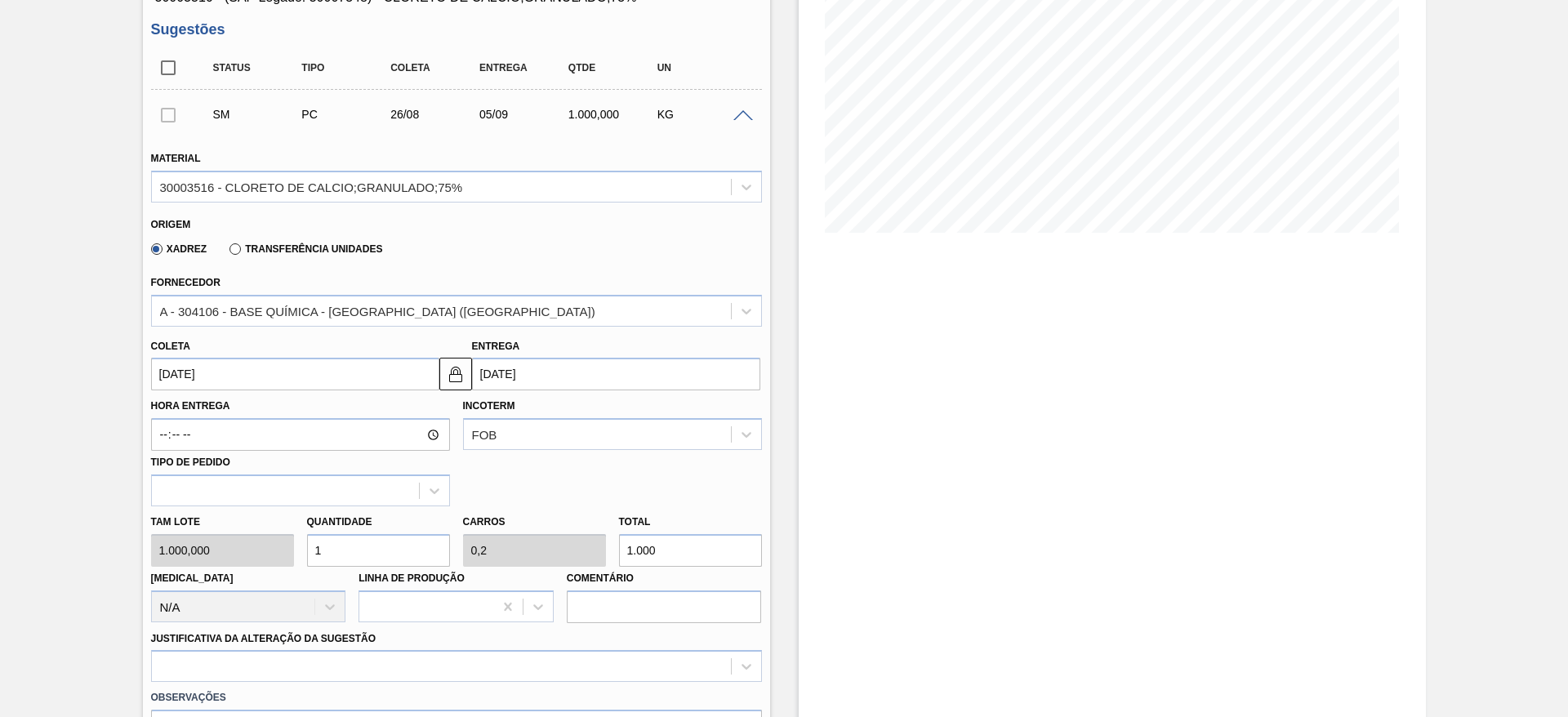
drag, startPoint x: 326, startPoint y: 551, endPoint x: 293, endPoint y: 549, distance: 33.1
click at [293, 549] on div "Tam lote 1.000,000 Quantidade 1 Carros 0,2 Total 1.000 [MEDICAL_DATA] N/A Linha…" at bounding box center [456, 564] width 624 height 116
type input "2"
type input "0,4"
type input "2.000"
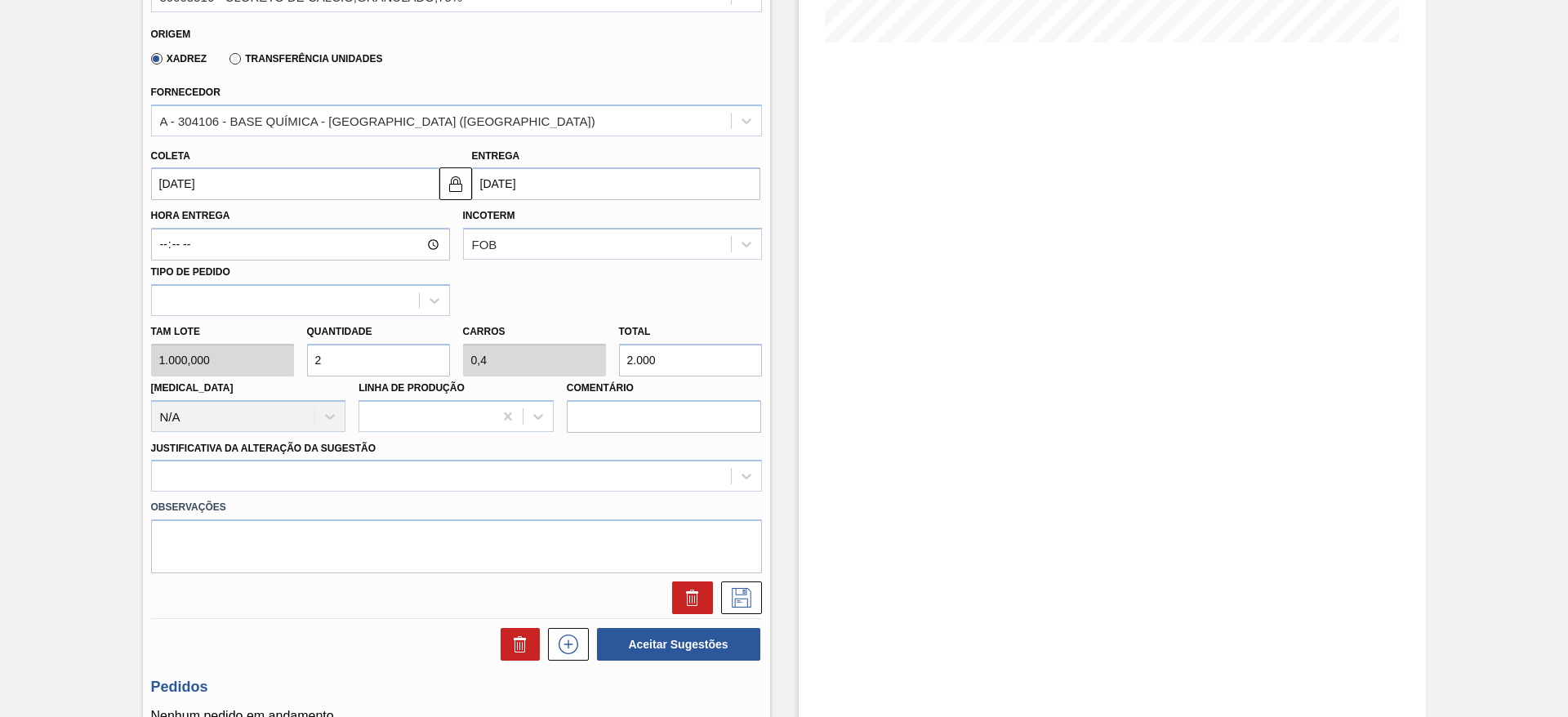
scroll to position [490, 0]
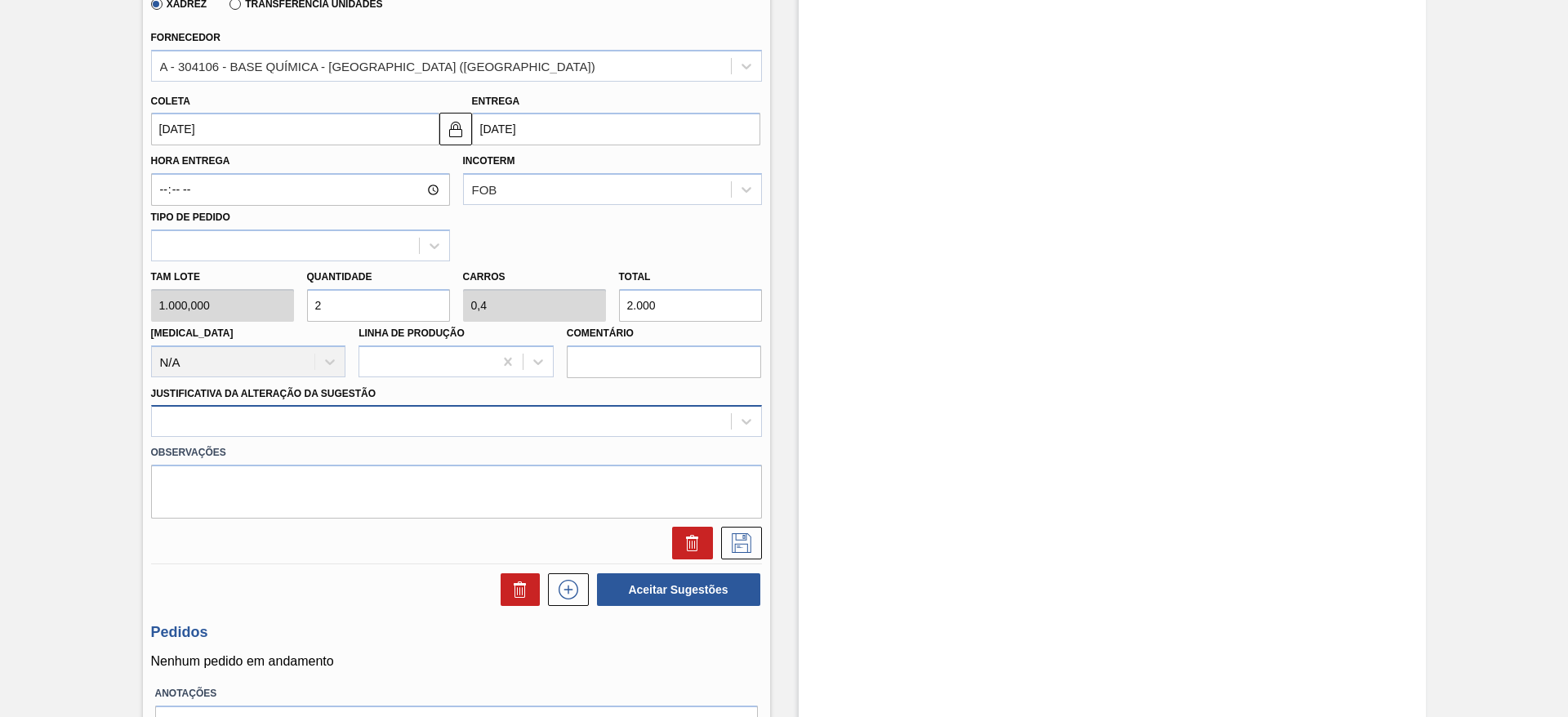
click at [410, 419] on div at bounding box center [441, 422] width 579 height 24
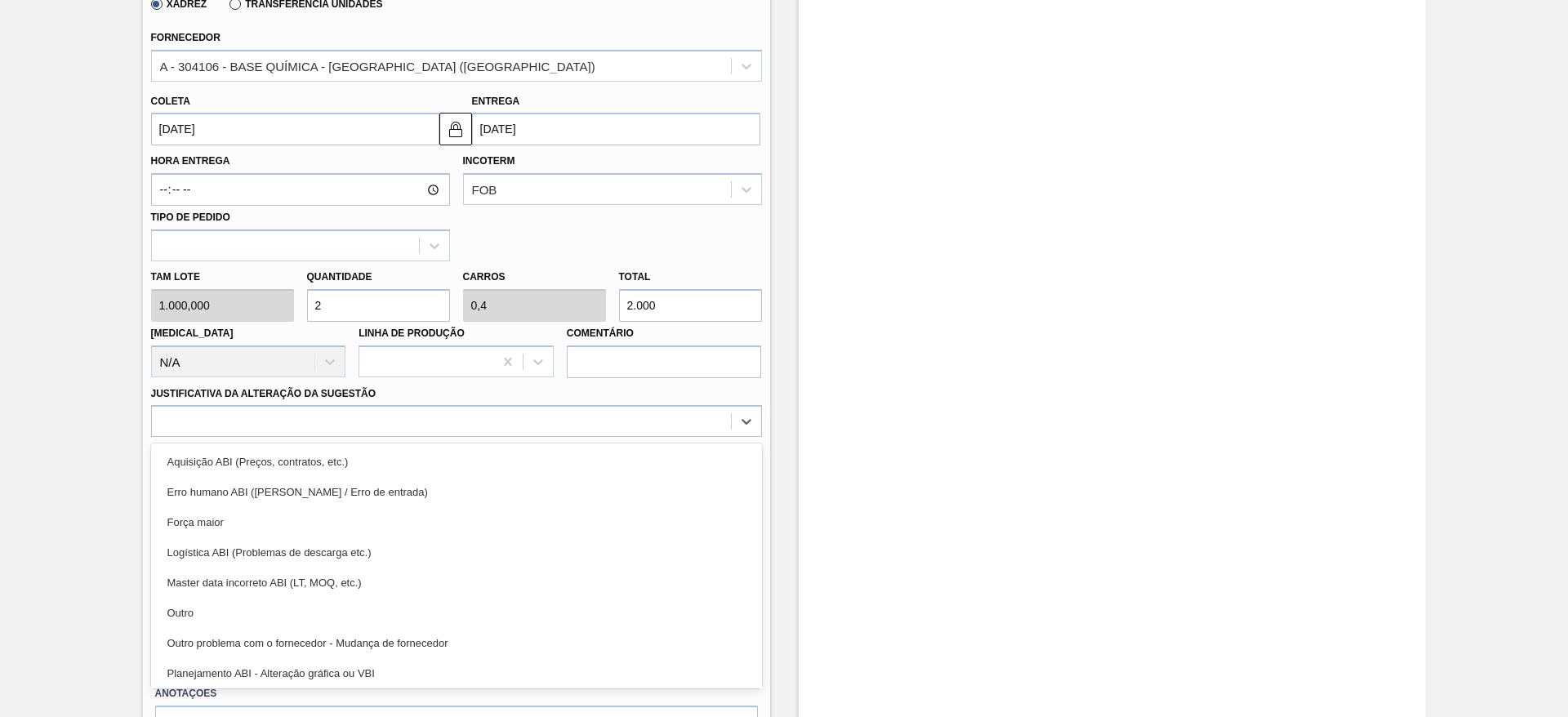
drag, startPoint x: 420, startPoint y: 608, endPoint x: 566, endPoint y: 541, distance: 160.6
click at [427, 601] on div "Outro" at bounding box center [456, 613] width 611 height 31
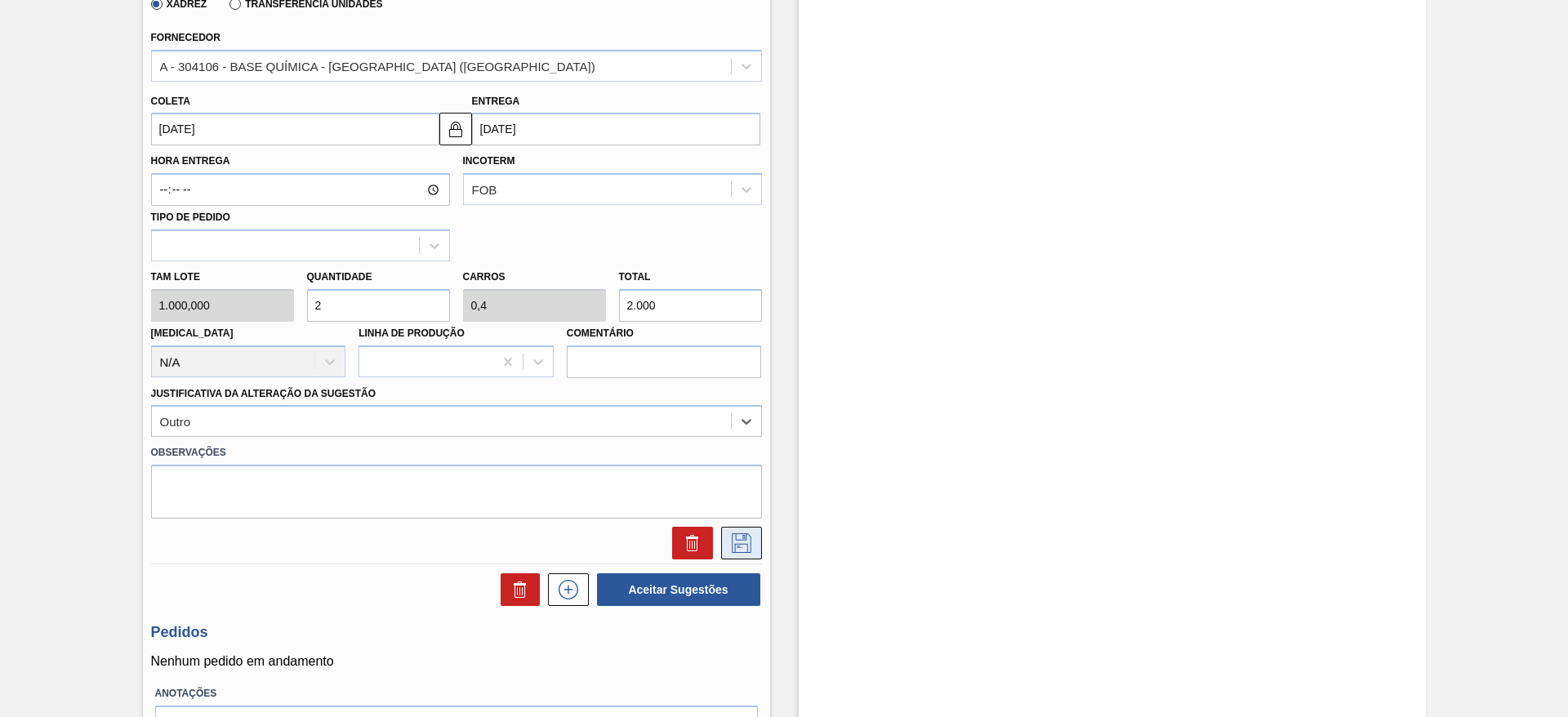
click at [752, 544] on button at bounding box center [742, 543] width 41 height 32
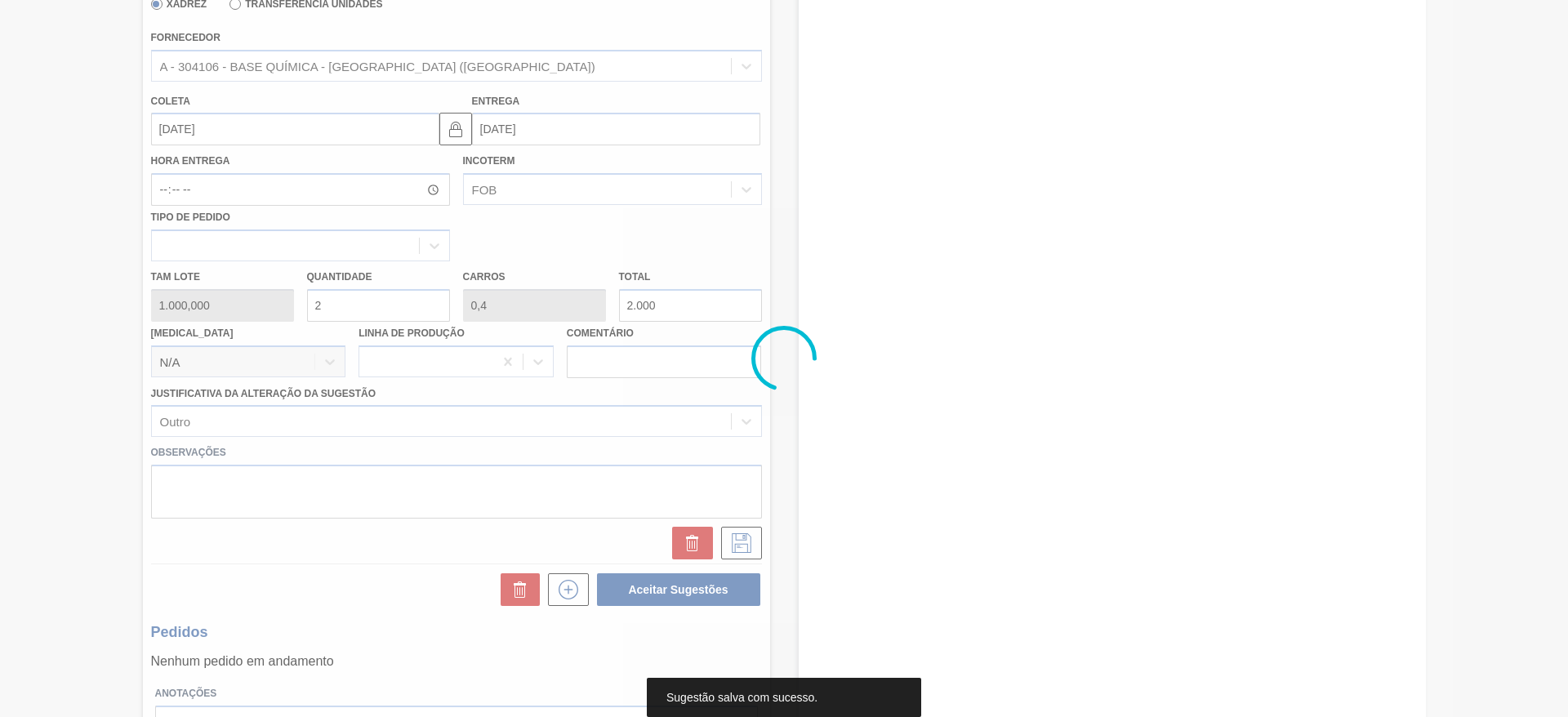
scroll to position [0, 0]
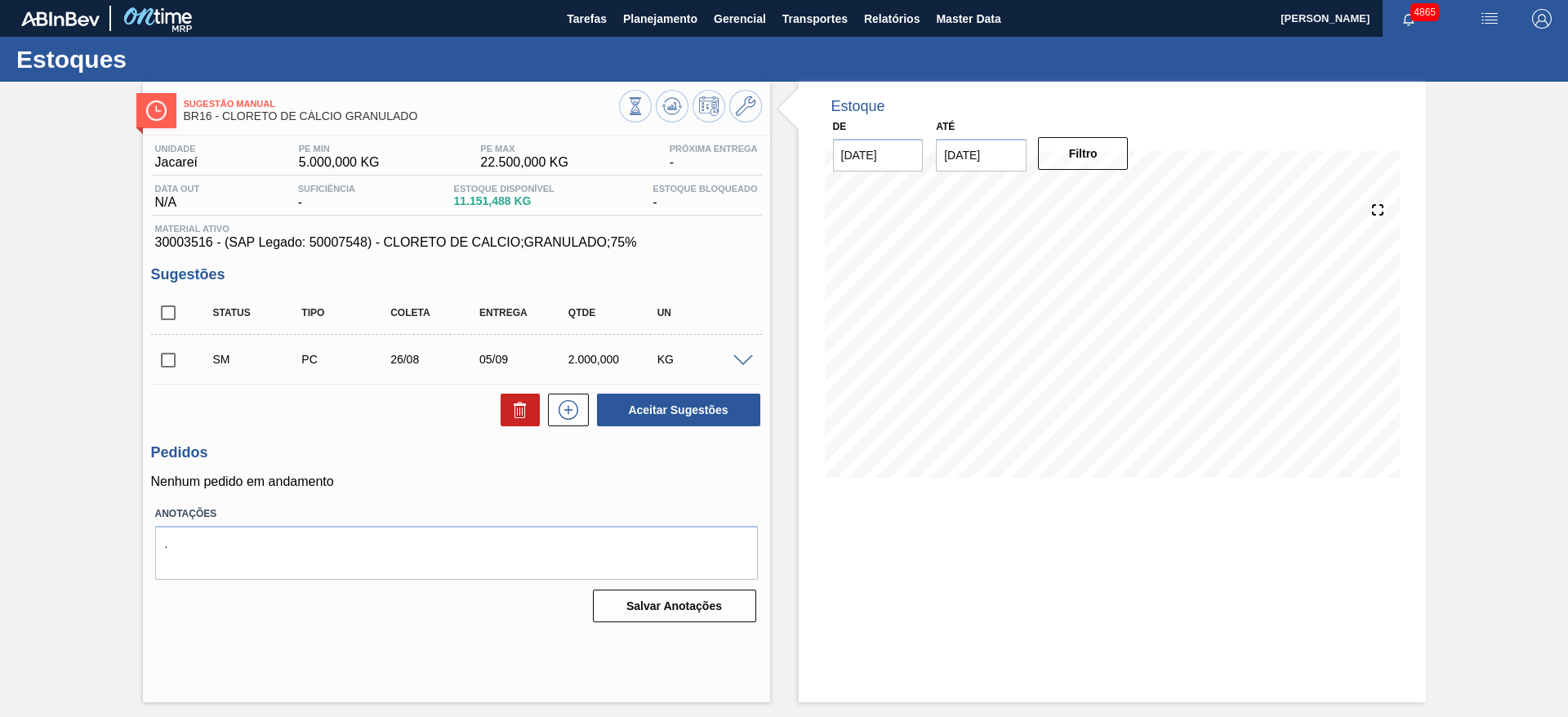
click at [739, 355] on span at bounding box center [743, 361] width 20 height 12
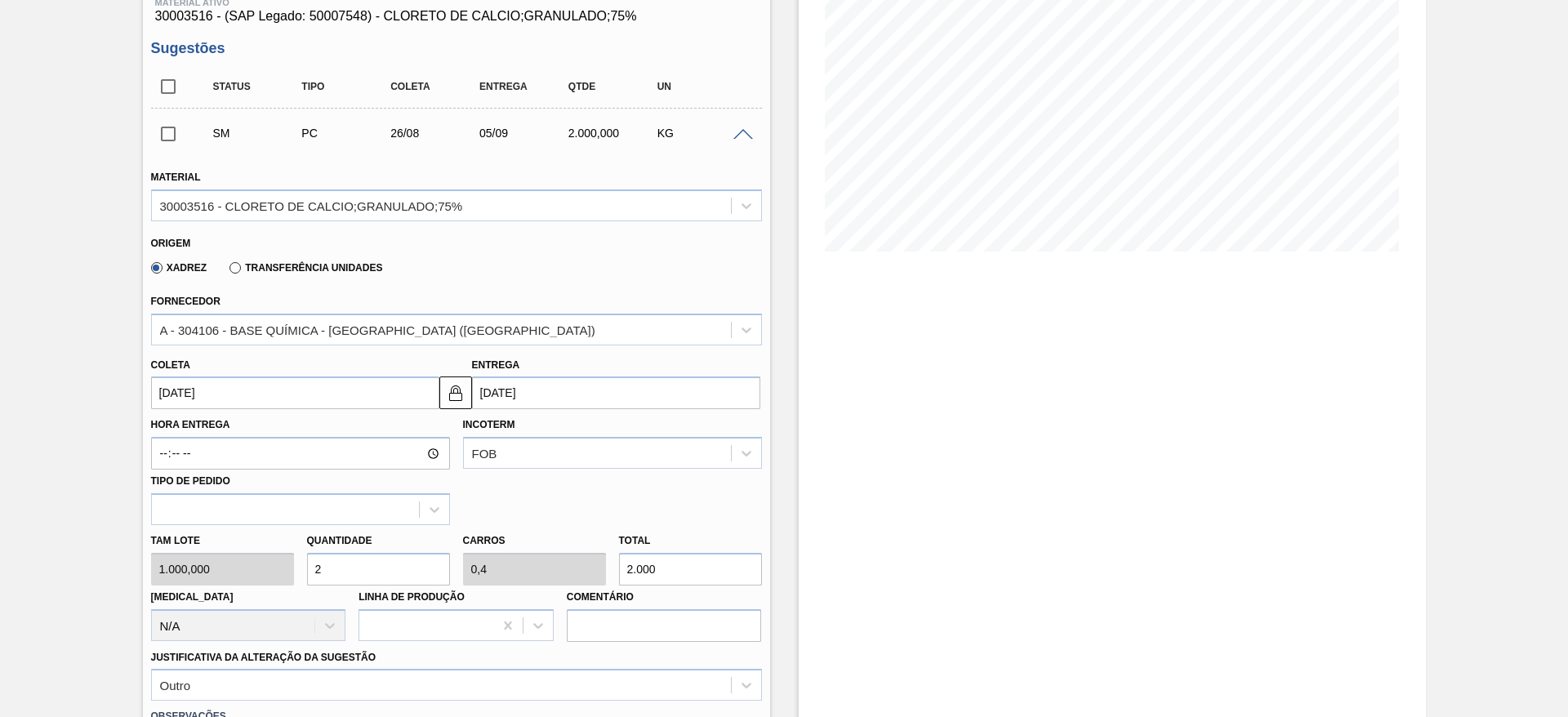
scroll to position [368, 0]
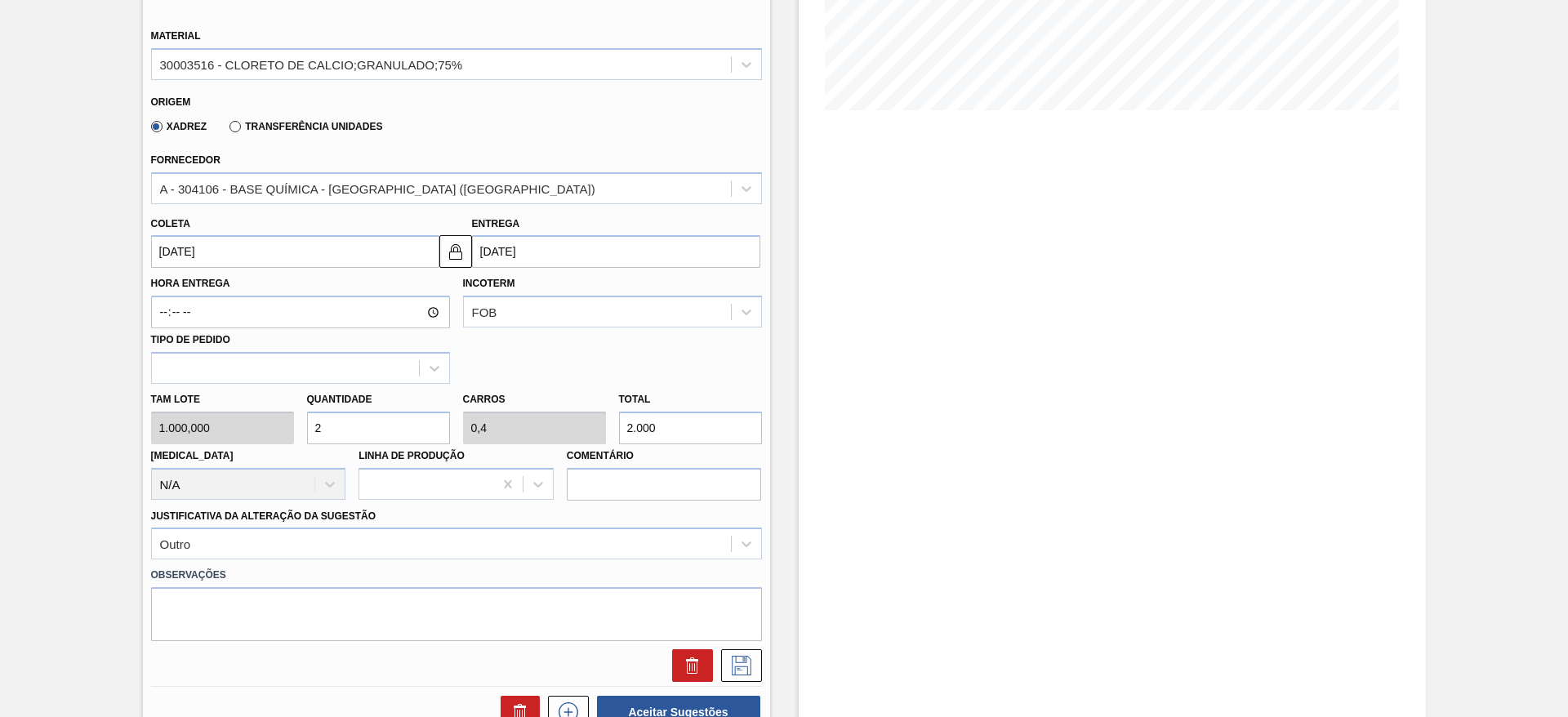
drag, startPoint x: 393, startPoint y: 426, endPoint x: 313, endPoint y: 414, distance: 80.9
click at [313, 414] on input "2" at bounding box center [378, 427] width 143 height 32
type input "4"
type input "0,8"
type input "4.000"
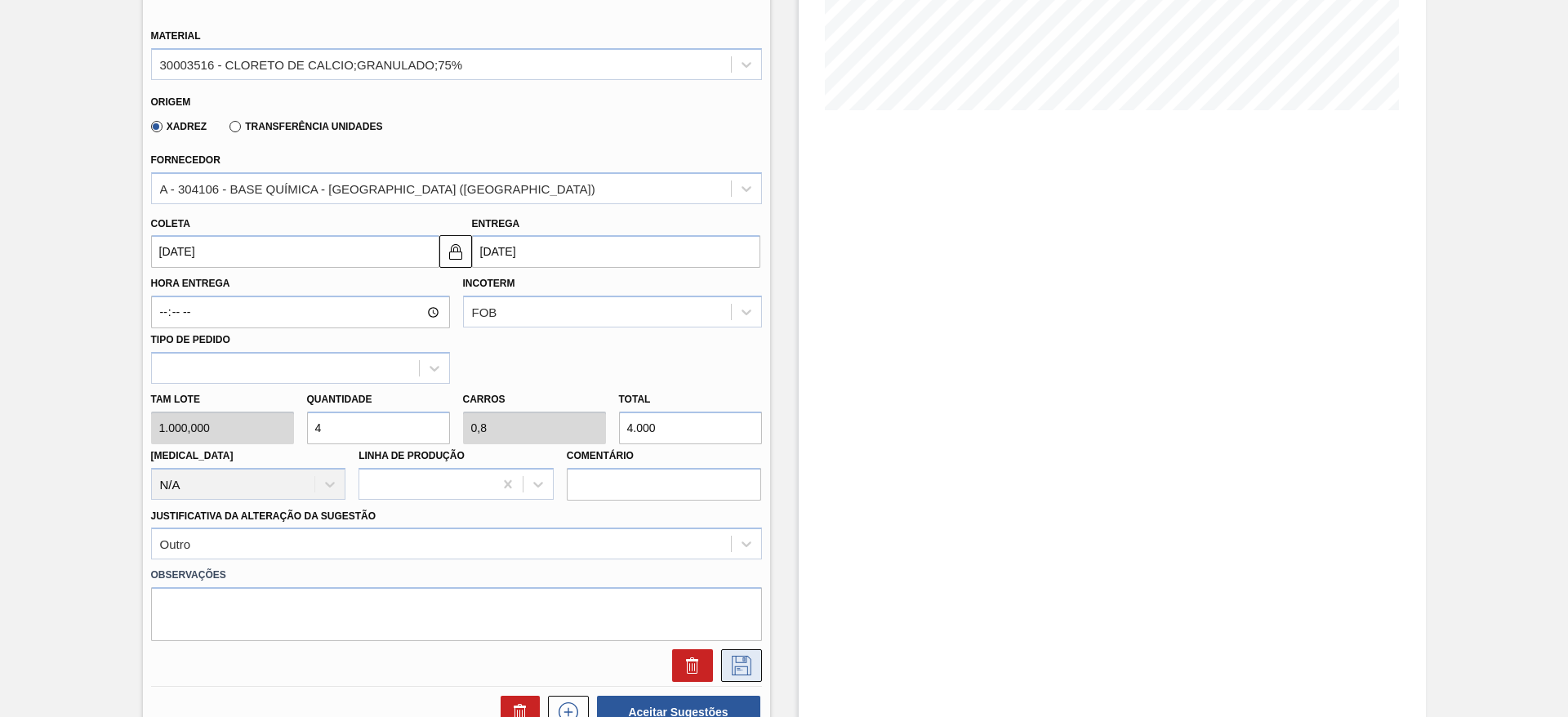
type input "4"
click at [744, 658] on icon at bounding box center [741, 665] width 26 height 20
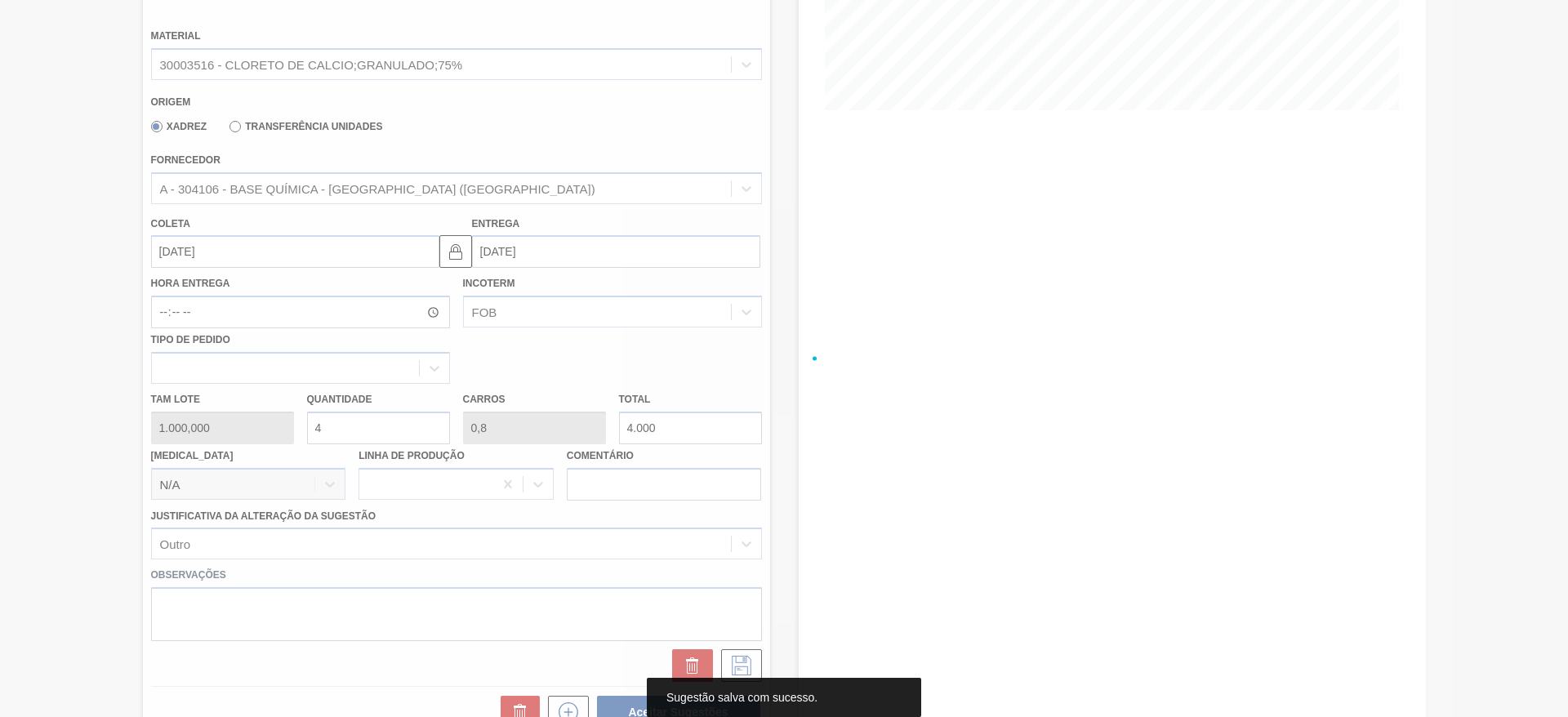
scroll to position [0, 0]
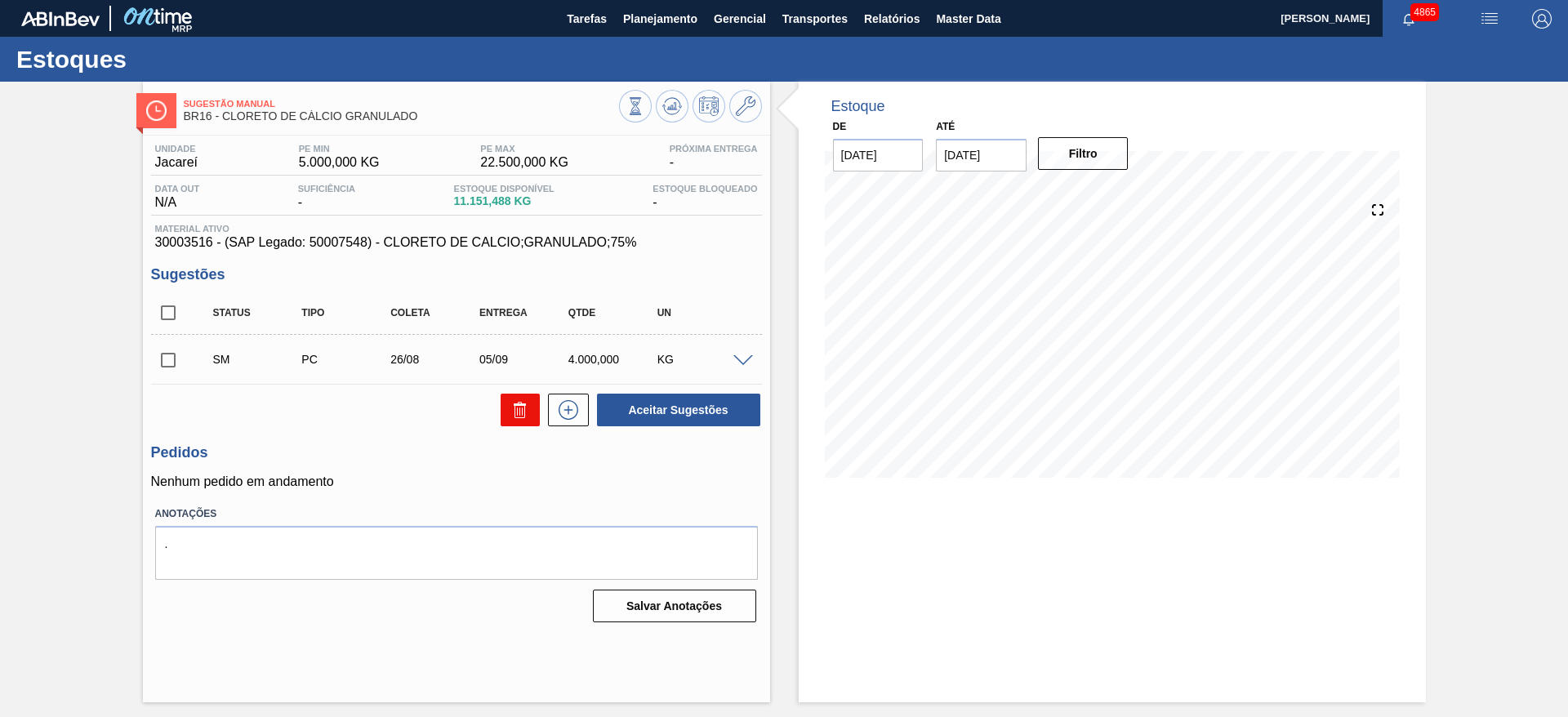
drag, startPoint x: 173, startPoint y: 354, endPoint x: 524, endPoint y: 406, distance: 354.8
click at [178, 362] on input "checkbox" at bounding box center [168, 360] width 34 height 34
click at [683, 416] on button "Aceitar Sugestões" at bounding box center [679, 409] width 163 height 32
checkbox input "false"
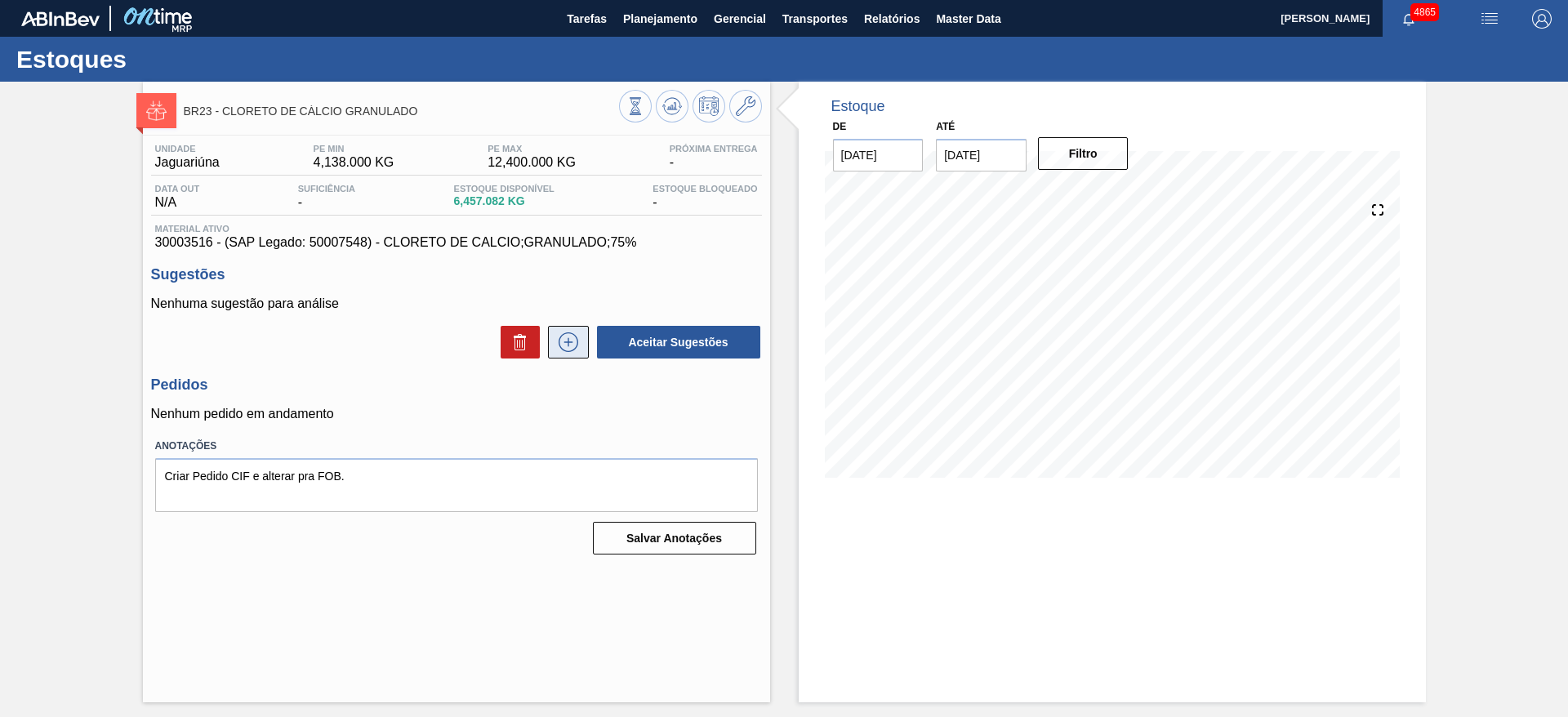
click at [558, 344] on icon at bounding box center [568, 342] width 20 height 20
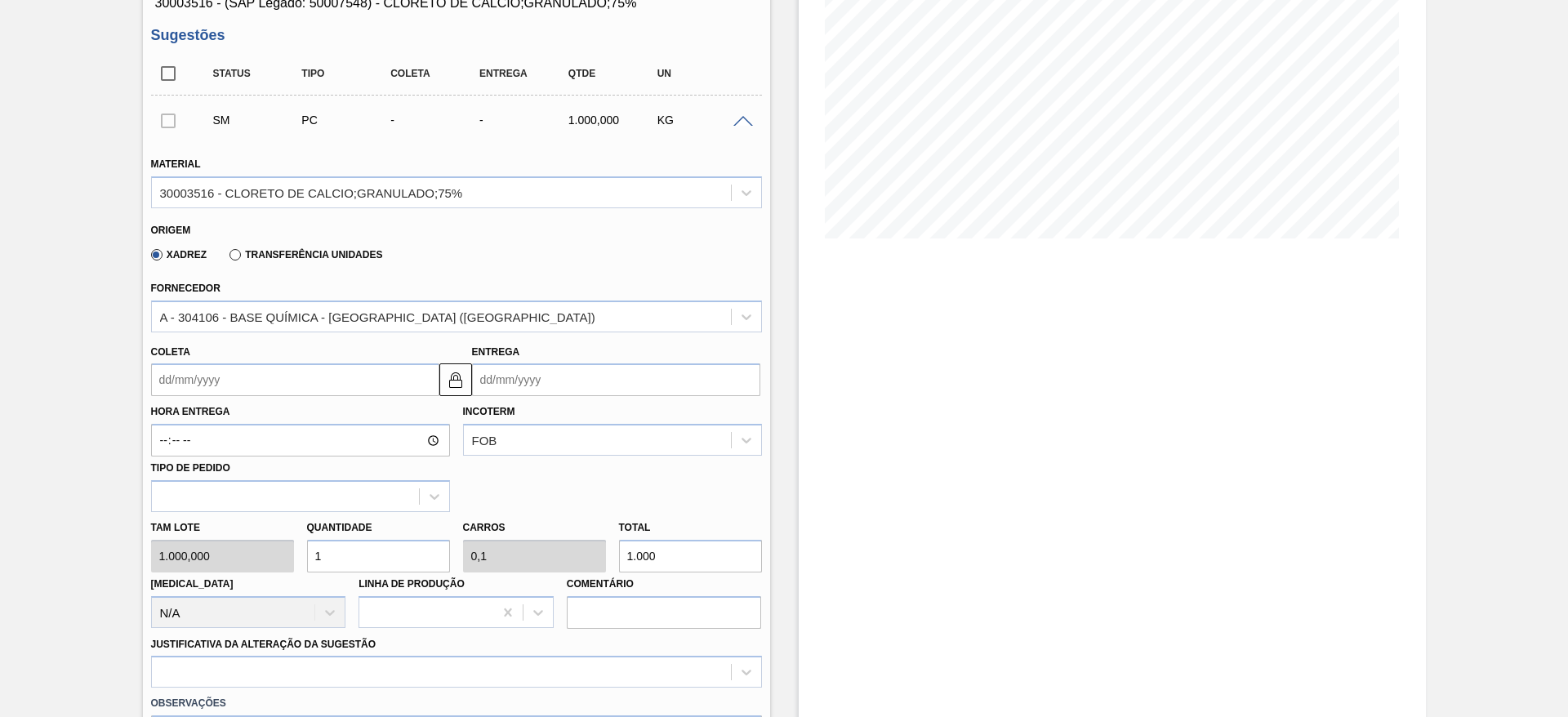
scroll to position [245, 0]
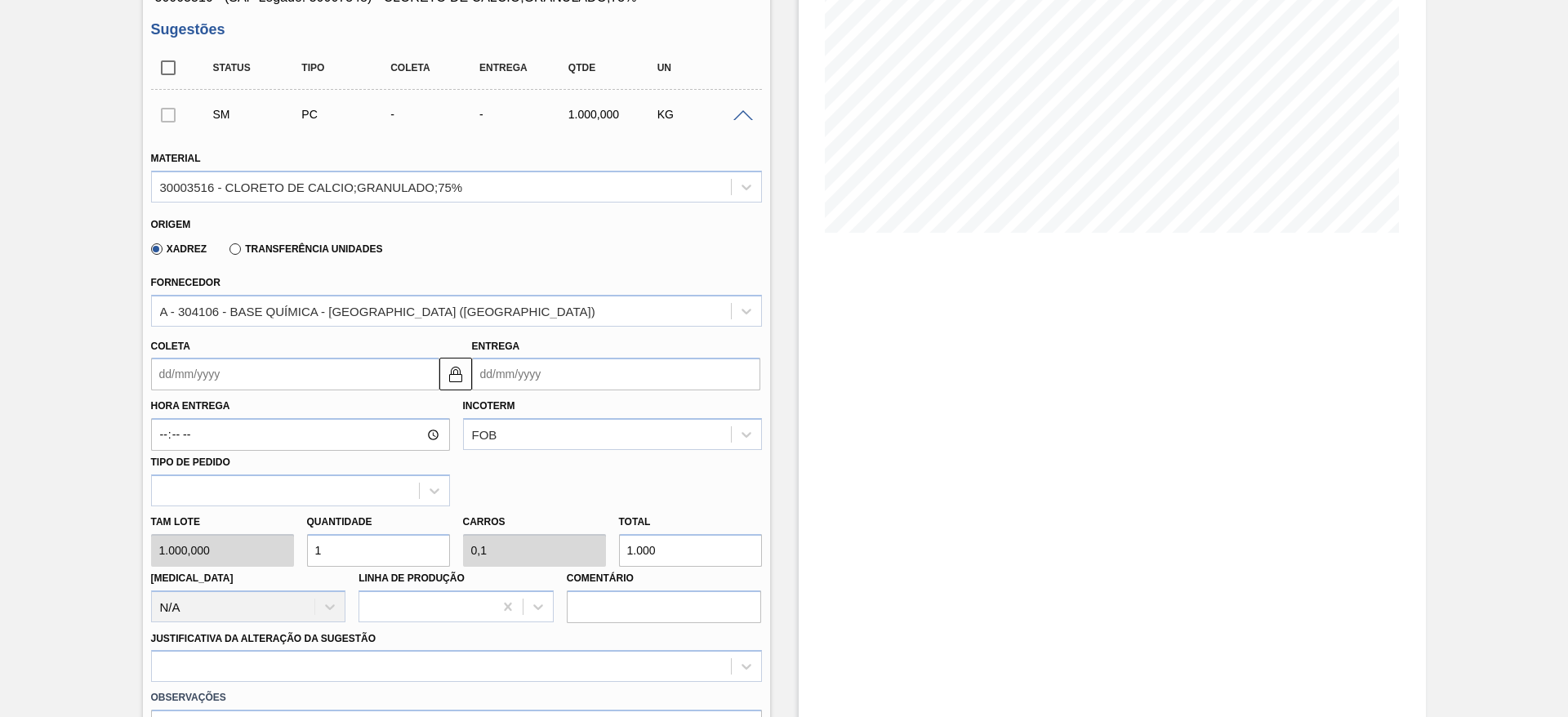
click at [287, 373] on input "Coleta" at bounding box center [295, 374] width 288 height 32
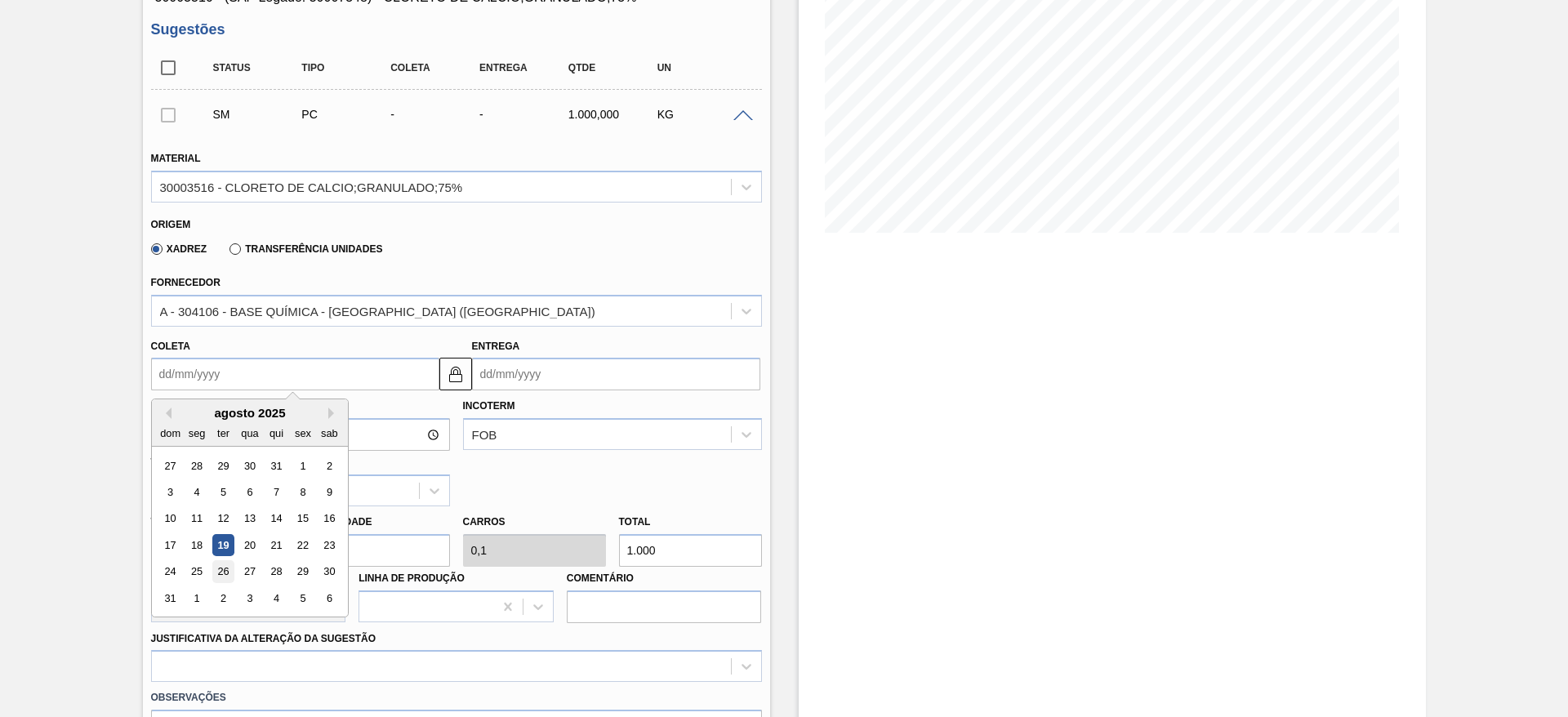
click at [230, 562] on div "26" at bounding box center [223, 572] width 22 height 22
type input "[DATE]"
type input "05/09/2025"
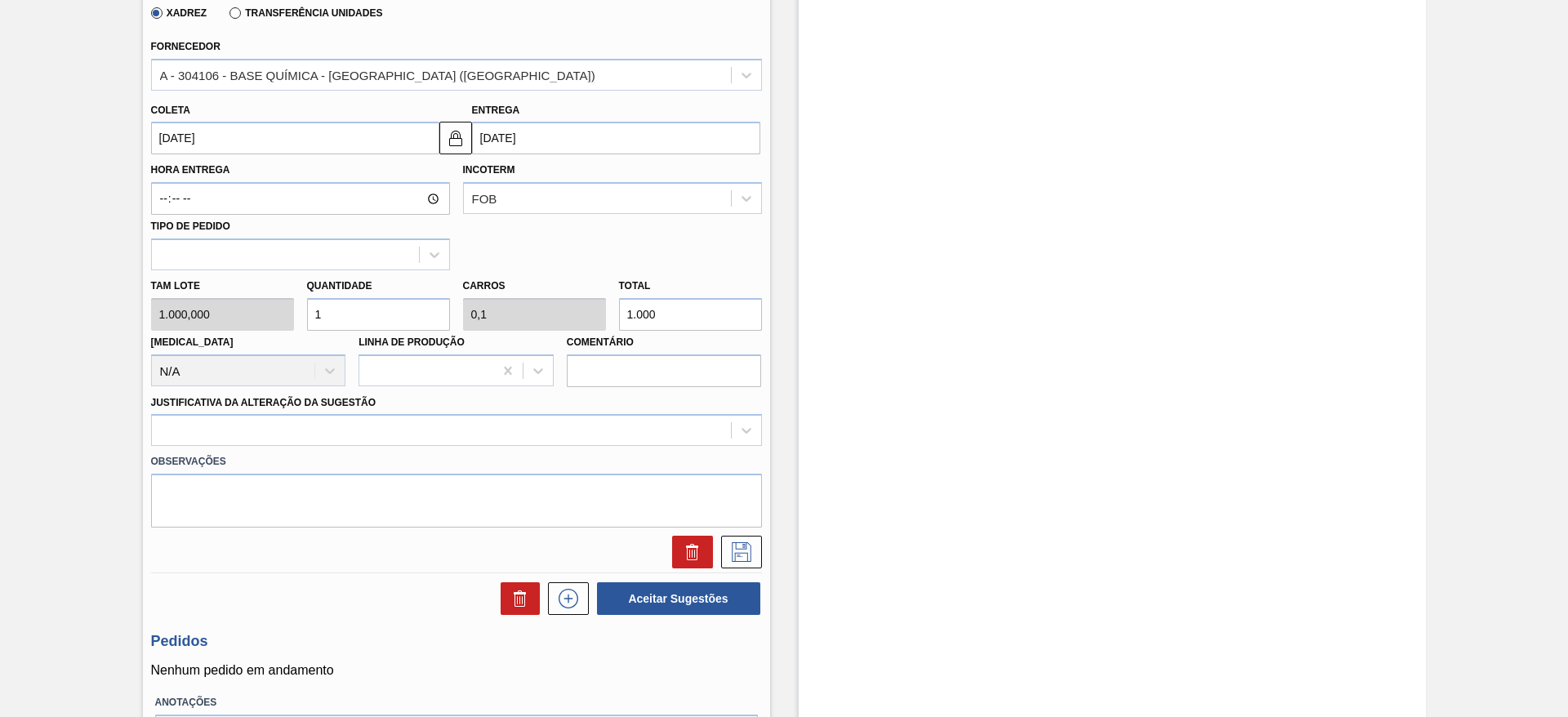
scroll to position [490, 0]
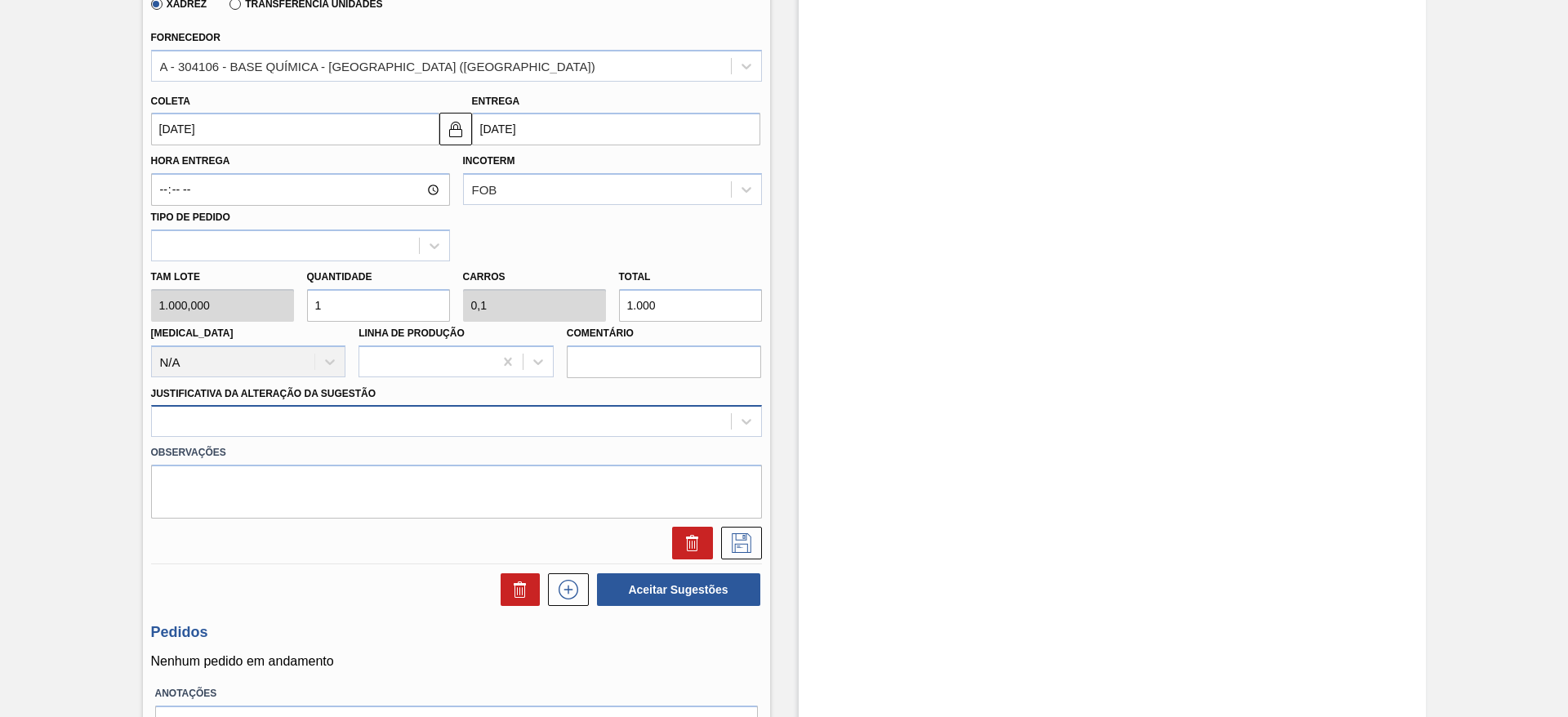
drag, startPoint x: 331, startPoint y: 419, endPoint x: 330, endPoint y: 430, distance: 11.0
click at [330, 421] on div at bounding box center [441, 422] width 579 height 24
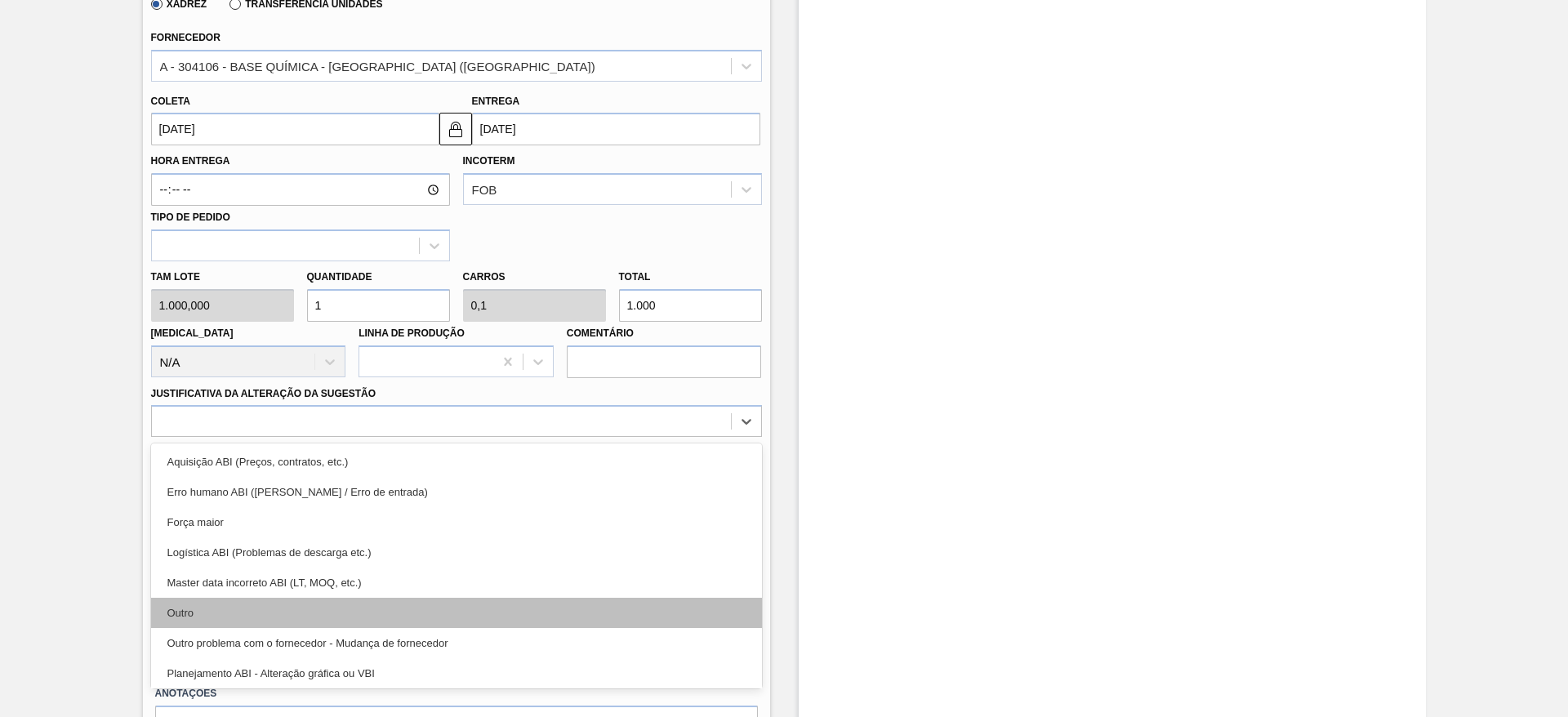
click at [309, 607] on div "Outro" at bounding box center [456, 613] width 611 height 31
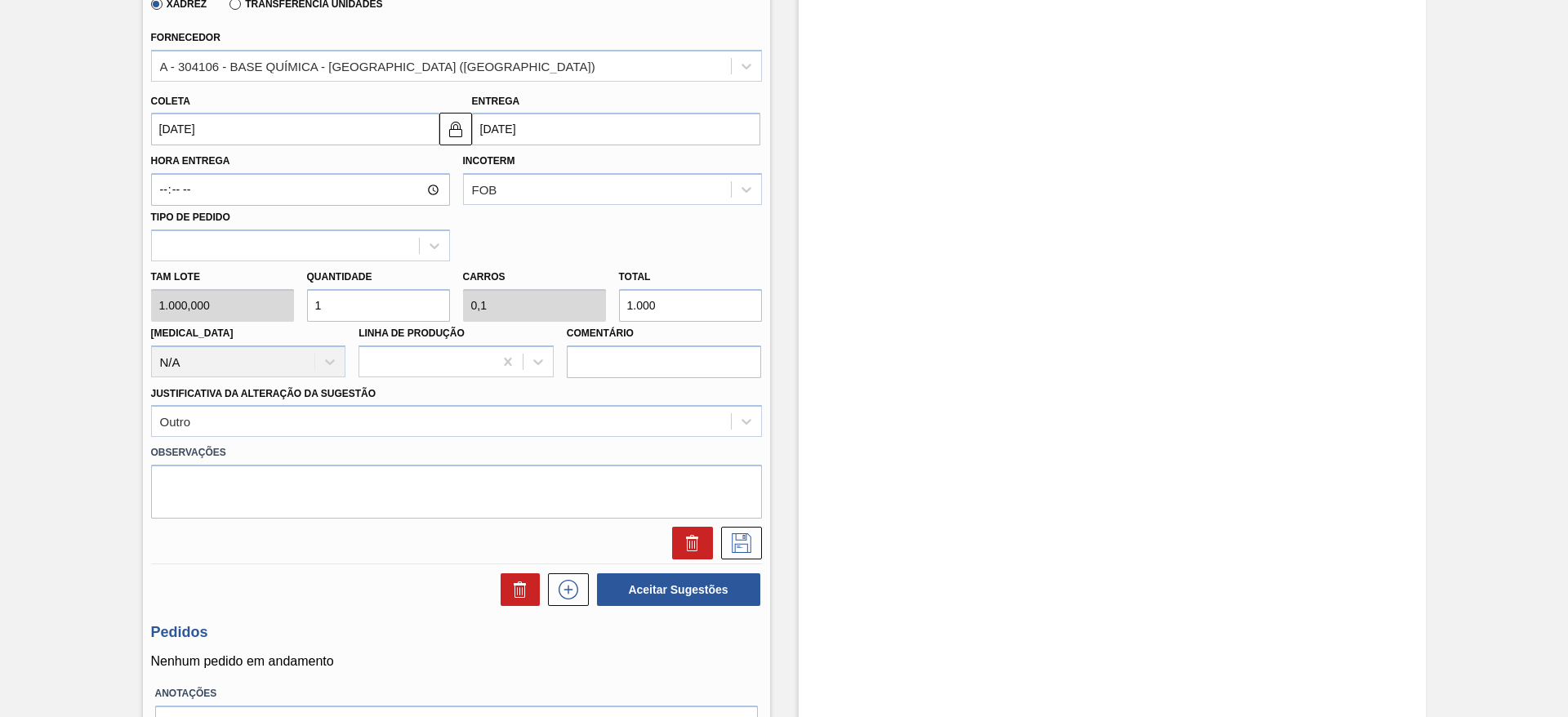
drag, startPoint x: 320, startPoint y: 307, endPoint x: 309, endPoint y: 305, distance: 11.2
click at [309, 305] on input "1" at bounding box center [378, 305] width 143 height 32
type input "2"
type input "0,2"
type input "2.000"
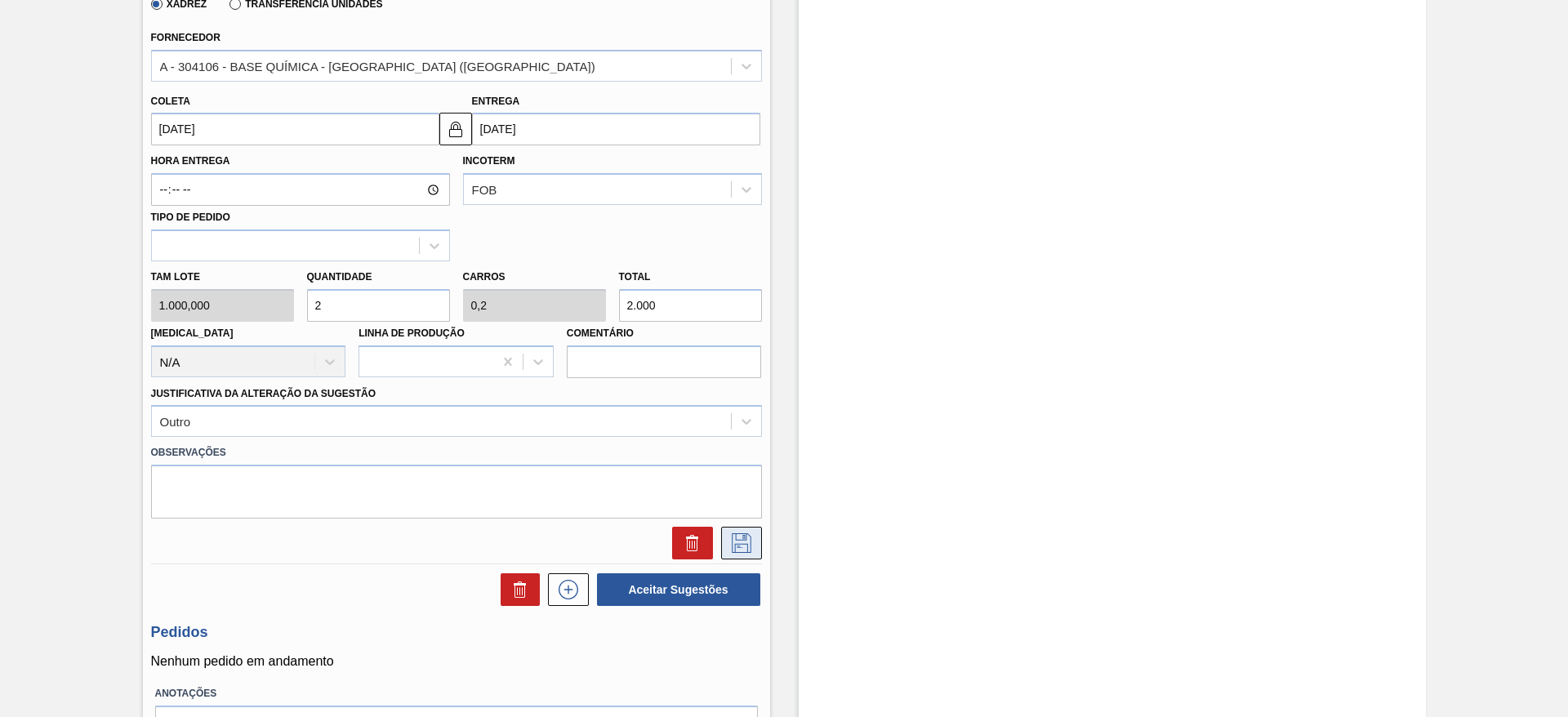
type input "2"
click at [741, 539] on icon at bounding box center [741, 543] width 20 height 20
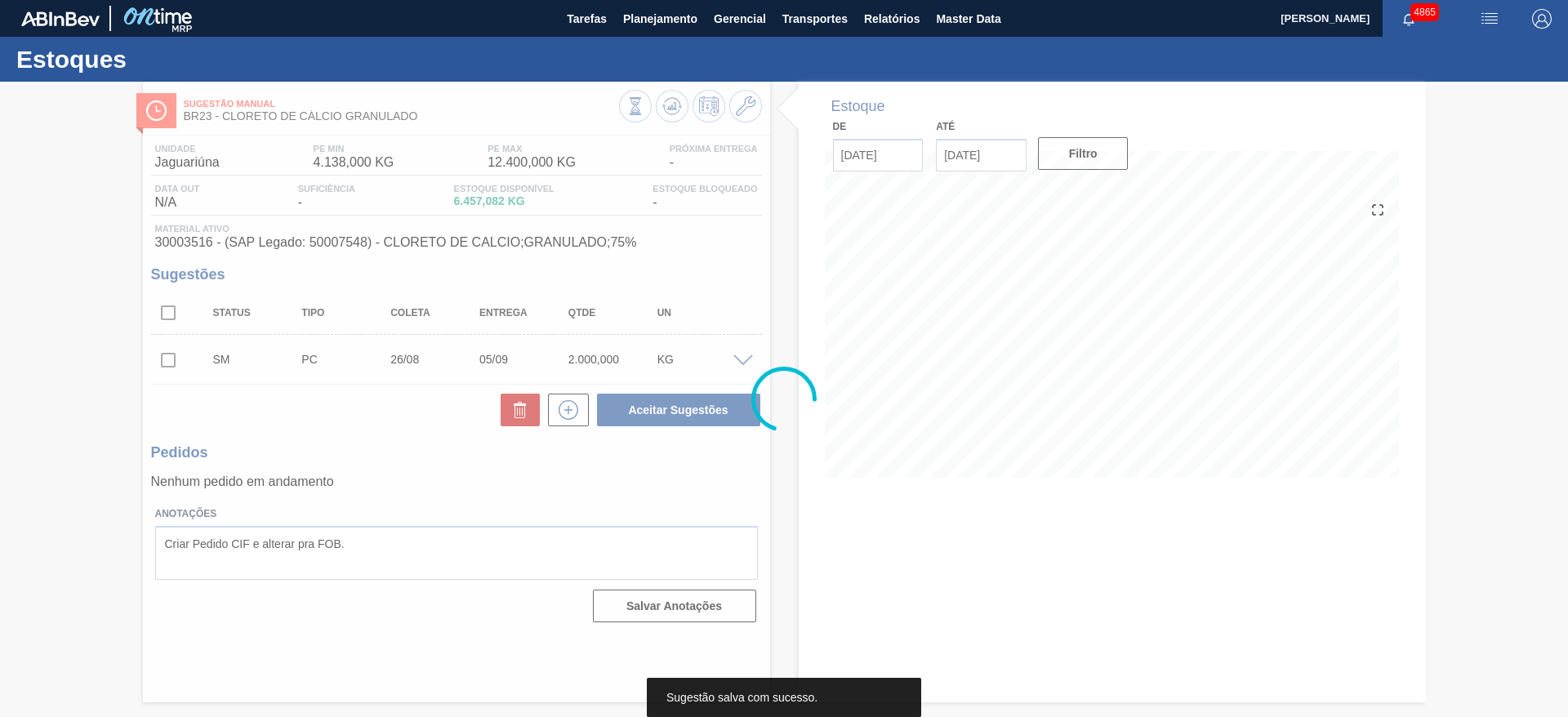
scroll to position [0, 0]
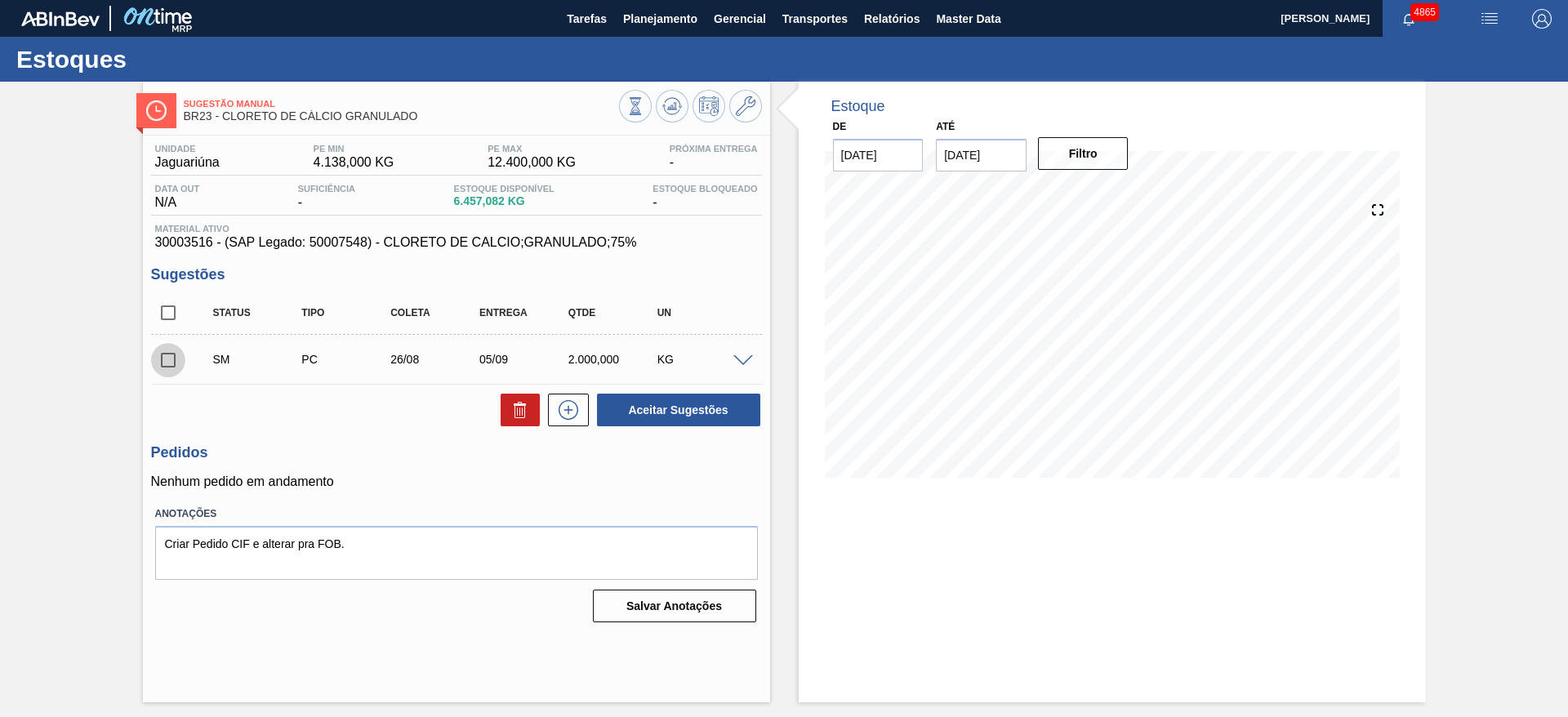
drag, startPoint x: 182, startPoint y: 363, endPoint x: 589, endPoint y: 371, distance: 407.1
click at [183, 364] on input "checkbox" at bounding box center [168, 360] width 34 height 34
click at [688, 414] on button "Aceitar Sugestões" at bounding box center [679, 409] width 163 height 32
checkbox input "false"
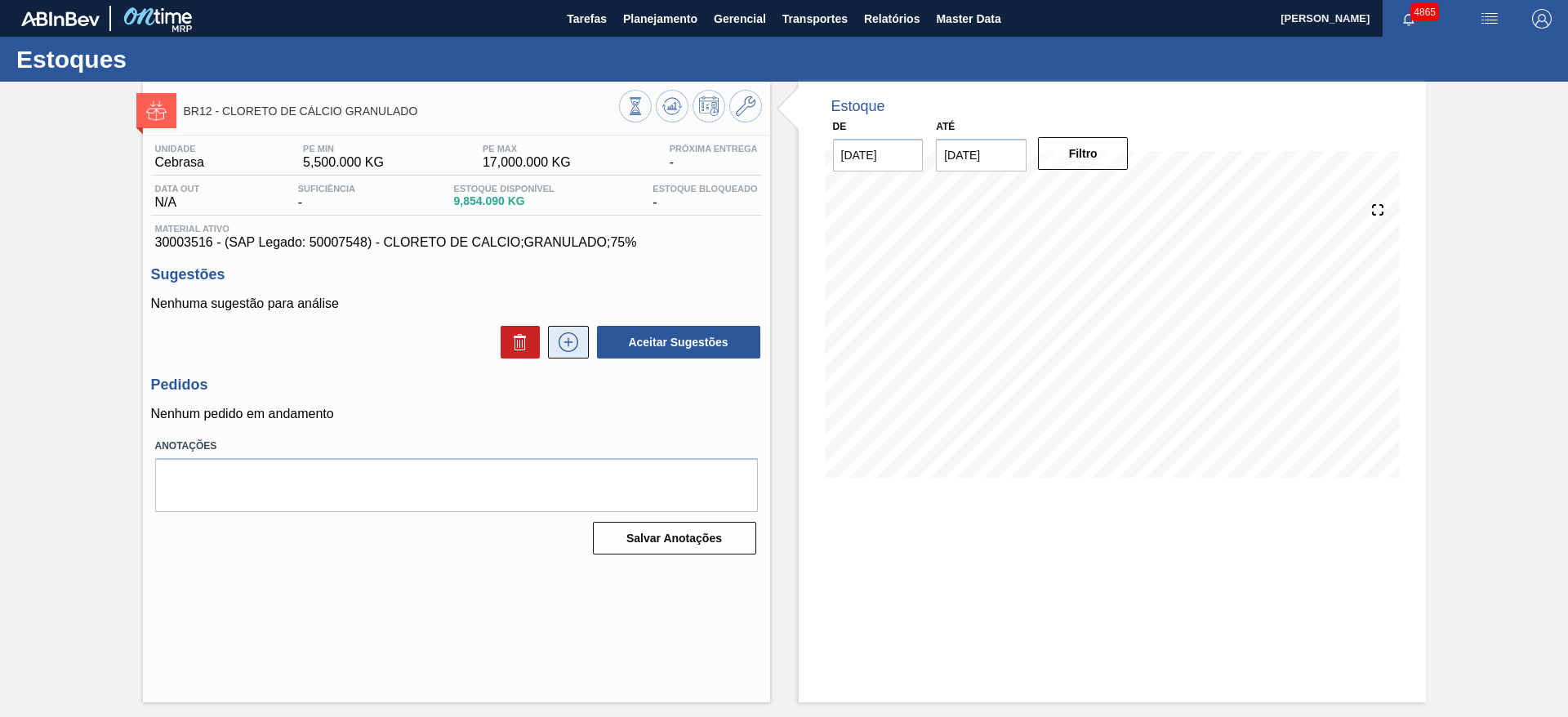
click at [569, 339] on icon at bounding box center [569, 342] width 26 height 20
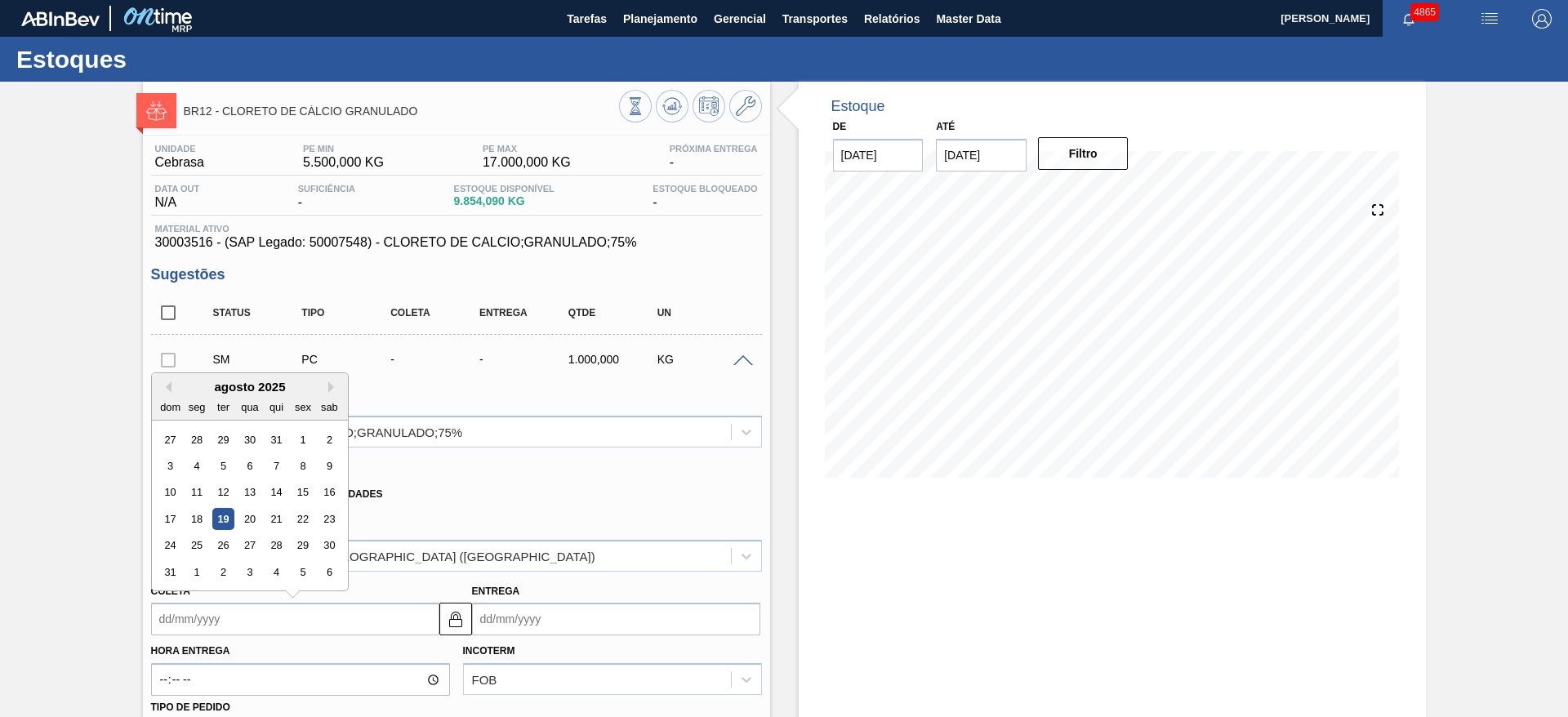
click at [298, 618] on input "Coleta" at bounding box center [295, 618] width 288 height 32
click at [221, 543] on div "26" at bounding box center [223, 546] width 22 height 22
type input "[DATE]"
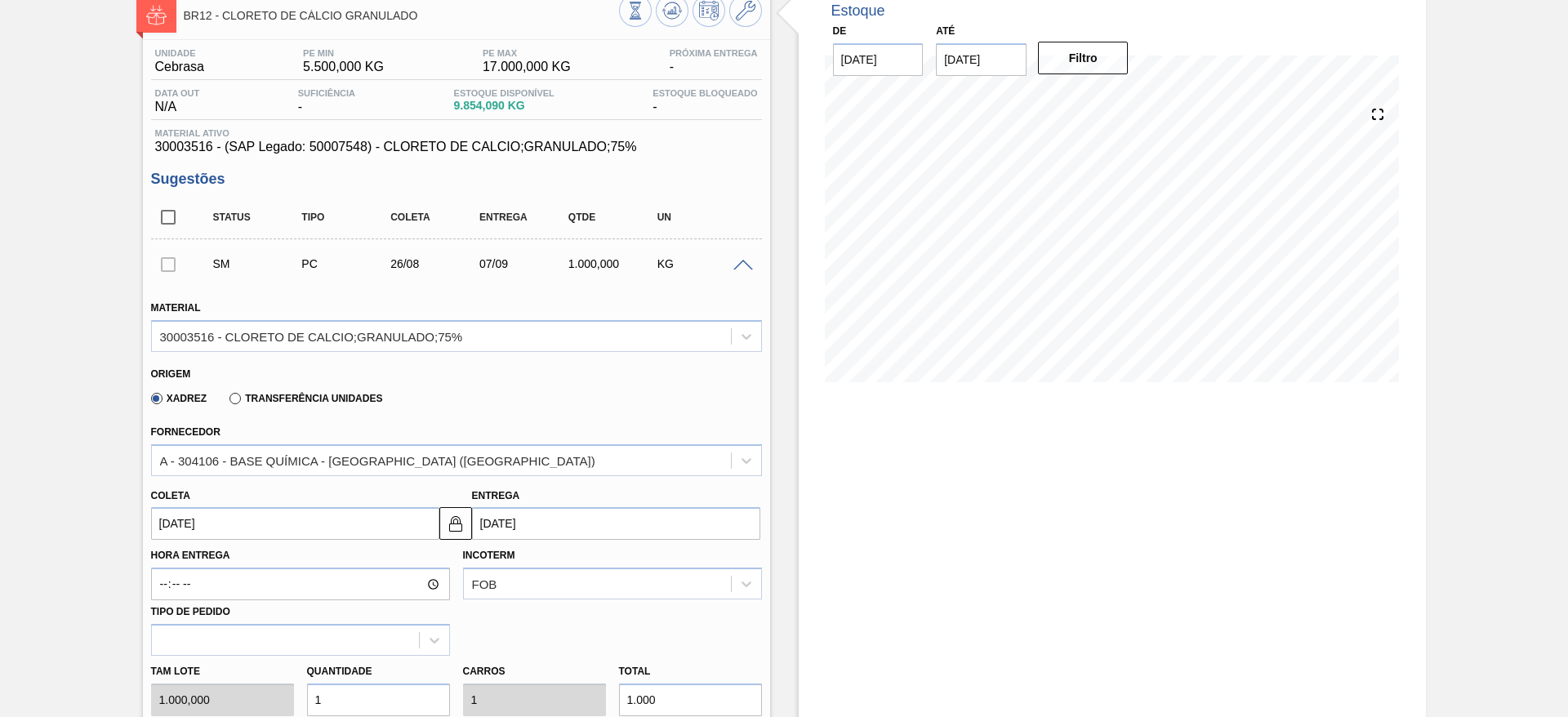
scroll to position [245, 0]
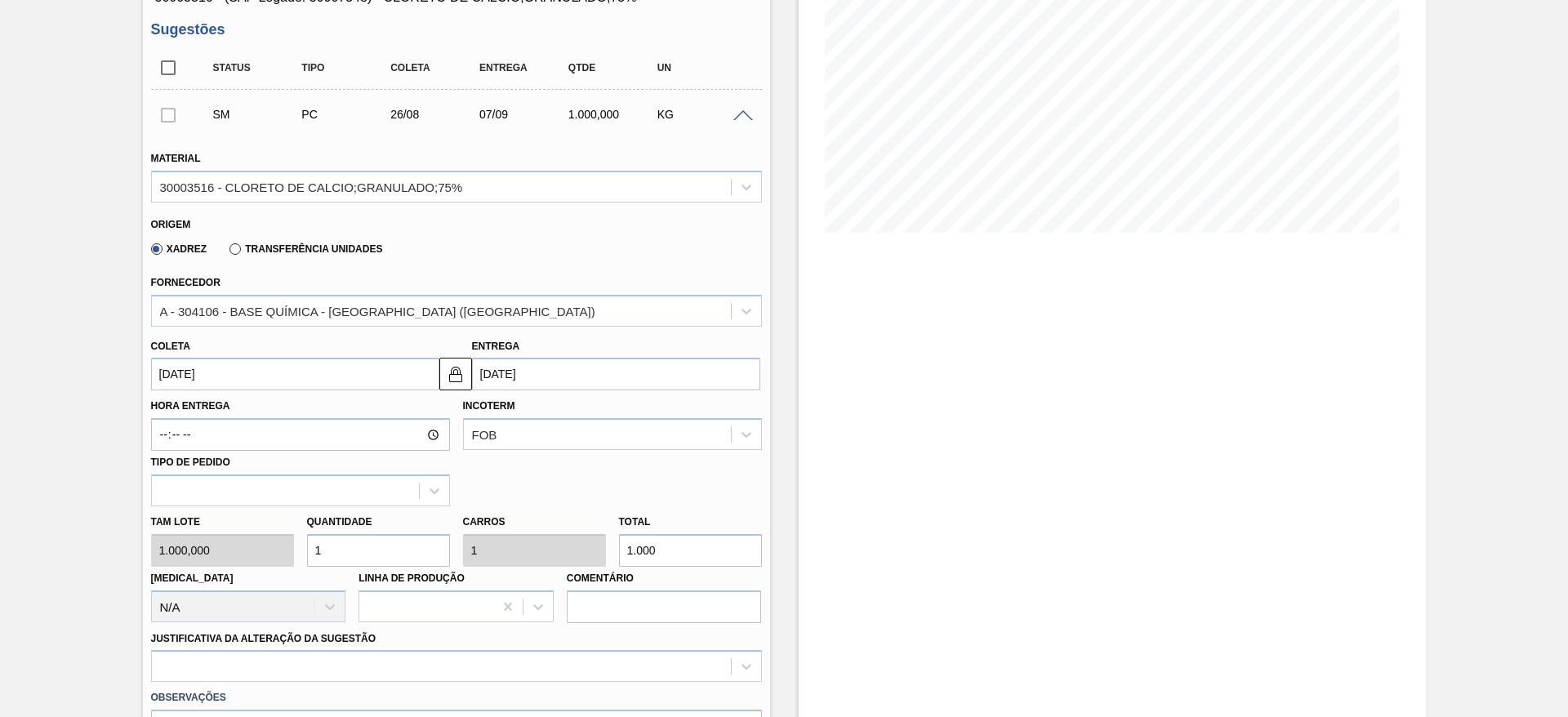
drag, startPoint x: 315, startPoint y: 557, endPoint x: 299, endPoint y: 557, distance: 16.0
click at [301, 557] on div "Quantidade 1" at bounding box center [379, 539] width 156 height 56
type input "3"
type input "3.000"
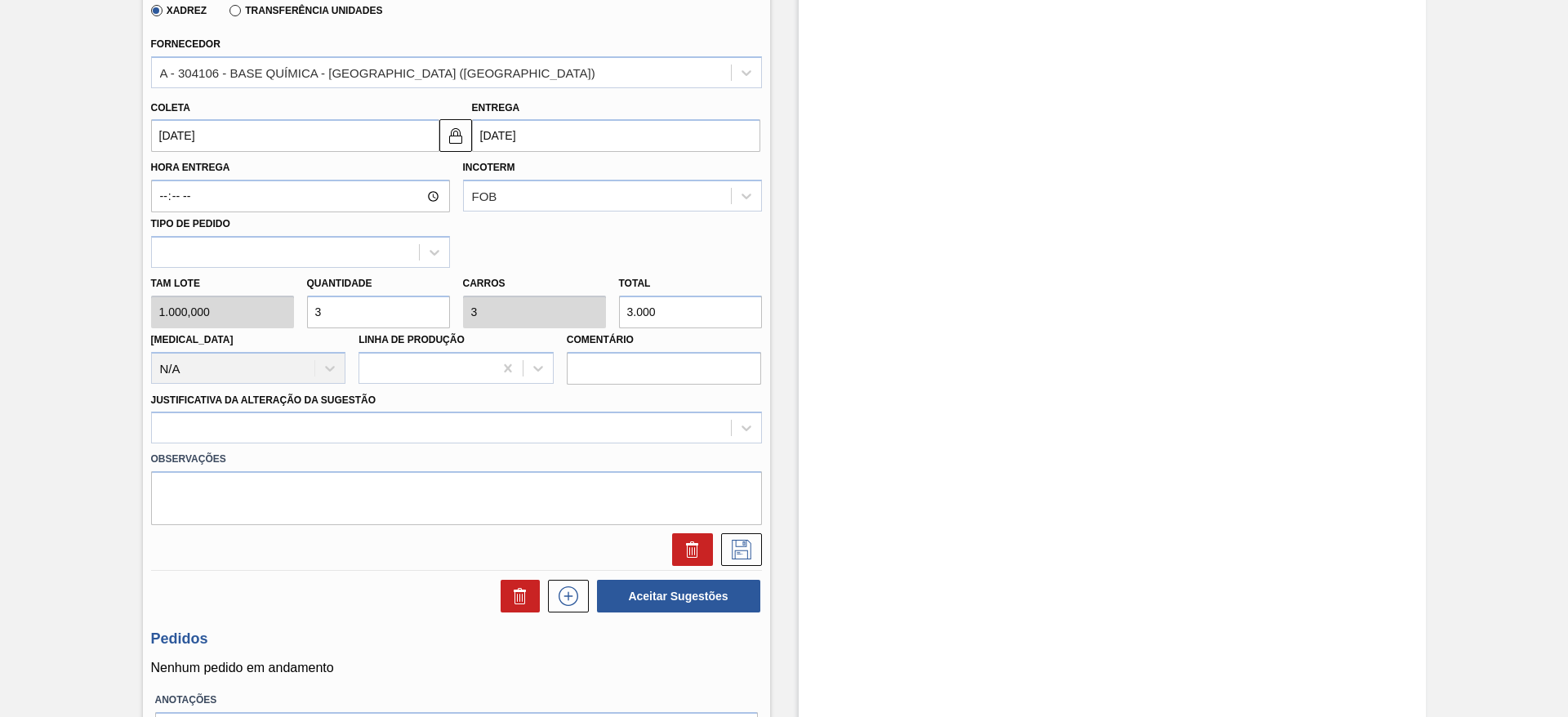
scroll to position [490, 0]
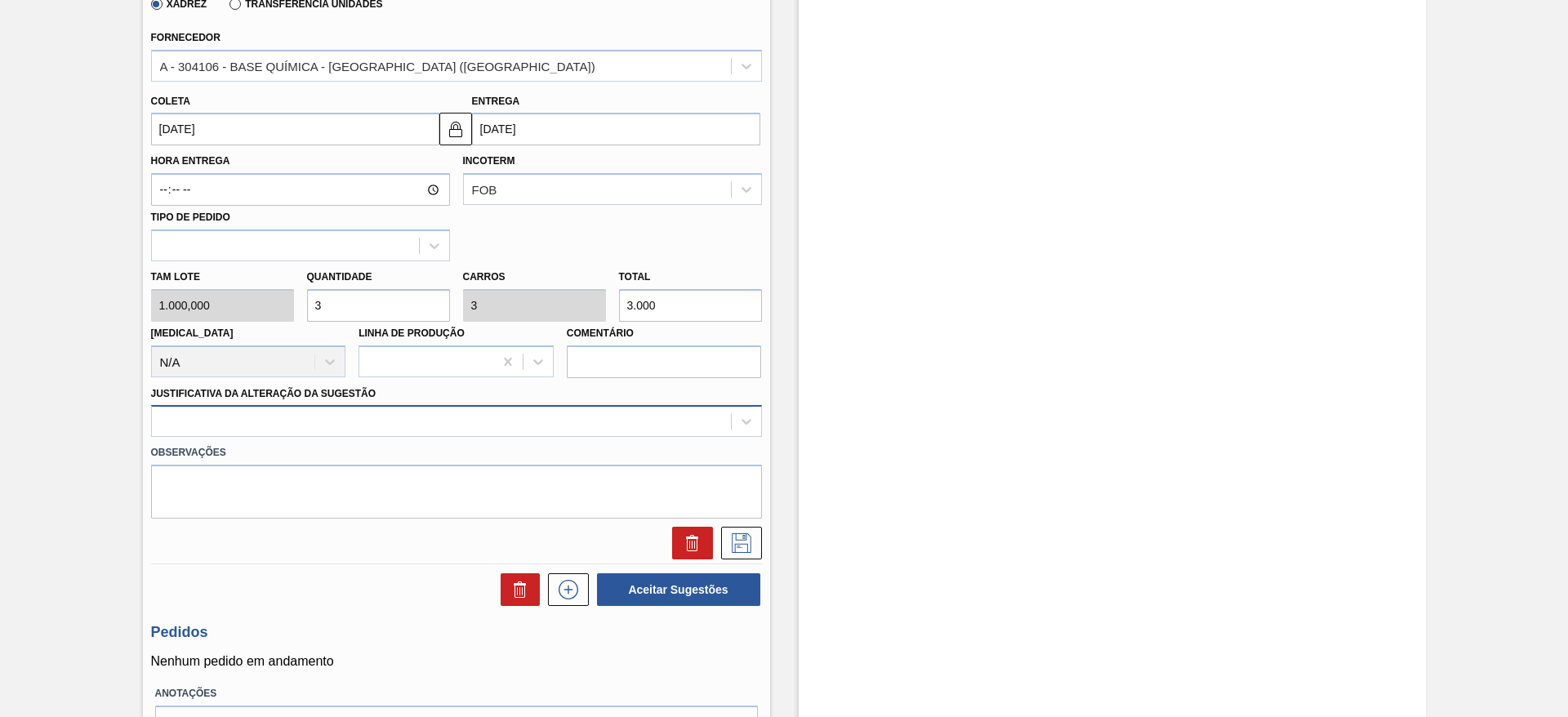
type input "3"
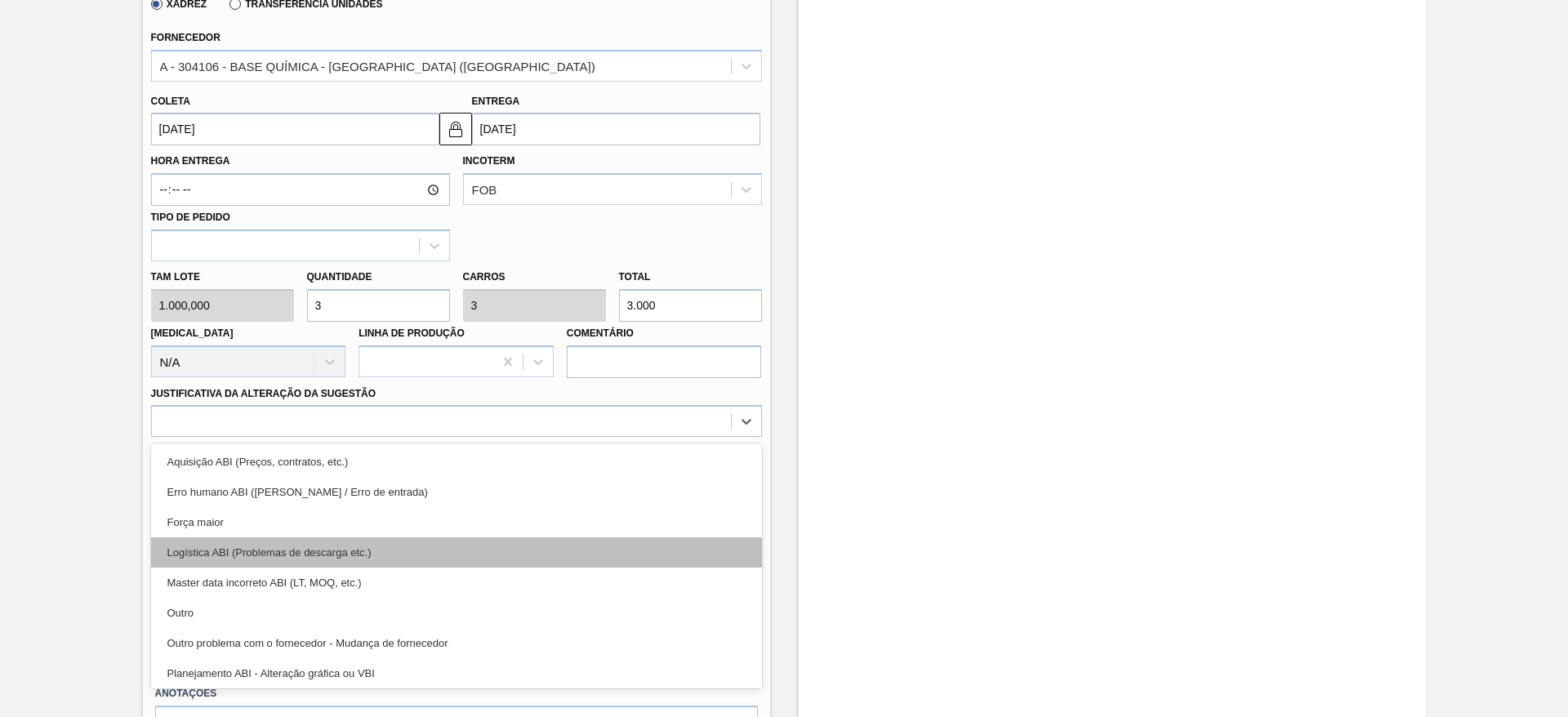
drag, startPoint x: 389, startPoint y: 432, endPoint x: 385, endPoint y: 536, distance: 104.1
click at [388, 433] on div at bounding box center [456, 421] width 611 height 31
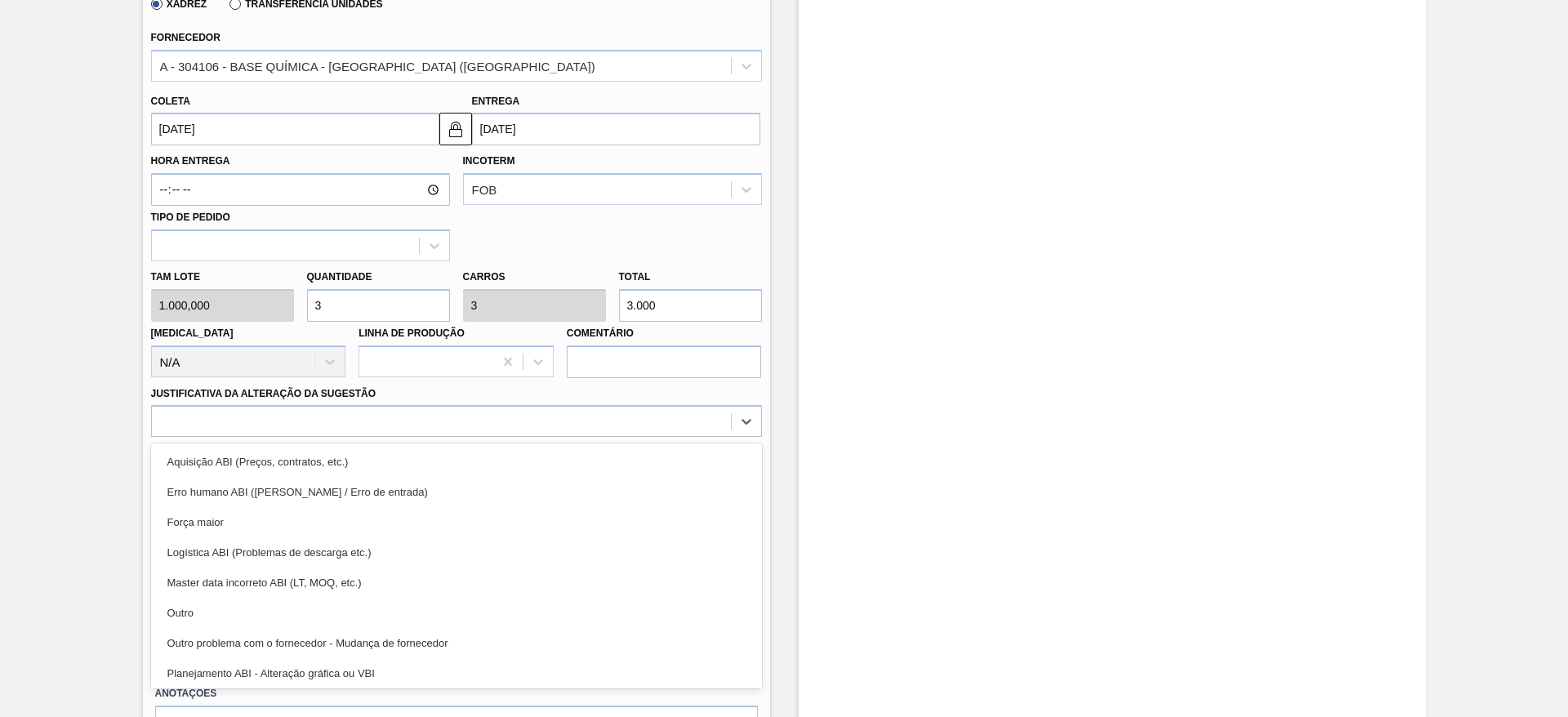
drag, startPoint x: 385, startPoint y: 607, endPoint x: 469, endPoint y: 556, distance: 98.3
click at [396, 600] on div "Outro" at bounding box center [456, 613] width 611 height 31
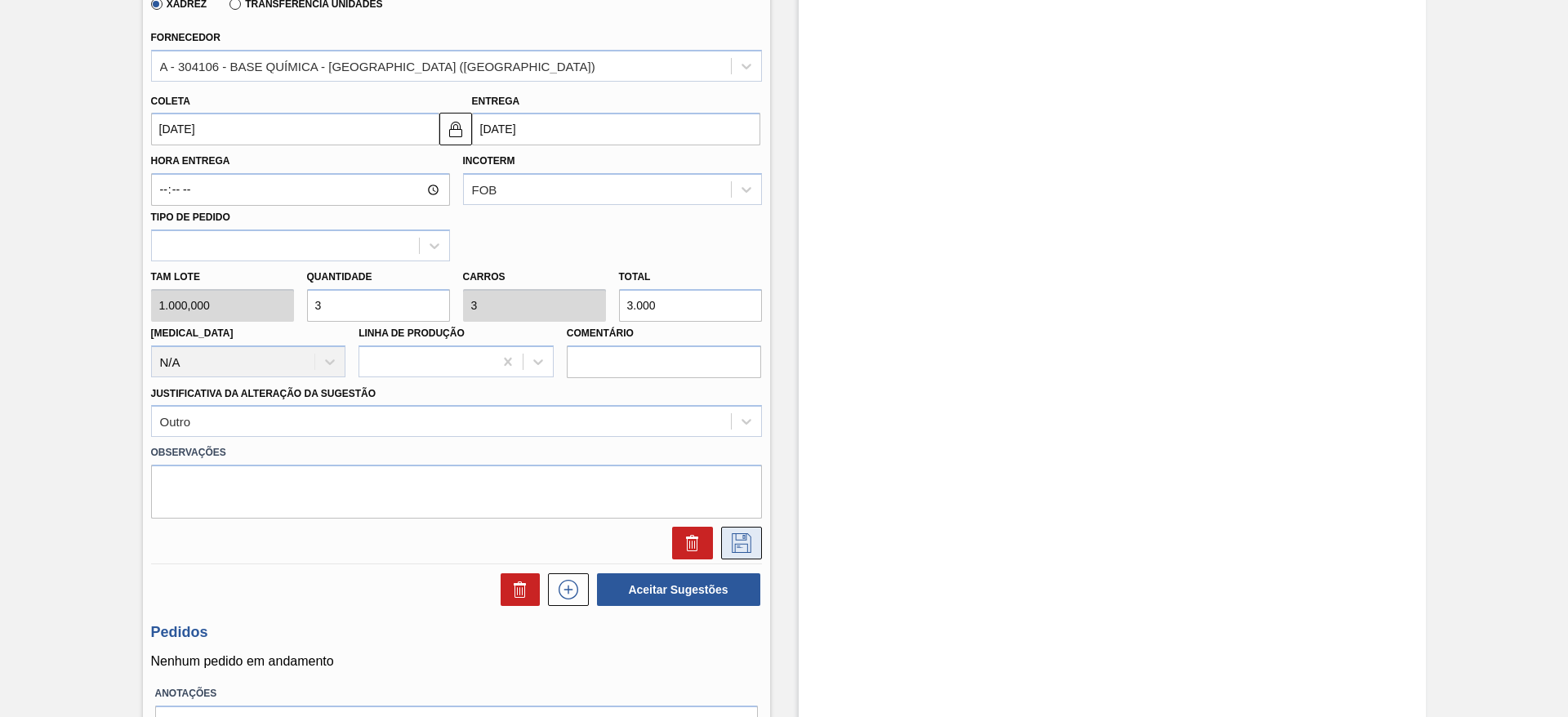
click at [738, 534] on icon at bounding box center [741, 543] width 26 height 20
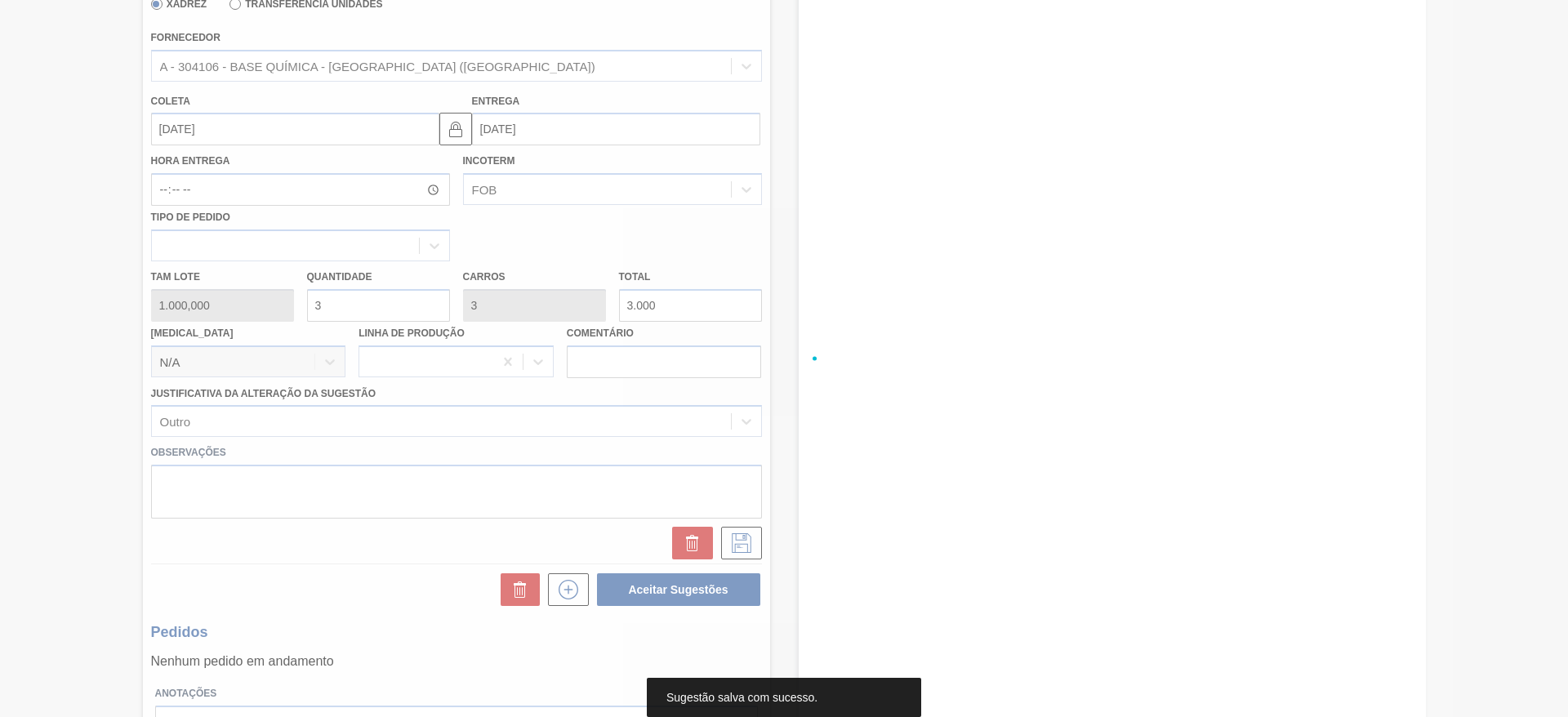
scroll to position [0, 0]
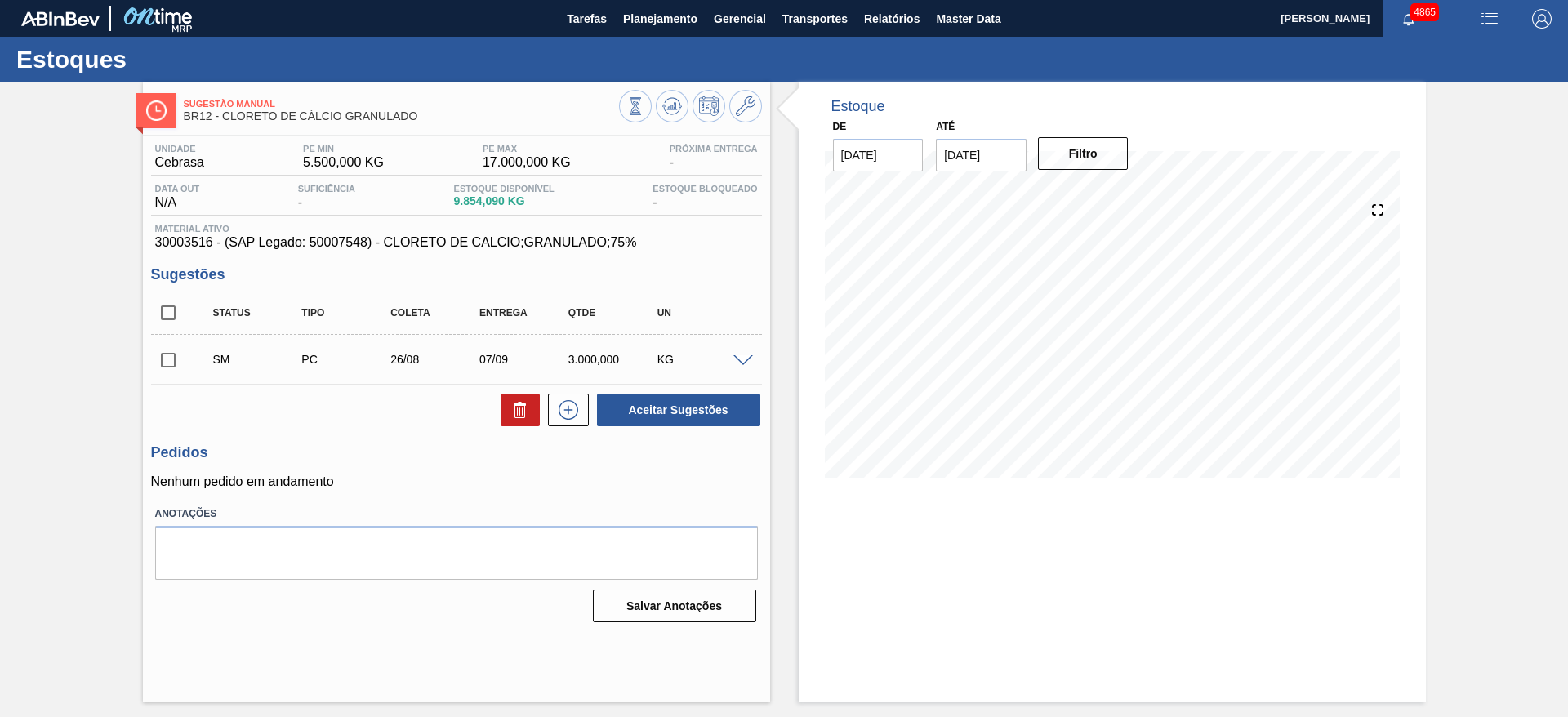
click at [194, 358] on span at bounding box center [197, 359] width 24 height 32
click at [178, 364] on input "checkbox" at bounding box center [168, 360] width 34 height 34
click at [674, 409] on button "Aceitar Sugestões" at bounding box center [679, 409] width 163 height 32
checkbox input "false"
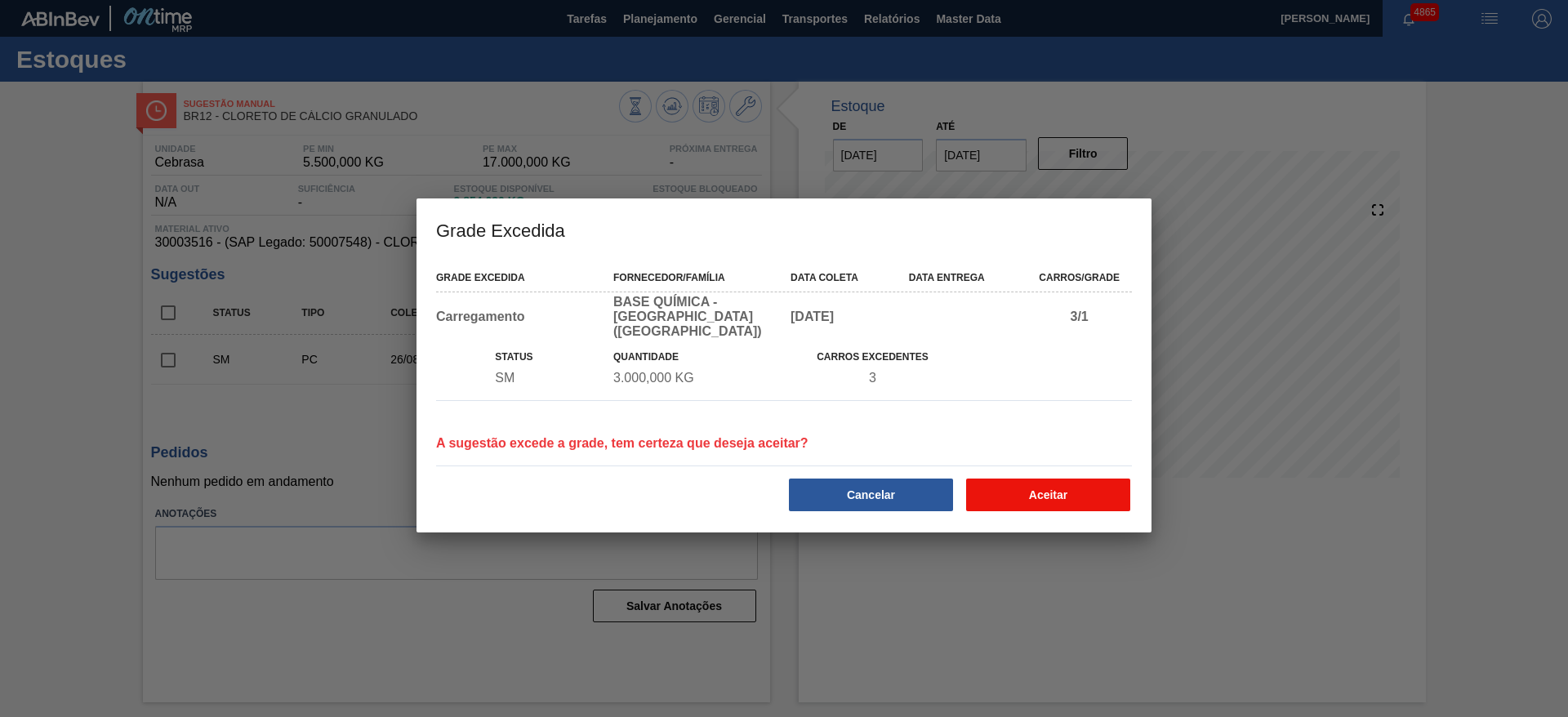
click at [1024, 478] on button "Aceitar" at bounding box center [1048, 494] width 164 height 32
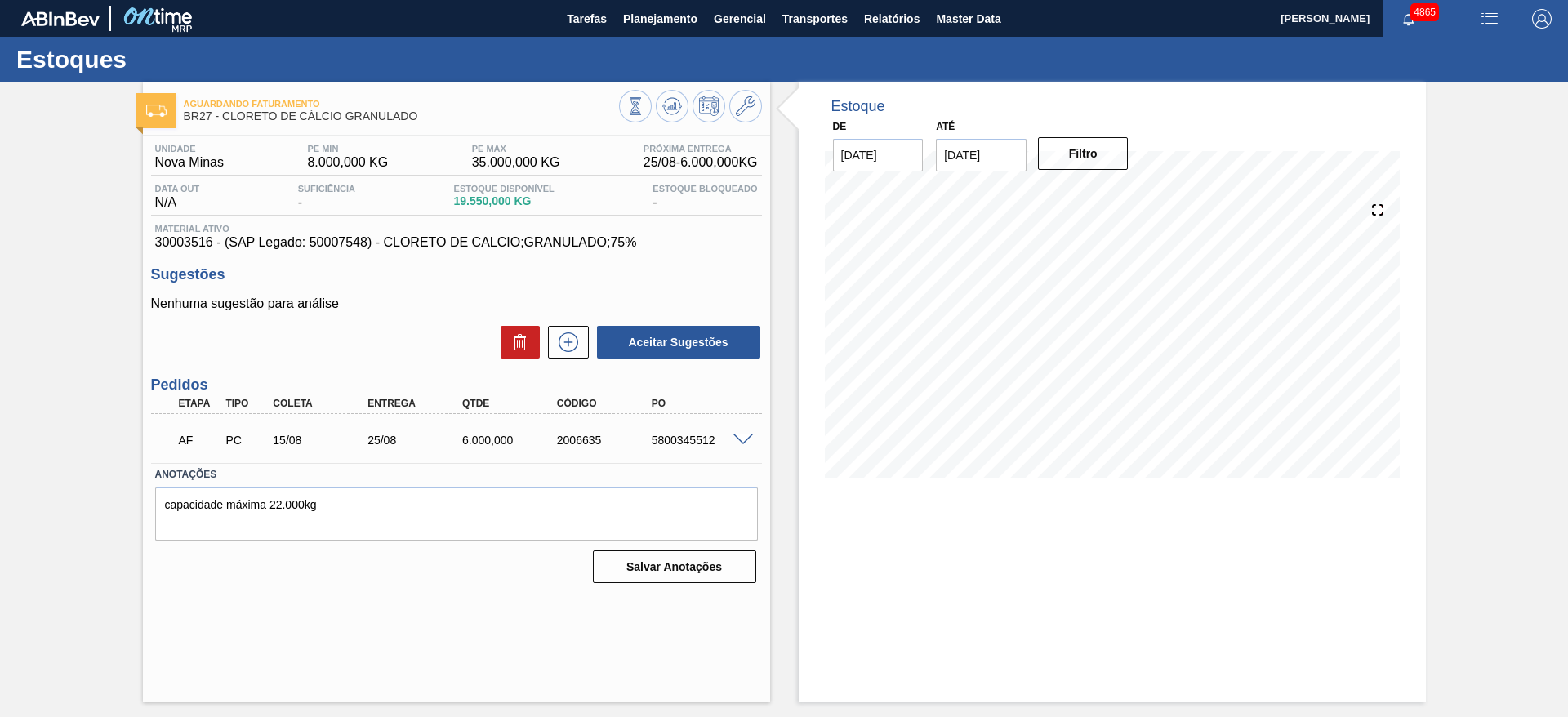
click at [735, 438] on span at bounding box center [743, 440] width 20 height 12
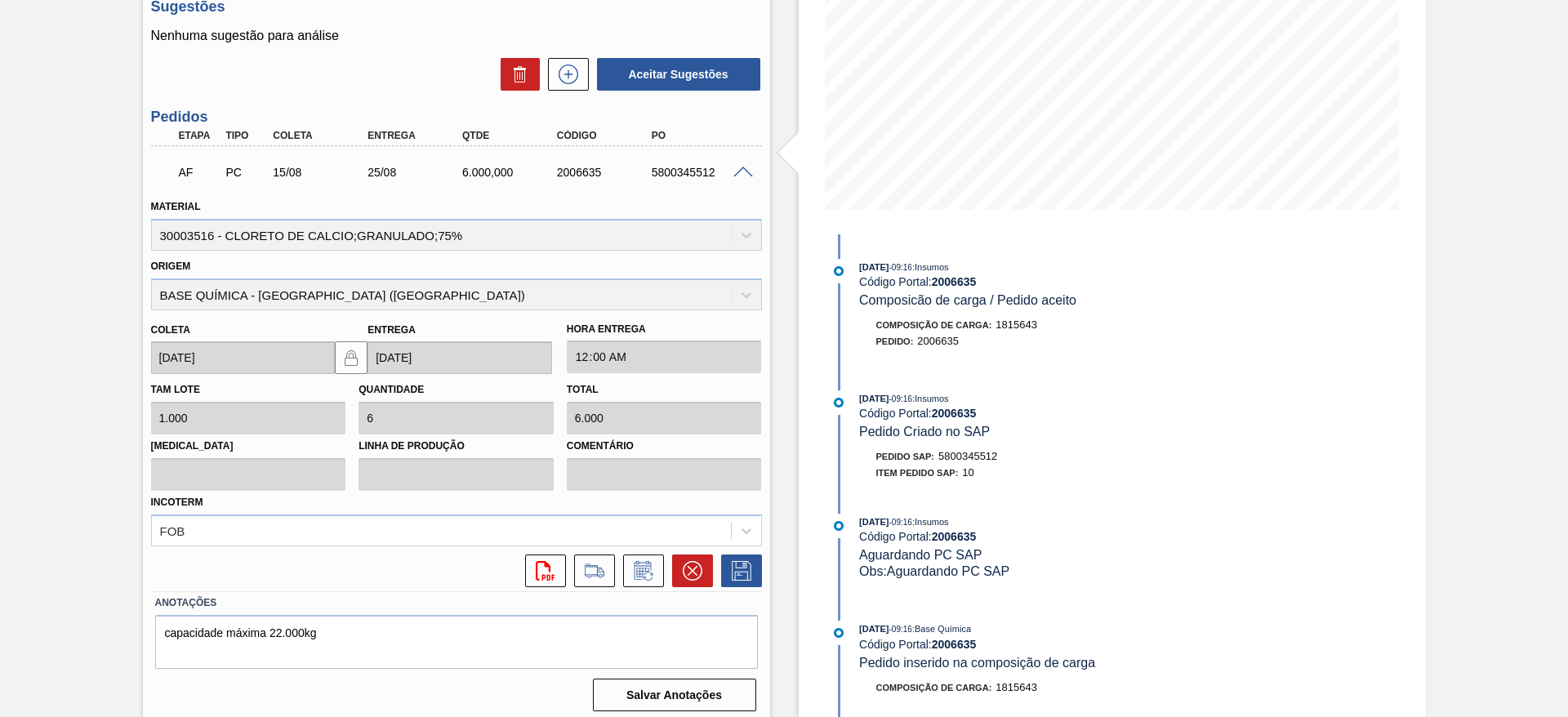
scroll to position [276, 0]
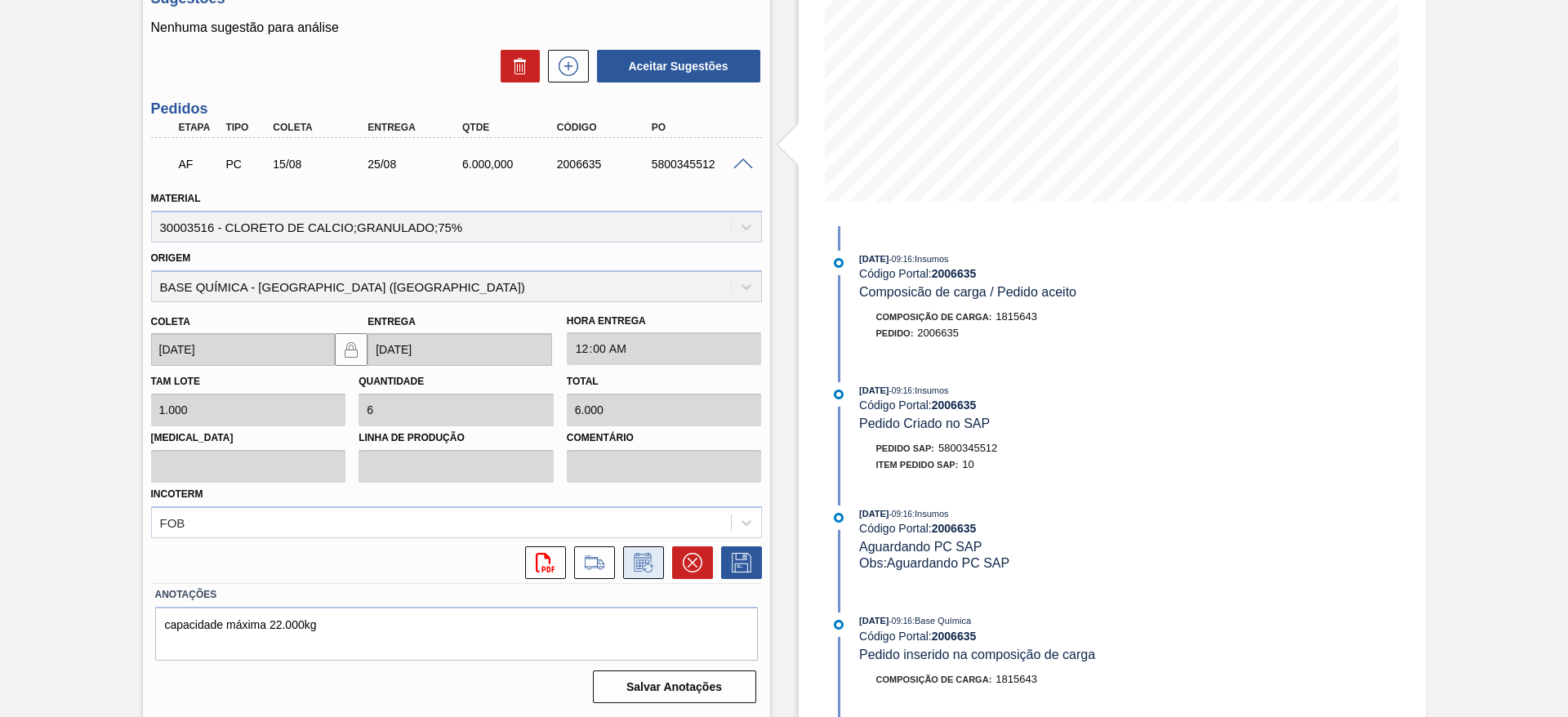
click at [639, 571] on icon at bounding box center [642, 562] width 17 height 19
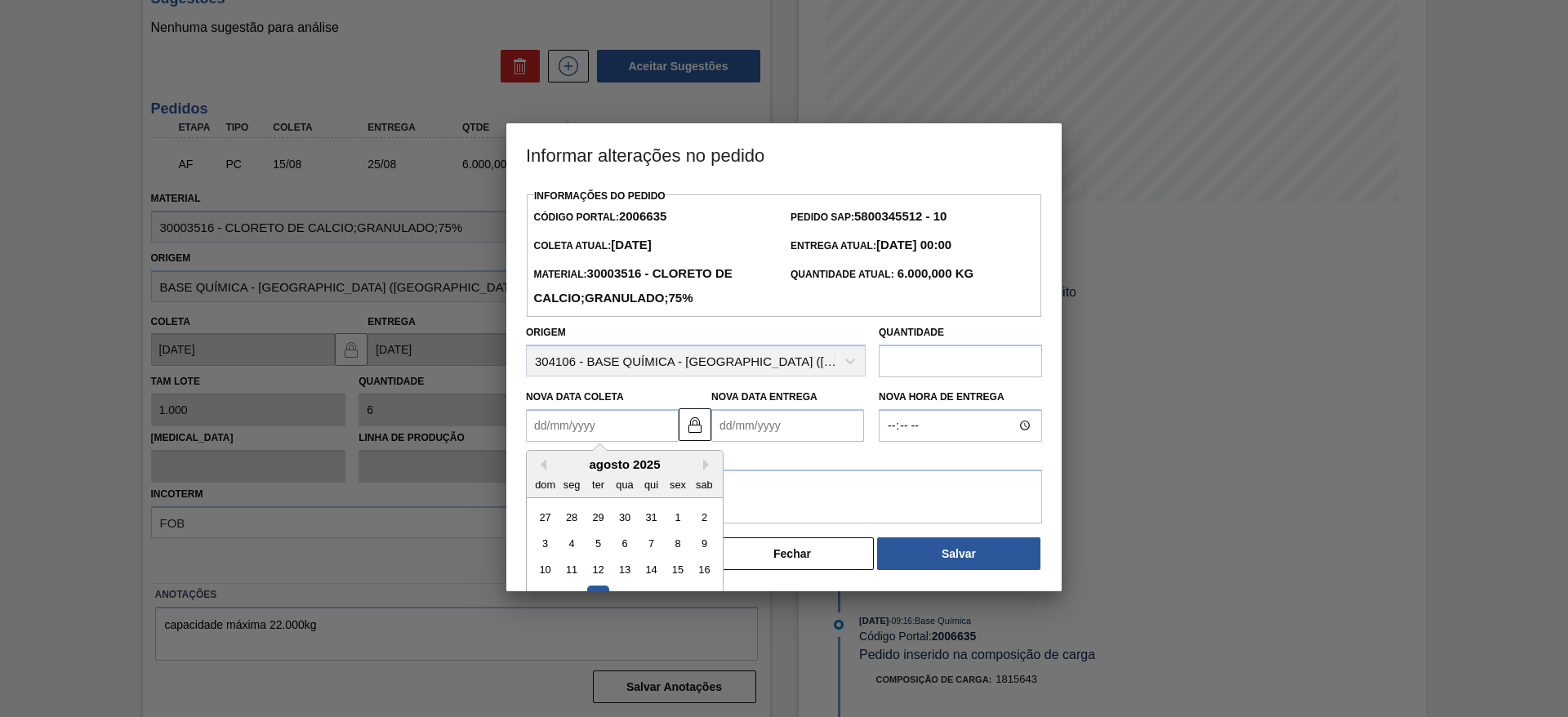
click at [624, 437] on Coleta "Nova Data Coleta" at bounding box center [603, 426] width 153 height 32
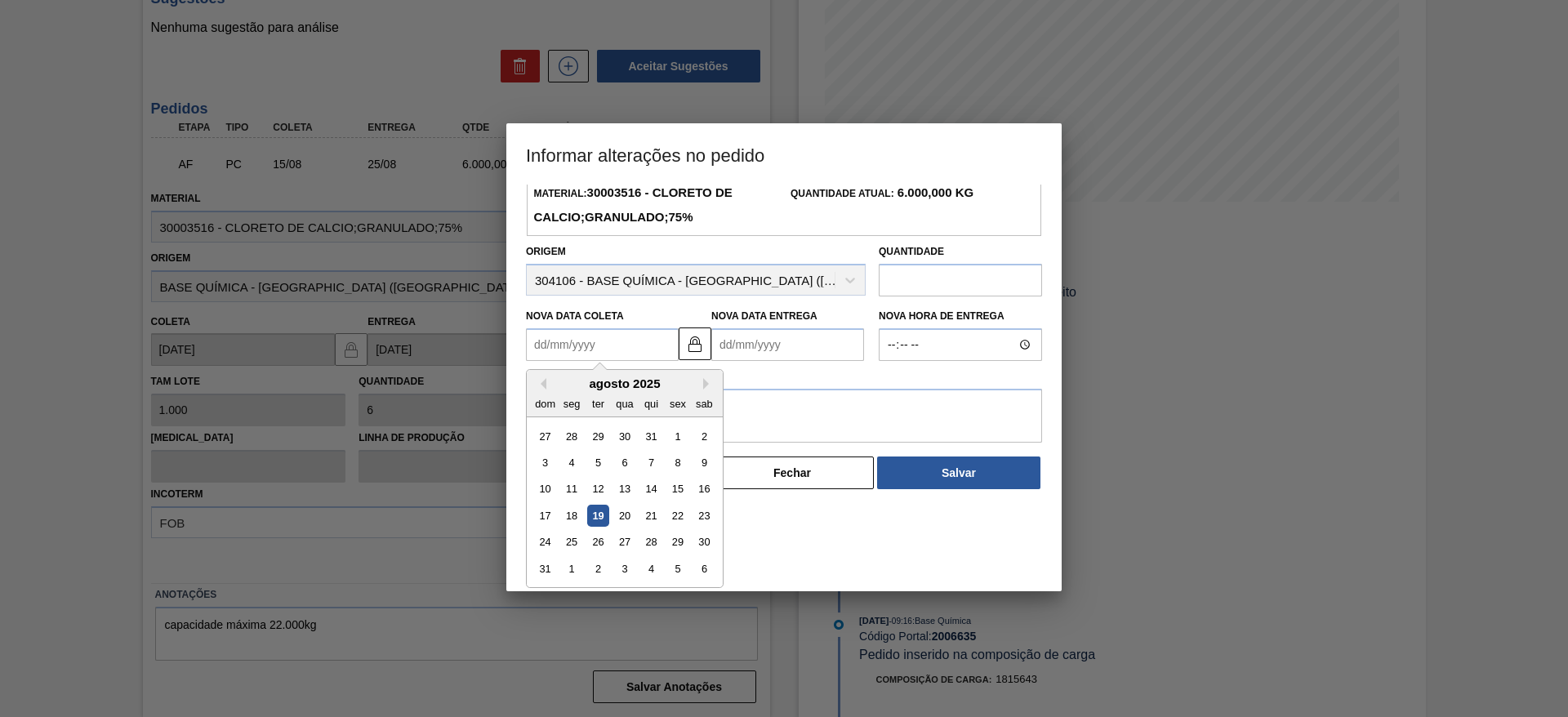
click at [656, 521] on div "21" at bounding box center [652, 516] width 22 height 22
type Coleta "21/08/2025"
type Entrega "31/08/2025"
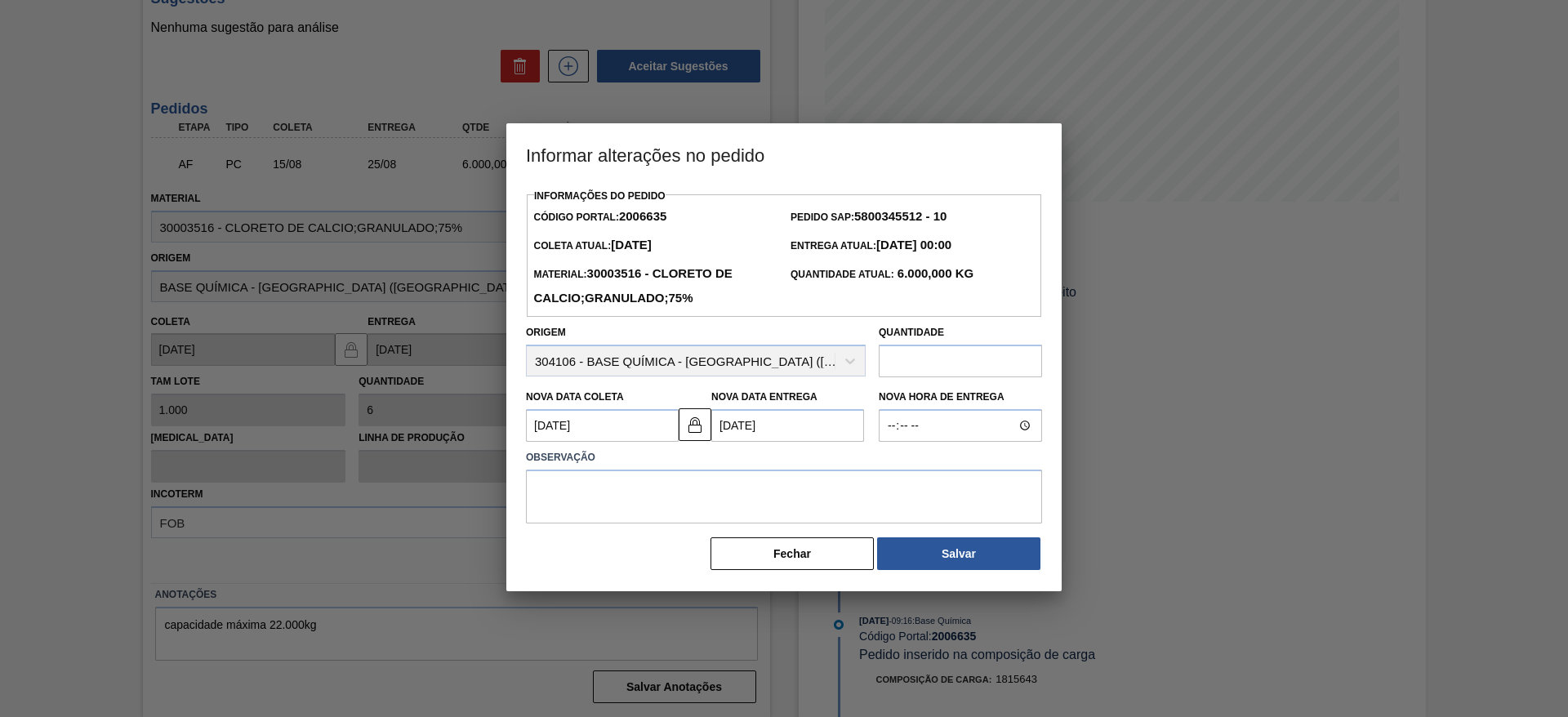
scroll to position [0, 0]
click at [849, 501] on textarea at bounding box center [784, 496] width 516 height 54
type textarea "data"
click at [1012, 558] on button "Salvar" at bounding box center [959, 553] width 163 height 32
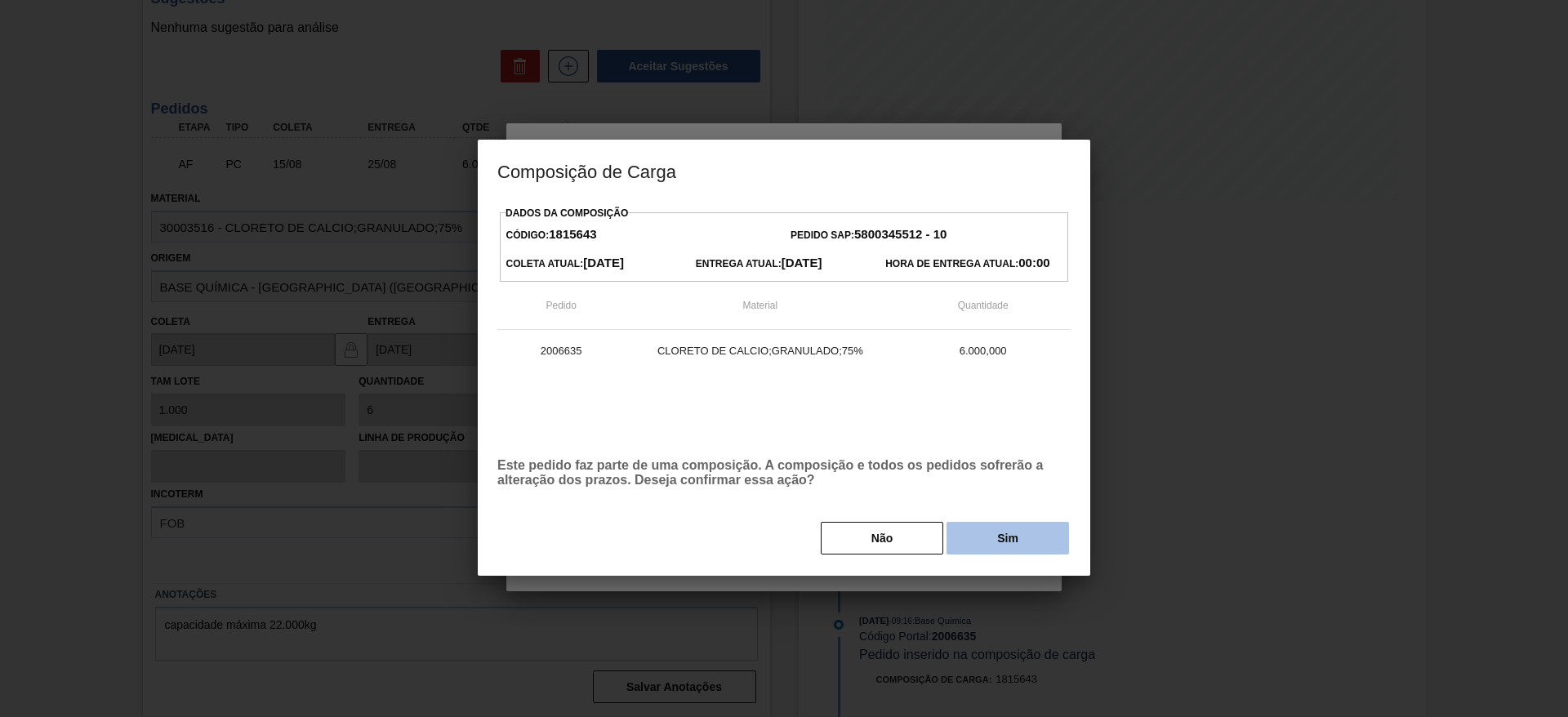
click at [983, 537] on button "Sim" at bounding box center [1008, 538] width 122 height 32
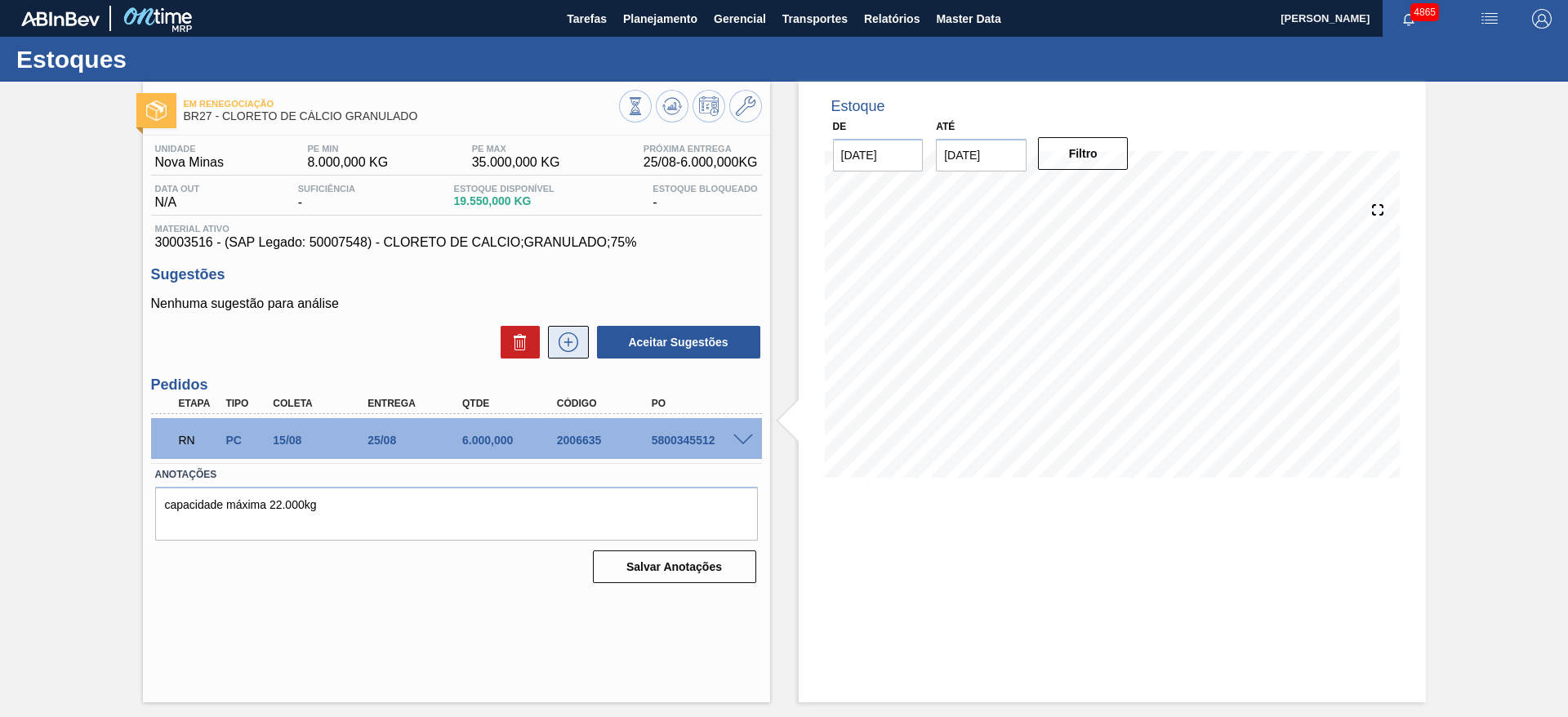
click at [572, 351] on icon at bounding box center [569, 342] width 26 height 20
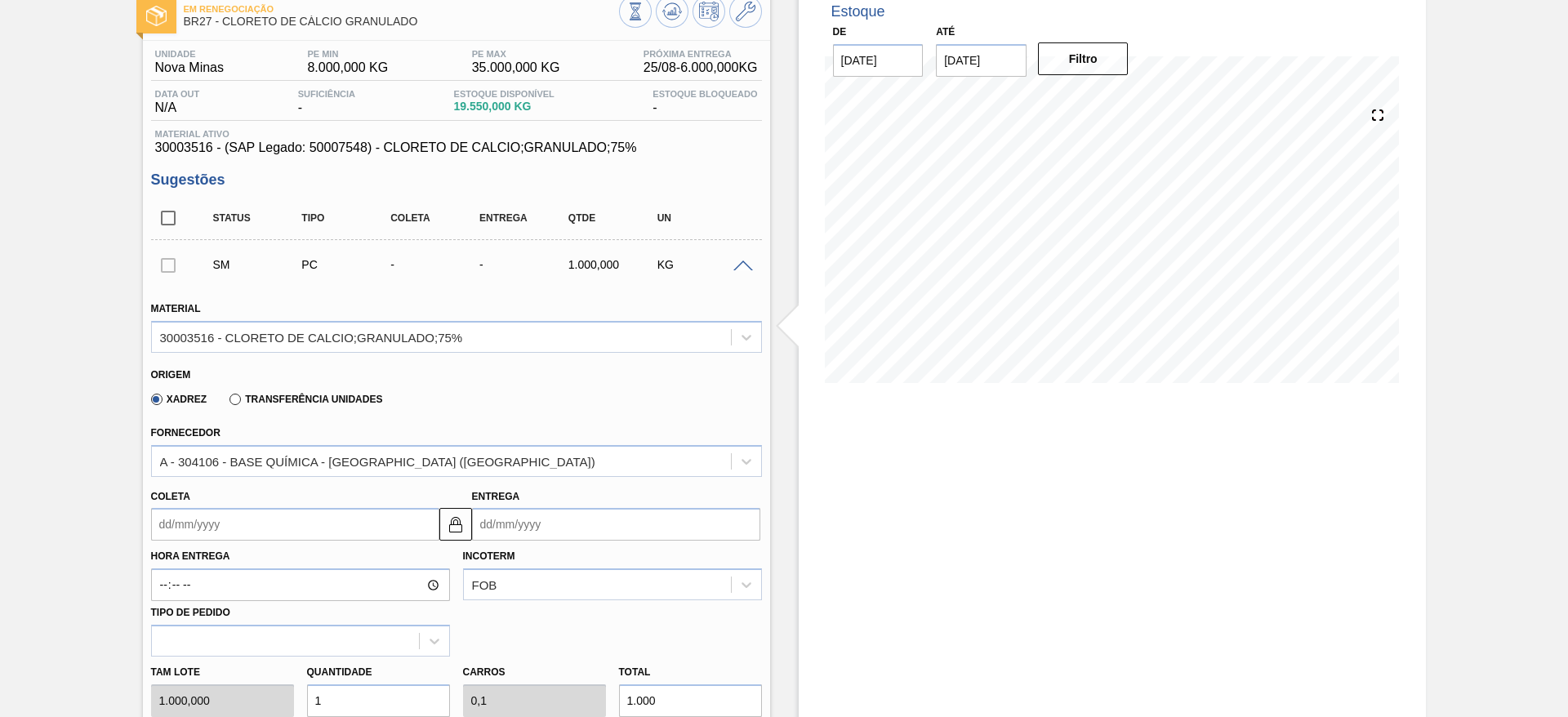
scroll to position [245, 0]
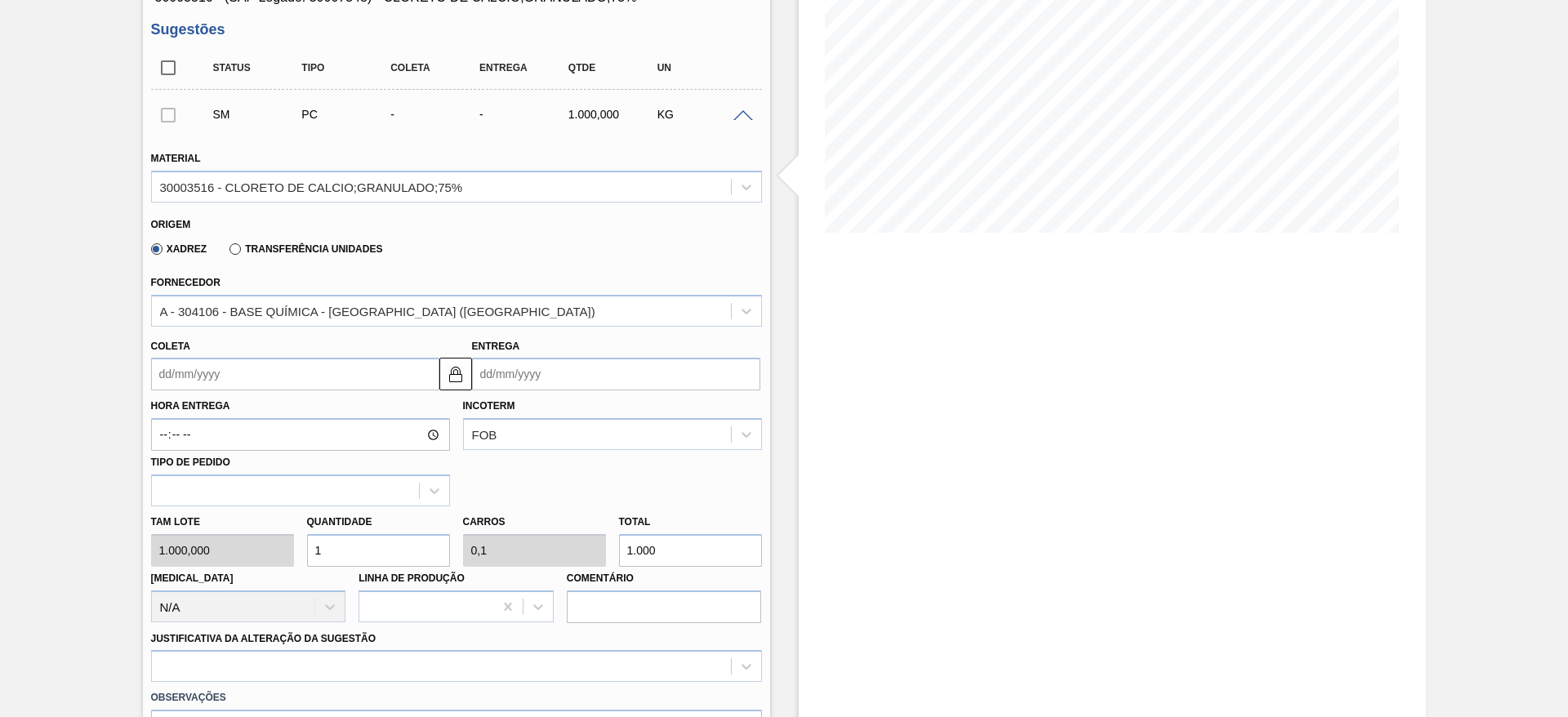
click at [376, 381] on input "Coleta" at bounding box center [295, 374] width 288 height 32
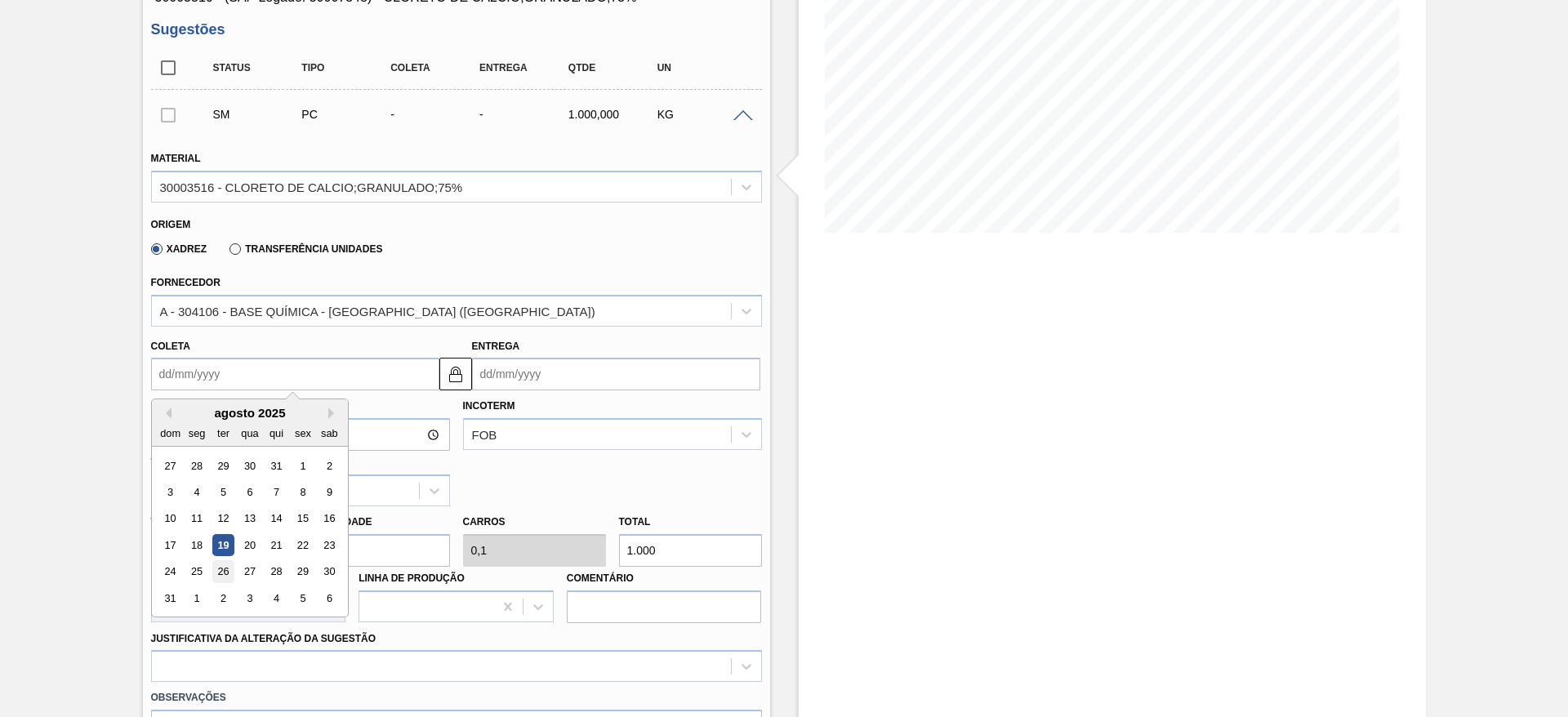
click at [217, 566] on div "26" at bounding box center [223, 572] width 22 height 22
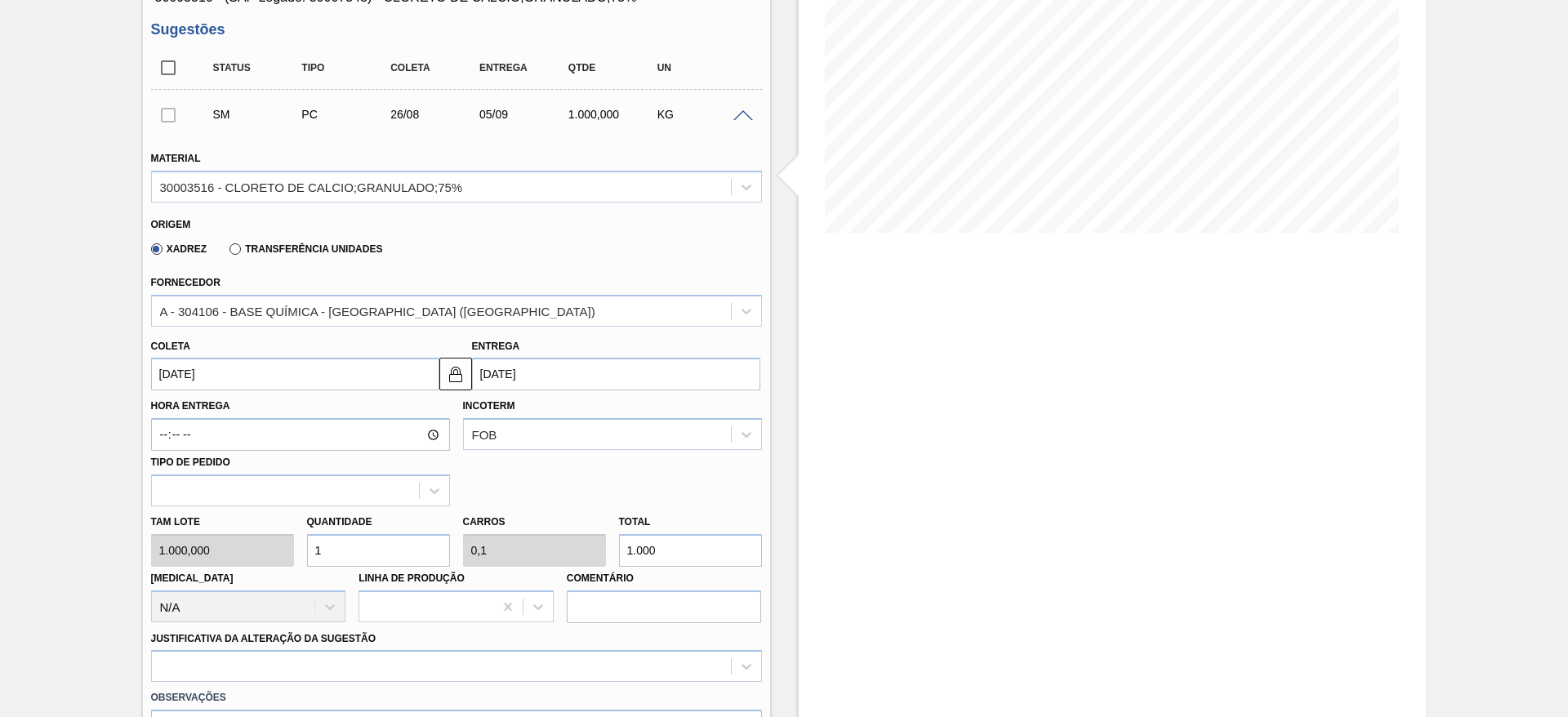
type input "26/08/2025"
click at [464, 381] on img at bounding box center [456, 374] width 20 height 20
click at [523, 379] on input "05/09/2025" at bounding box center [616, 374] width 288 height 32
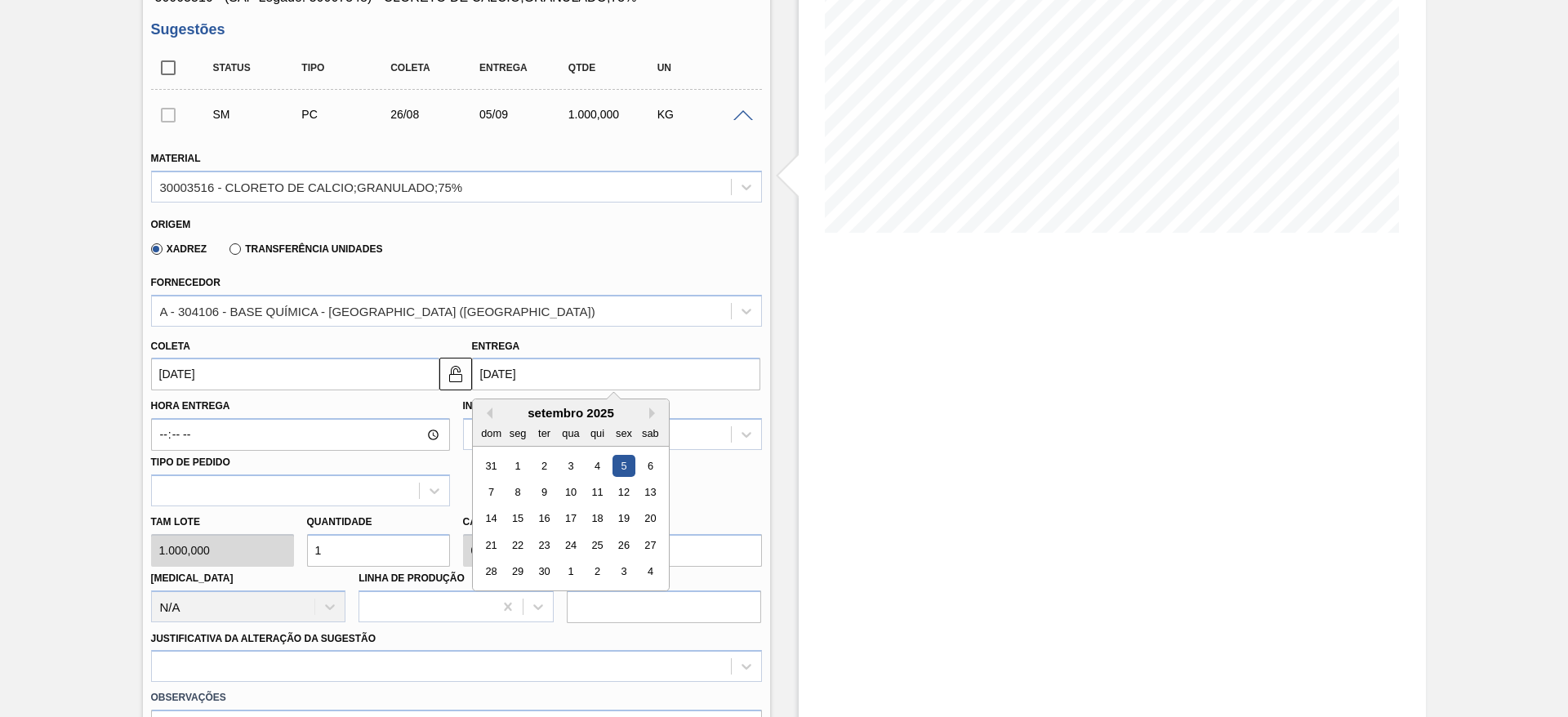
click at [495, 417] on div "setembro 2025" at bounding box center [571, 413] width 196 height 14
click at [560, 574] on div "1" at bounding box center [570, 572] width 22 height 22
type input "01/10/2025"
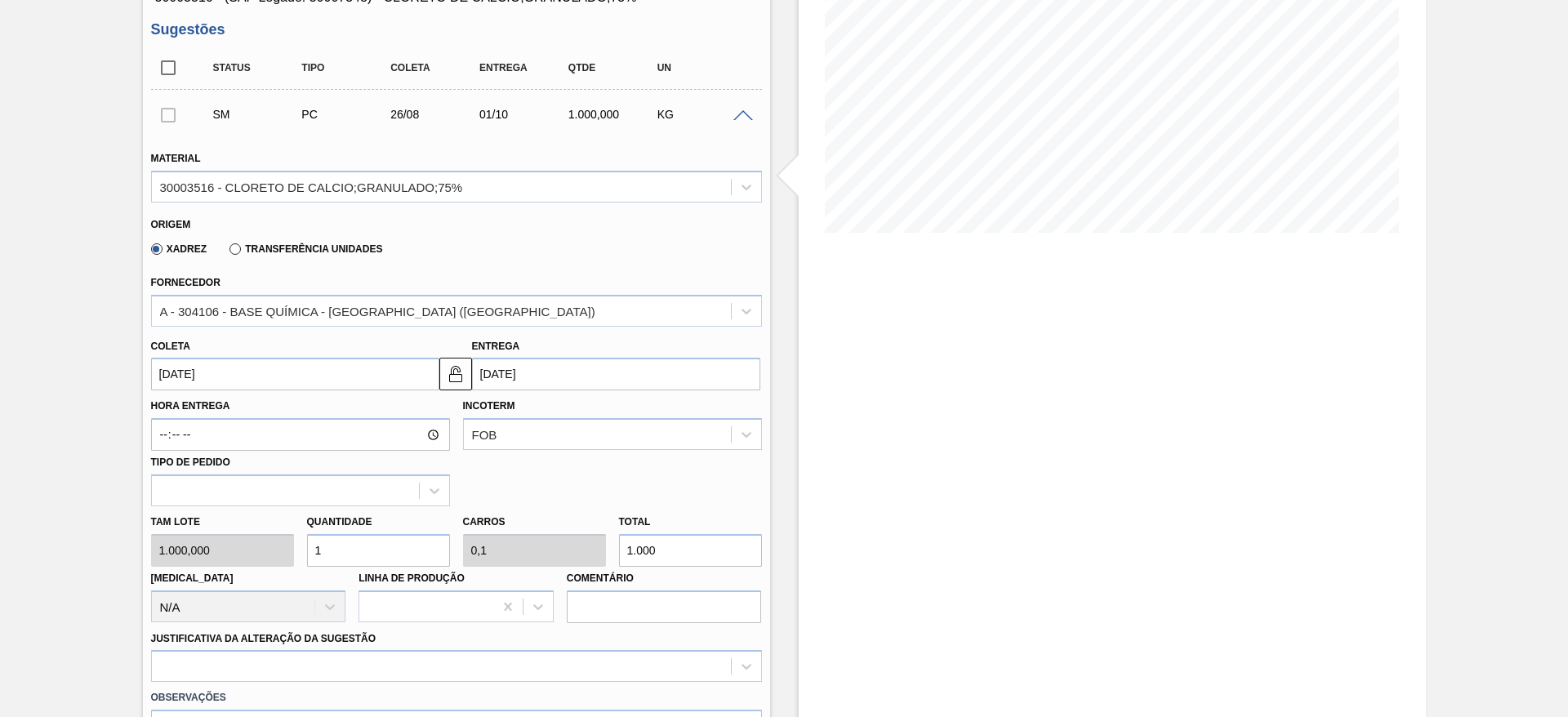
drag, startPoint x: 349, startPoint y: 545, endPoint x: 300, endPoint y: 558, distance: 50.7
click at [301, 558] on div "Quantidade 1" at bounding box center [379, 539] width 156 height 56
type input "6"
type input "0,6"
type input "6.000"
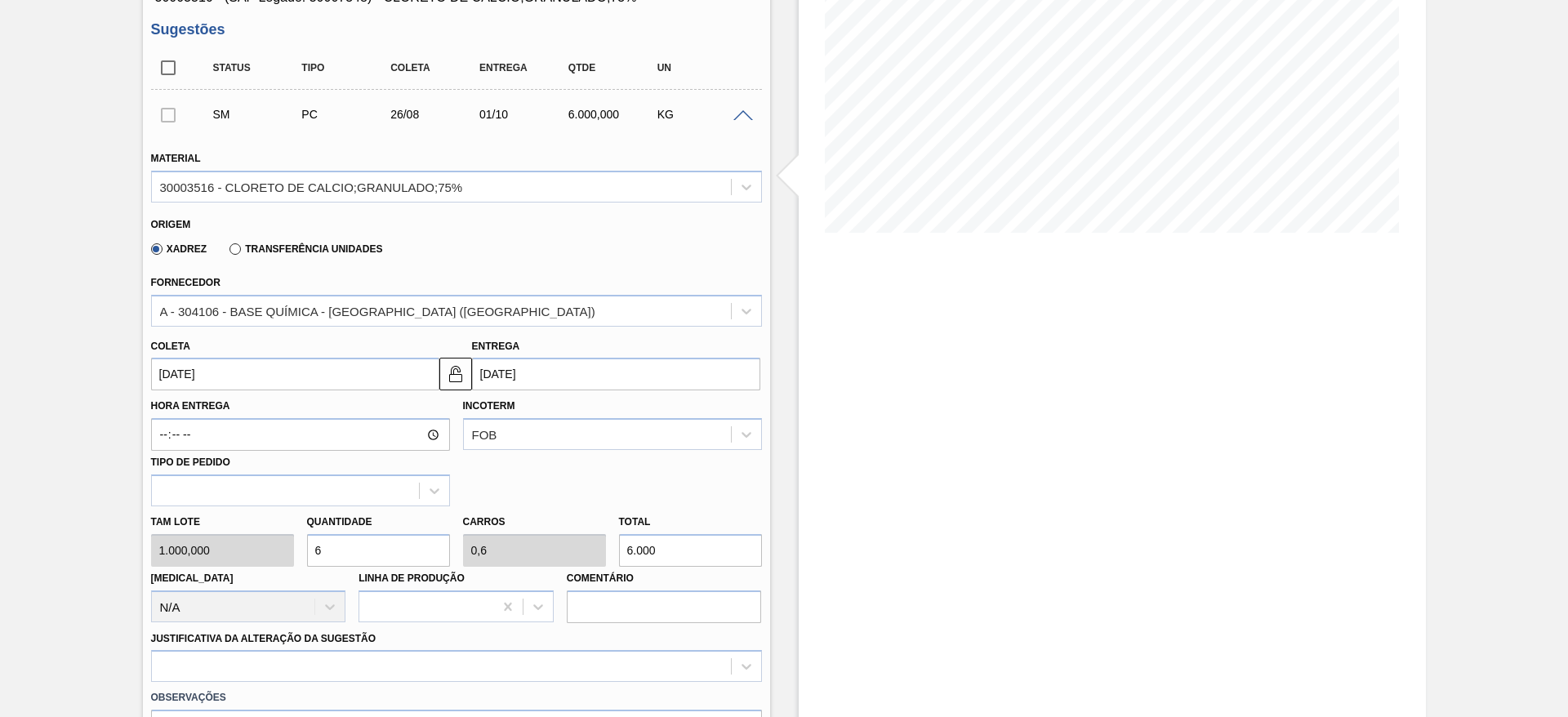
drag, startPoint x: 327, startPoint y: 558, endPoint x: 309, endPoint y: 558, distance: 18.0
click at [309, 558] on input "6" at bounding box center [378, 550] width 143 height 32
type input "7"
type input "0,7"
type input "7.000"
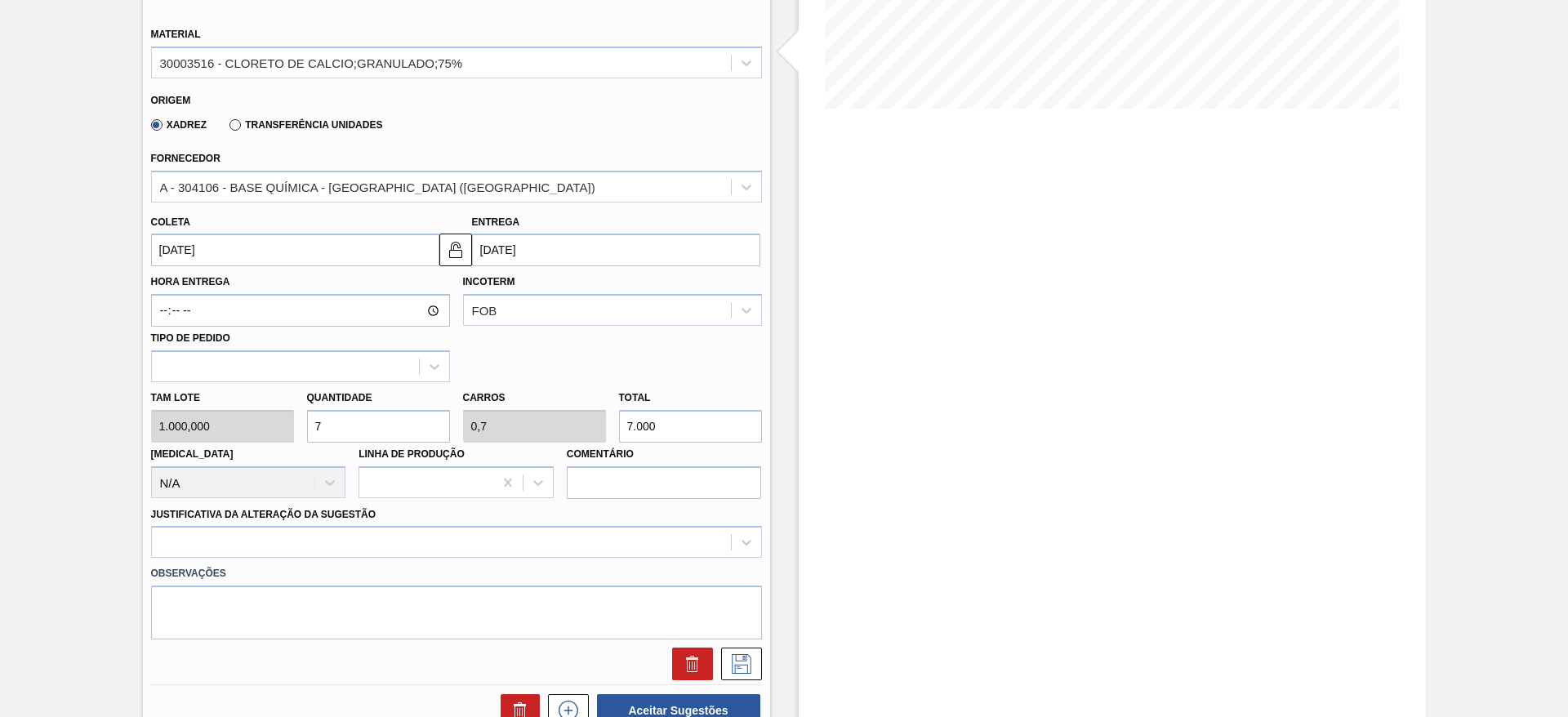
scroll to position [490, 0]
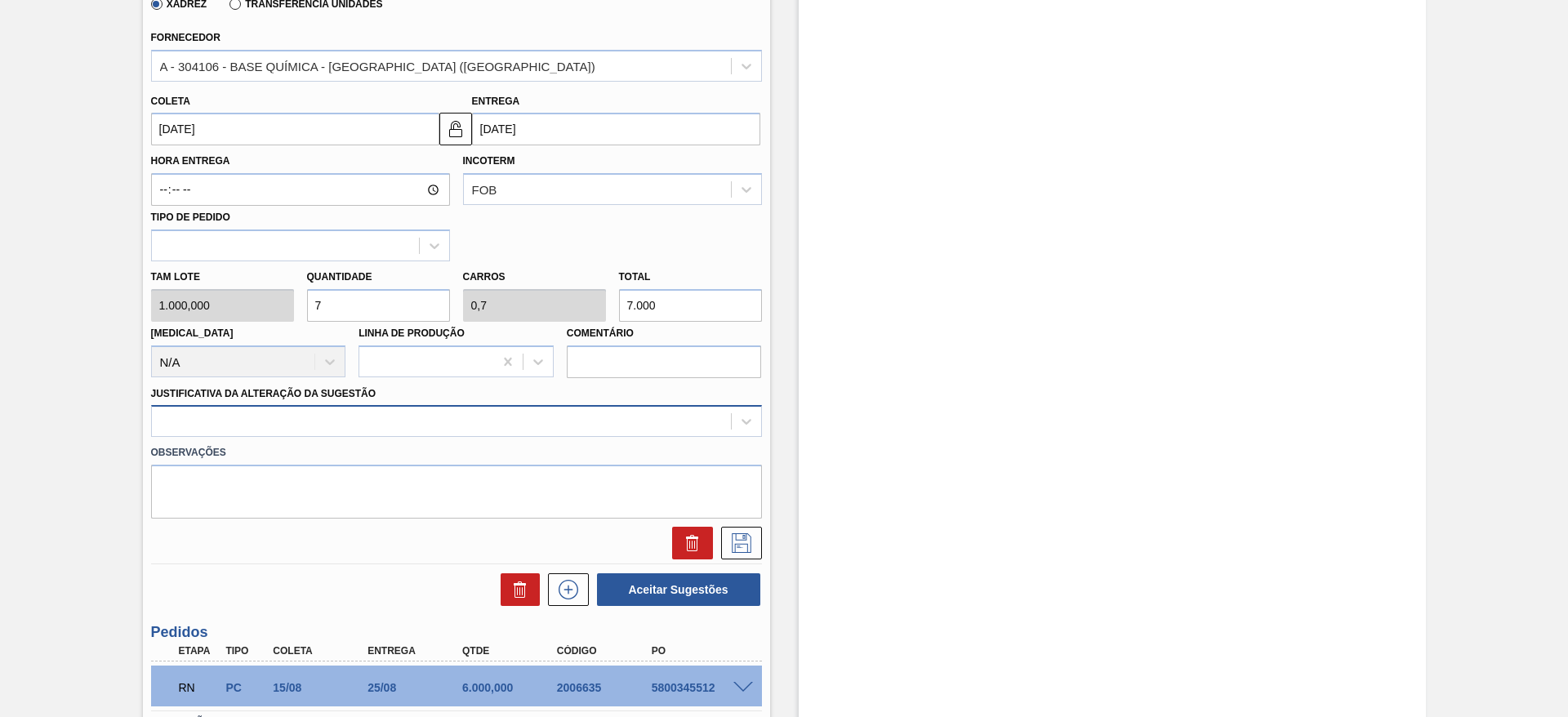
type input "7"
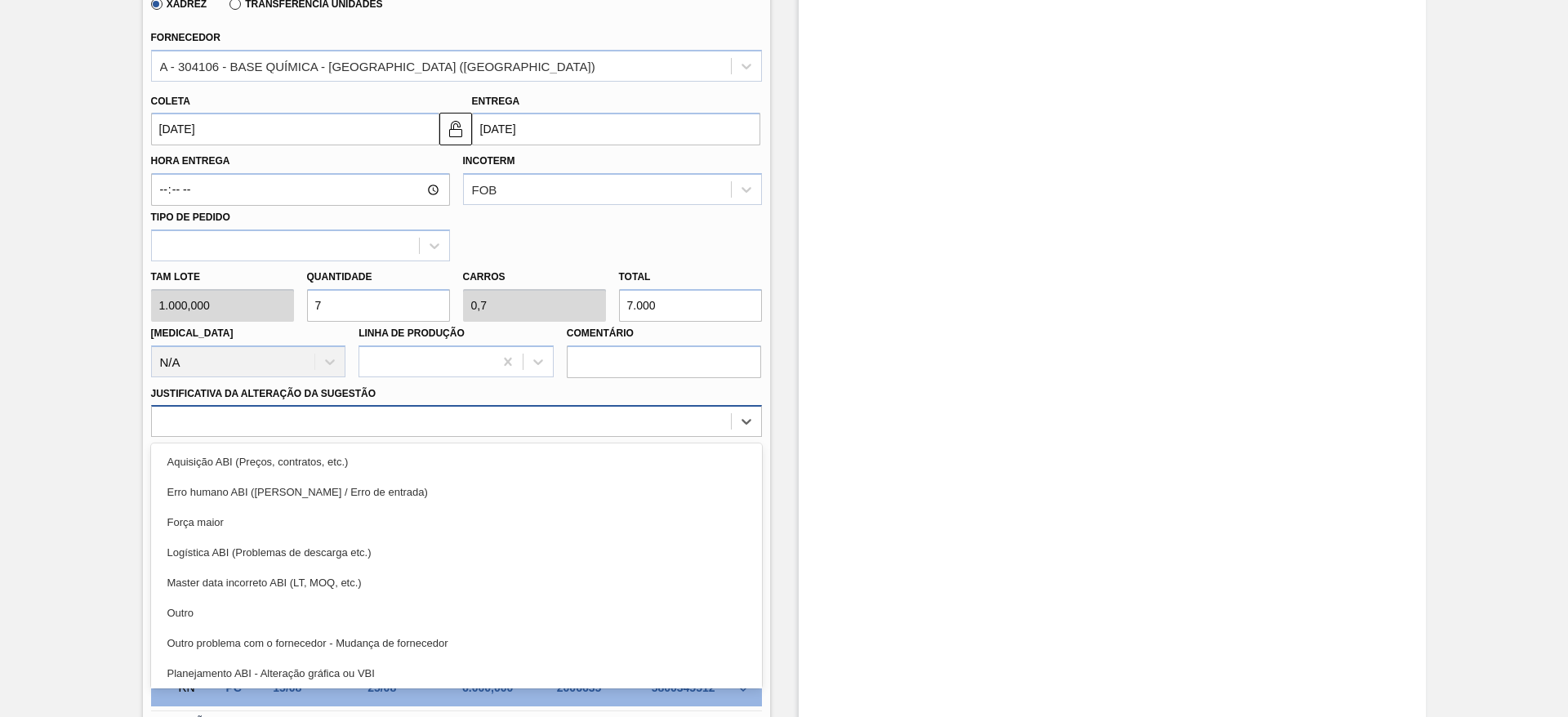
click at [569, 430] on div at bounding box center [441, 422] width 579 height 24
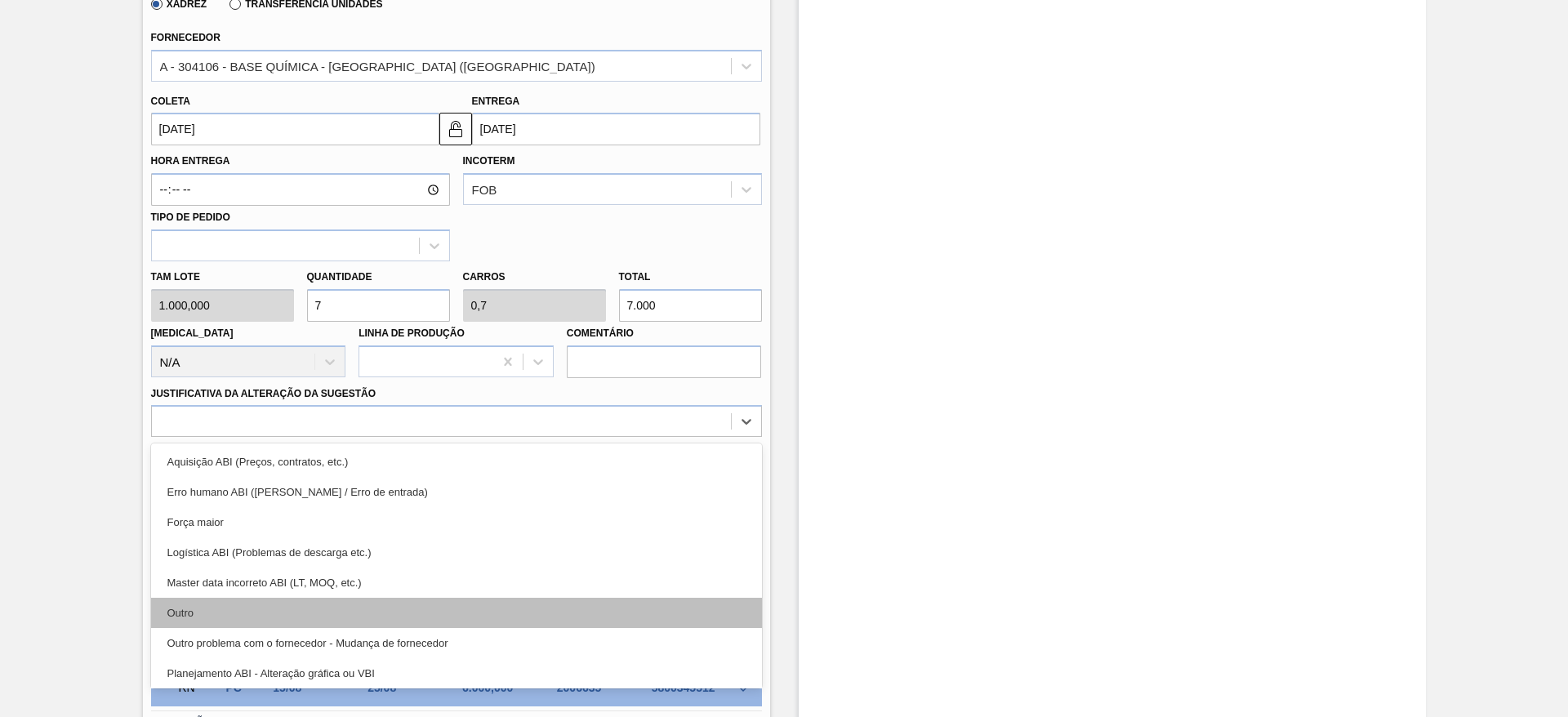
click at [532, 609] on div "Outro" at bounding box center [456, 613] width 611 height 31
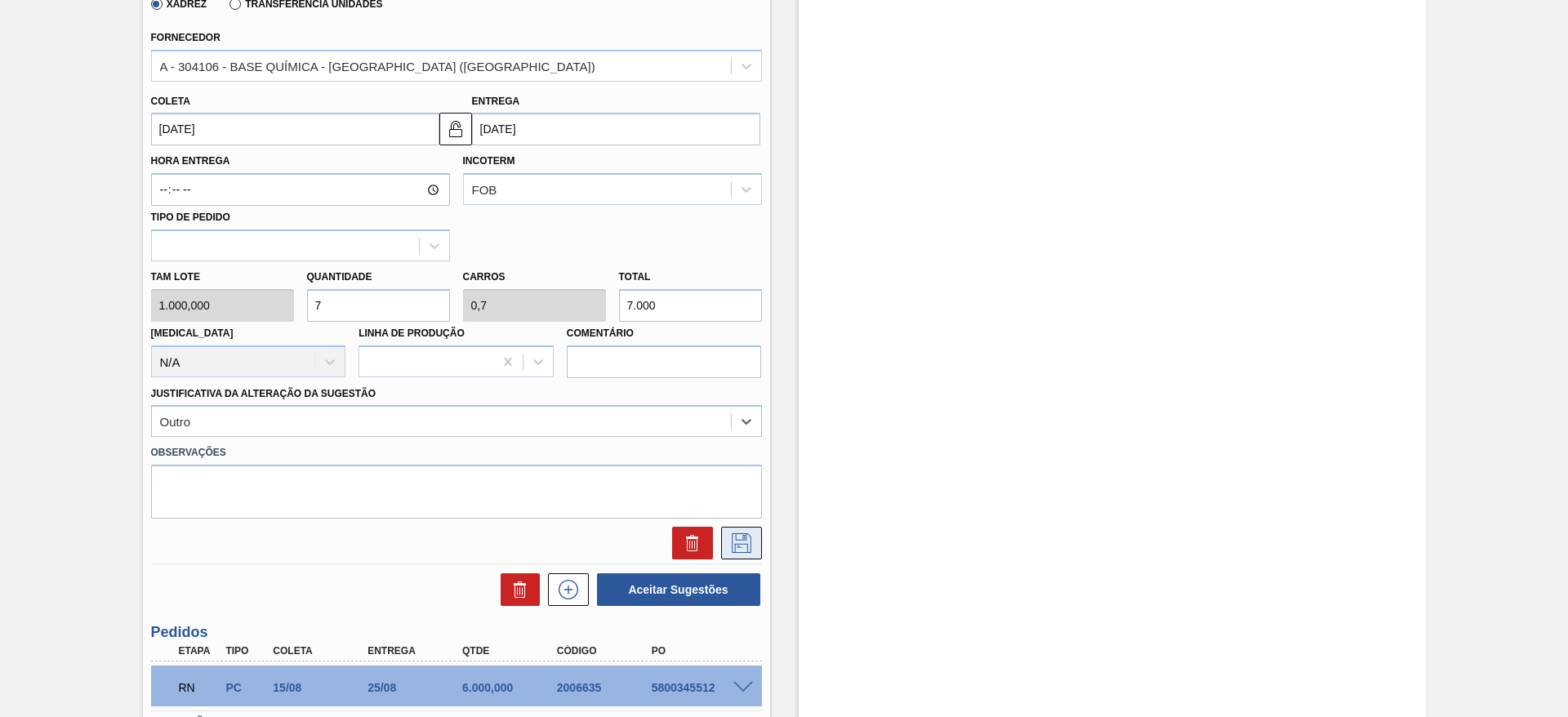
click at [741, 542] on icon at bounding box center [741, 543] width 26 height 20
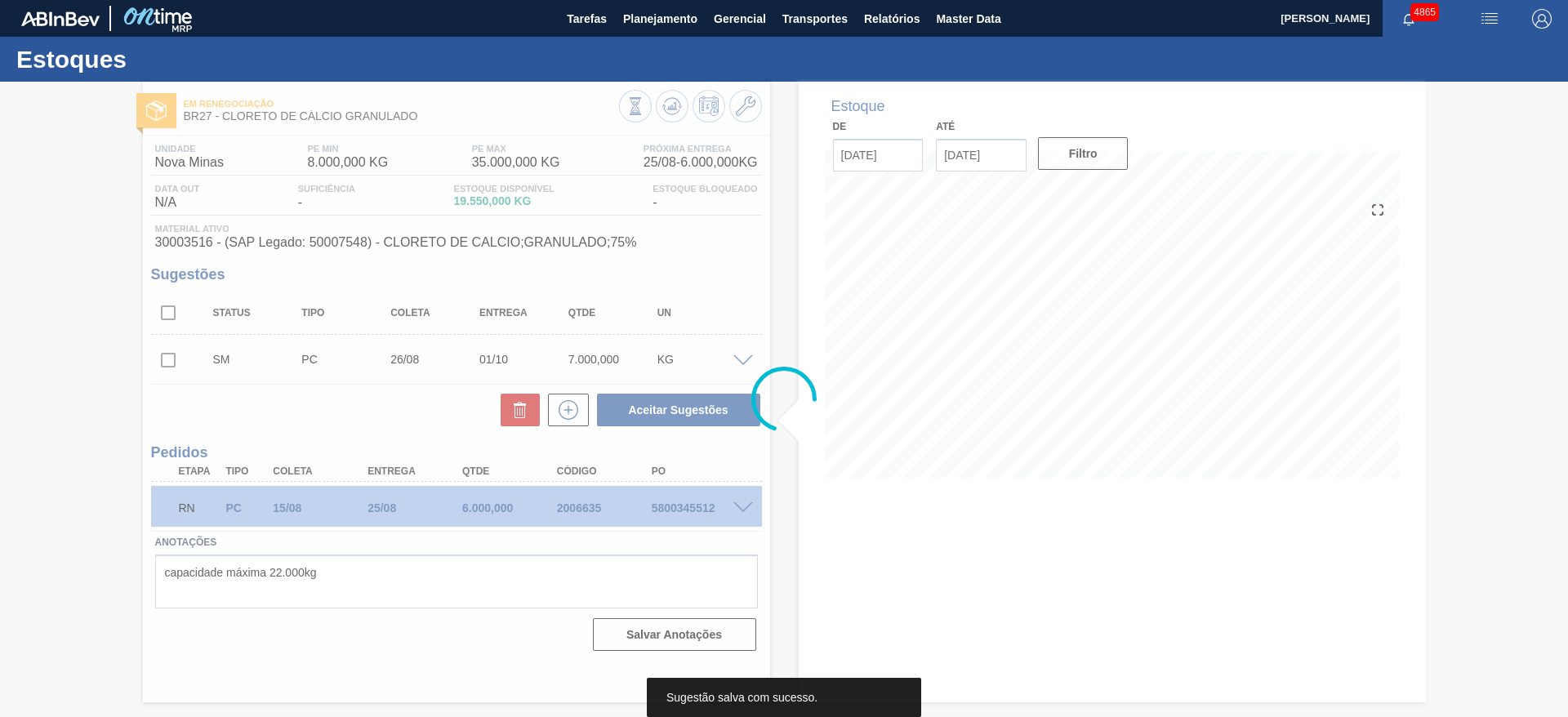
scroll to position [0, 0]
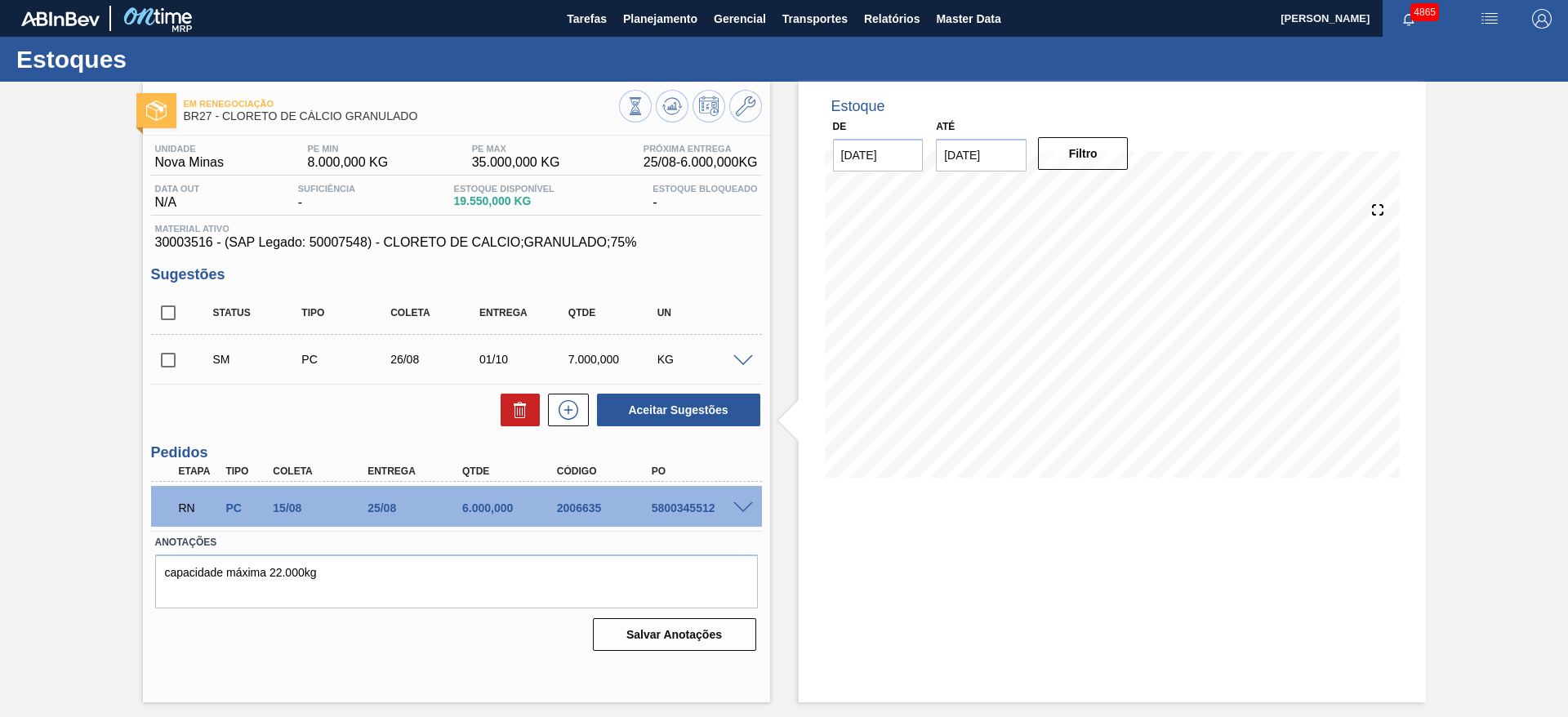
click at [747, 357] on span at bounding box center [743, 361] width 20 height 12
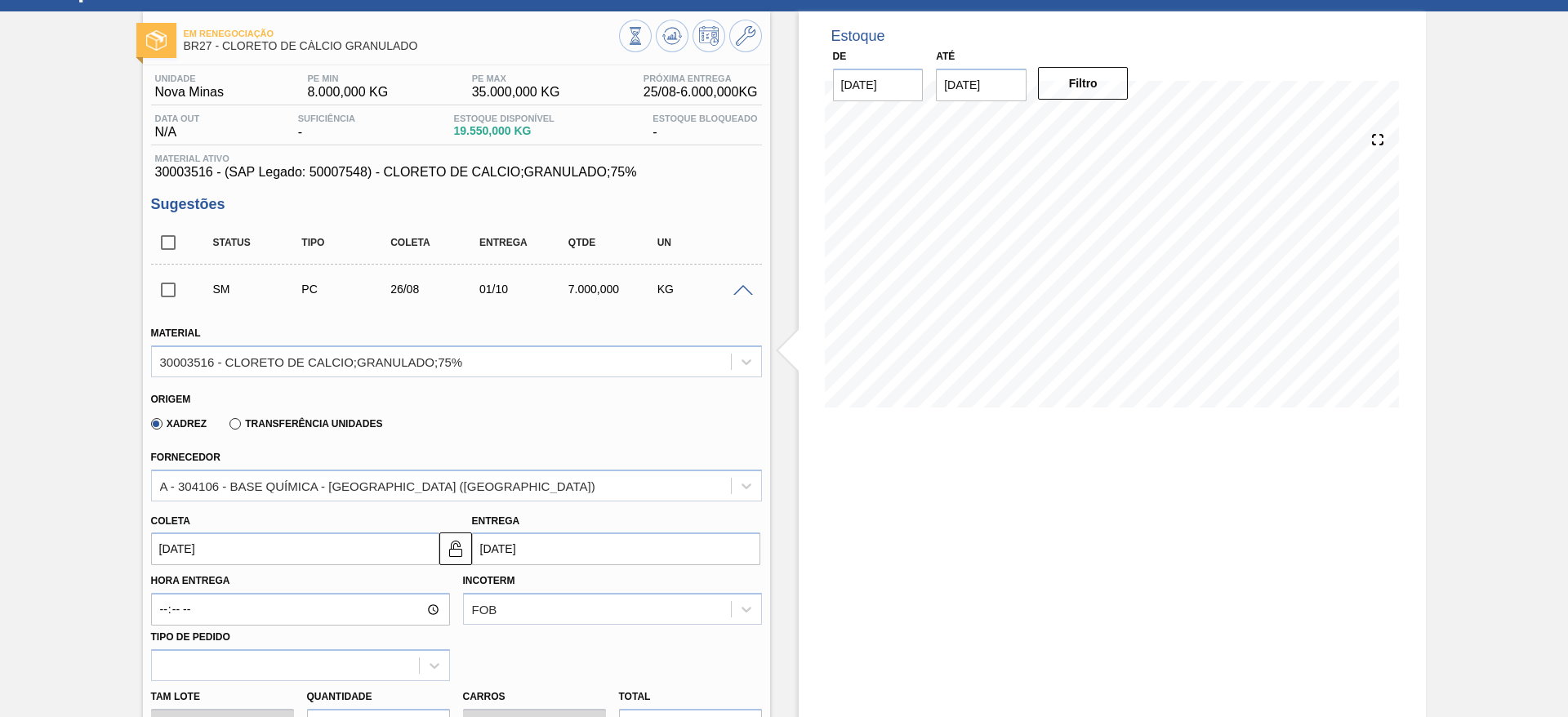
scroll to position [122, 0]
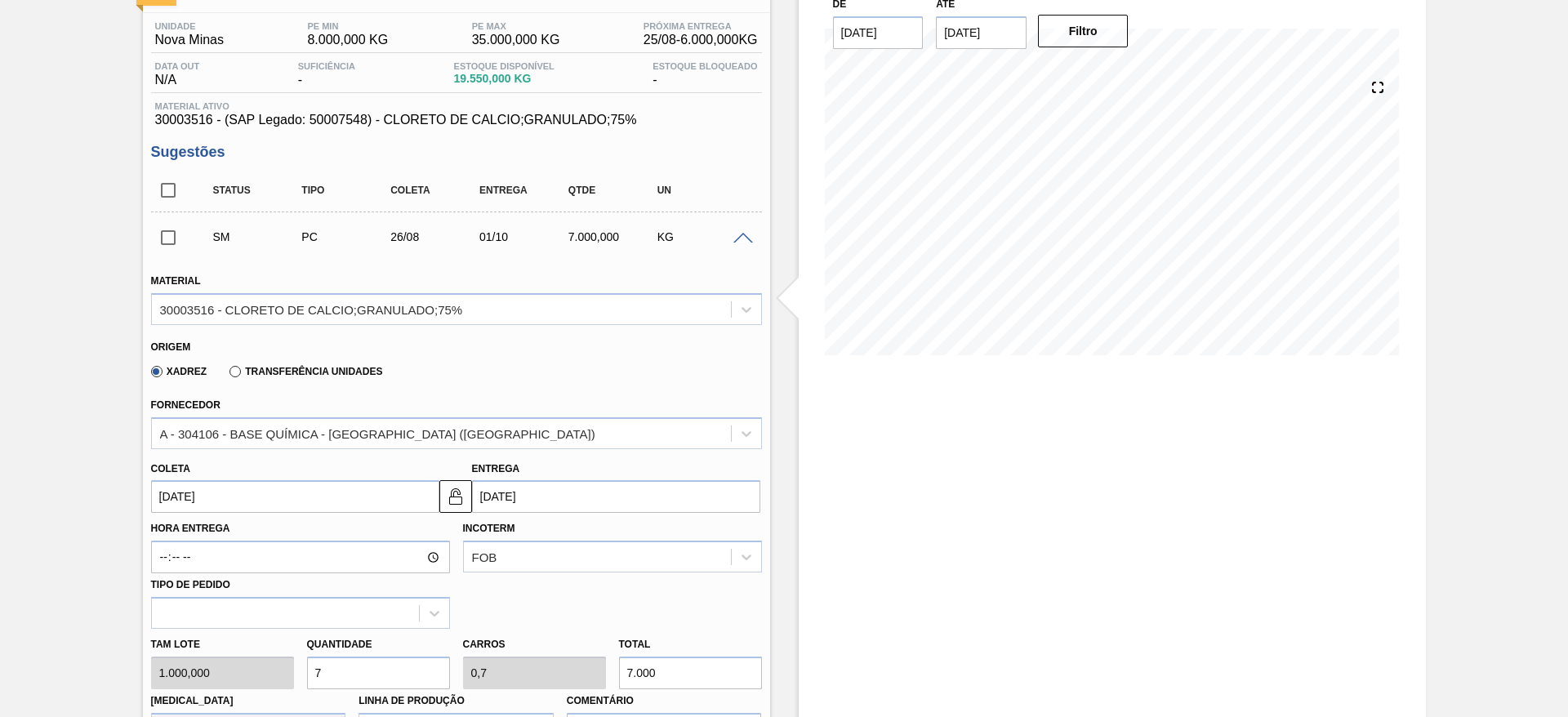
click at [576, 497] on input "01/10/2025" at bounding box center [616, 496] width 288 height 32
click at [489, 288] on button "Previous Month" at bounding box center [486, 290] width 11 height 11
click at [510, 347] on div "1" at bounding box center [518, 343] width 22 height 22
type input "01/09/2025"
click at [537, 494] on input "01/09/2025" at bounding box center [616, 496] width 288 height 32
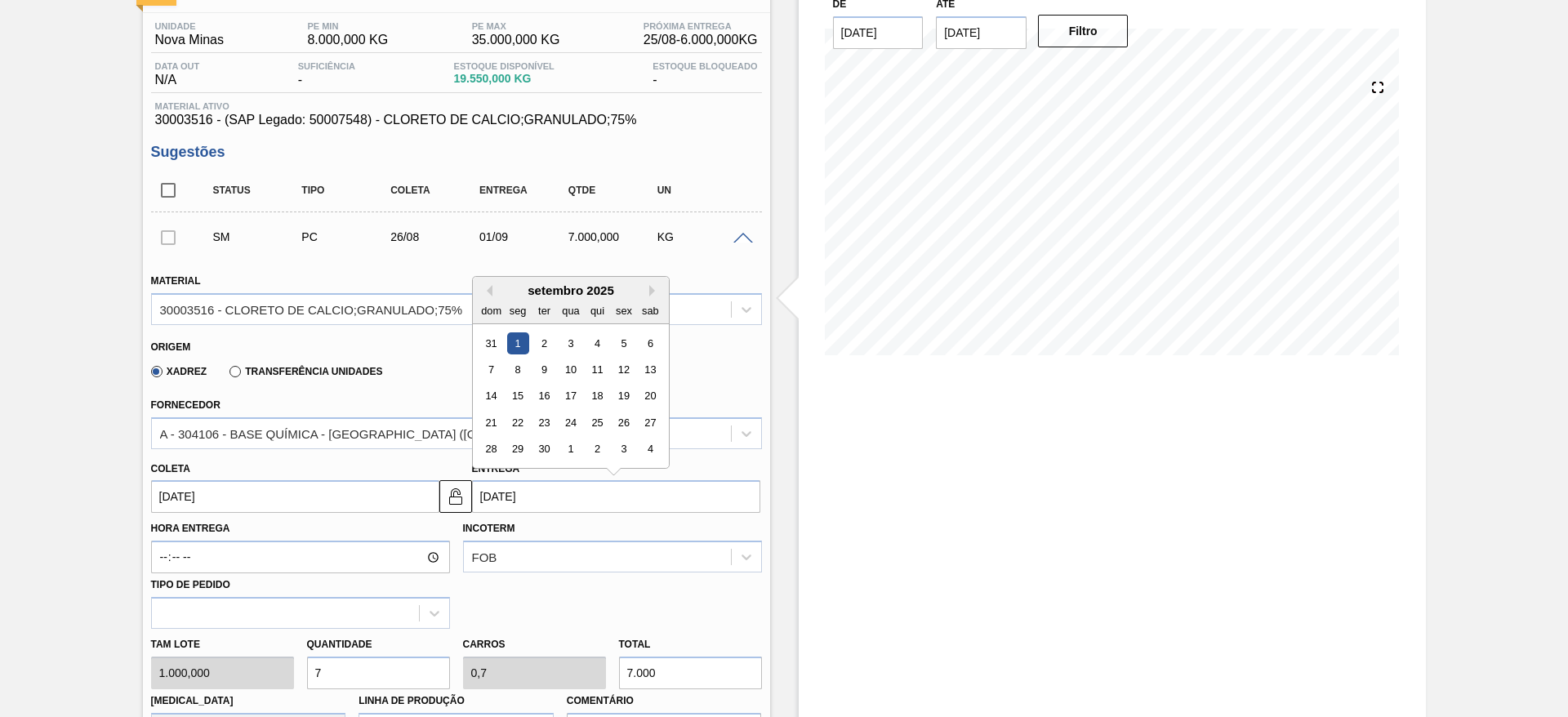
click at [422, 494] on input "26/08/2025" at bounding box center [295, 496] width 288 height 32
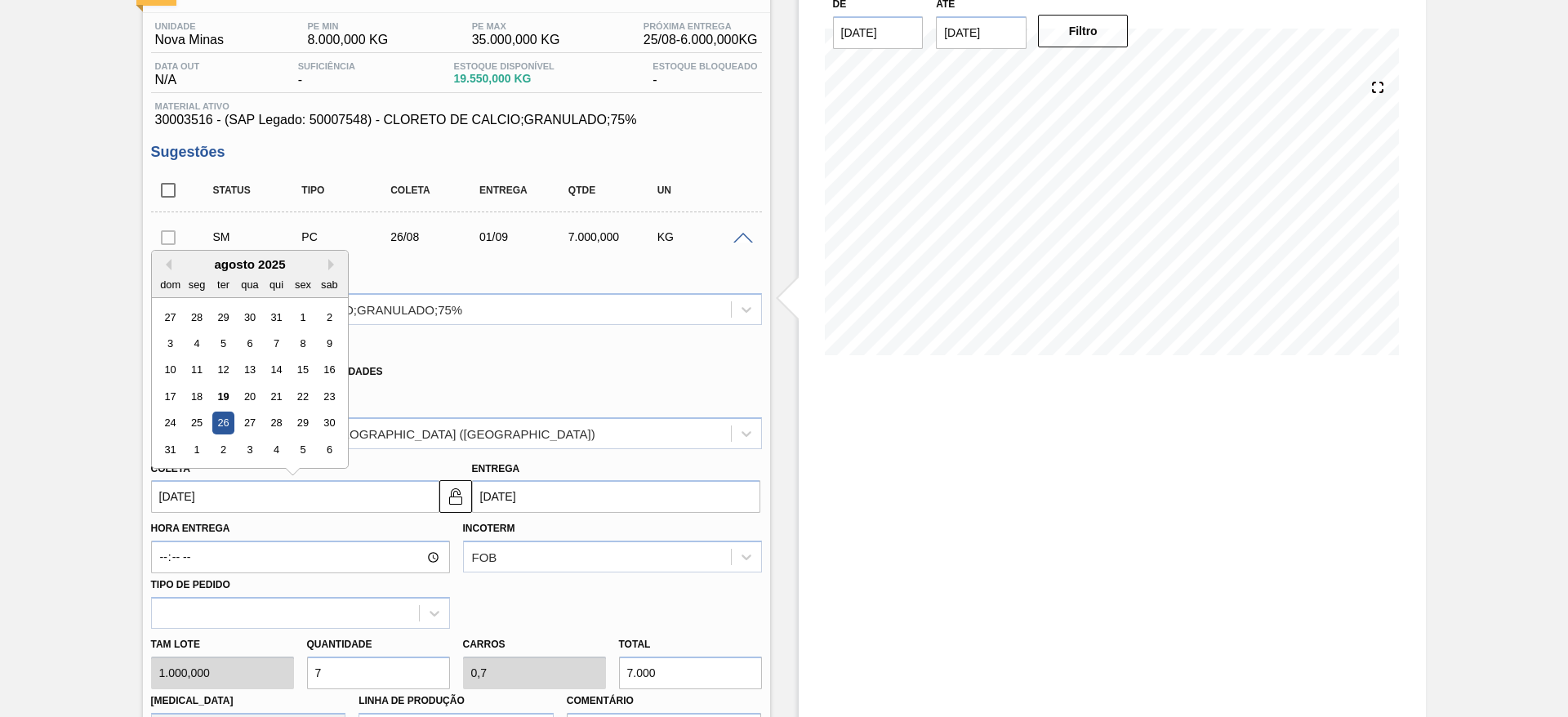
click at [778, 534] on div "Estoque De 19/08/2025 Até 30/09/2025 Filtro" at bounding box center [1098, 585] width 656 height 1252
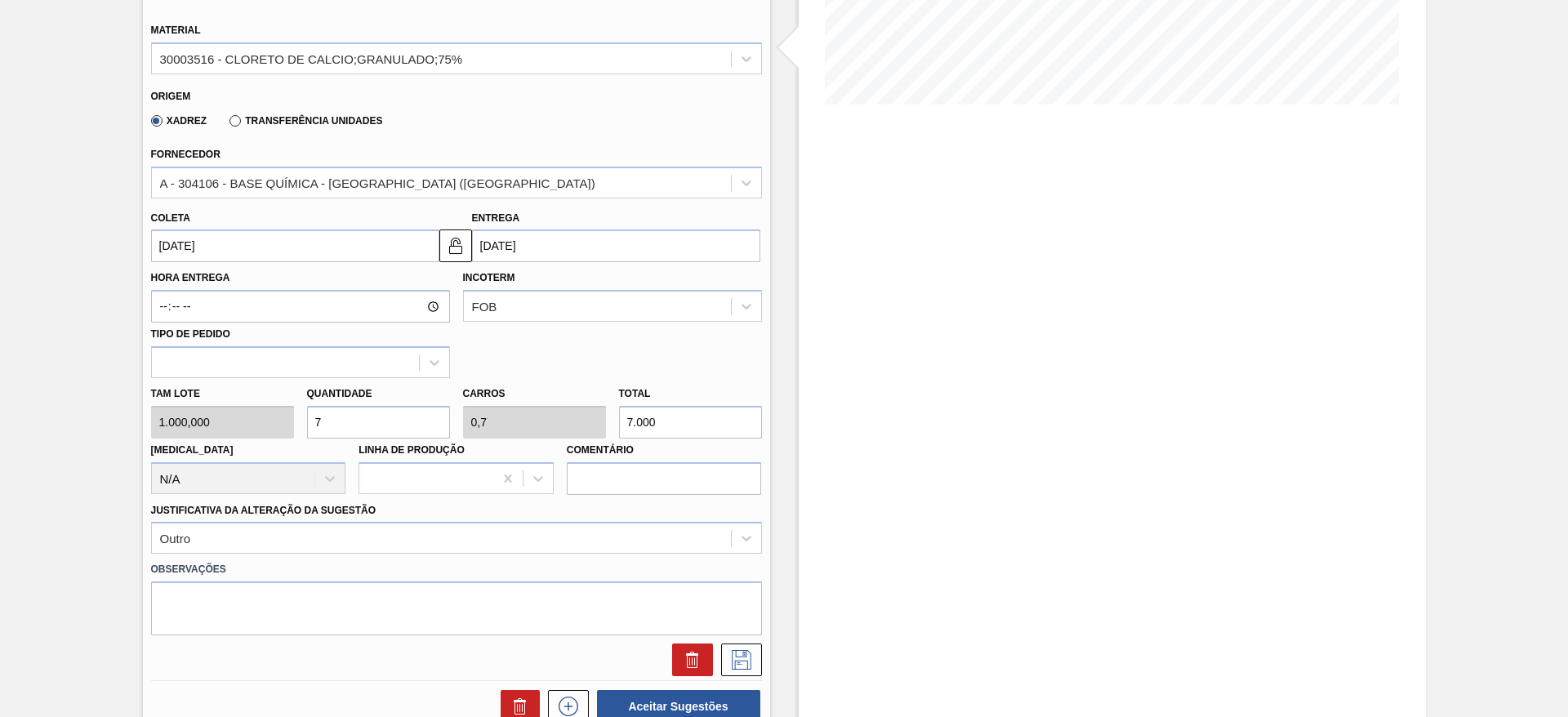
scroll to position [490, 0]
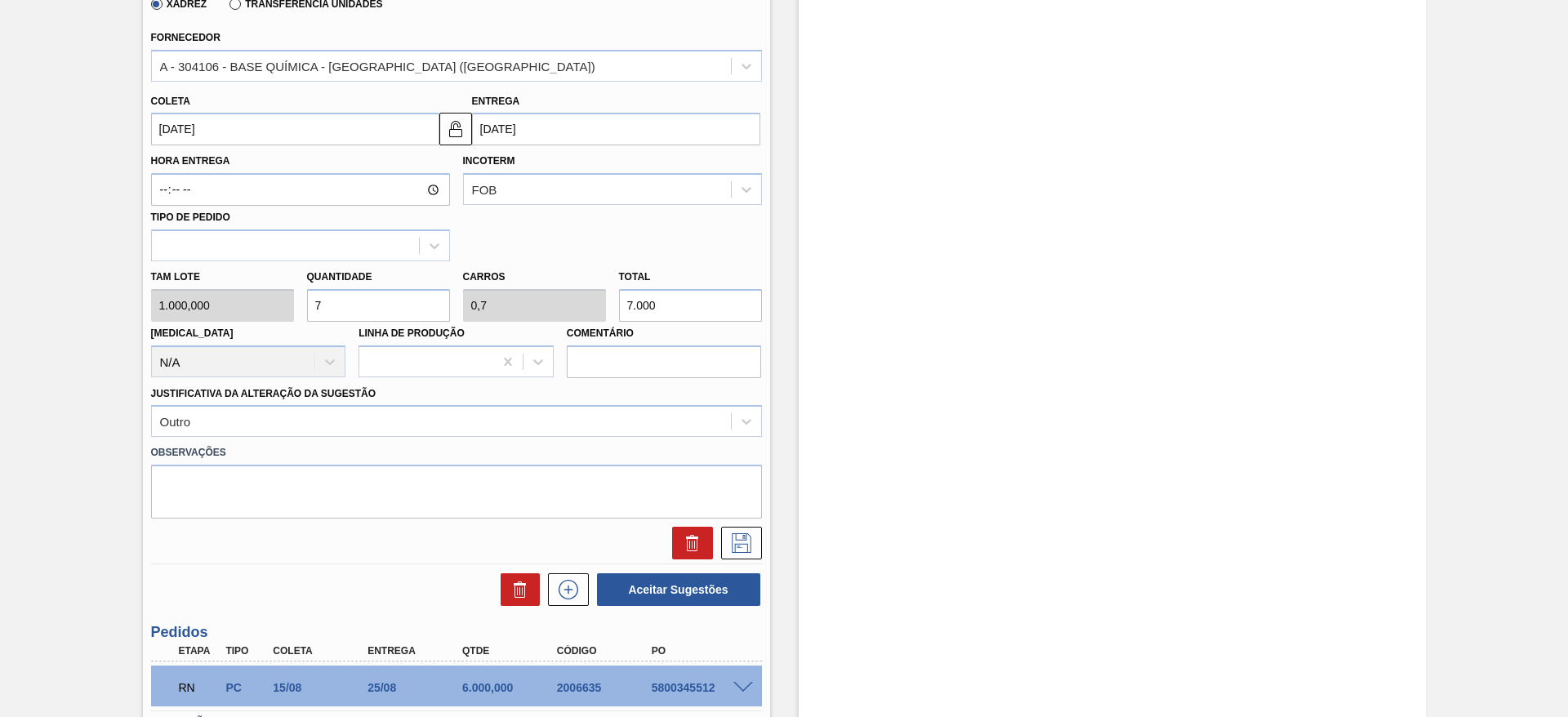
drag, startPoint x: 308, startPoint y: 306, endPoint x: 298, endPoint y: 305, distance: 10.0
click at [298, 305] on div "Tam lote 1.000,000 Quantidade 7 Carros 0,7 Total 7.000 Doca N/A Linha de Produç…" at bounding box center [456, 319] width 624 height 116
type input "8"
type input "0,8"
type input "8.000"
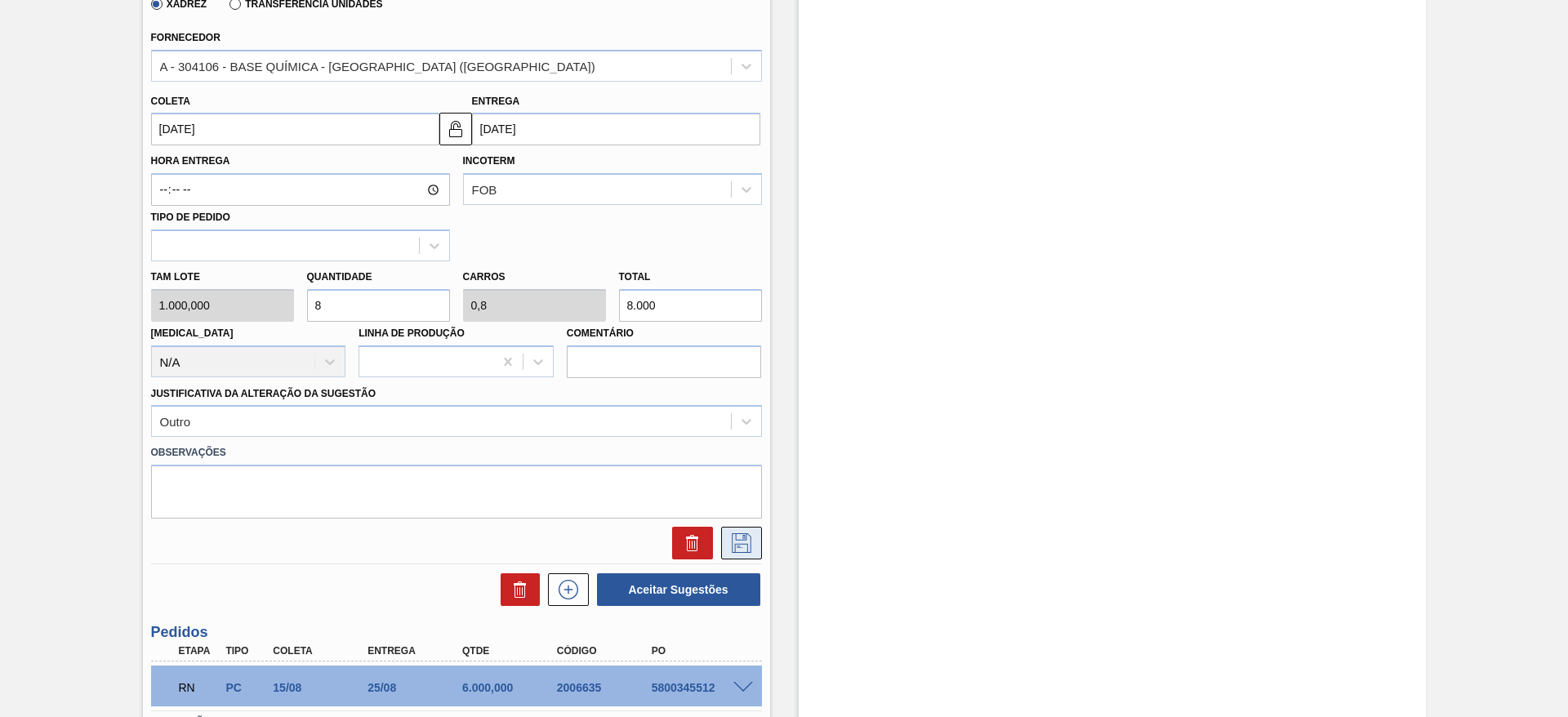
type input "8"
click at [743, 534] on icon at bounding box center [741, 543] width 20 height 20
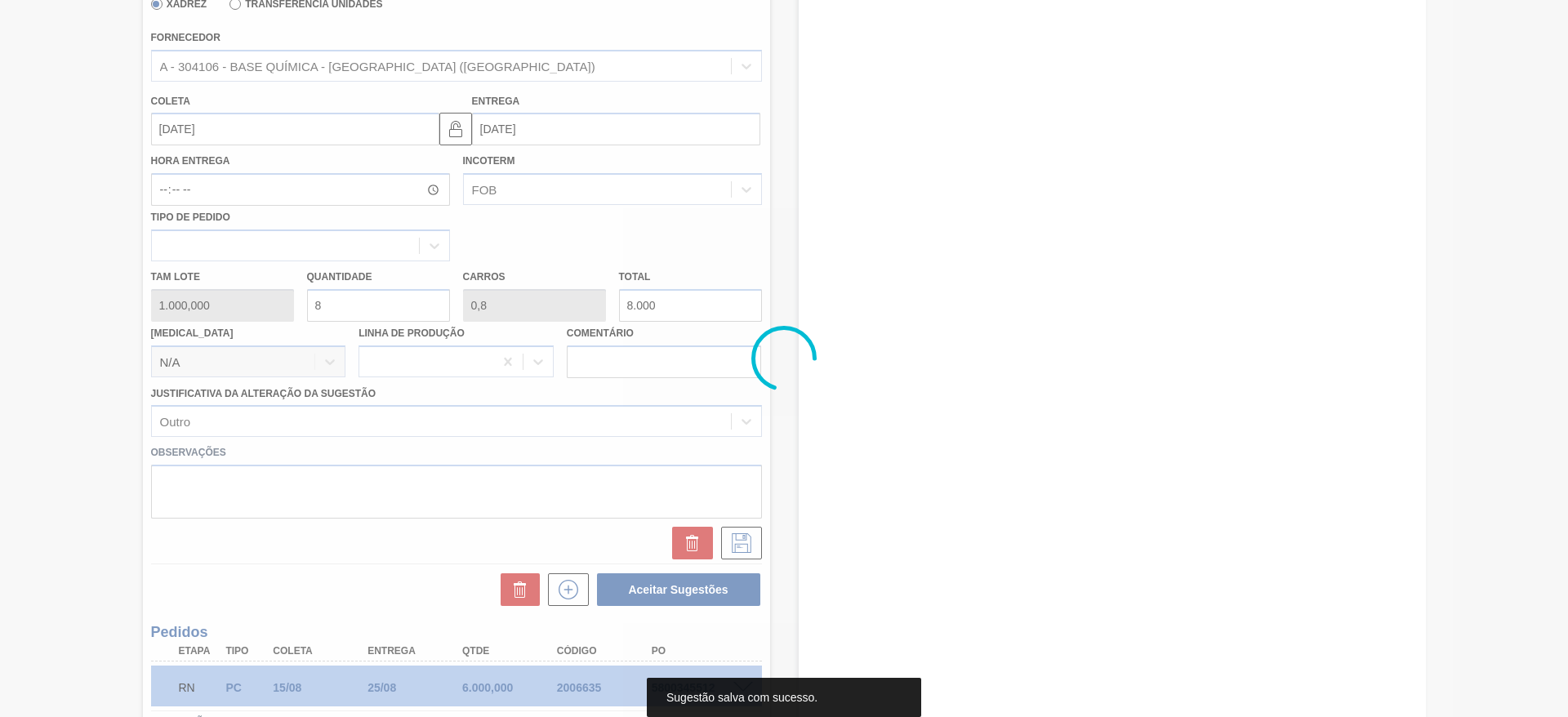
scroll to position [0, 0]
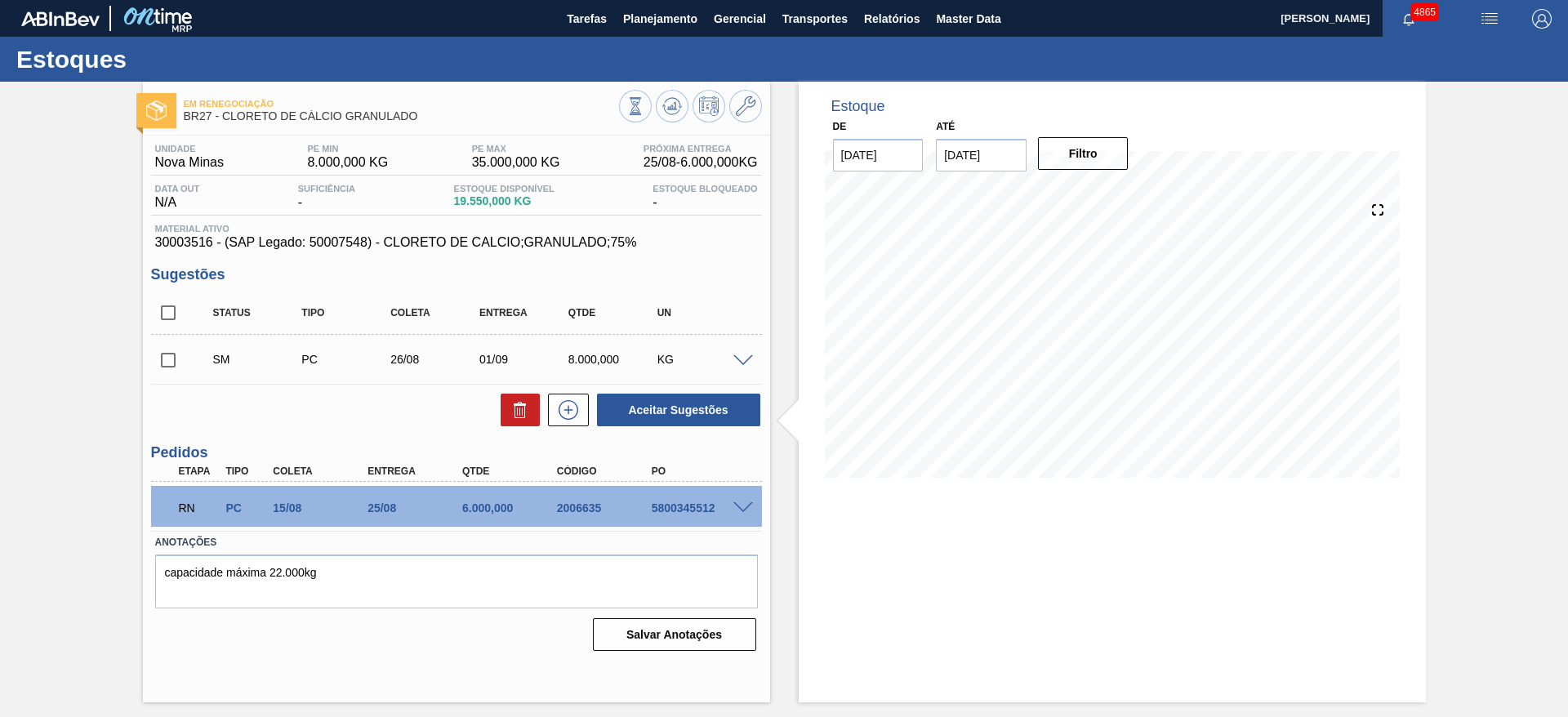
click at [178, 368] on input "checkbox" at bounding box center [168, 360] width 34 height 34
click at [615, 416] on button "Aceitar Sugestões" at bounding box center [679, 409] width 163 height 32
checkbox input "false"
